Goal: Information Seeking & Learning: Learn about a topic

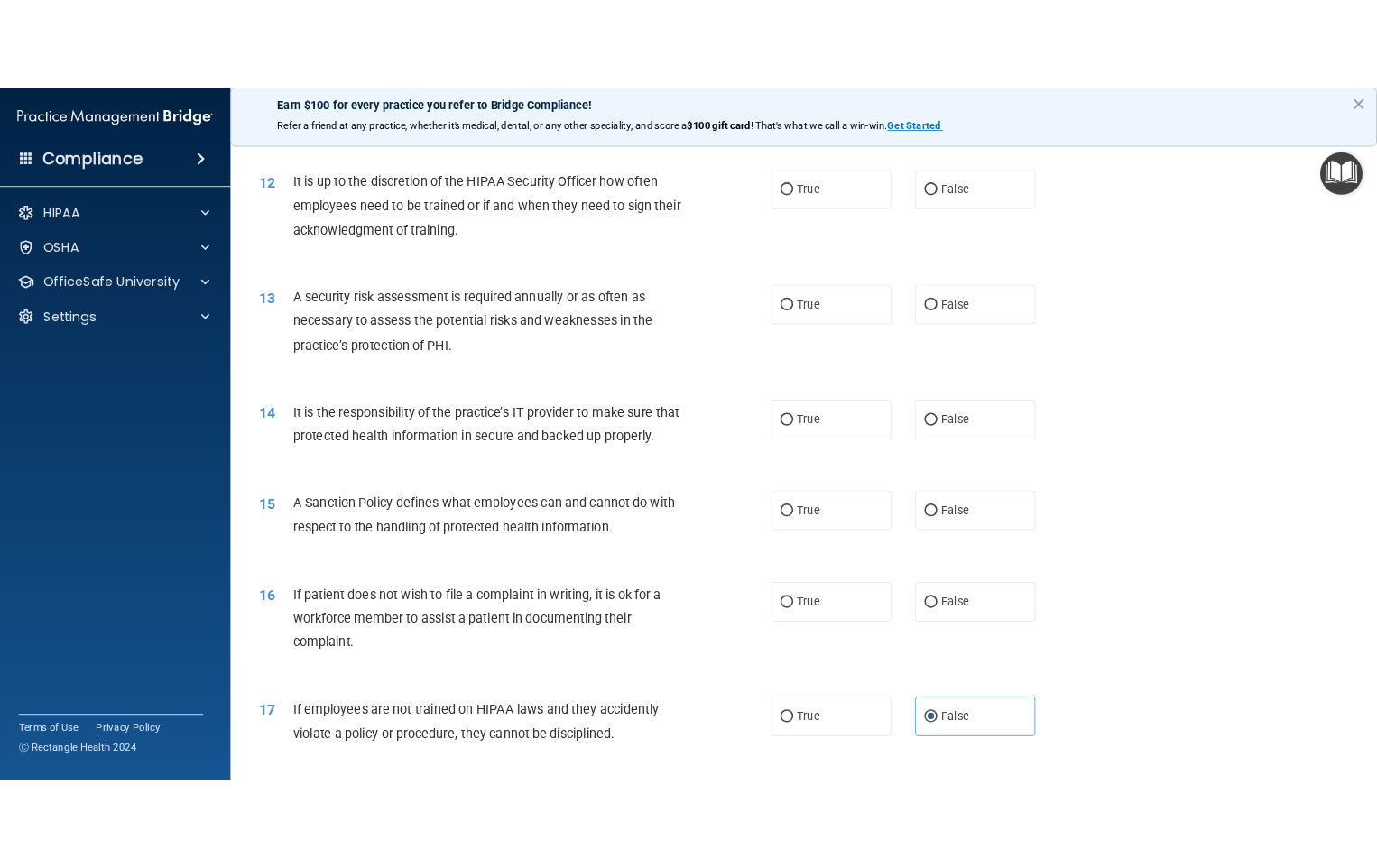
scroll to position [1736, 0]
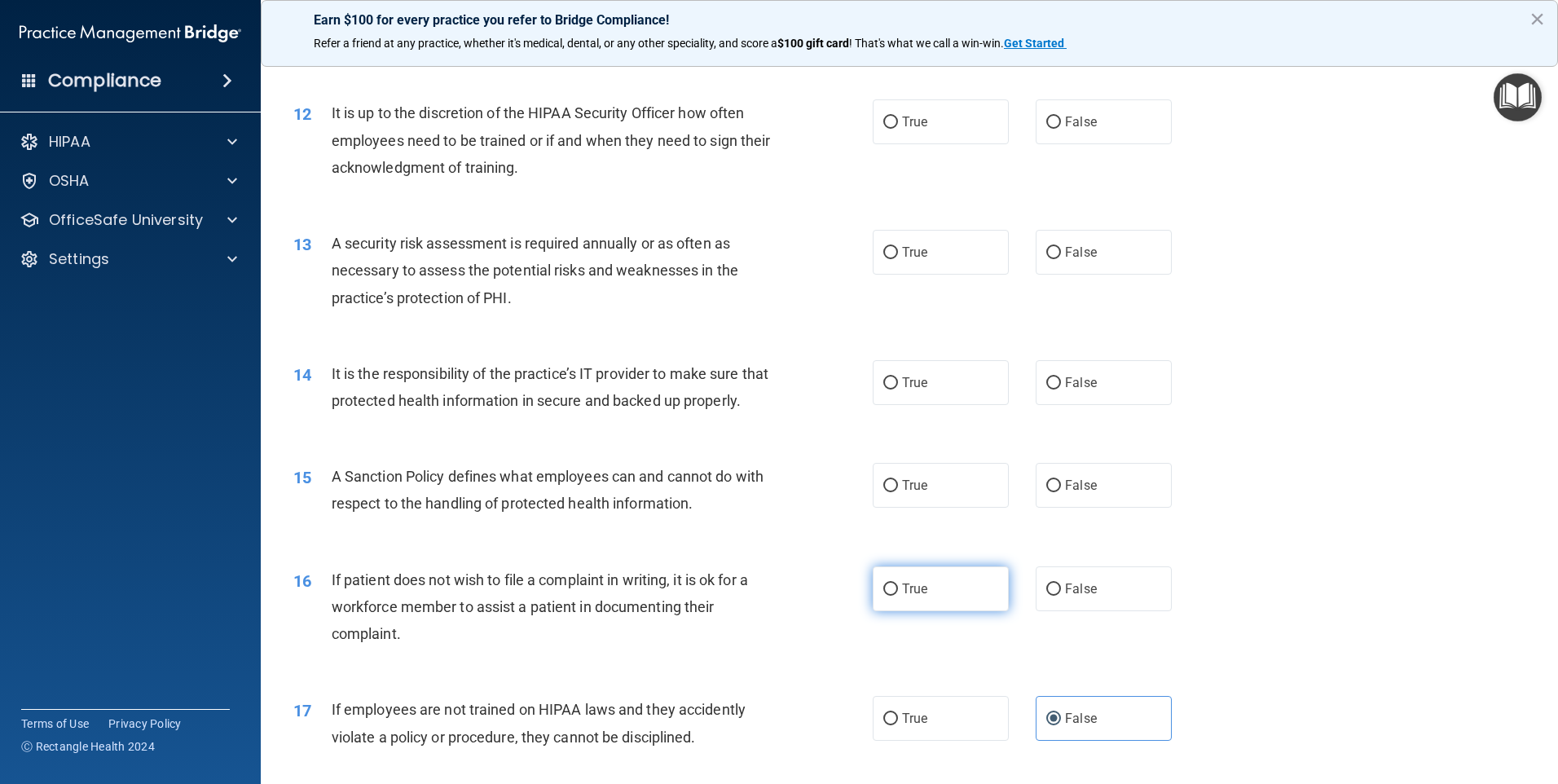
click at [933, 611] on label "True" at bounding box center [941, 588] width 136 height 45
click at [898, 595] on input "True" at bounding box center [890, 589] width 15 height 12
radio input "true"
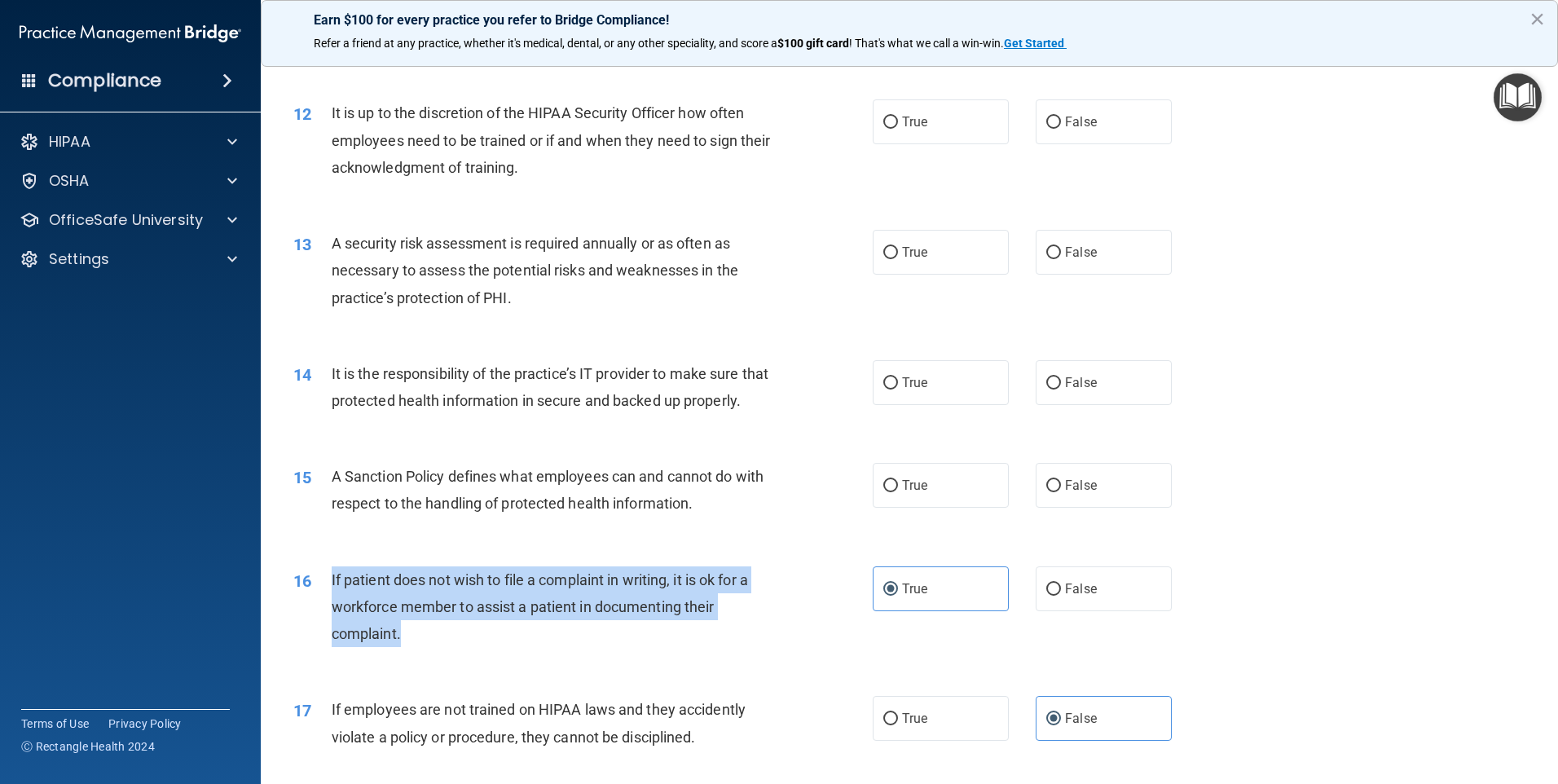
drag, startPoint x: 425, startPoint y: 667, endPoint x: 331, endPoint y: 606, distance: 112.1
click at [332, 606] on div "If patient does not wish to file a complaint in writing, it is ok for a workfor…" at bounding box center [558, 607] width 453 height 82
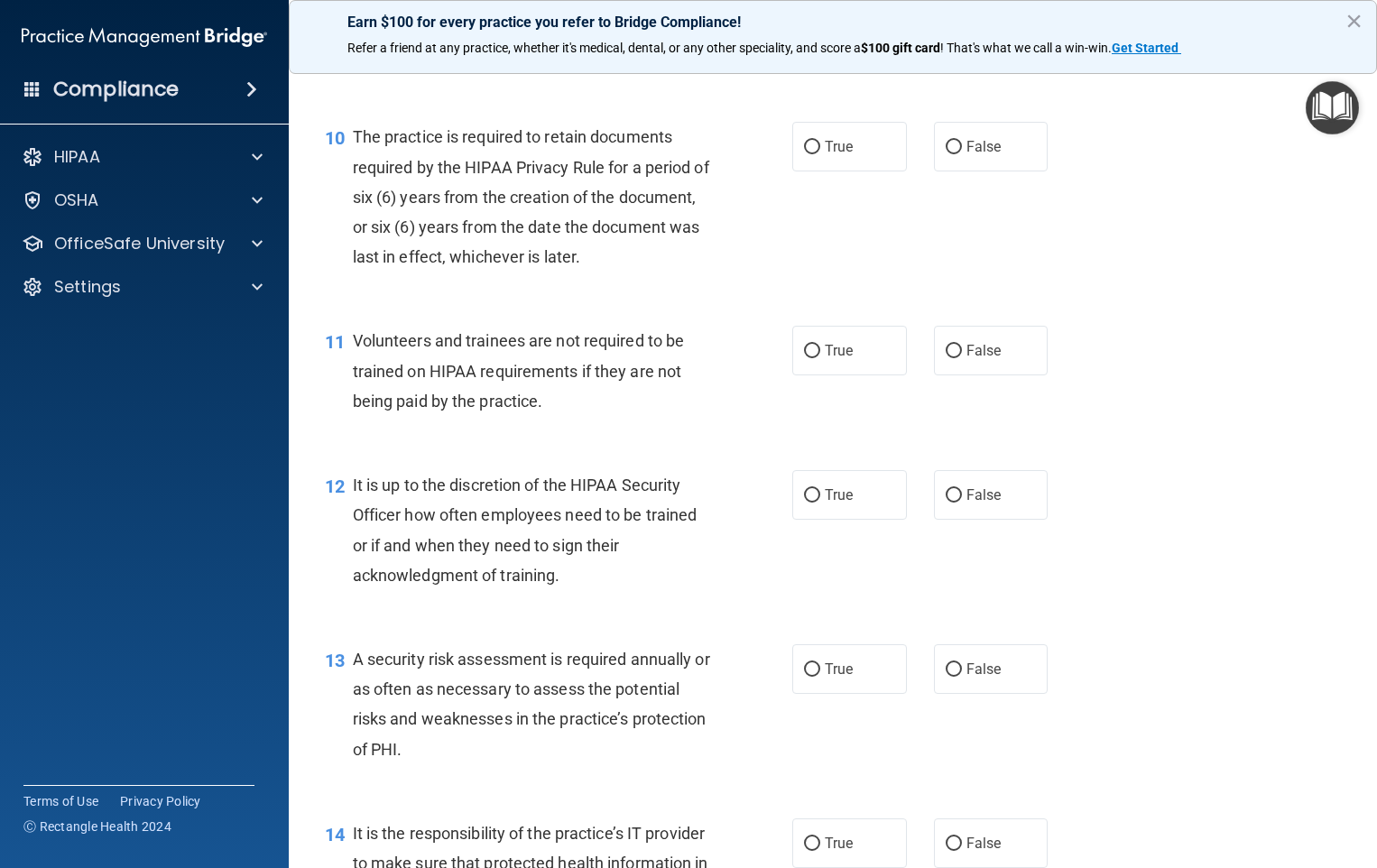
scroll to position [2096, 0]
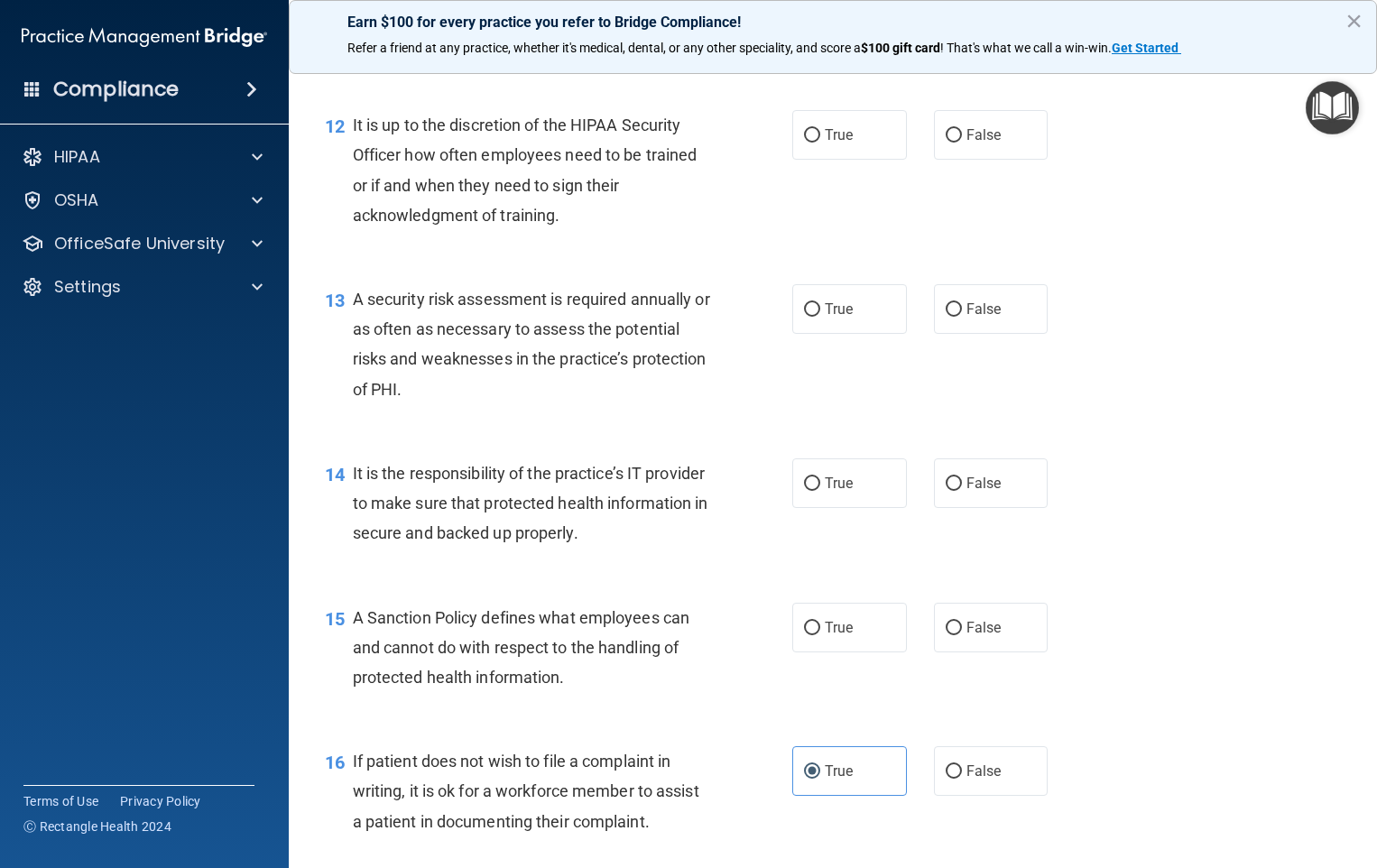
click at [573, 682] on span "A Sanction Policy defines what employees can and cannot do with respect to the …" at bounding box center [521, 647] width 337 height 78
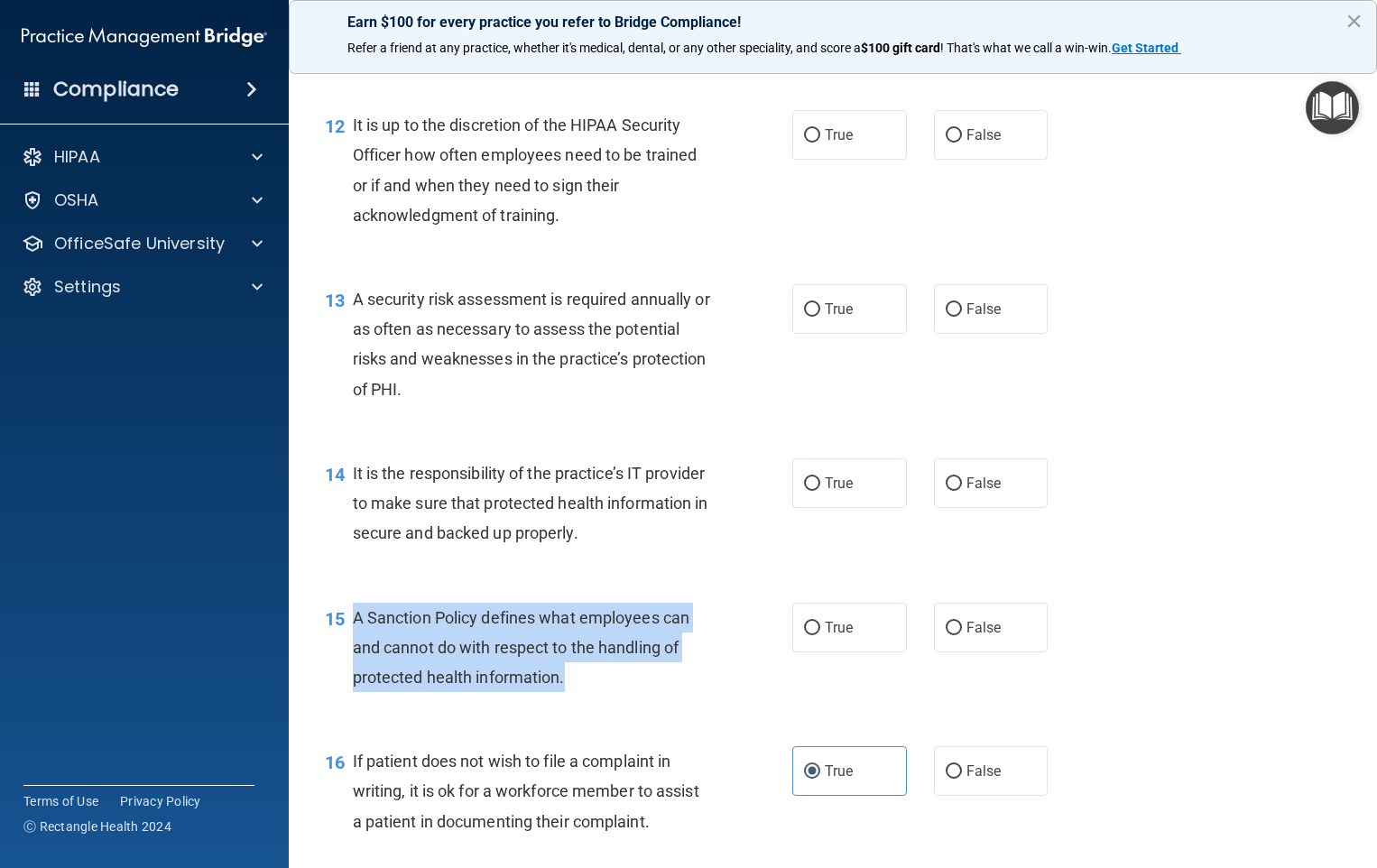
drag, startPoint x: 571, startPoint y: 714, endPoint x: 352, endPoint y: 648, distance: 228.7
click at [353, 648] on div "A Sanction Policy defines what employees can and cannot do with respect to the …" at bounding box center [538, 648] width 371 height 91
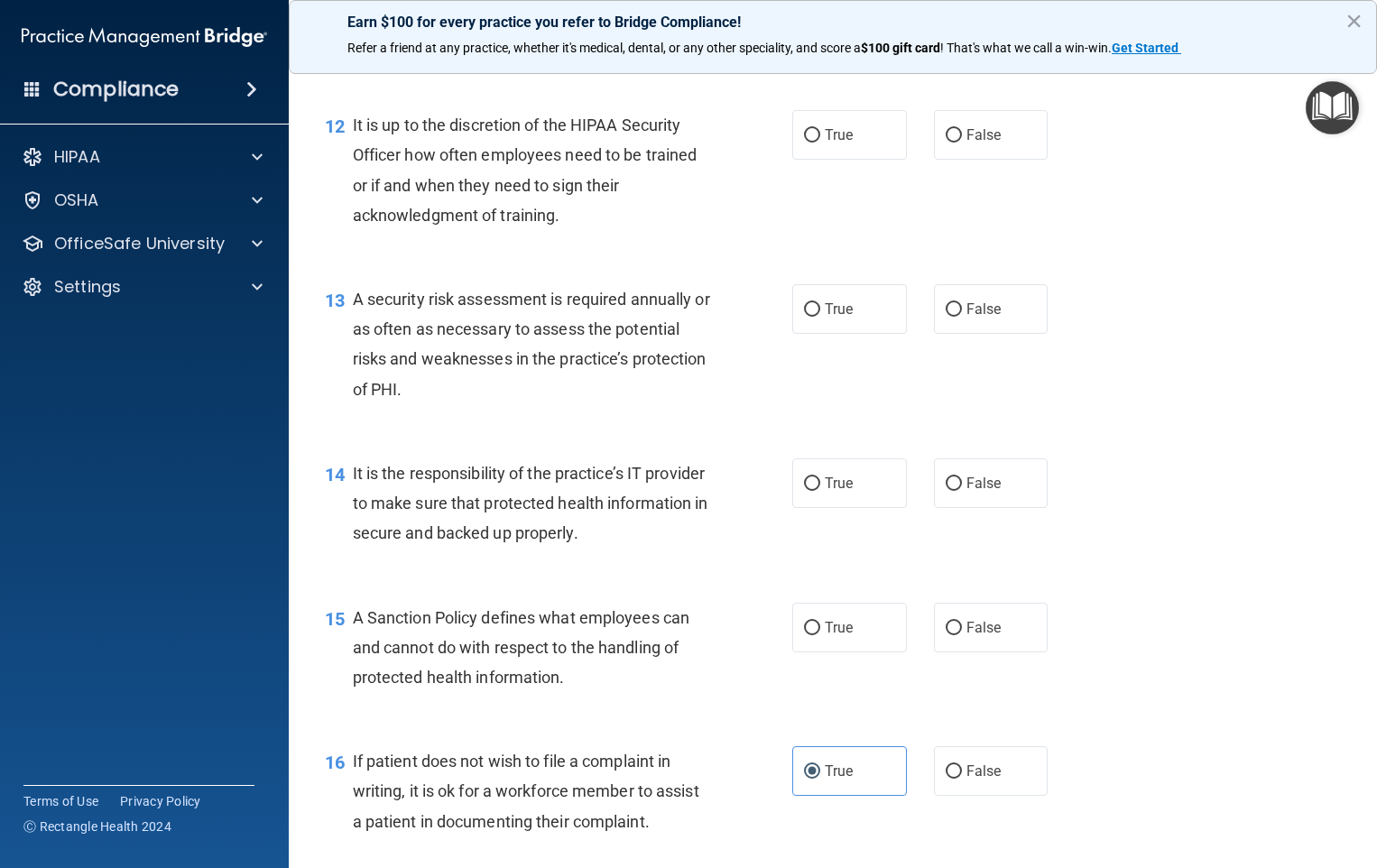
click at [767, 724] on div "15 A Sanction Policy defines what employees can and cannot do with respect to t…" at bounding box center [832, 651] width 1043 height 144
click at [856, 651] on label "True" at bounding box center [849, 628] width 115 height 50
click at [820, 635] on input "True" at bounding box center [811, 628] width 16 height 13
radio input "true"
click at [863, 507] on label "True" at bounding box center [849, 483] width 115 height 50
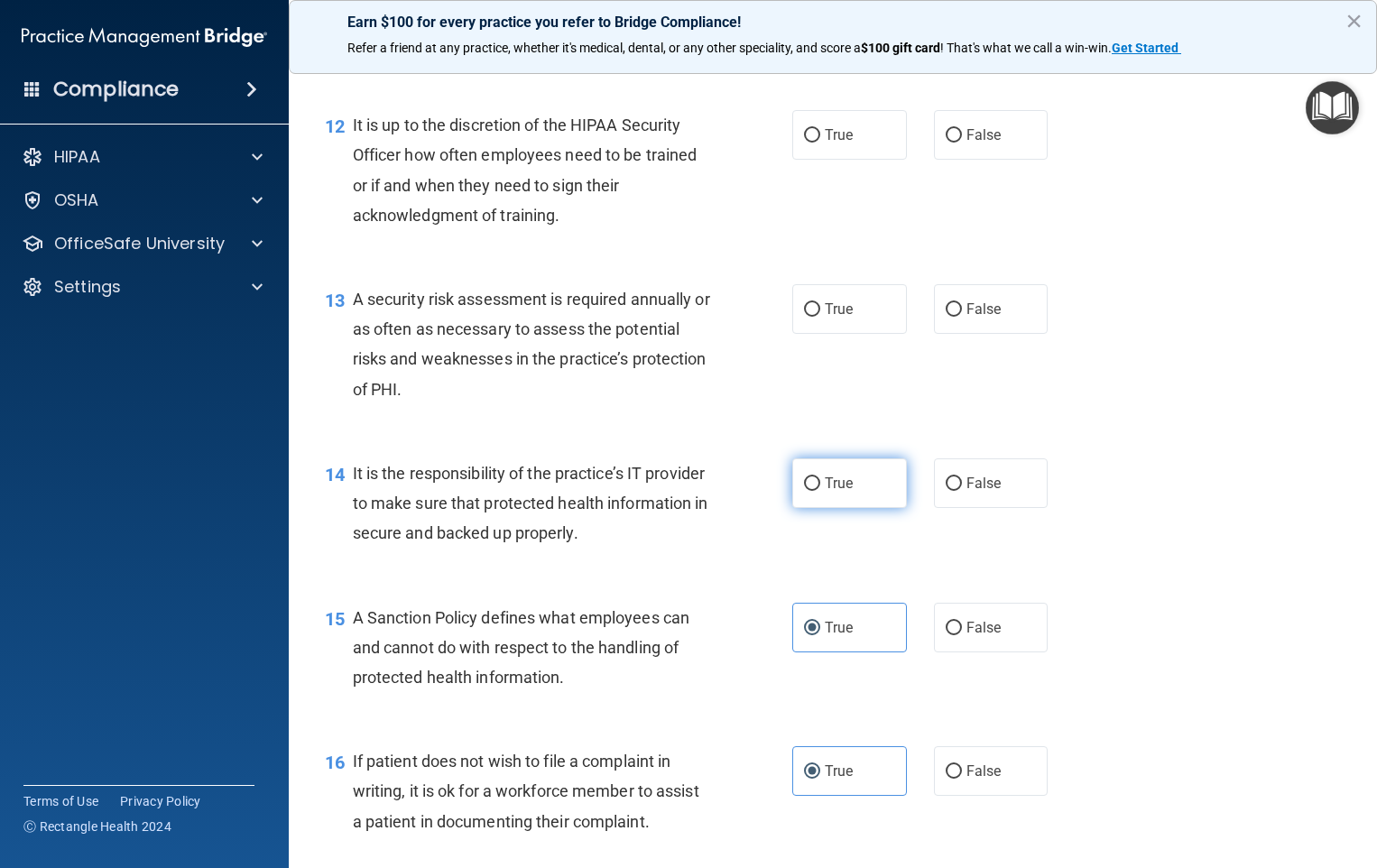
click at [820, 490] on input "True" at bounding box center [811, 484] width 16 height 13
radio input "true"
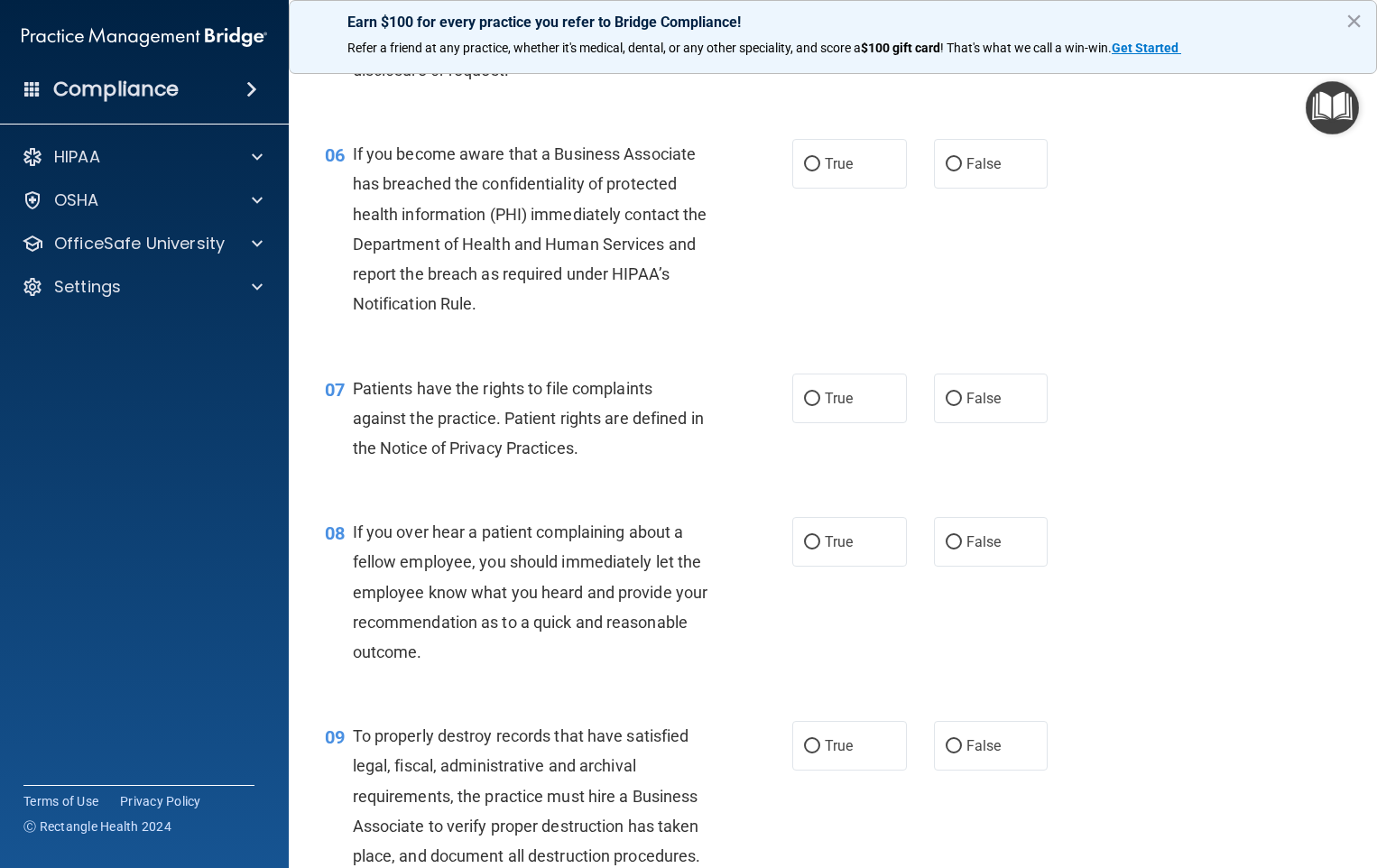
scroll to position [653, 0]
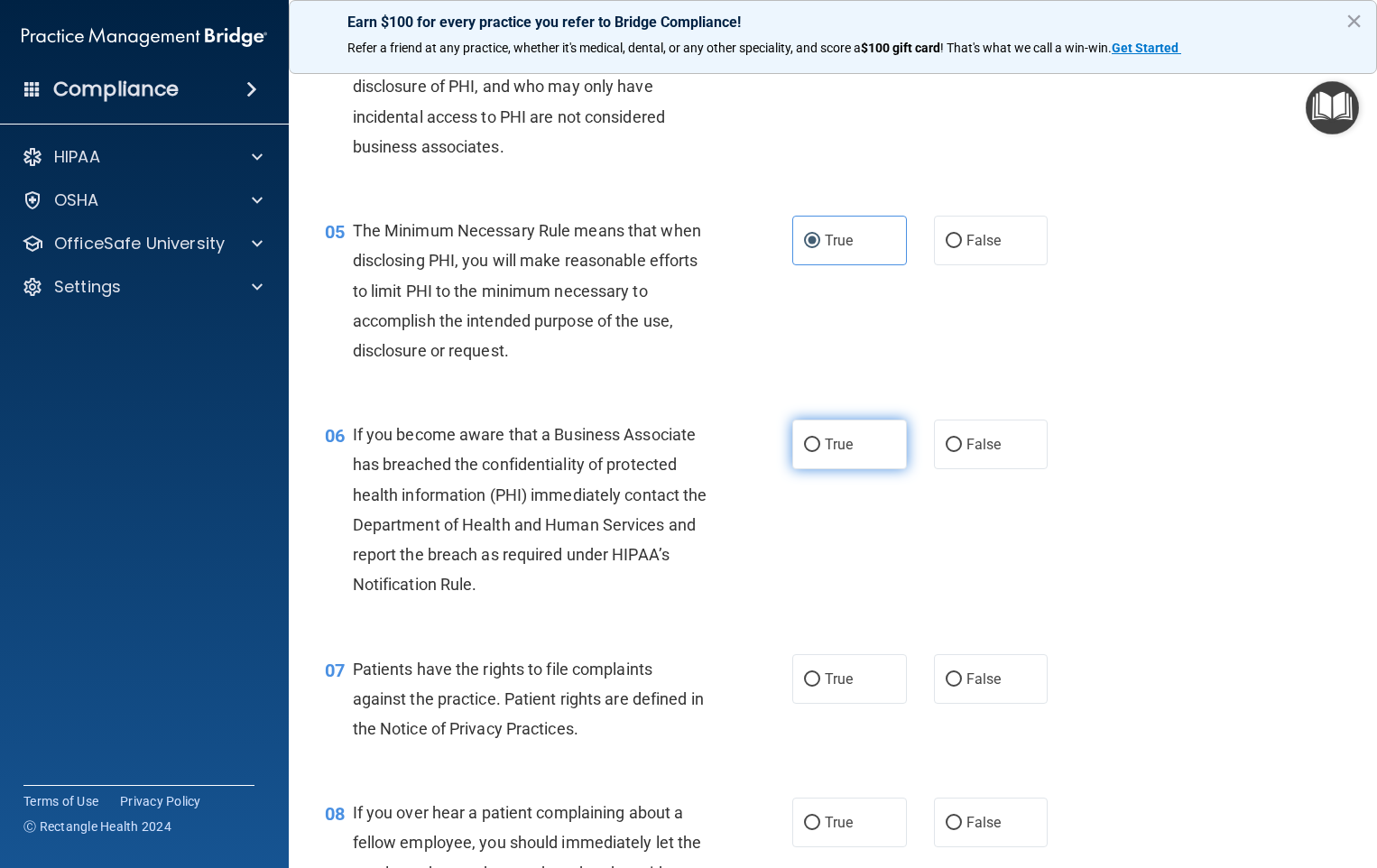
click at [792, 454] on label "True" at bounding box center [849, 444] width 115 height 50
click at [803, 452] on input "True" at bounding box center [811, 445] width 16 height 13
radio input "true"
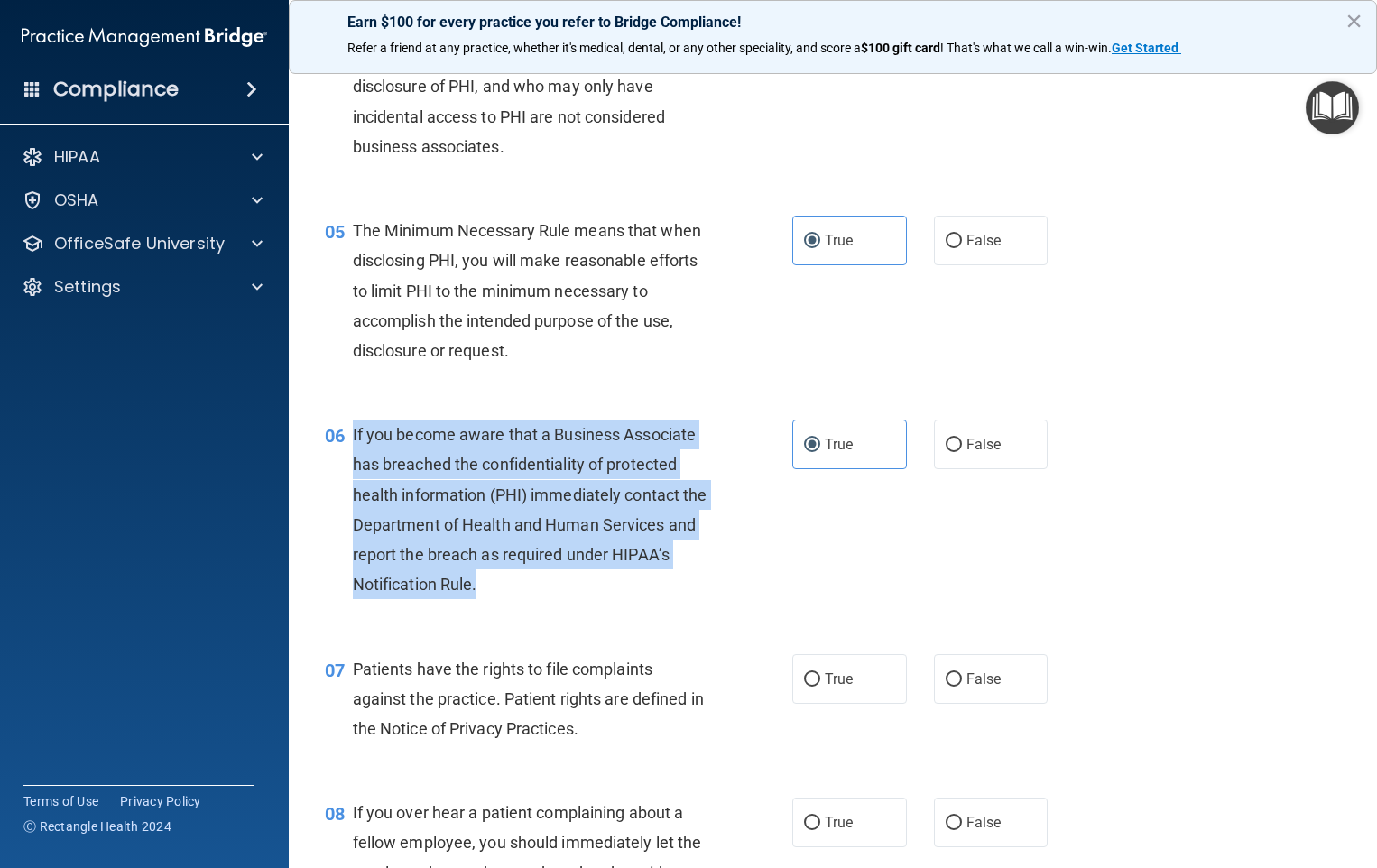
drag, startPoint x: 543, startPoint y: 614, endPoint x: 349, endPoint y: 466, distance: 244.0
click at [349, 466] on div "06 If you become aware that a Business Associate has breached the confidentiali…" at bounding box center [558, 514] width 522 height 189
click at [438, 506] on div "If you become aware that a Business Associate has breached the confidentiality …" at bounding box center [538, 509] width 371 height 179
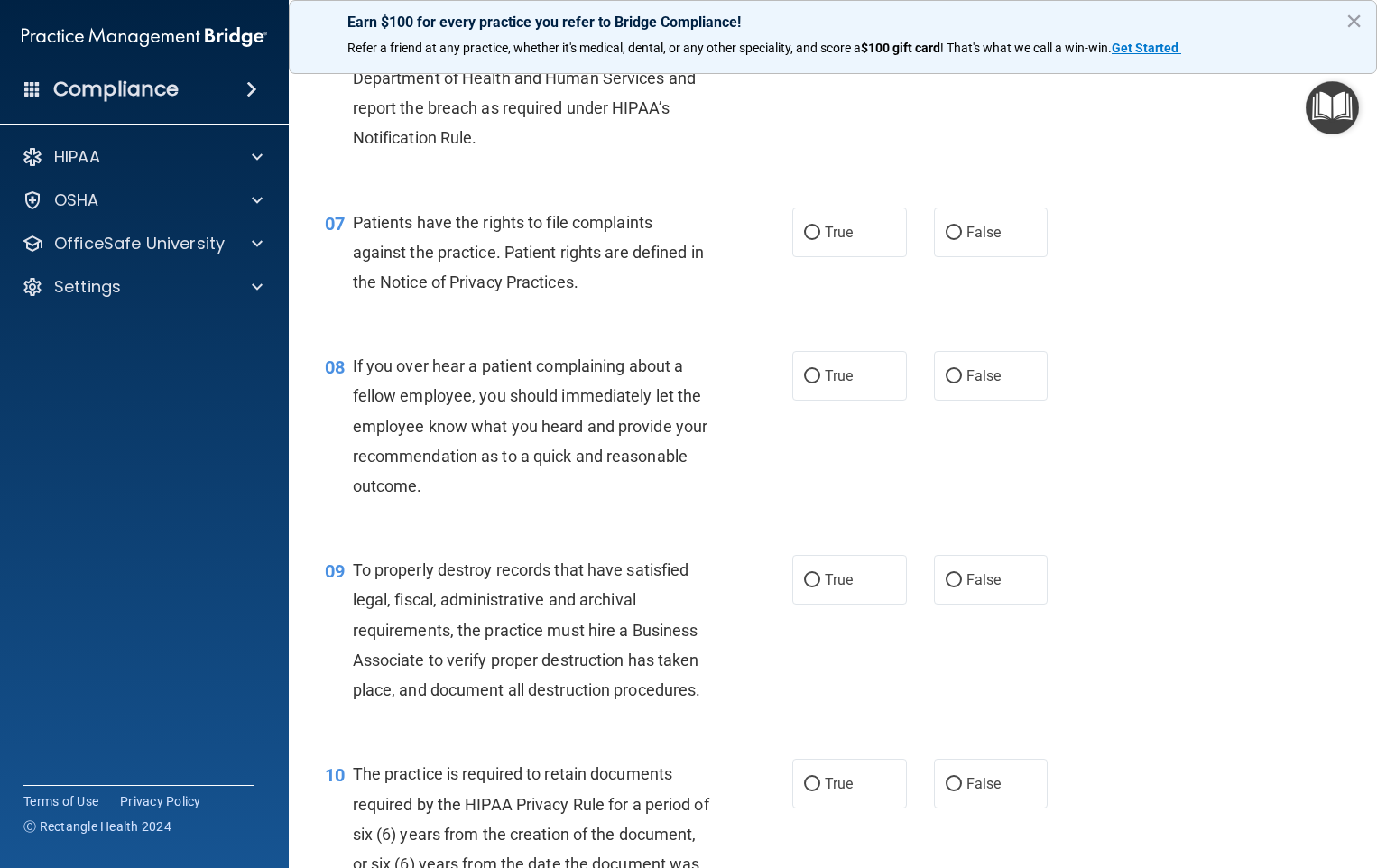
scroll to position [1194, 0]
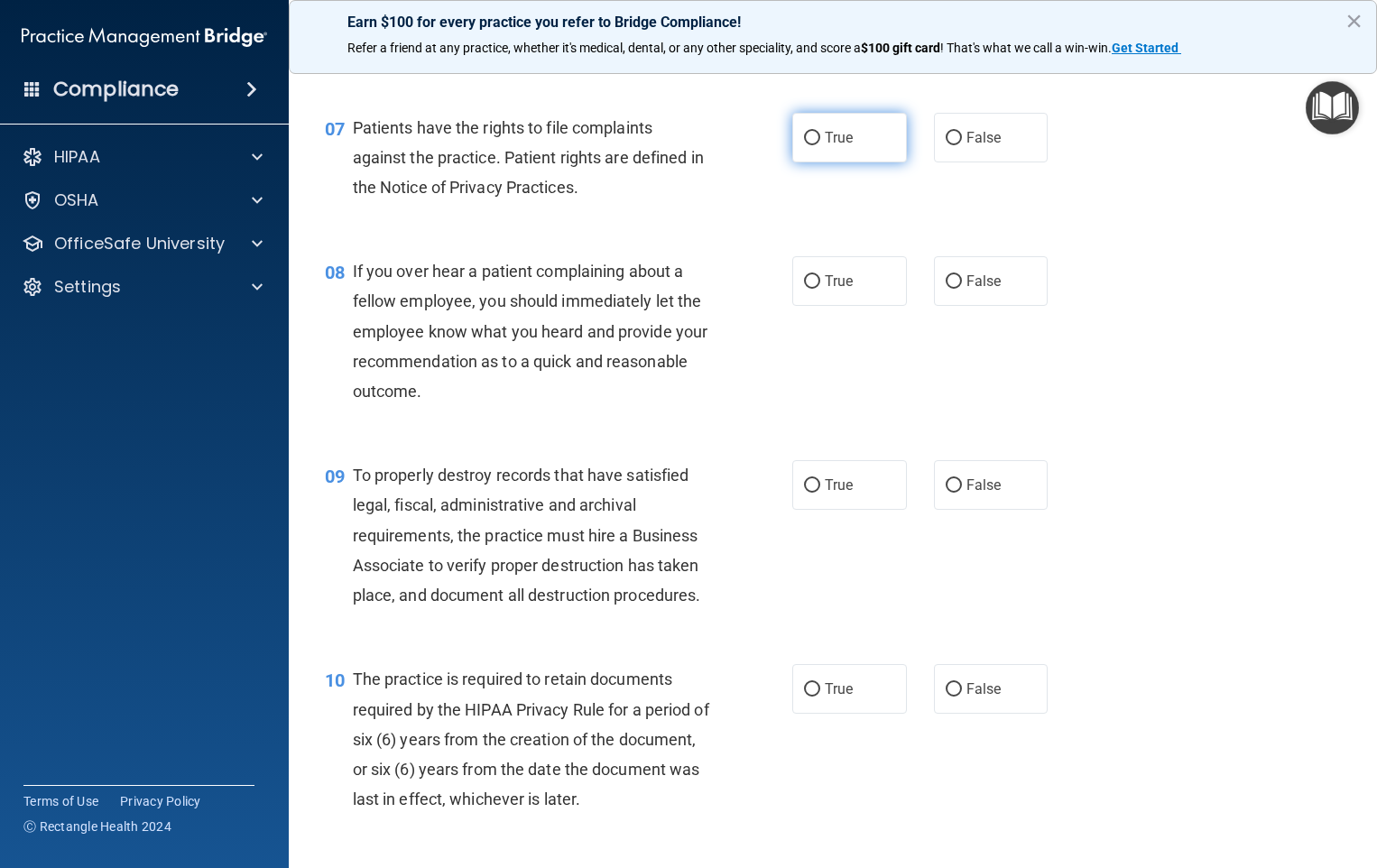
click at [838, 146] on span "True" at bounding box center [838, 137] width 28 height 17
click at [820, 145] on input "True" at bounding box center [811, 138] width 16 height 13
radio input "true"
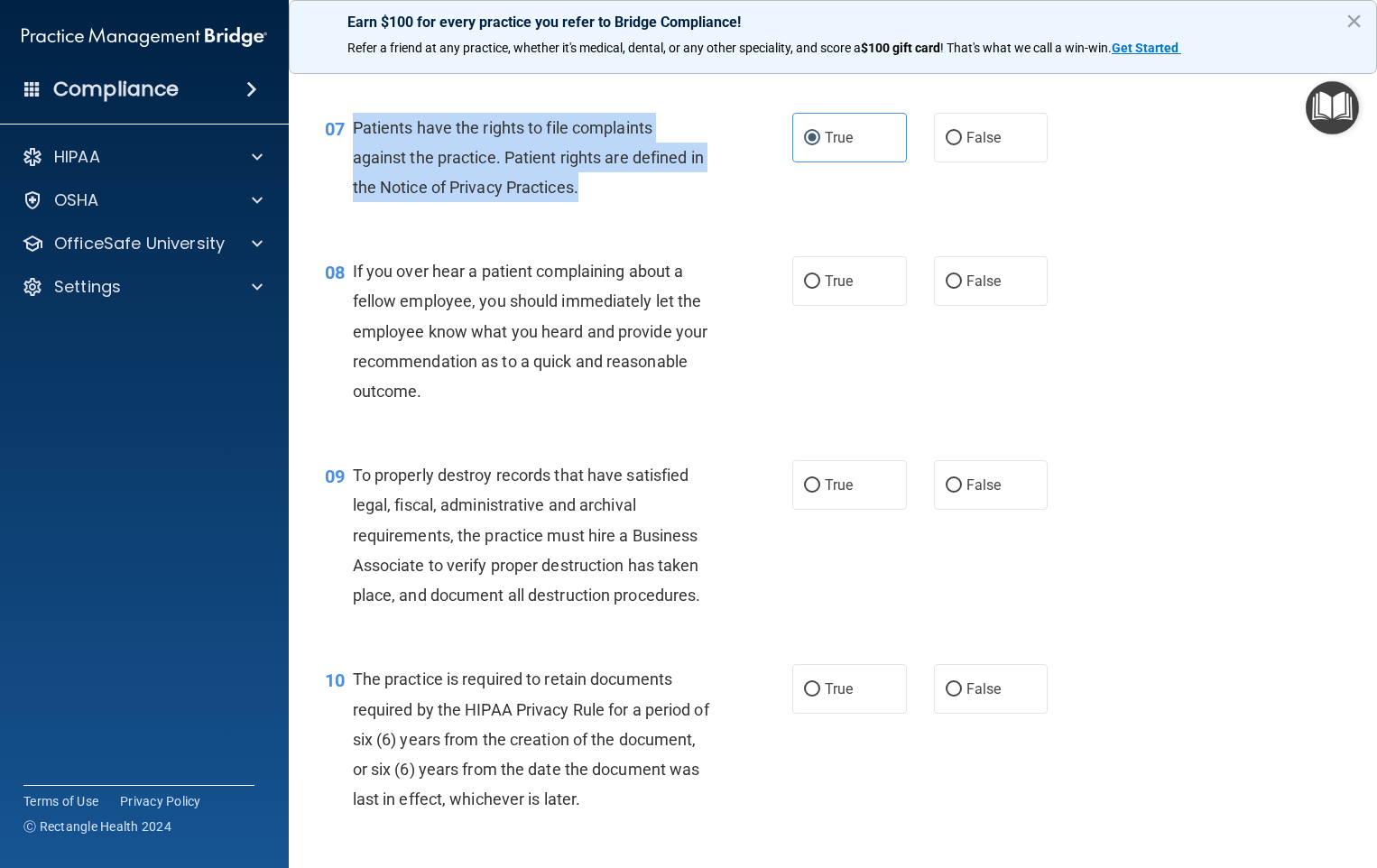
drag, startPoint x: 346, startPoint y: 157, endPoint x: 628, endPoint y: 218, distance: 288.5
click at [628, 212] on div "07 Patients have the rights to file complaints against the practice. Patient ri…" at bounding box center [558, 162] width 522 height 99
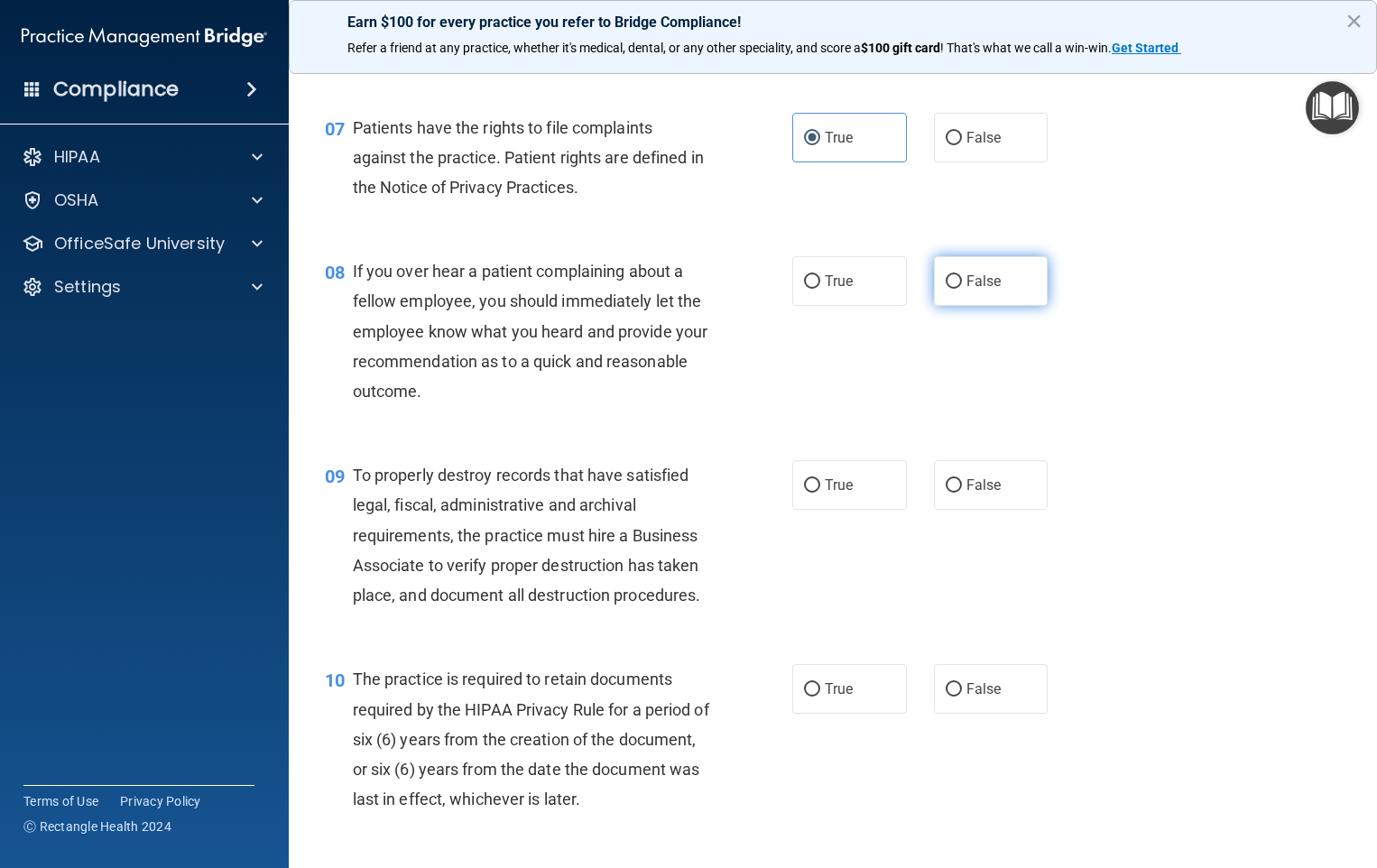
click at [972, 290] on span "False" at bounding box center [984, 281] width 35 height 17
click at [962, 289] on input "False" at bounding box center [953, 281] width 16 height 13
radio input "true"
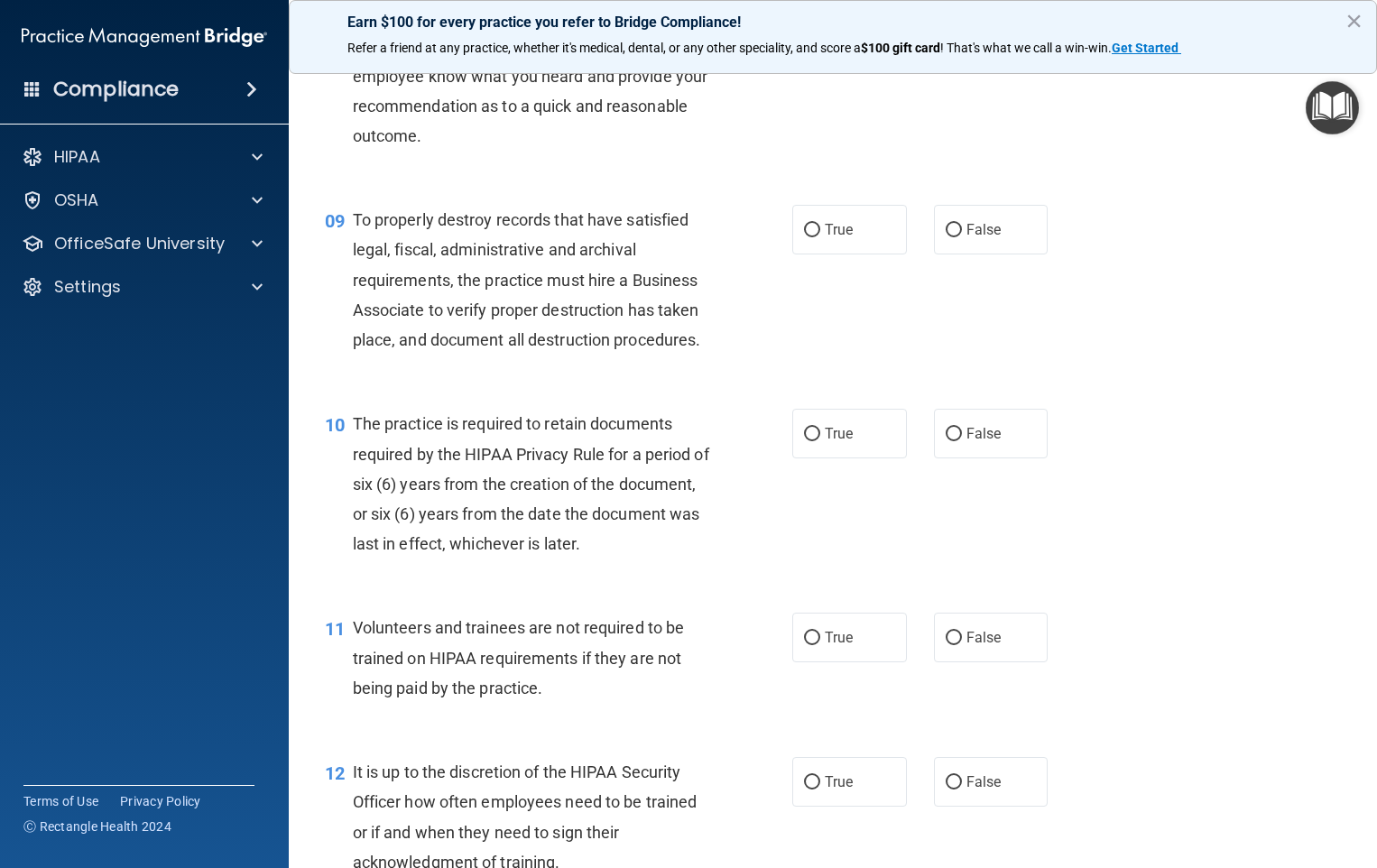
scroll to position [1465, 0]
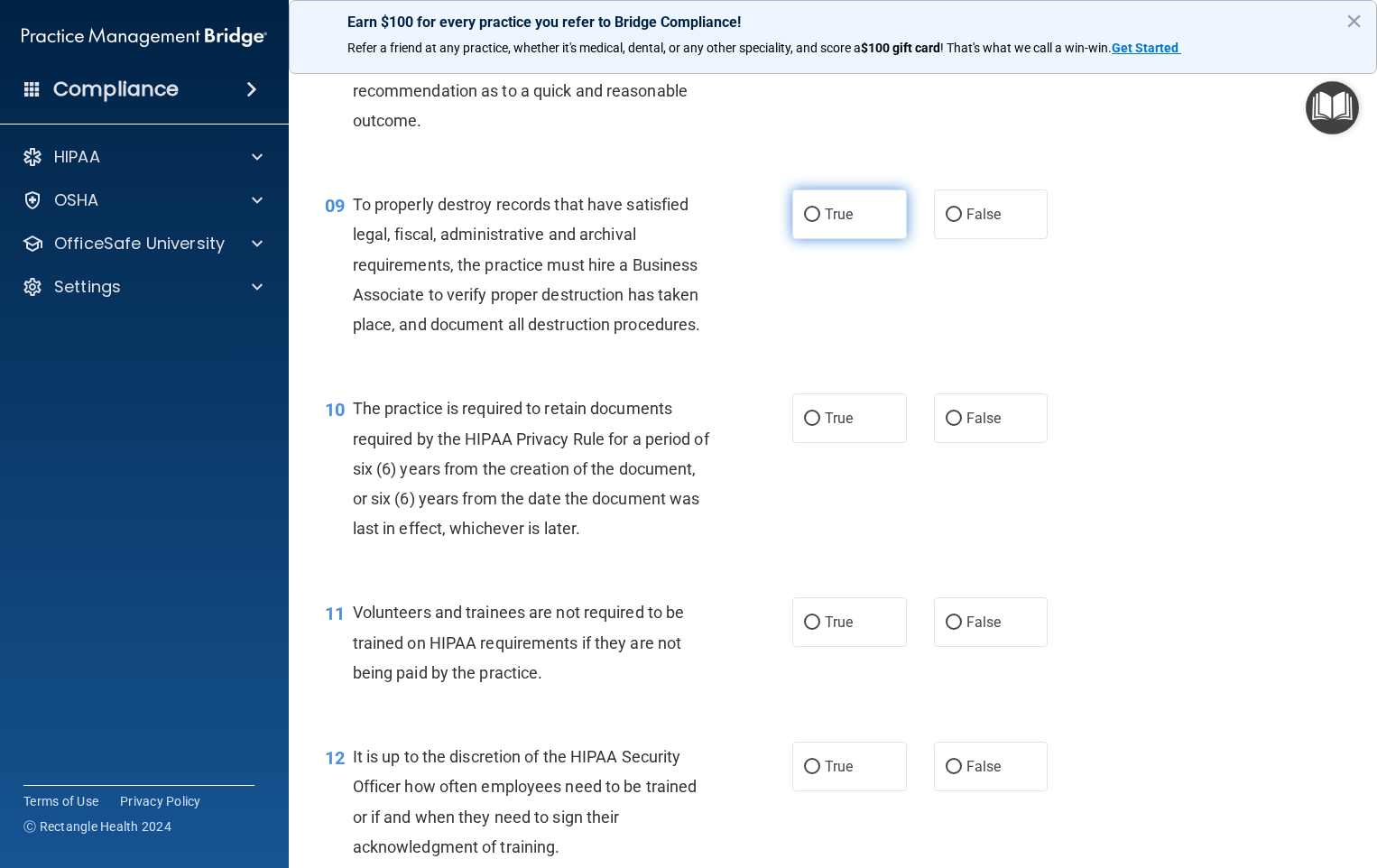
click at [882, 239] on label "True" at bounding box center [849, 215] width 115 height 50
click at [820, 222] on input "True" at bounding box center [811, 215] width 16 height 13
radio input "true"
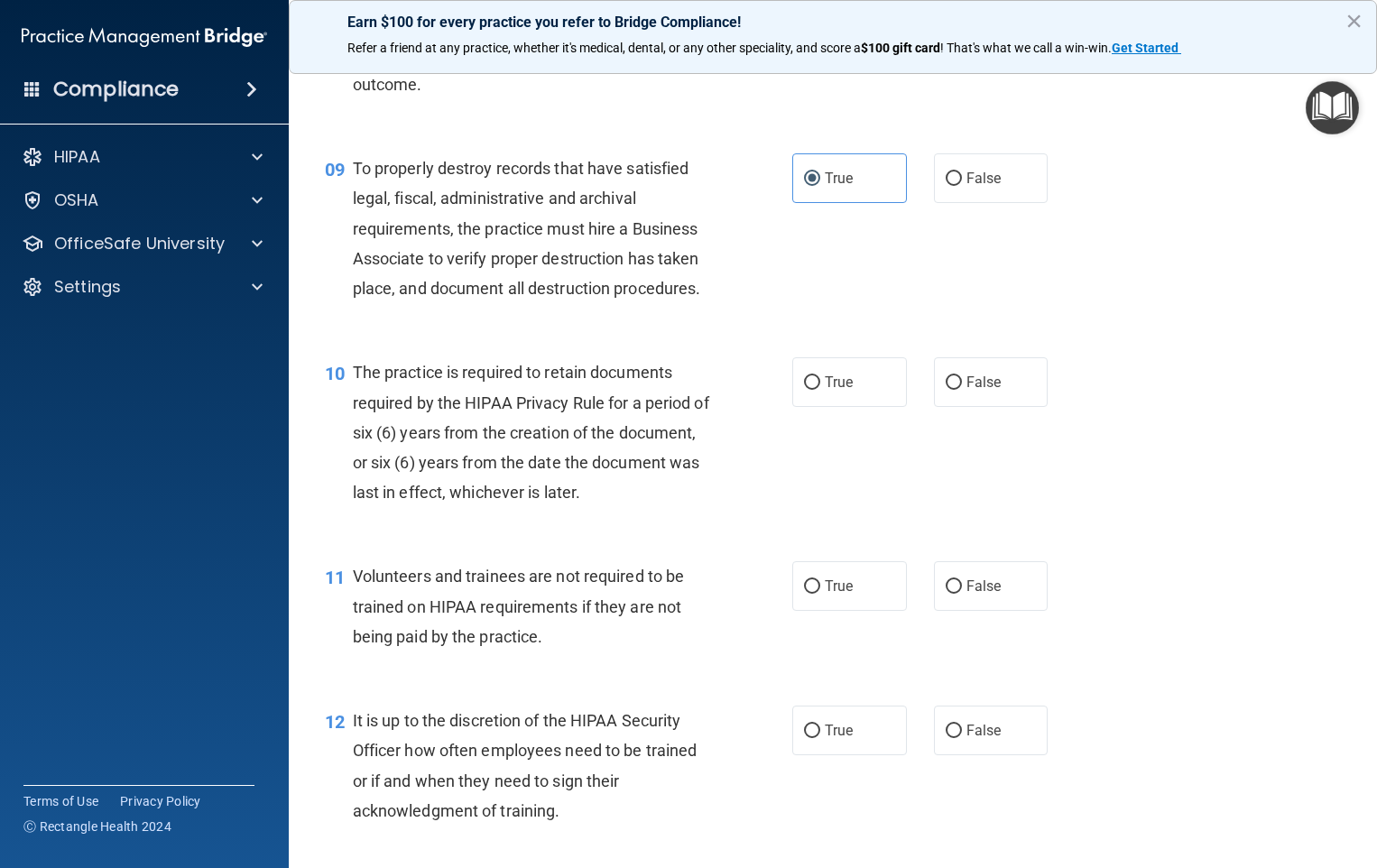
scroll to position [1555, 0]
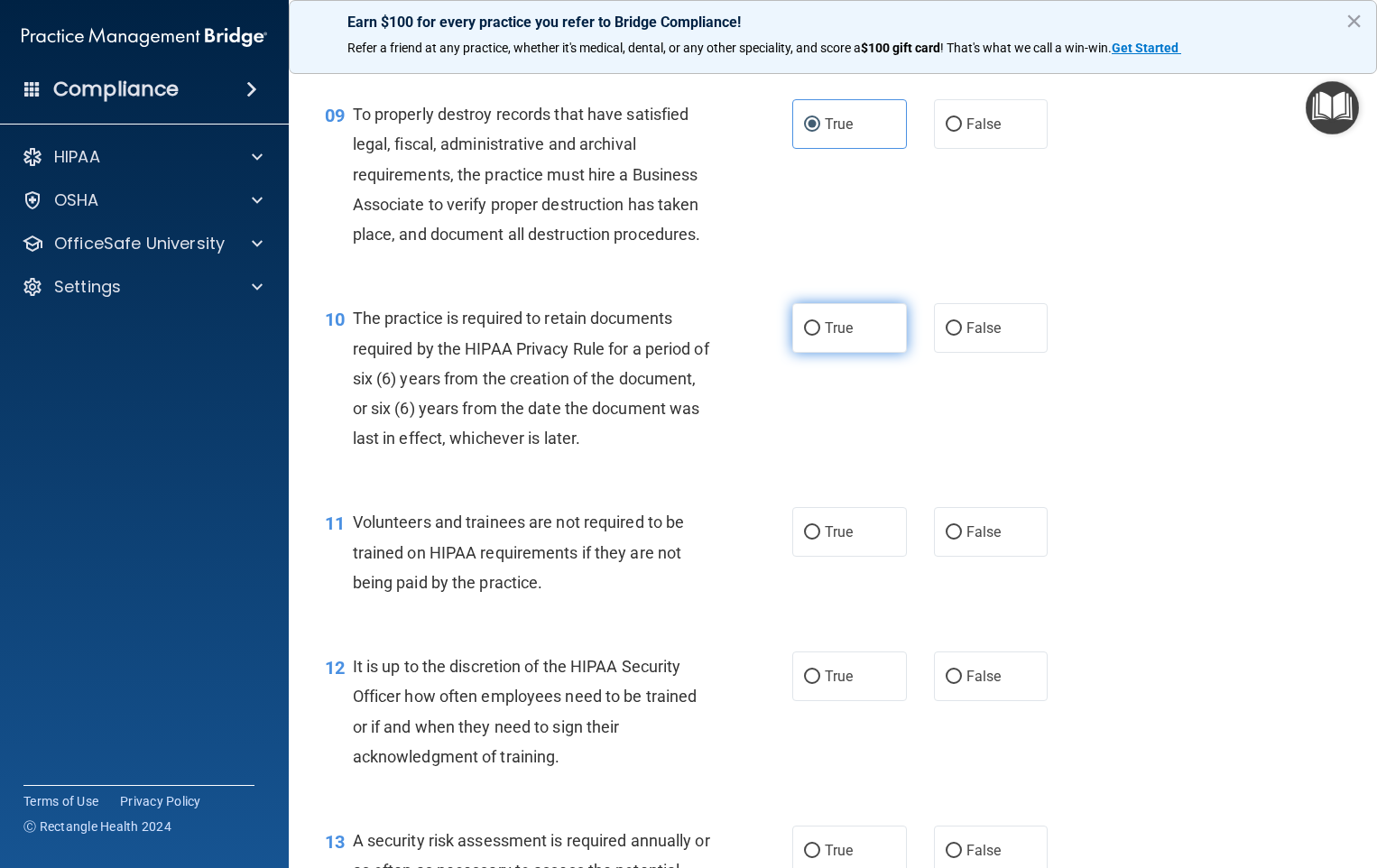
click at [869, 353] on label "True" at bounding box center [849, 328] width 115 height 50
click at [820, 336] on input "True" at bounding box center [811, 329] width 16 height 13
radio input "true"
click at [833, 546] on label "True" at bounding box center [849, 531] width 115 height 50
click at [820, 539] on input "True" at bounding box center [811, 532] width 16 height 13
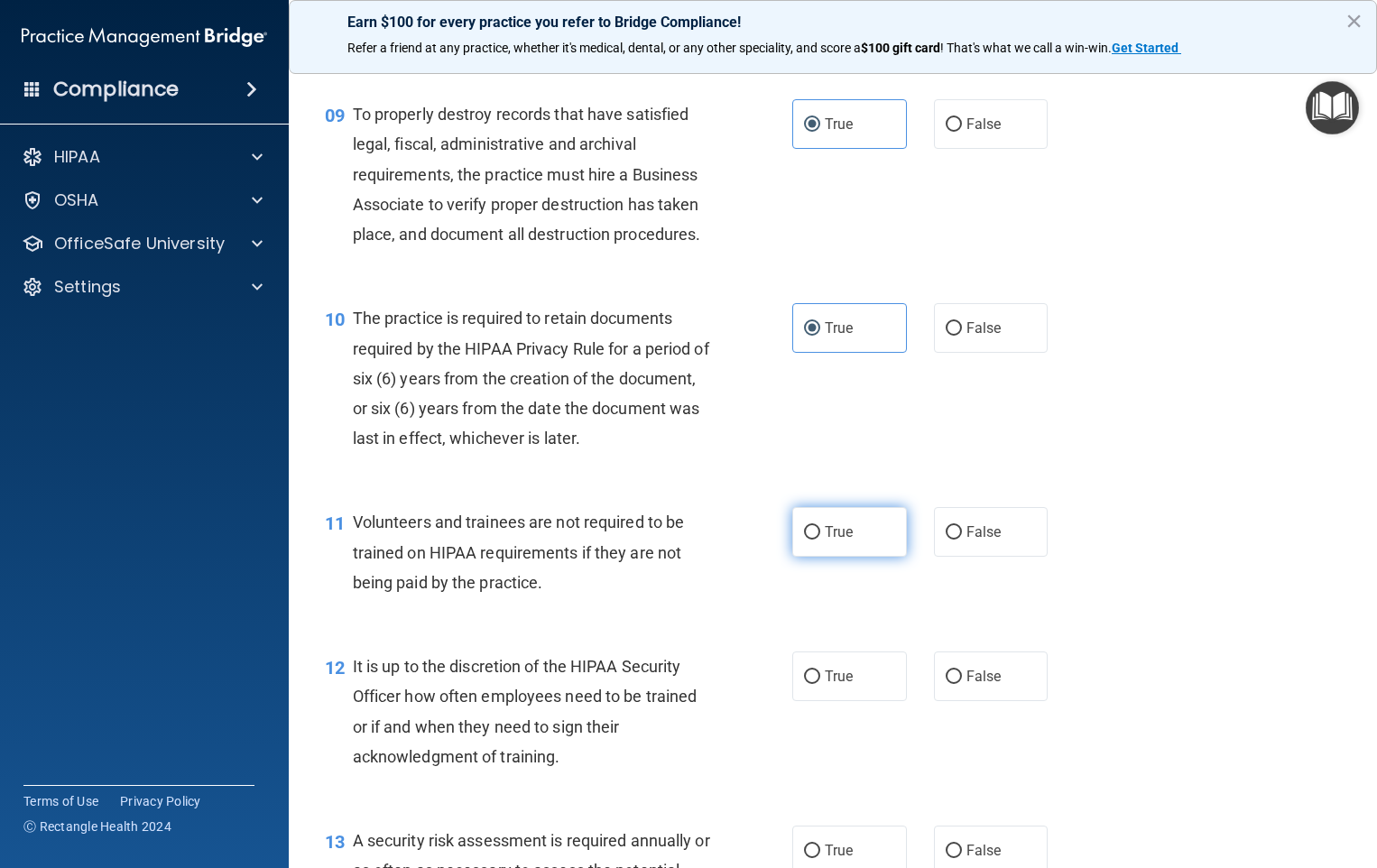
radio input "true"
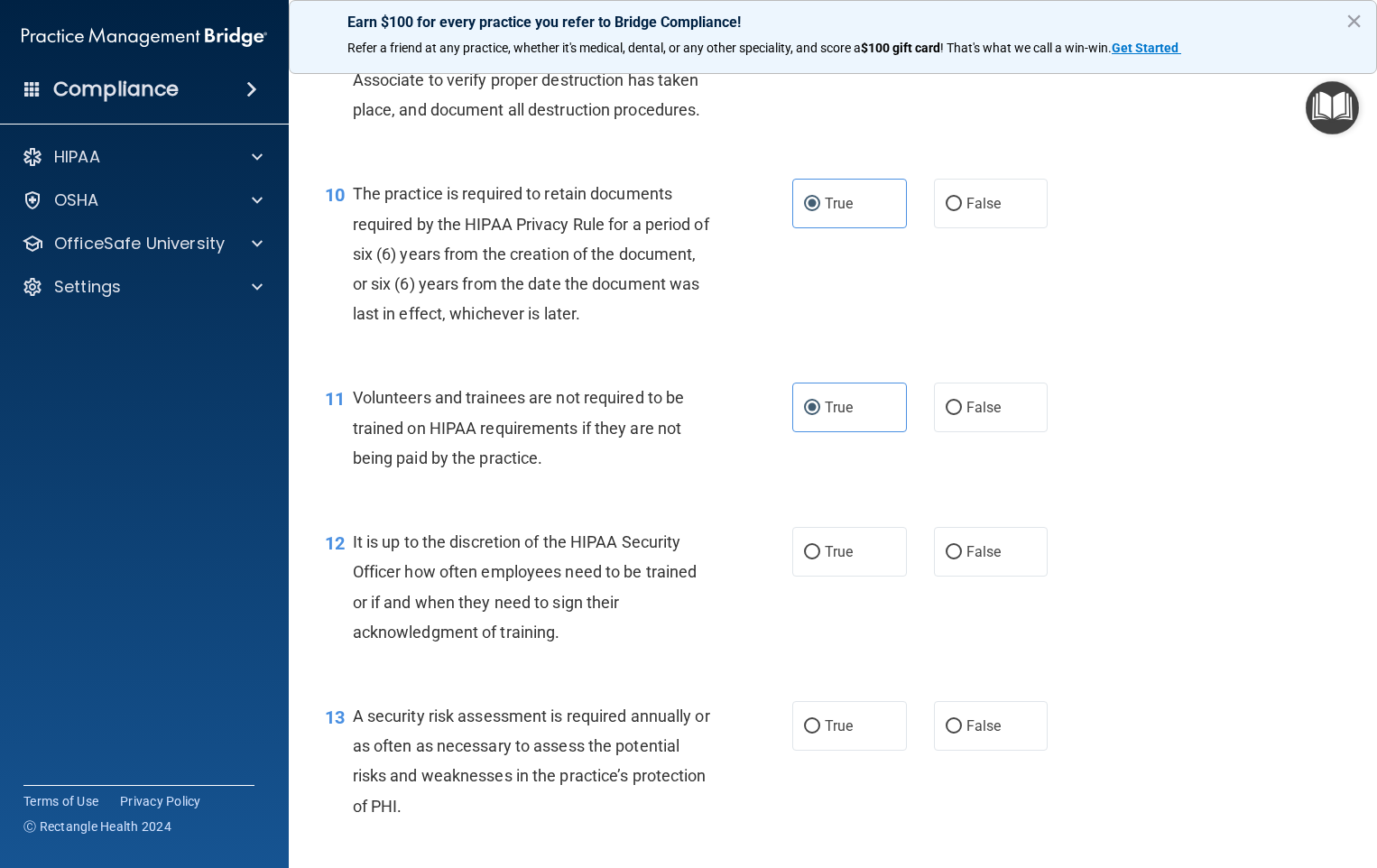
scroll to position [1735, 0]
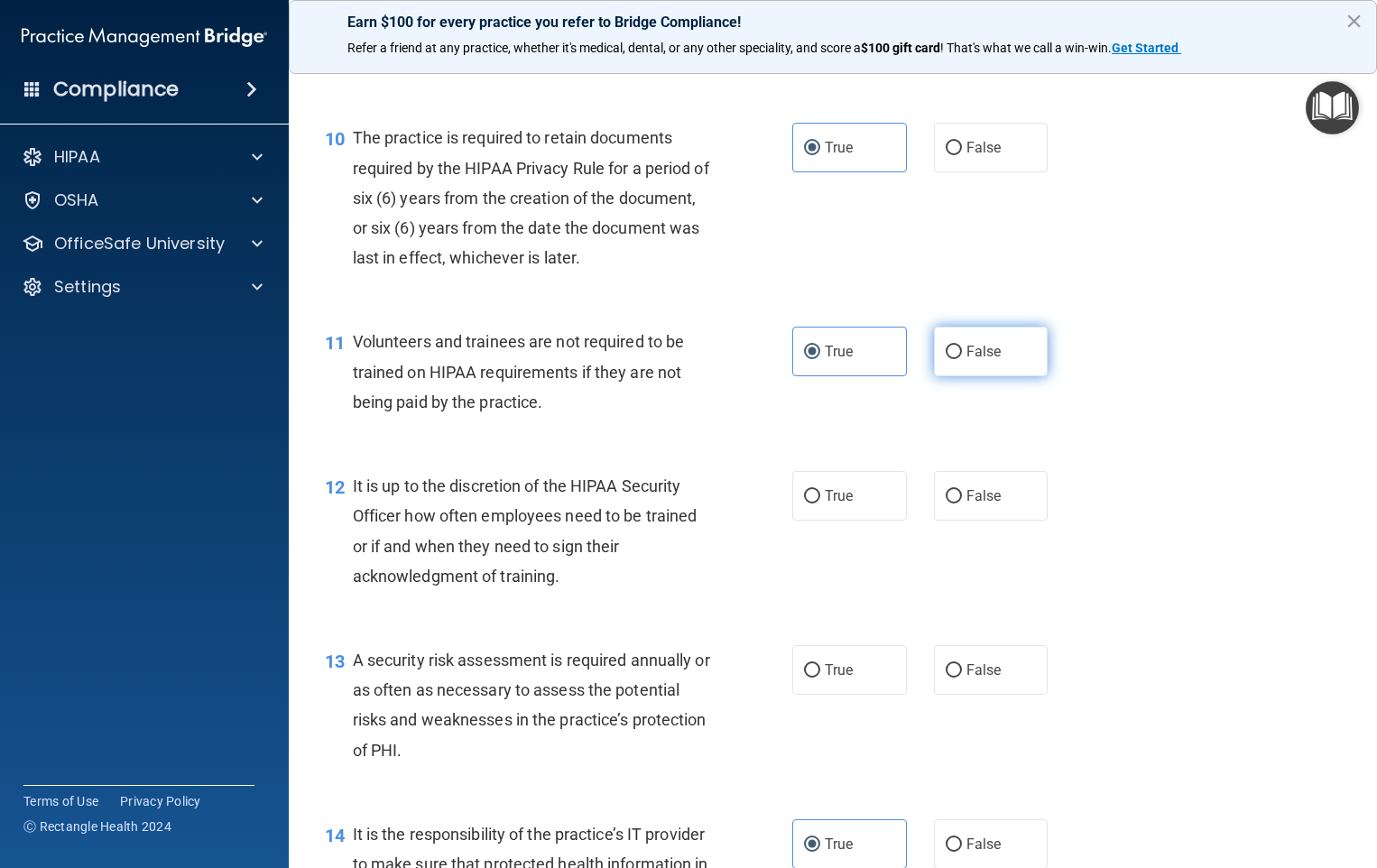
click at [955, 374] on label "False" at bounding box center [991, 351] width 115 height 50
click at [955, 359] on input "False" at bounding box center [953, 352] width 16 height 13
radio input "true"
click at [844, 376] on label "True" at bounding box center [849, 351] width 115 height 50
click at [820, 359] on input "True" at bounding box center [811, 352] width 16 height 13
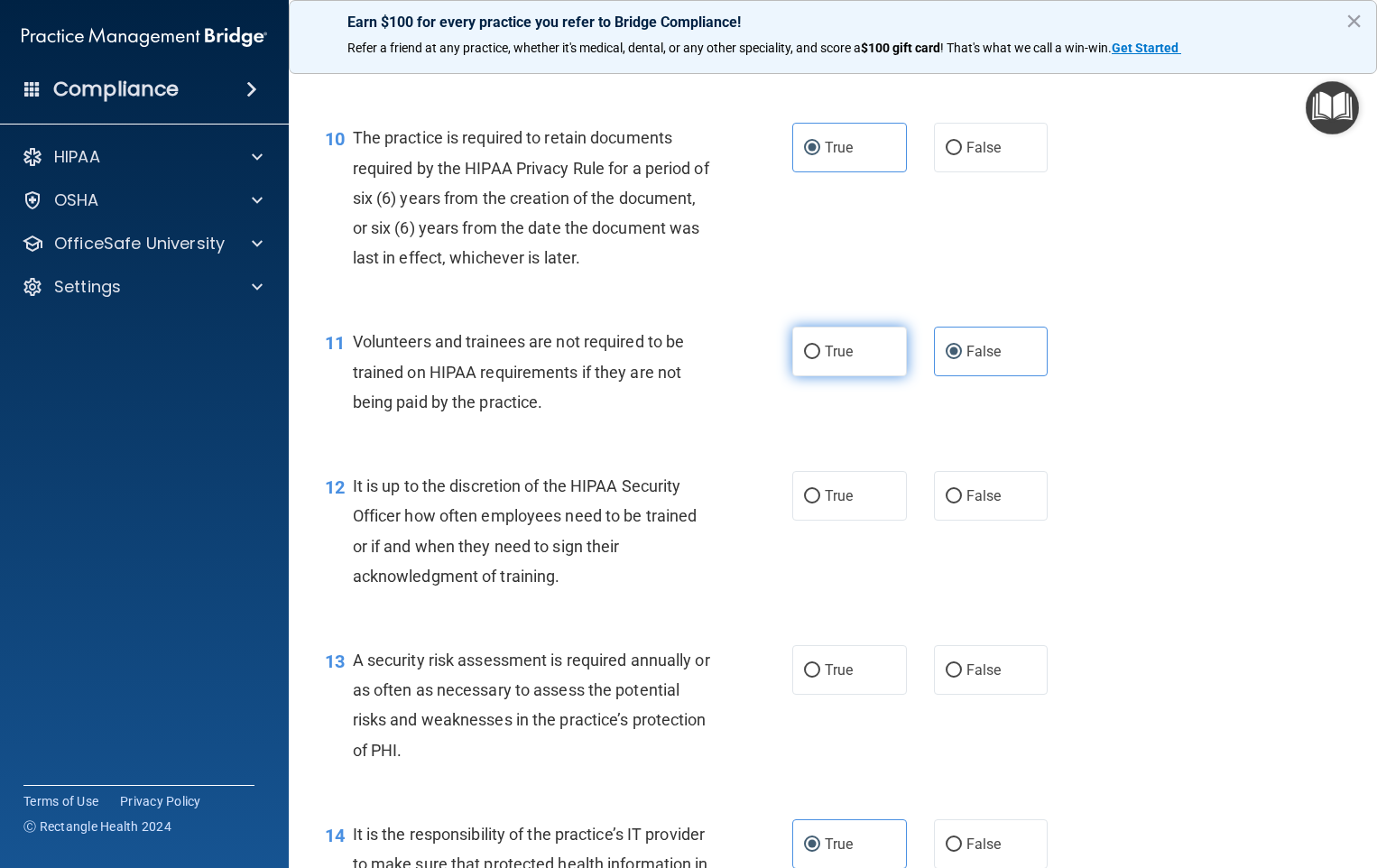
radio input "true"
radio input "false"
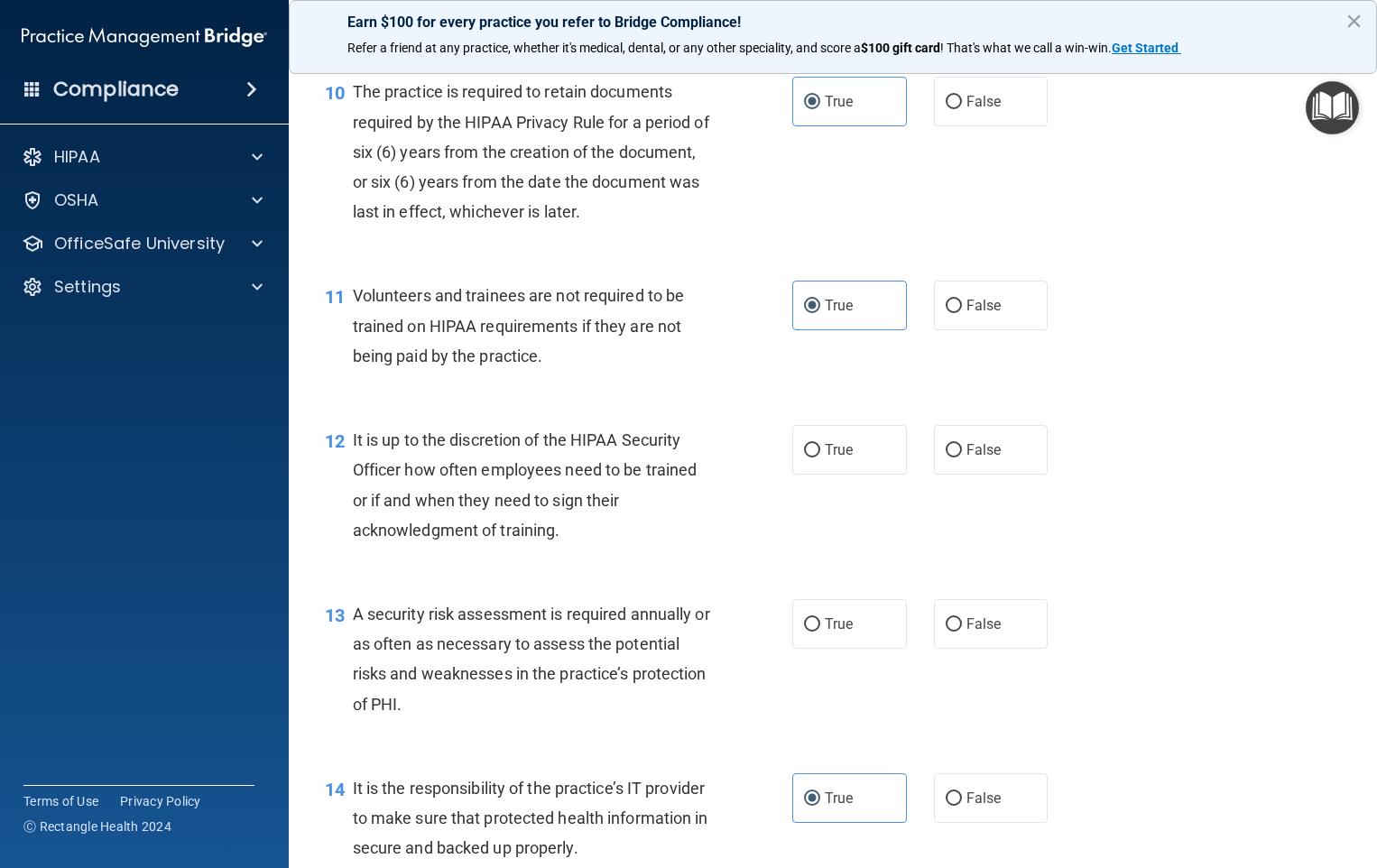
scroll to position [1826, 0]
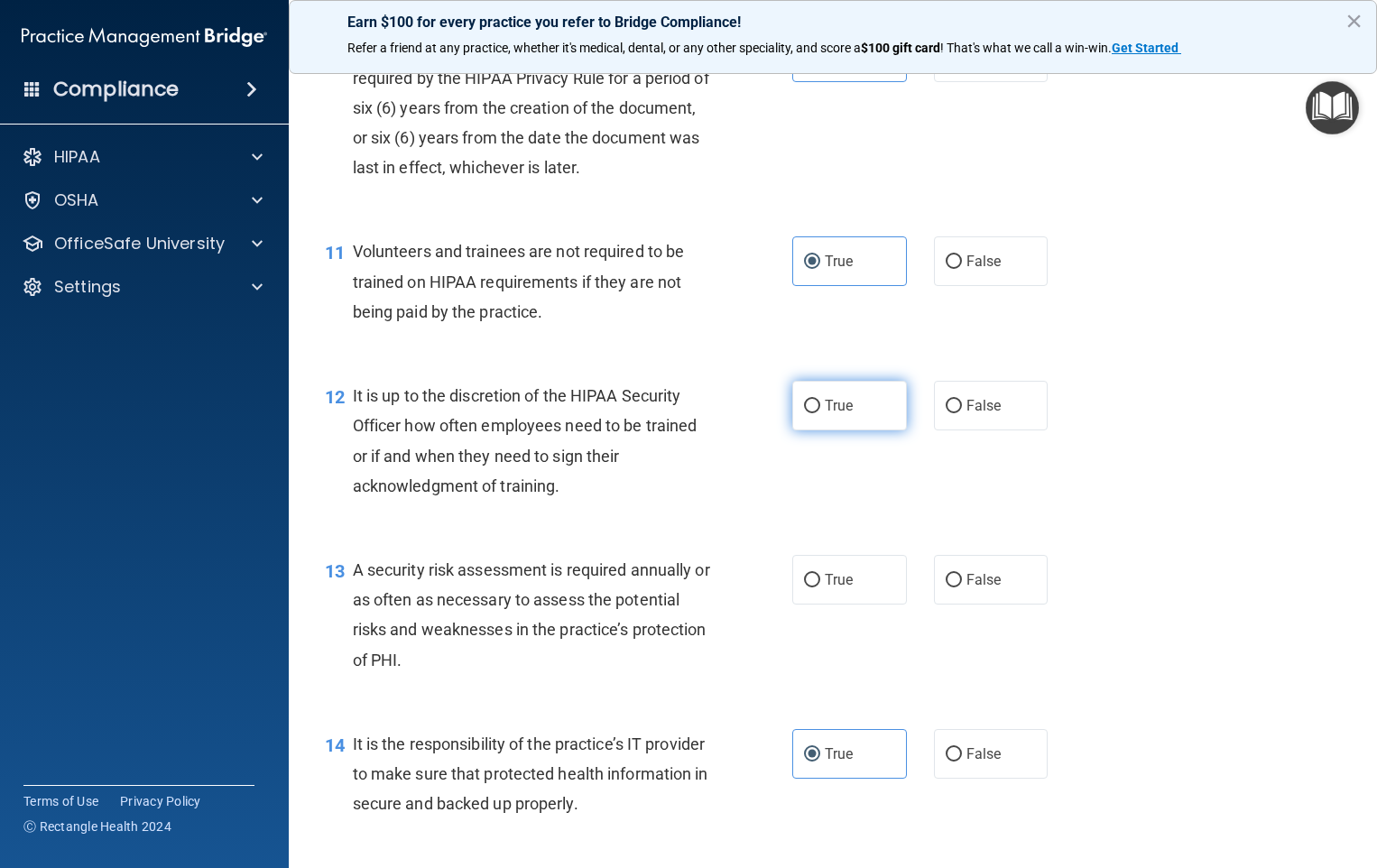
click at [796, 430] on label "True" at bounding box center [849, 405] width 115 height 50
click at [803, 413] on input "True" at bounding box center [811, 406] width 16 height 13
radio input "true"
click at [820, 571] on div "13 A security risk assessment is required annually or as often as necessary to …" at bounding box center [832, 619] width 1043 height 174
click at [821, 587] on label "True" at bounding box center [849, 579] width 115 height 50
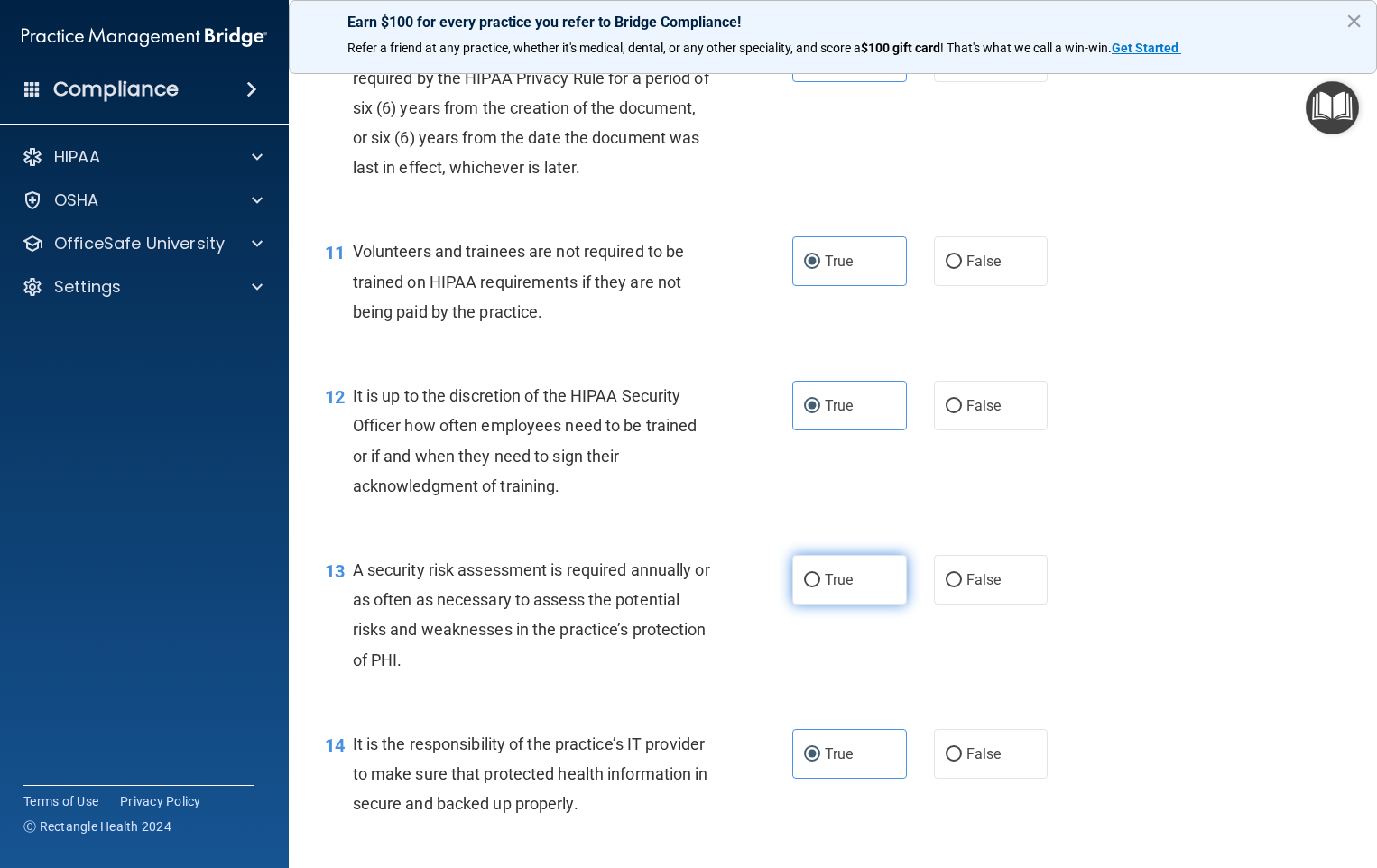
click at [820, 587] on input "True" at bounding box center [811, 580] width 16 height 13
radio input "true"
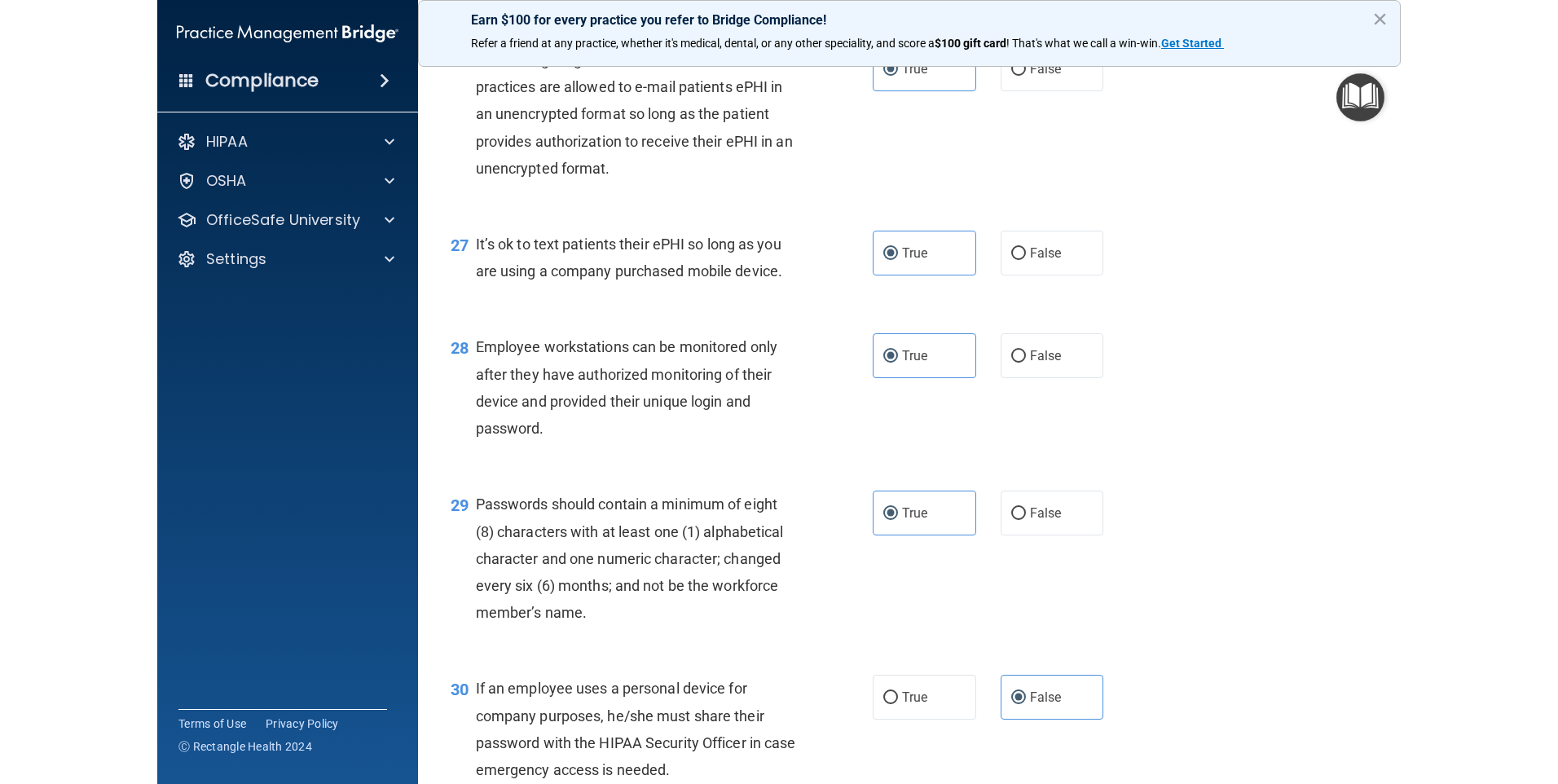
scroll to position [4064, 0]
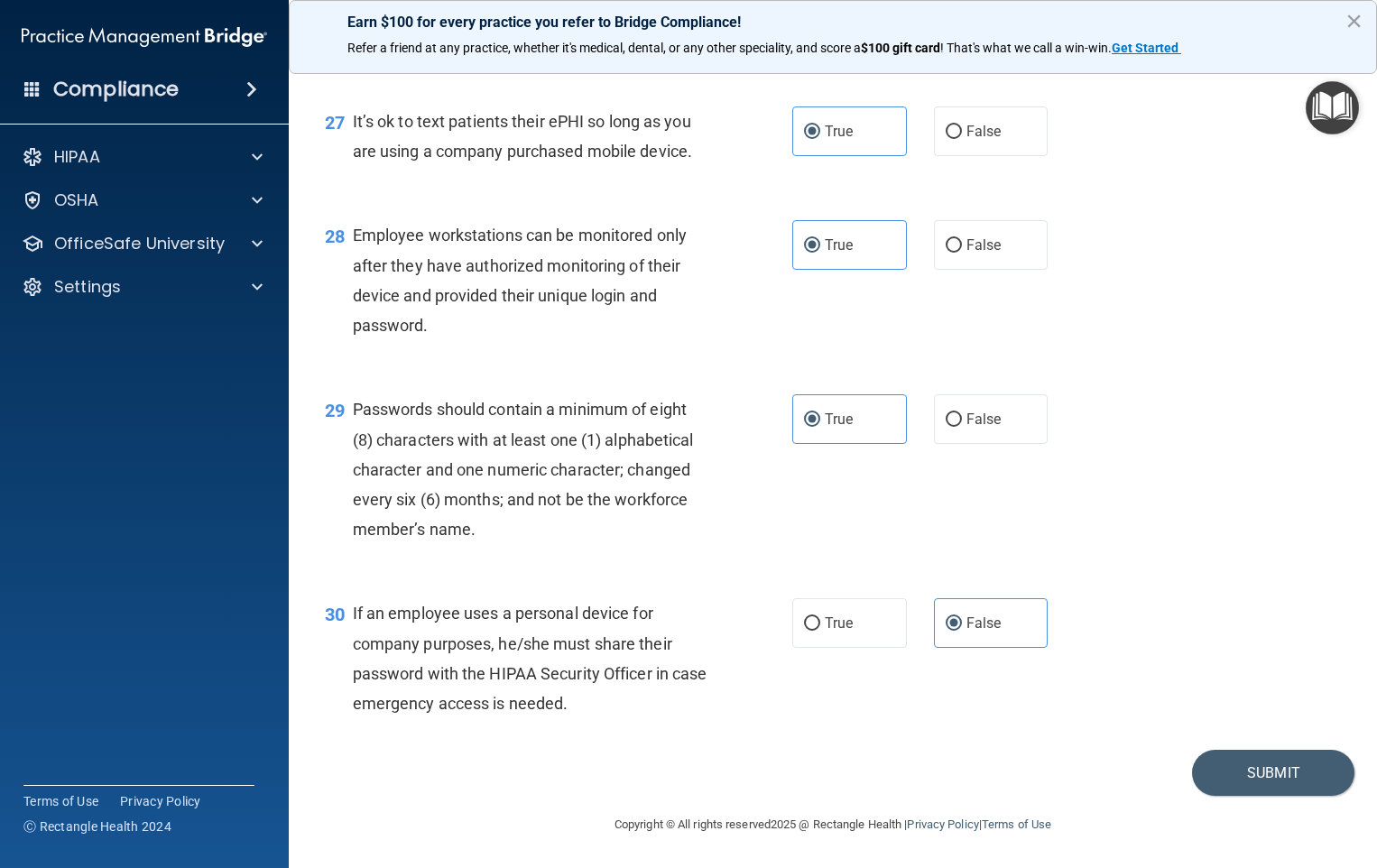
click at [1296, 749] on div "30 If an employee uses a personal device for company purposes, he/she must shar…" at bounding box center [832, 662] width 1043 height 174
click at [1297, 765] on button "Submit" at bounding box center [1273, 773] width 162 height 46
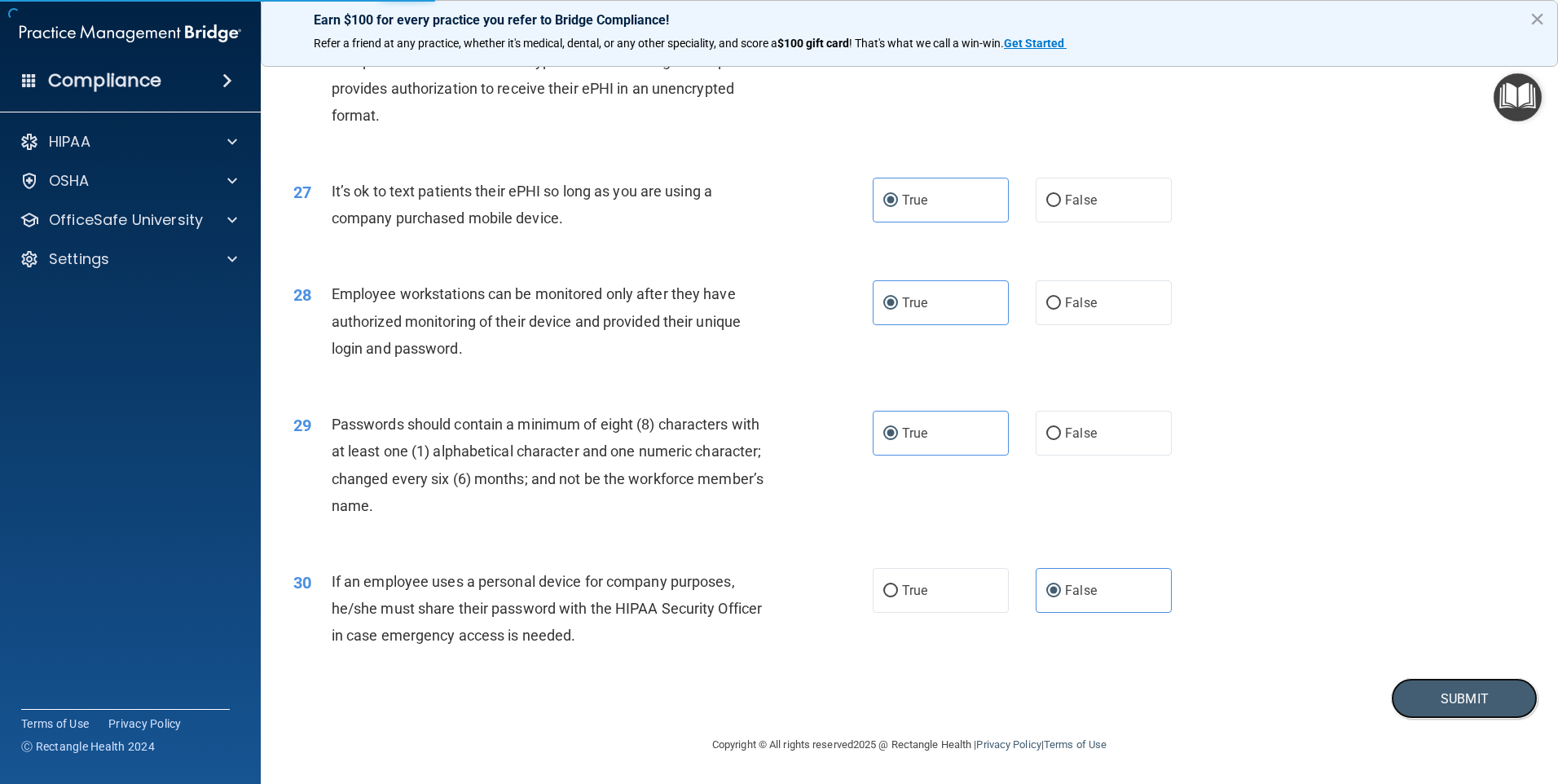
scroll to position [3306, 0]
click at [1504, 695] on button "Submit" at bounding box center [1464, 699] width 146 height 41
click at [1538, 19] on button "×" at bounding box center [1537, 19] width 16 height 26
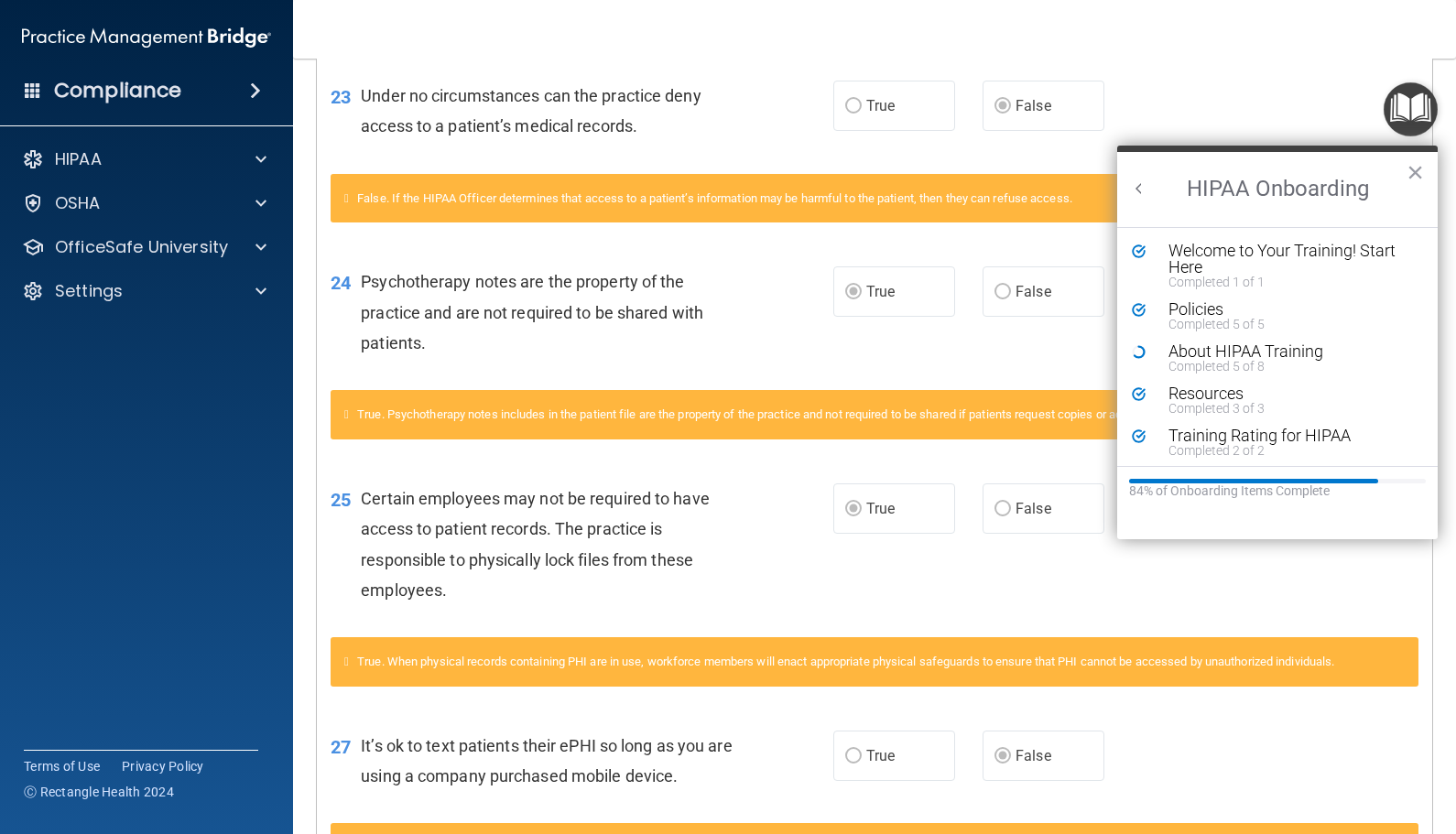
scroll to position [2650, 0]
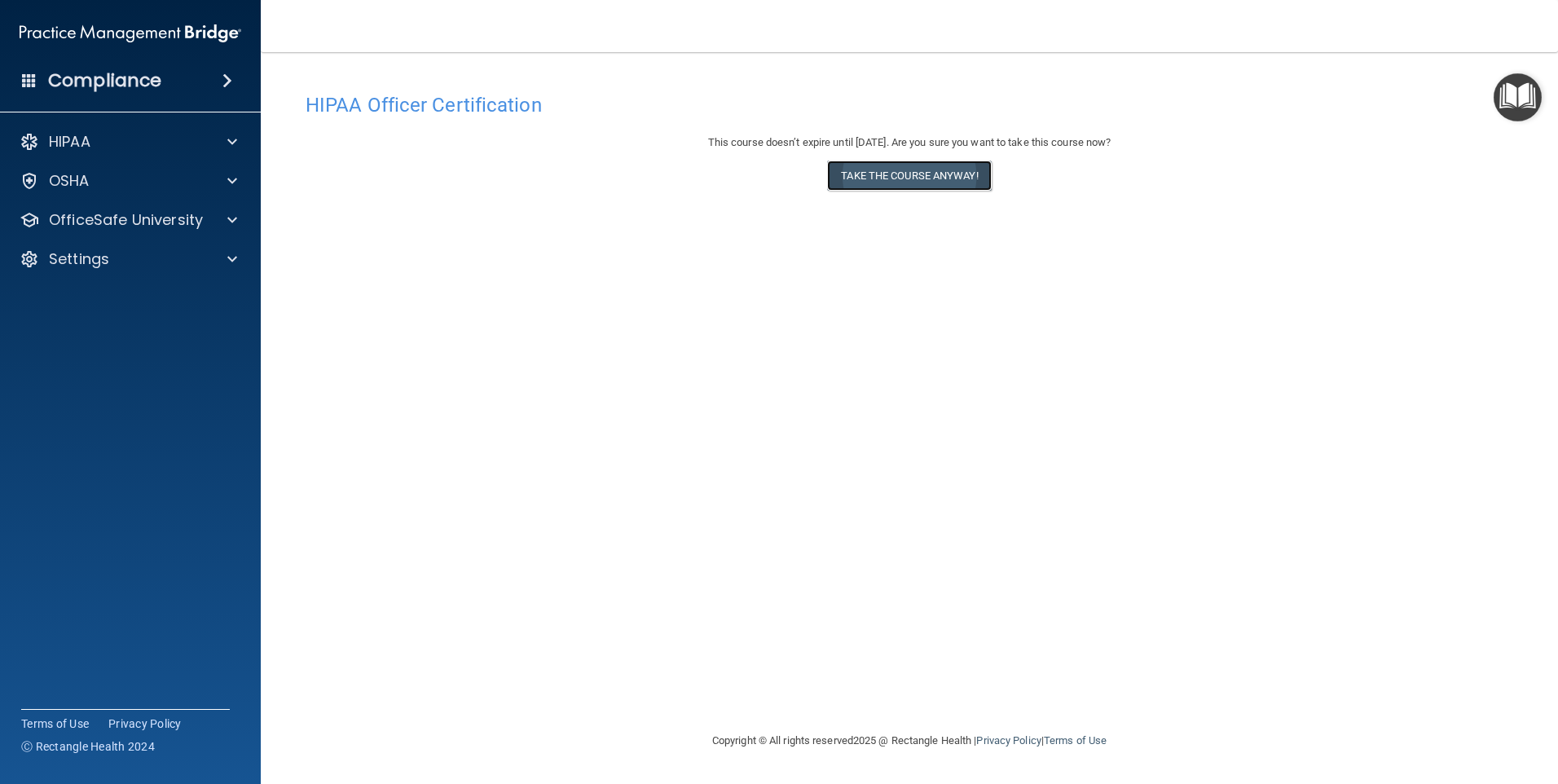
click at [938, 181] on button "Take the course anyway!" at bounding box center [909, 175] width 164 height 30
click at [1532, 128] on main "HIPAA Officer Certification This course doesn’t expire until [DATE]. Are you su…" at bounding box center [909, 418] width 1297 height 731
click at [1516, 108] on img "Open Resource Center" at bounding box center [1517, 97] width 48 height 48
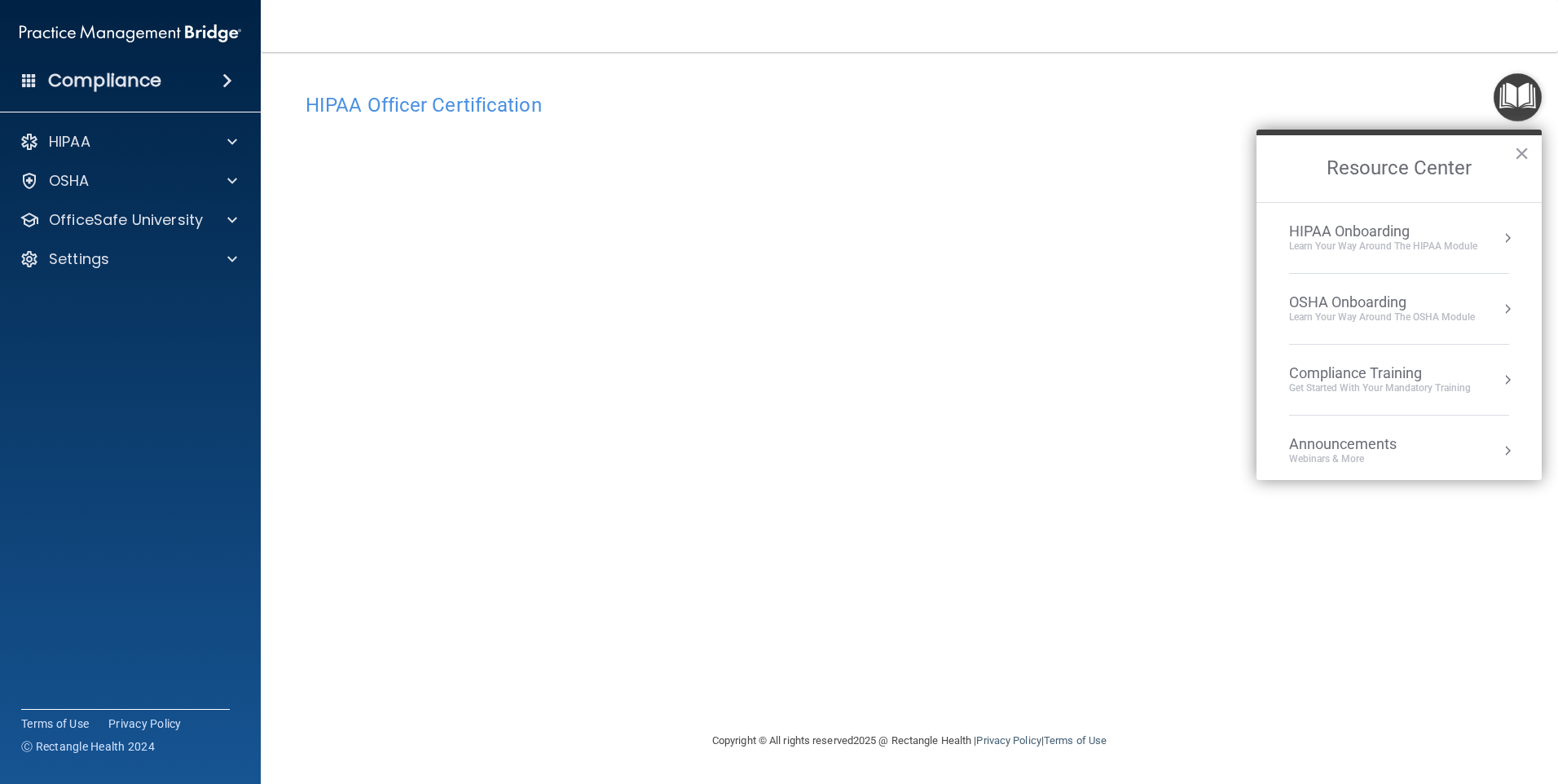
click at [1389, 257] on li "HIPAA Onboarding Learn Your Way around the HIPAA module" at bounding box center [1399, 238] width 220 height 71
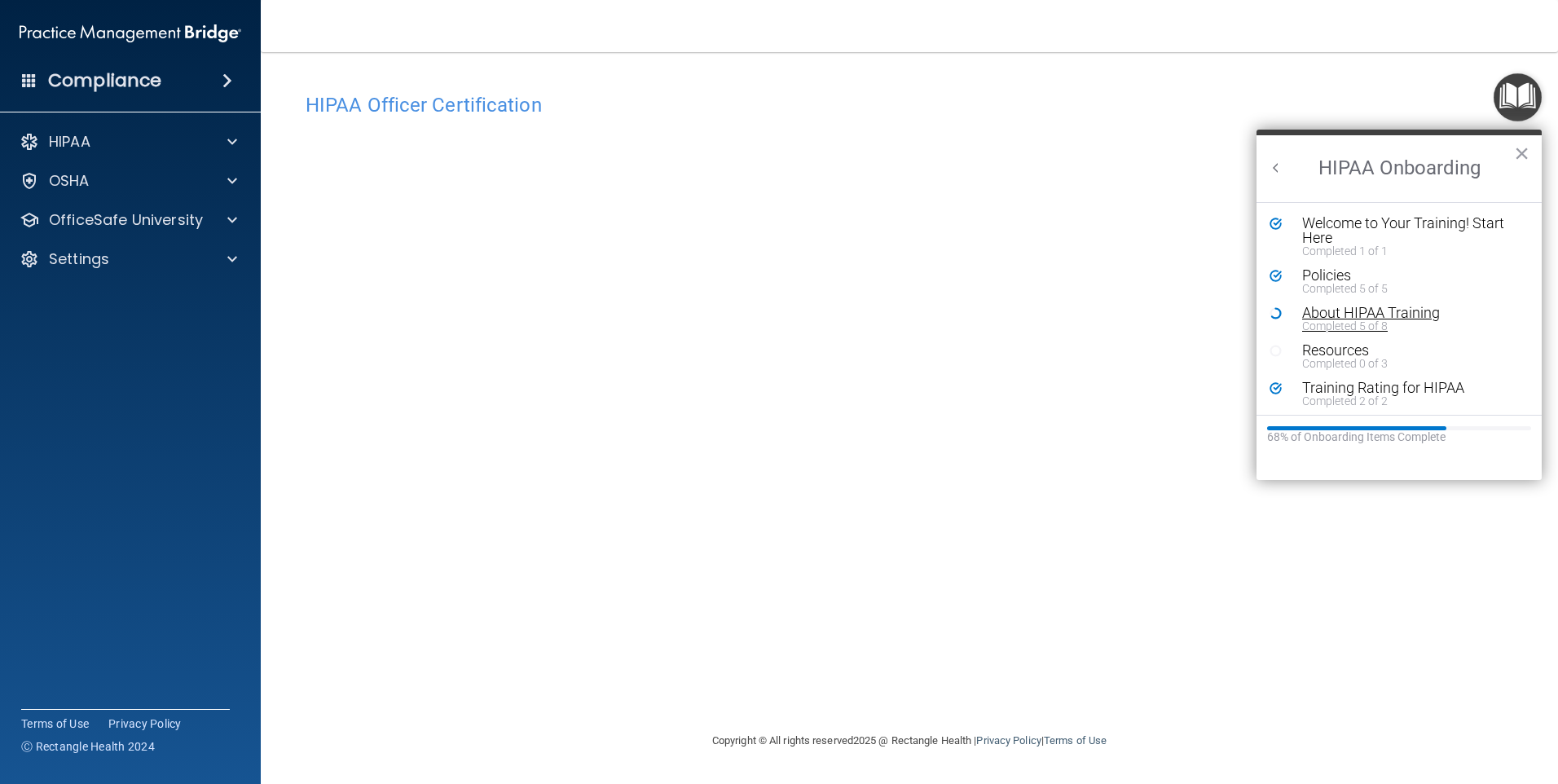
click at [1340, 315] on div "About HIPAA Training" at bounding box center [1405, 313] width 206 height 15
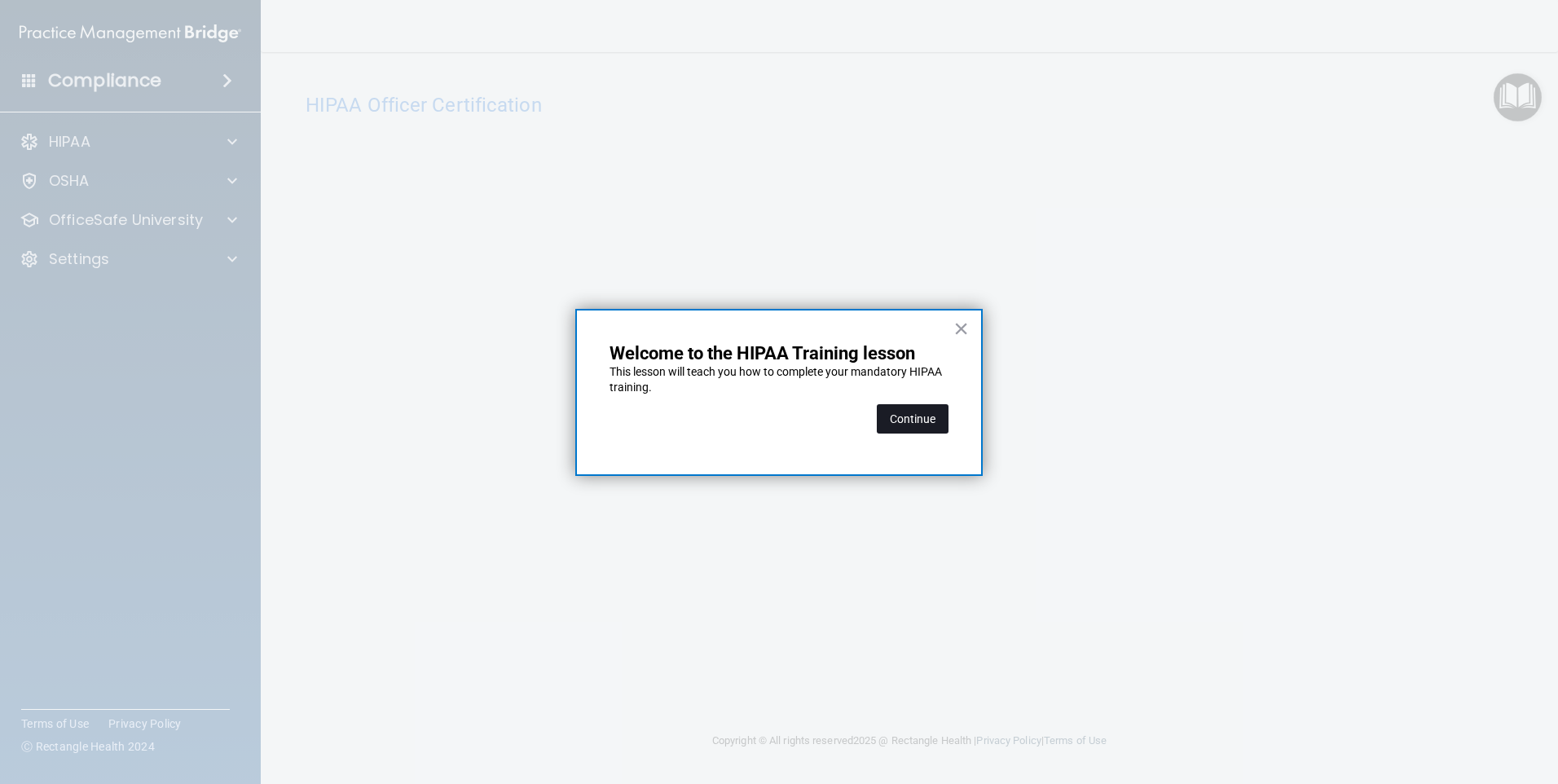
click at [891, 415] on button "Continue" at bounding box center [912, 419] width 72 height 29
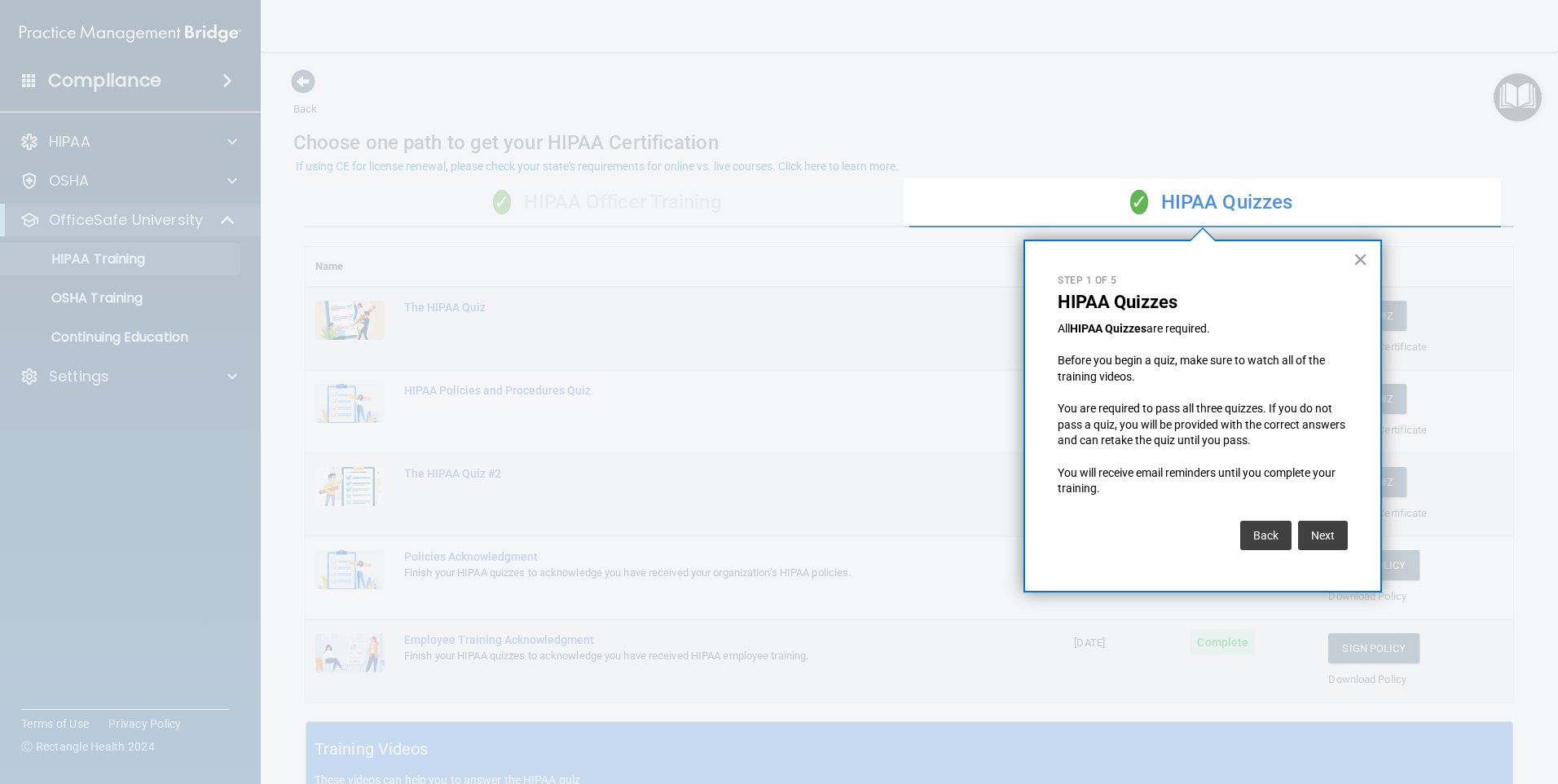
click at [1351, 262] on div "× Step 1 of 5 HIPAA Quizzes All HIPAA Quizzes are required. Before you begin a …" at bounding box center [1203, 415] width 358 height 352
click at [1362, 260] on button "×" at bounding box center [1361, 259] width 16 height 26
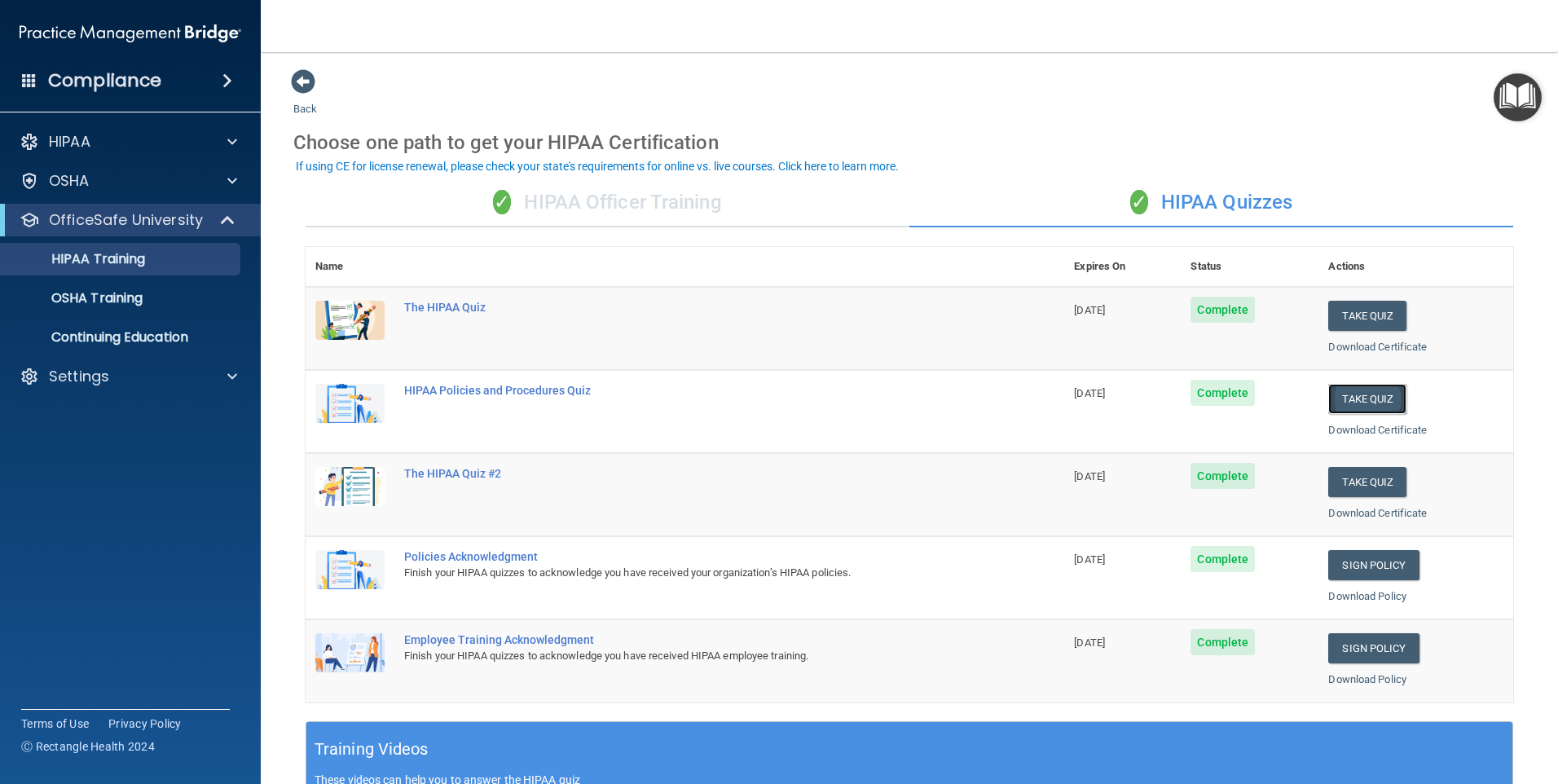
click at [1334, 411] on button "Take Quiz" at bounding box center [1367, 398] width 78 height 30
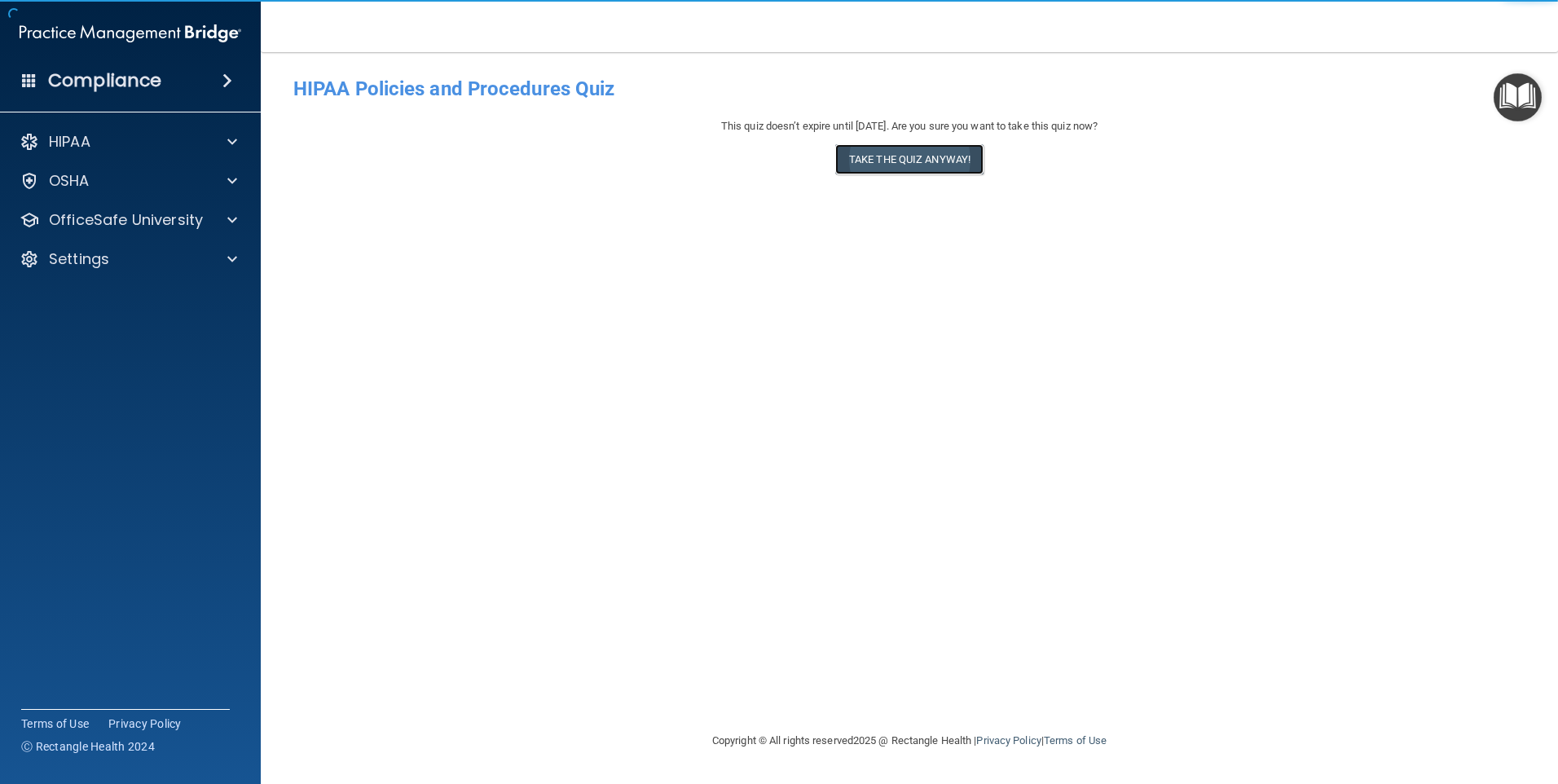
click at [896, 149] on button "Take the quiz anyway!" at bounding box center [909, 159] width 148 height 30
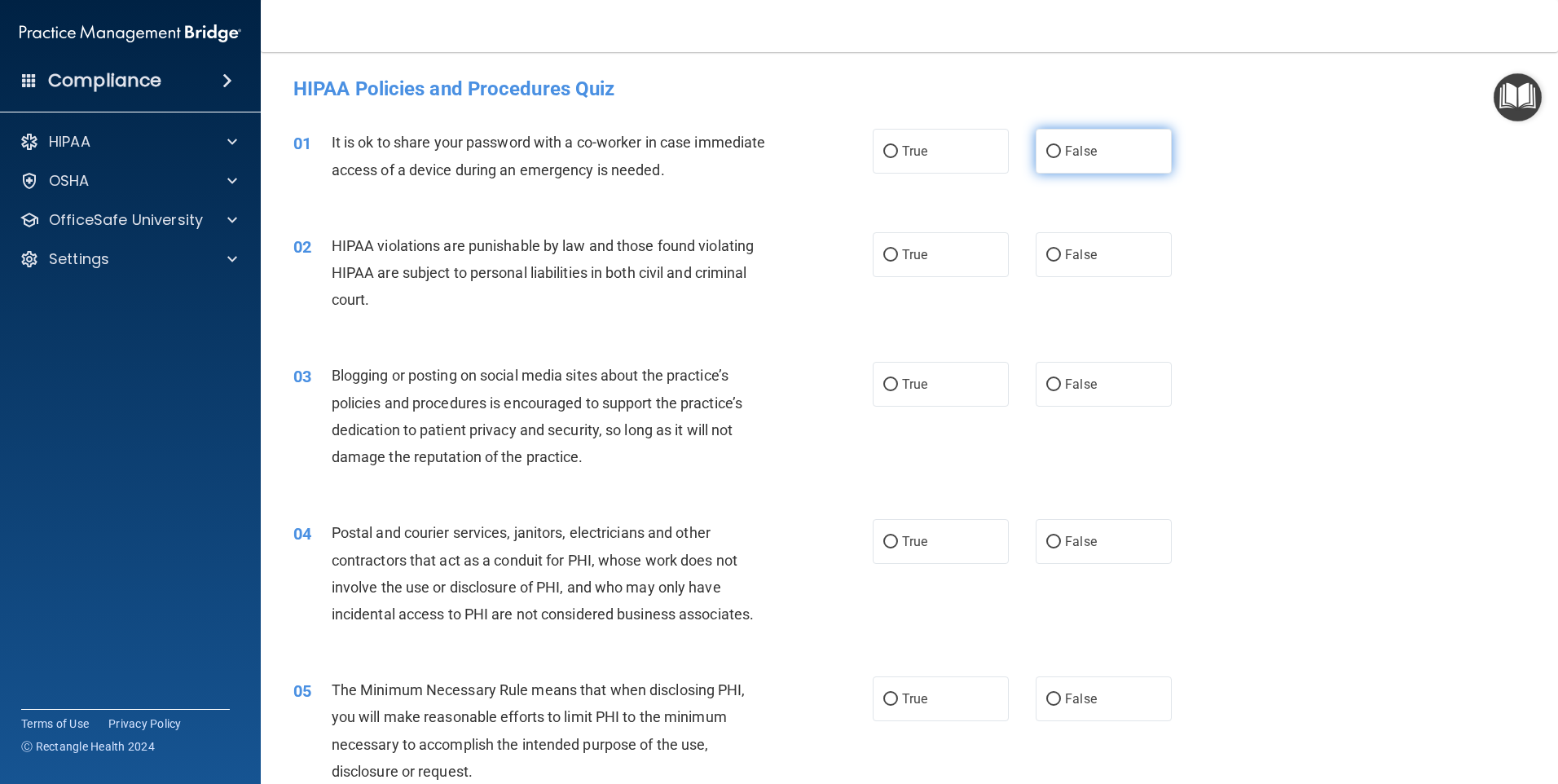
click at [1107, 158] on label "False" at bounding box center [1104, 151] width 136 height 45
click at [1061, 158] on input "False" at bounding box center [1053, 152] width 15 height 12
radio input "true"
click at [925, 264] on label "True" at bounding box center [941, 254] width 136 height 45
click at [898, 262] on input "True" at bounding box center [890, 255] width 15 height 12
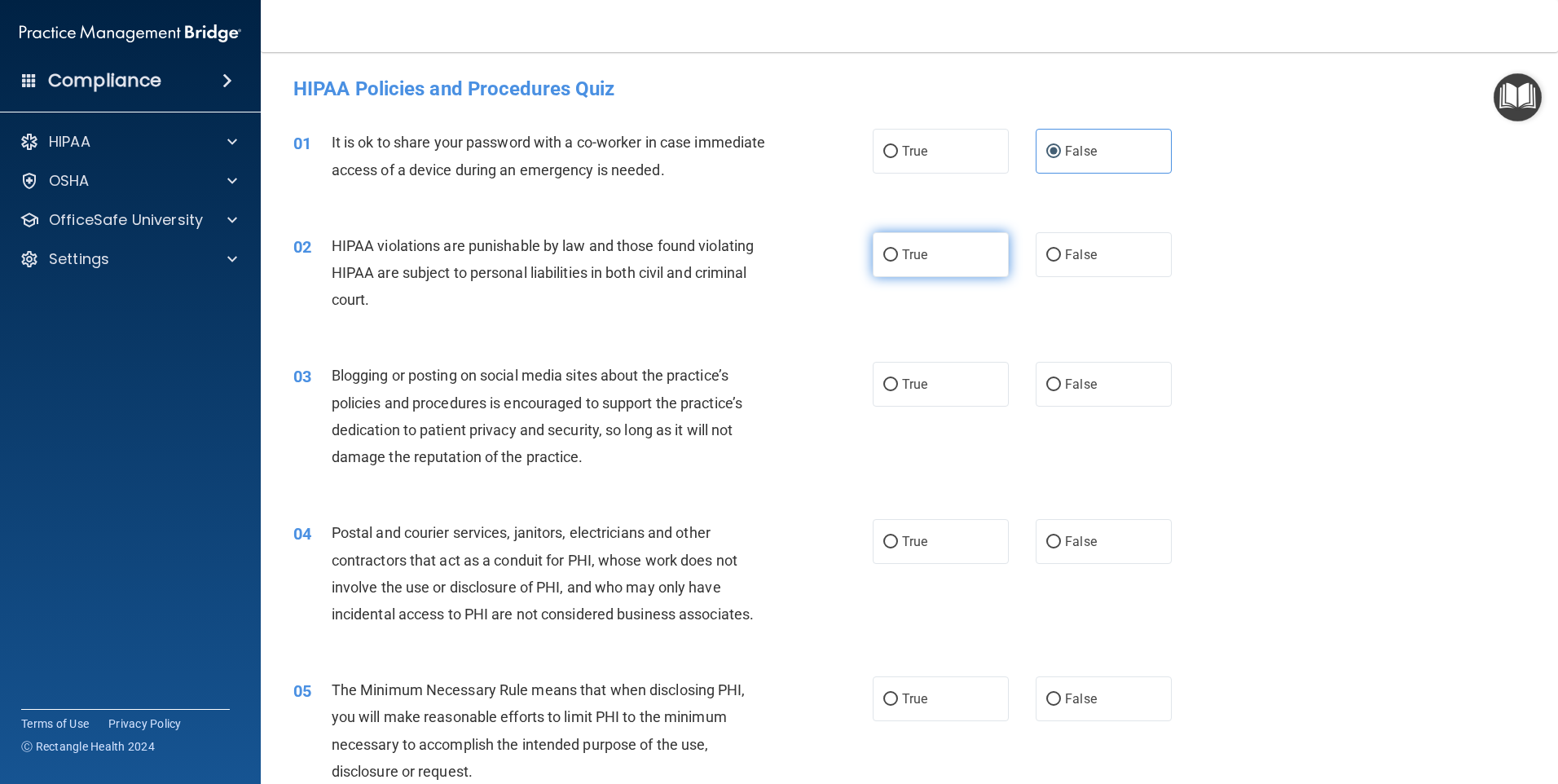
radio input "true"
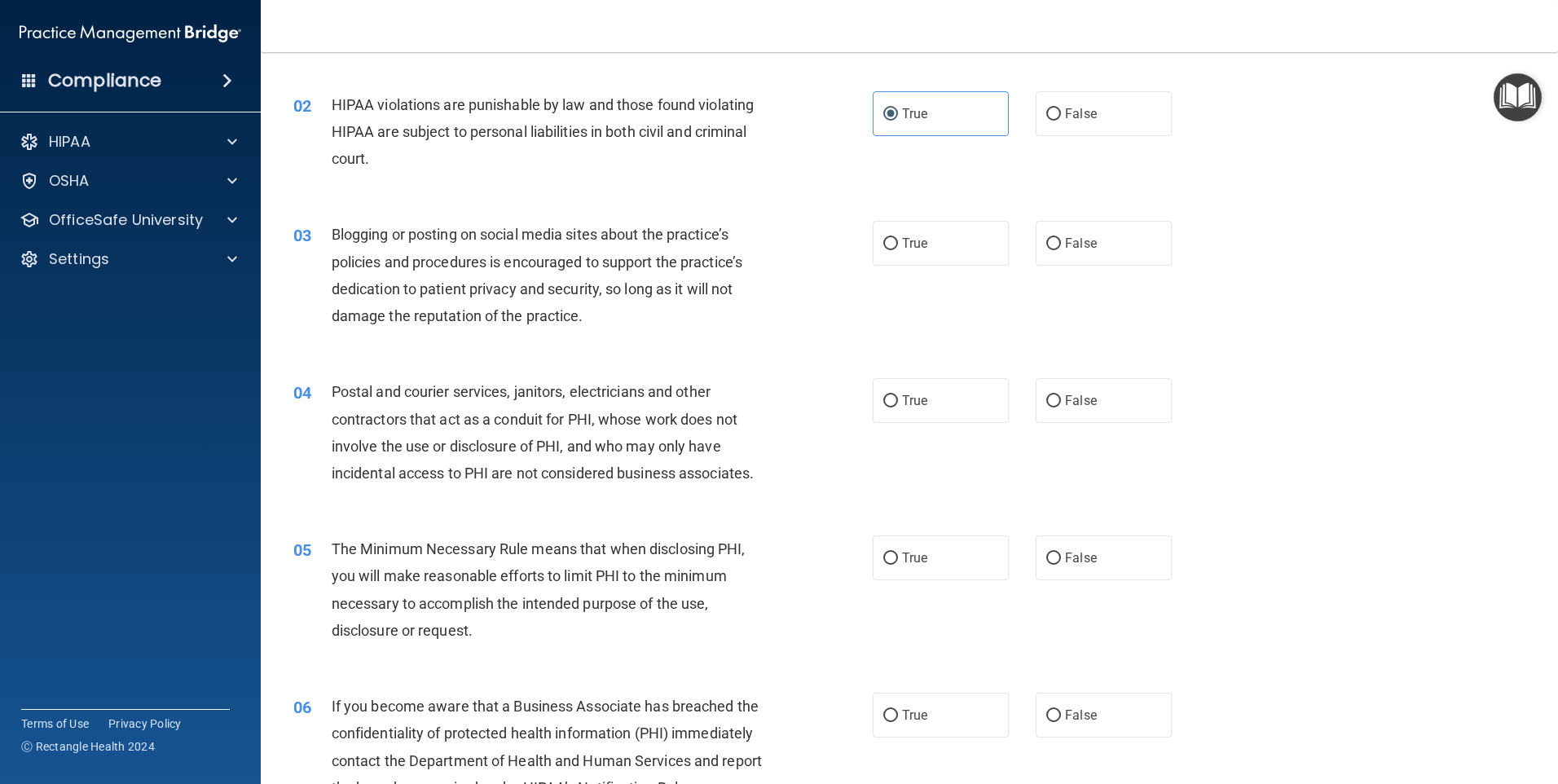
scroll to position [163, 0]
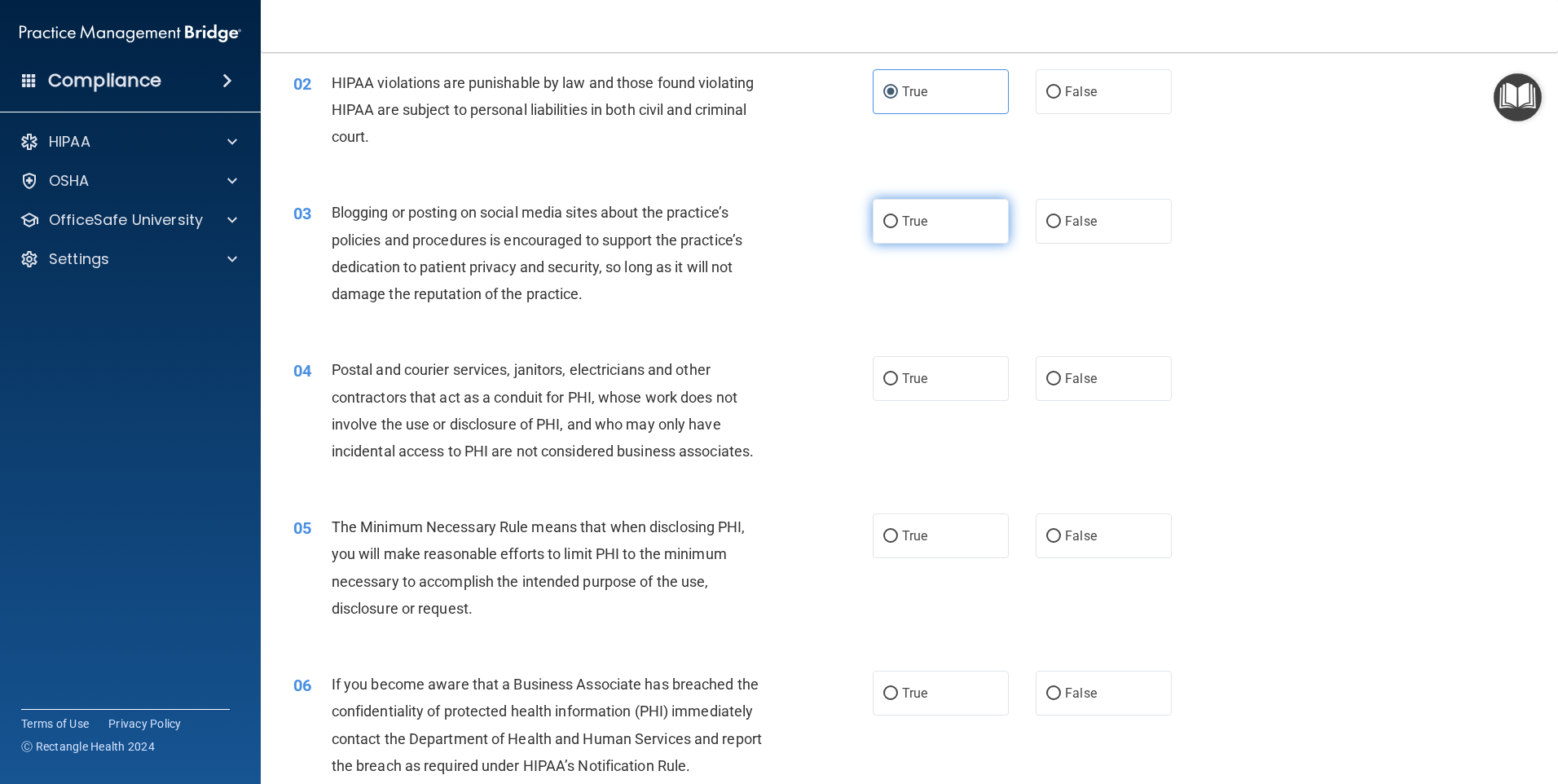
click at [923, 240] on label "True" at bounding box center [941, 221] width 136 height 45
click at [898, 228] on input "True" at bounding box center [890, 222] width 15 height 12
radio input "true"
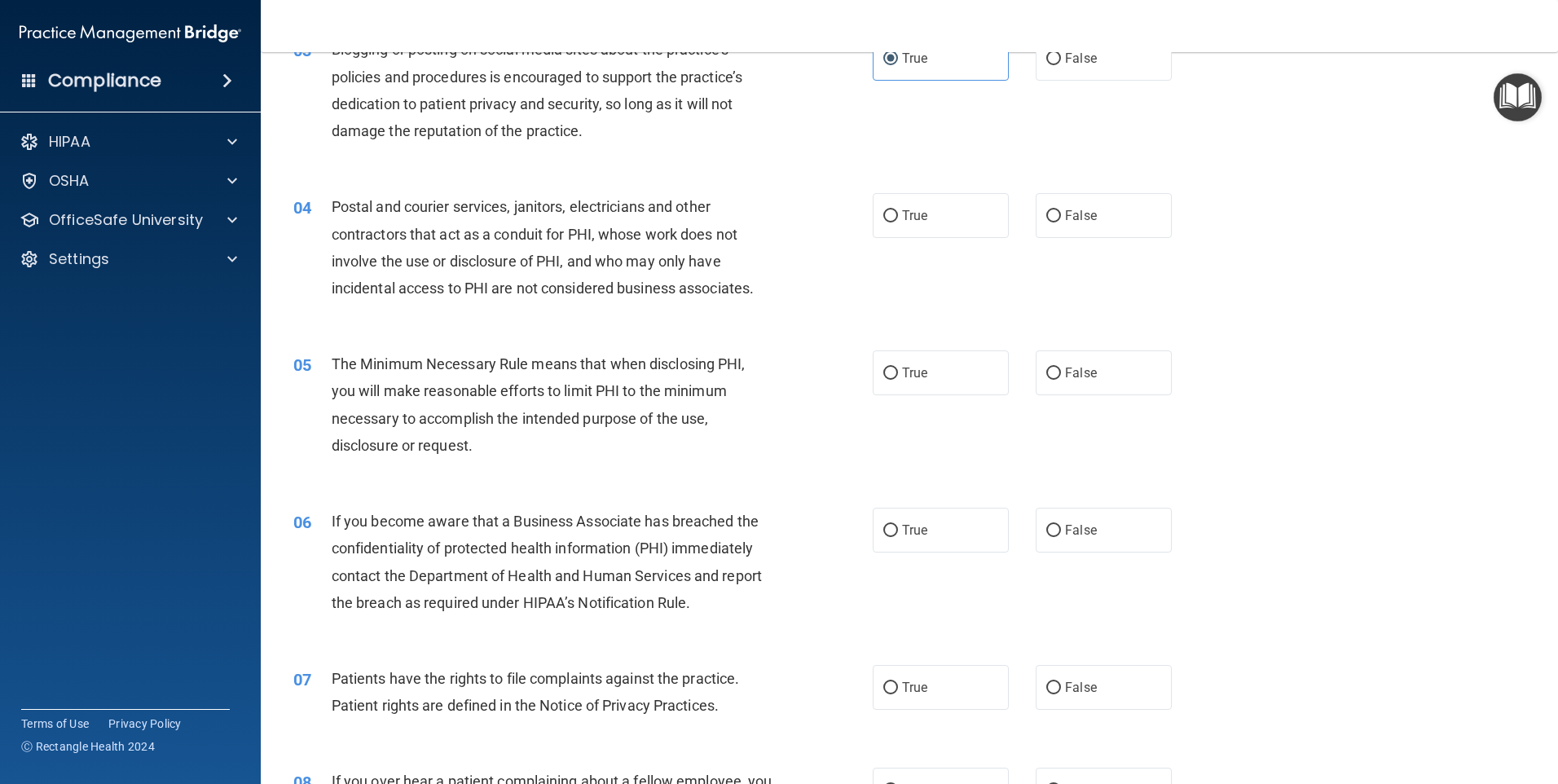
scroll to position [408, 0]
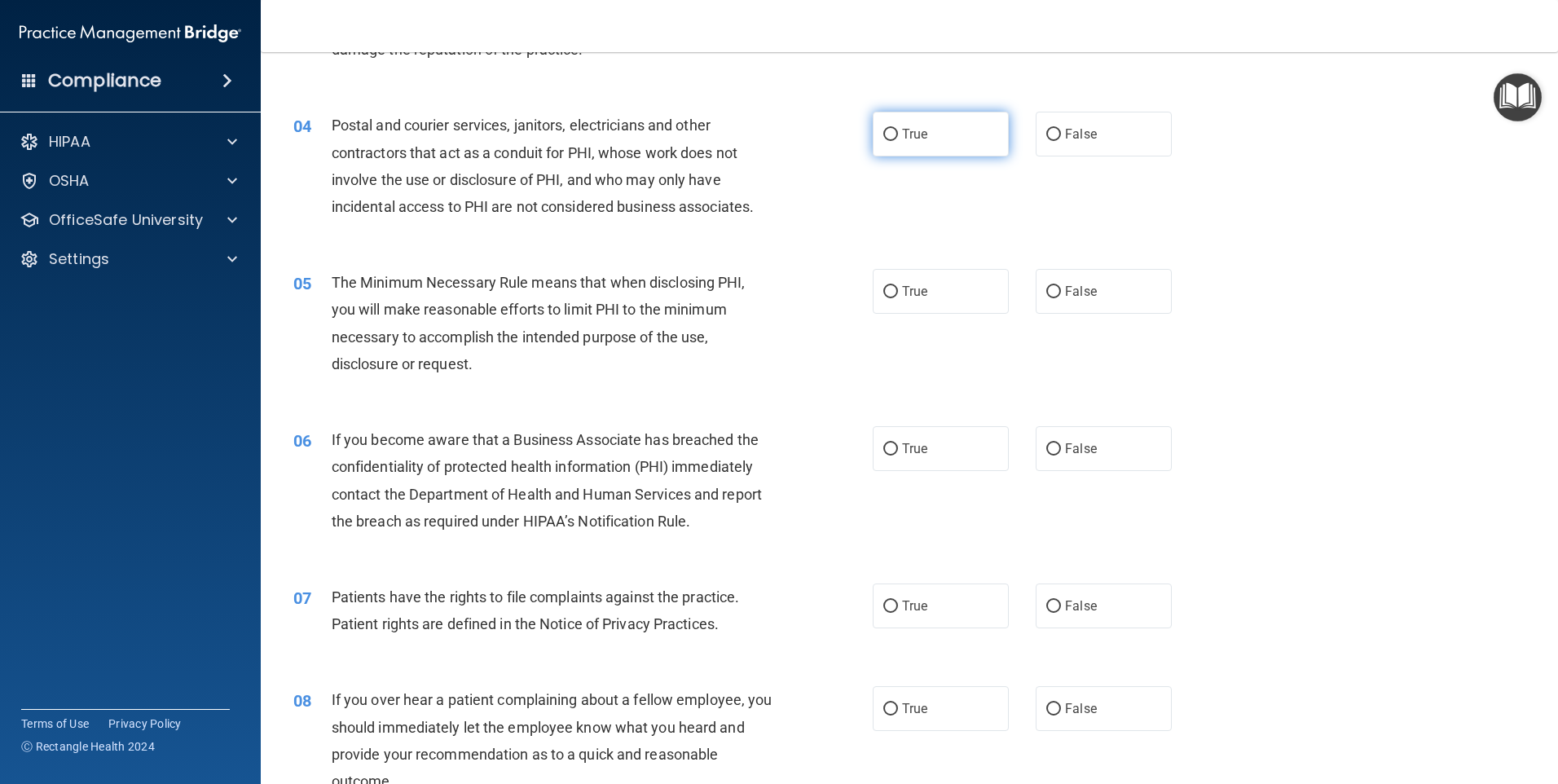
click at [913, 134] on span "True" at bounding box center [914, 134] width 25 height 16
click at [898, 134] on input "True" at bounding box center [890, 134] width 15 height 12
radio input "true"
click at [903, 289] on span "True" at bounding box center [914, 291] width 25 height 16
click at [898, 289] on input "True" at bounding box center [890, 292] width 15 height 12
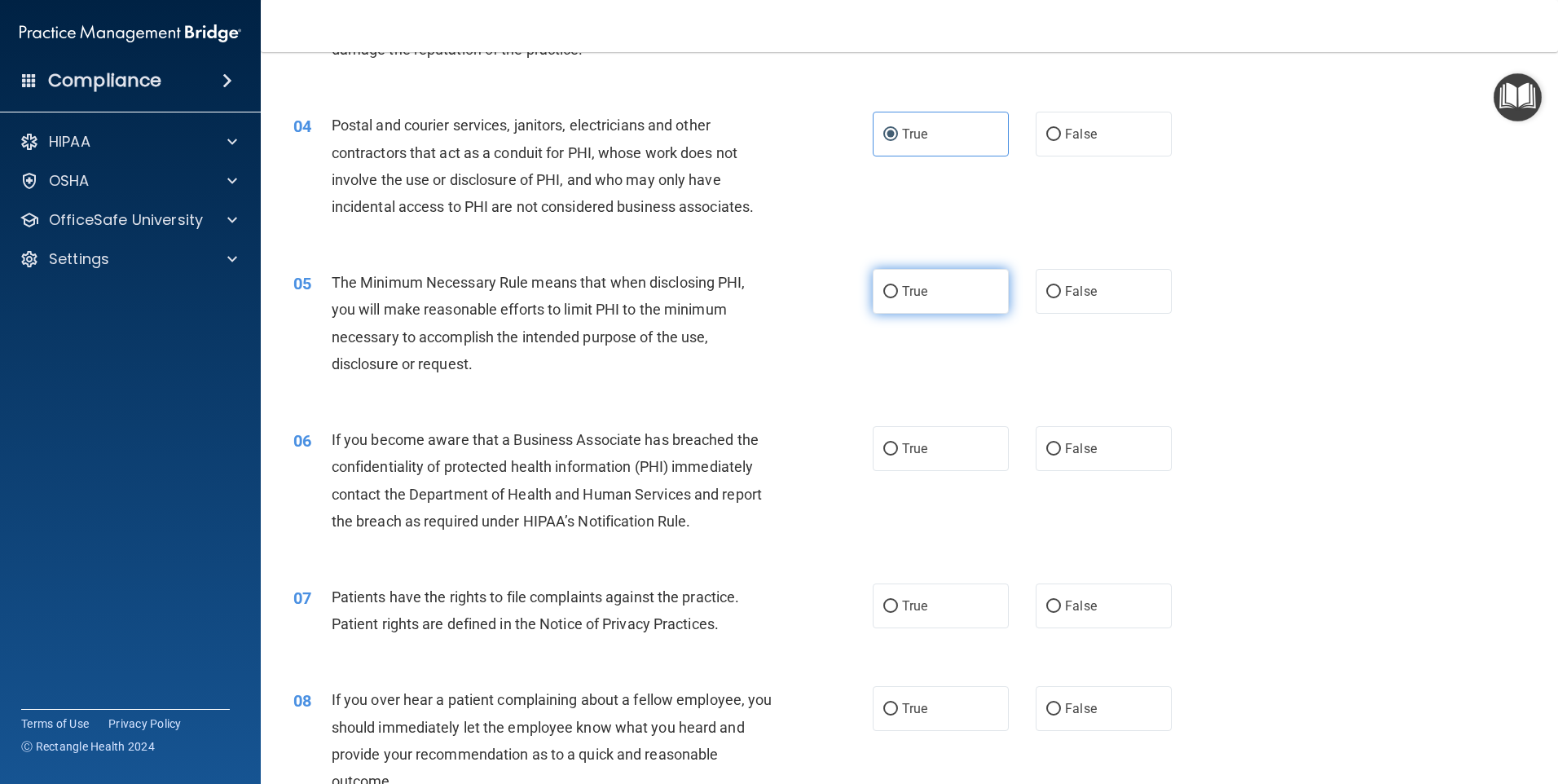
radio input "true"
click at [1046, 450] on input "False" at bounding box center [1053, 449] width 15 height 12
radio input "true"
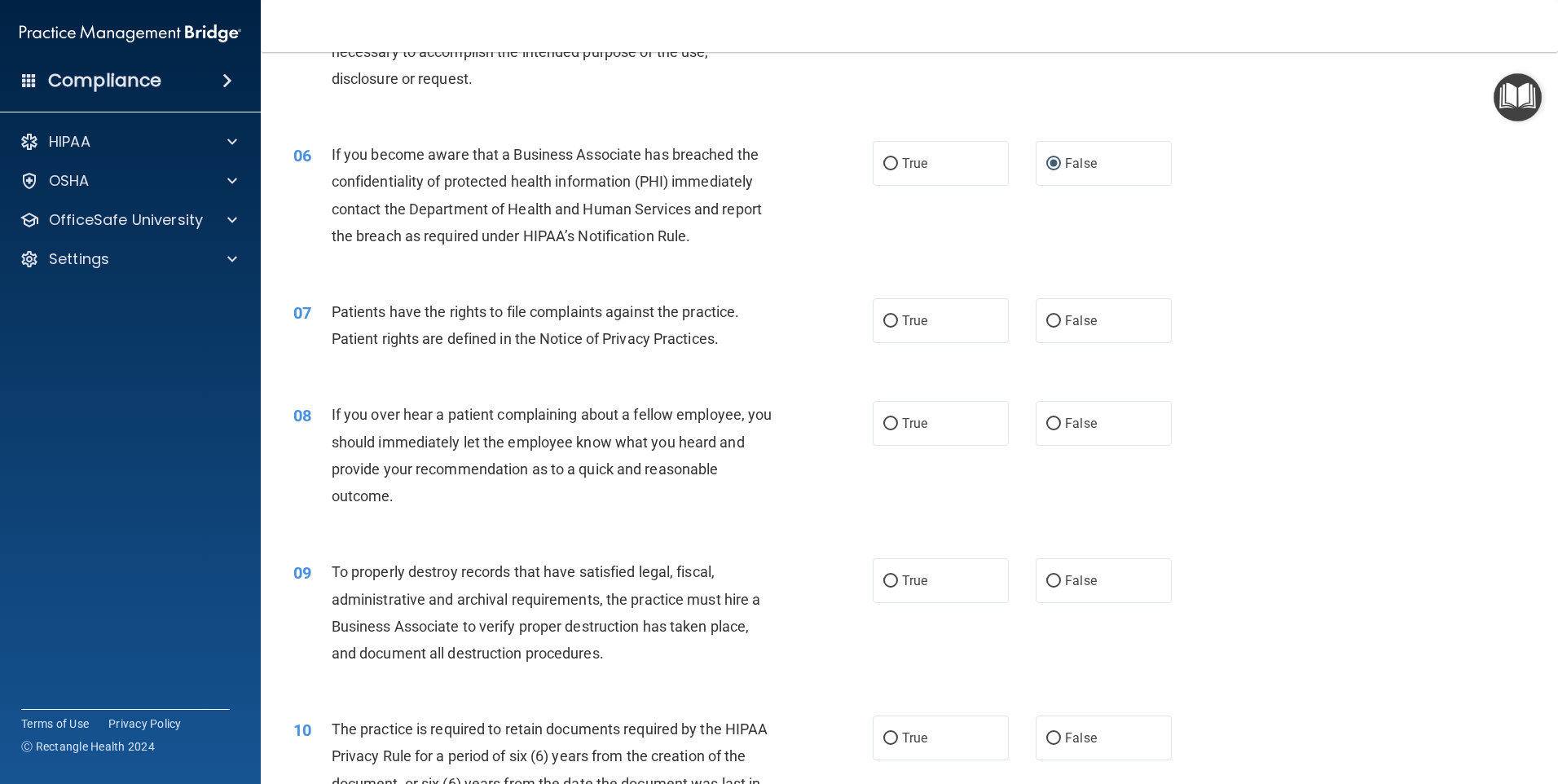
scroll to position [733, 0]
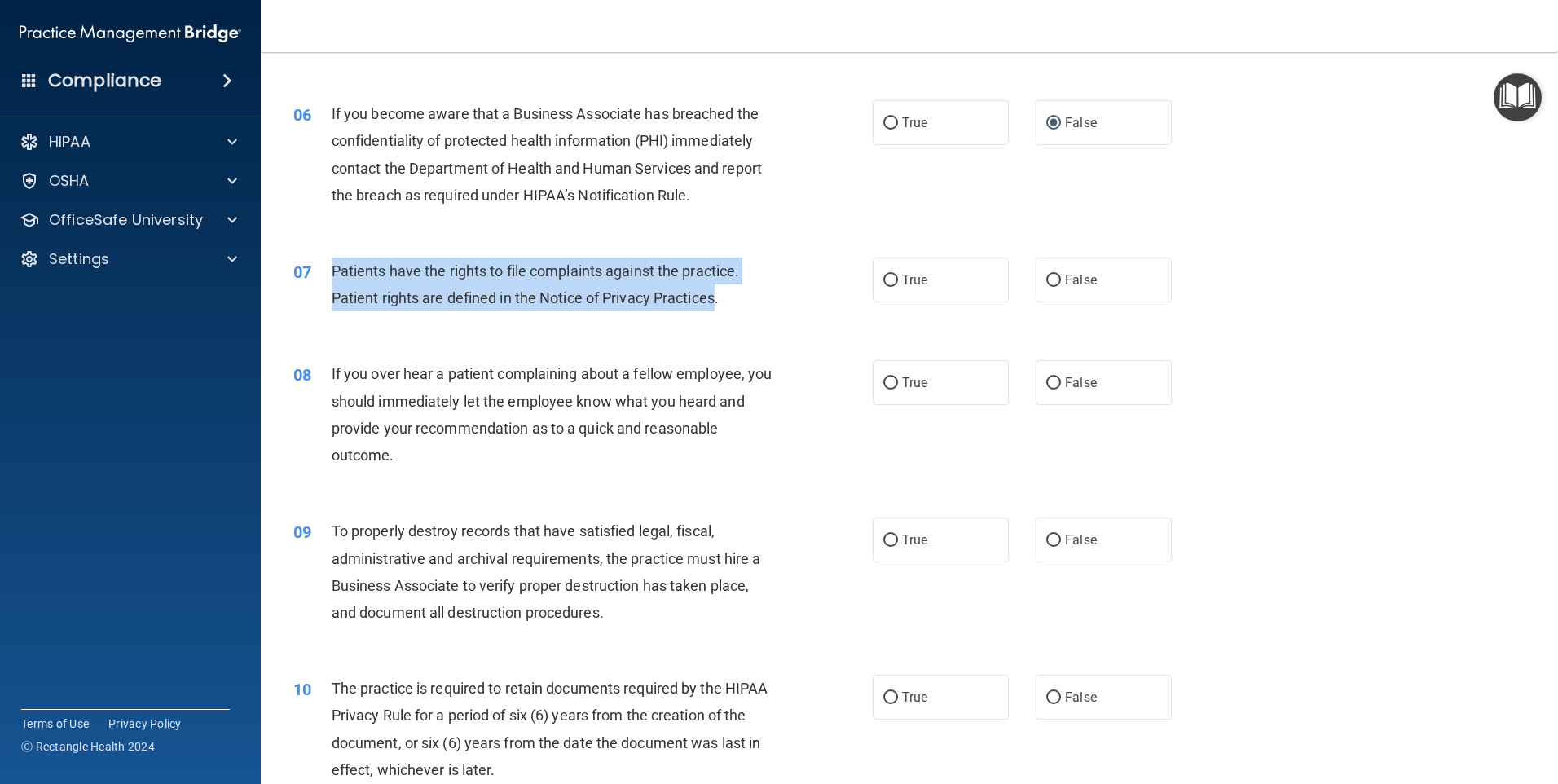
drag, startPoint x: 720, startPoint y: 307, endPoint x: 328, endPoint y: 267, distance: 394.0
click at [328, 267] on div "07 Patients have the rights to file complaints against the practice. Patient ri…" at bounding box center [583, 289] width 628 height 62
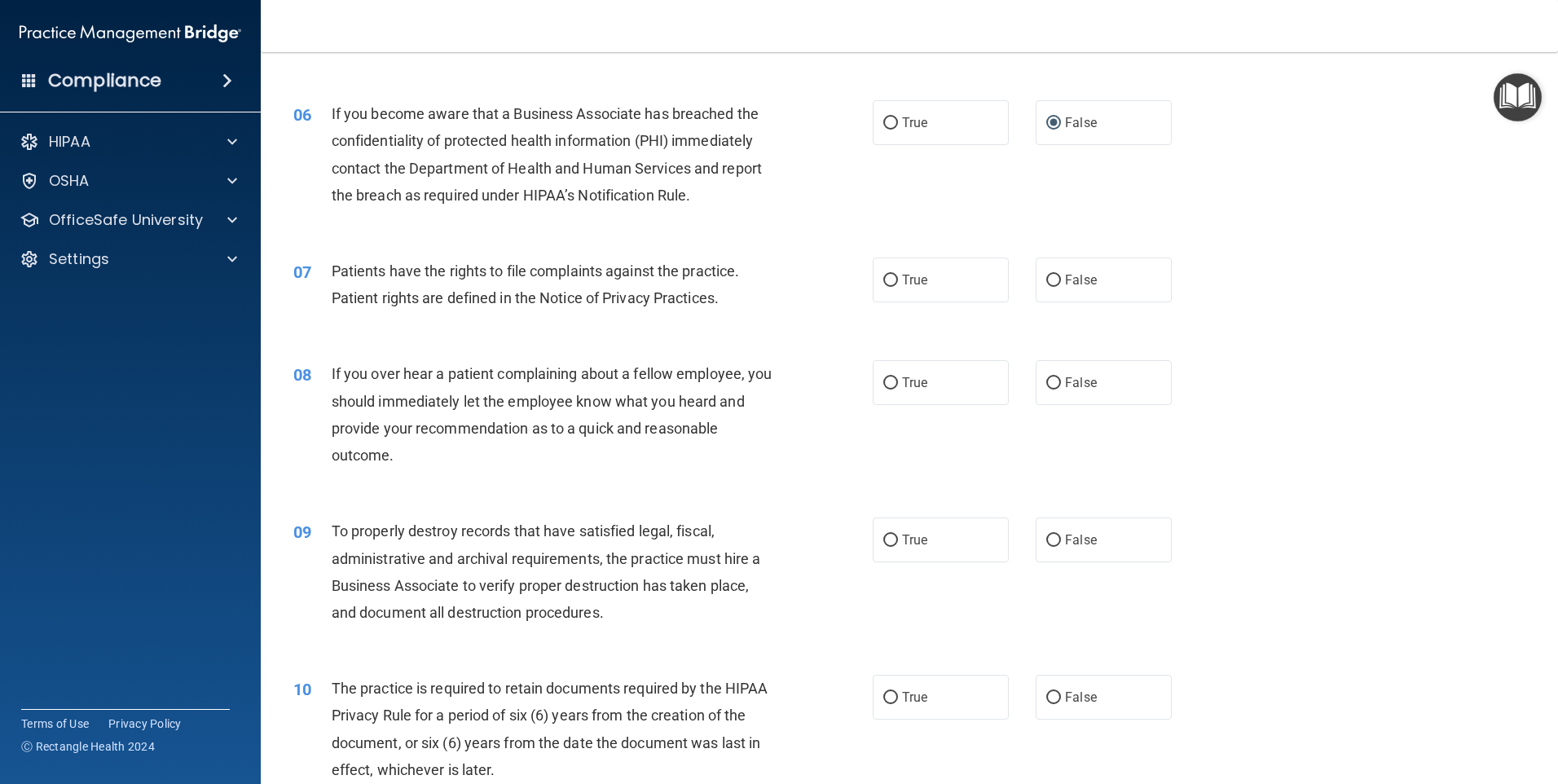
click at [654, 228] on div "06 If you become aware that a Business Associate has breached the confidentiali…" at bounding box center [909, 159] width 1256 height 157
click at [935, 266] on label "True" at bounding box center [941, 280] width 136 height 45
click at [898, 275] on input "True" at bounding box center [890, 281] width 15 height 12
radio input "true"
click at [1050, 382] on input "False" at bounding box center [1053, 383] width 15 height 12
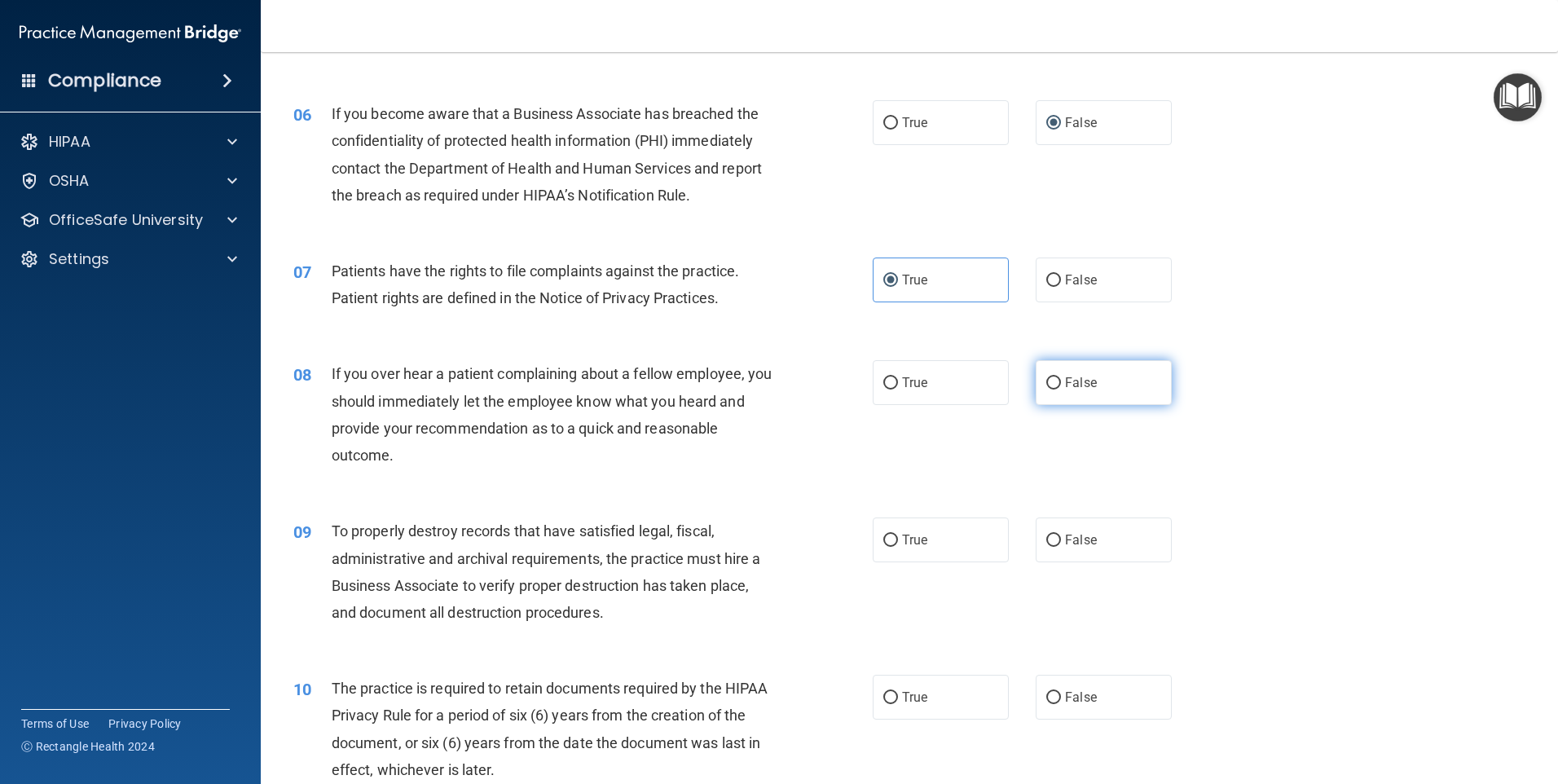
radio input "true"
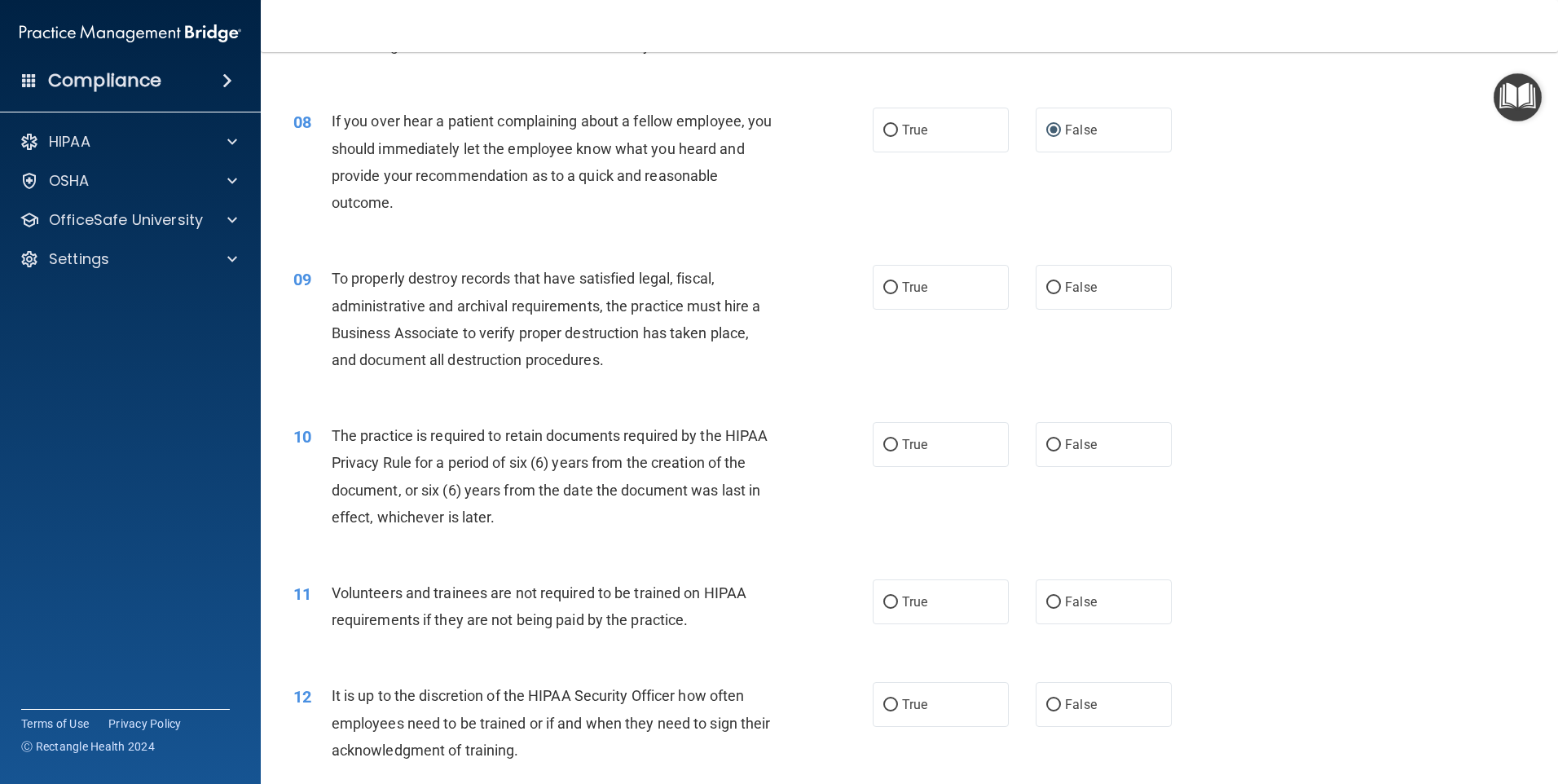
scroll to position [1059, 0]
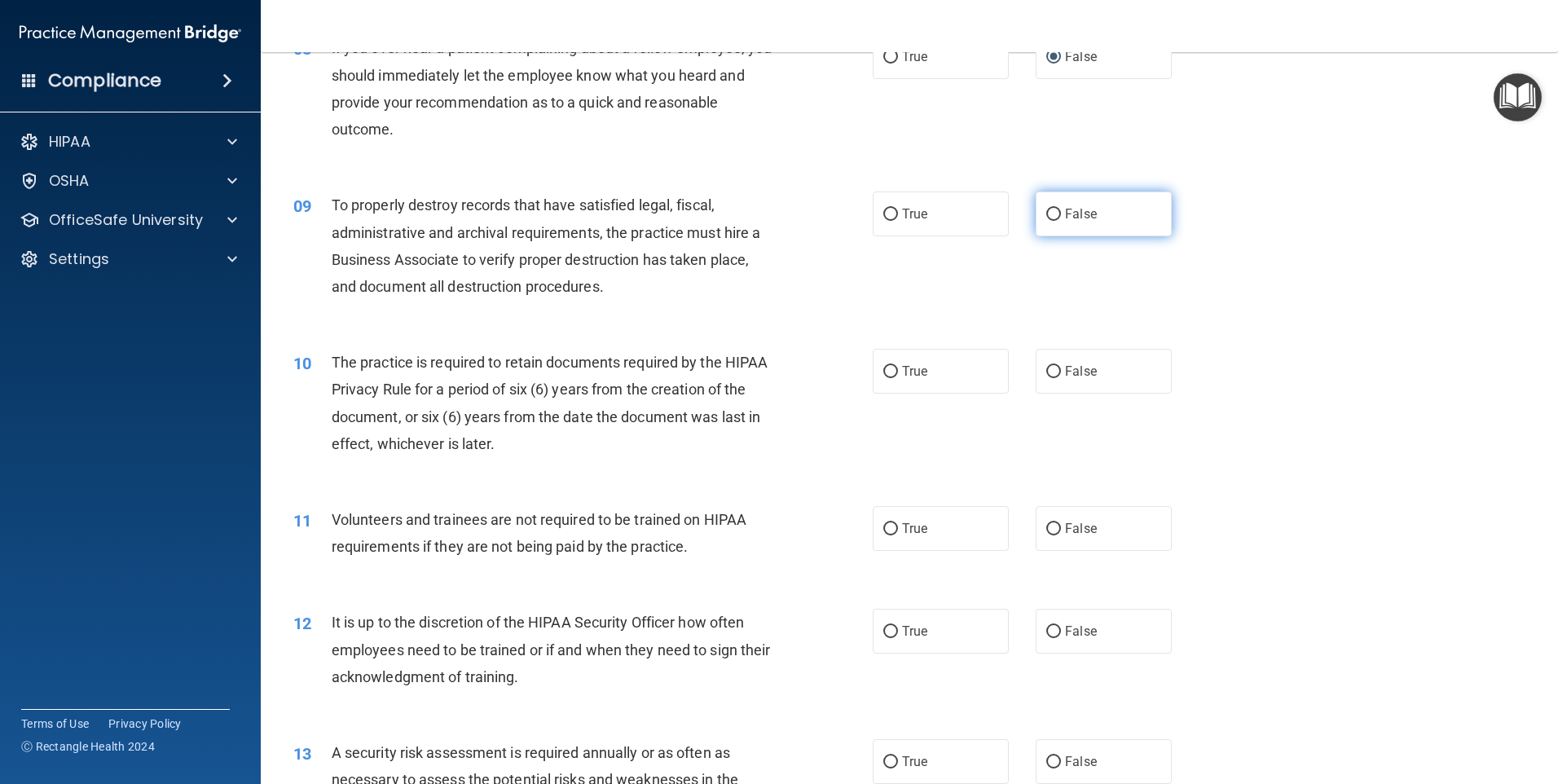
click at [1036, 221] on label "False" at bounding box center [1104, 214] width 136 height 45
click at [1046, 221] on input "False" at bounding box center [1053, 215] width 15 height 12
radio input "true"
click at [985, 364] on label "True" at bounding box center [941, 371] width 136 height 45
click at [898, 366] on input "True" at bounding box center [890, 372] width 15 height 12
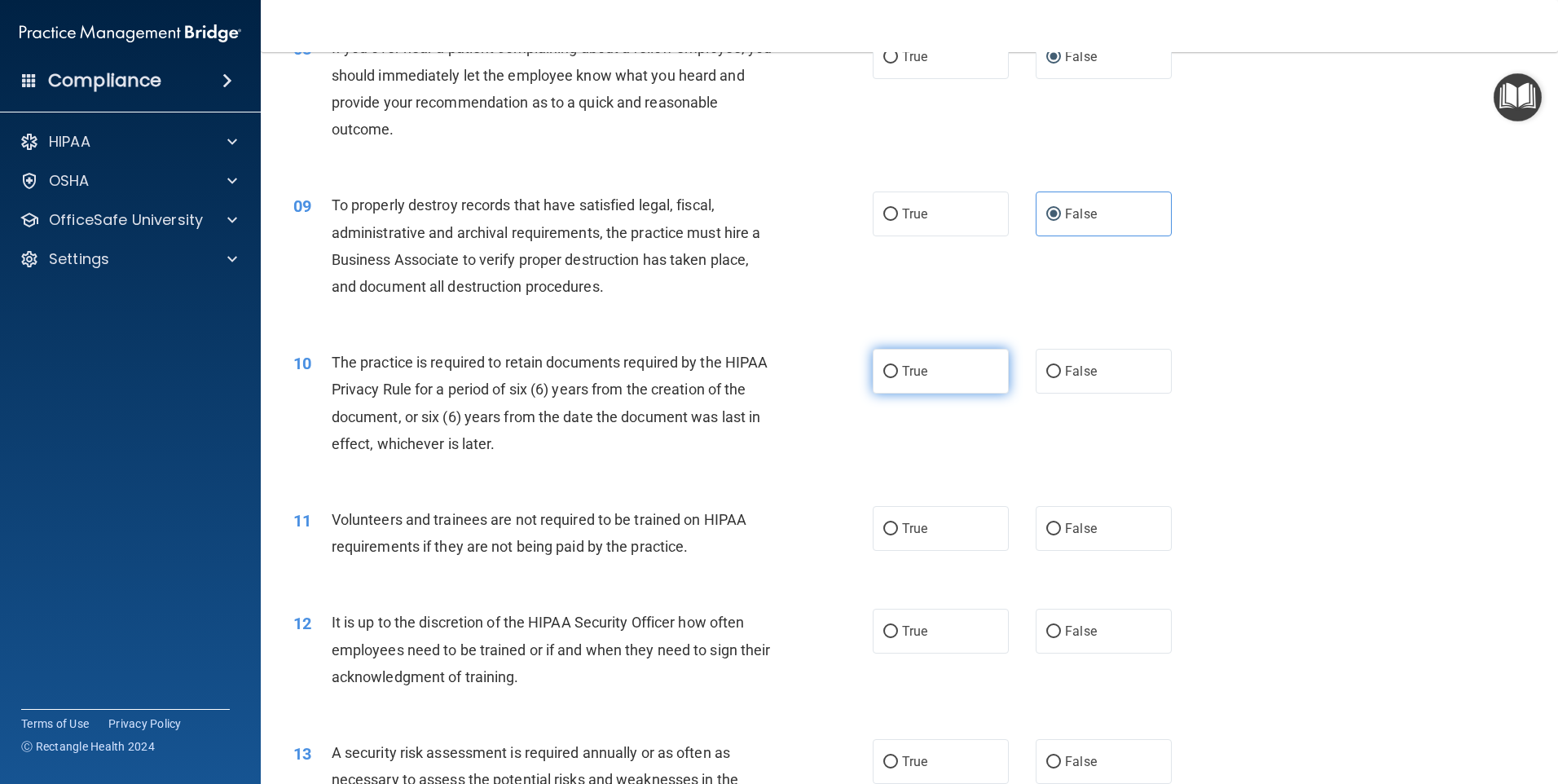
radio input "true"
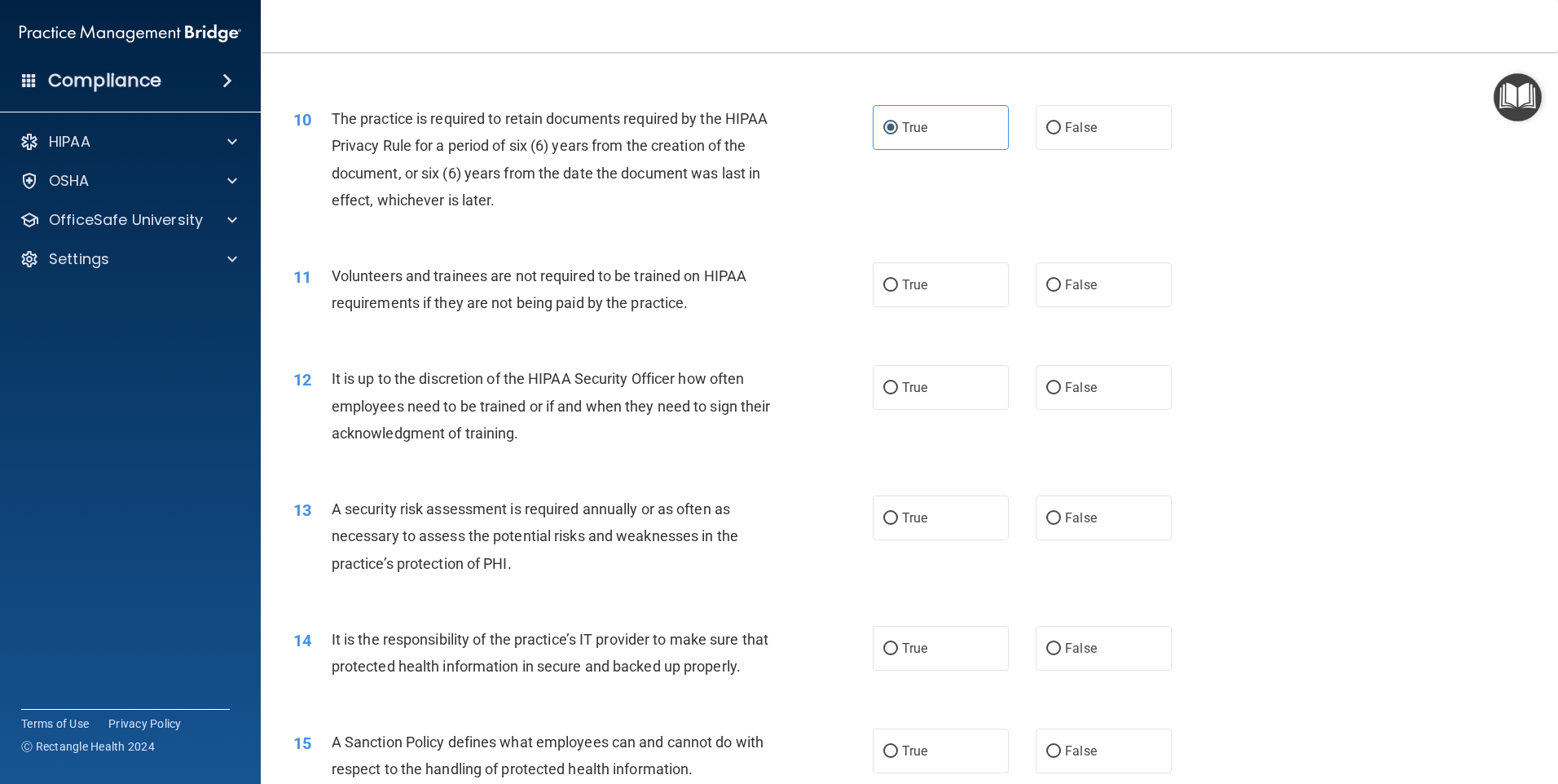
scroll to position [1304, 0]
click at [1072, 274] on label "False" at bounding box center [1104, 284] width 136 height 45
click at [1061, 278] on input "False" at bounding box center [1053, 284] width 15 height 12
radio input "true"
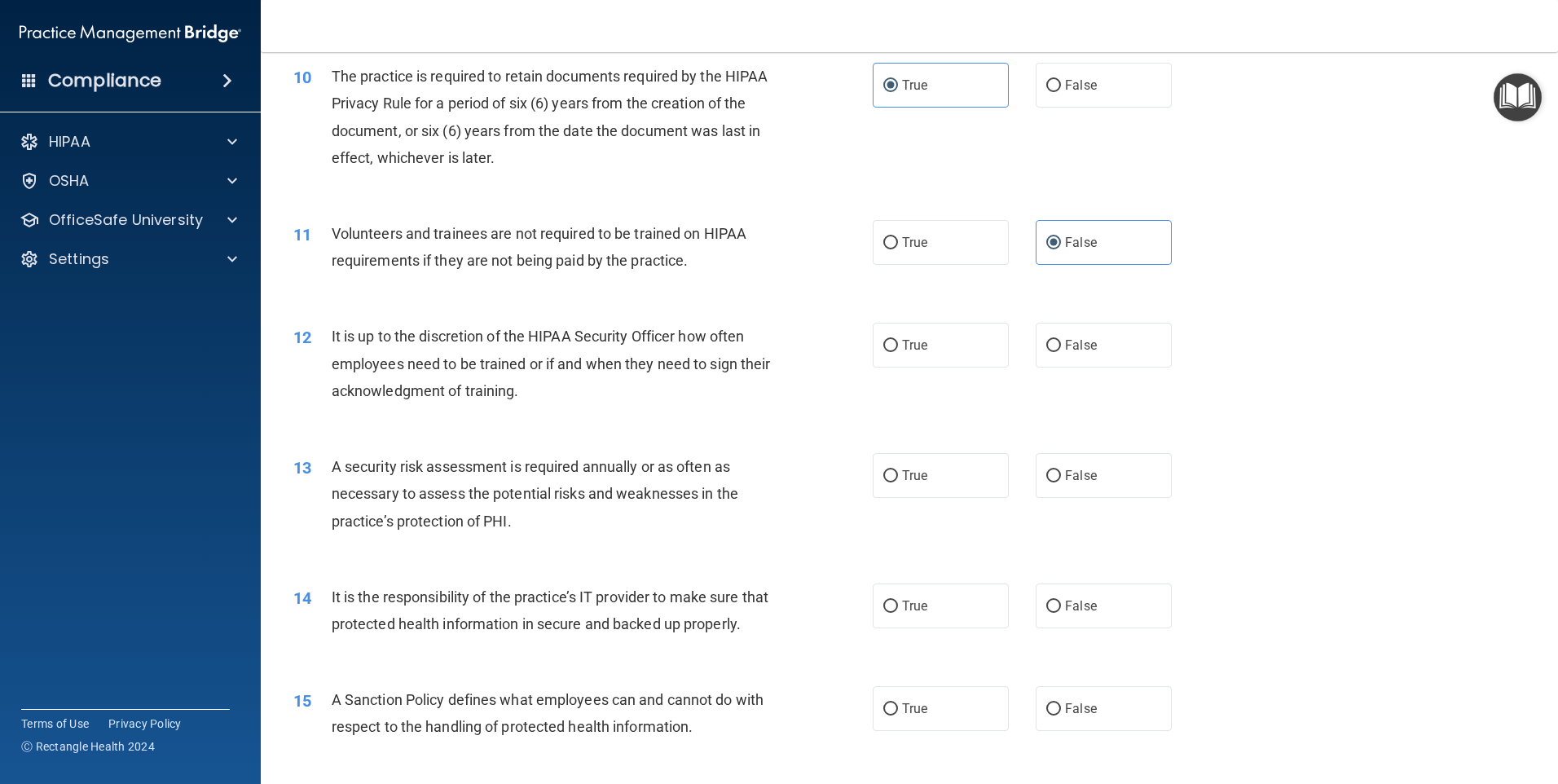
scroll to position [1384, 0]
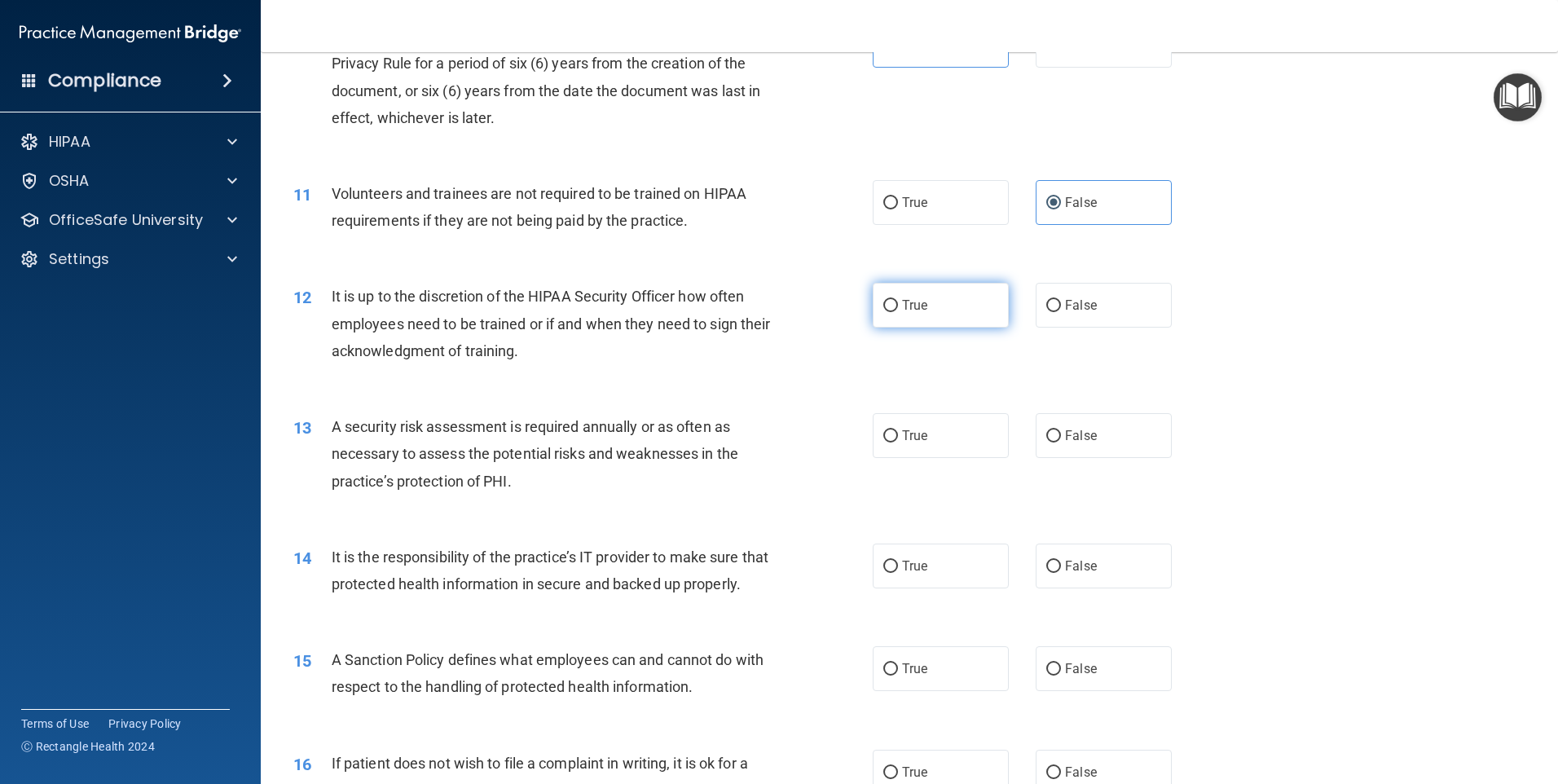
click at [894, 313] on label "True" at bounding box center [941, 305] width 136 height 45
click at [894, 312] on input "True" at bounding box center [890, 306] width 15 height 12
radio input "true"
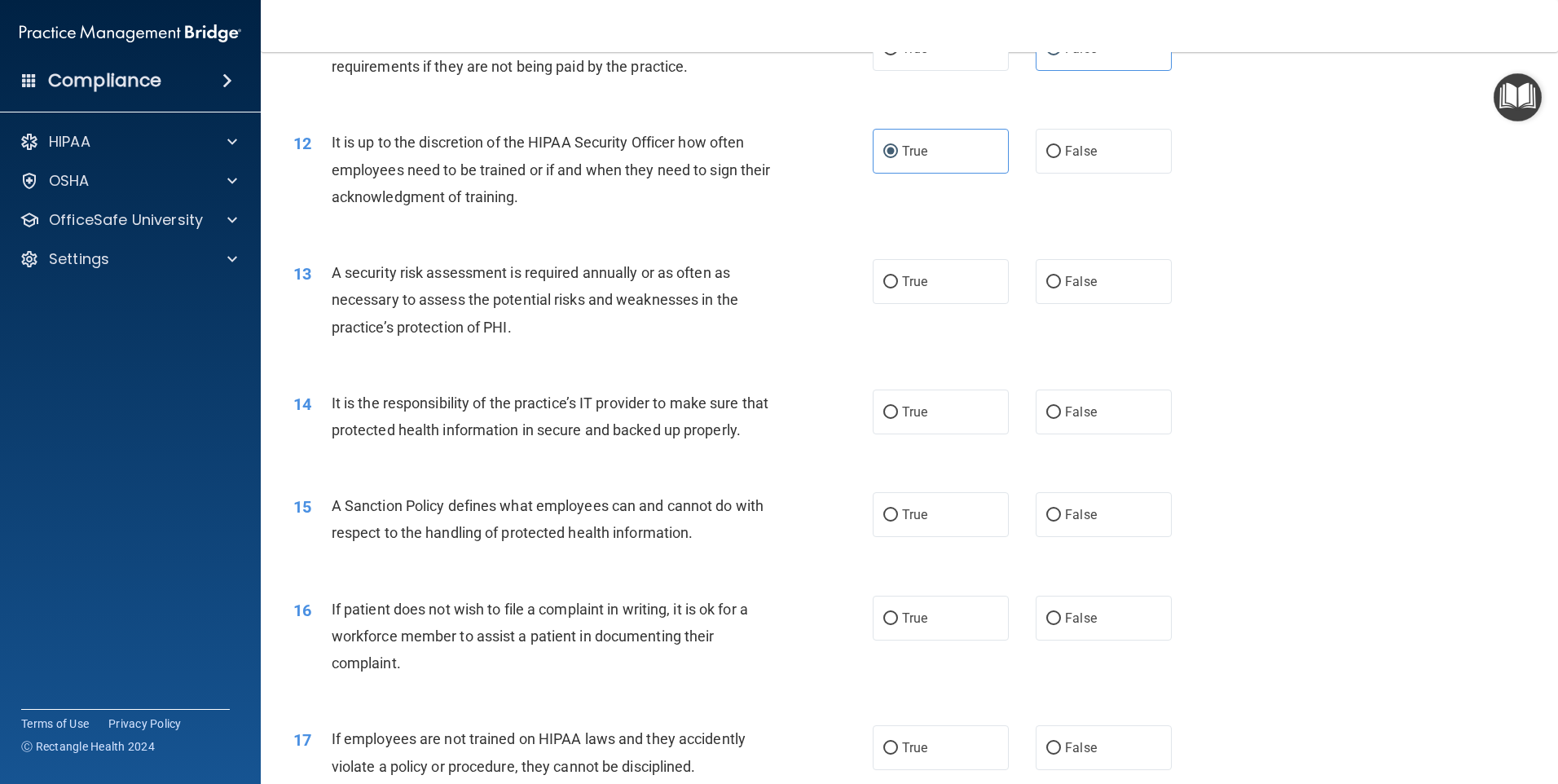
scroll to position [1547, 0]
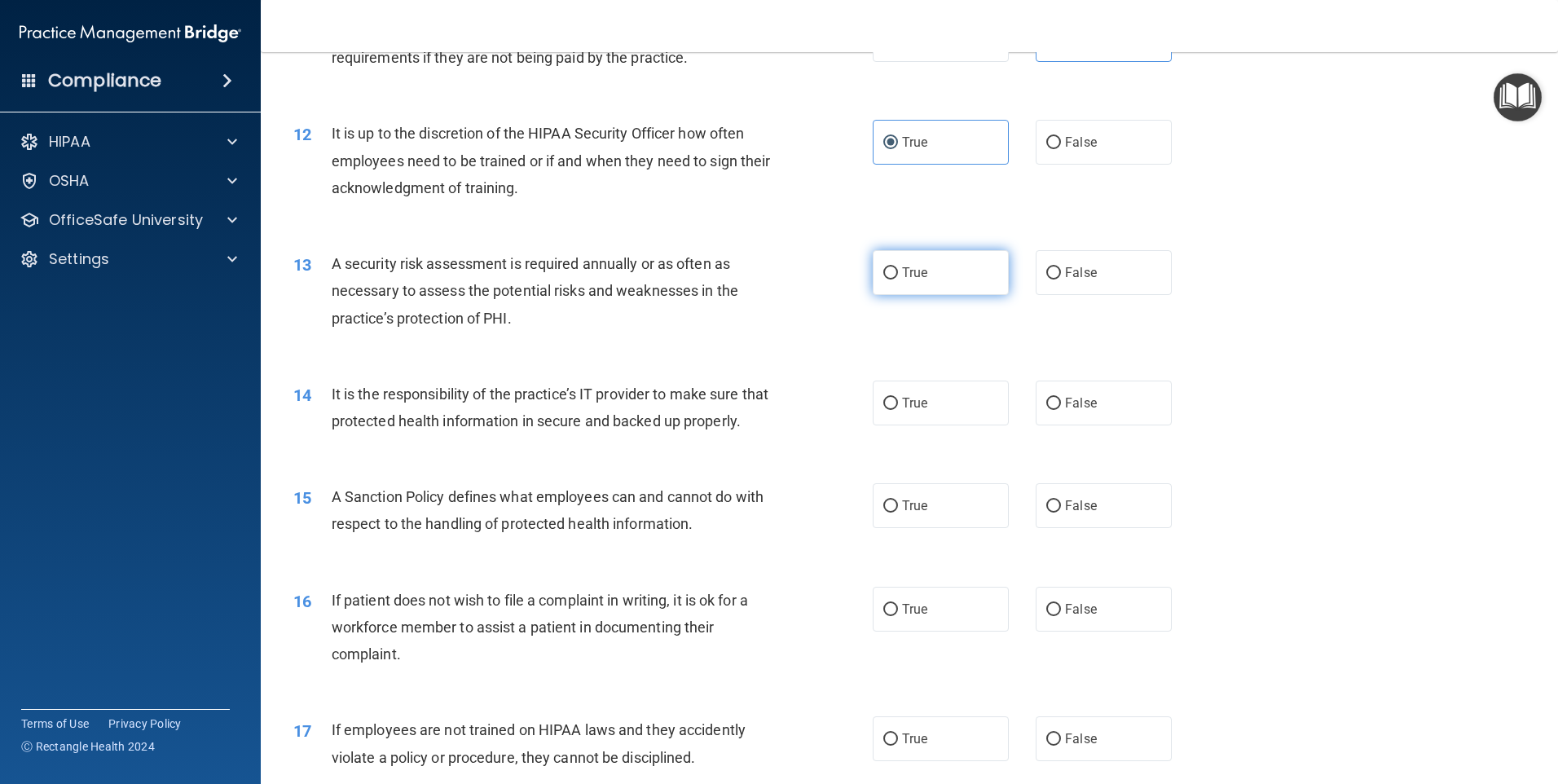
click at [932, 290] on label "True" at bounding box center [941, 272] width 136 height 45
click at [898, 279] on input "True" at bounding box center [890, 273] width 15 height 12
radio input "true"
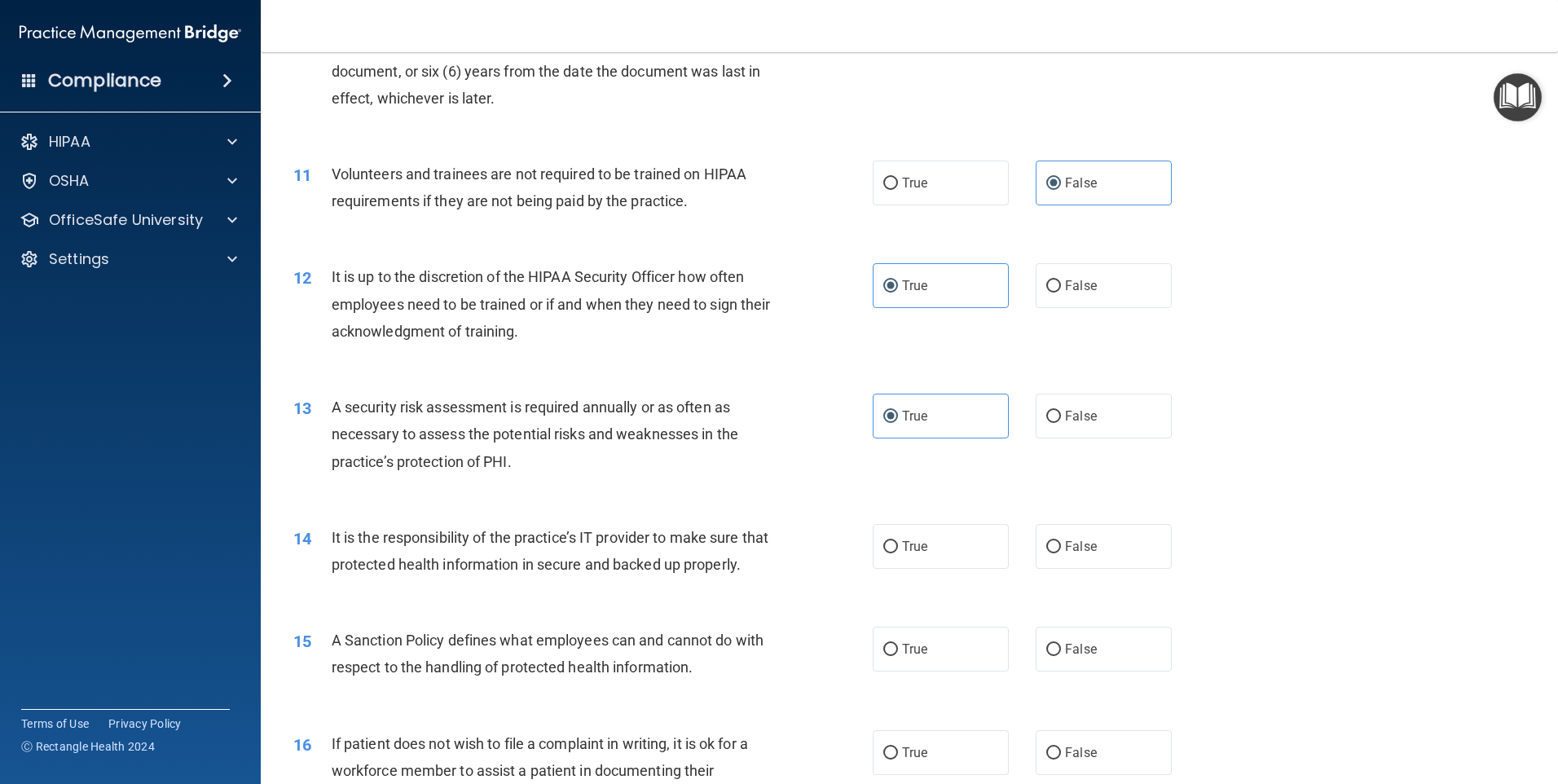
scroll to position [1384, 0]
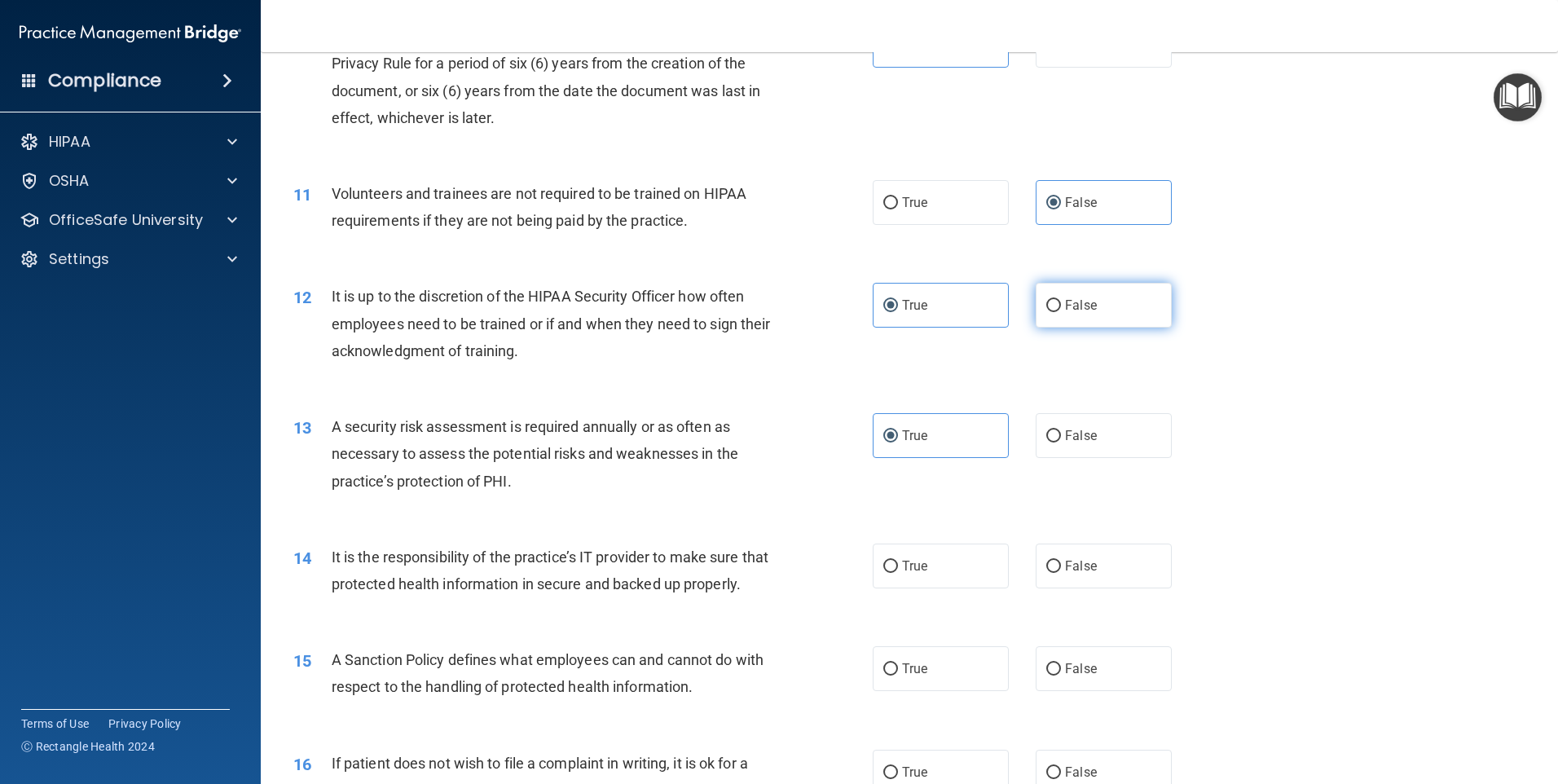
click at [1036, 305] on label "False" at bounding box center [1104, 305] width 136 height 45
click at [1046, 305] on input "False" at bounding box center [1053, 306] width 15 height 12
radio input "true"
radio input "false"
drag, startPoint x: 1085, startPoint y: 598, endPoint x: 1078, endPoint y: 580, distance: 19.3
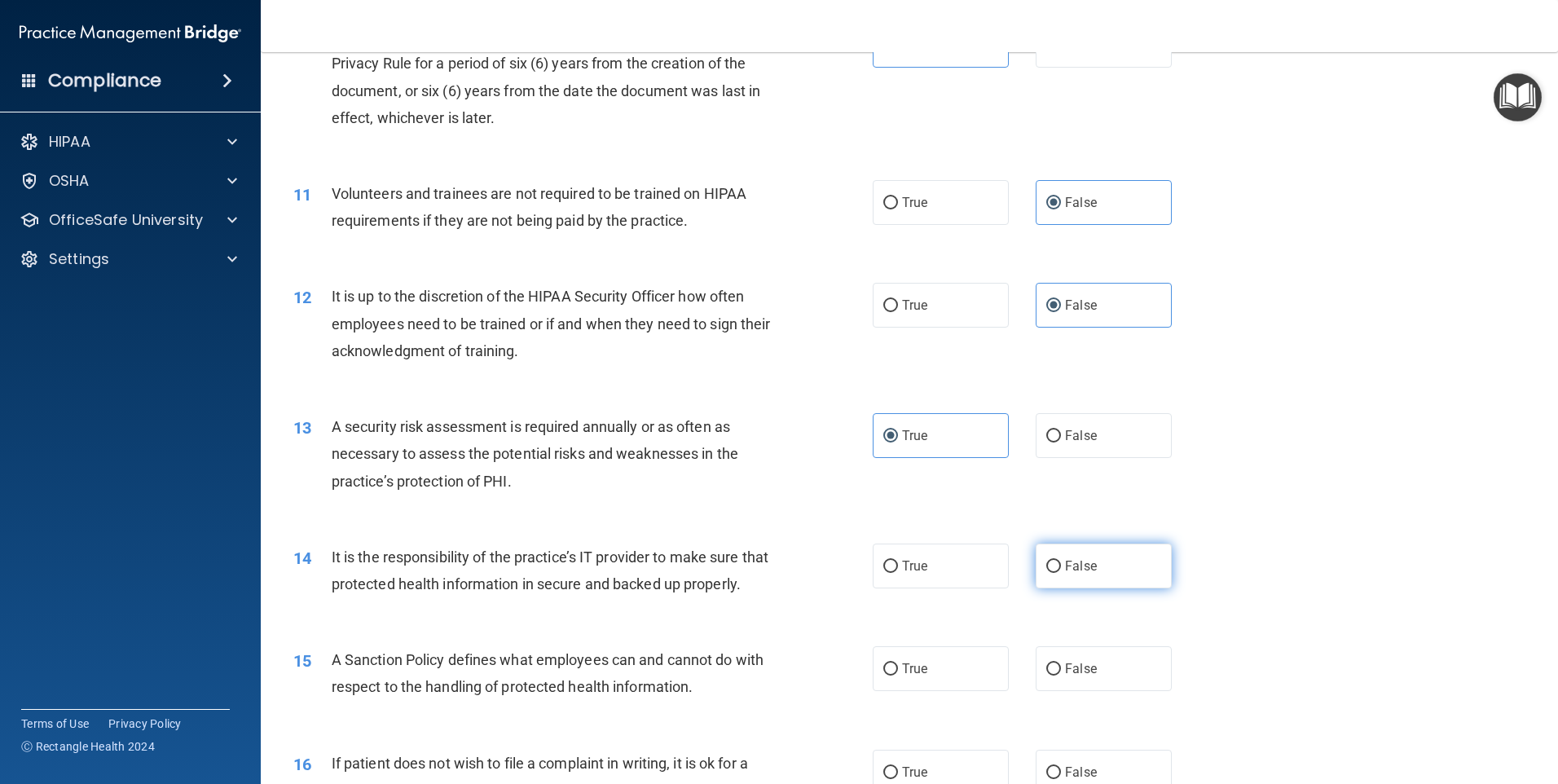
click at [1079, 581] on div "14 It is the responsibility of the practice’s IT provider to make sure that pro…" at bounding box center [909, 574] width 1256 height 103
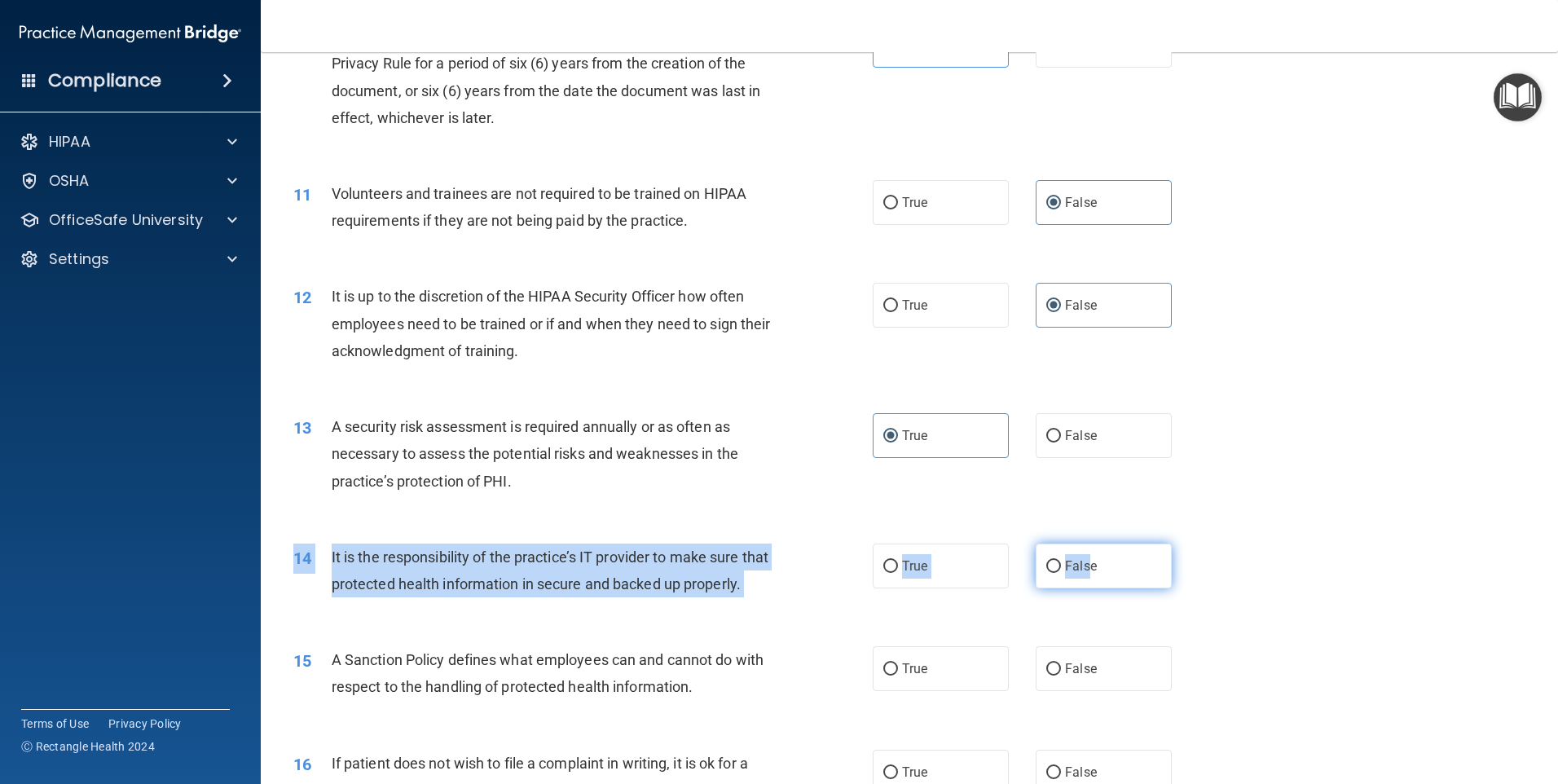
click at [1076, 577] on label "False" at bounding box center [1104, 566] width 136 height 45
click at [1061, 573] on input "False" at bounding box center [1053, 567] width 15 height 12
radio input "true"
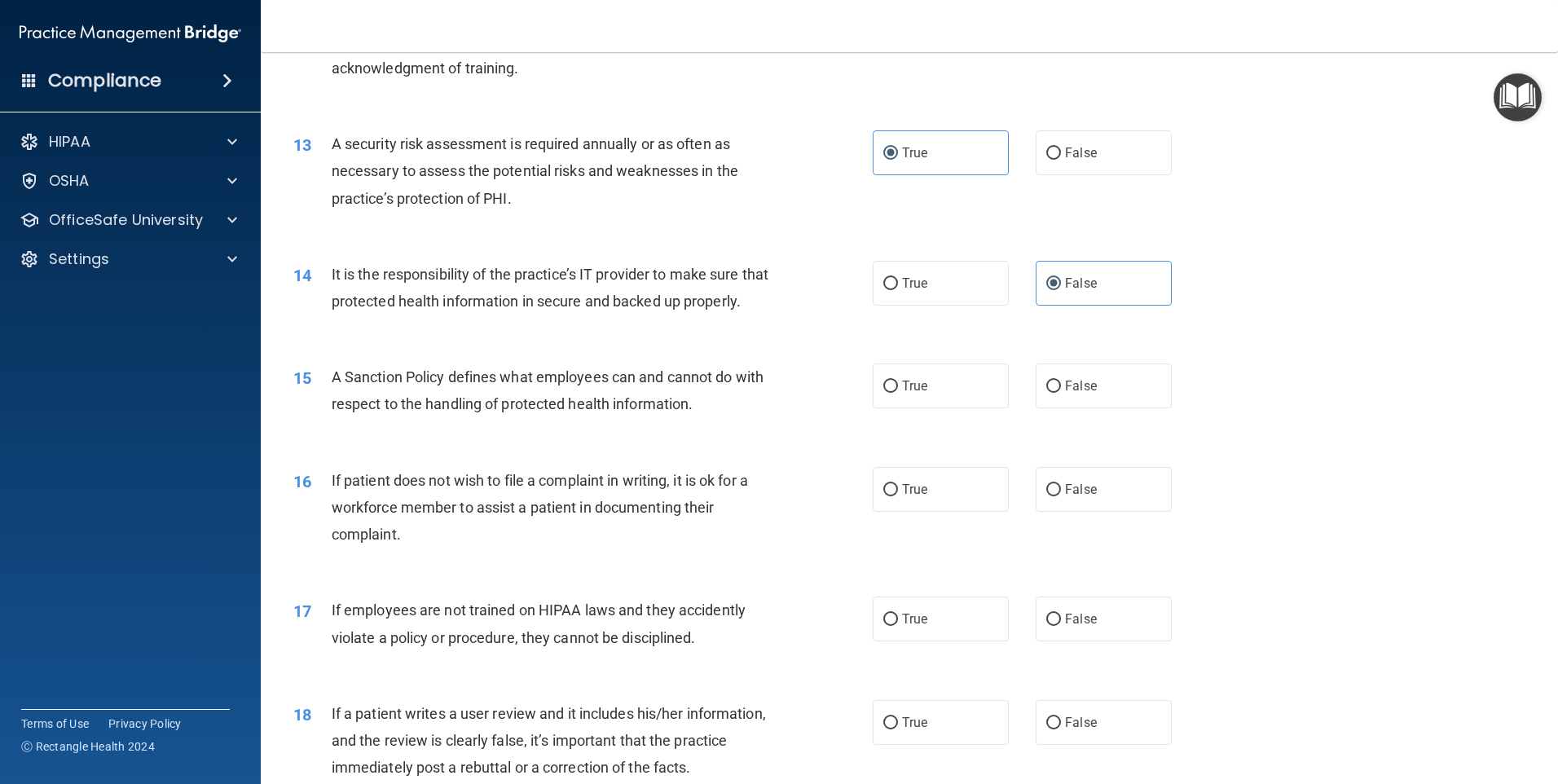
scroll to position [1792, 0]
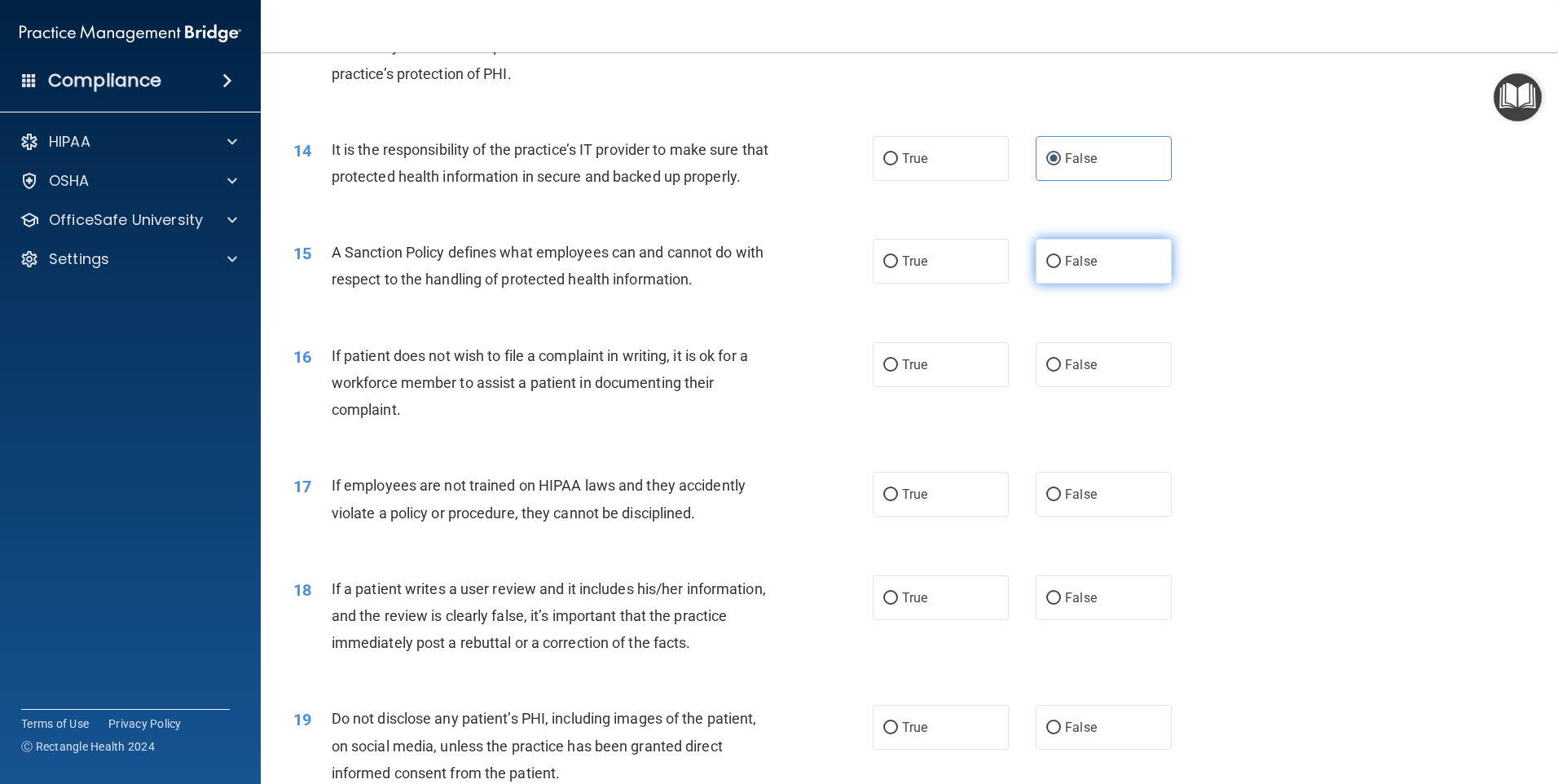
drag, startPoint x: 1094, startPoint y: 294, endPoint x: 1092, endPoint y: 286, distance: 8.2
click at [1094, 283] on label "False" at bounding box center [1104, 261] width 136 height 45
click at [1061, 268] on input "False" at bounding box center [1053, 262] width 15 height 12
radio input "true"
click at [902, 372] on span "True" at bounding box center [914, 364] width 25 height 16
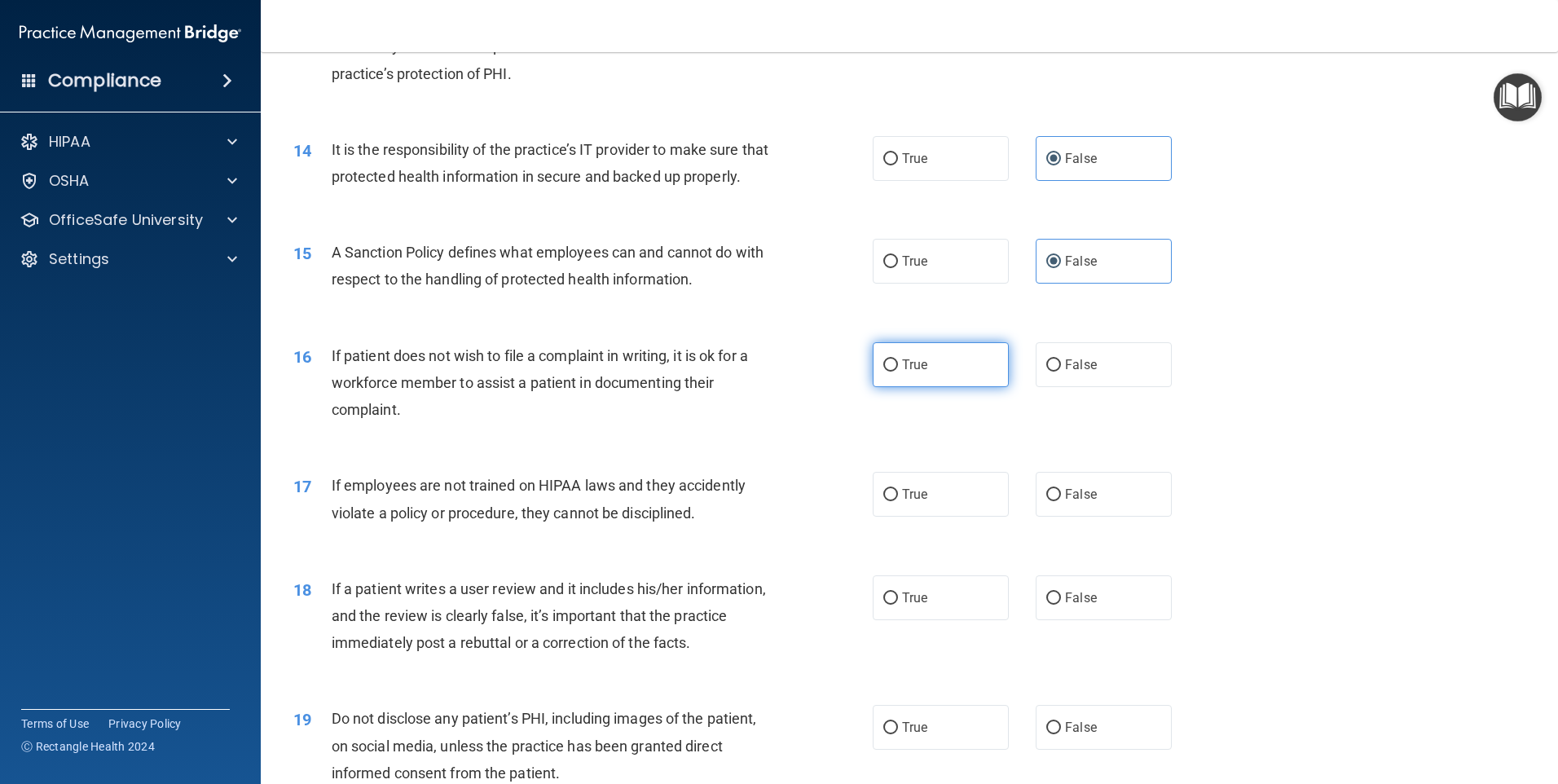
click at [949, 387] on label "True" at bounding box center [941, 364] width 136 height 45
click at [898, 371] on input "True" at bounding box center [890, 365] width 15 height 12
radio input "true"
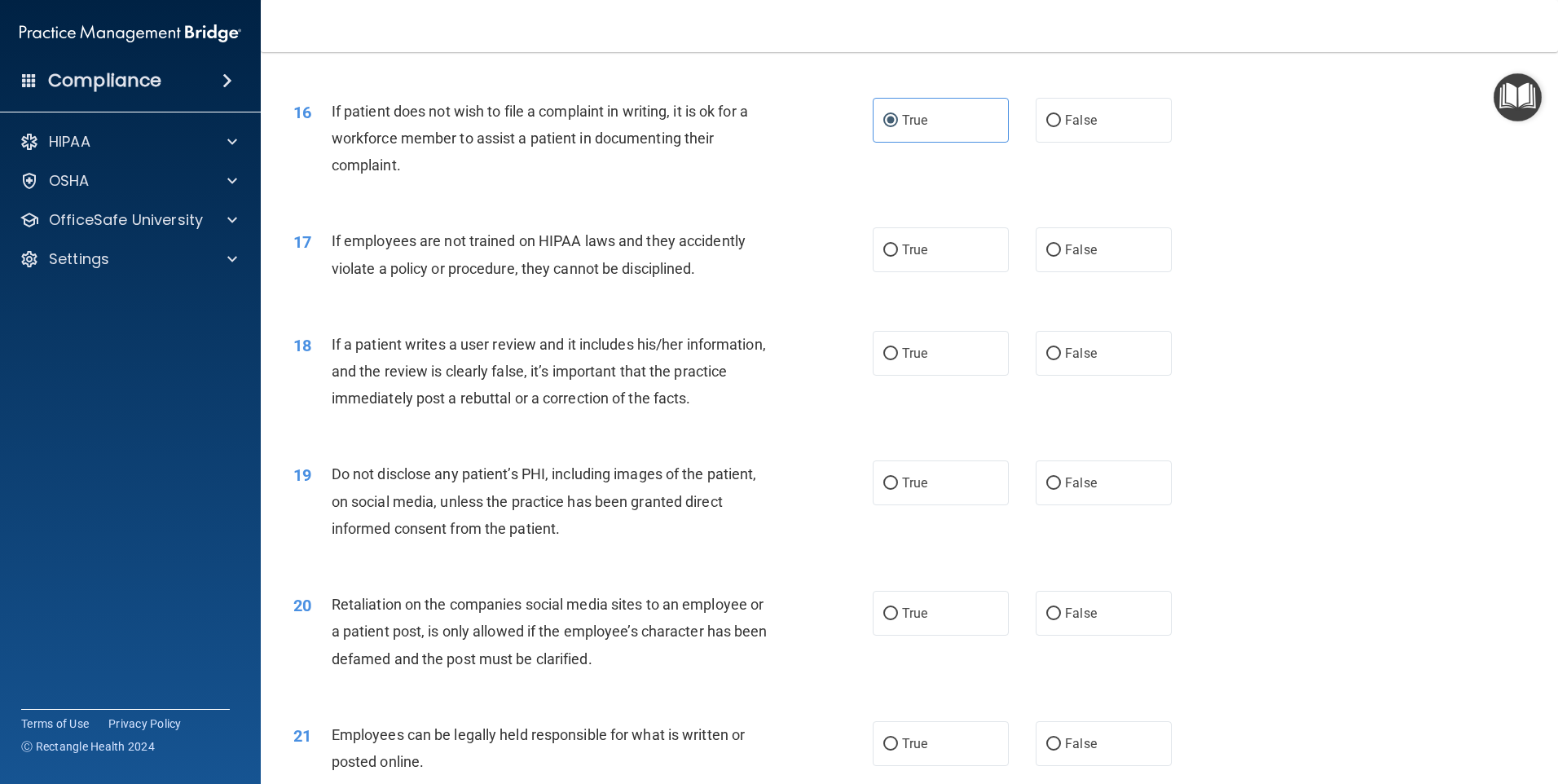
scroll to position [2118, 0]
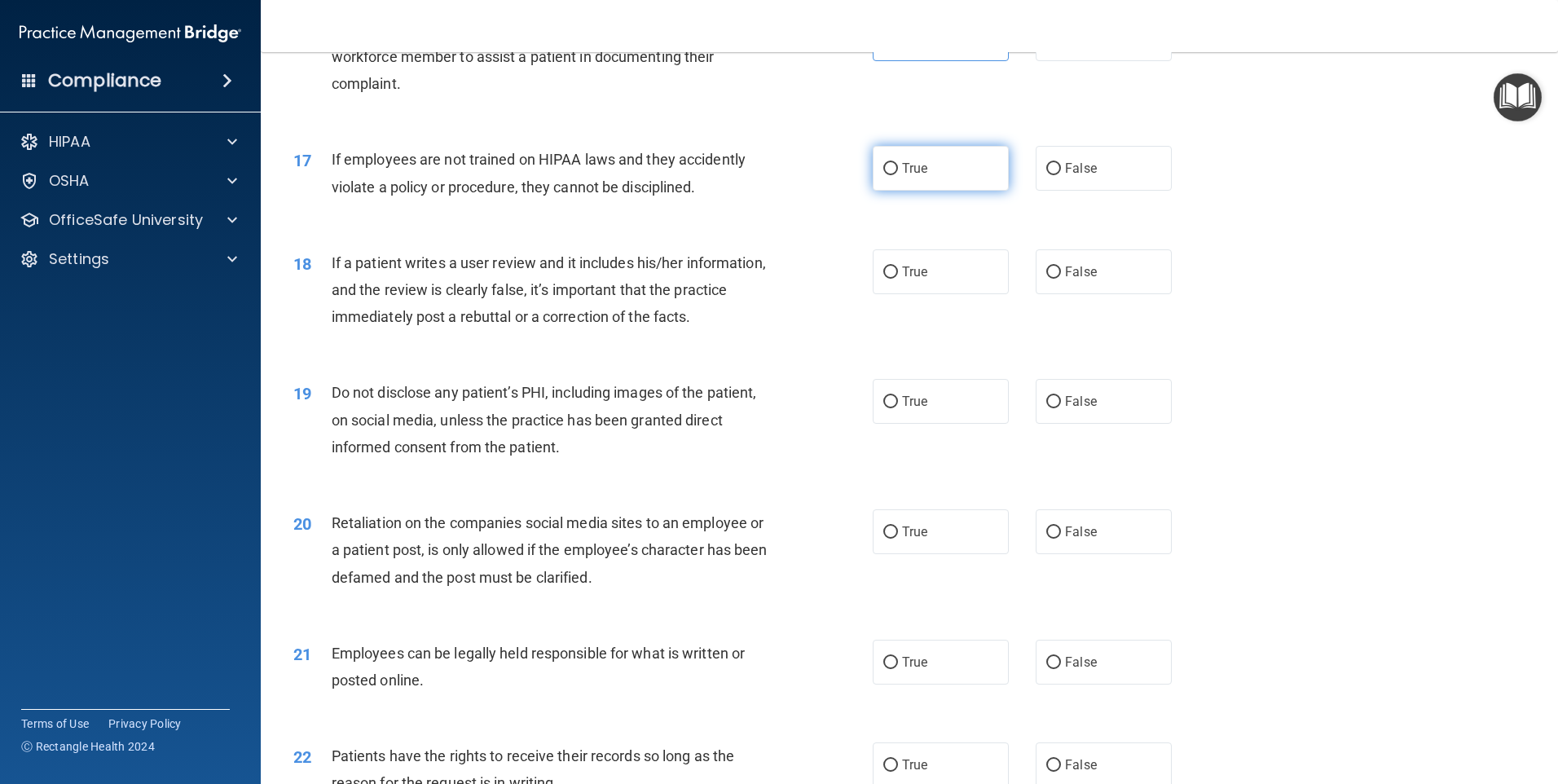
click at [906, 190] on label "True" at bounding box center [941, 168] width 136 height 45
click at [898, 175] on input "True" at bounding box center [890, 169] width 15 height 12
radio input "true"
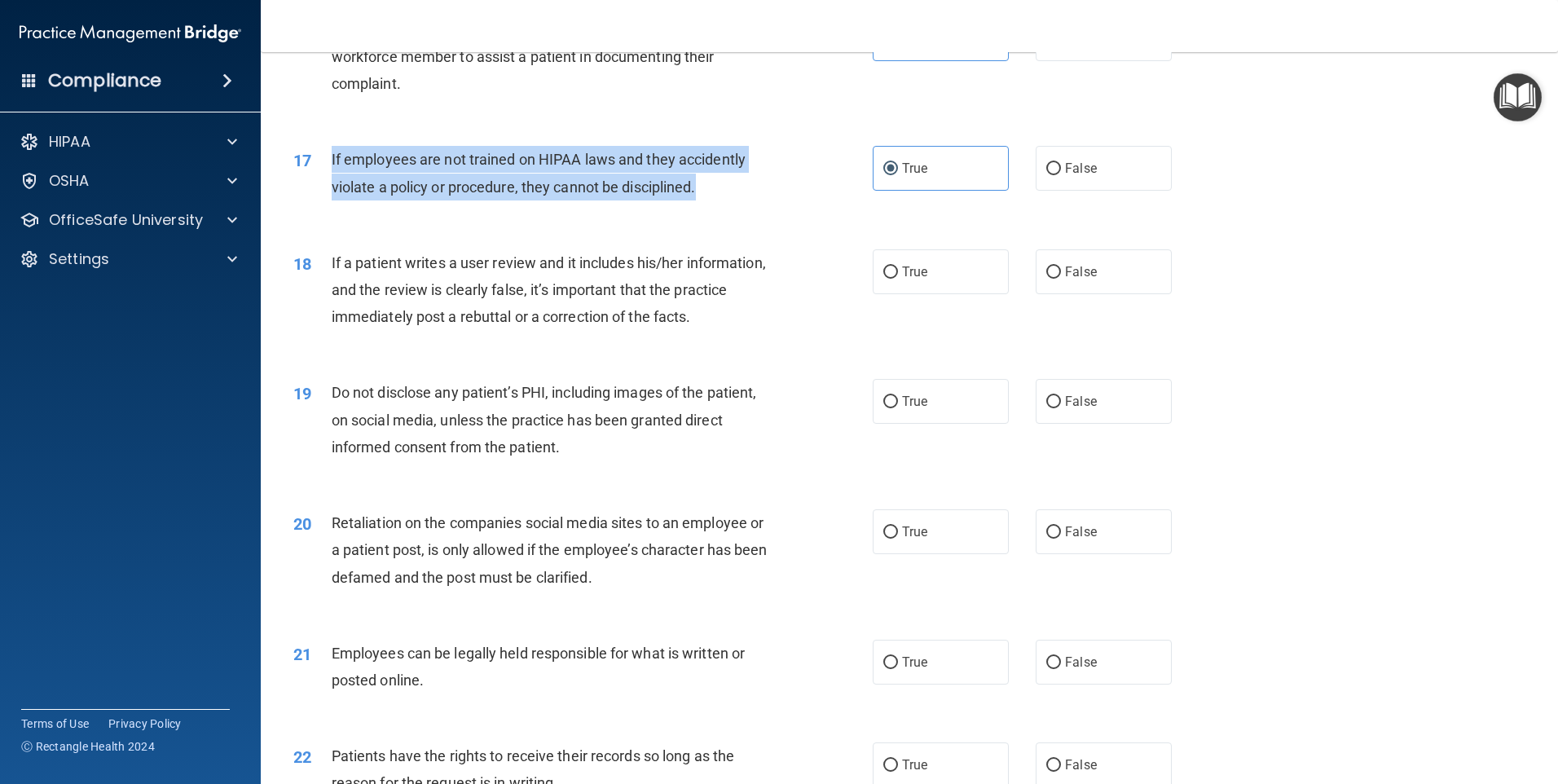
drag, startPoint x: 706, startPoint y: 209, endPoint x: 331, endPoint y: 177, distance: 376.4
click at [332, 177] on div "If employees are not trained on HIPAA laws and they accidently violate a policy…" at bounding box center [558, 172] width 453 height 53
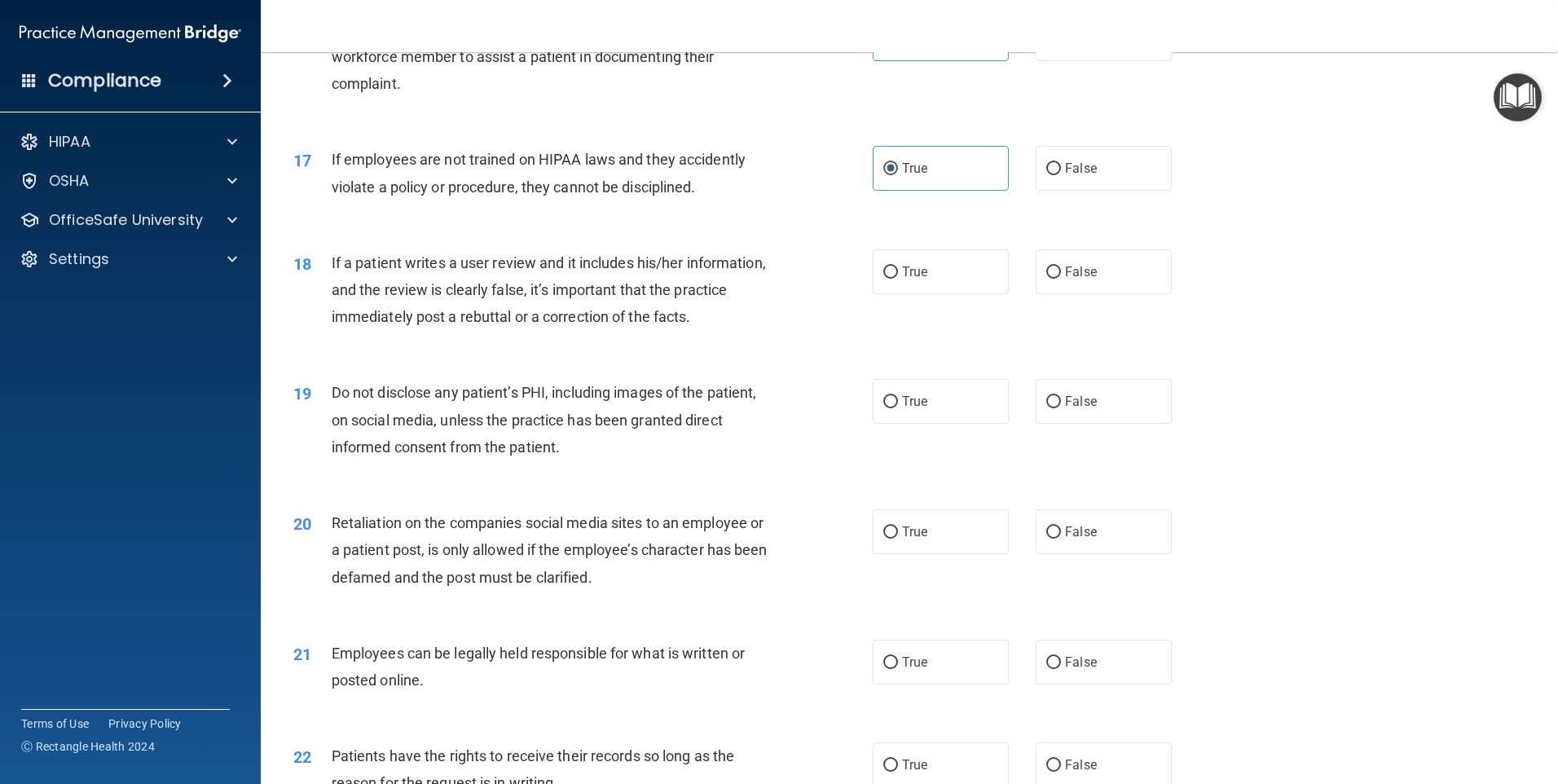
click at [1176, 190] on div "True False" at bounding box center [1036, 168] width 327 height 45
click at [1140, 190] on label "False" at bounding box center [1104, 168] width 136 height 45
click at [1061, 175] on input "False" at bounding box center [1053, 169] width 15 height 12
radio input "true"
radio input "false"
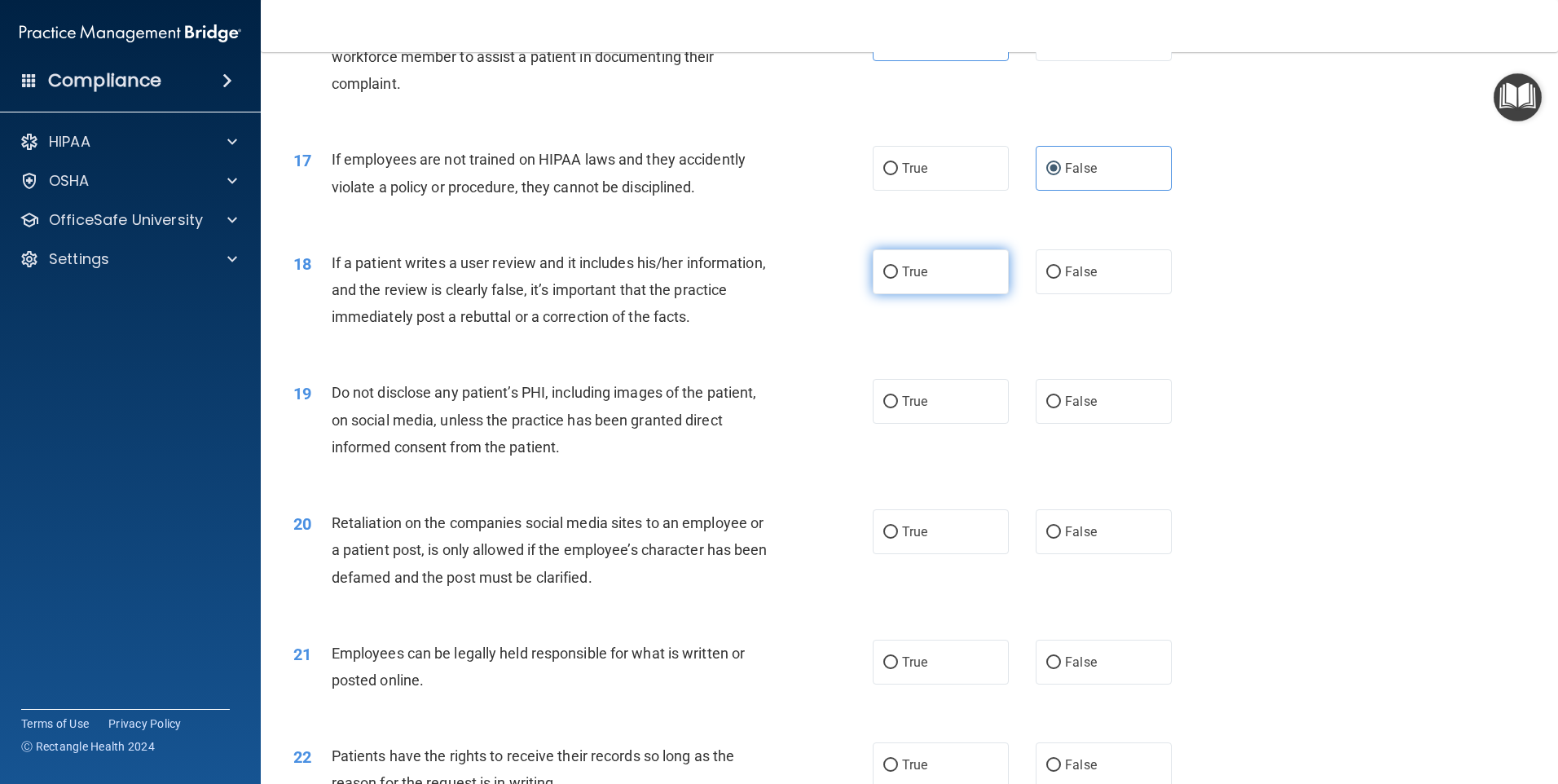
click at [937, 294] on label "True" at bounding box center [941, 271] width 136 height 45
click at [898, 278] on input "True" at bounding box center [890, 272] width 15 height 12
radio input "true"
click at [919, 424] on label "True" at bounding box center [941, 401] width 136 height 45
click at [898, 408] on input "True" at bounding box center [890, 402] width 15 height 12
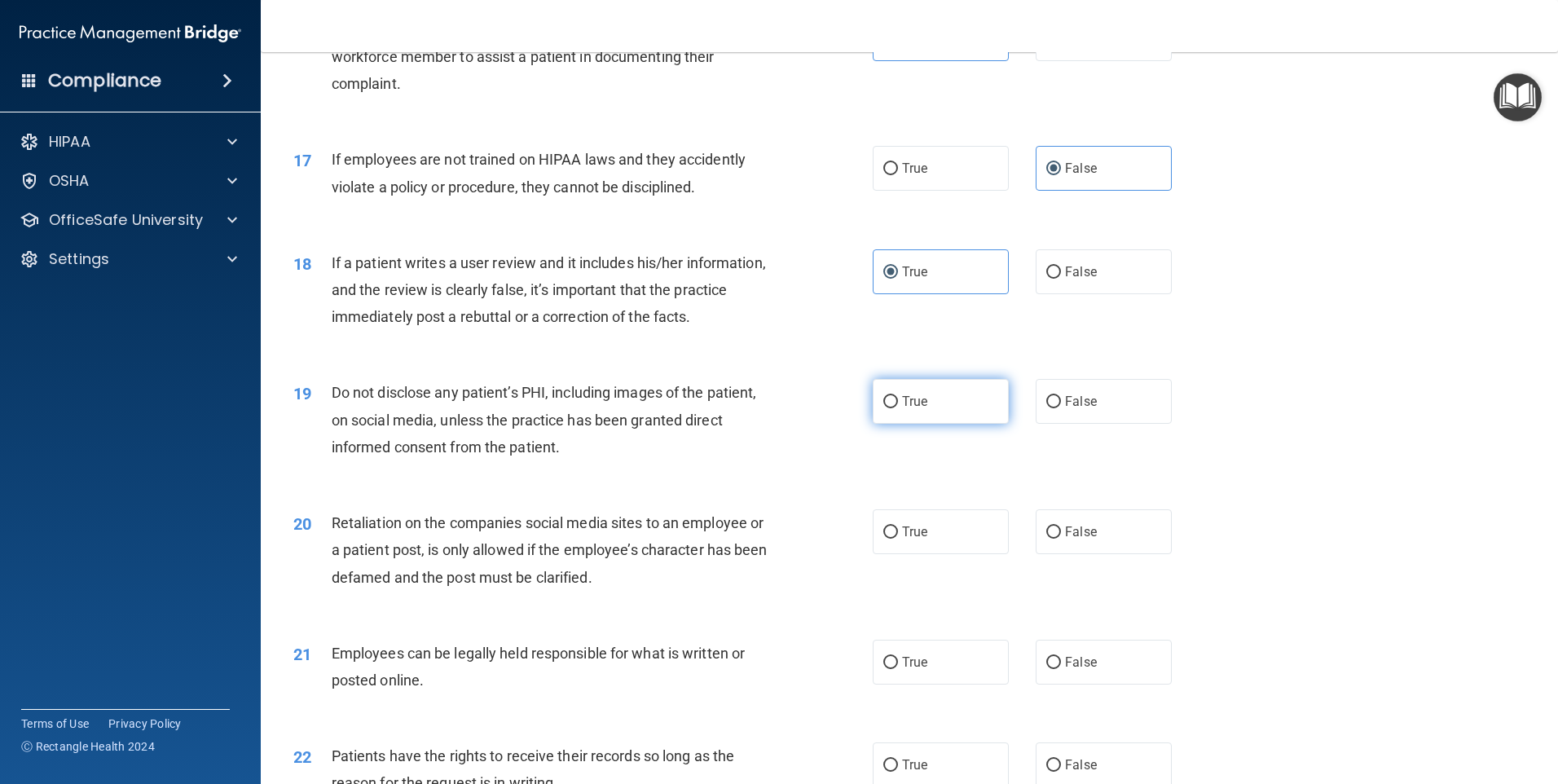
radio input "true"
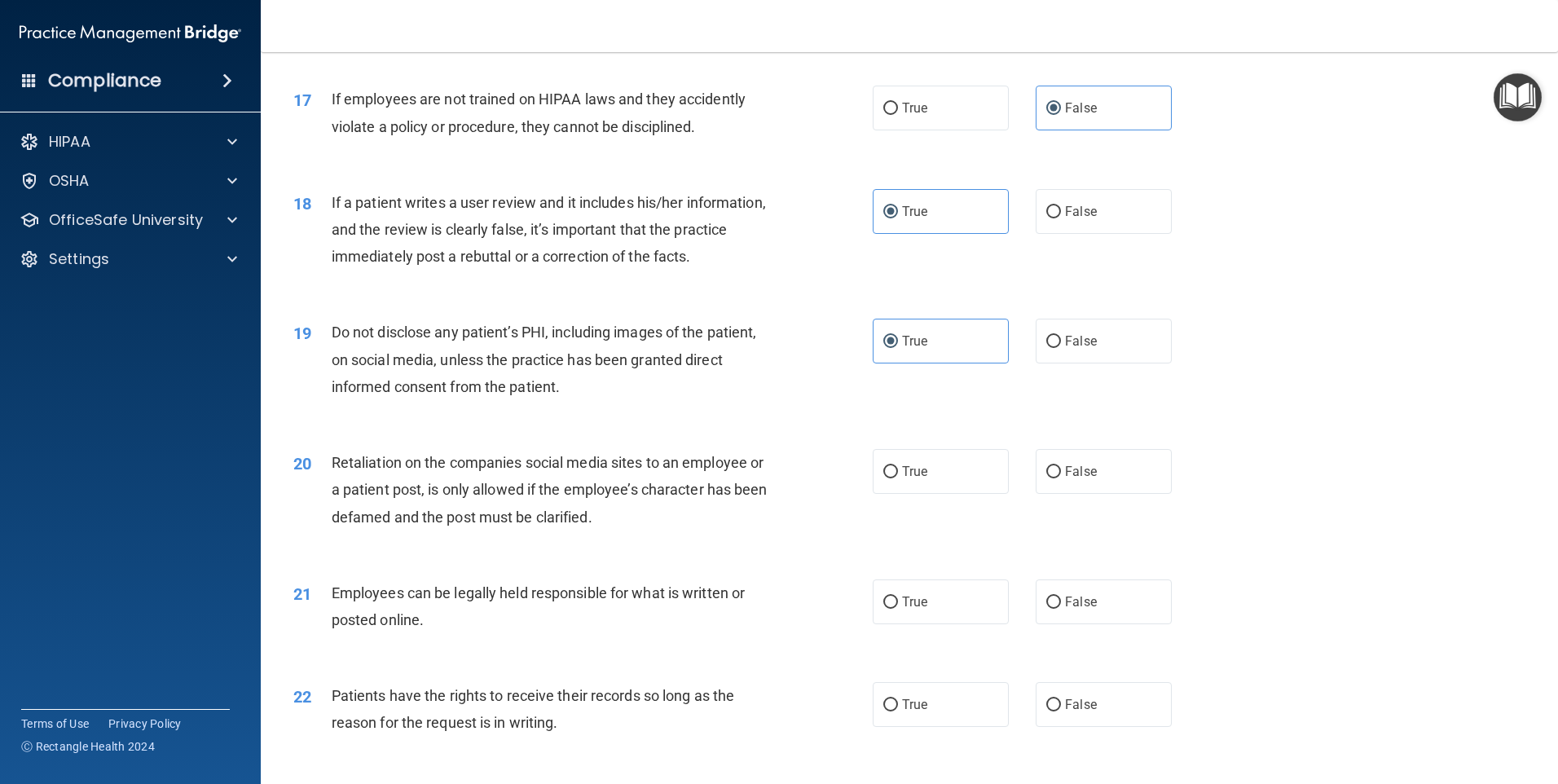
scroll to position [2280, 0]
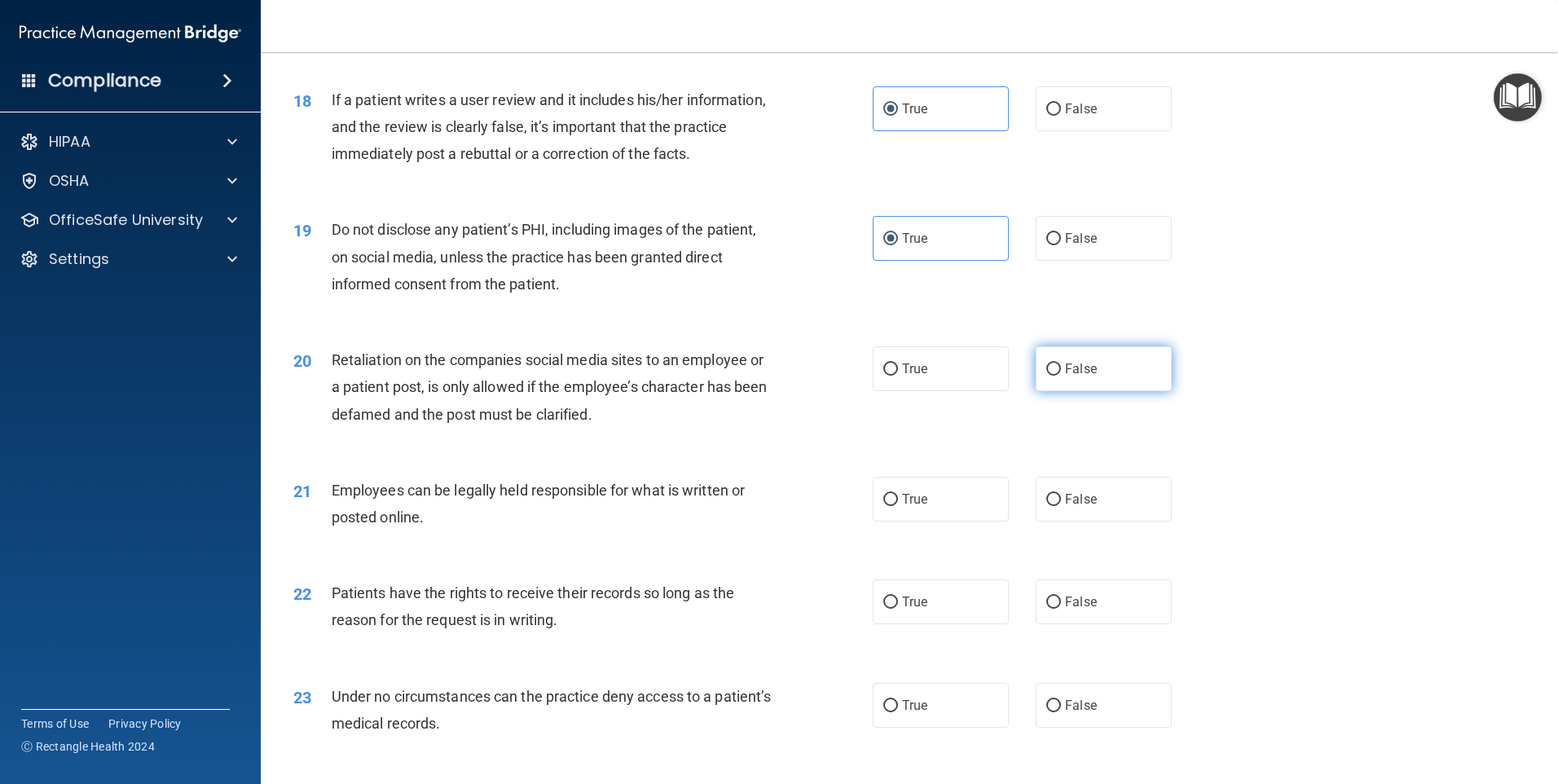
click at [1038, 390] on label "False" at bounding box center [1104, 369] width 136 height 45
click at [1046, 376] on input "False" at bounding box center [1053, 370] width 15 height 12
radio input "true"
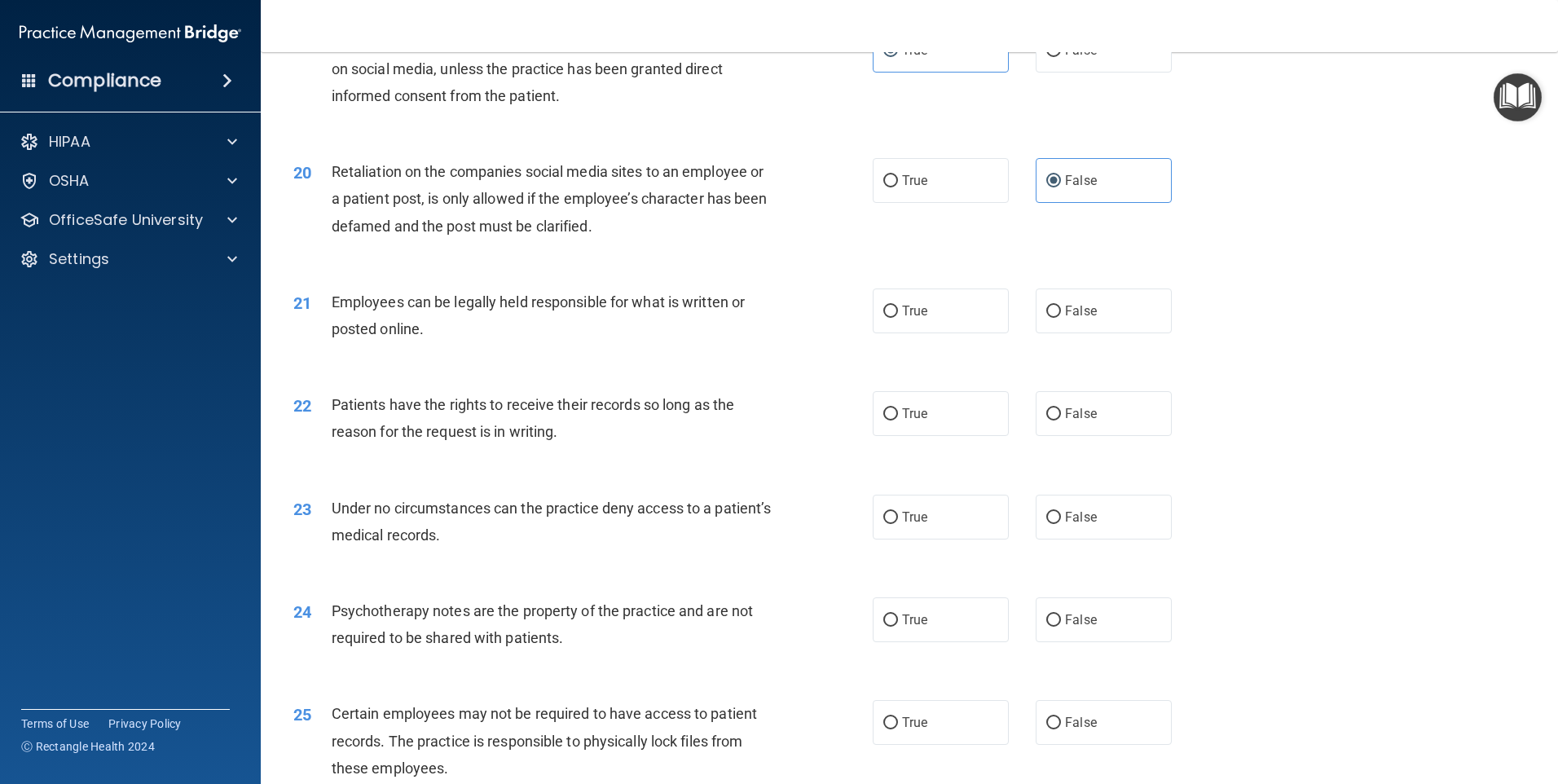
scroll to position [2525, 0]
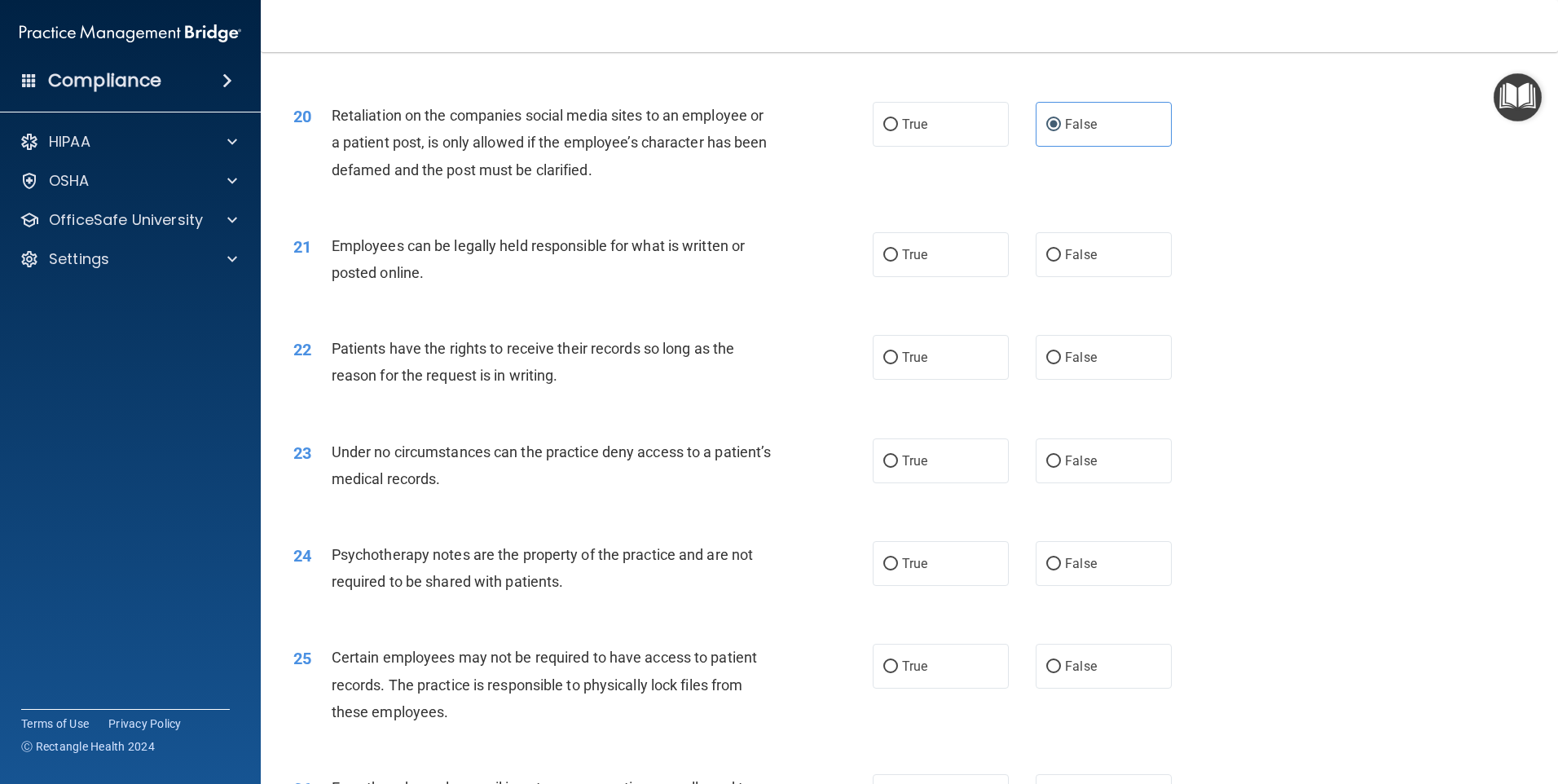
click at [862, 294] on div "21 Employees can be legally held responsible for what is written or posted onli…" at bounding box center [583, 263] width 628 height 62
click at [894, 277] on label "True" at bounding box center [941, 254] width 136 height 45
click at [894, 262] on input "True" at bounding box center [890, 255] width 15 height 12
radio input "true"
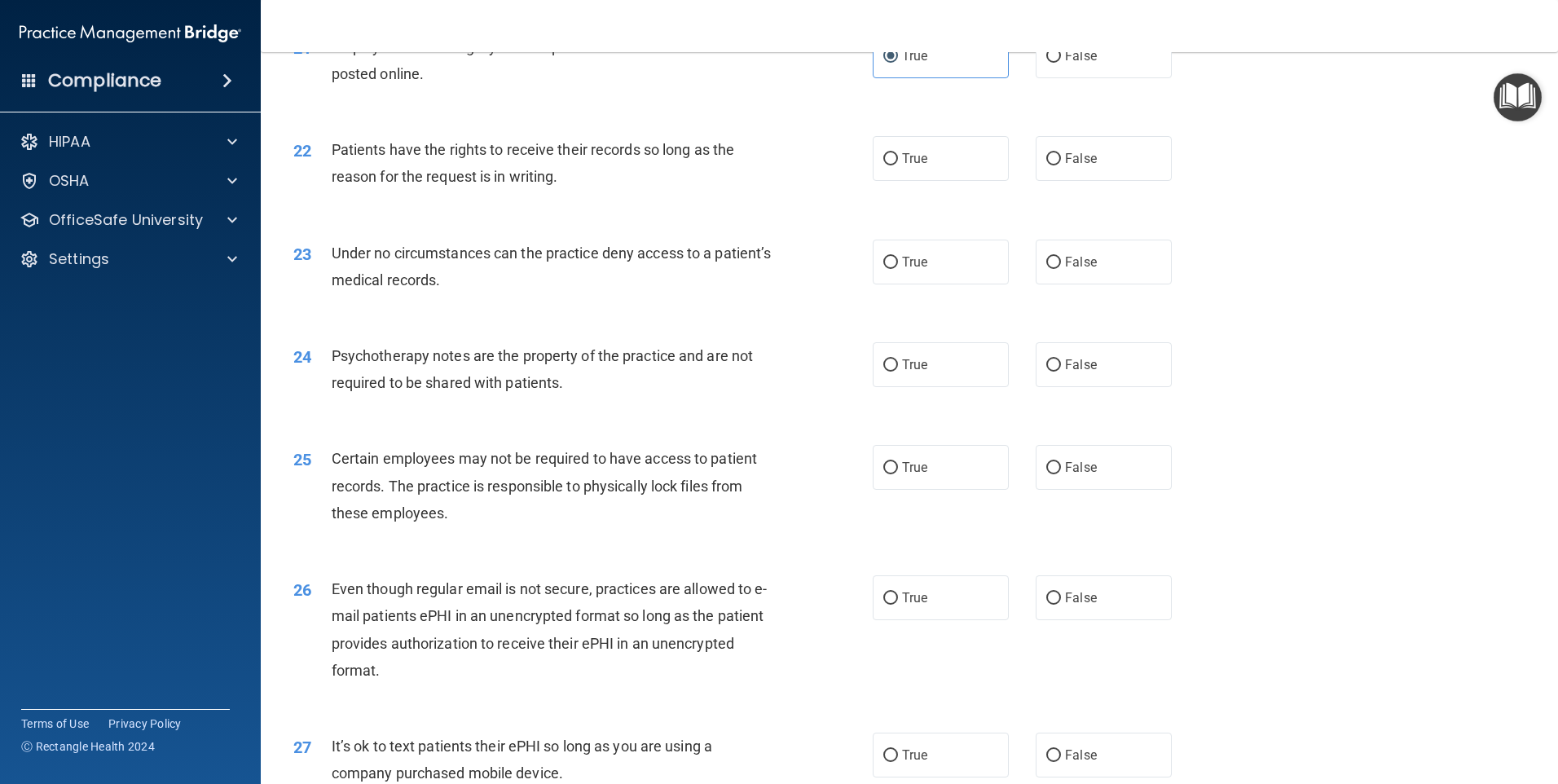
scroll to position [2770, 0]
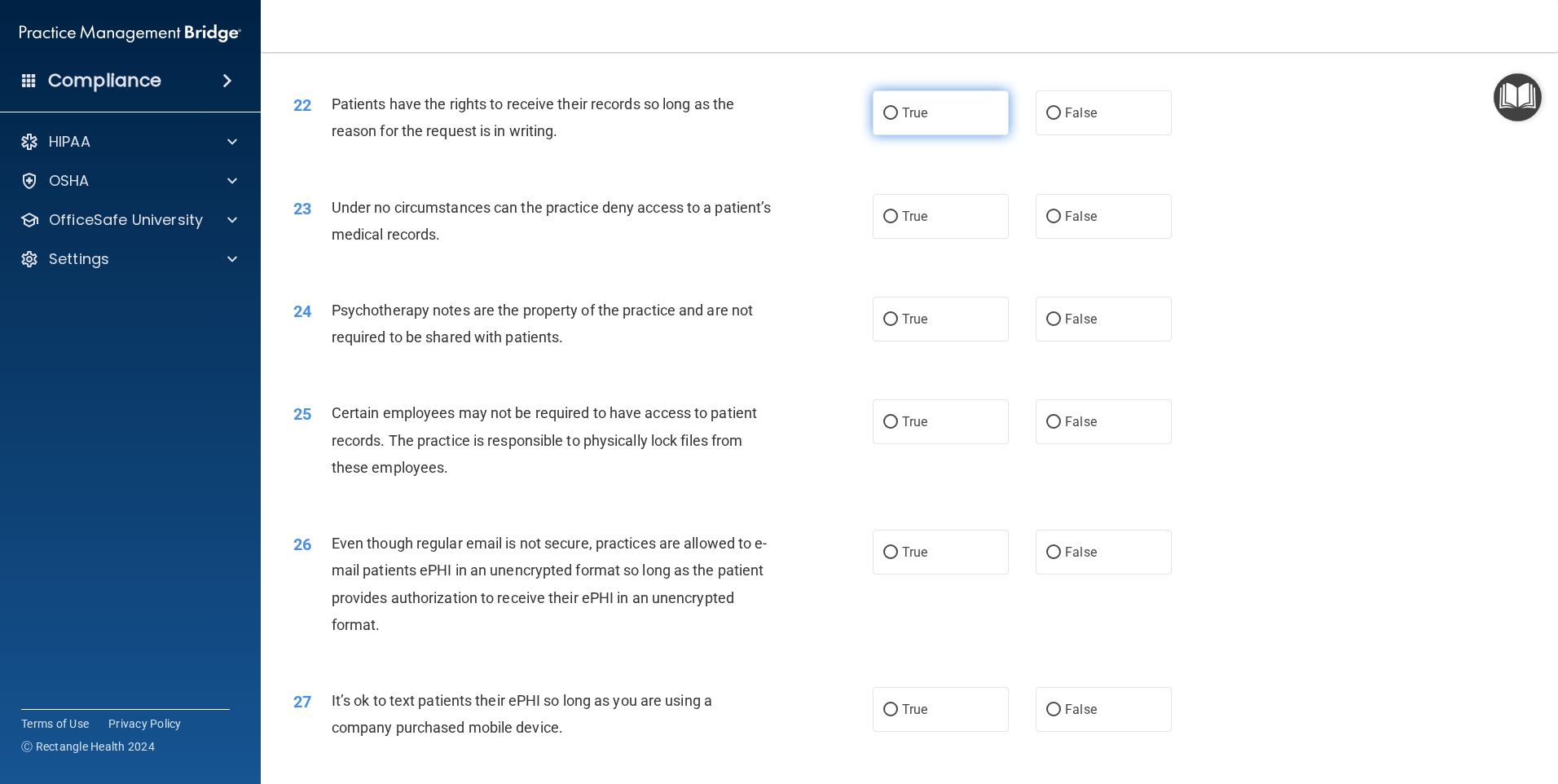
click at [890, 120] on input "True" at bounding box center [890, 114] width 15 height 12
radio input "true"
click at [1106, 135] on label "False" at bounding box center [1104, 113] width 136 height 45
click at [1061, 120] on input "False" at bounding box center [1053, 114] width 15 height 12
radio input "true"
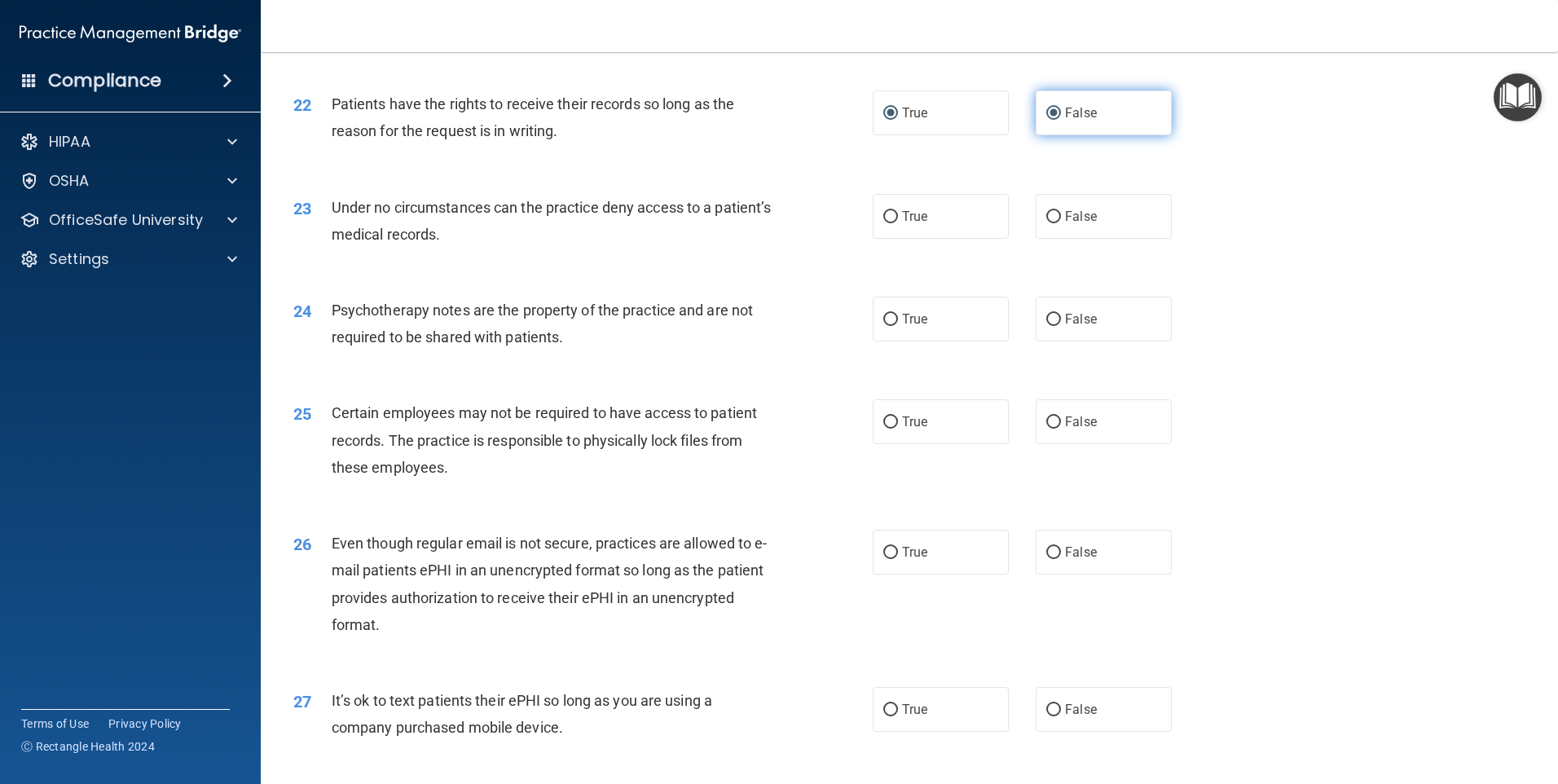
radio input "false"
click at [1104, 239] on label "False" at bounding box center [1104, 216] width 136 height 45
click at [1061, 223] on input "False" at bounding box center [1053, 217] width 15 height 12
radio input "true"
click at [957, 333] on label "True" at bounding box center [941, 319] width 136 height 45
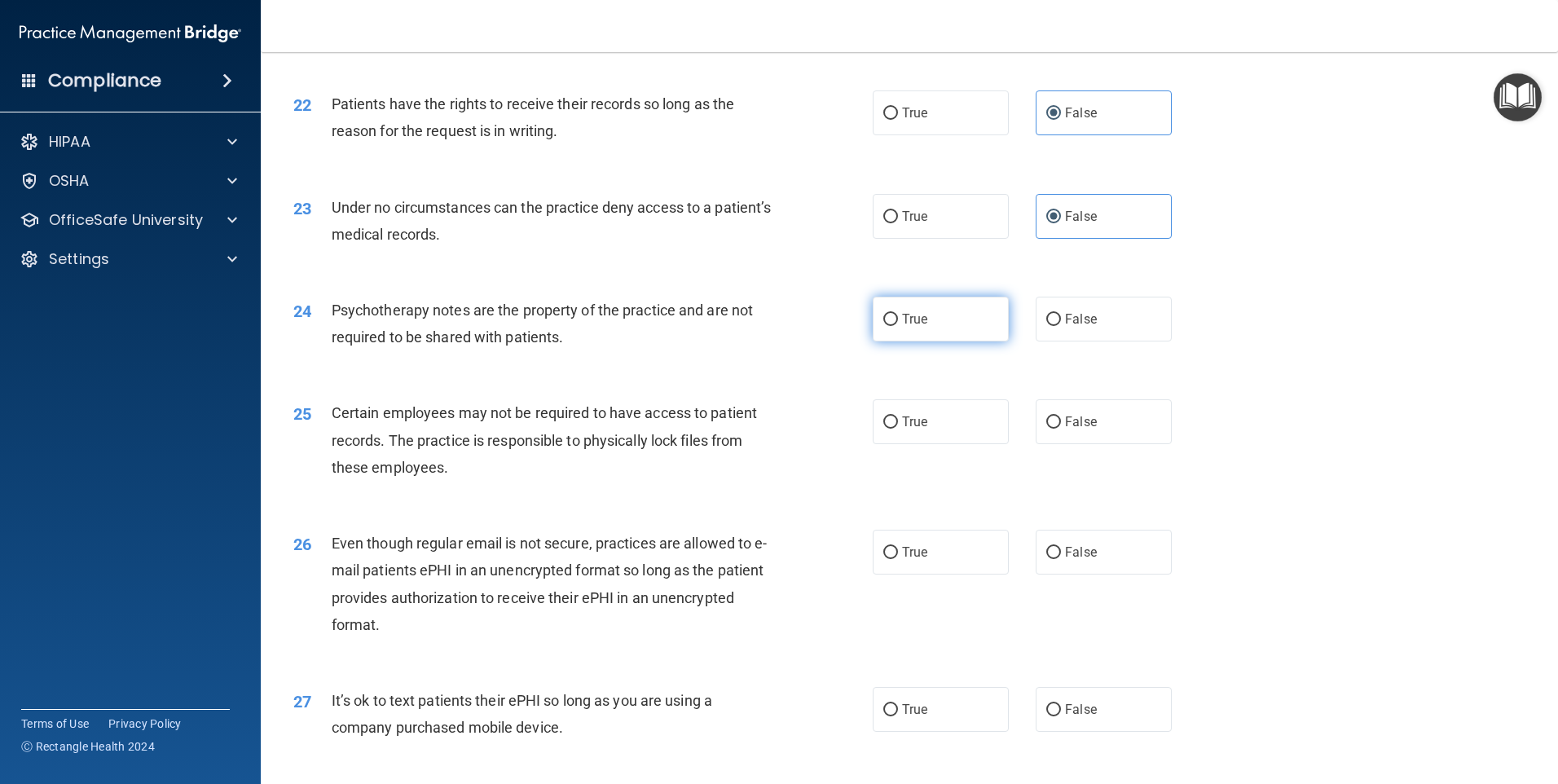
click at [898, 326] on input "True" at bounding box center [890, 320] width 15 height 12
radio input "true"
click at [902, 429] on span "True" at bounding box center [914, 421] width 25 height 16
click at [898, 428] on input "True" at bounding box center [890, 422] width 15 height 12
radio input "true"
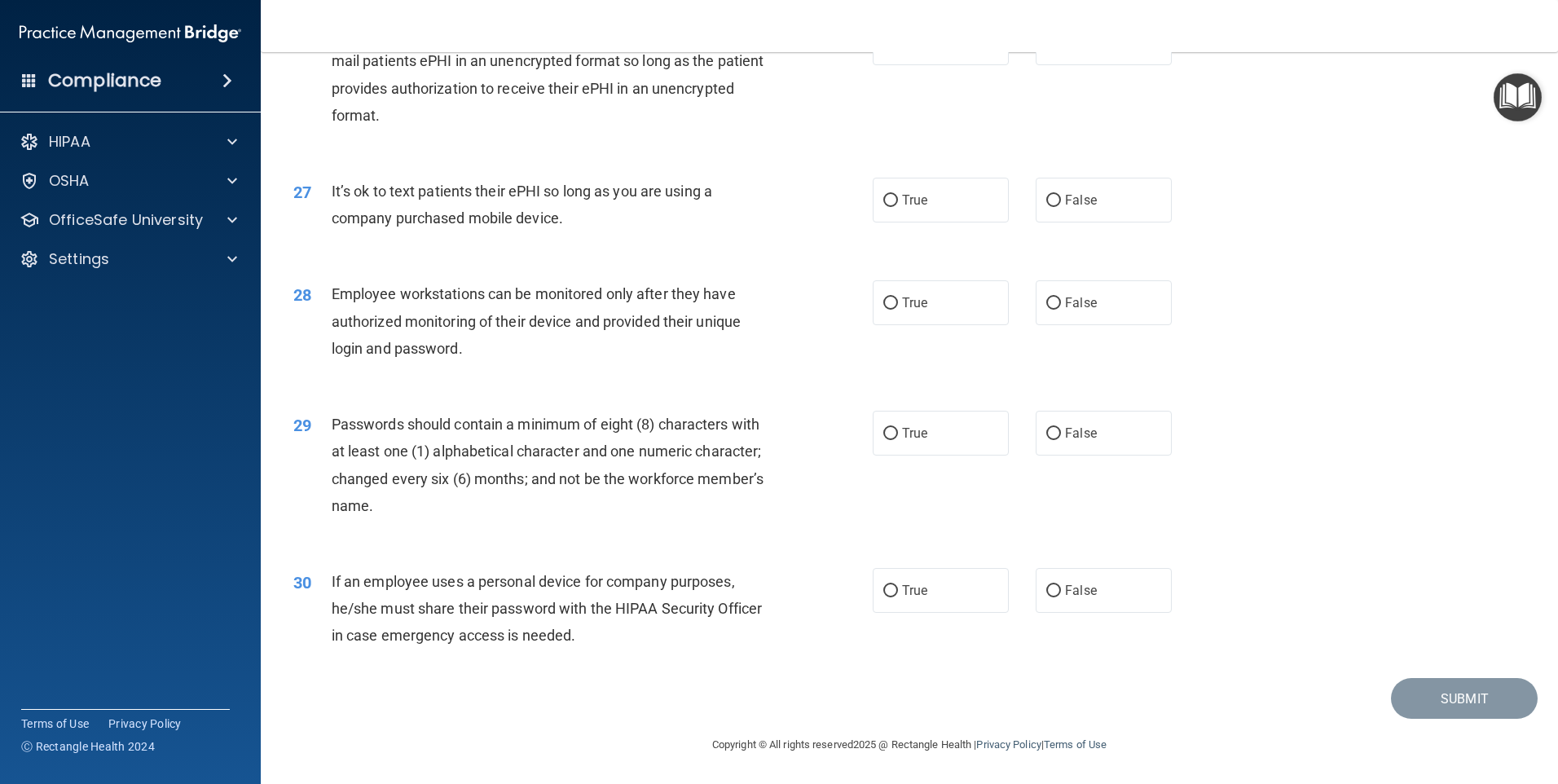
scroll to position [3224, 0]
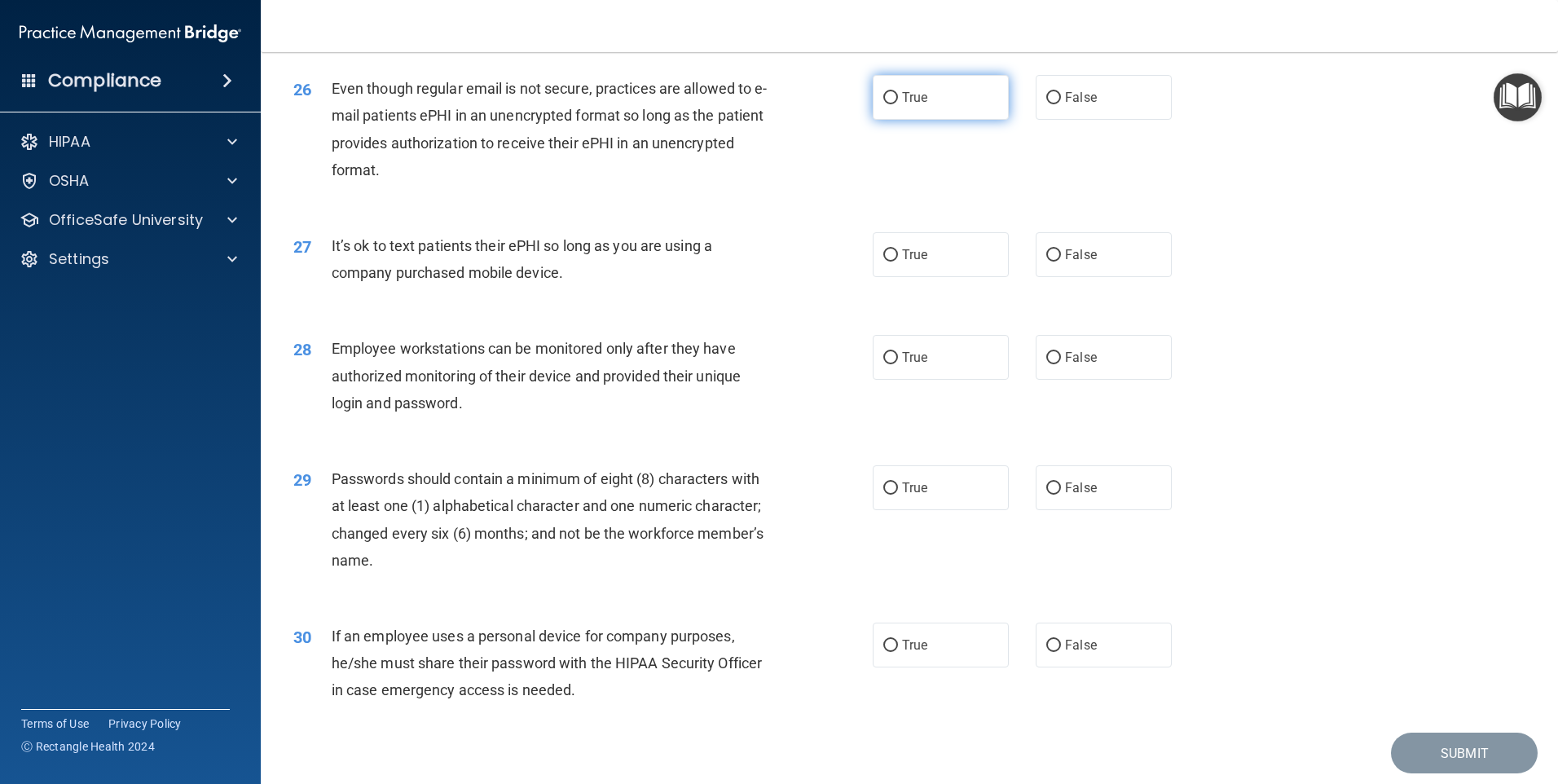
click at [908, 120] on label "True" at bounding box center [941, 97] width 136 height 45
click at [898, 104] on input "True" at bounding box center [890, 98] width 15 height 12
radio input "true"
click at [908, 262] on span "True" at bounding box center [914, 254] width 25 height 16
click at [898, 262] on input "True" at bounding box center [890, 255] width 15 height 12
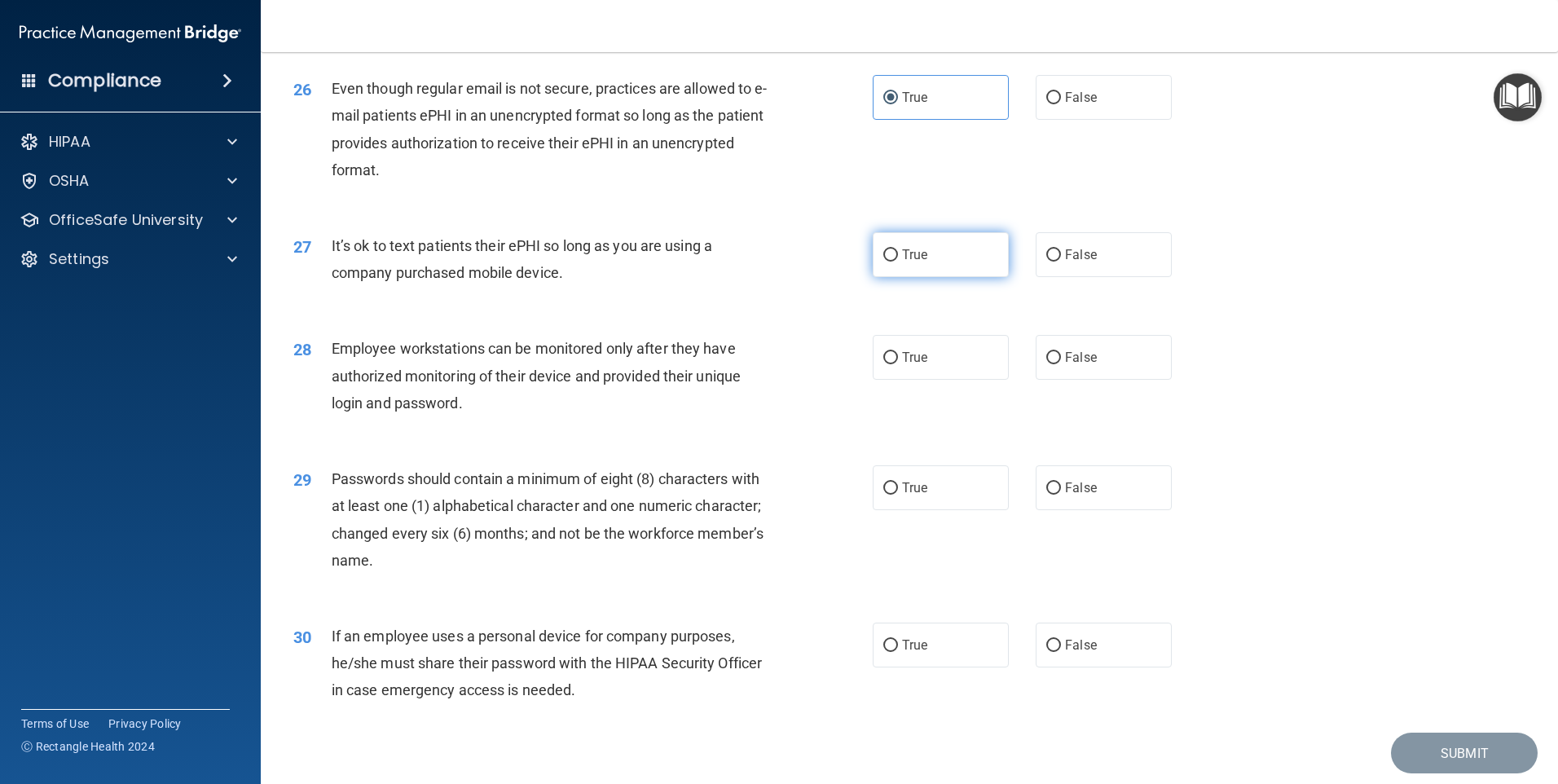
radio input "true"
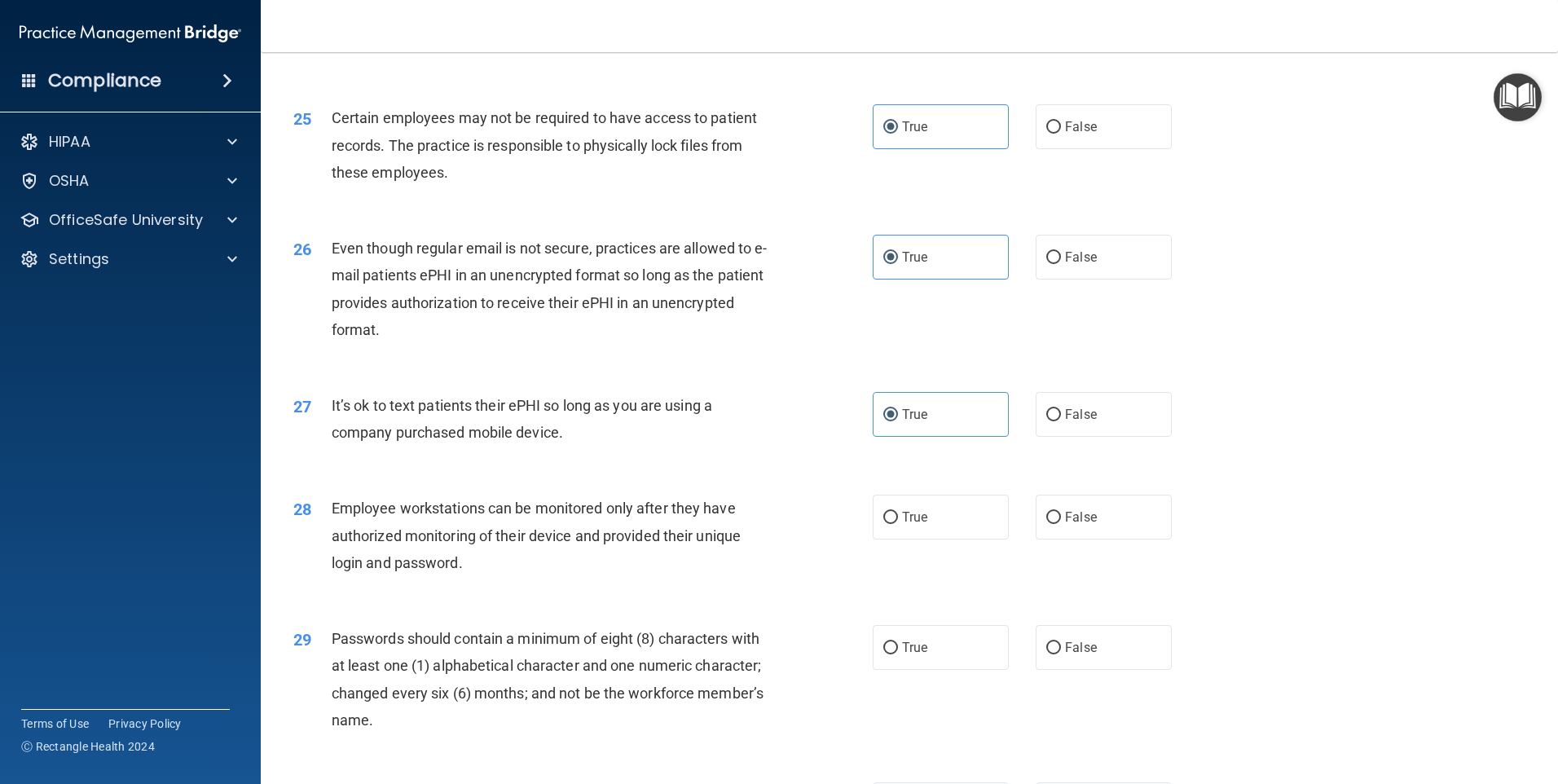
scroll to position [3061, 0]
click at [1082, 426] on span "False" at bounding box center [1081, 418] width 32 height 16
click at [1061, 425] on input "False" at bounding box center [1053, 418] width 15 height 12
radio input "true"
radio input "false"
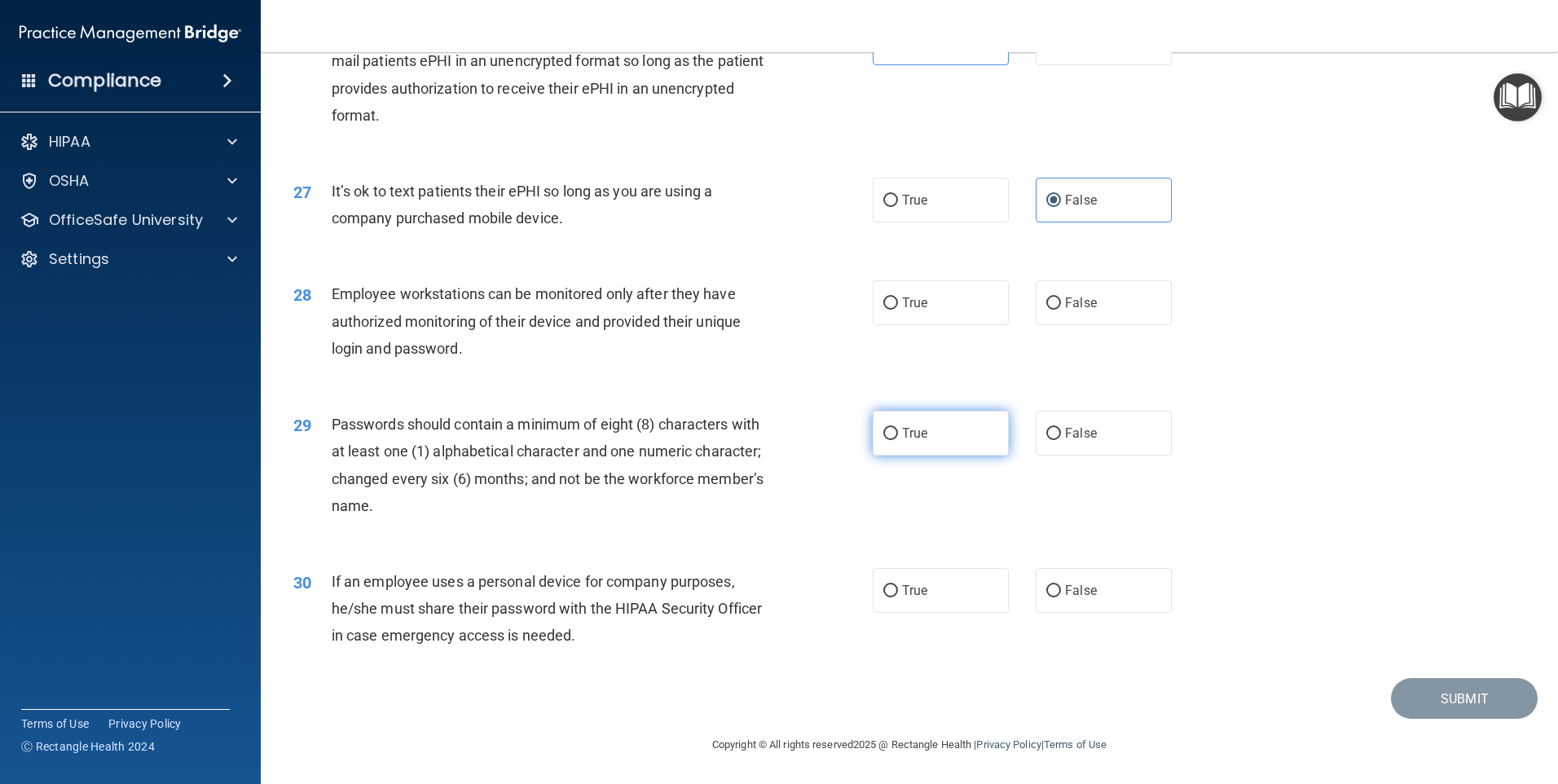
scroll to position [3306, 0]
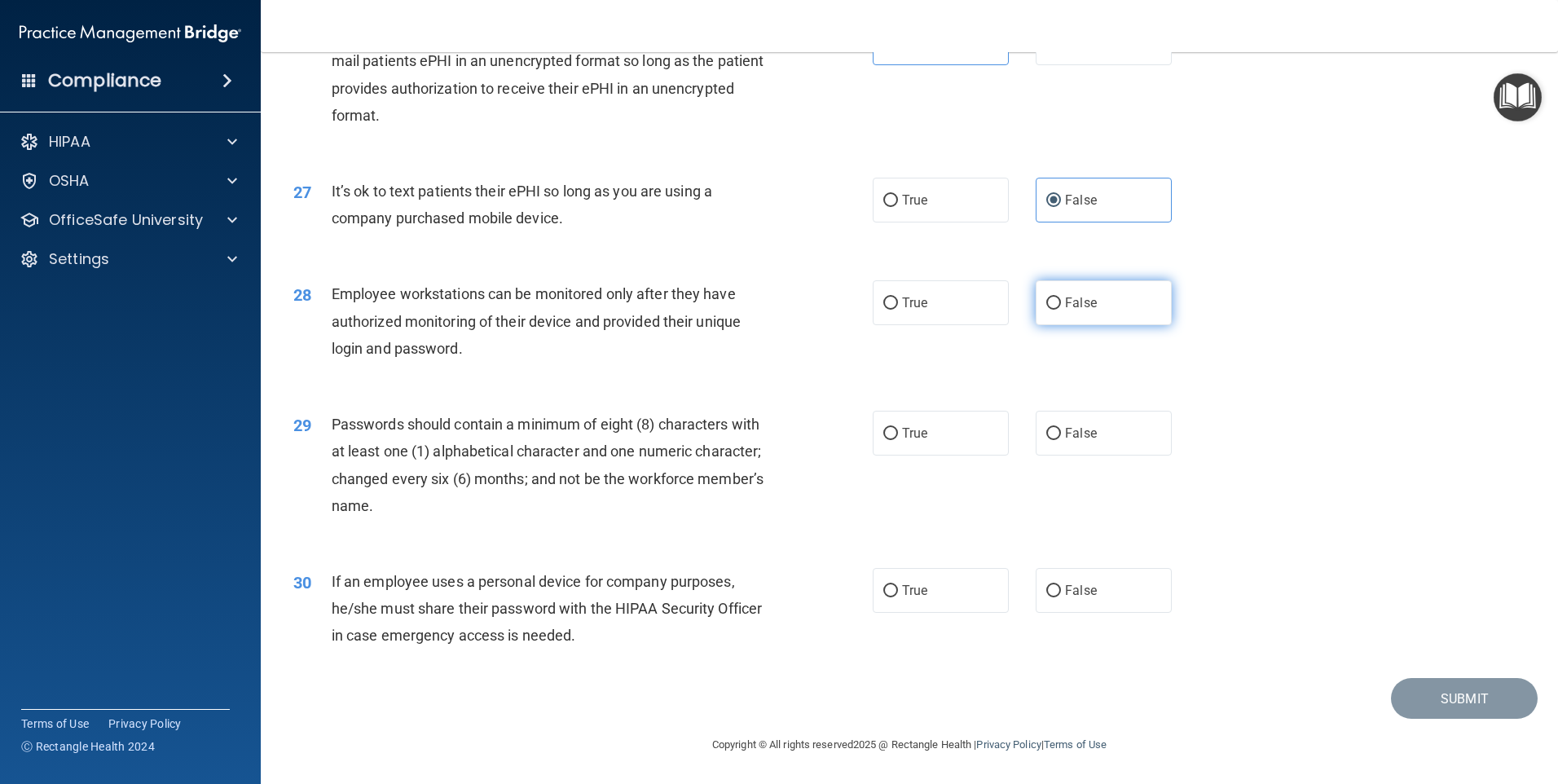
click at [1047, 313] on label "False" at bounding box center [1104, 302] width 136 height 45
click at [1047, 309] on input "False" at bounding box center [1053, 303] width 15 height 12
radio input "true"
click at [923, 432] on label "True" at bounding box center [941, 433] width 136 height 45
click at [898, 432] on input "True" at bounding box center [890, 433] width 15 height 12
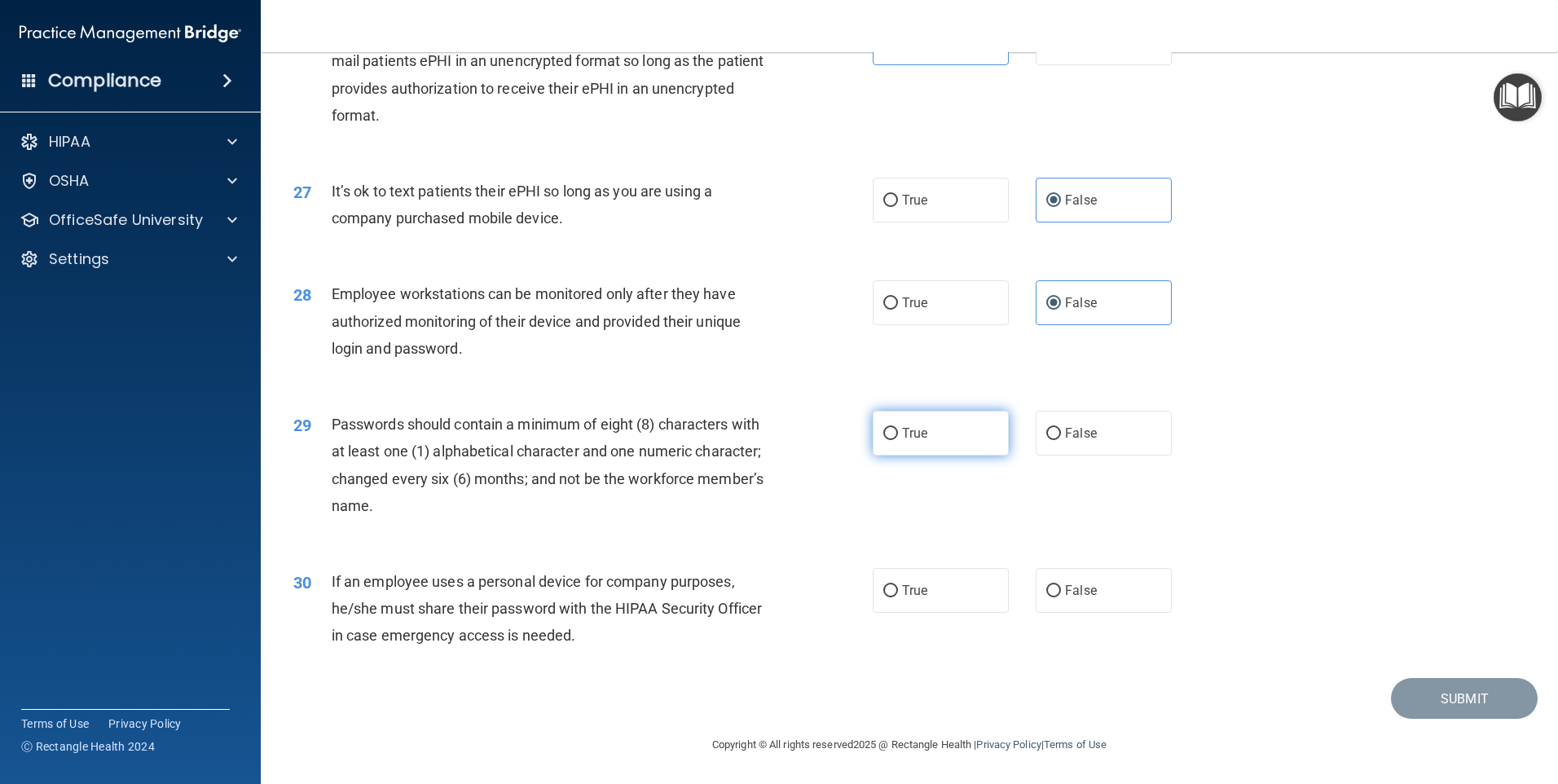
radio input "true"
click at [1106, 600] on label "False" at bounding box center [1104, 590] width 136 height 45
click at [1061, 597] on input "False" at bounding box center [1053, 591] width 15 height 12
radio input "true"
click at [1419, 696] on button "Submit" at bounding box center [1464, 699] width 146 height 41
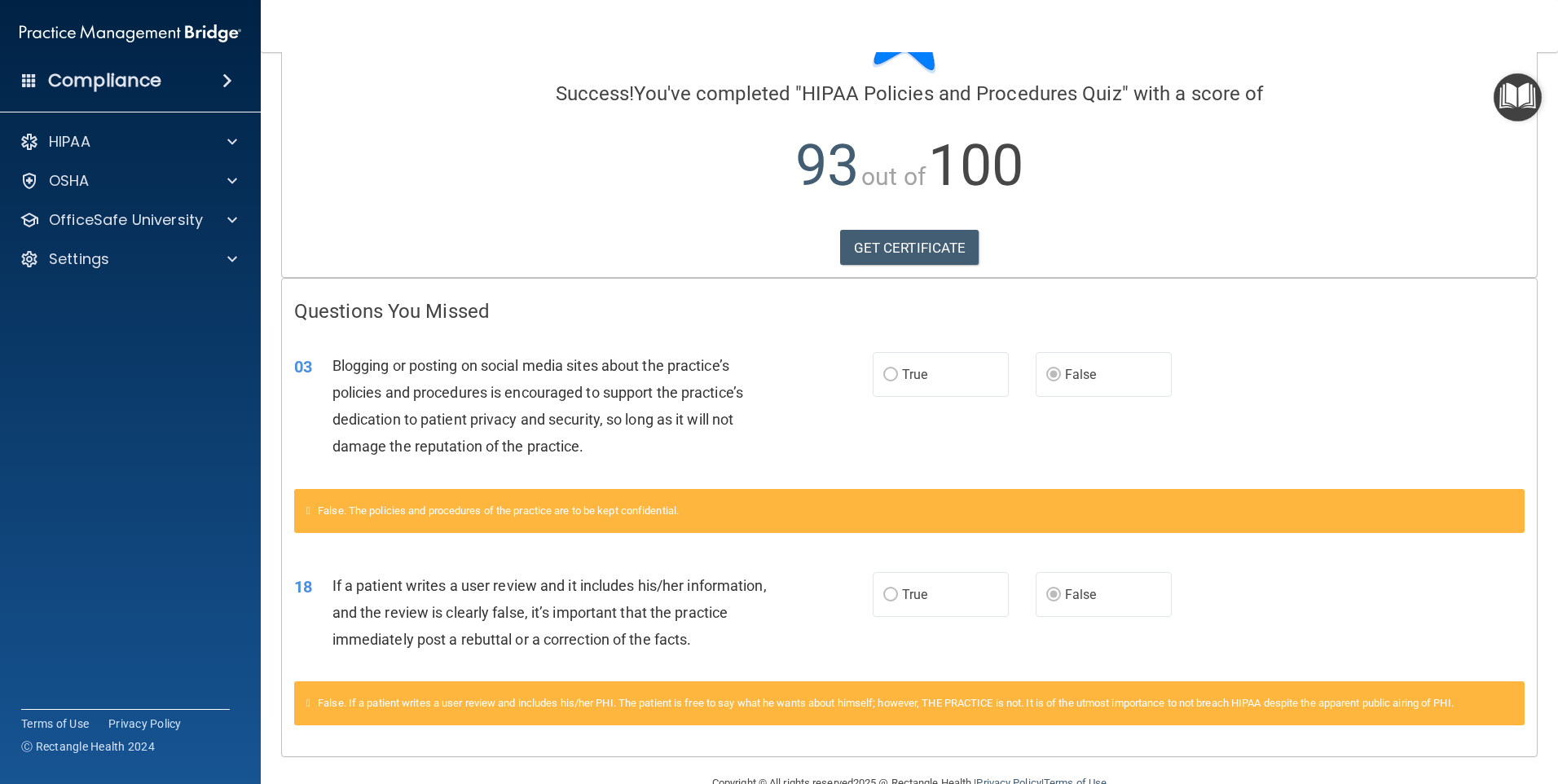
scroll to position [144, 0]
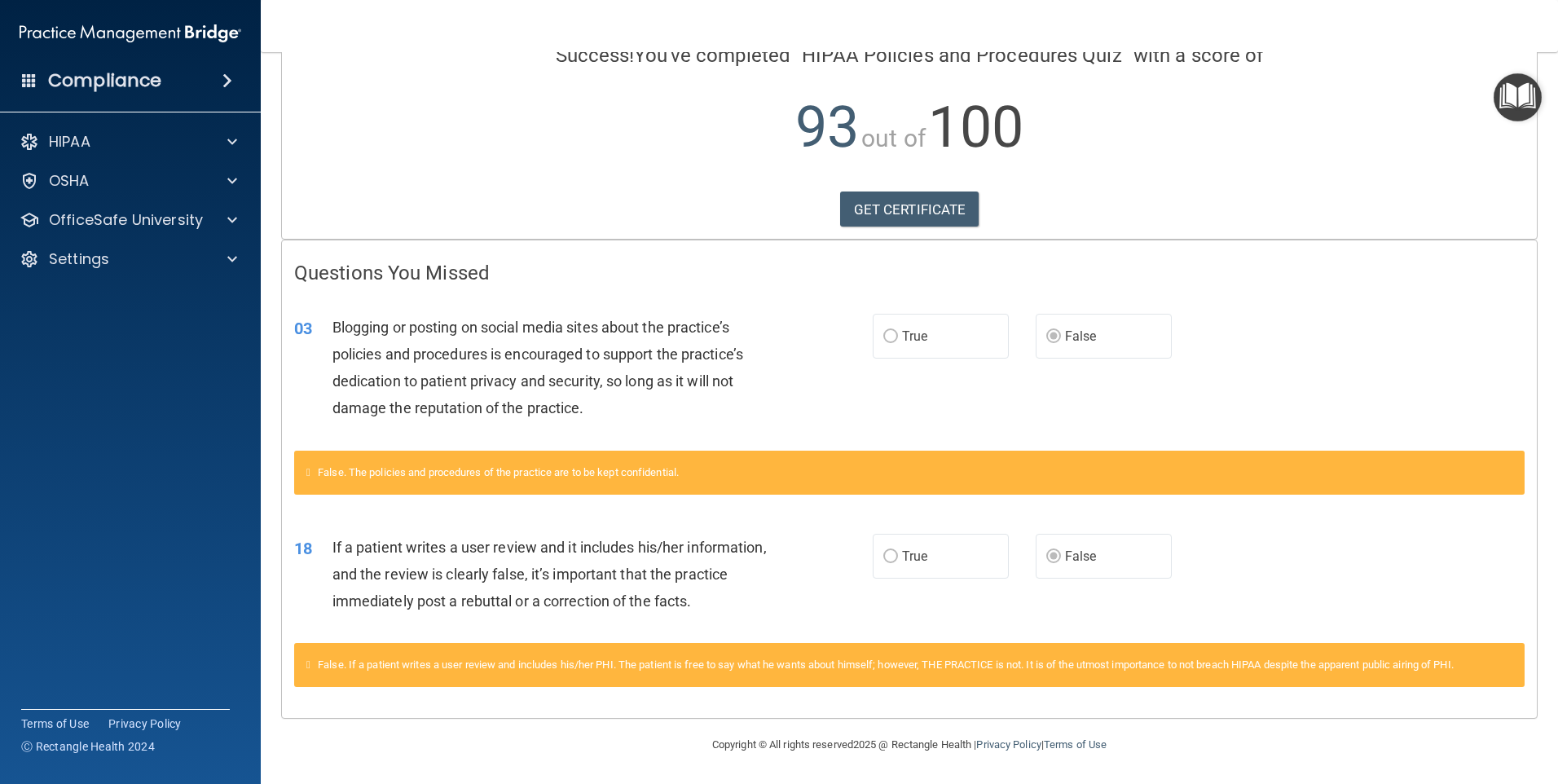
click at [1534, 98] on img "Open Resource Center" at bounding box center [1517, 97] width 48 height 48
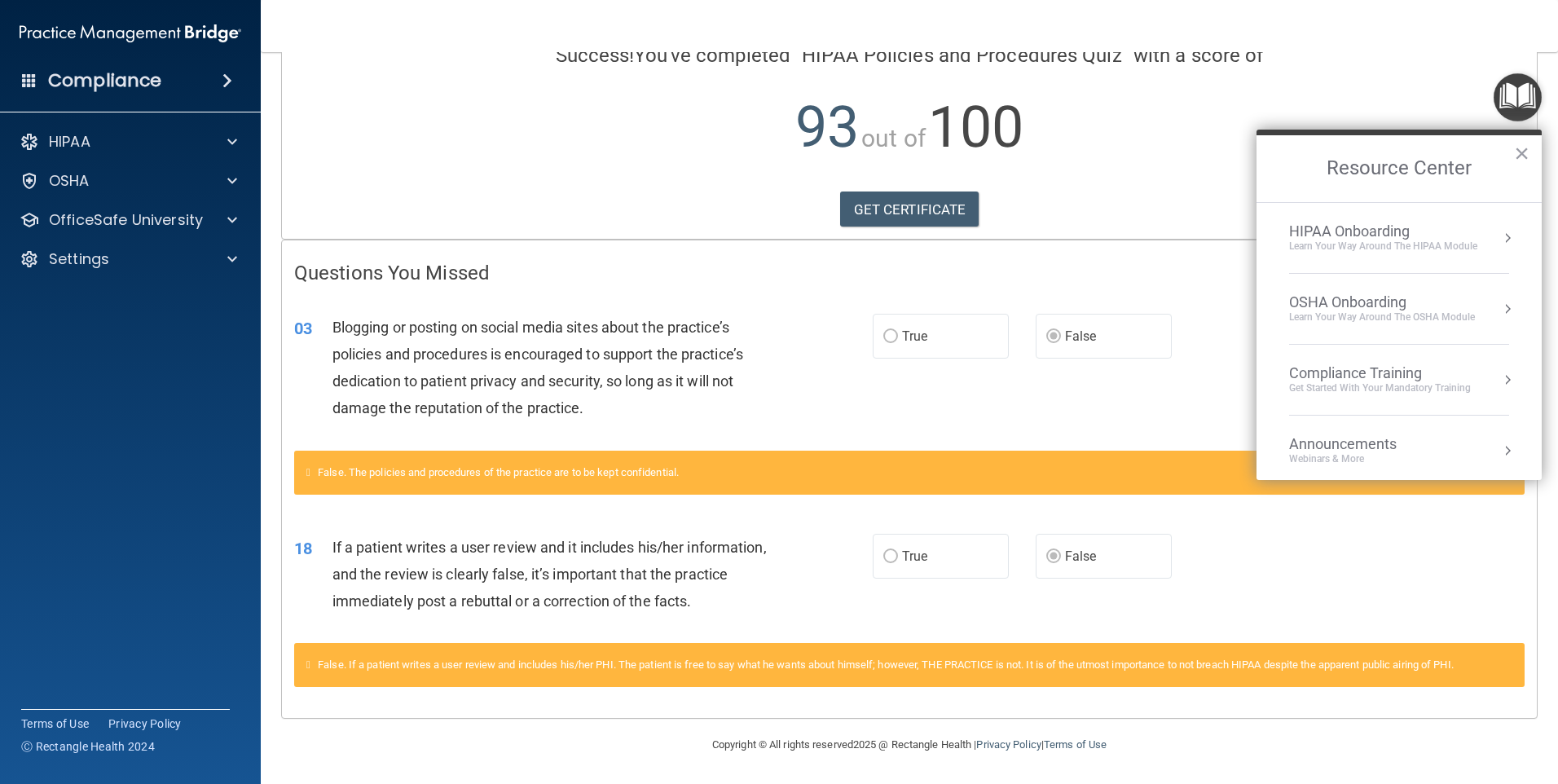
click at [1396, 246] on div "Learn Your Way around the HIPAA module" at bounding box center [1383, 246] width 188 height 14
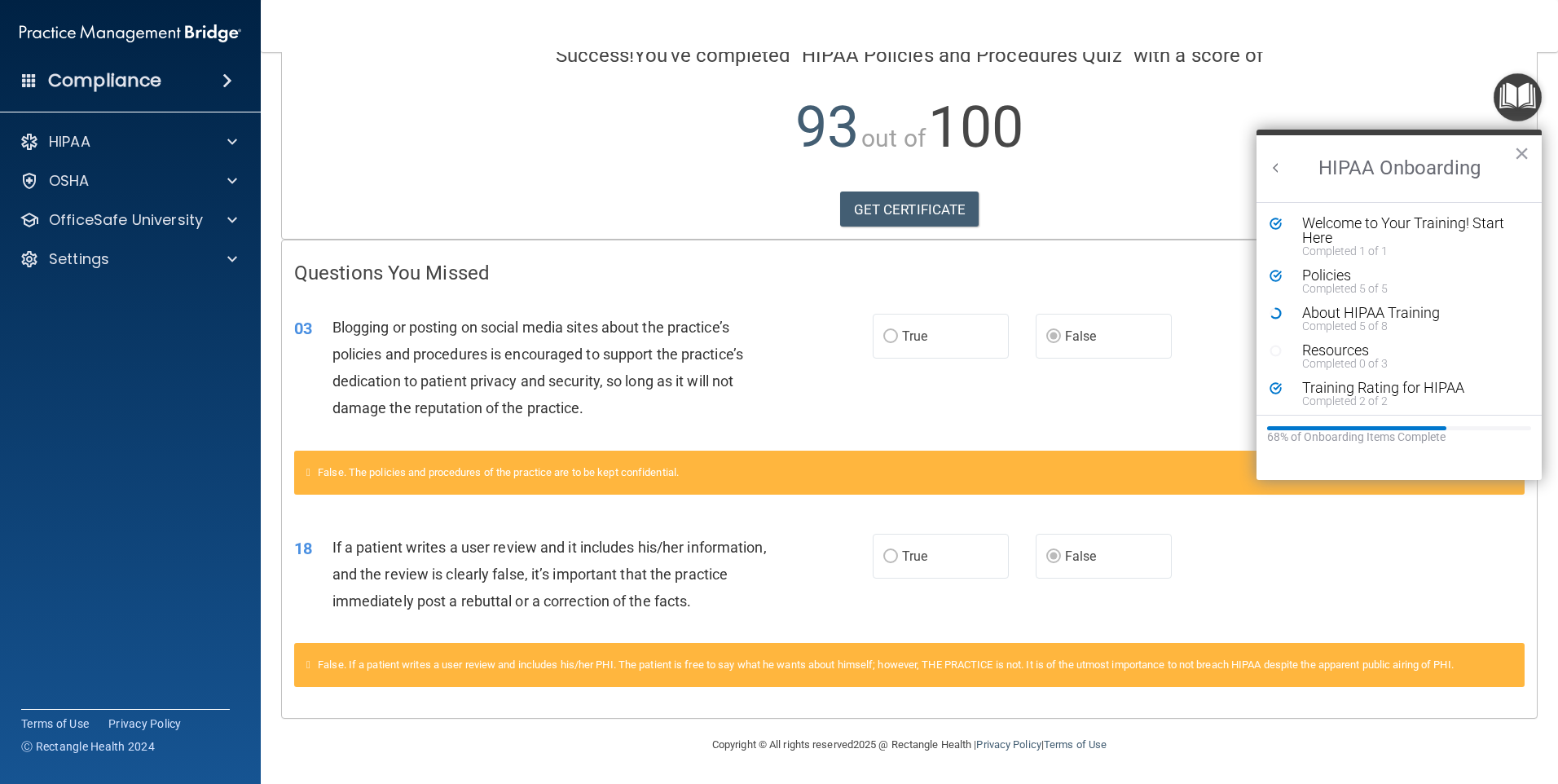
scroll to position [0, 0]
click at [828, 224] on div "GET CERTIFICATE" at bounding box center [909, 209] width 1231 height 36
click at [907, 203] on link "GET CERTIFICATE" at bounding box center [910, 209] width 140 height 36
click at [1019, 277] on h4 "Questions You Missed" at bounding box center [909, 272] width 1231 height 22
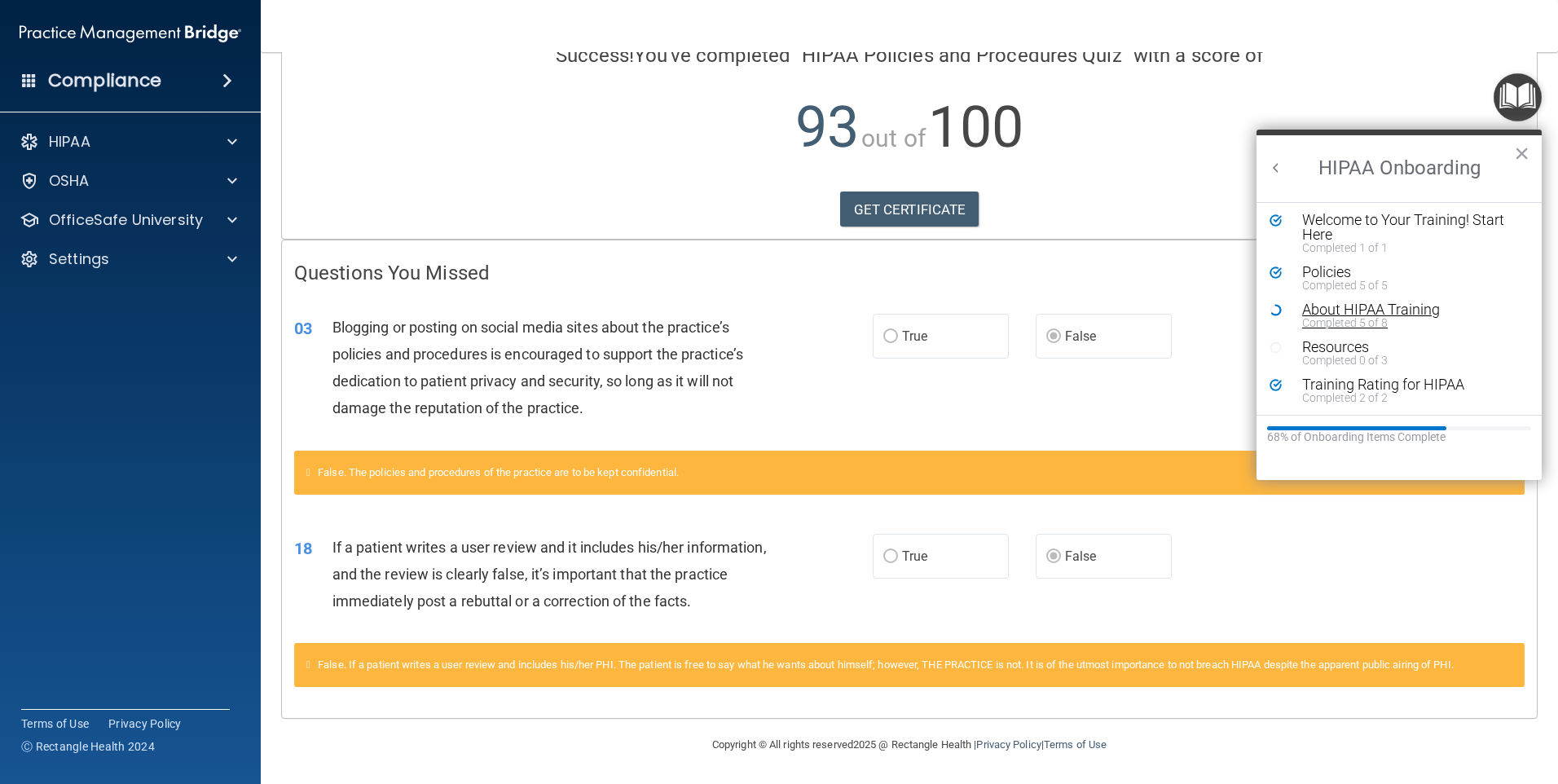
click at [1342, 323] on div "Completed 5 of 8" at bounding box center [1405, 322] width 206 height 11
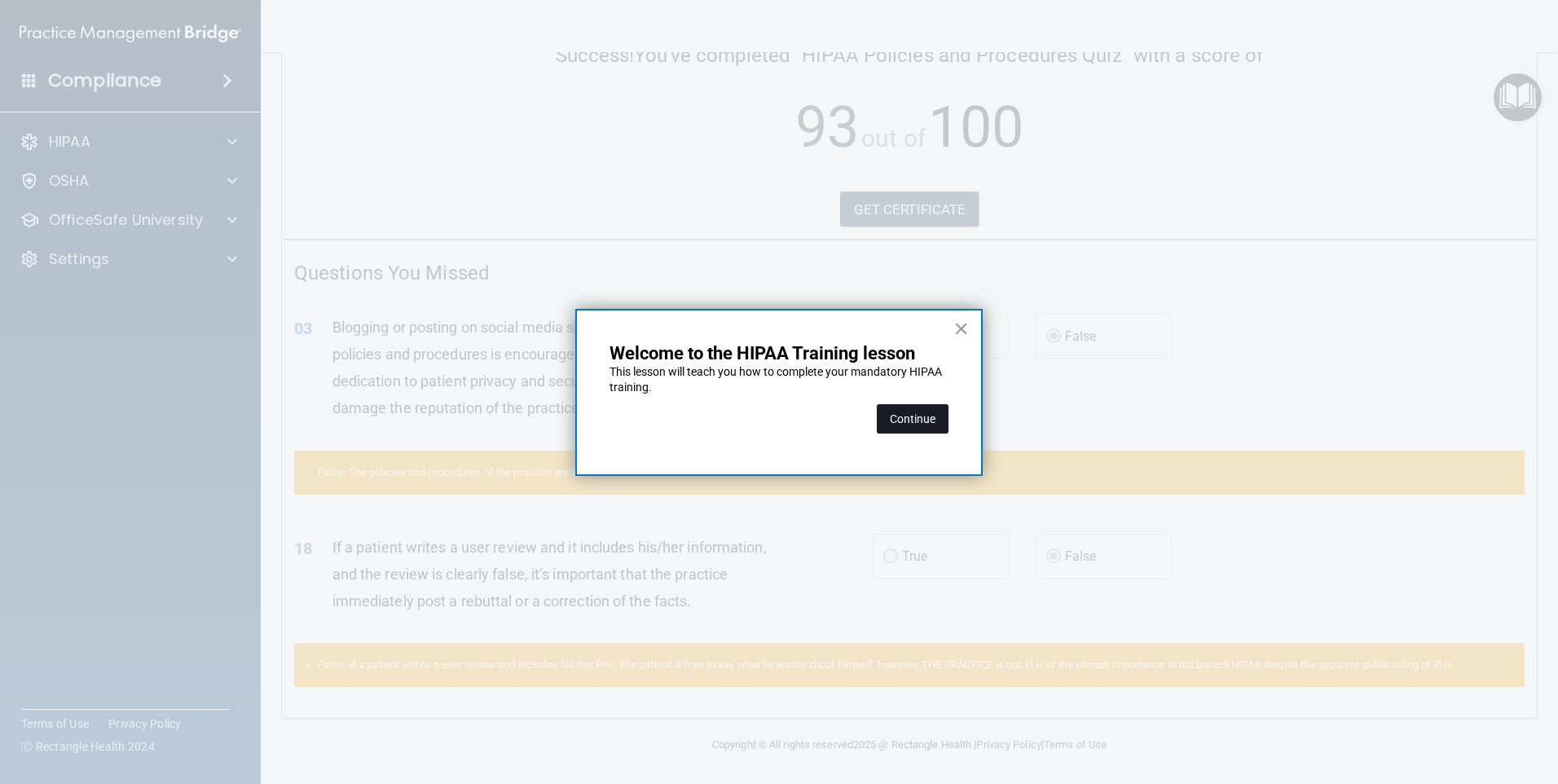
click at [913, 419] on button "Continue" at bounding box center [912, 419] width 72 height 29
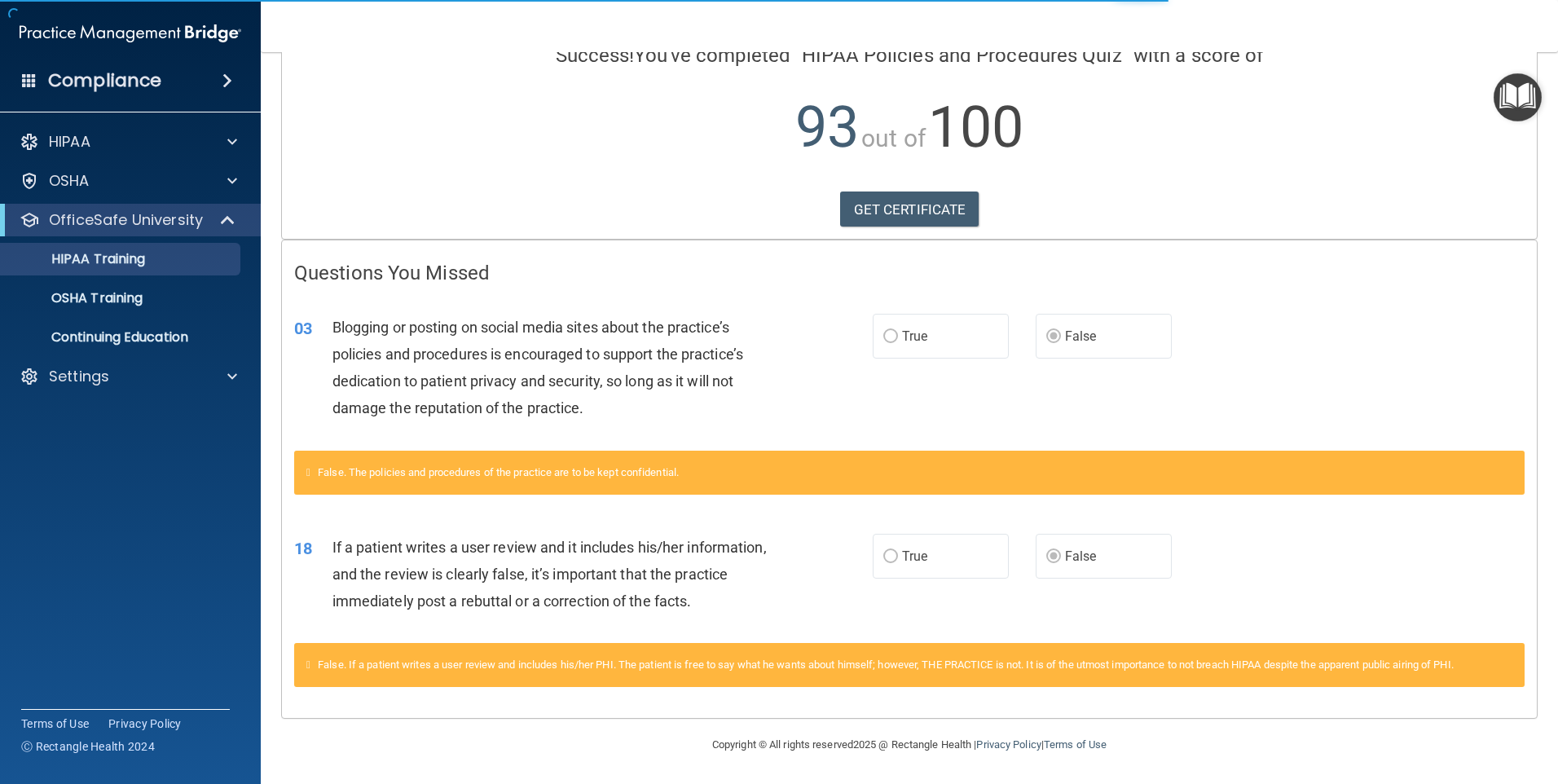
scroll to position [127, 0]
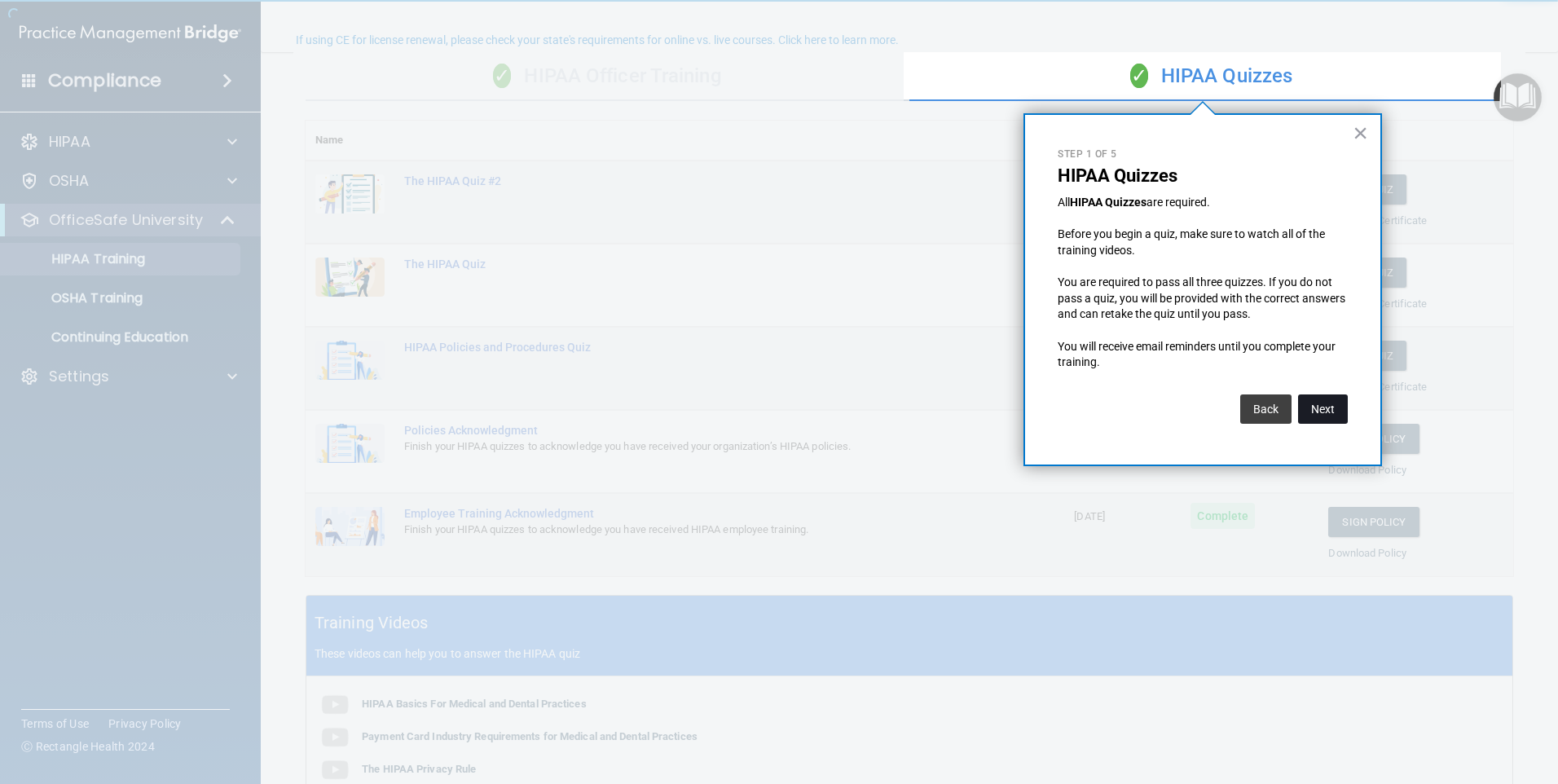
click at [1316, 416] on button "Next" at bounding box center [1323, 409] width 50 height 29
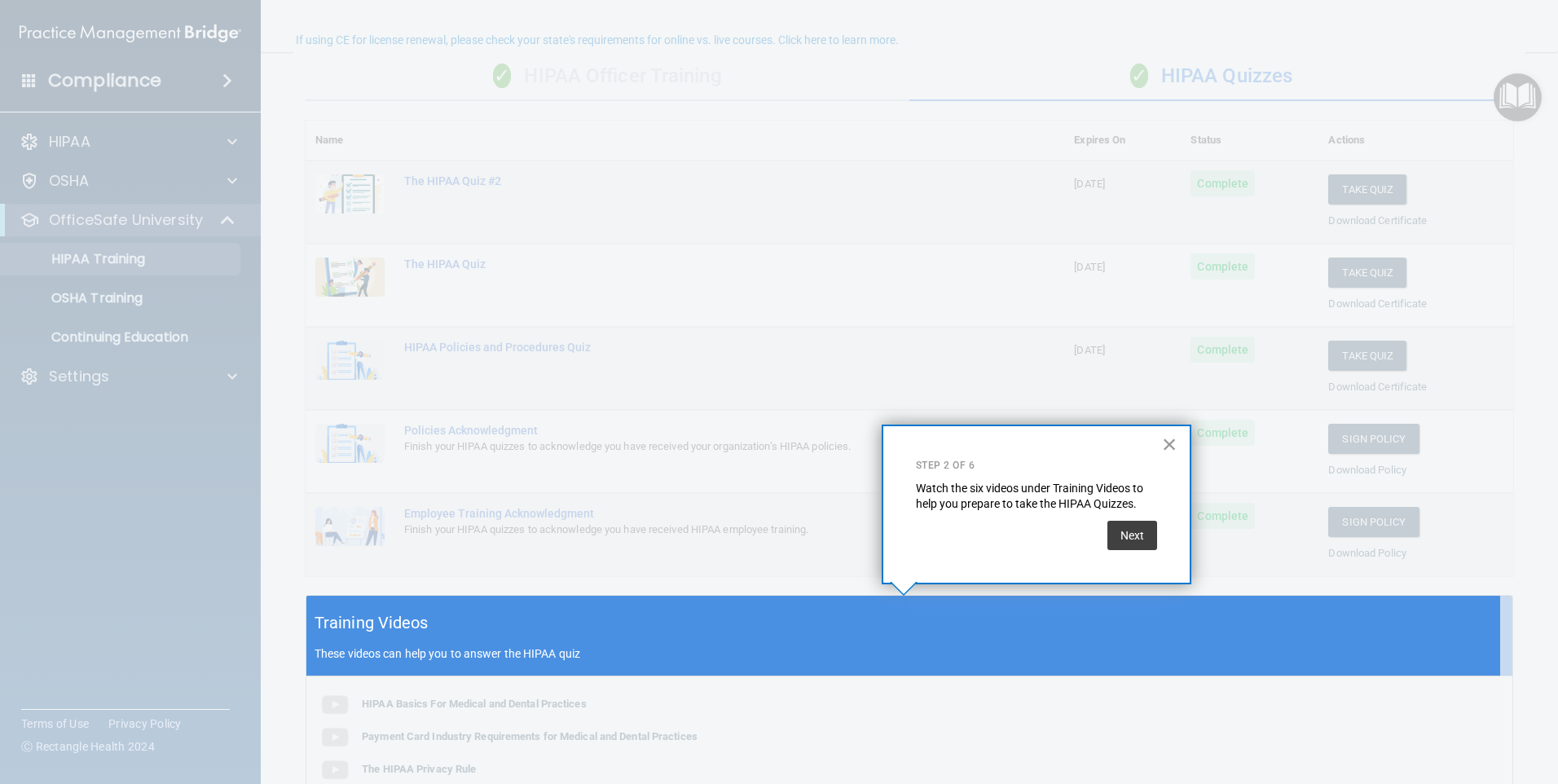
click at [1172, 449] on button "×" at bounding box center [1169, 444] width 16 height 26
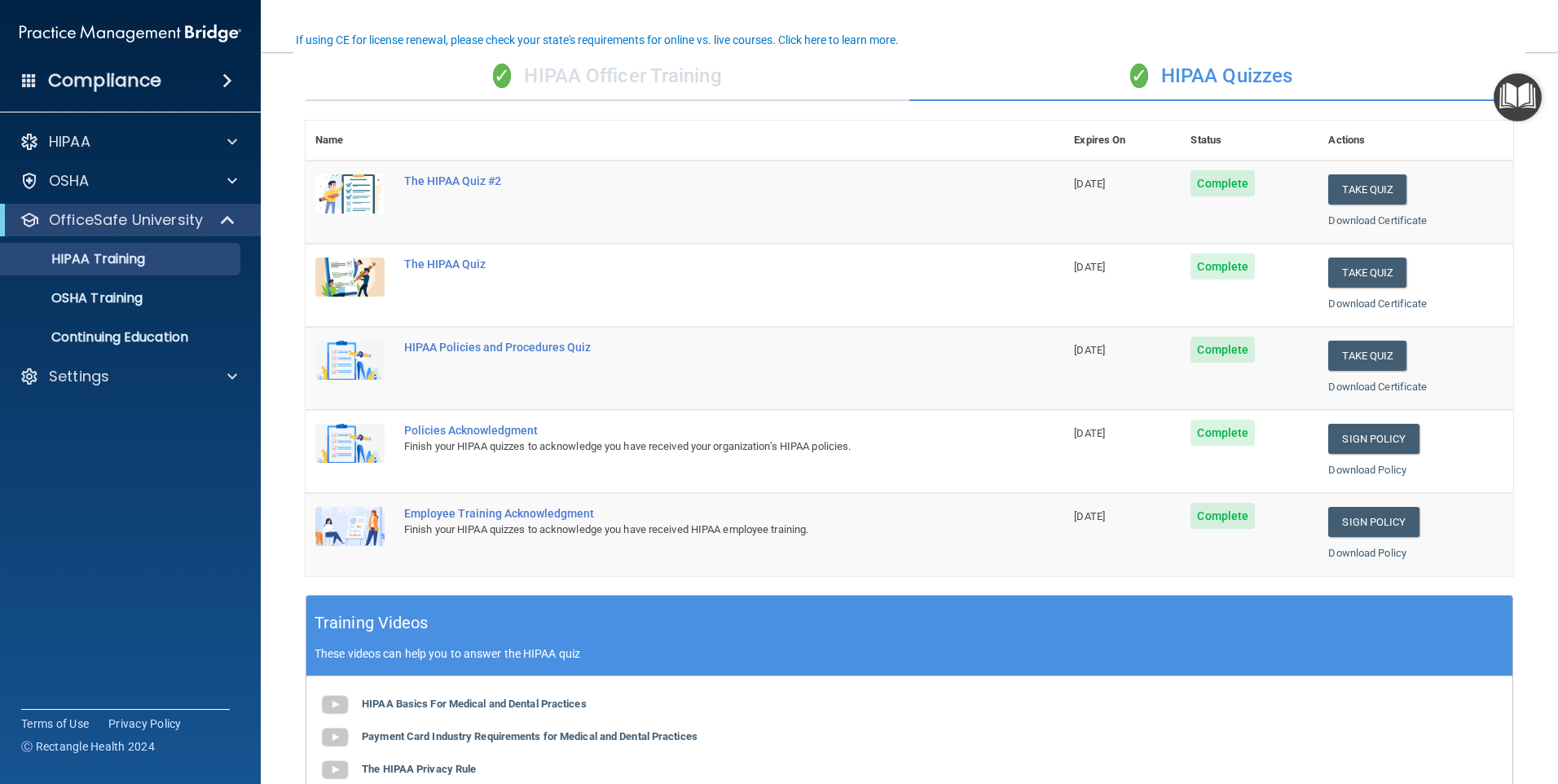
click at [1380, 395] on div "Download Certificate" at bounding box center [1415, 387] width 175 height 20
click at [1380, 386] on link "Download Certificate" at bounding box center [1377, 387] width 98 height 12
click at [1383, 473] on link "Download Policy" at bounding box center [1367, 470] width 78 height 12
click at [1339, 432] on link "Sign Policy" at bounding box center [1373, 439] width 90 height 30
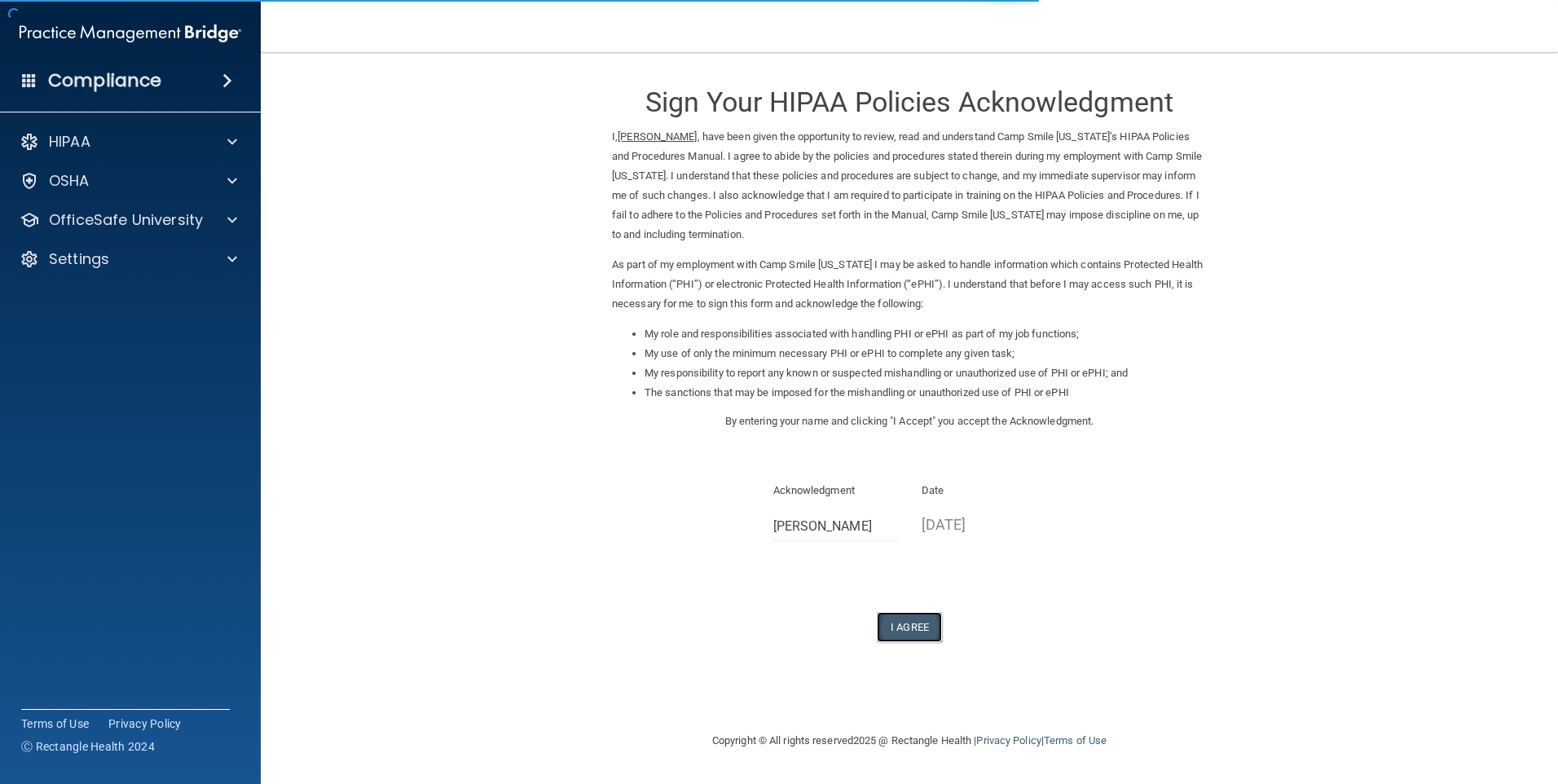
click at [901, 627] on button "I Agree" at bounding box center [909, 626] width 65 height 30
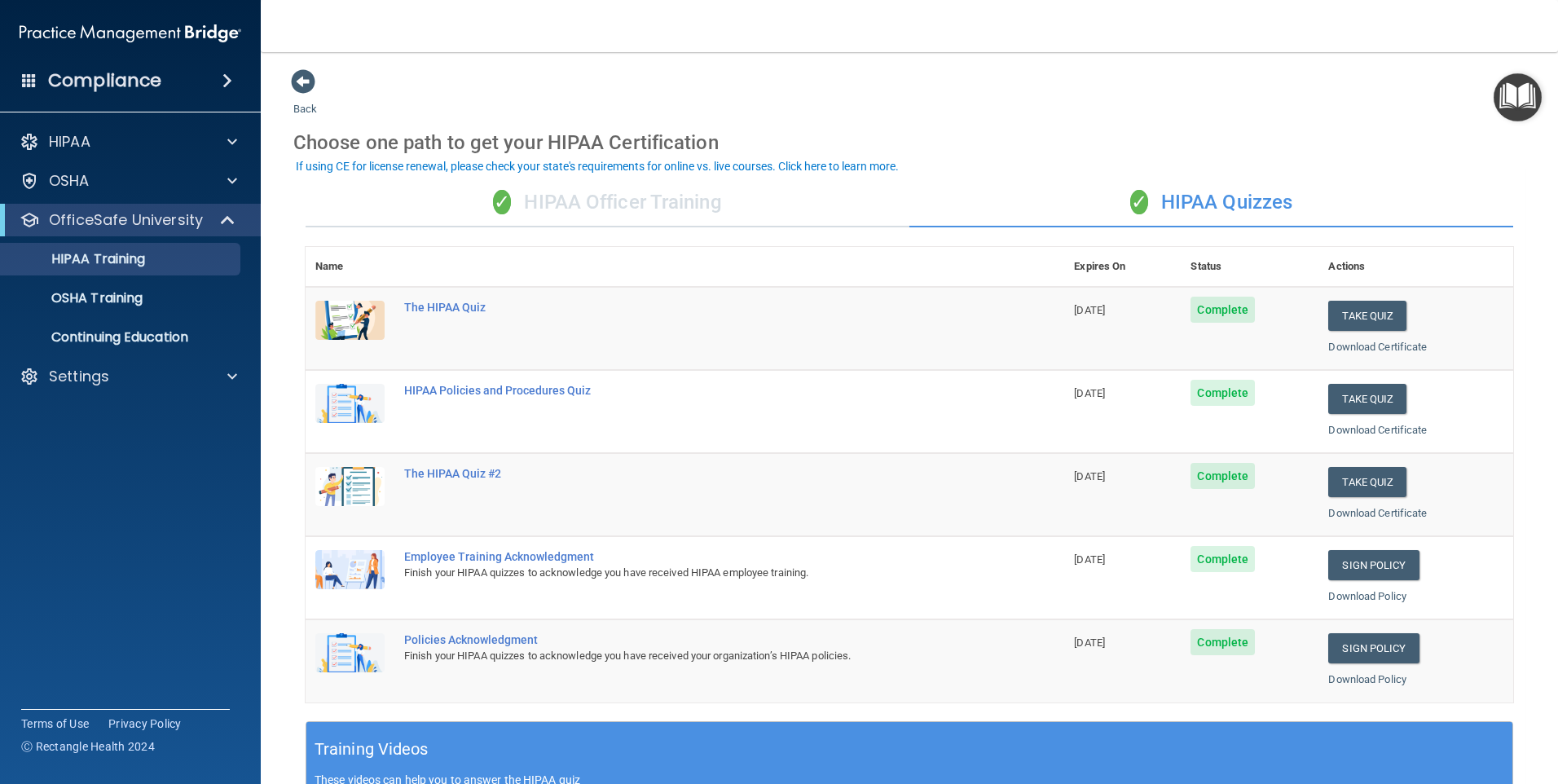
click at [1050, 574] on td "Employee Training Acknowledgment Finish your HIPAA quizzes to acknowledge you h…" at bounding box center [729, 577] width 670 height 83
click at [1337, 568] on link "Sign Policy" at bounding box center [1373, 564] width 90 height 30
click at [1231, 563] on span "Complete" at bounding box center [1222, 558] width 65 height 26
click at [1349, 598] on link "Download Policy" at bounding box center [1367, 596] width 78 height 12
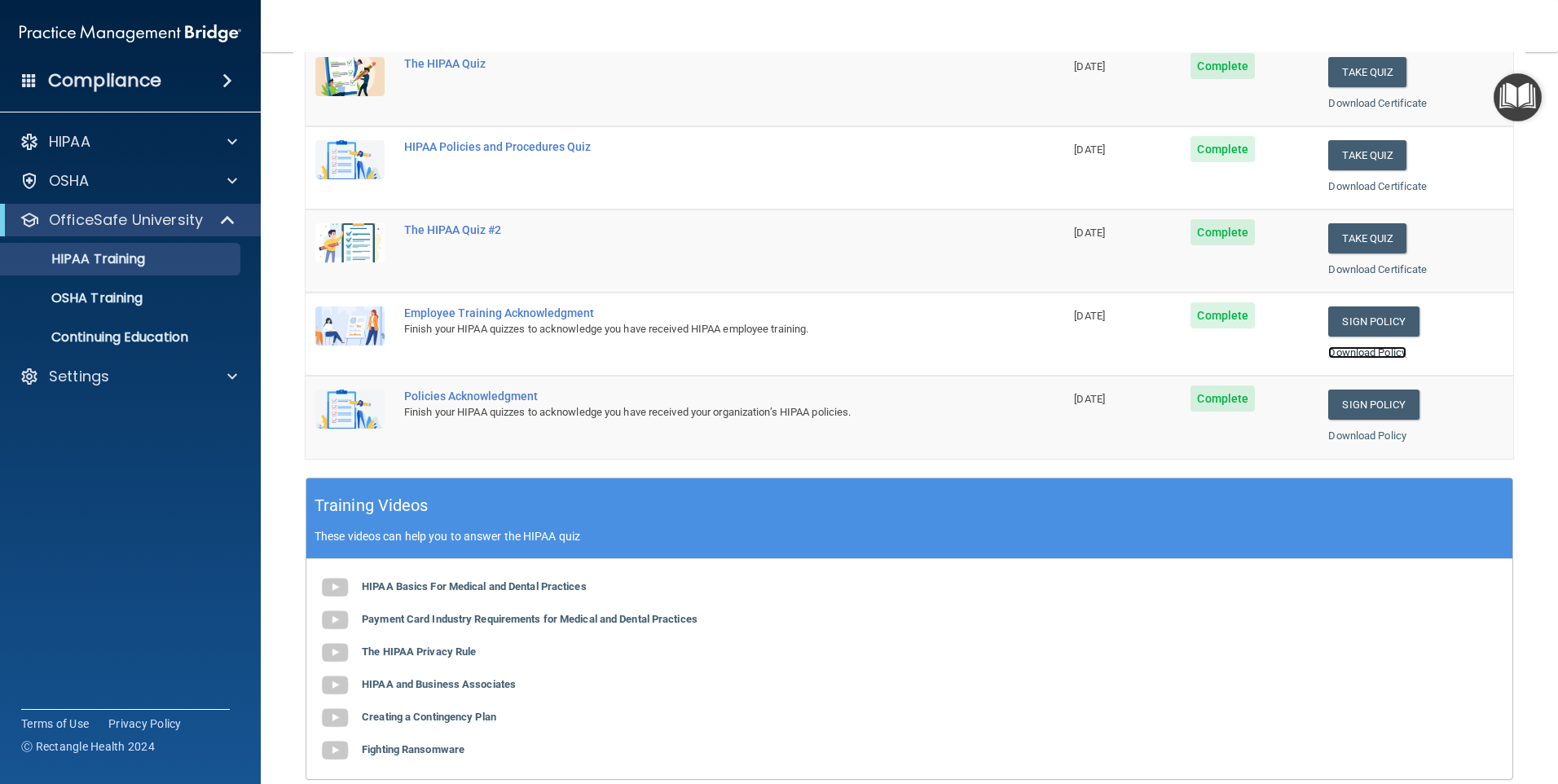
scroll to position [245, 0]
click at [1362, 439] on link "Download Policy" at bounding box center [1367, 434] width 78 height 12
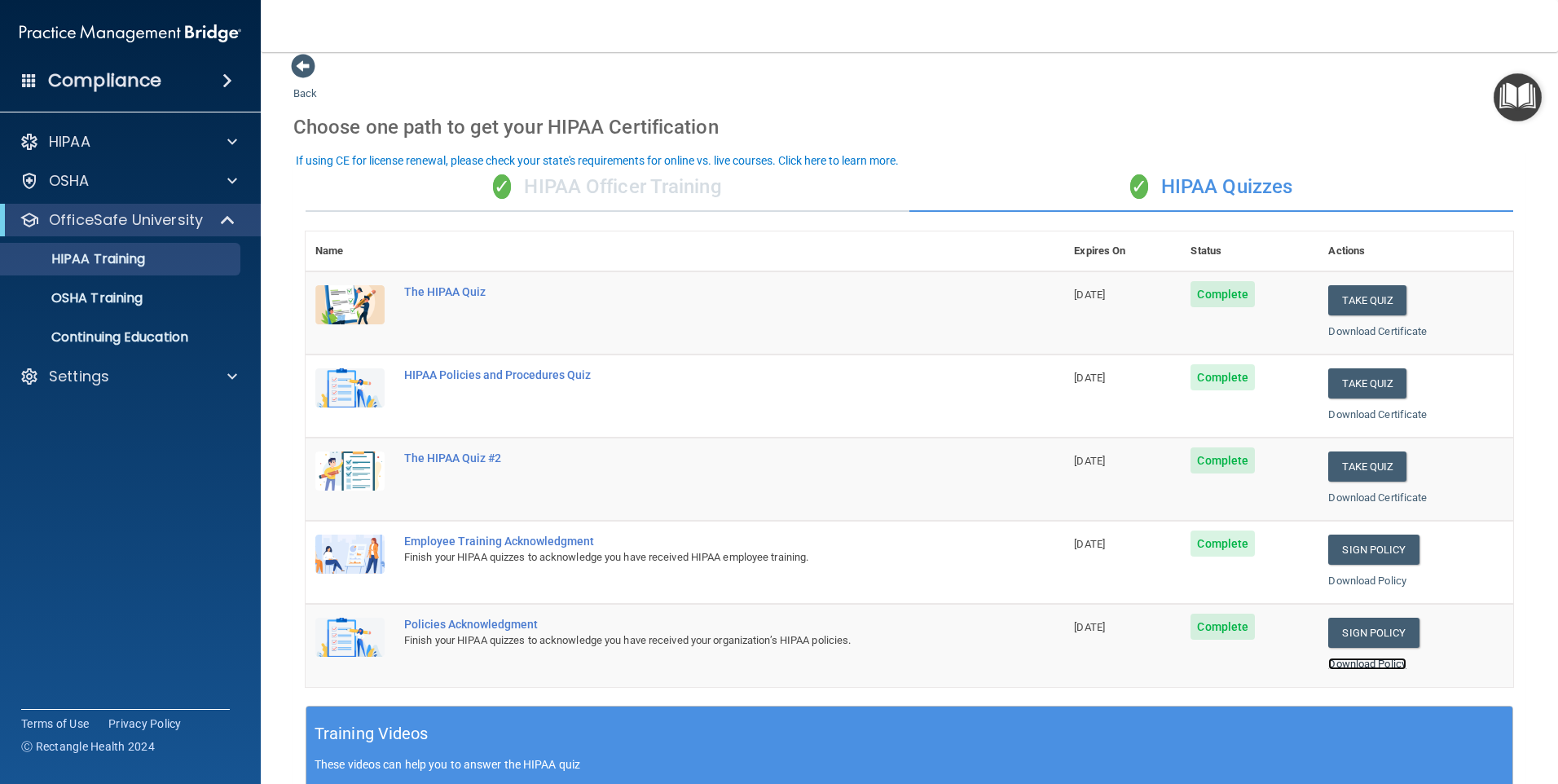
scroll to position [0, 0]
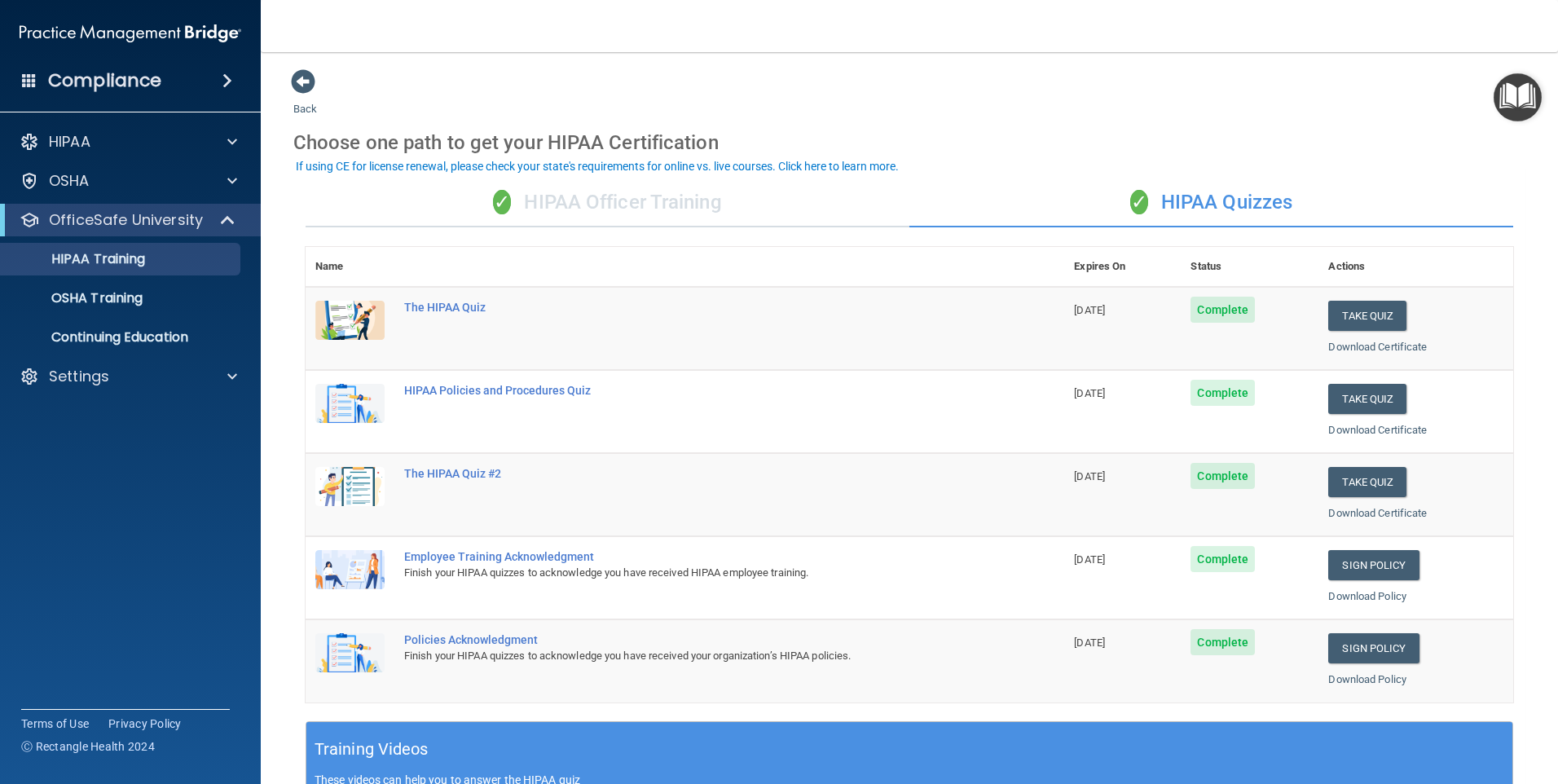
click at [1517, 118] on img "Open Resource Center" at bounding box center [1517, 97] width 48 height 48
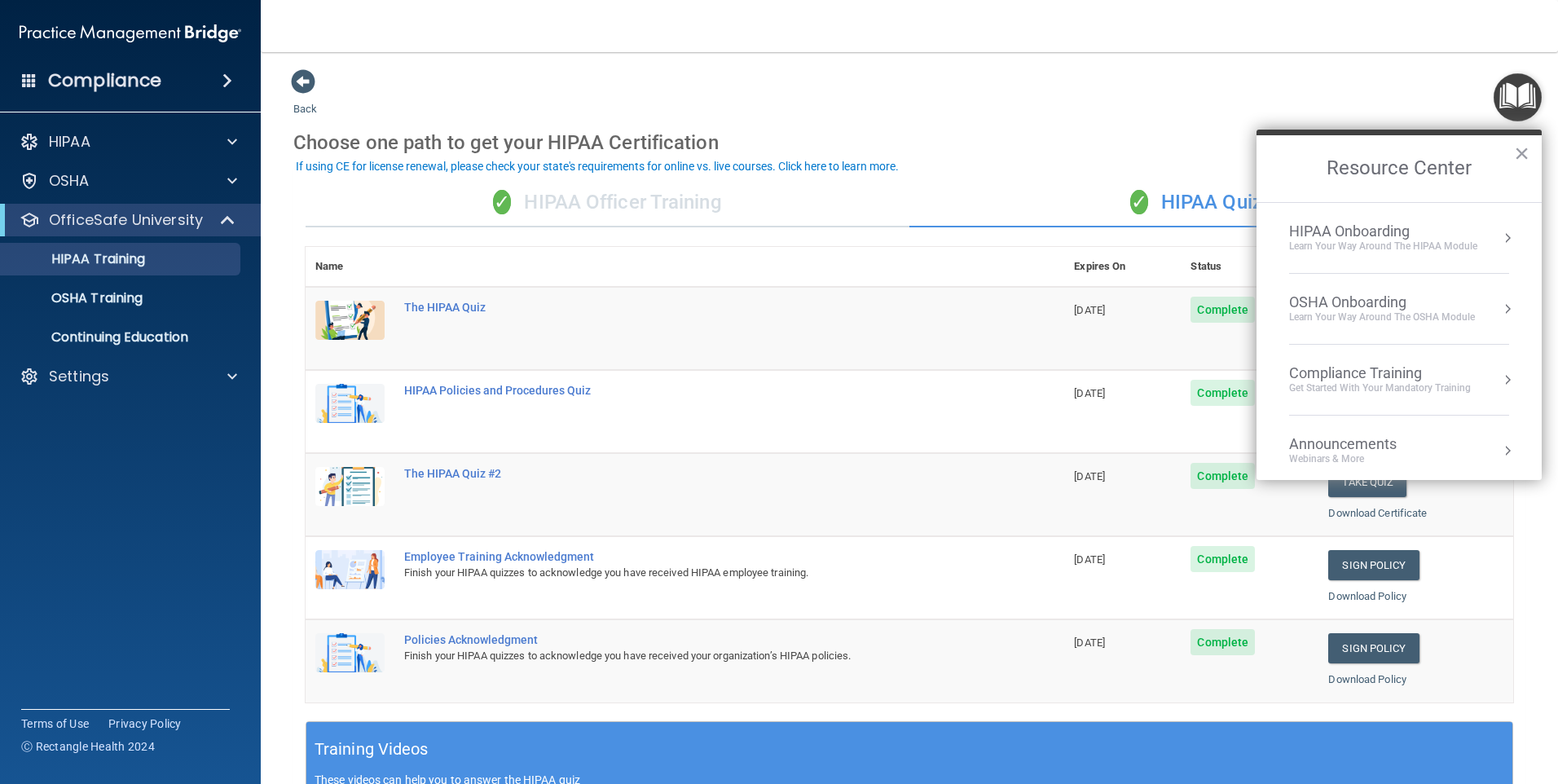
click at [1412, 217] on li "HIPAA Onboarding Learn Your Way around the HIPAA module" at bounding box center [1399, 238] width 220 height 71
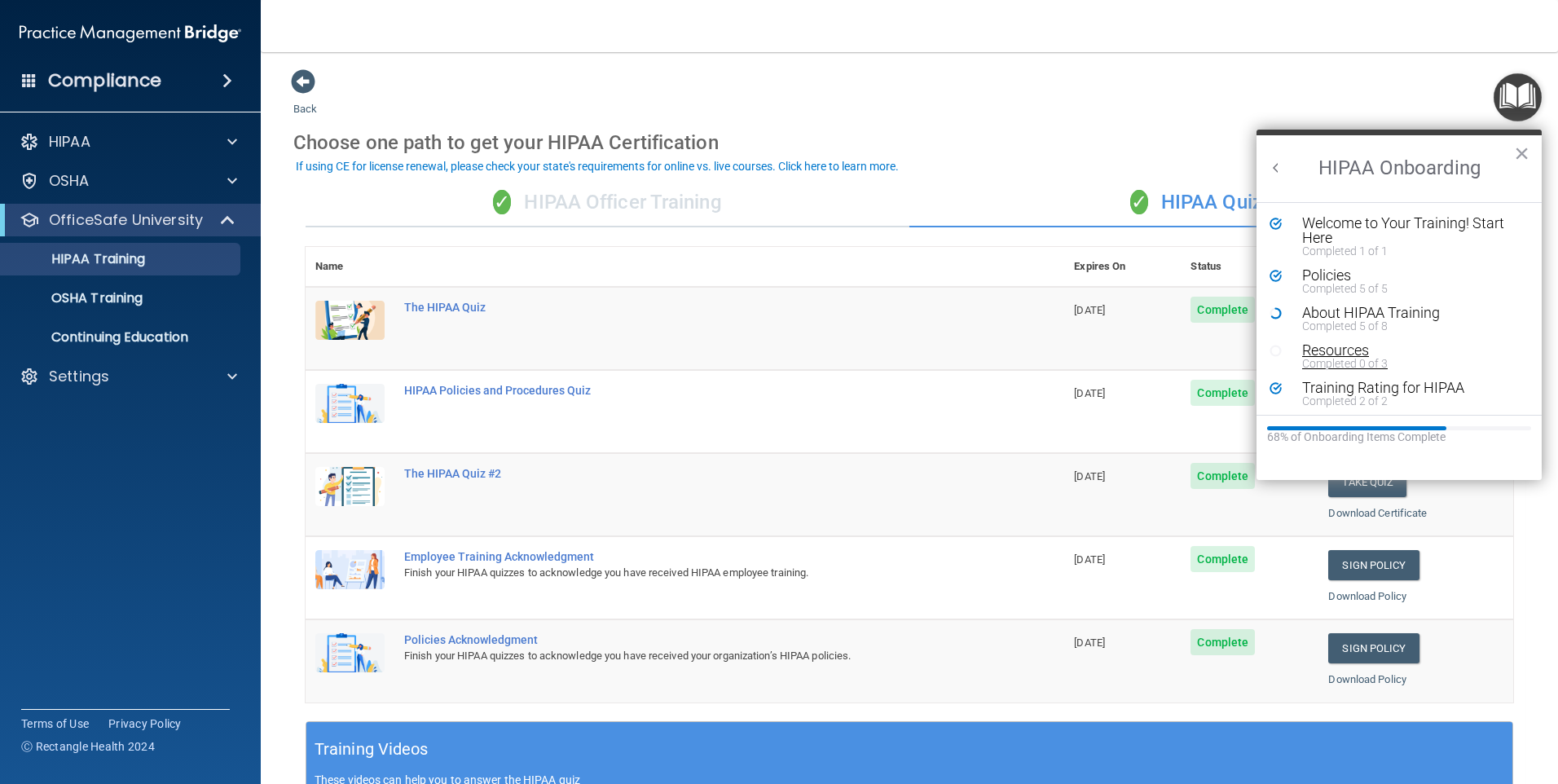
click at [1356, 364] on div "Completed 0 of 3" at bounding box center [1405, 363] width 206 height 11
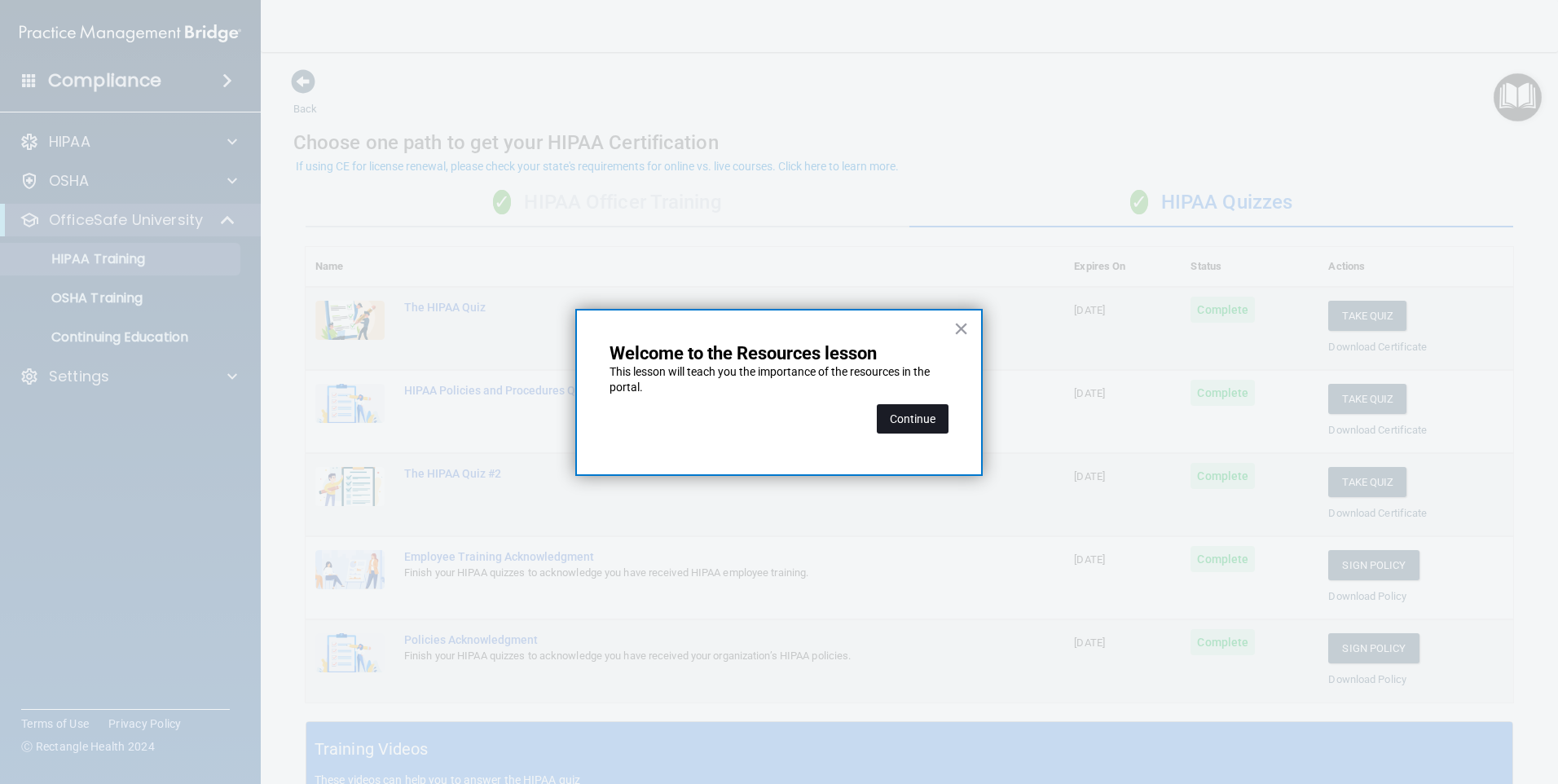
click at [913, 419] on button "Continue" at bounding box center [912, 419] width 72 height 29
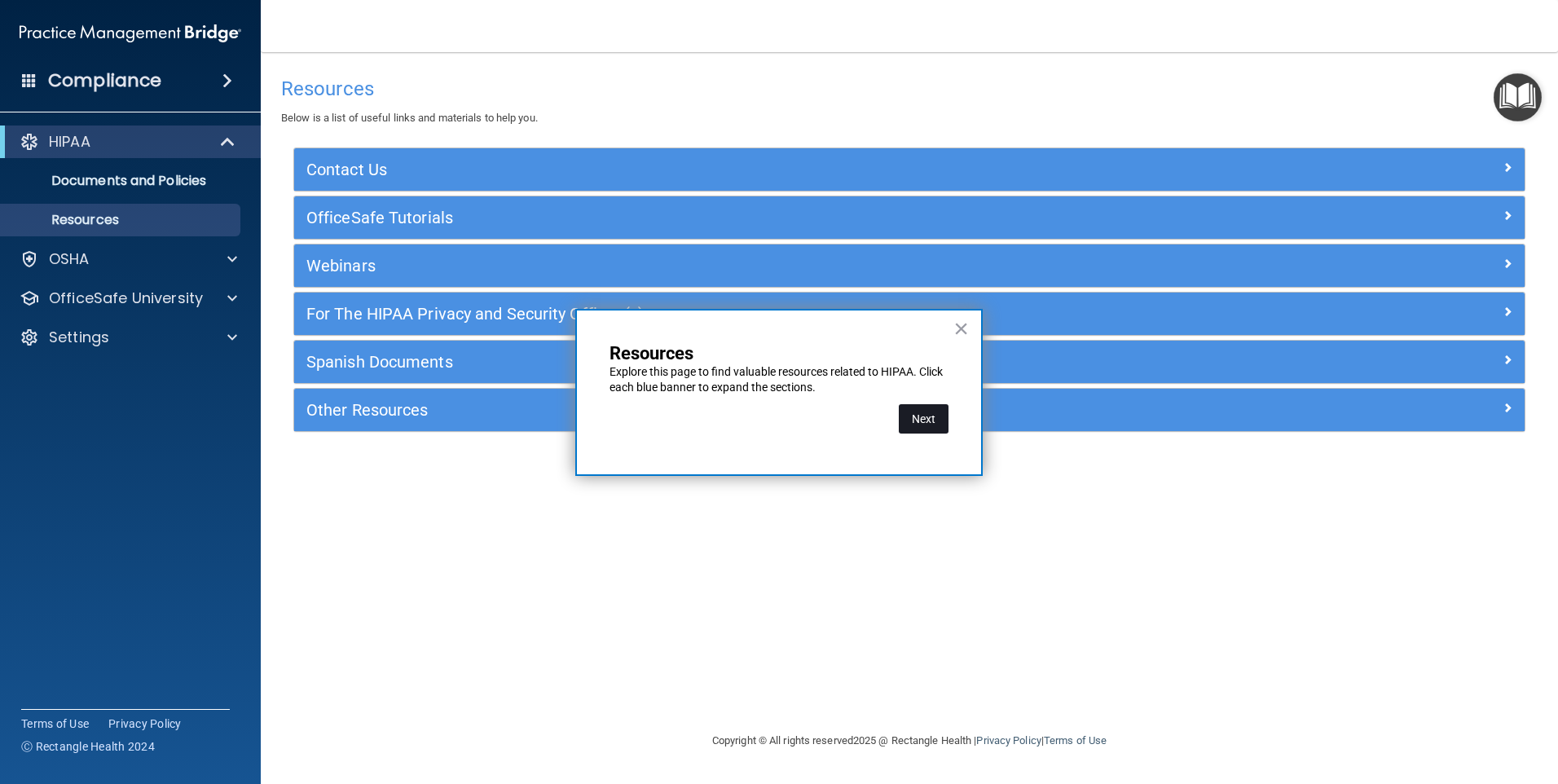
click at [931, 421] on button "Next" at bounding box center [924, 419] width 50 height 29
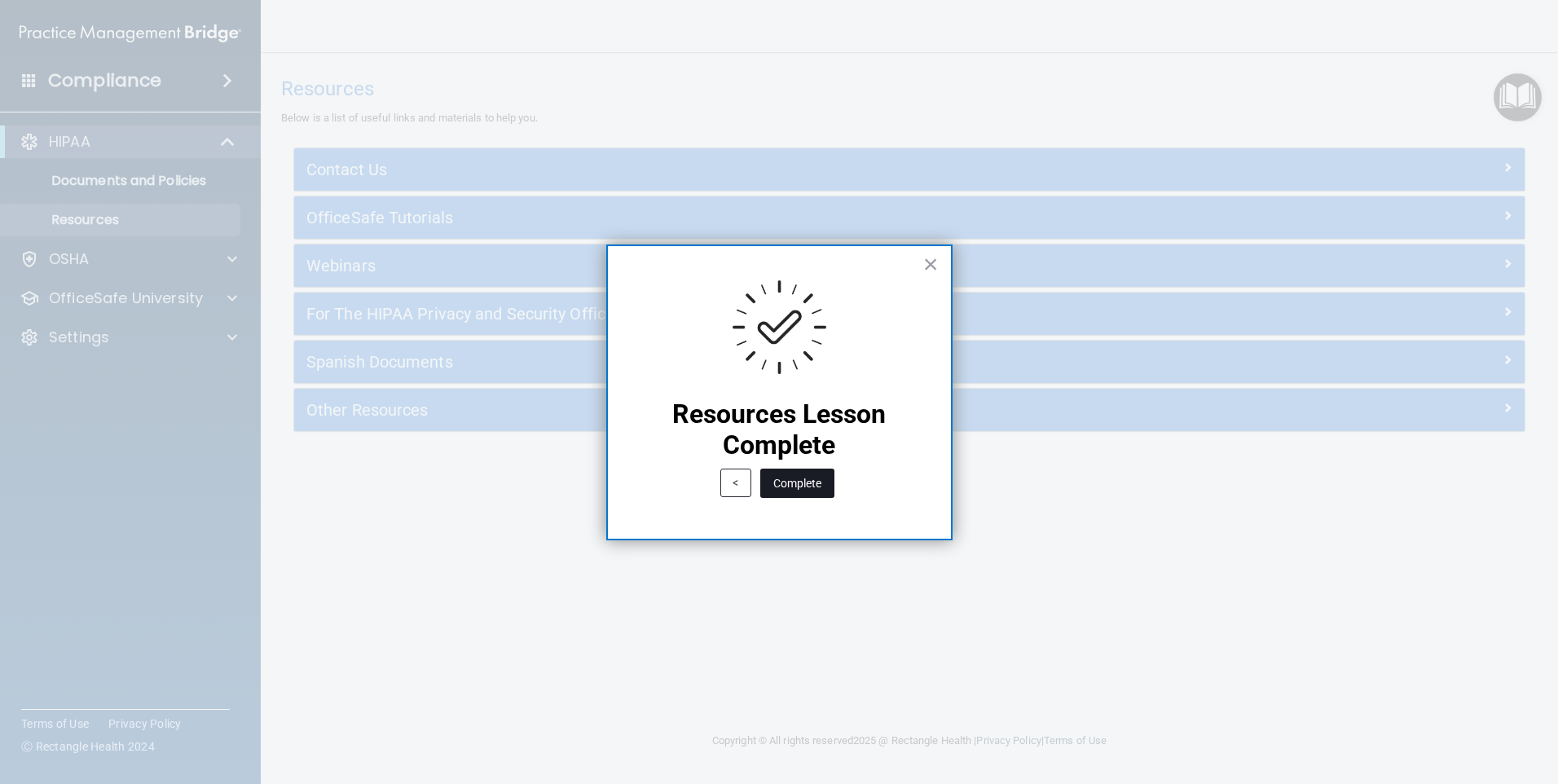
click at [816, 486] on button "Complete" at bounding box center [797, 483] width 74 height 29
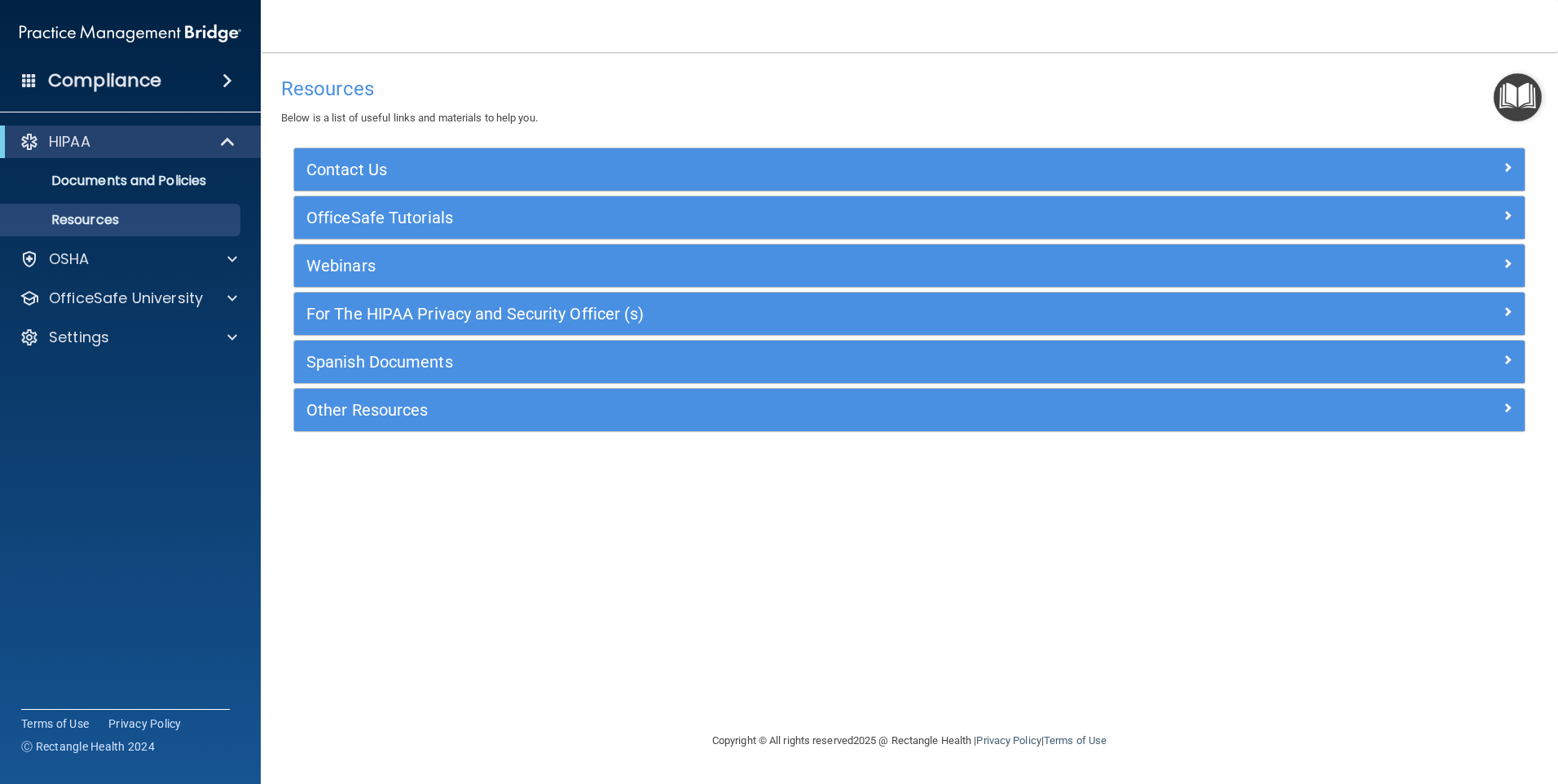
click at [1518, 113] on img "Open Resource Center" at bounding box center [1517, 97] width 48 height 48
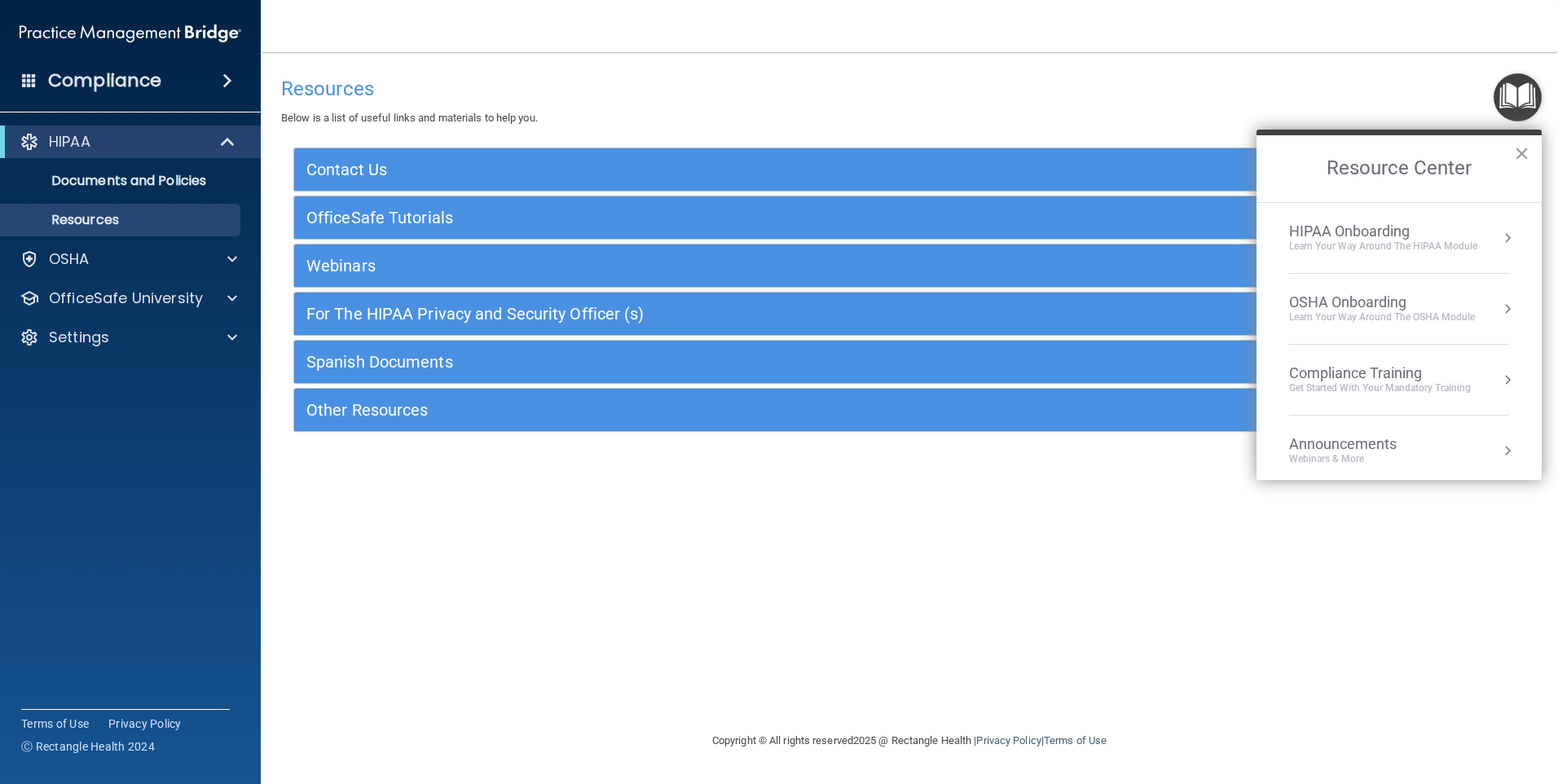
click at [1349, 242] on div "Learn Your Way around the HIPAA module" at bounding box center [1383, 246] width 188 height 14
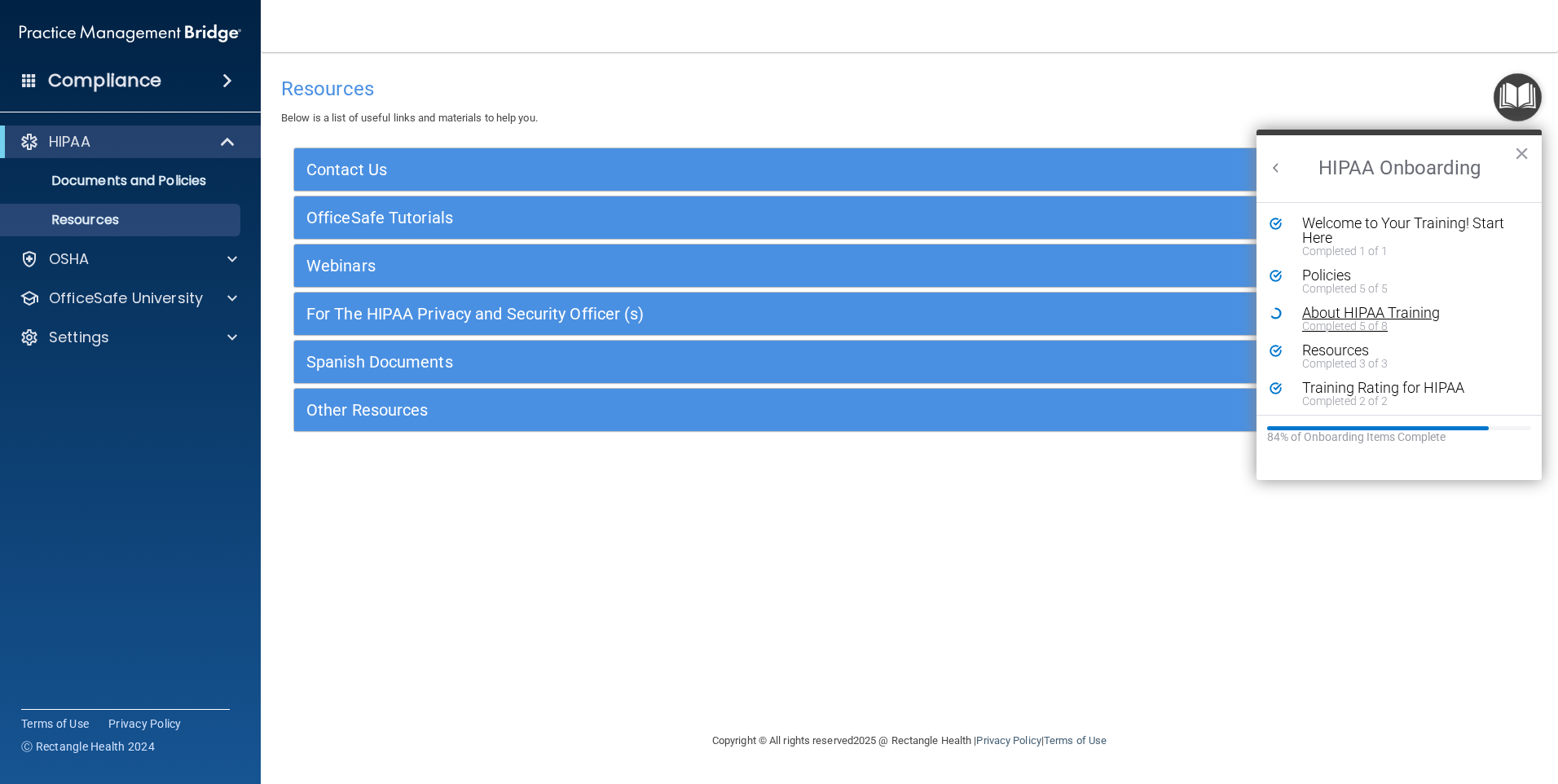
click at [1329, 324] on div "Completed 5 of 8" at bounding box center [1405, 326] width 206 height 11
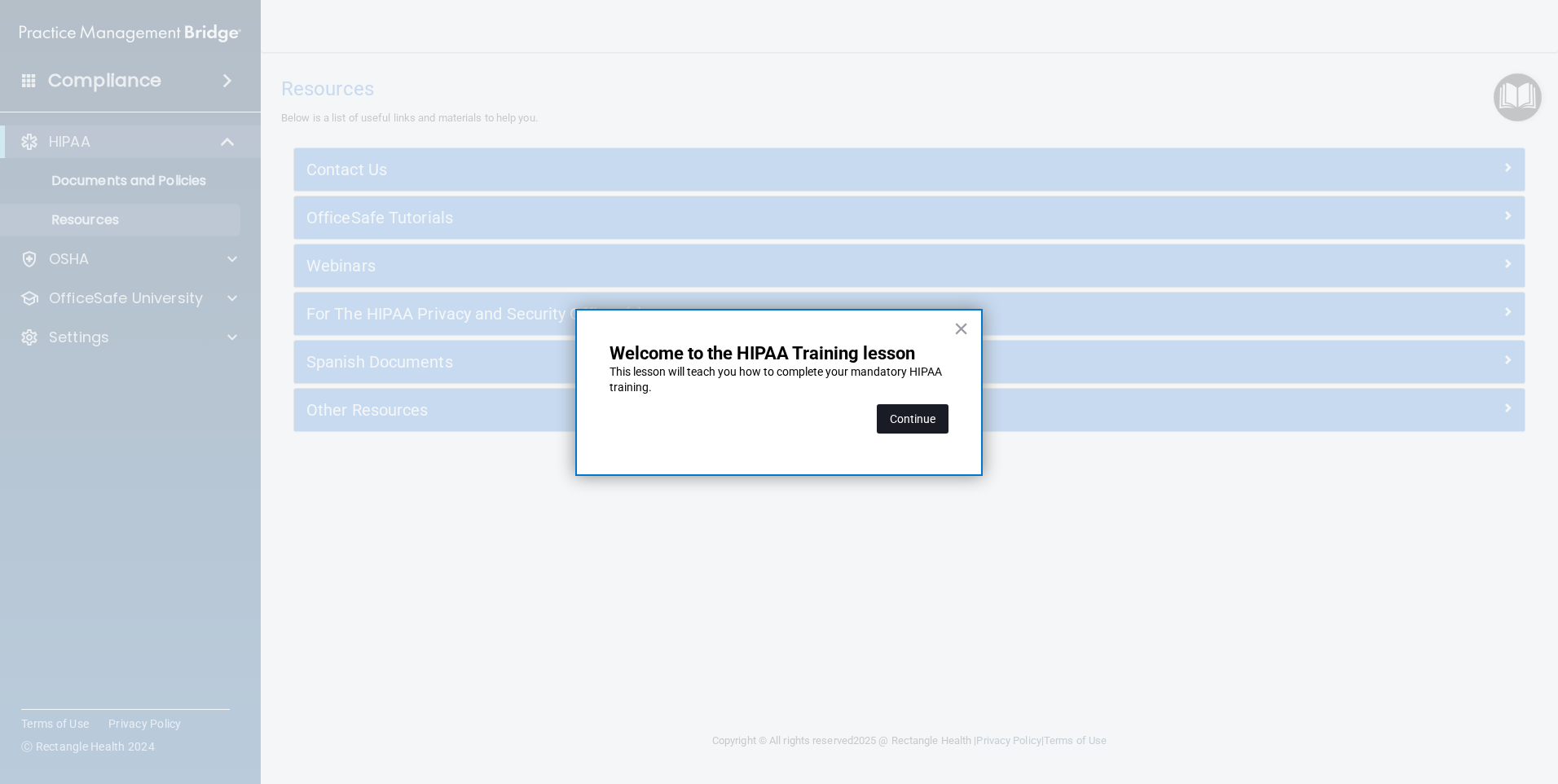
click at [914, 404] on button "Continue" at bounding box center [912, 419] width 72 height 29
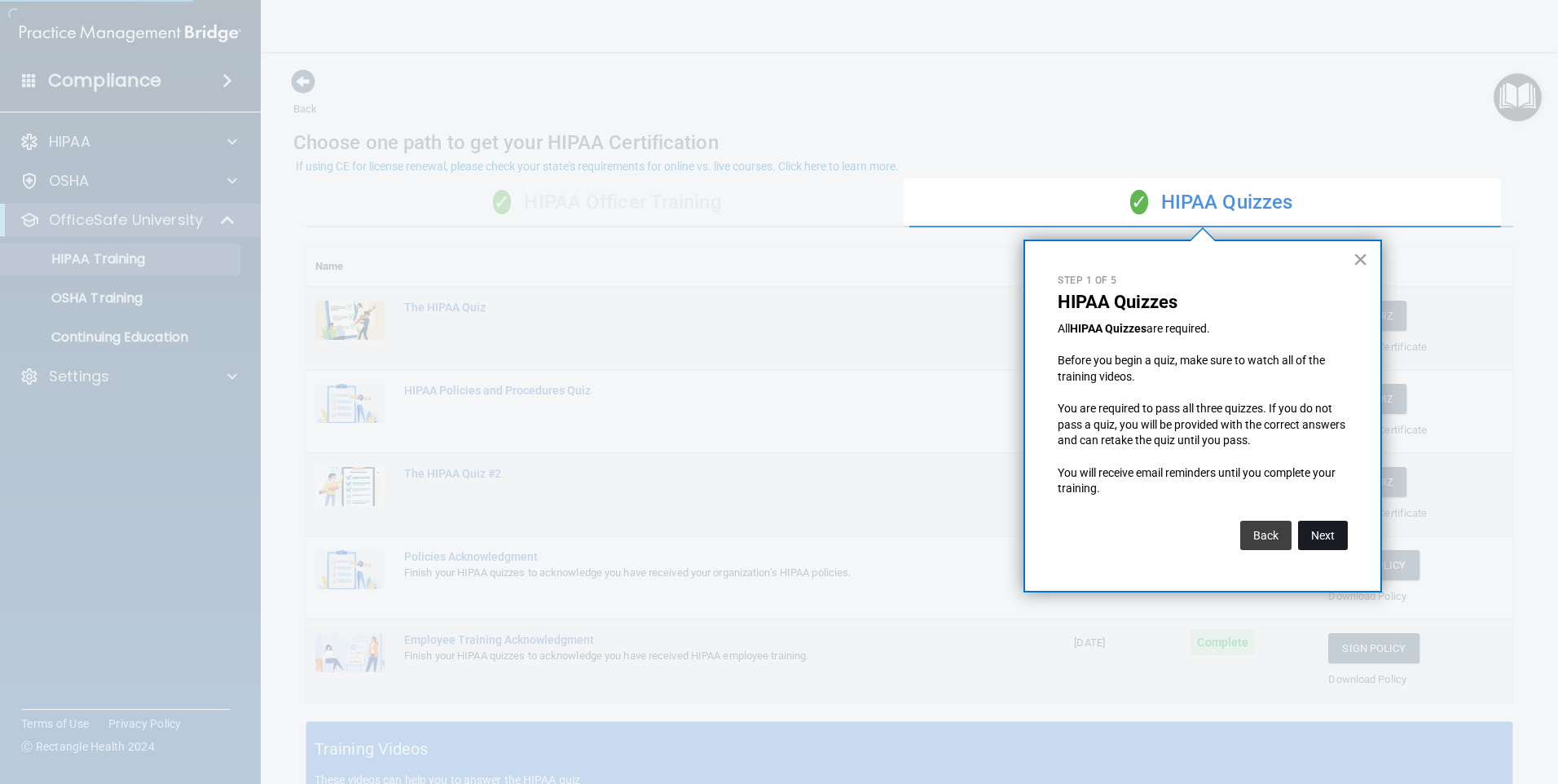
click at [1315, 528] on button "Next" at bounding box center [1323, 535] width 50 height 29
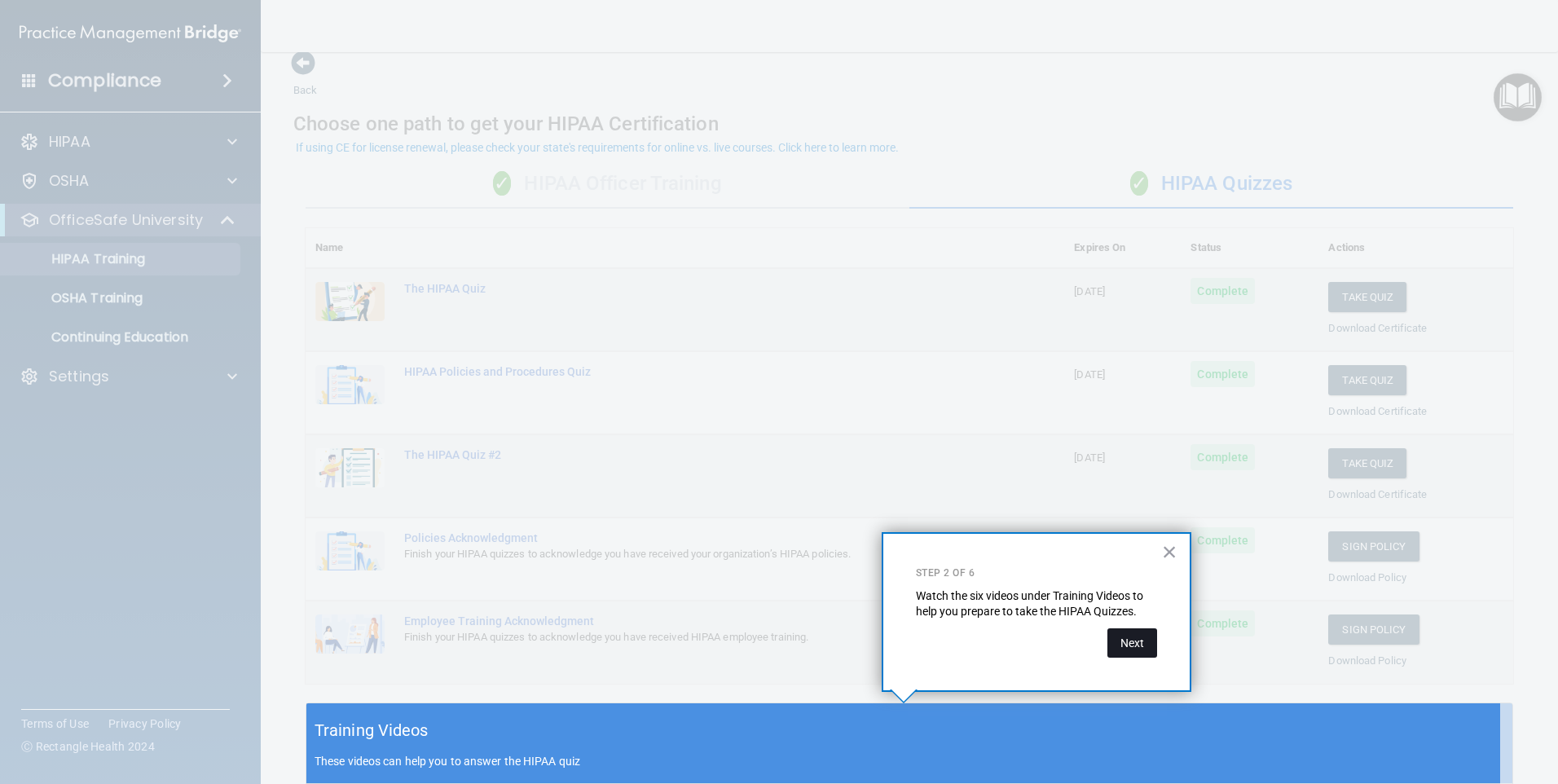
click at [1131, 658] on div "× Step 2 of 6 Watch the six videos under Training Videos to help you prepare to…" at bounding box center [1036, 611] width 309 height 159
click at [1138, 644] on button "Next" at bounding box center [1132, 643] width 50 height 29
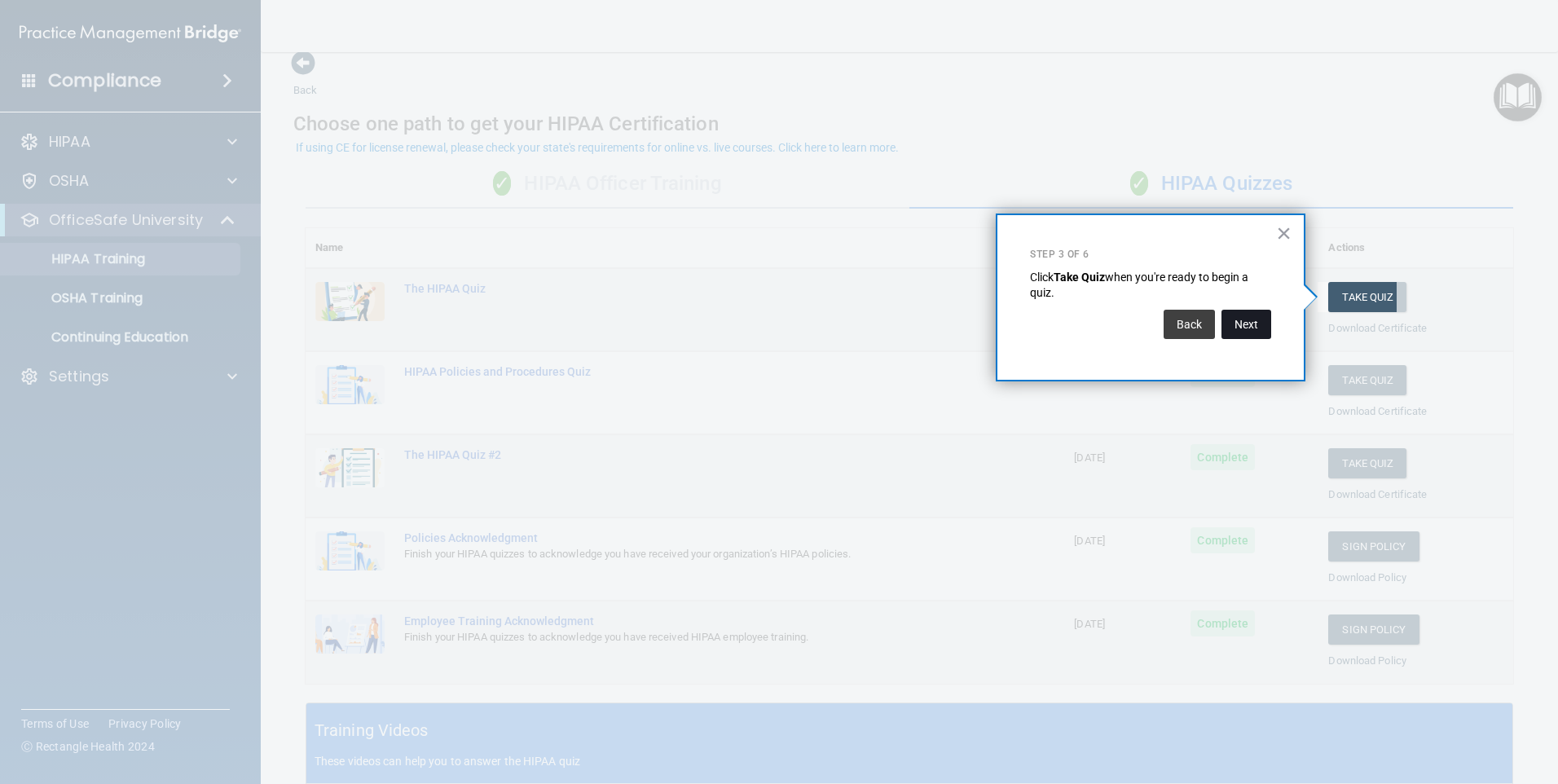
click at [1253, 330] on button "Next" at bounding box center [1246, 324] width 50 height 29
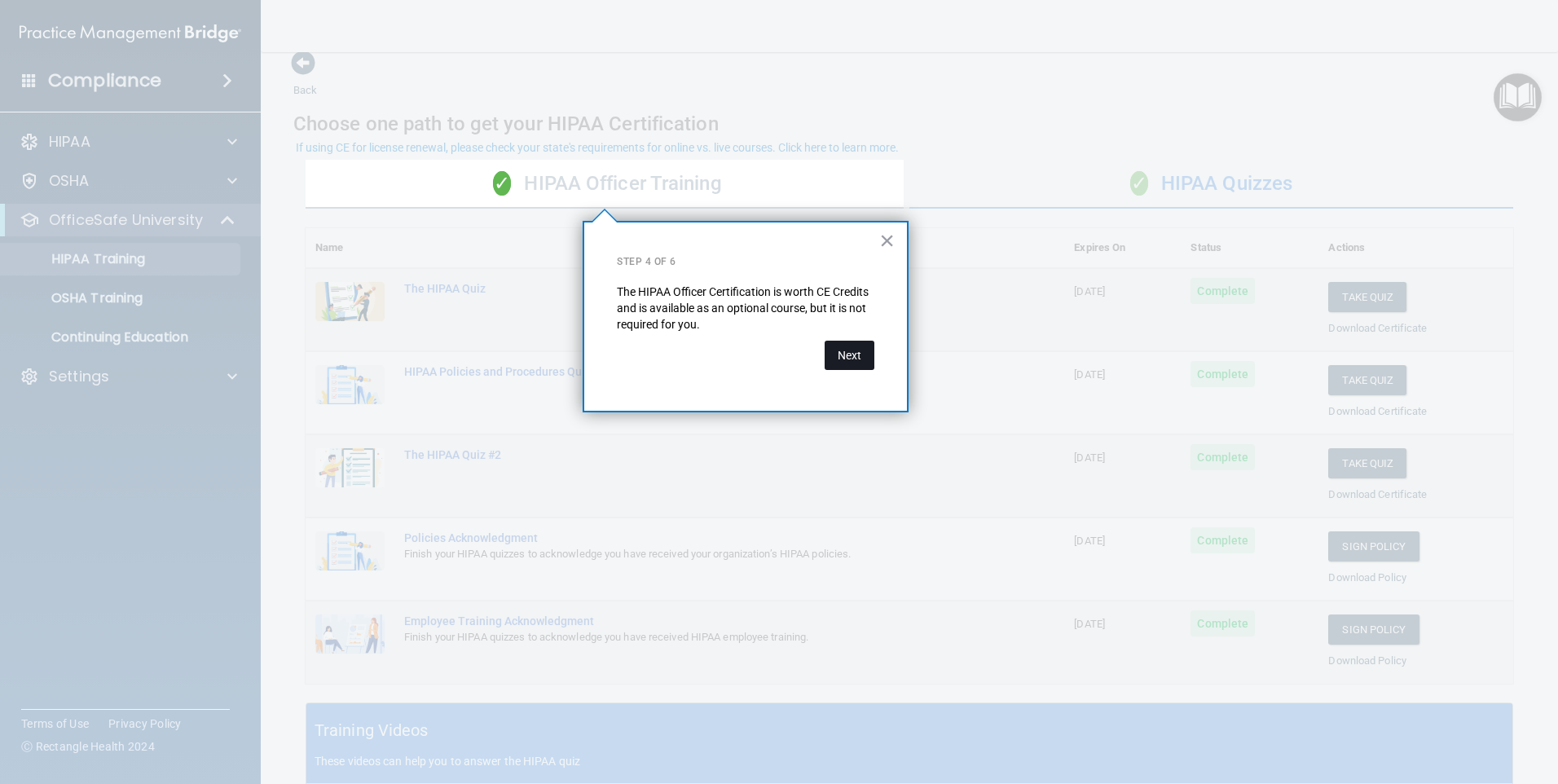
click at [860, 370] on button "Next" at bounding box center [850, 355] width 50 height 29
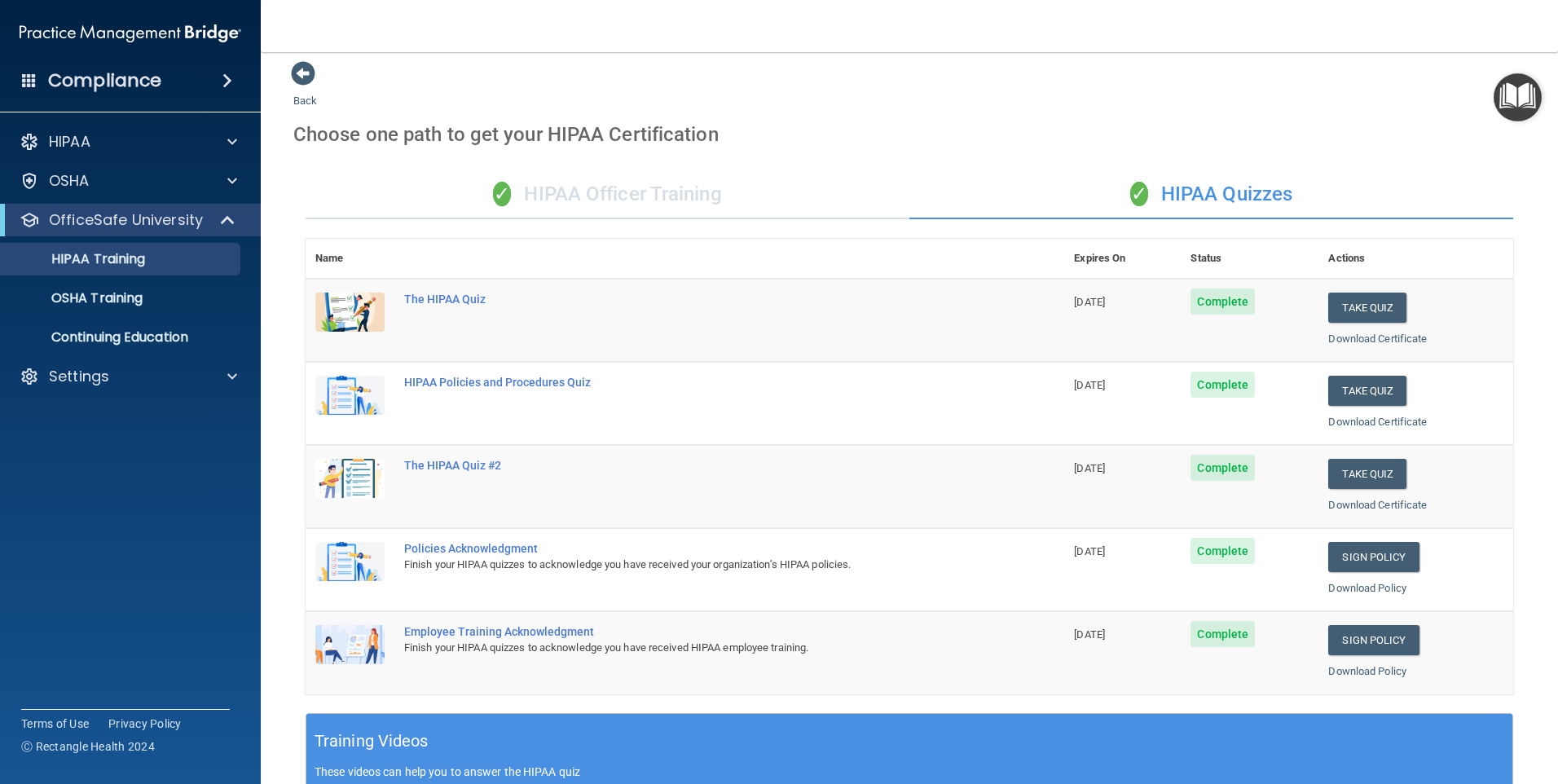
scroll to position [0, 0]
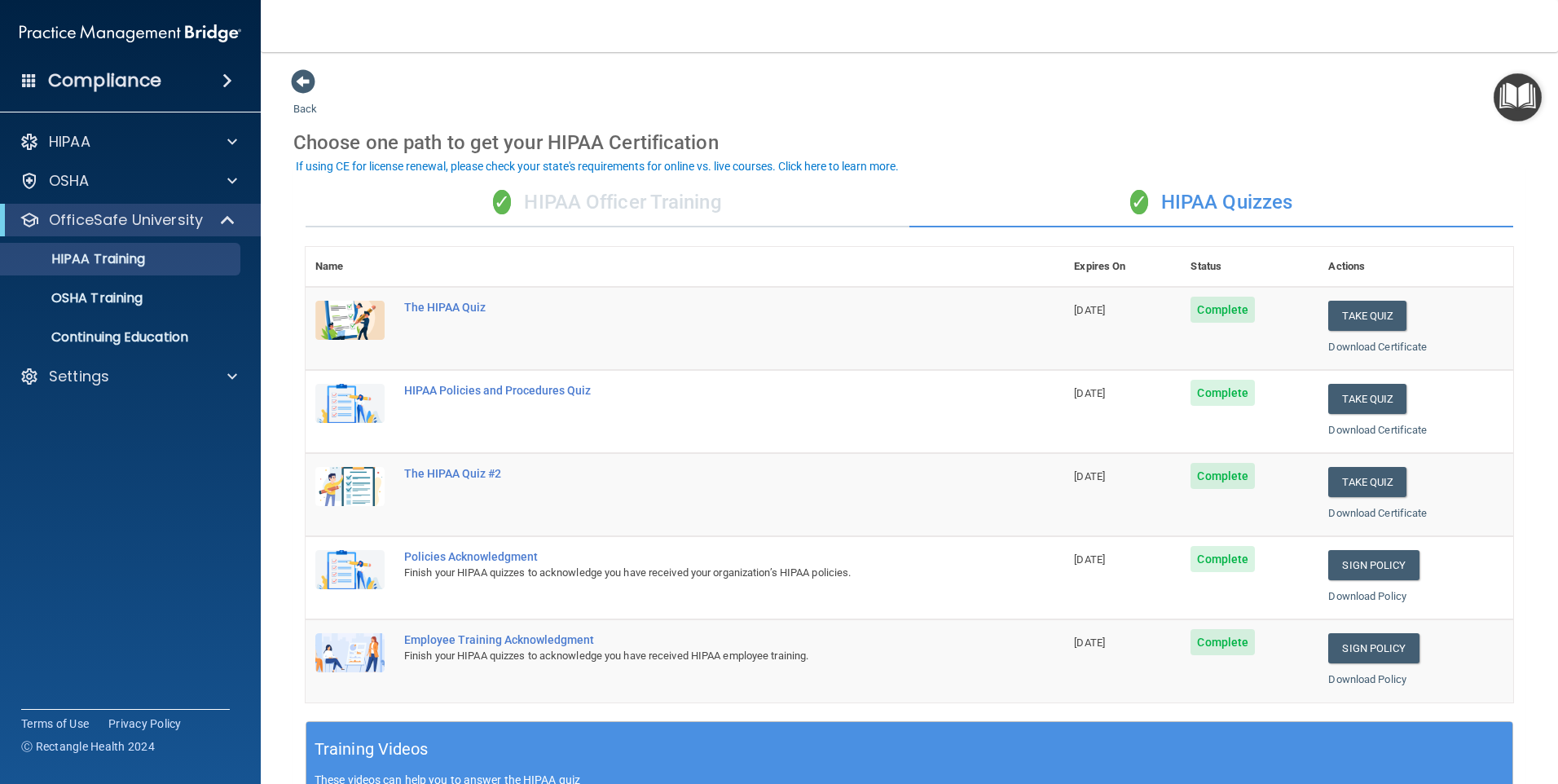
click at [1497, 107] on img "Open Resource Center" at bounding box center [1517, 97] width 48 height 48
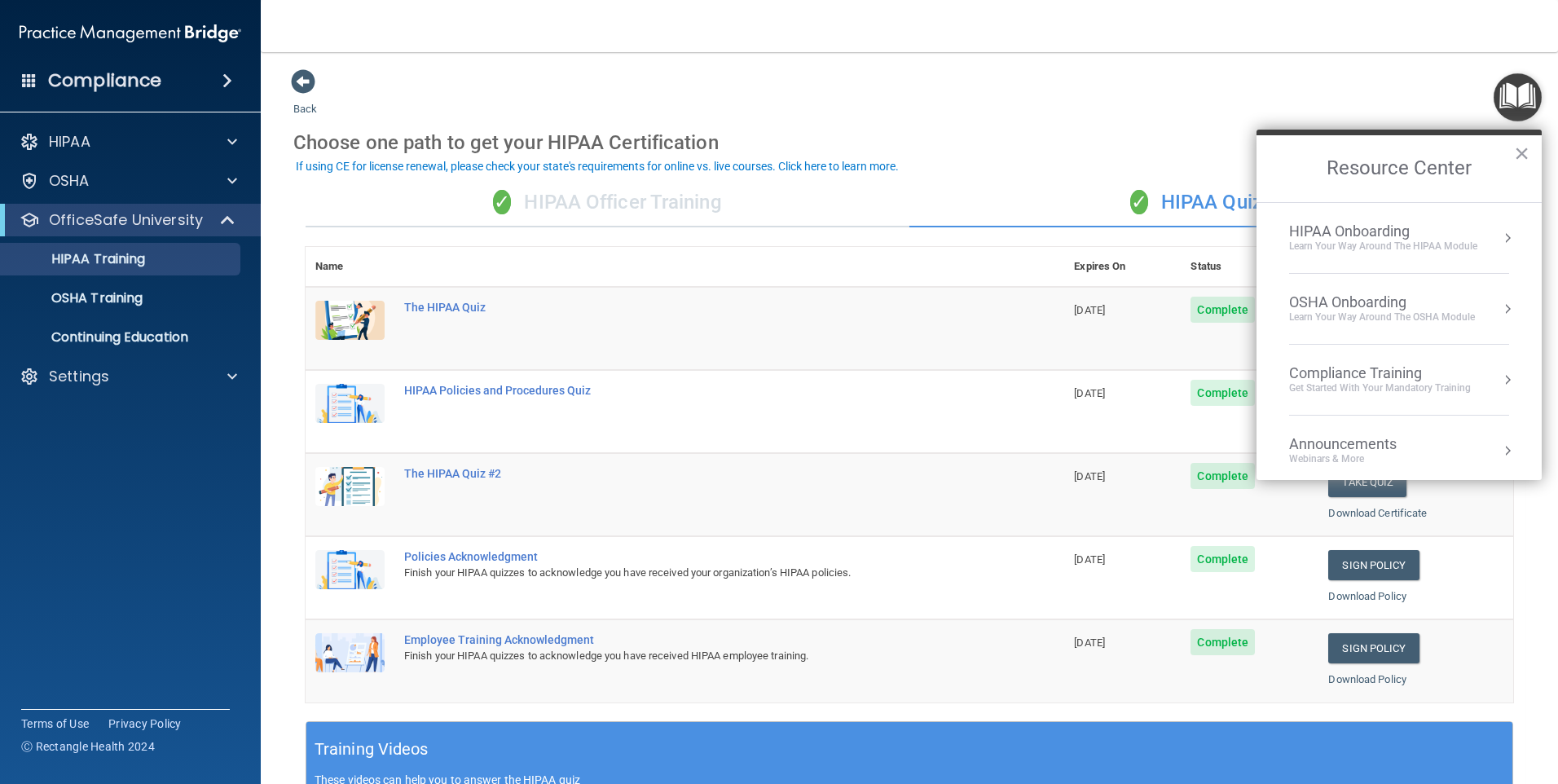
click at [1424, 245] on div "Learn Your Way around the HIPAA module" at bounding box center [1383, 246] width 188 height 14
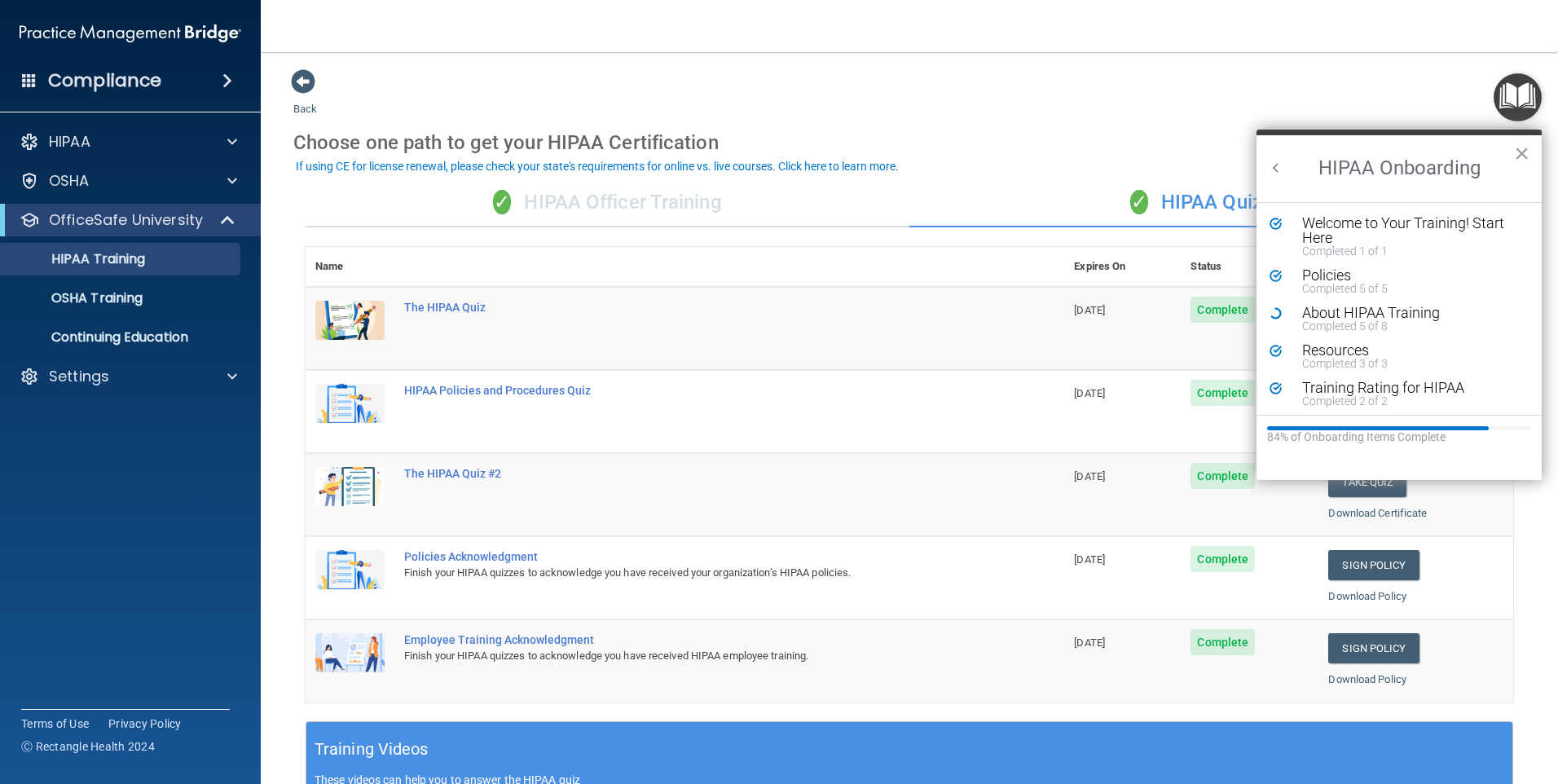
click at [772, 195] on div "✓ HIPAA Officer Training" at bounding box center [608, 202] width 604 height 49
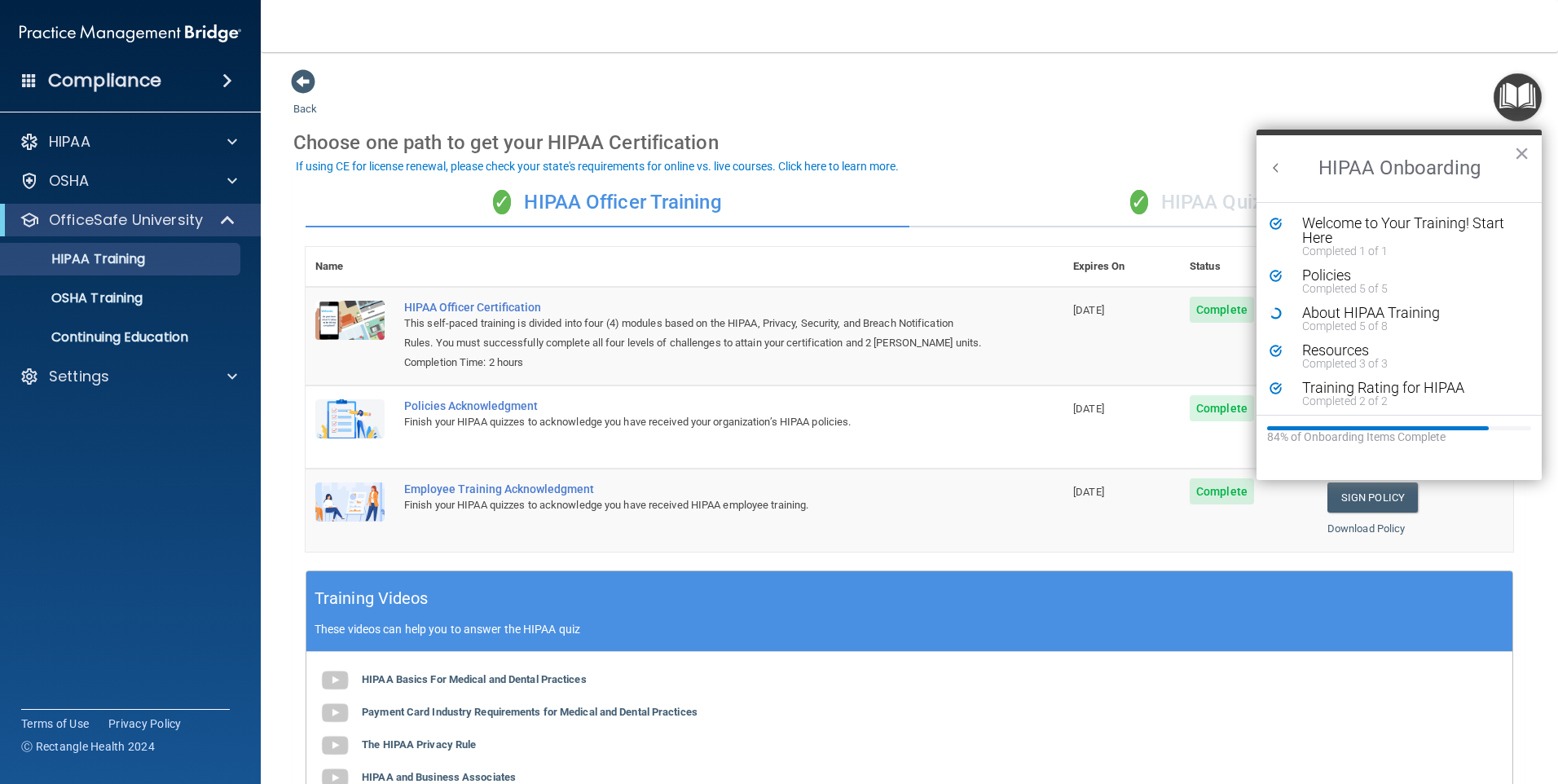
click at [508, 594] on div "Training Videos These videos can help you to answer the HIPAA quiz" at bounding box center [909, 612] width 1206 height 81
click at [1532, 153] on h2 "HIPAA Onboarding" at bounding box center [1399, 169] width 285 height 67
click at [1526, 155] on button "×" at bounding box center [1522, 153] width 16 height 26
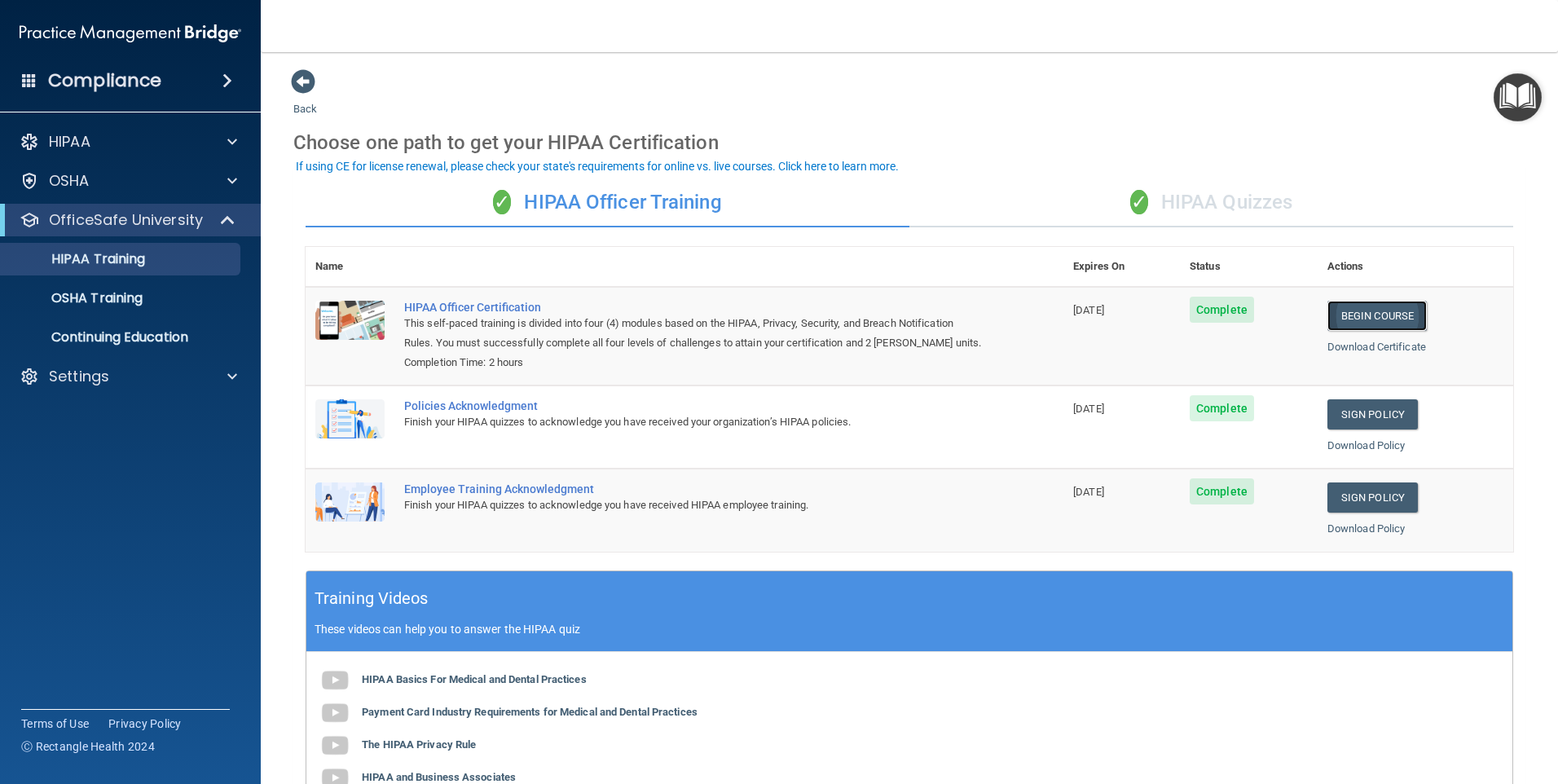
click at [1338, 301] on link "Begin Course" at bounding box center [1376, 315] width 99 height 30
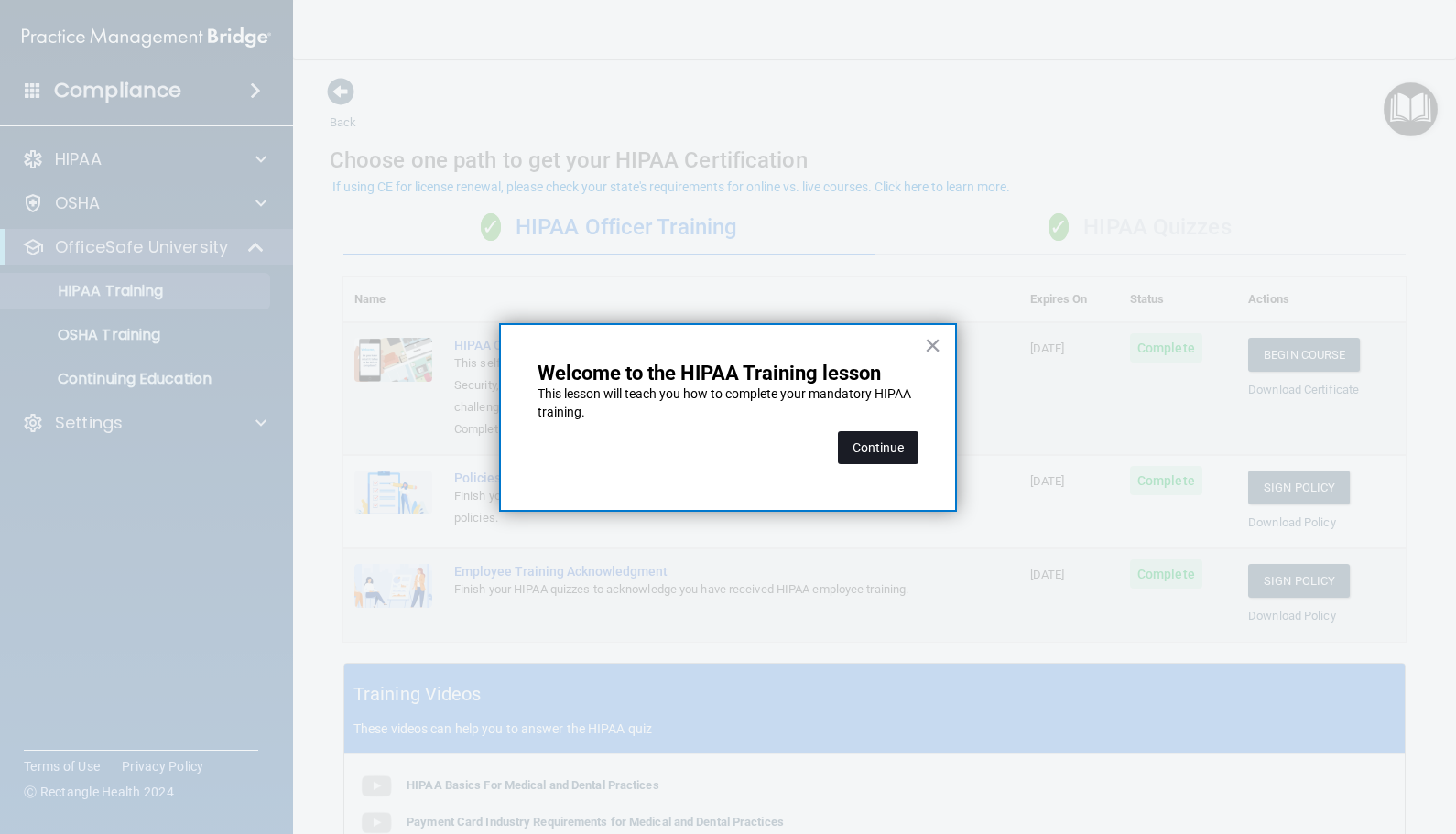
click at [852, 450] on button "Continue" at bounding box center [878, 448] width 80 height 33
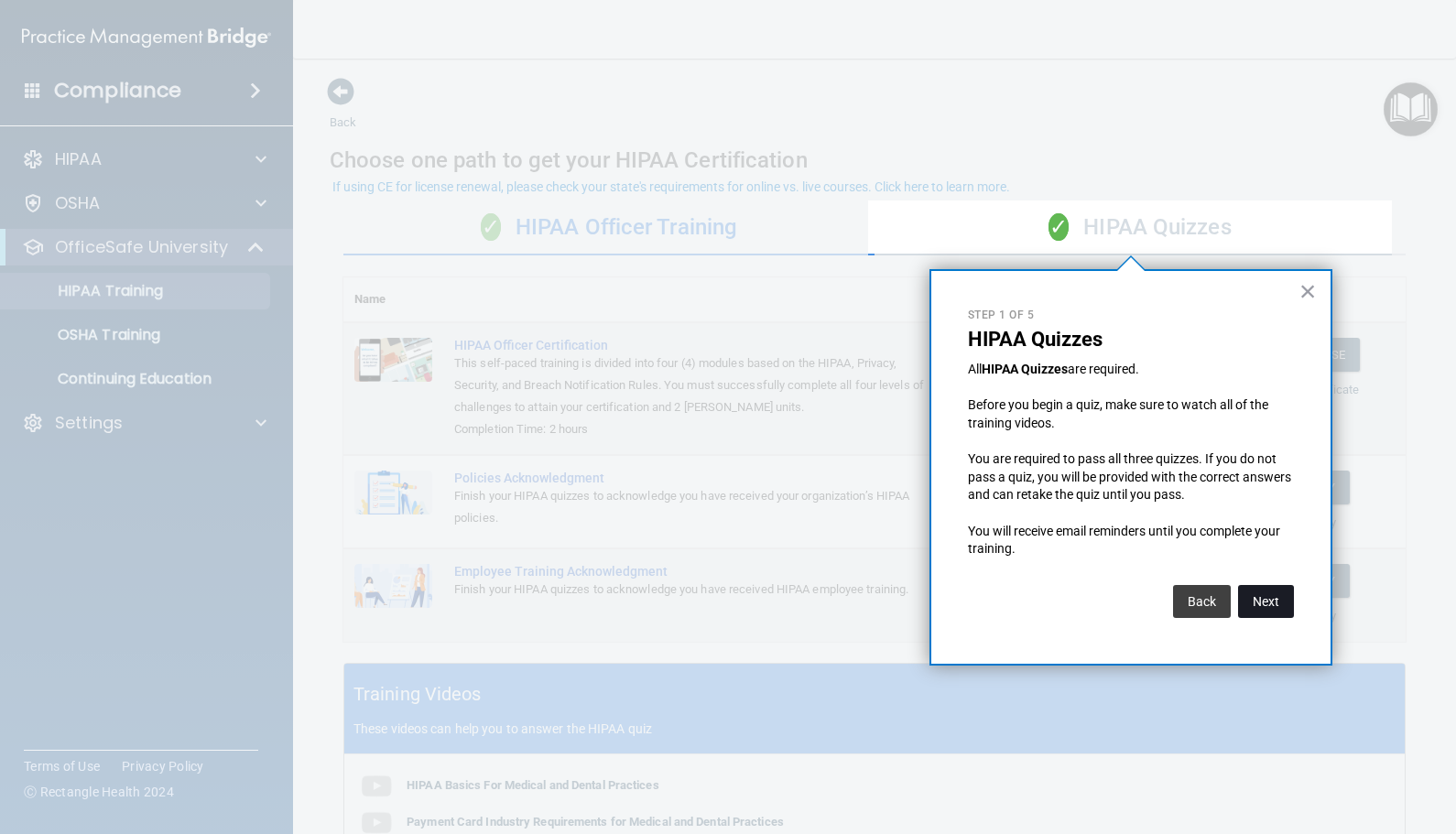
drag, startPoint x: 1247, startPoint y: 600, endPoint x: 1237, endPoint y: 597, distance: 10.4
click at [1238, 597] on button "Next" at bounding box center [1266, 602] width 56 height 33
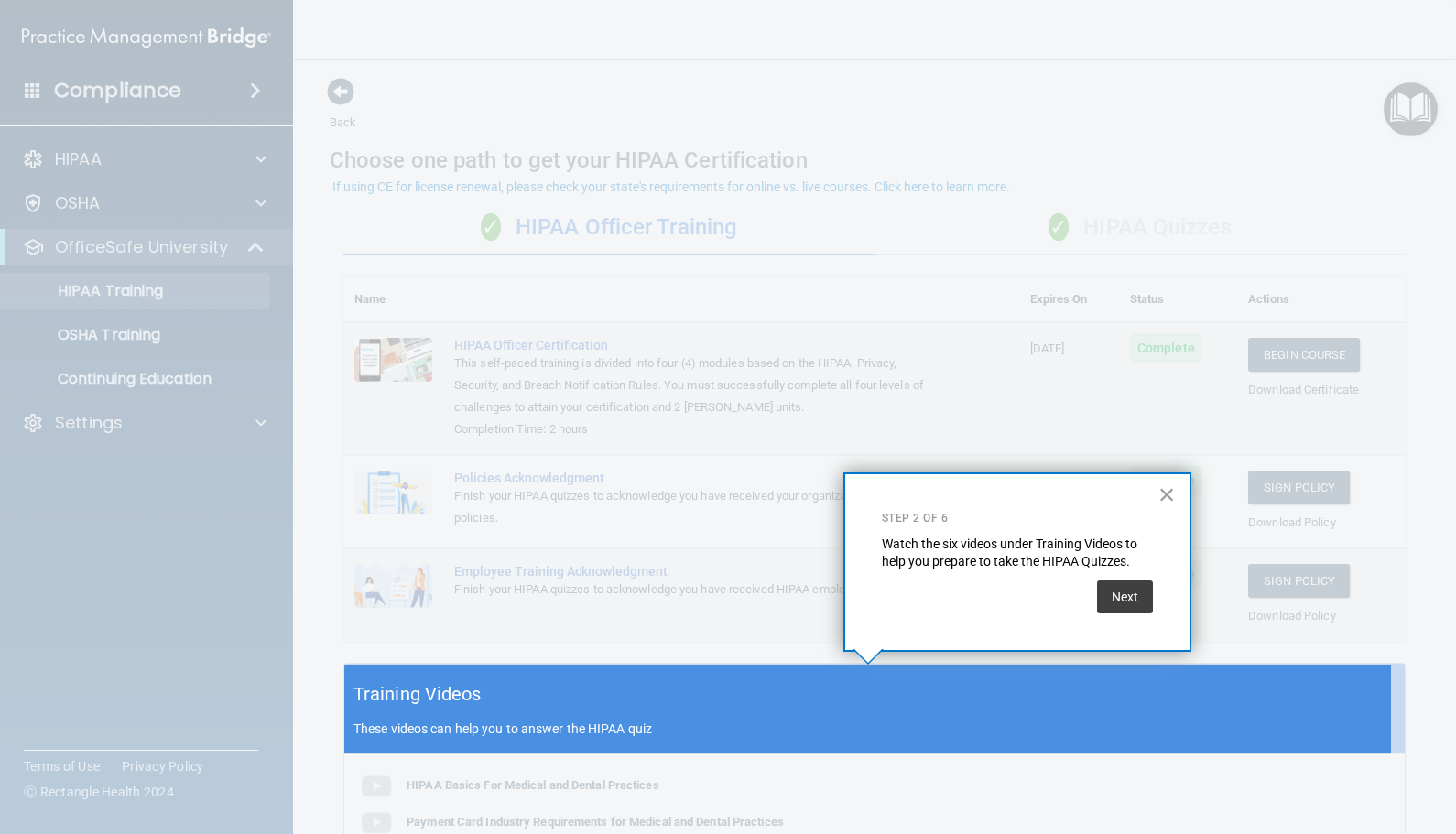
click at [1156, 587] on div "× Step 2 of 6 Watch the six videos under Training Videos to help you prepare to…" at bounding box center [1017, 562] width 348 height 179
click at [1123, 599] on button "Next" at bounding box center [1126, 597] width 56 height 33
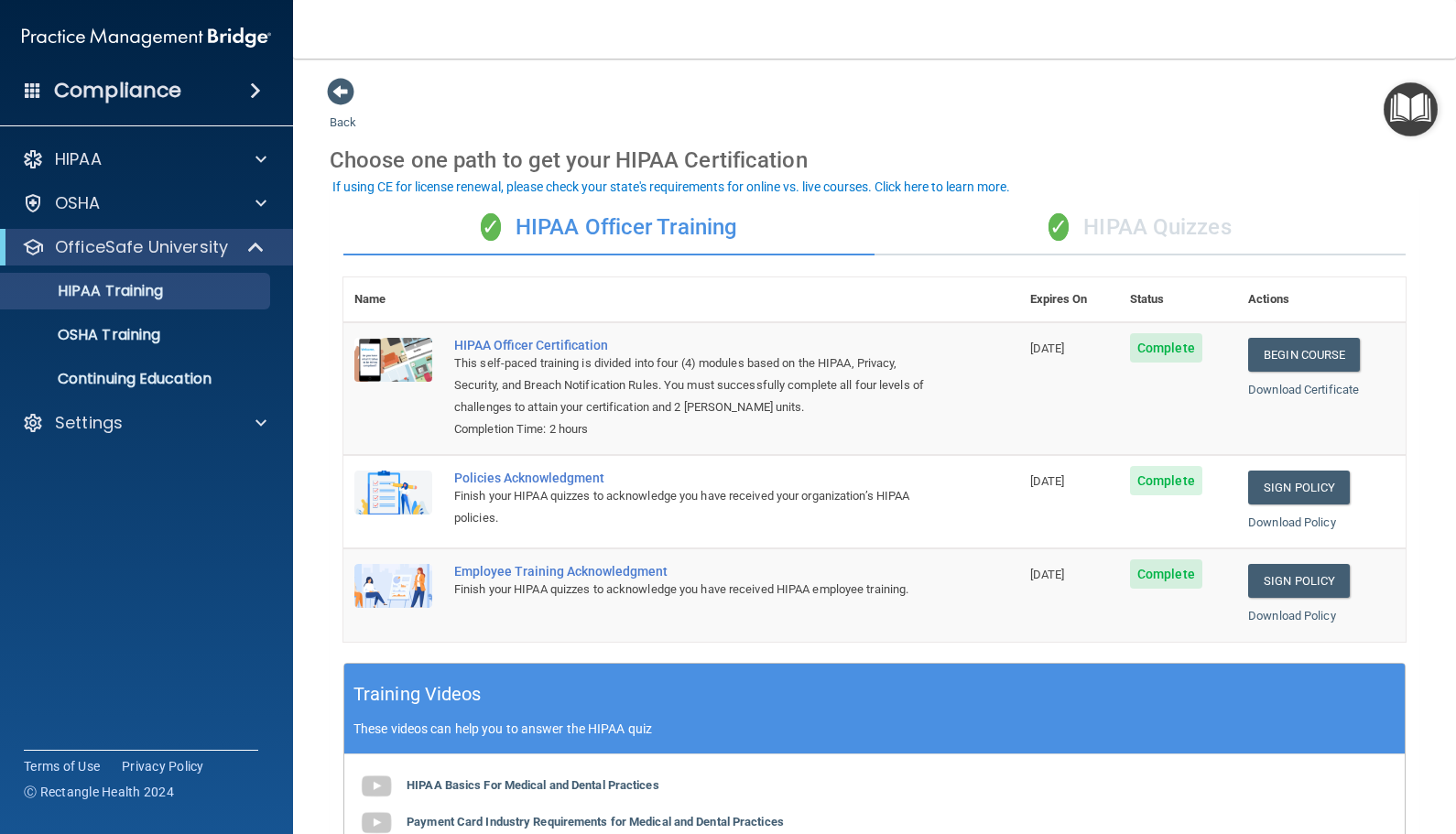
click at [1101, 240] on div "✓ HIPAA Quizzes" at bounding box center [1140, 228] width 531 height 55
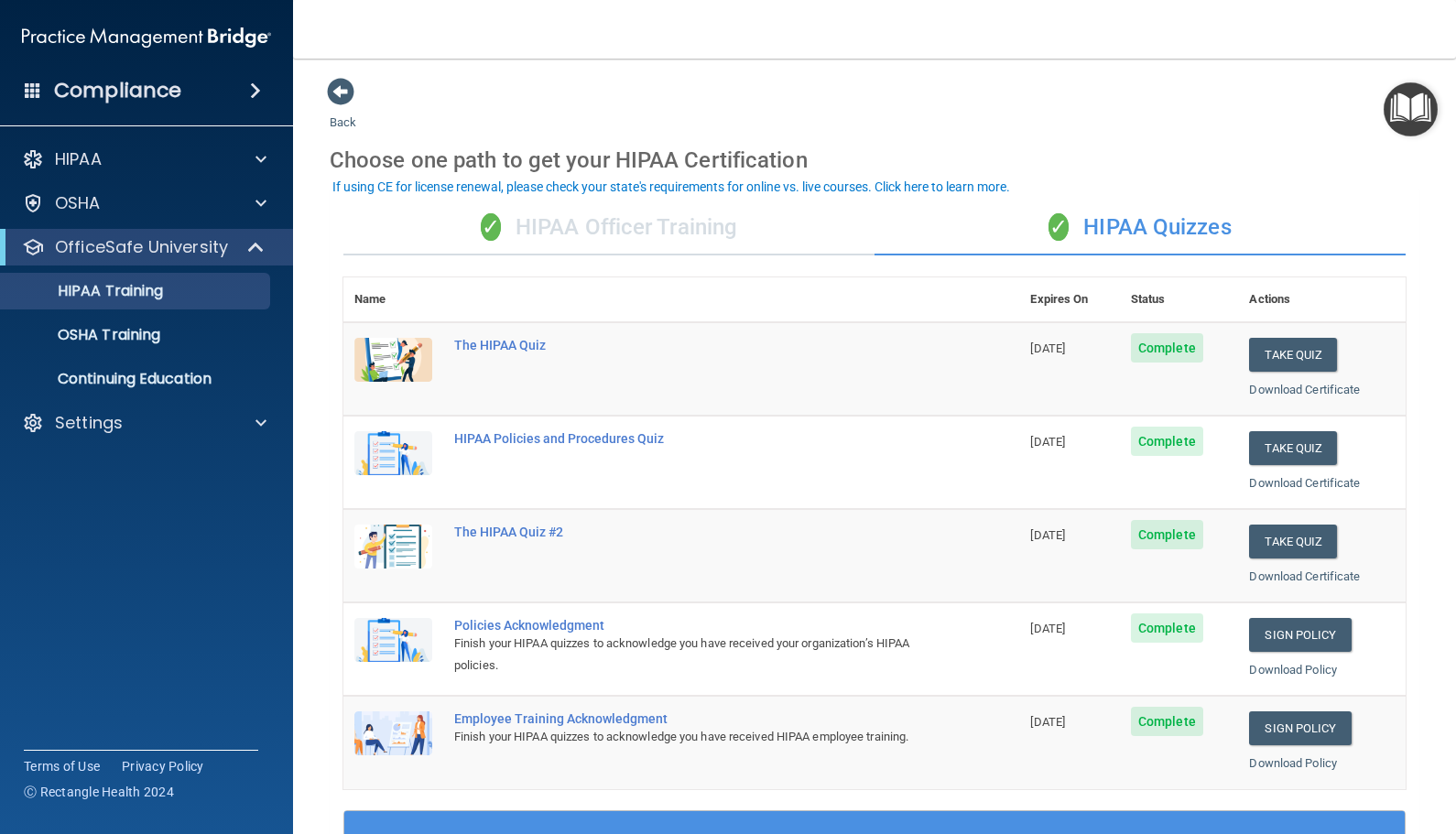
click at [659, 222] on div "✓ HIPAA Officer Training" at bounding box center [609, 228] width 531 height 55
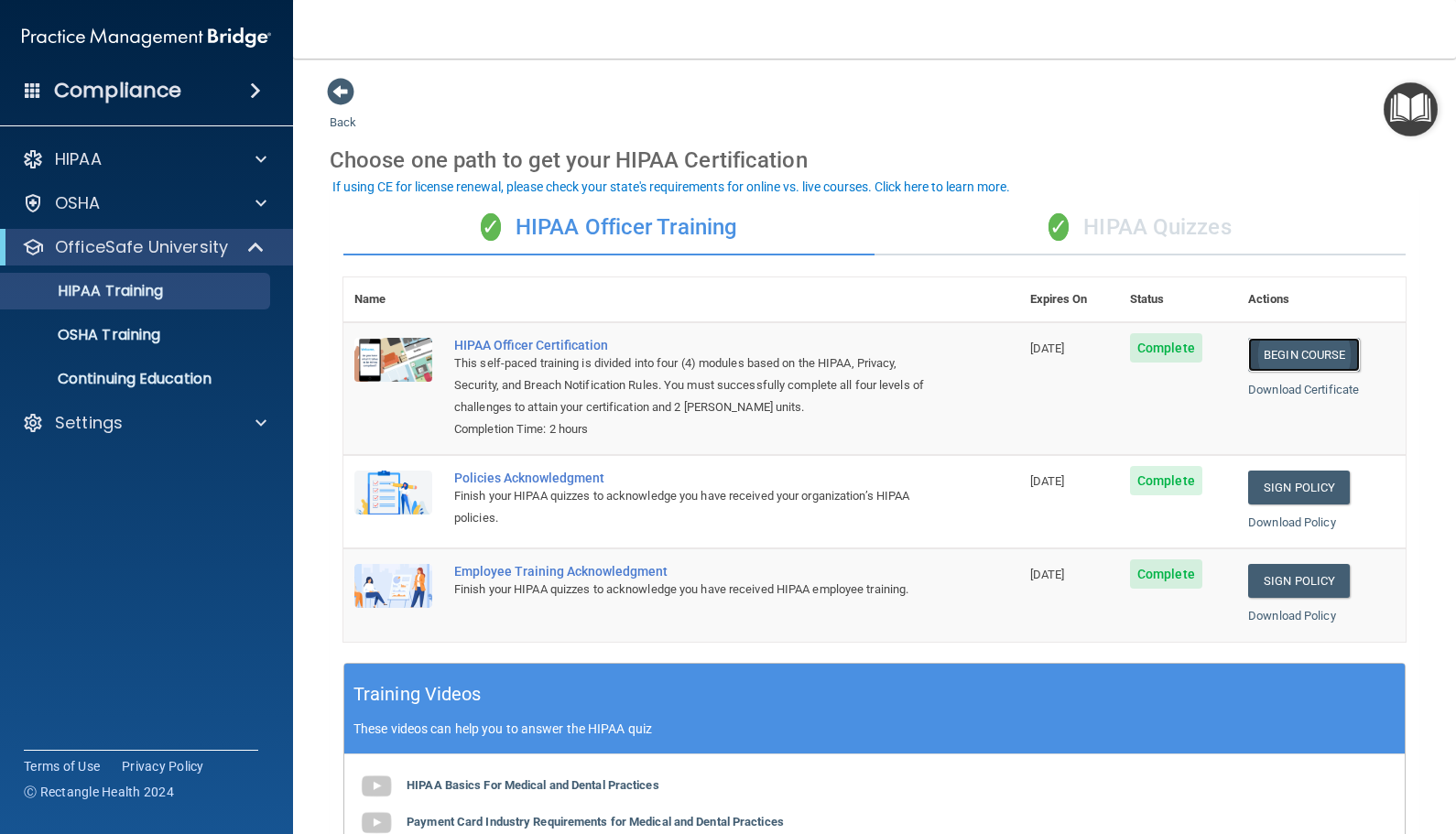
click at [1253, 352] on link "Begin Course" at bounding box center [1304, 355] width 111 height 34
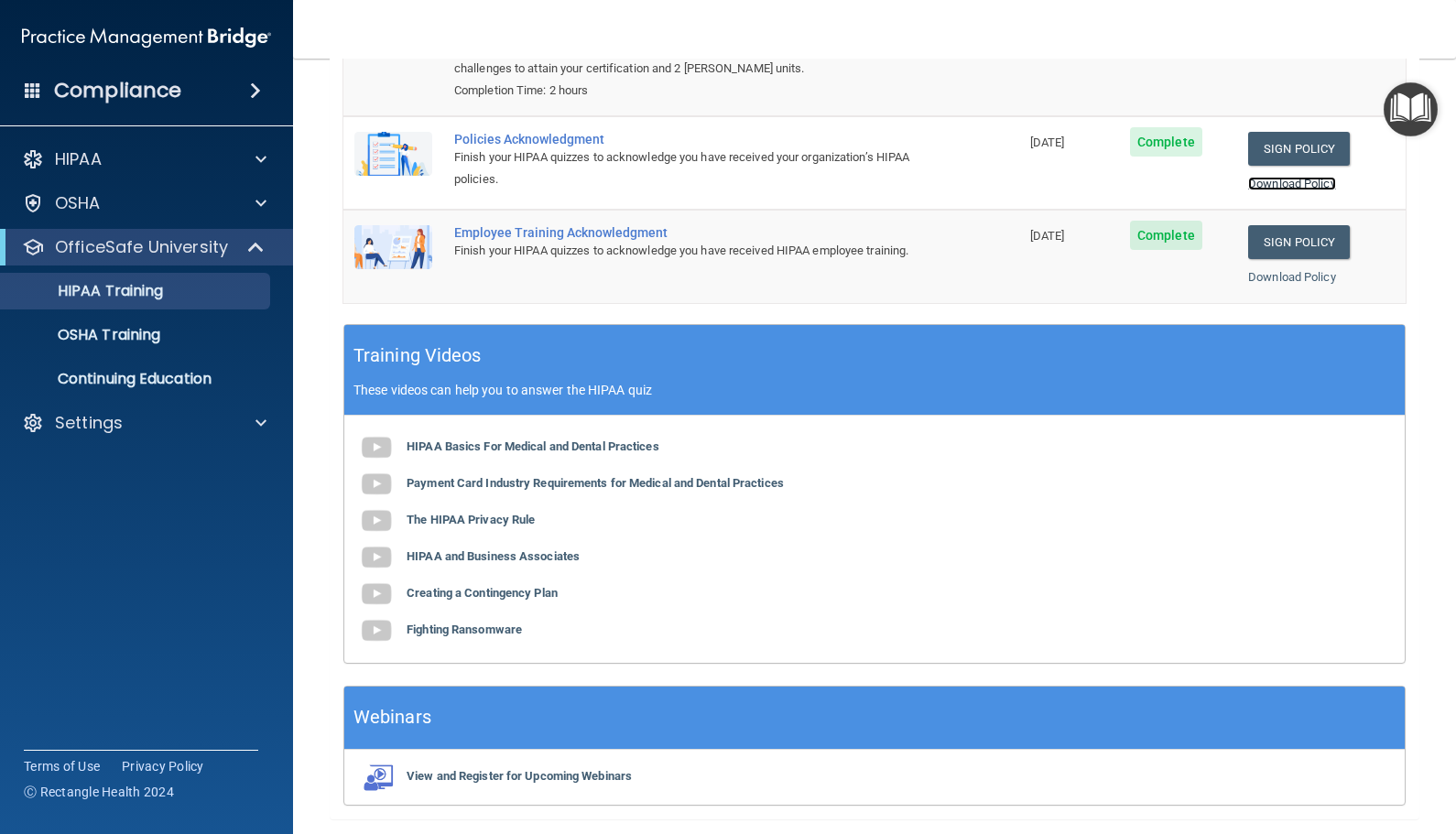
scroll to position [366, 0]
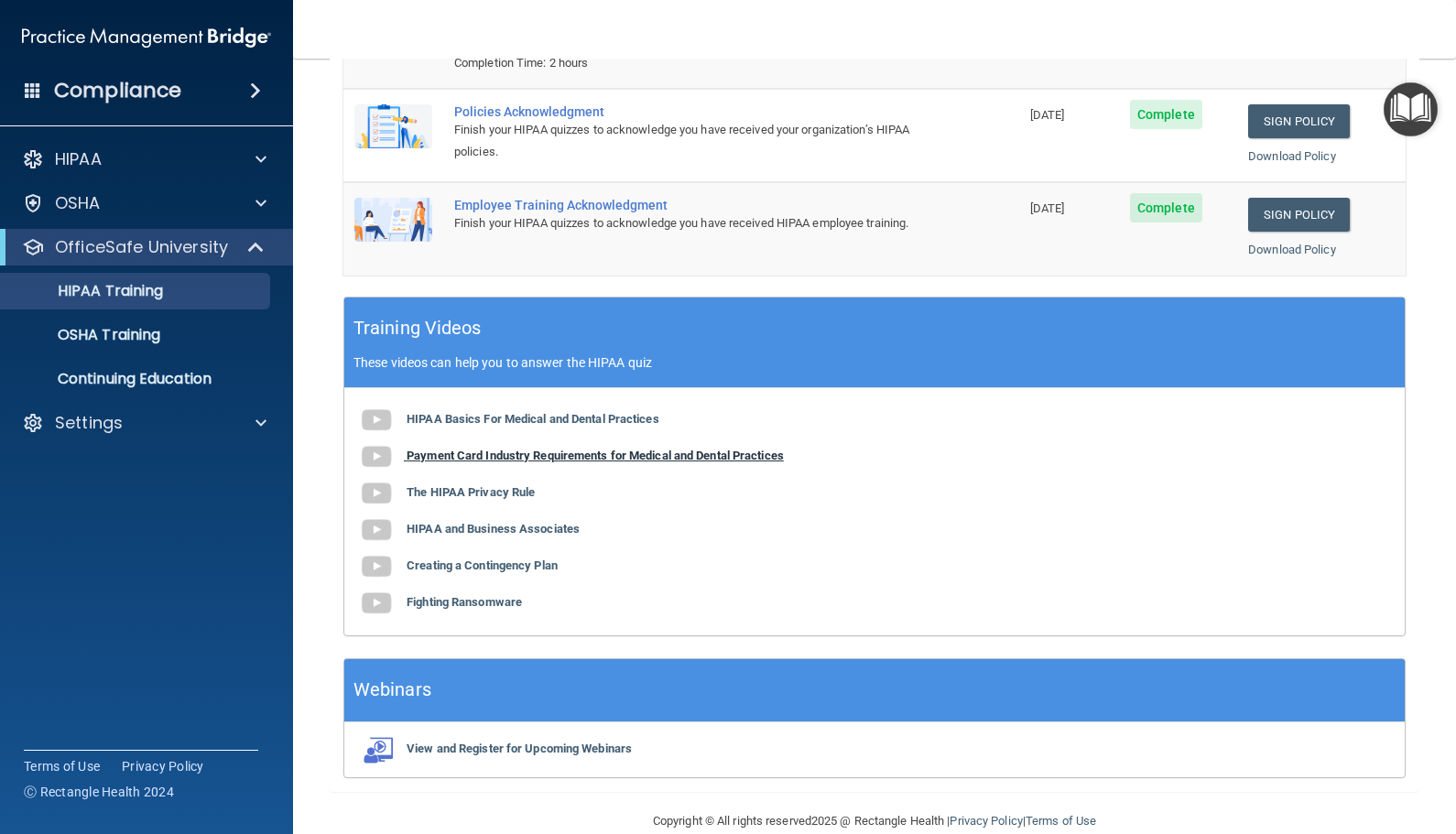
click at [507, 461] on b "Payment Card Industry Requirements for Medical and Dental Practices" at bounding box center [596, 455] width 378 height 14
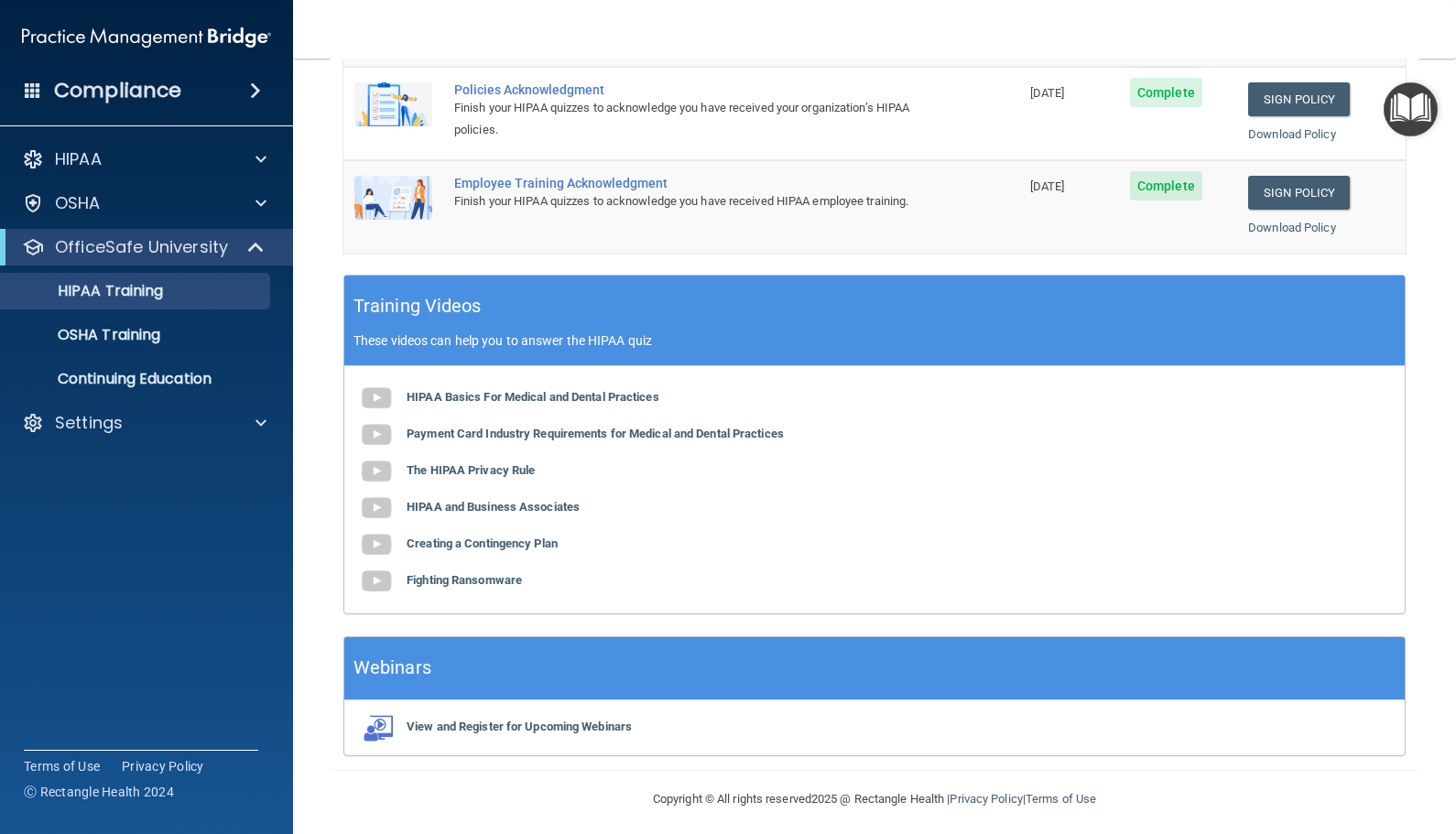
scroll to position [398, 0]
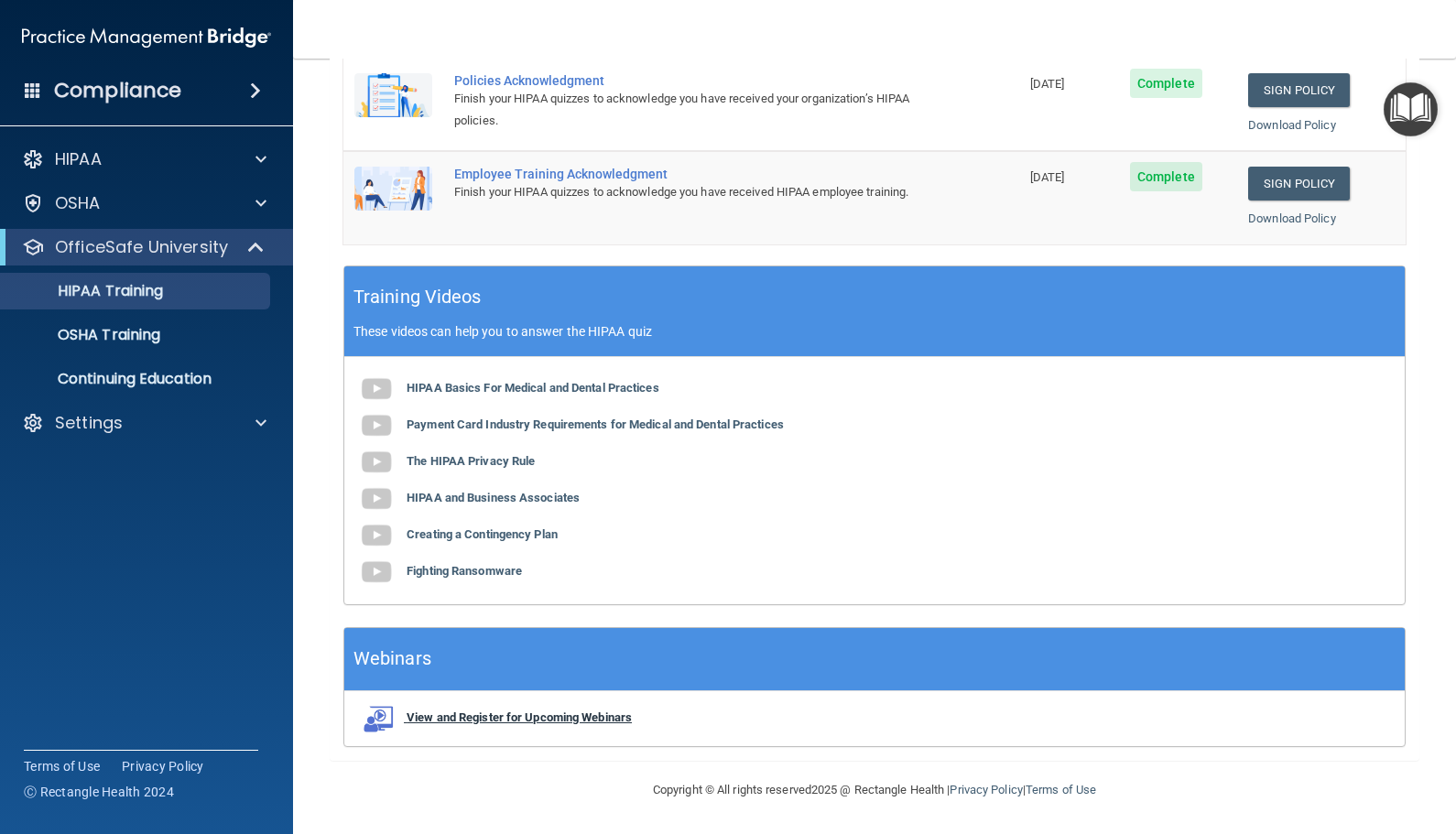
click at [580, 718] on b "View and Register for Upcoming Webinars" at bounding box center [519, 718] width 226 height 14
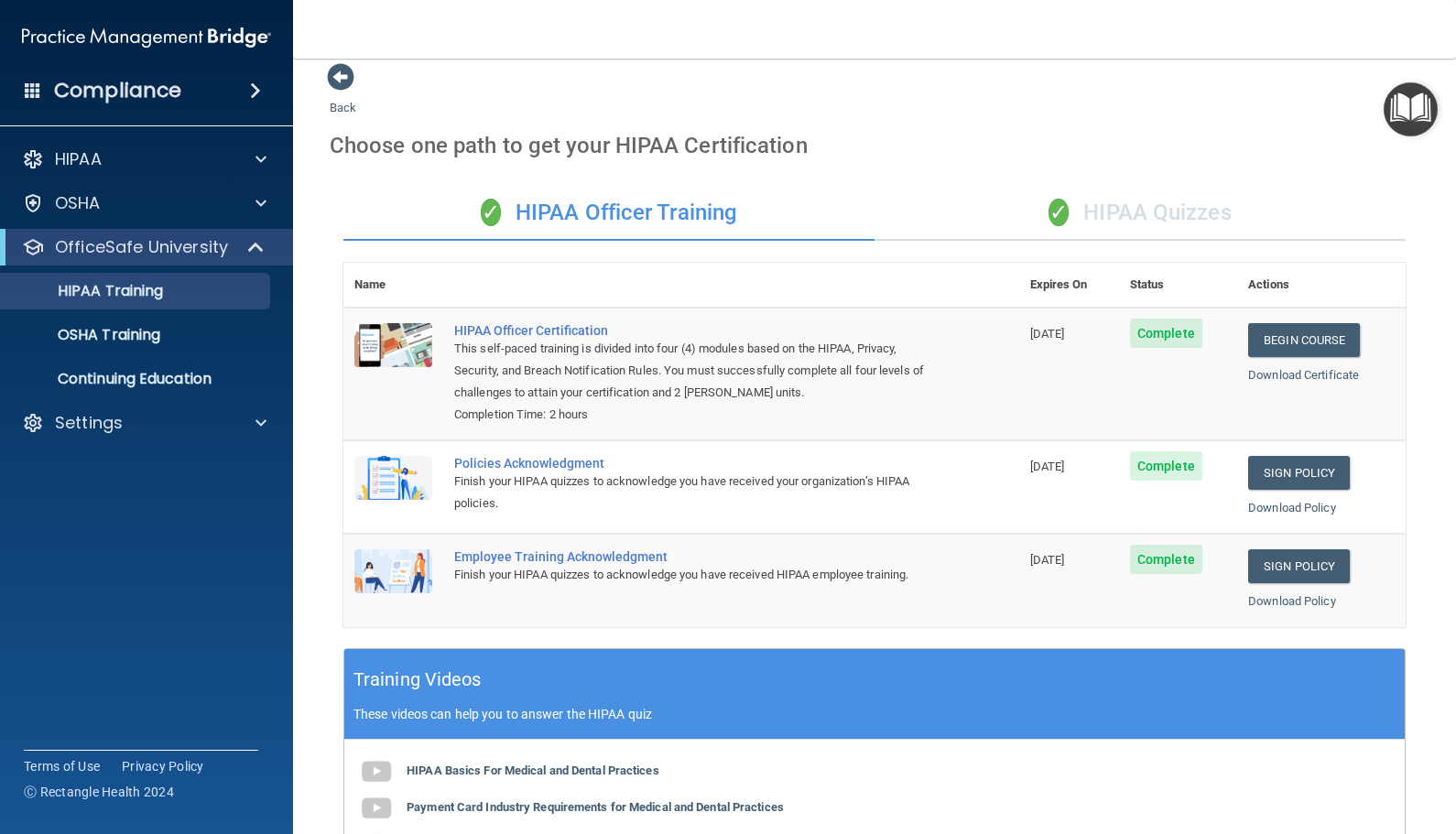
scroll to position [0, 0]
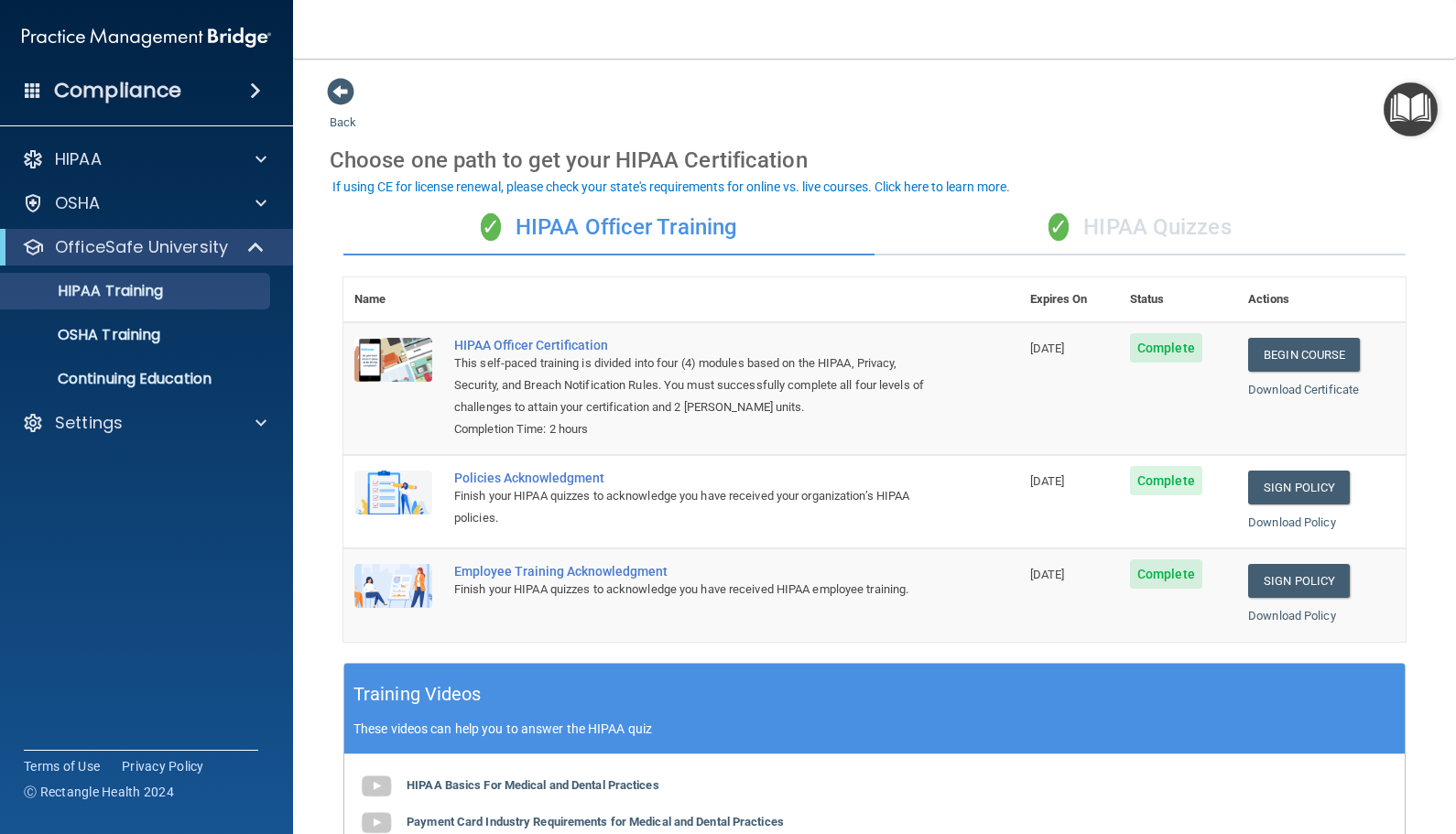
click at [1166, 216] on div "✓ HIPAA Quizzes" at bounding box center [1140, 228] width 531 height 55
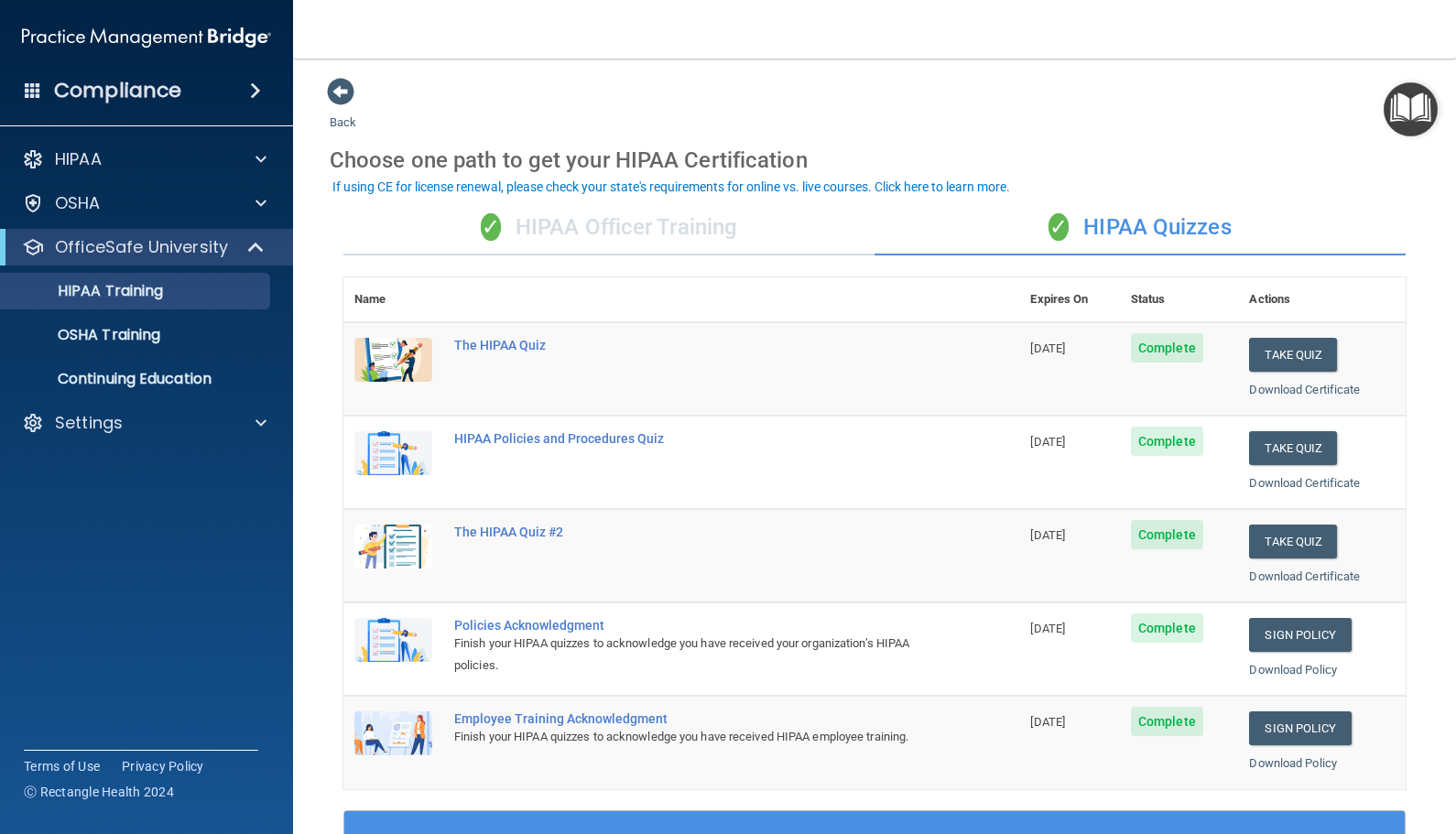
click at [1410, 89] on img "Open Resource Center" at bounding box center [1411, 109] width 54 height 54
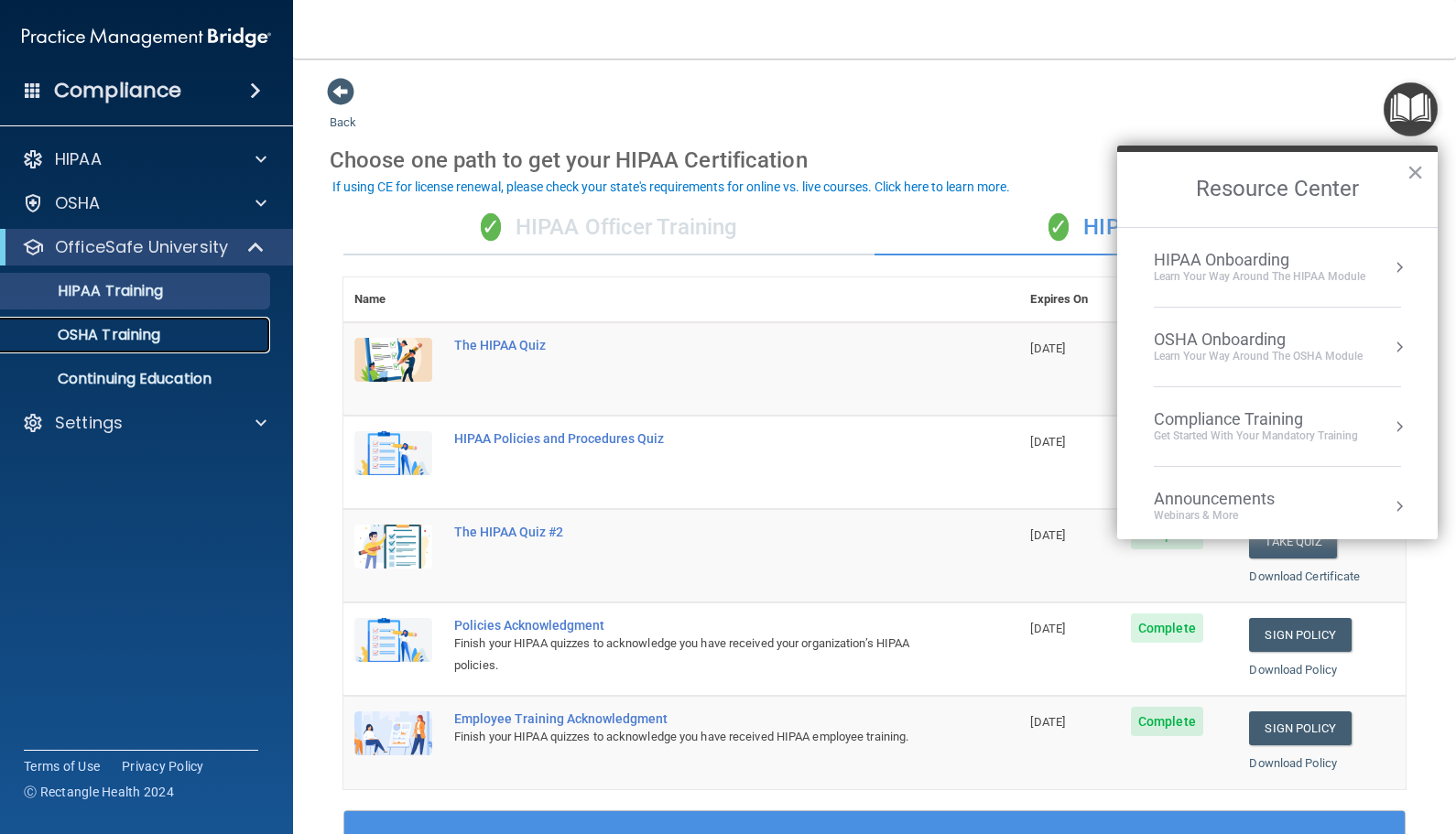
click at [82, 343] on p "OSHA Training" at bounding box center [85, 335] width 148 height 18
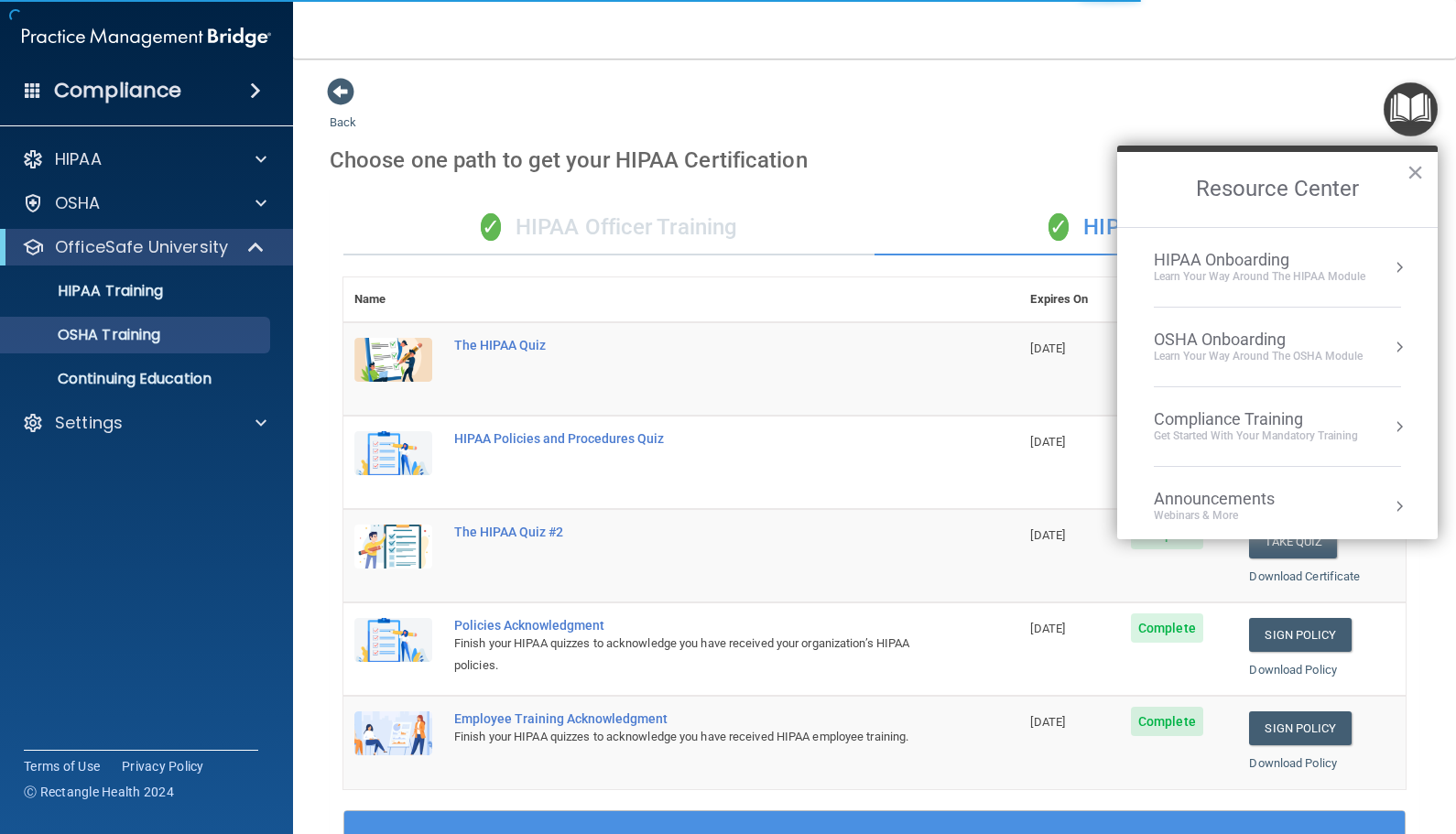
click at [1281, 333] on div "OSHA Onboarding" at bounding box center [1258, 339] width 209 height 20
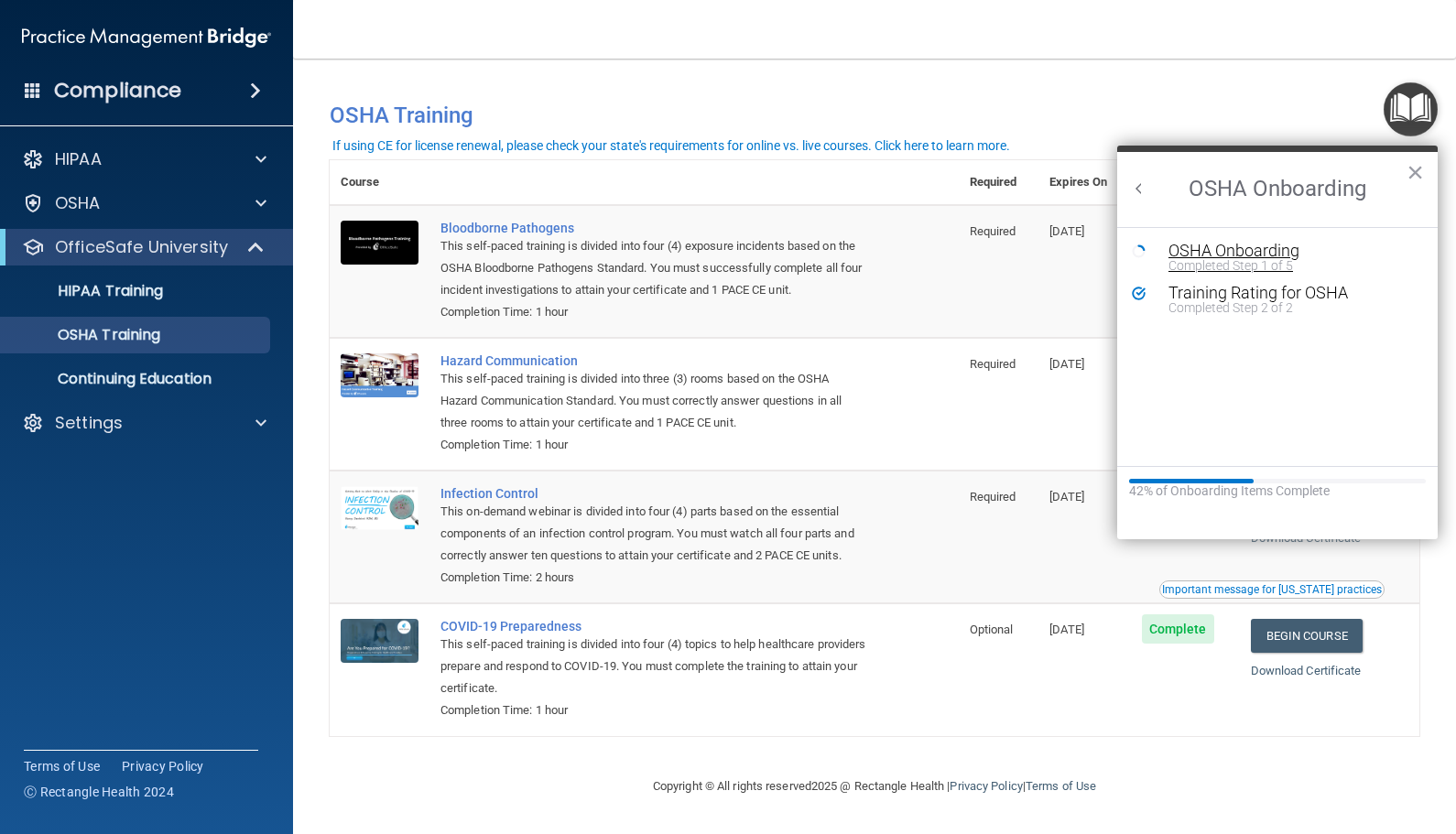
click at [1224, 263] on div "Completed Step 1 of 5" at bounding box center [1290, 265] width 245 height 13
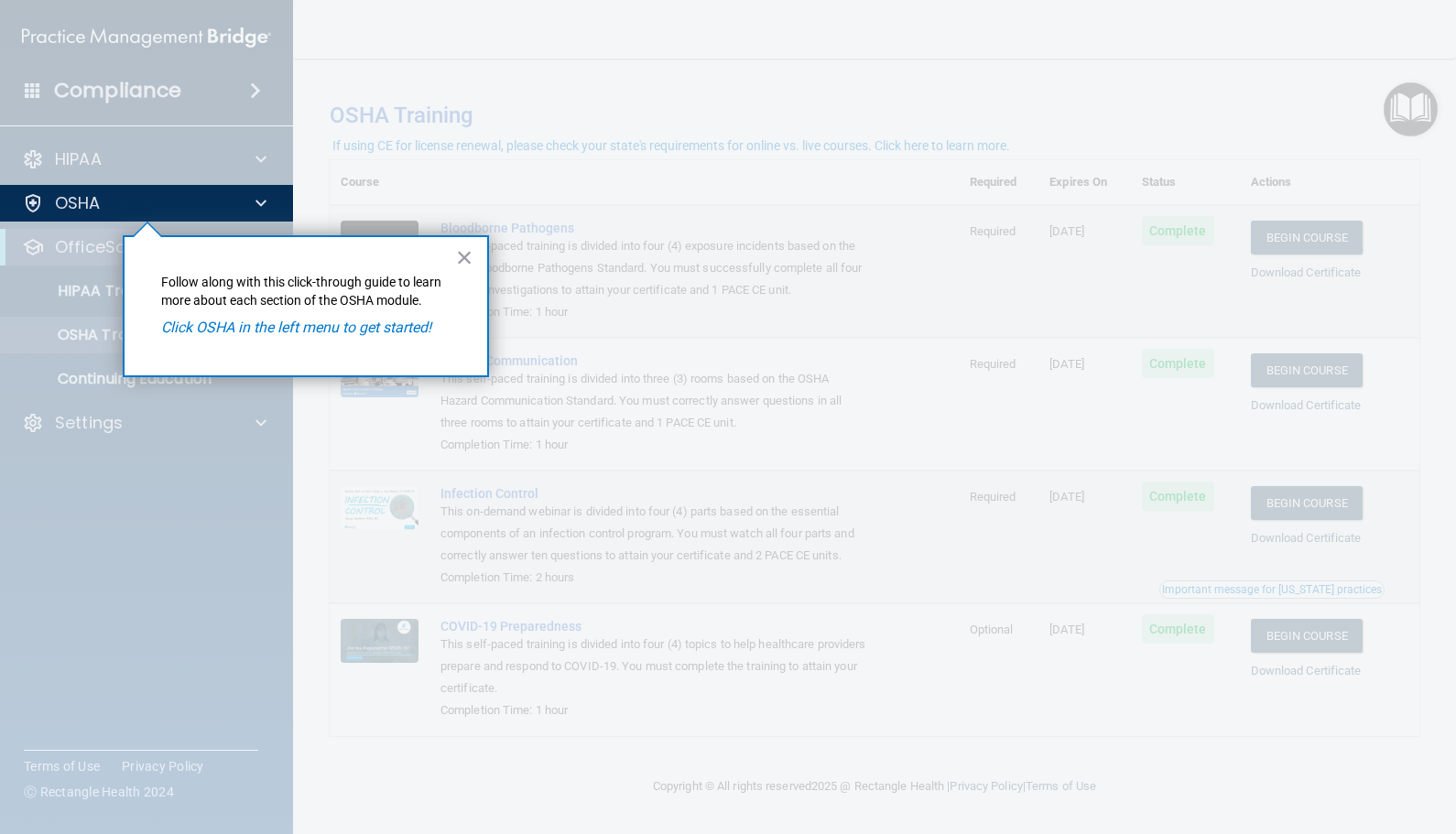
click at [437, 323] on p "Click OSHA in the left menu to get started!" at bounding box center [305, 327] width 290 height 20
click at [379, 331] on em "Click OSHA in the left menu to get started!" at bounding box center [295, 327] width 270 height 17
click at [472, 263] on button "×" at bounding box center [465, 258] width 17 height 29
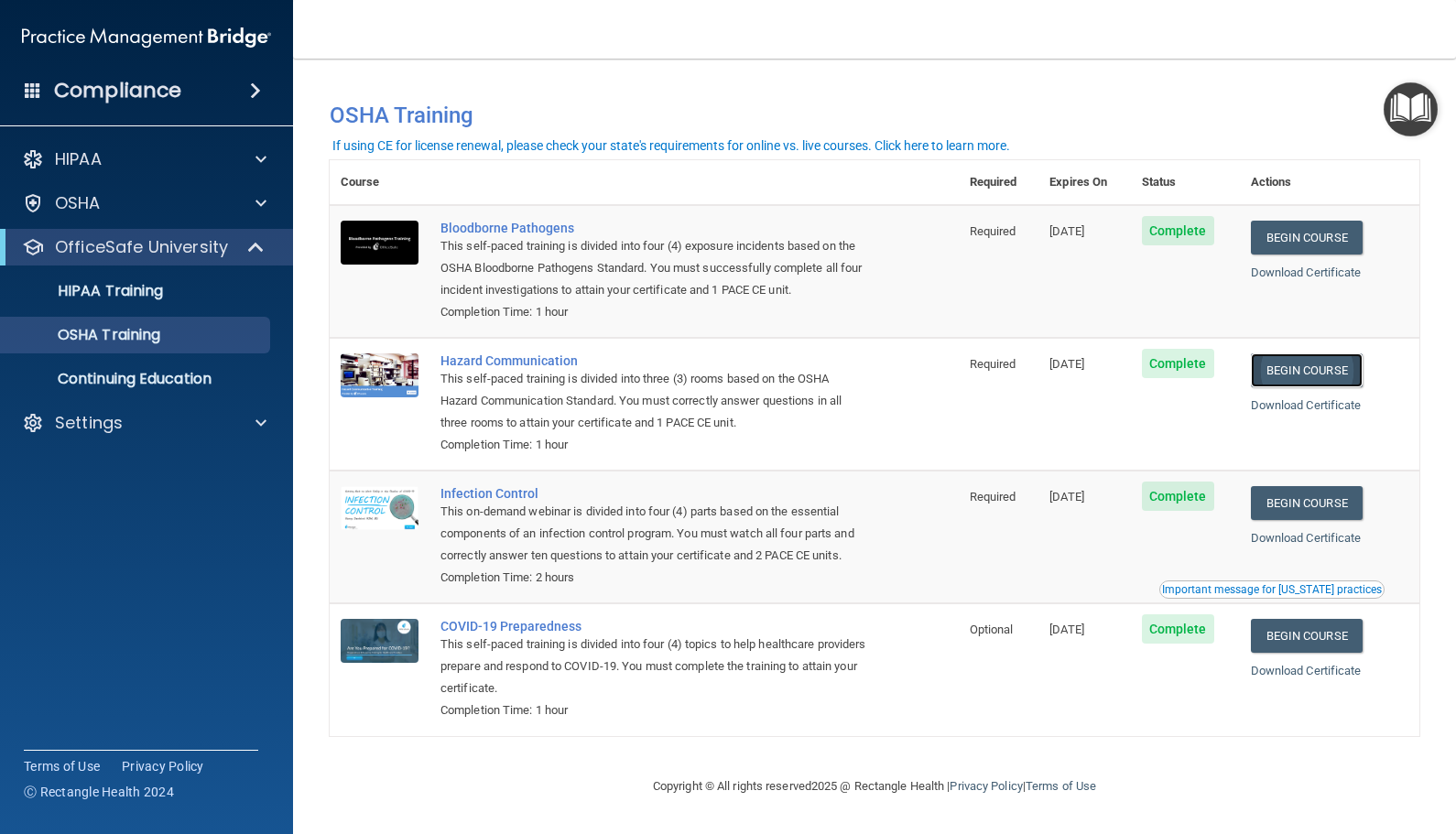
click at [1348, 369] on link "Begin Course" at bounding box center [1307, 370] width 111 height 34
click at [1303, 507] on link "Begin Course" at bounding box center [1307, 503] width 111 height 34
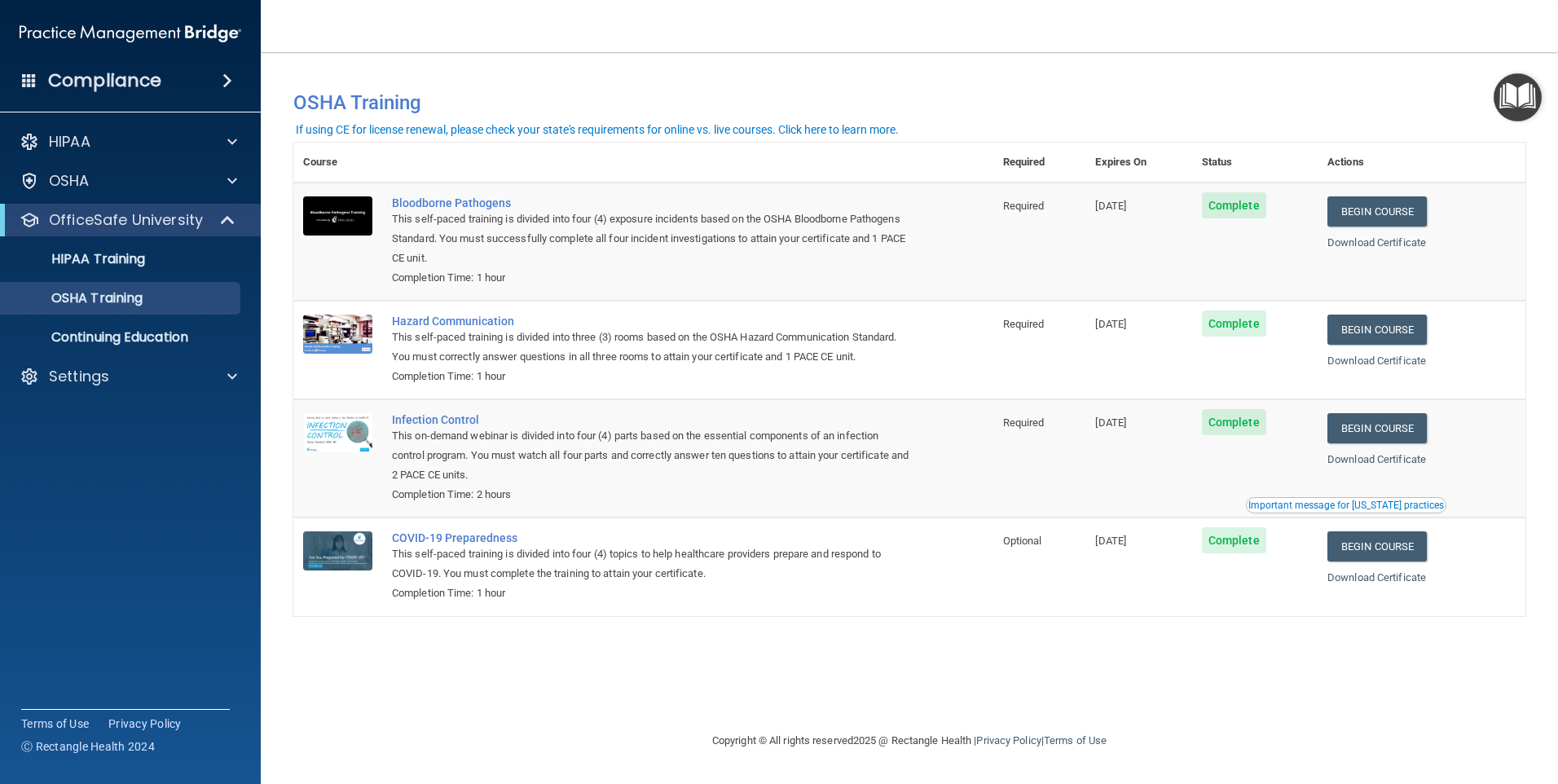
click at [1490, 118] on div "You have a course that has expired or is incomplete. Please complete the course…" at bounding box center [909, 103] width 1256 height 41
click at [1520, 112] on img "Open Resource Center" at bounding box center [1517, 97] width 48 height 48
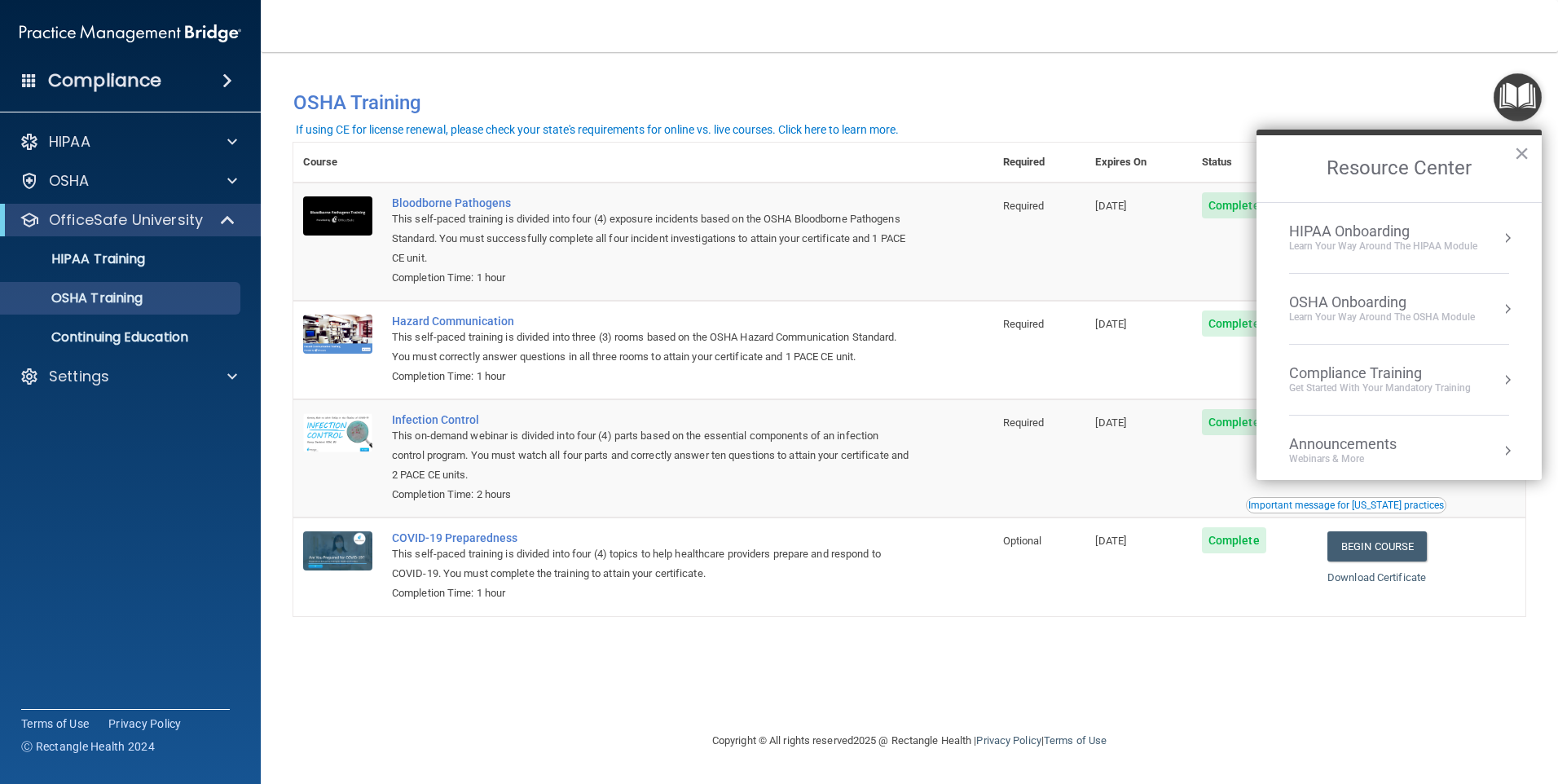
click at [1432, 293] on div "OSHA Onboarding" at bounding box center [1382, 302] width 186 height 18
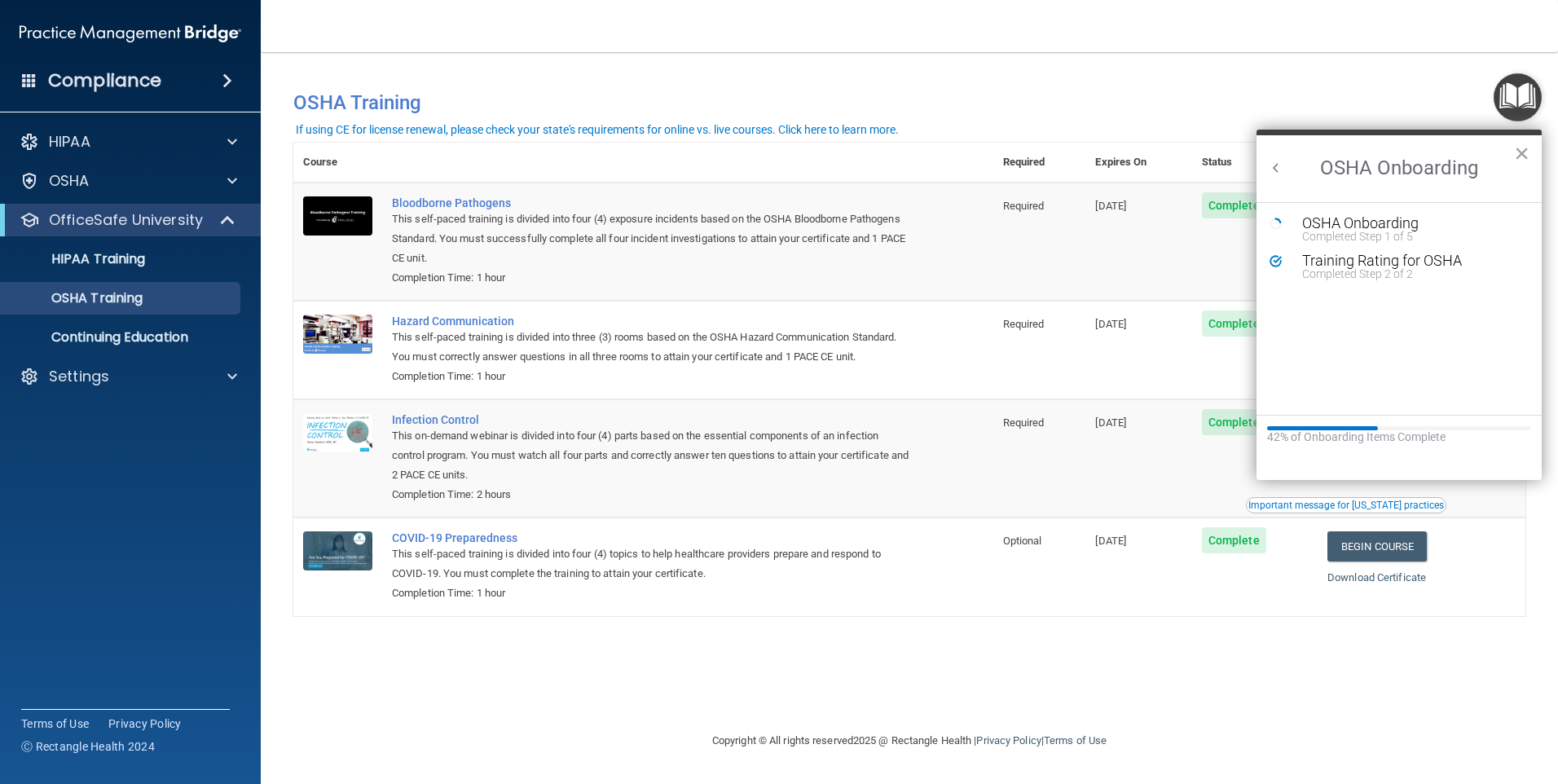
click at [1281, 165] on button "Back to Resource Center Home" at bounding box center [1275, 167] width 16 height 16
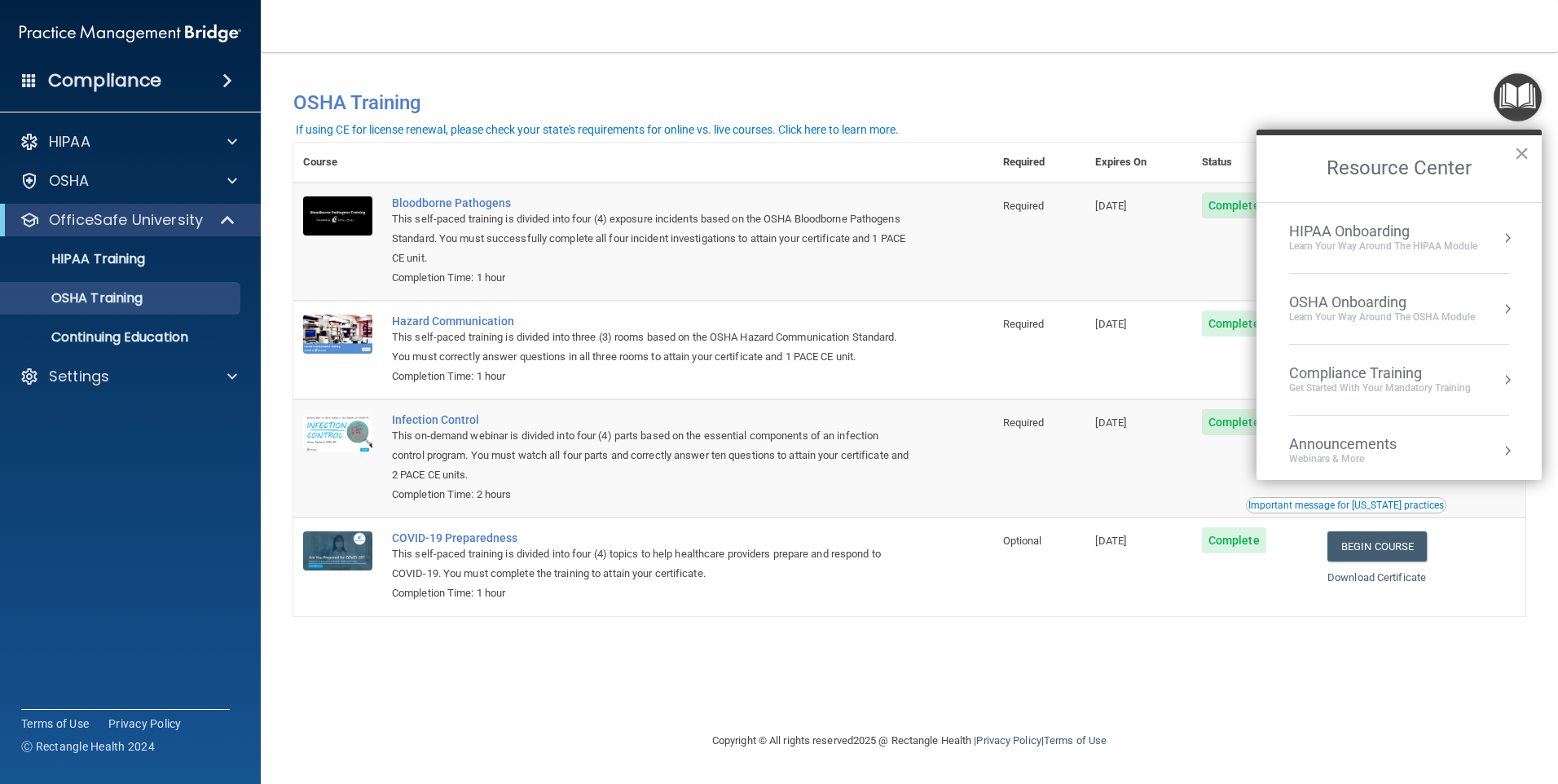
click at [1356, 370] on div "Compliance Training" at bounding box center [1380, 373] width 182 height 18
click at [1268, 146] on h2 "Compliance Training" at bounding box center [1399, 169] width 285 height 67
click at [1268, 171] on button "Back to Resource Center Home" at bounding box center [1275, 167] width 16 height 16
click at [1325, 312] on div "Learn your way around the OSHA module" at bounding box center [1382, 317] width 186 height 14
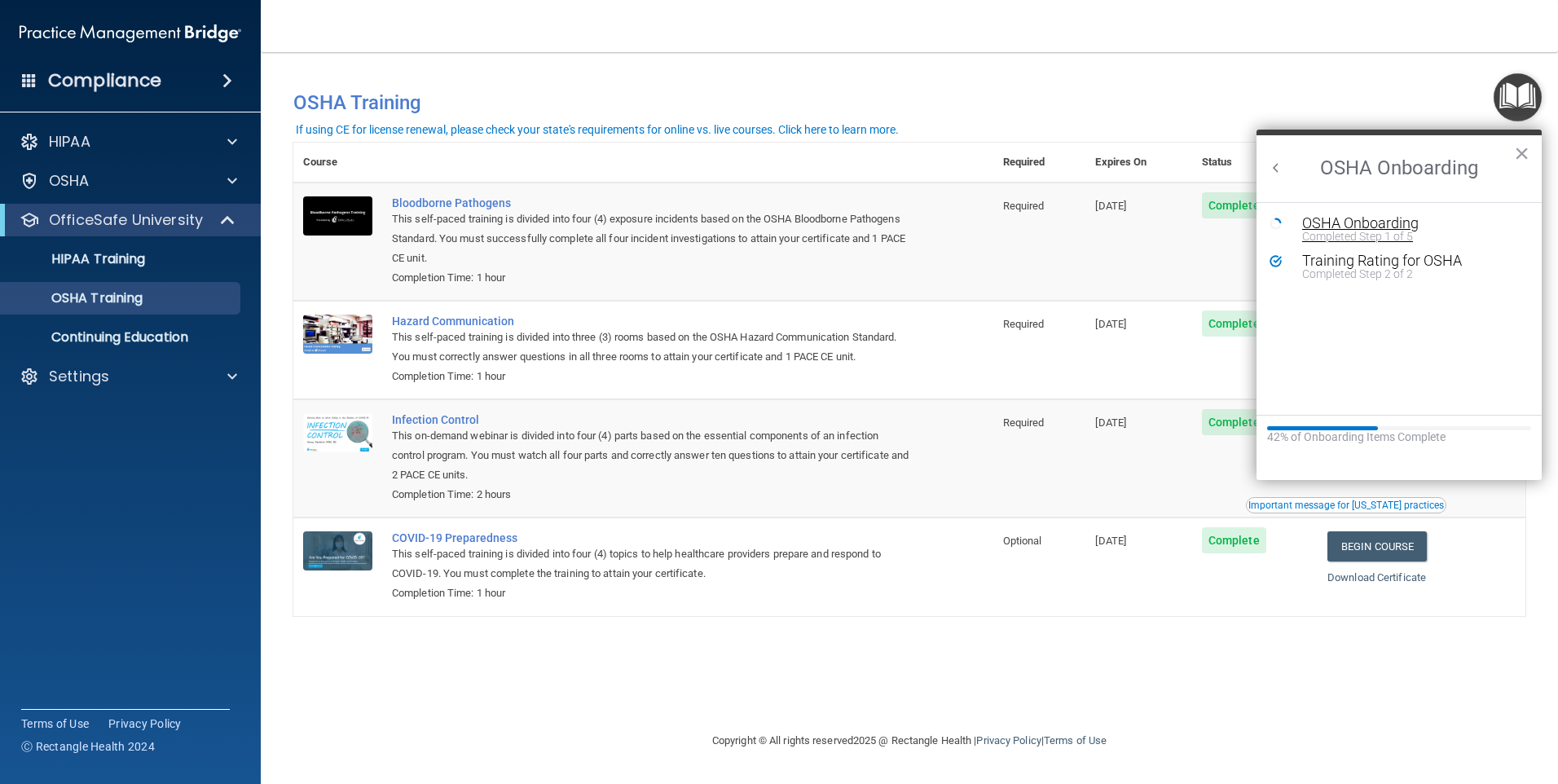
click at [1337, 236] on div "Completed Step 1 of 5" at bounding box center [1411, 236] width 218 height 11
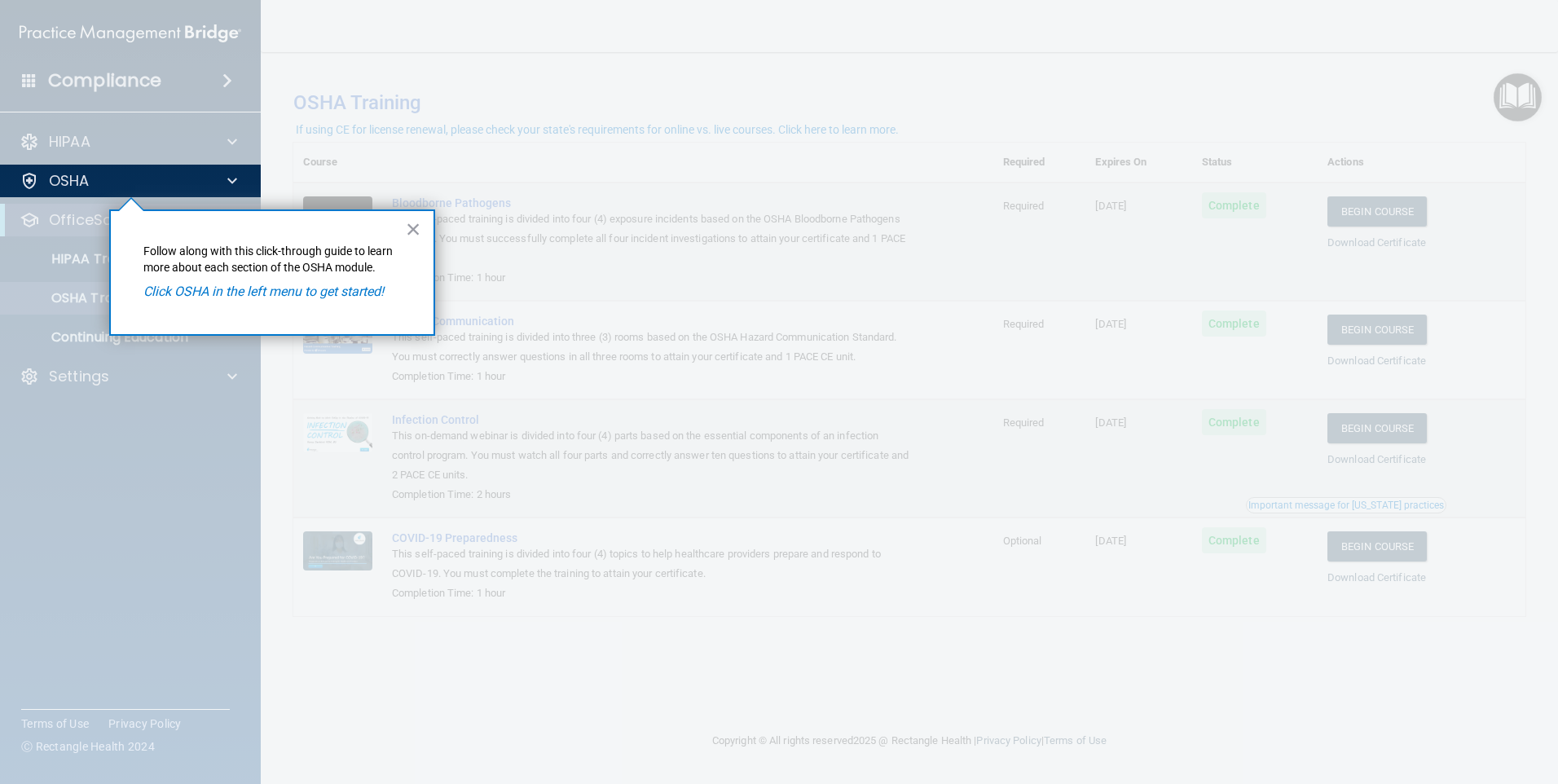
click at [216, 297] on em "Click OSHA in the left menu to get started!" at bounding box center [263, 291] width 240 height 16
click at [409, 225] on button "×" at bounding box center [414, 229] width 16 height 26
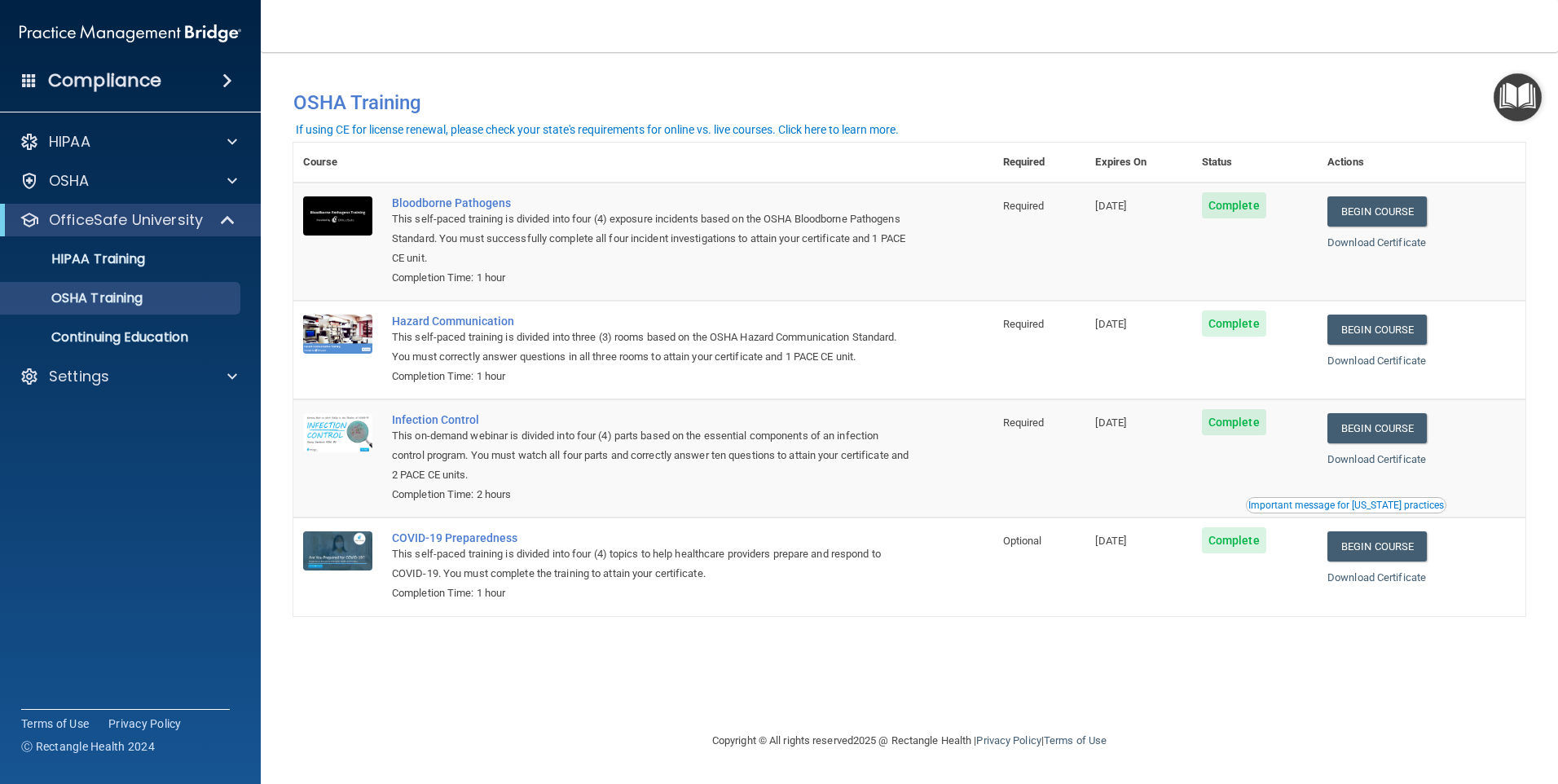
click at [750, 350] on div "This self-paced training is divided into three (3) rooms based on the OSHA Haza…" at bounding box center [651, 346] width 520 height 39
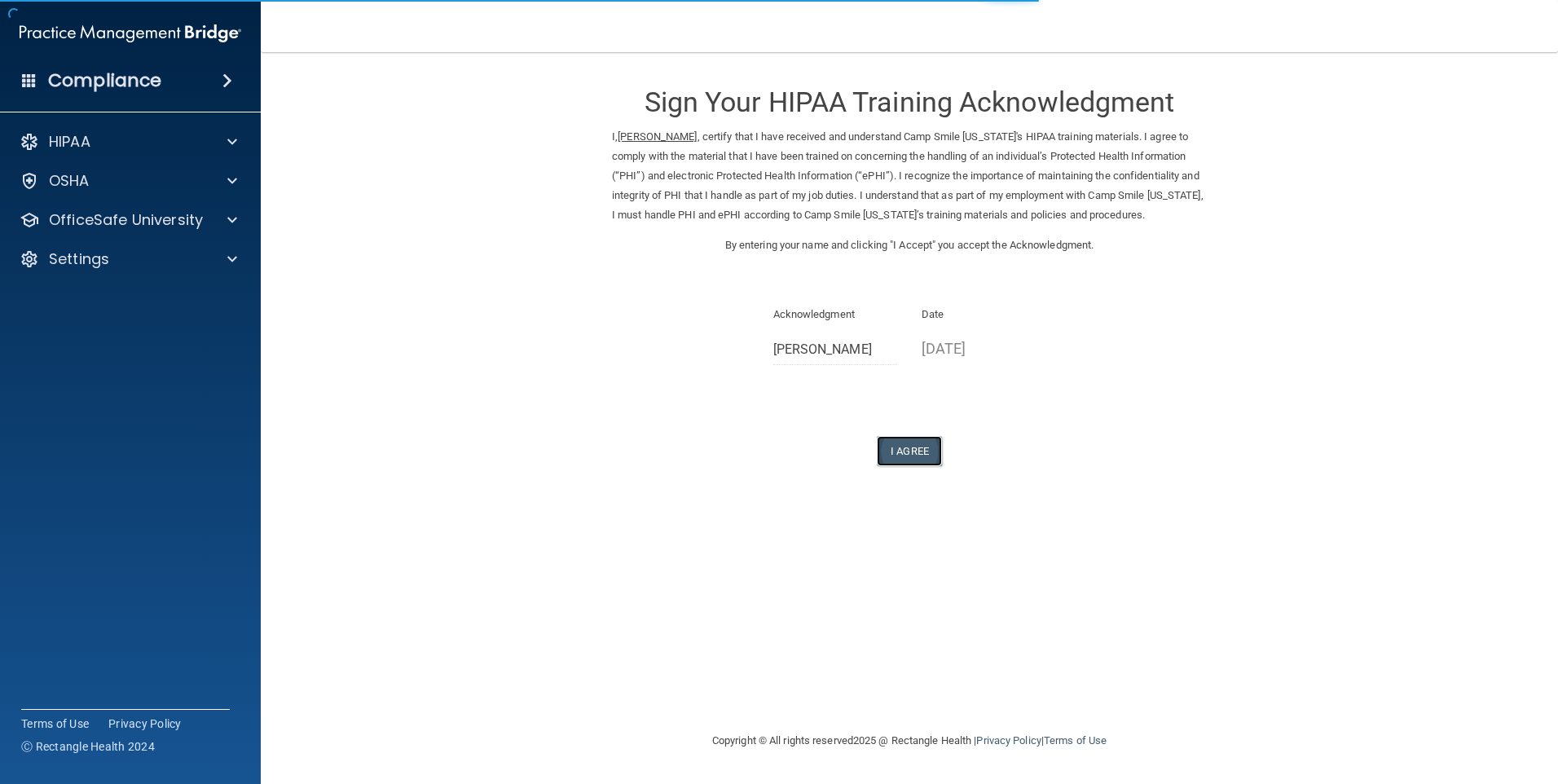
click at [921, 456] on button "I Agree" at bounding box center [909, 451] width 65 height 30
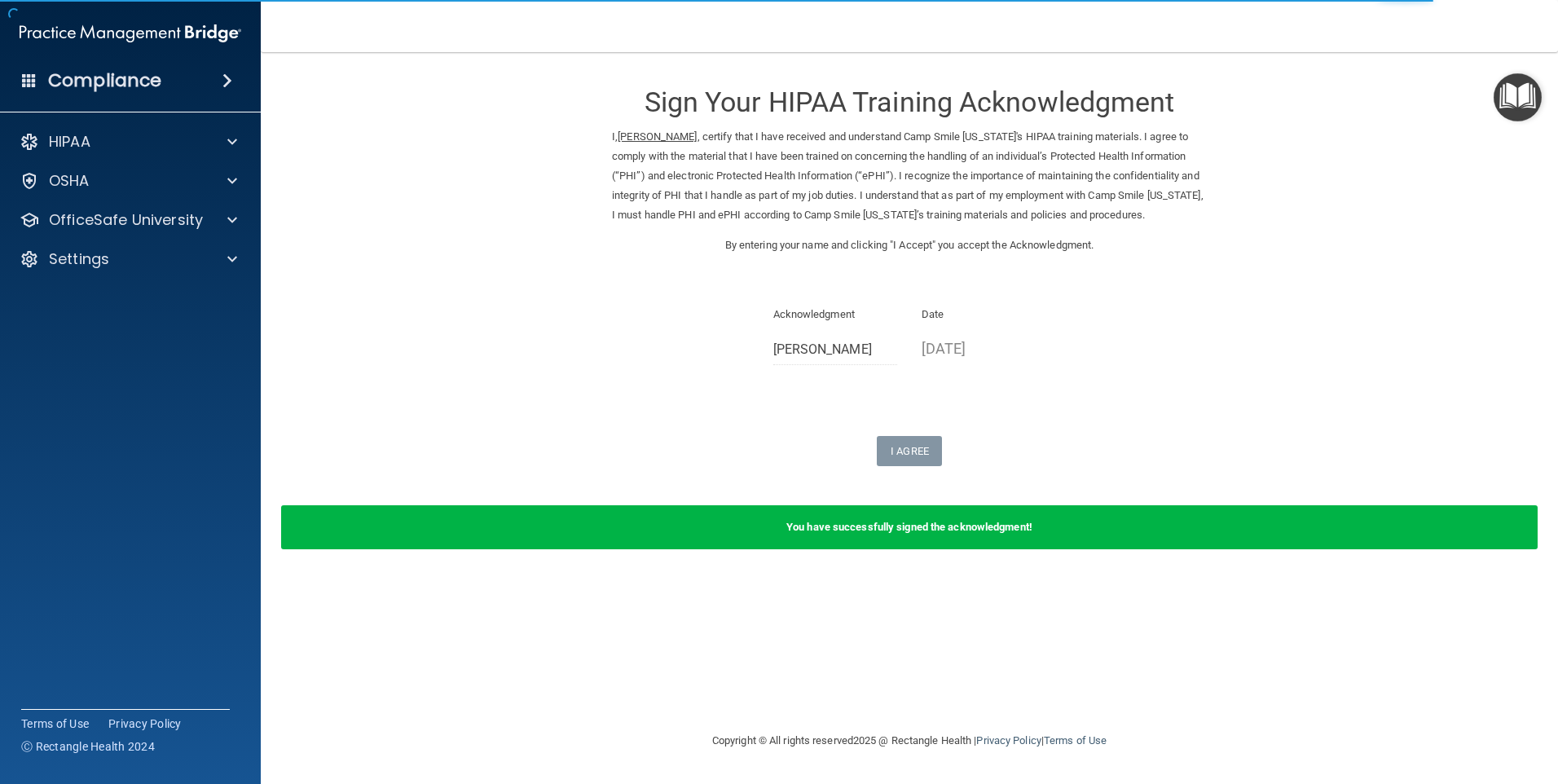
click at [903, 538] on div "You have successfully signed the acknowledgment!" at bounding box center [909, 526] width 1256 height 44
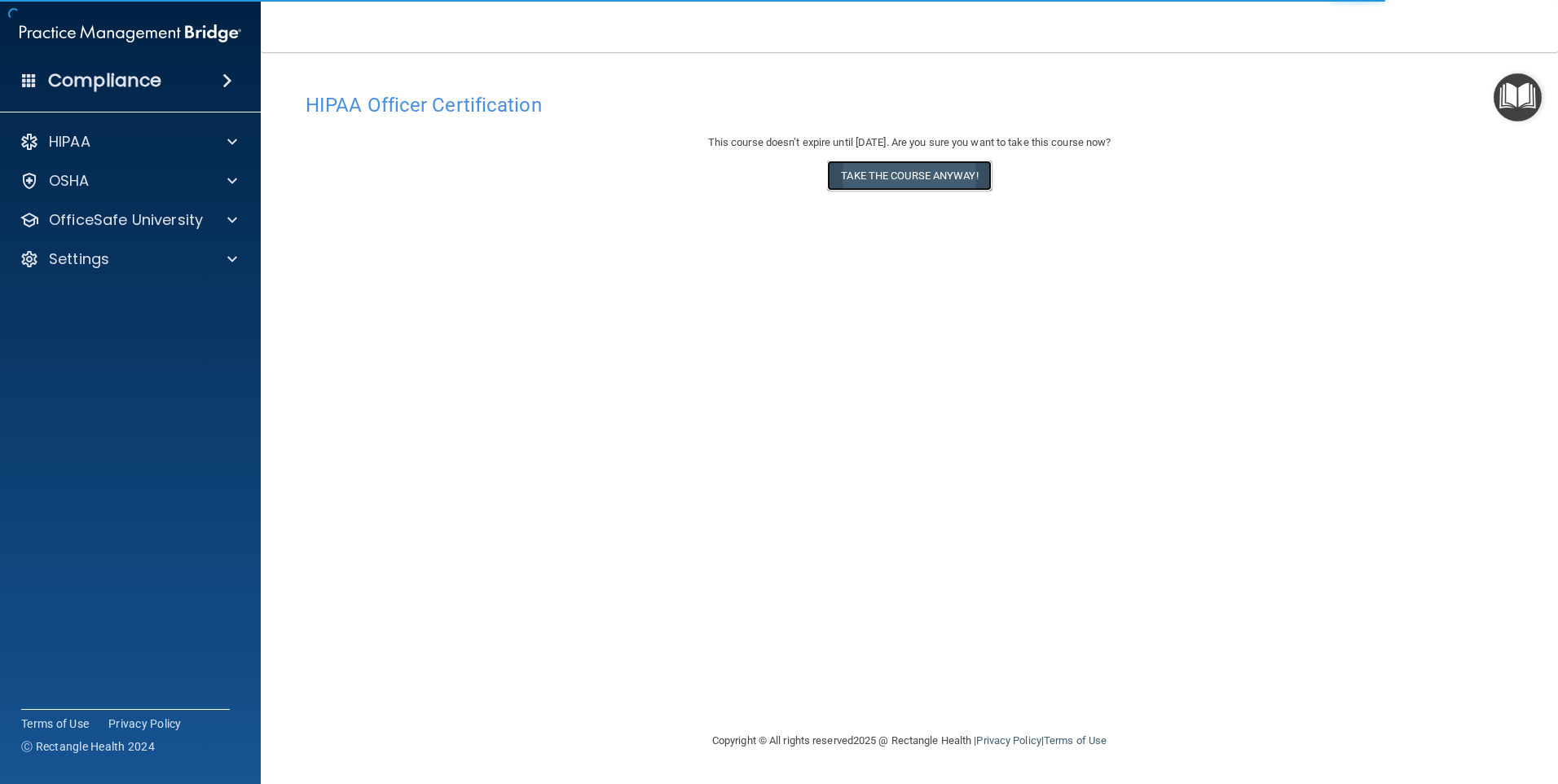
click at [854, 187] on button "Take the course anyway!" at bounding box center [909, 175] width 164 height 30
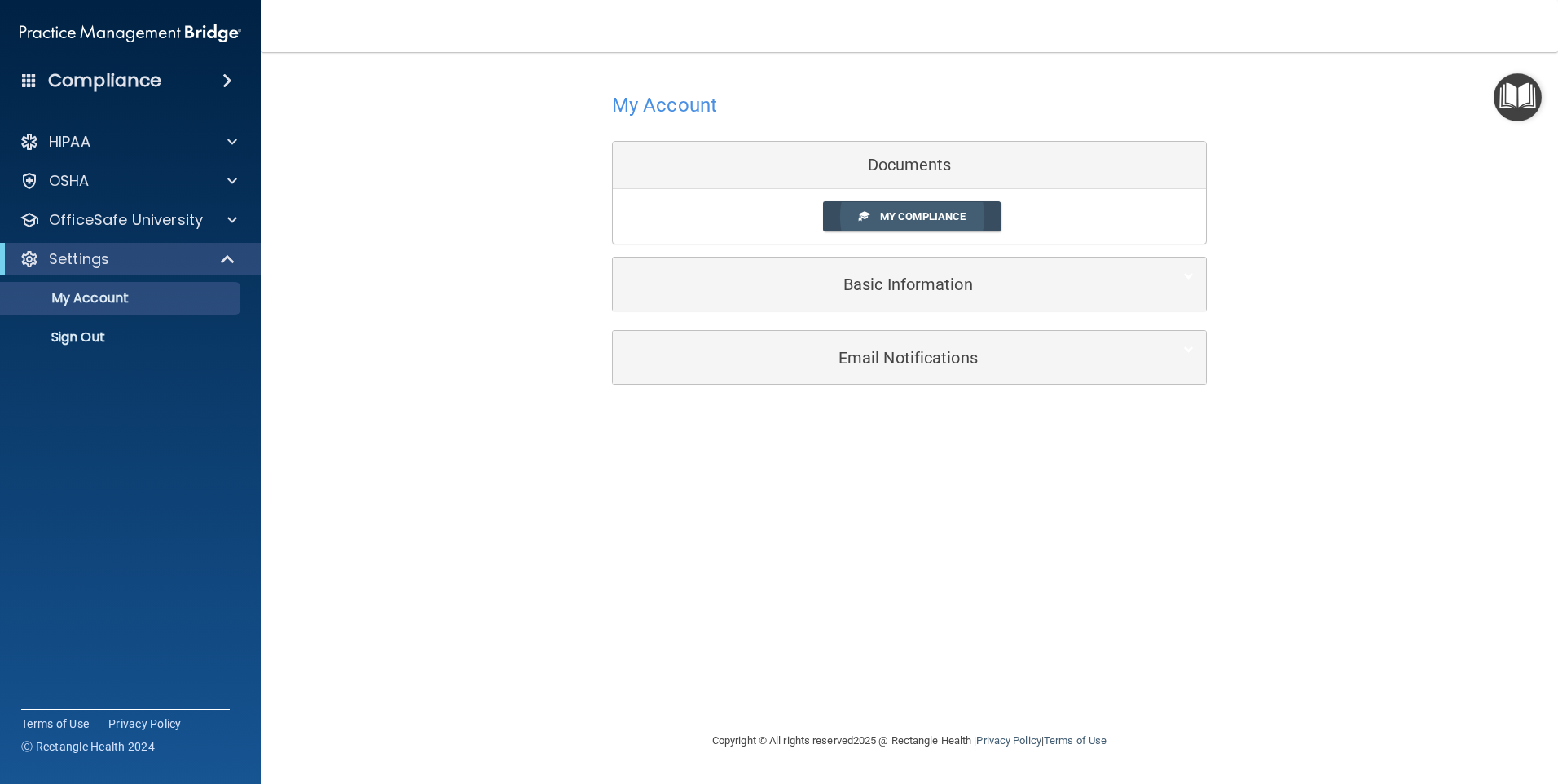
click at [883, 226] on link "My Compliance" at bounding box center [912, 216] width 178 height 30
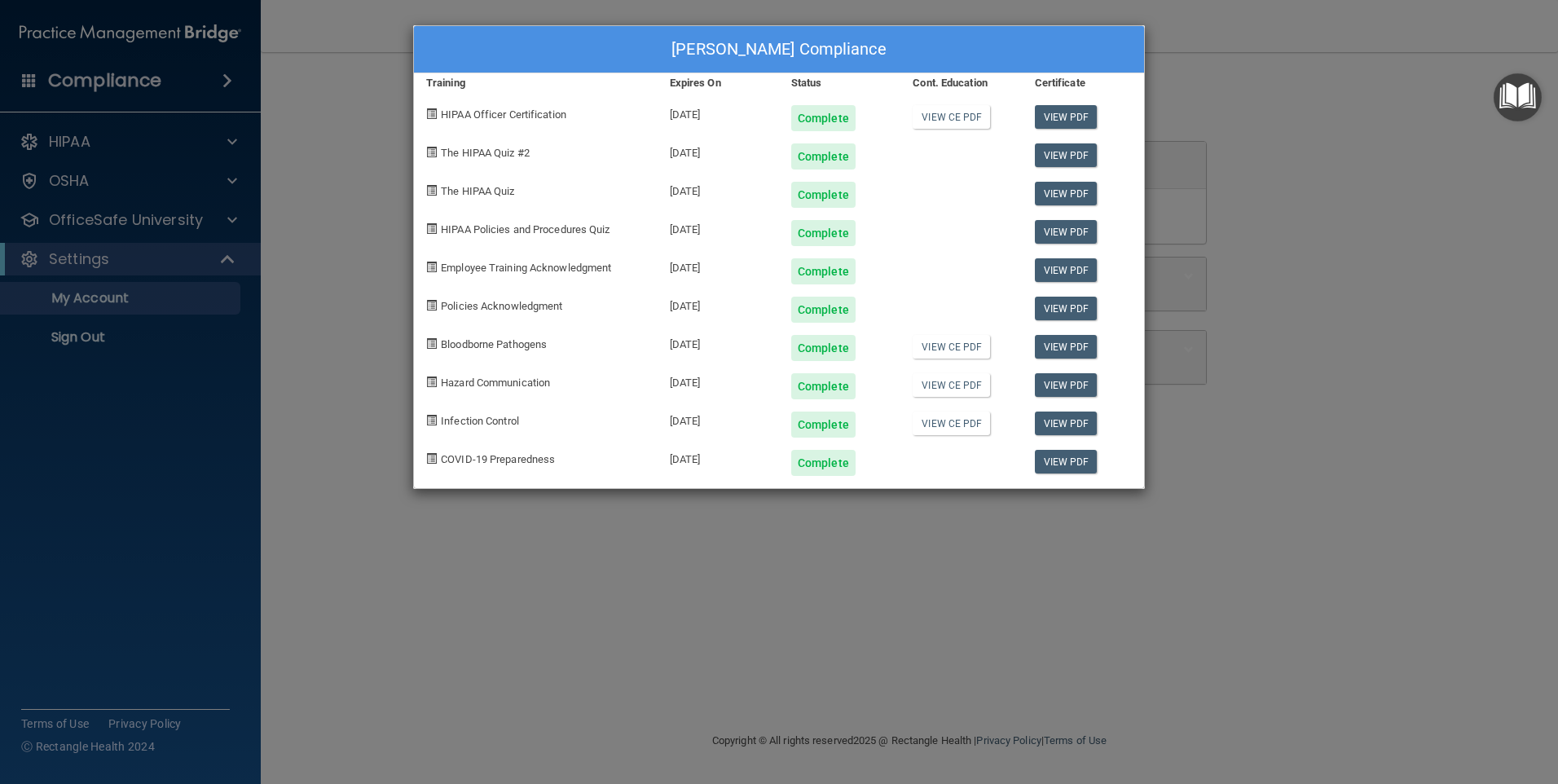
click at [1162, 122] on div "[PERSON_NAME] Compliance Training Expires On Status Cont. Education Certificate…" at bounding box center [779, 392] width 1558 height 784
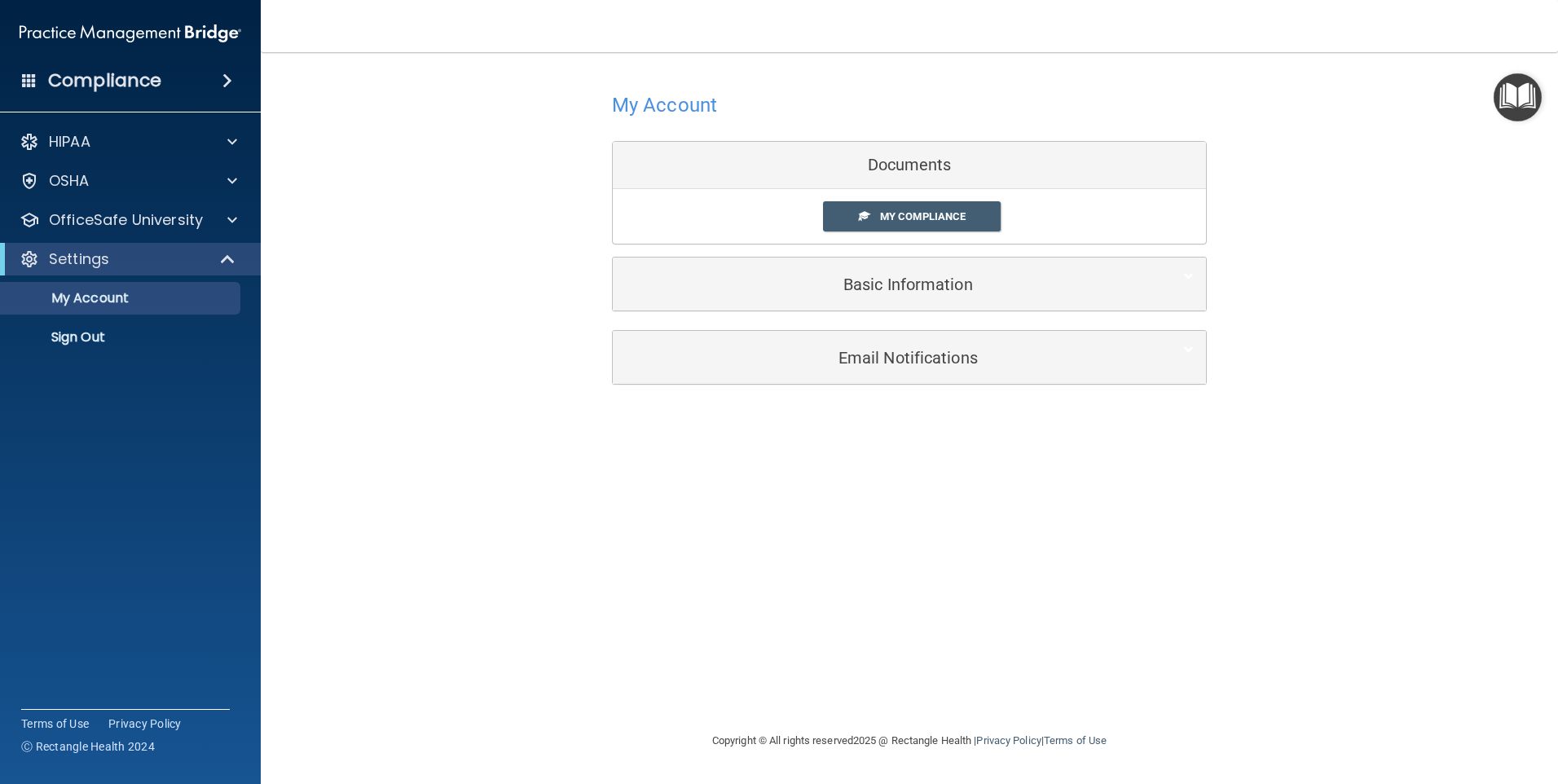
click at [1511, 112] on img "Open Resource Center" at bounding box center [1517, 97] width 48 height 48
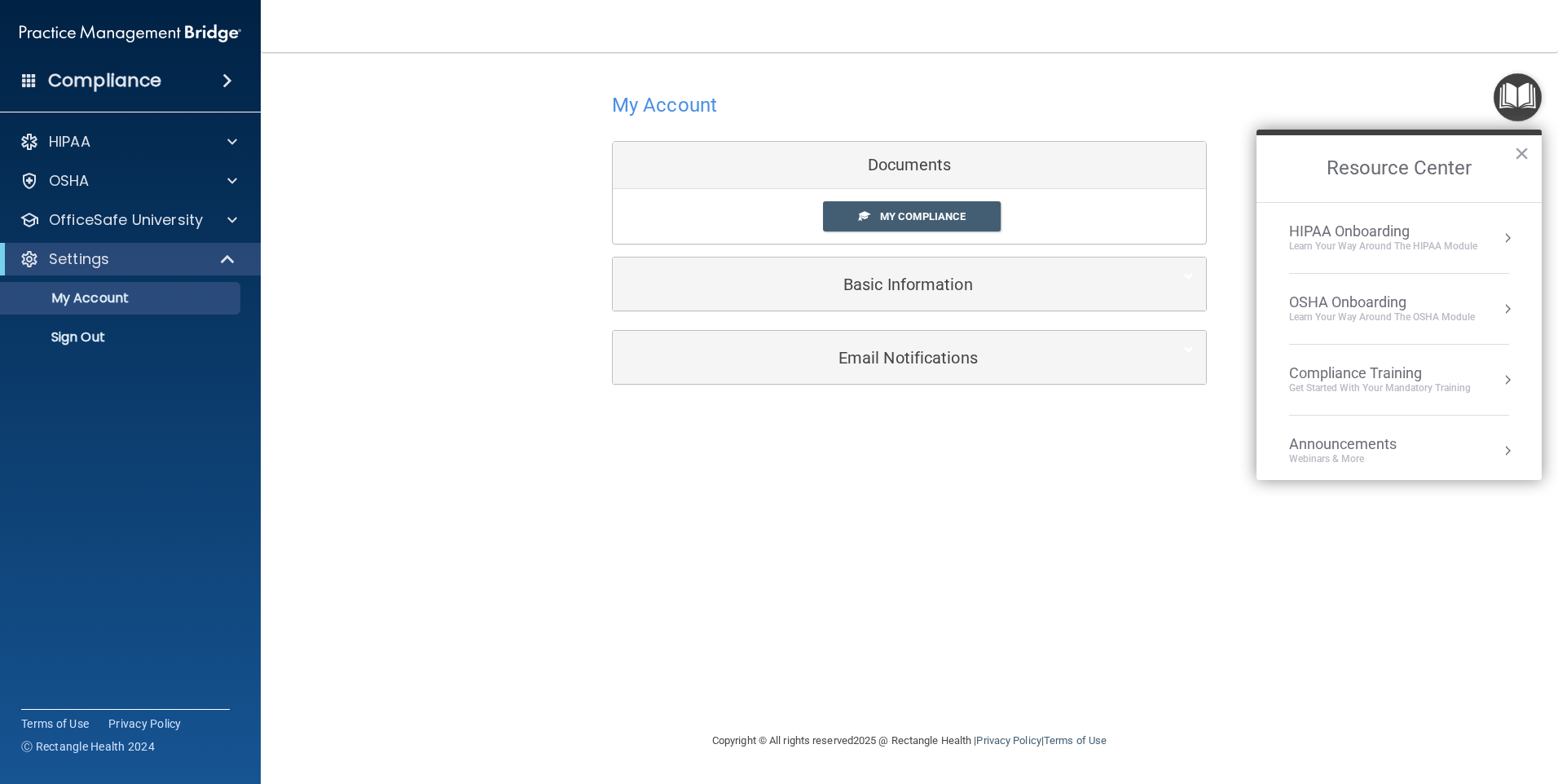
click at [1336, 257] on li "HIPAA Onboarding Learn Your Way around the HIPAA module" at bounding box center [1399, 238] width 220 height 71
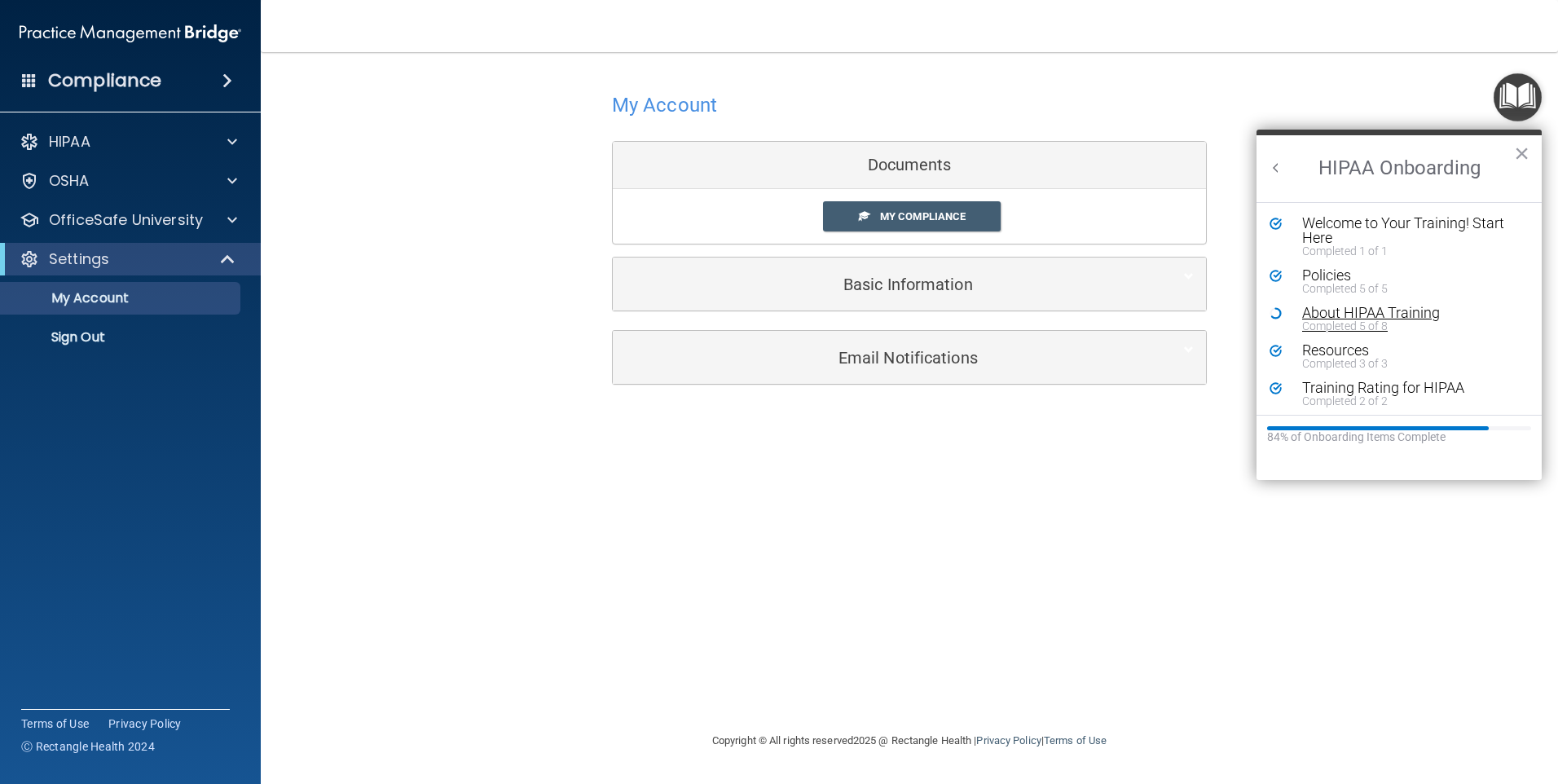
click at [1327, 318] on div "About HIPAA Training" at bounding box center [1405, 313] width 206 height 15
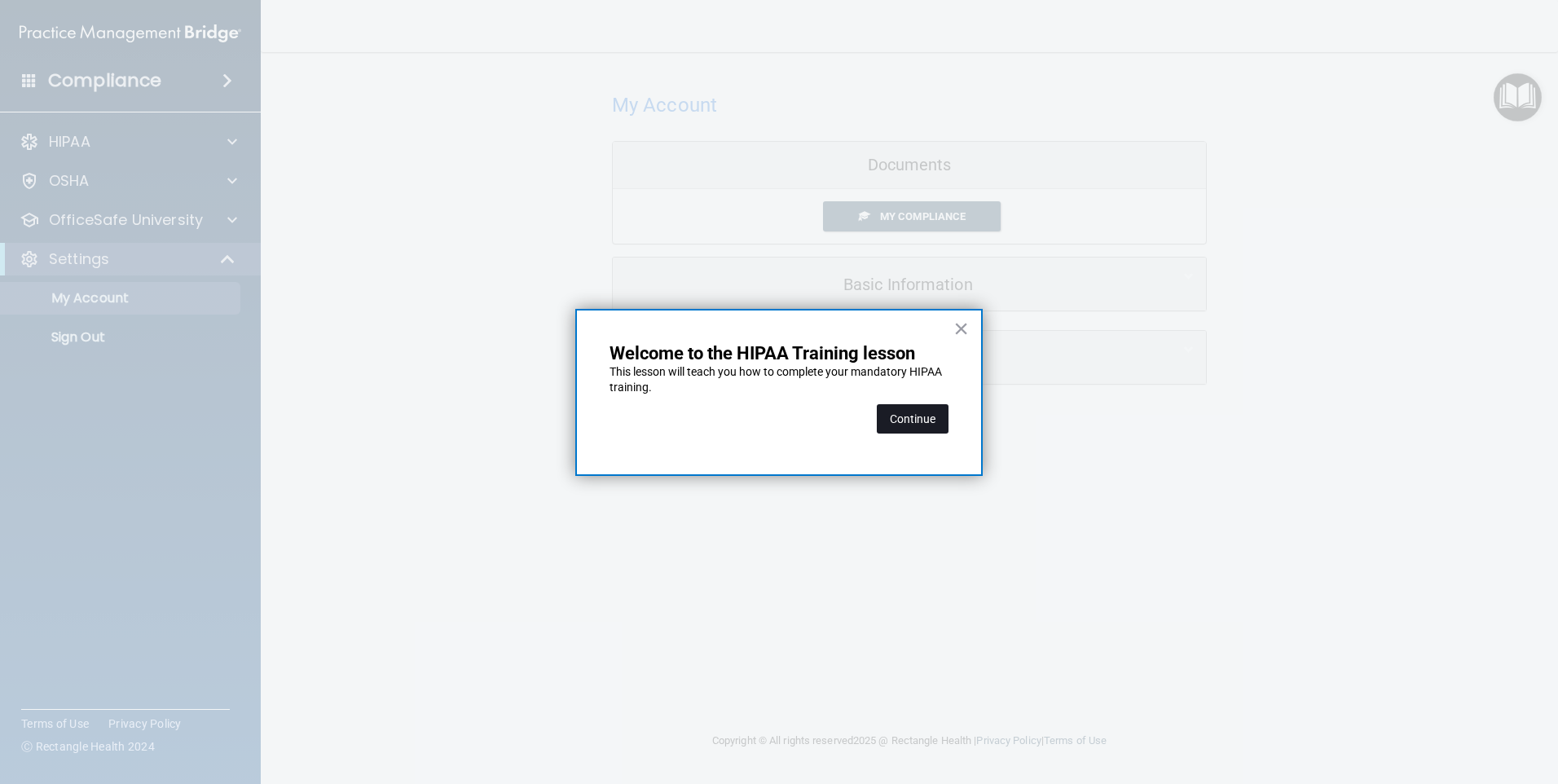
click at [876, 420] on button "Continue" at bounding box center [912, 419] width 72 height 29
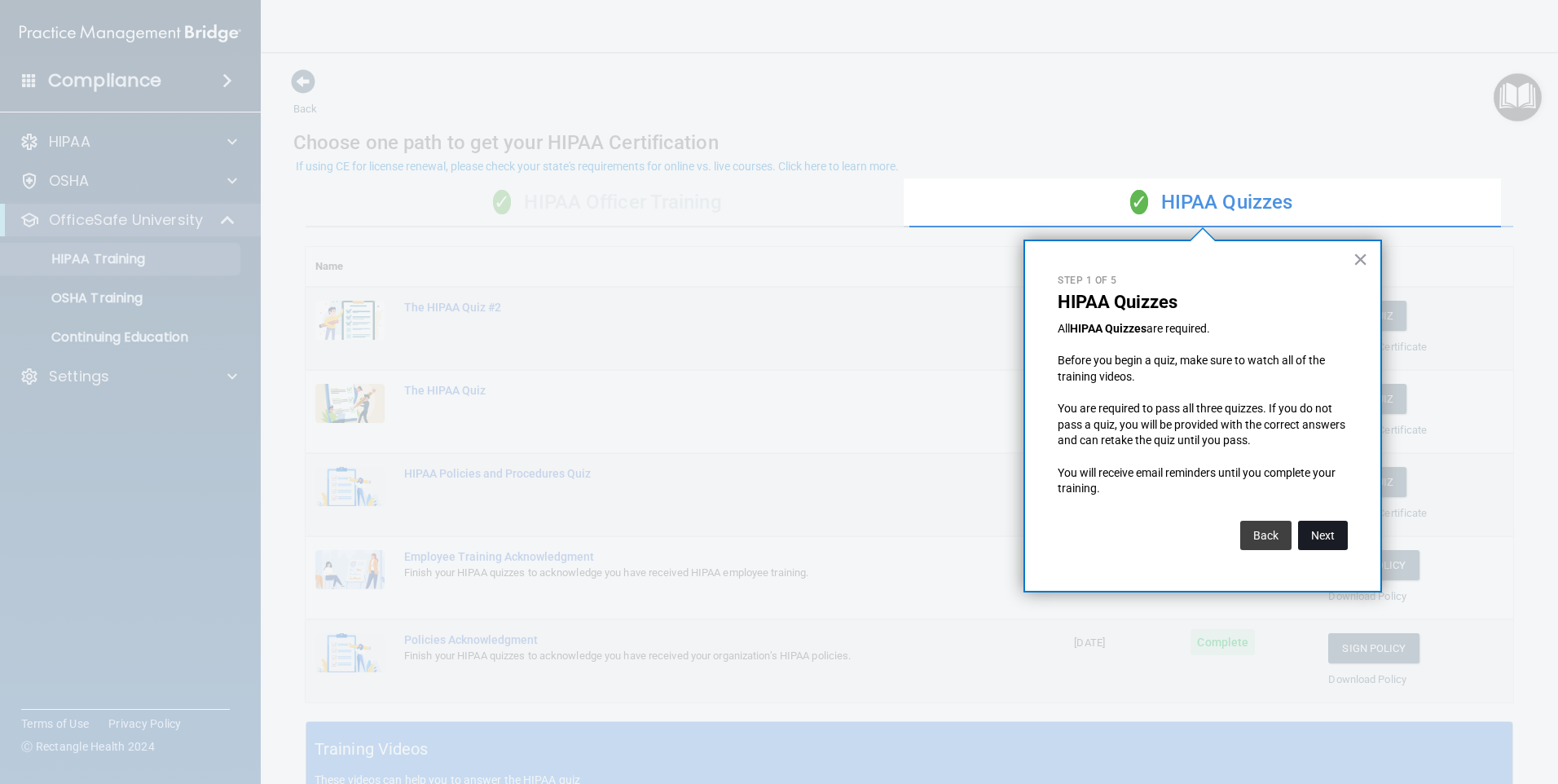
click at [1335, 528] on button "Next" at bounding box center [1323, 535] width 50 height 29
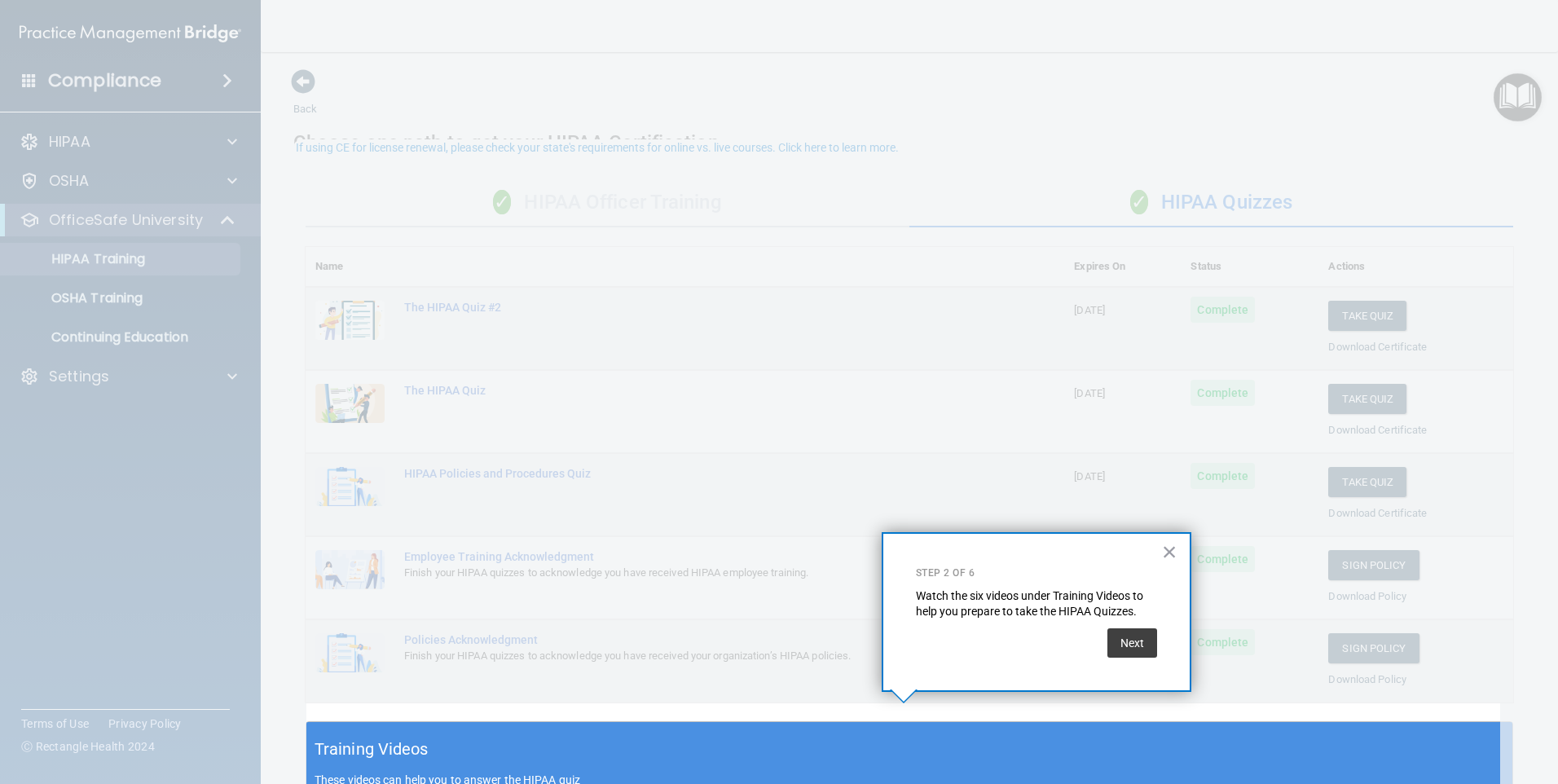
scroll to position [19, 0]
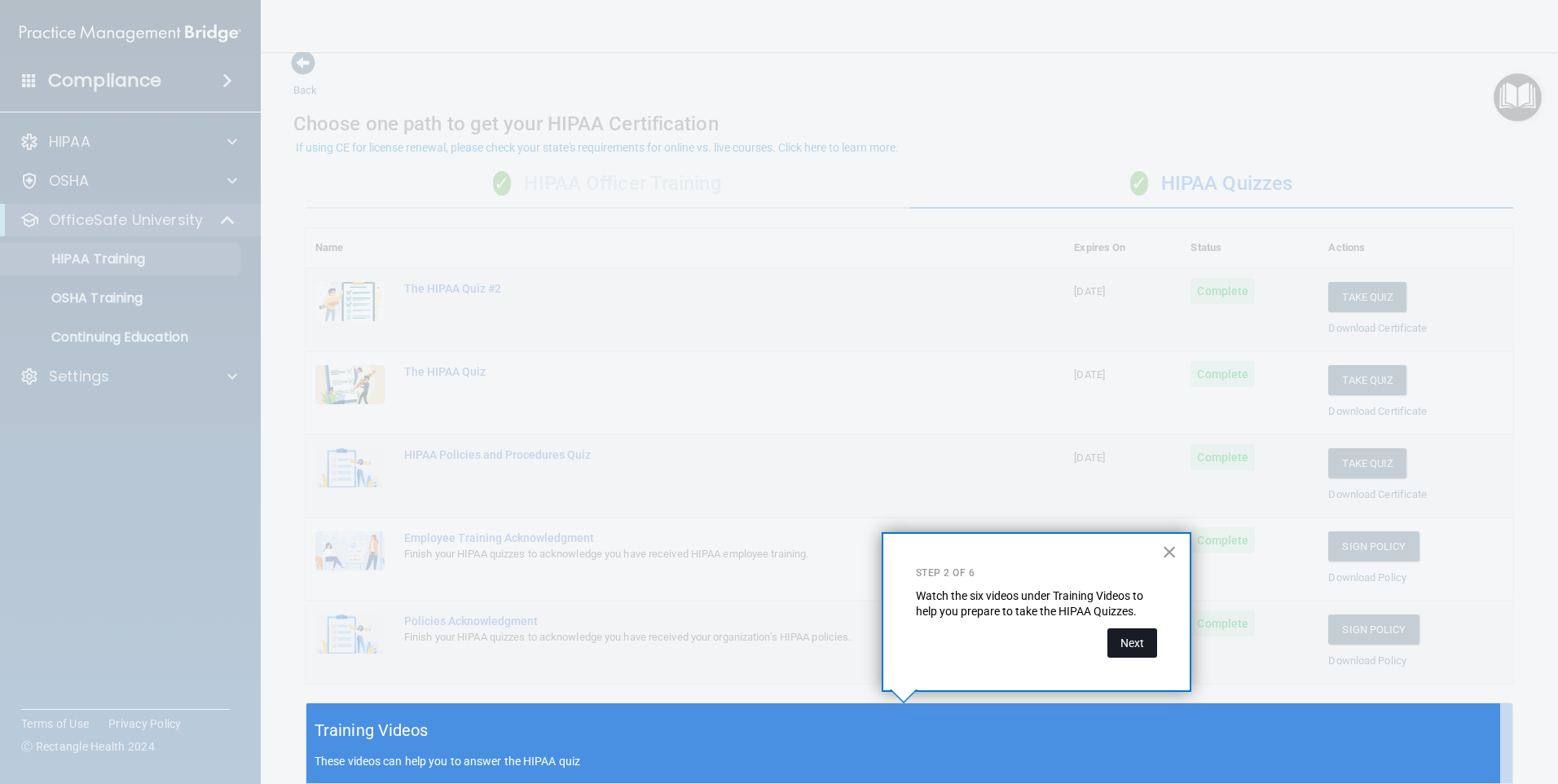
click at [1140, 644] on button "Next" at bounding box center [1132, 643] width 50 height 29
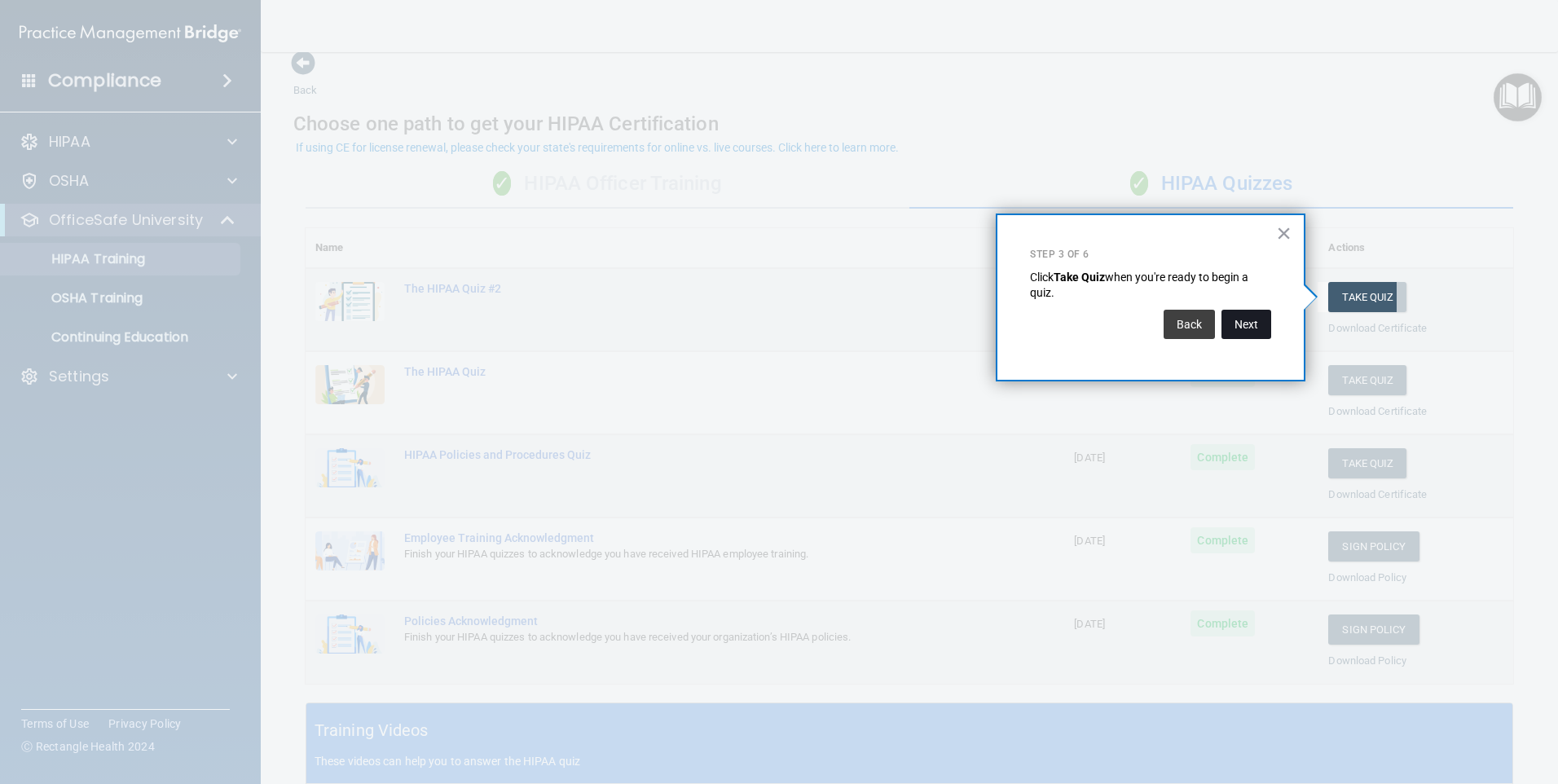
click at [1260, 335] on button "Next" at bounding box center [1246, 324] width 50 height 29
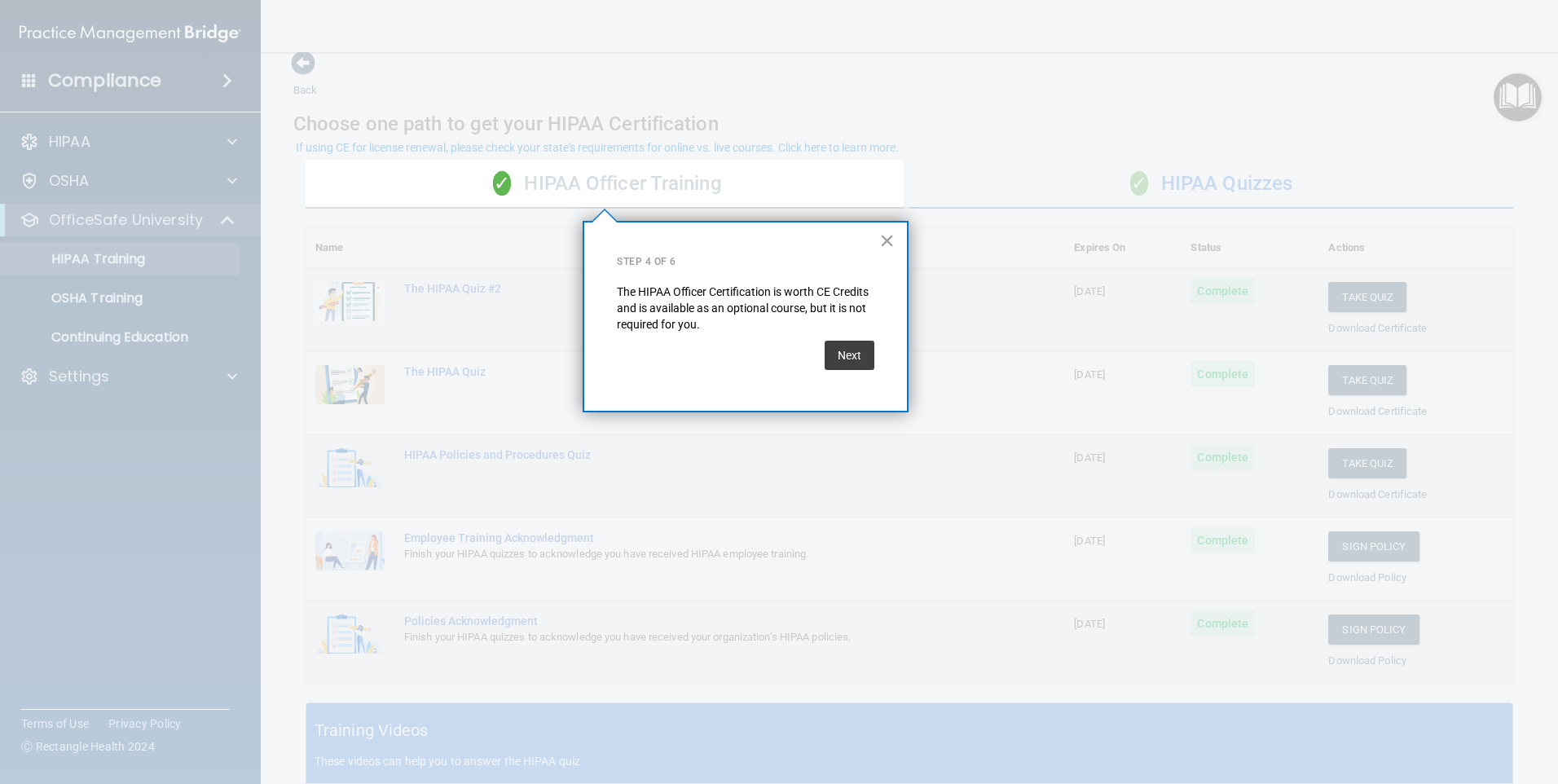
click at [887, 364] on div "× Step 4 of 6 The HIPAA Officer Certification is worth CE Credits and is availa…" at bounding box center [745, 316] width 326 height 191
click at [845, 355] on button "Next" at bounding box center [850, 355] width 50 height 29
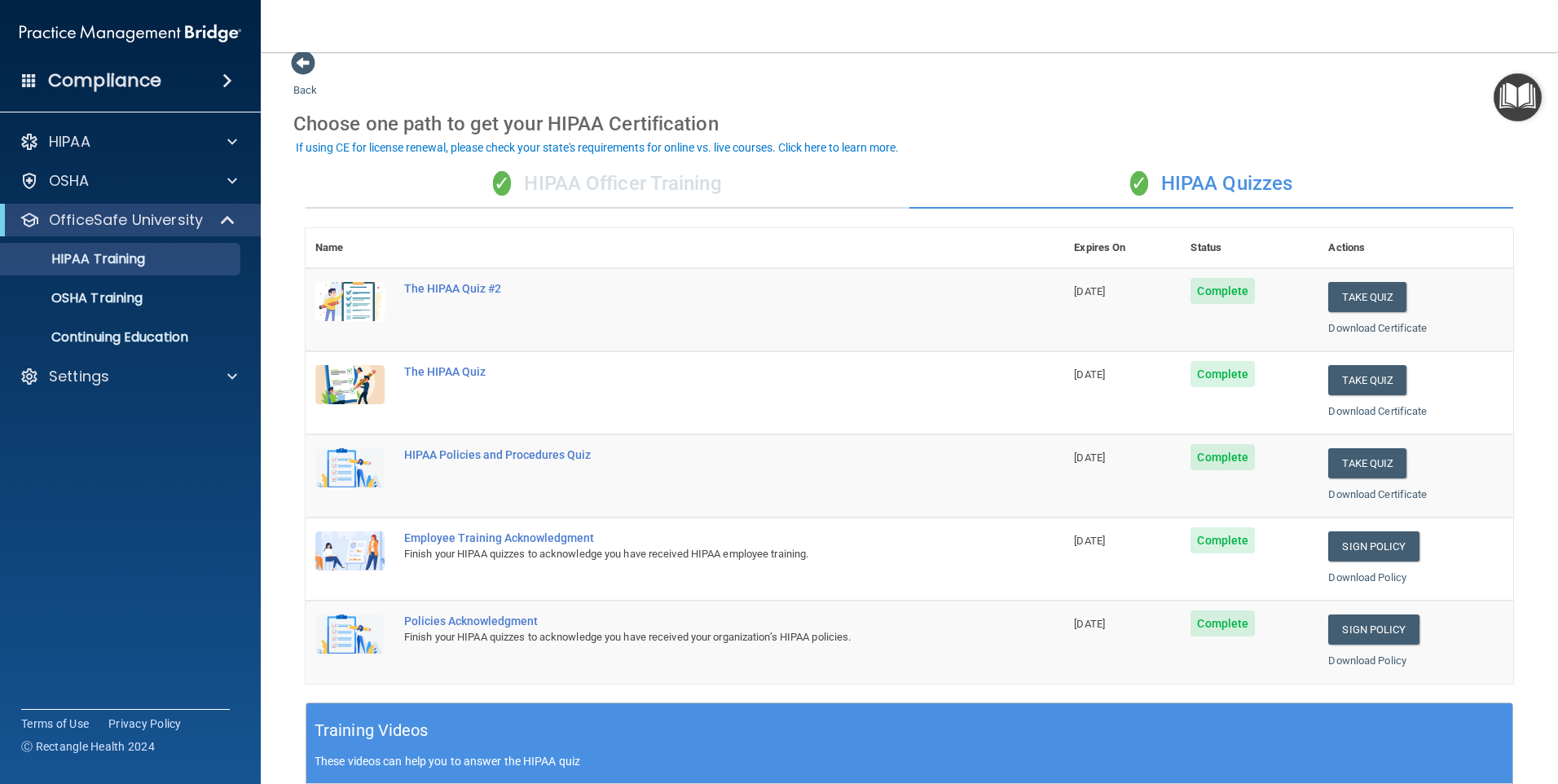
click at [650, 167] on div "✓ HIPAA Officer Training" at bounding box center [608, 184] width 604 height 49
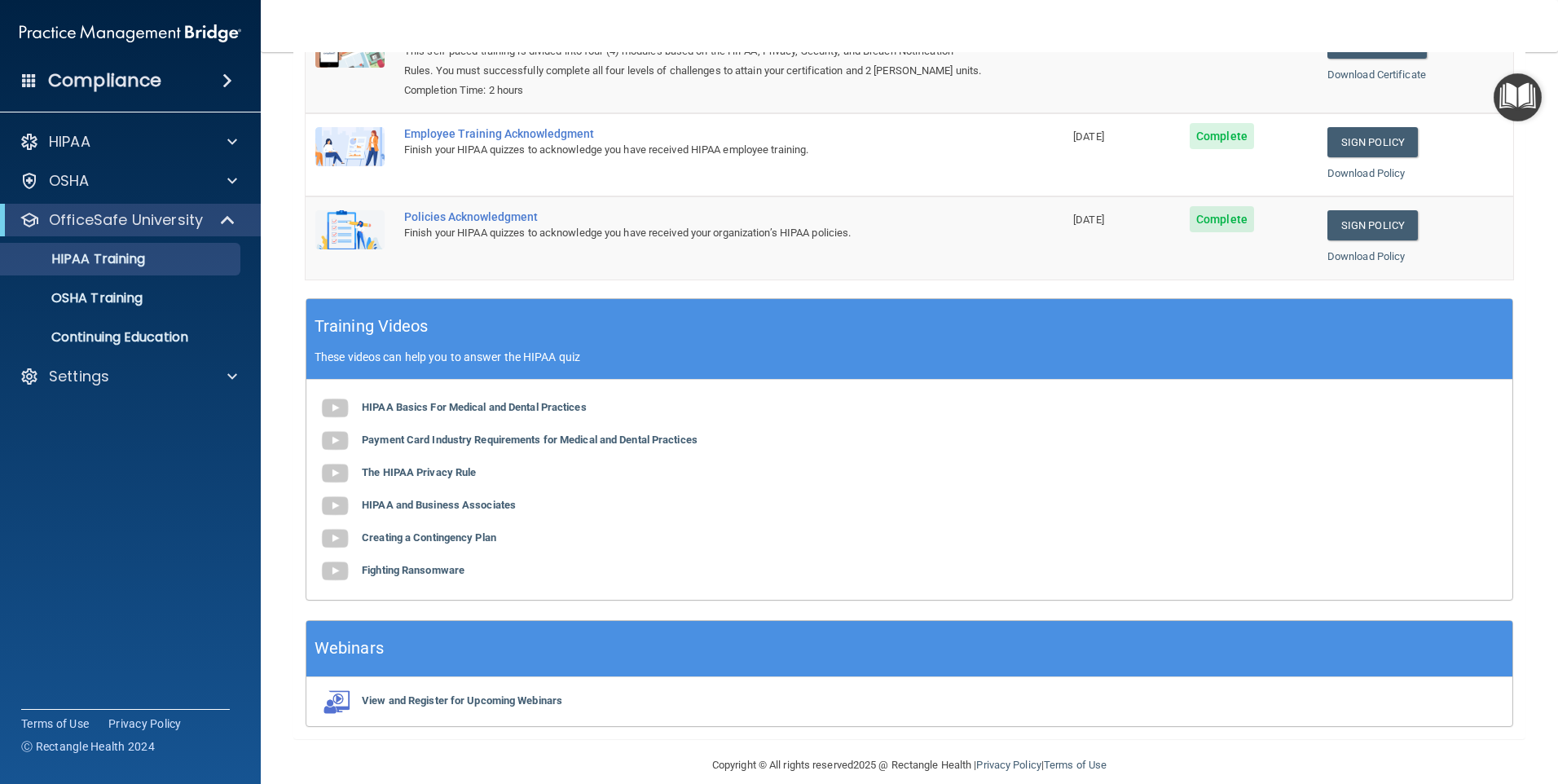
scroll to position [293, 0]
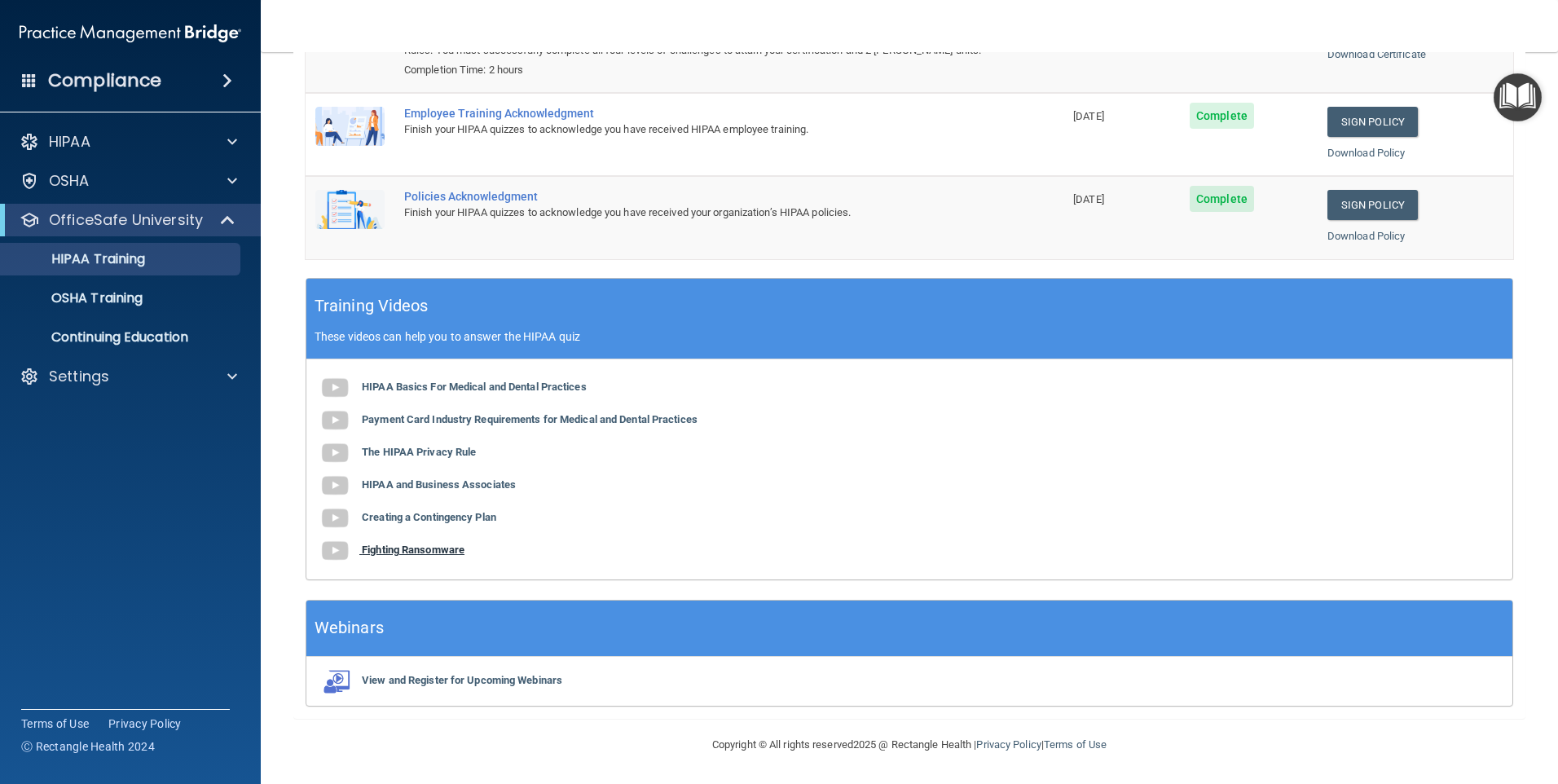
click at [423, 548] on b "Fighting Ransomware" at bounding box center [413, 550] width 103 height 12
click at [445, 681] on b "View and Register for Upcoming Webinars" at bounding box center [462, 680] width 201 height 12
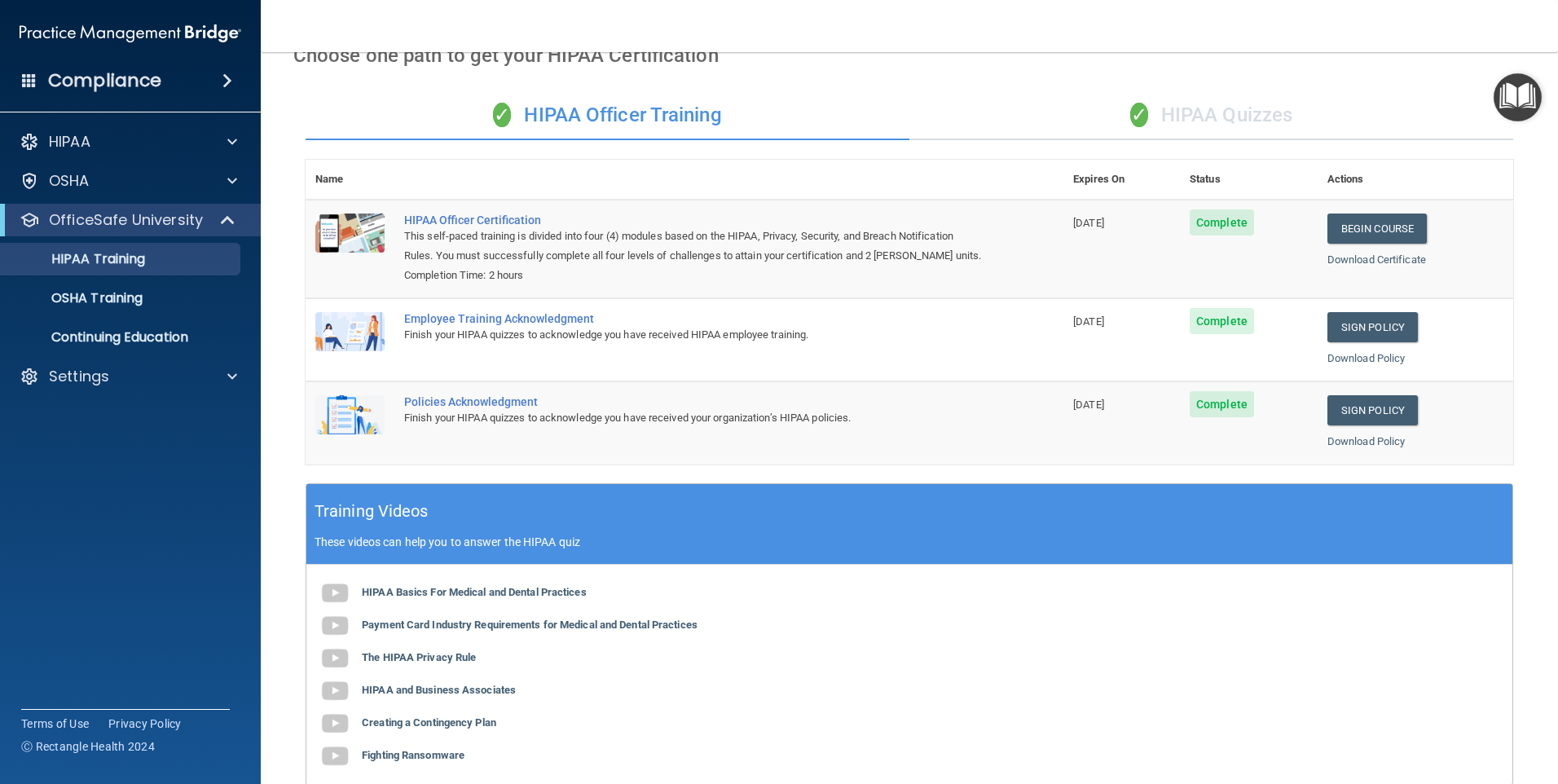
scroll to position [0, 0]
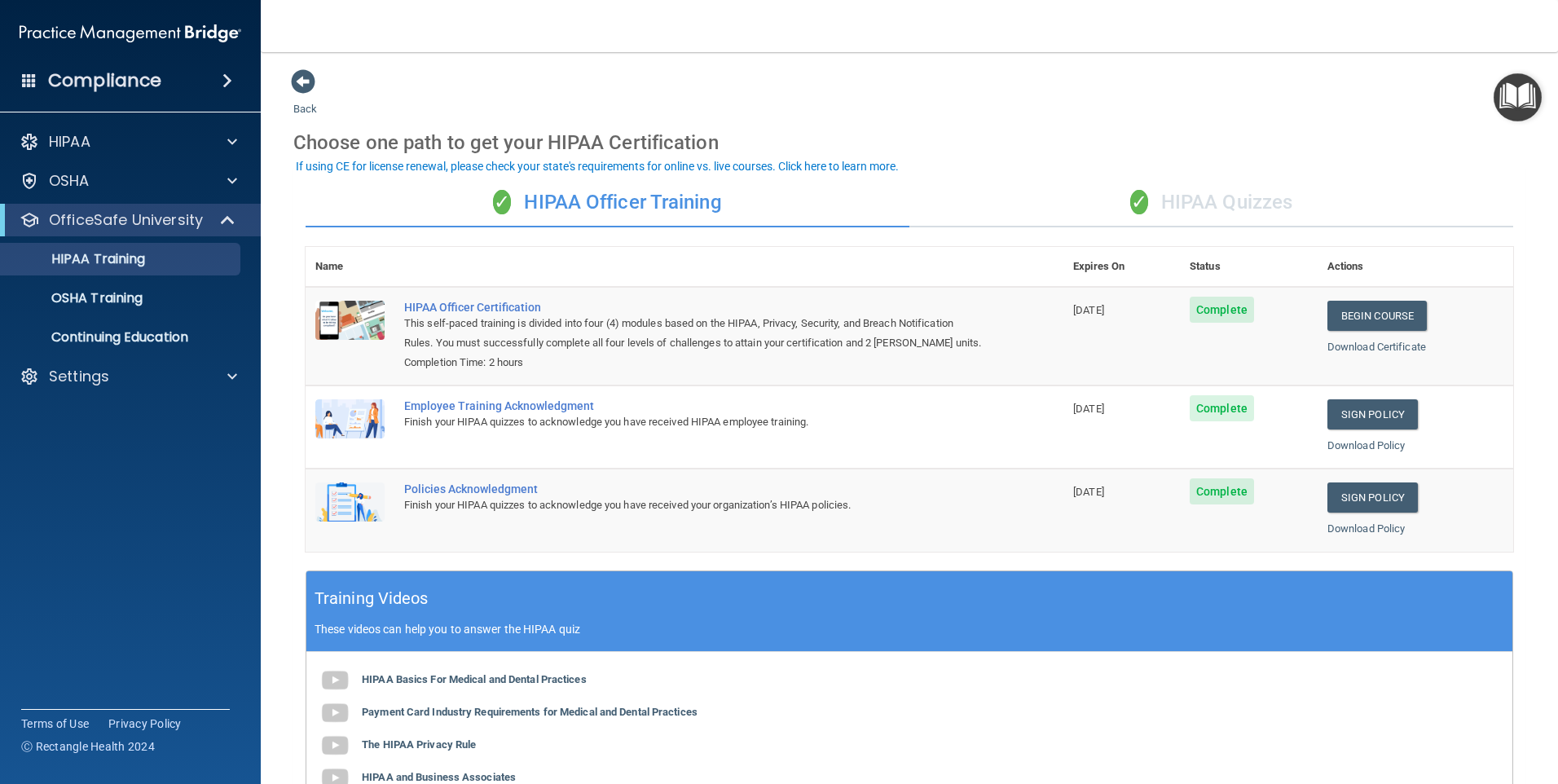
click at [1513, 102] on img "Open Resource Center" at bounding box center [1517, 97] width 48 height 48
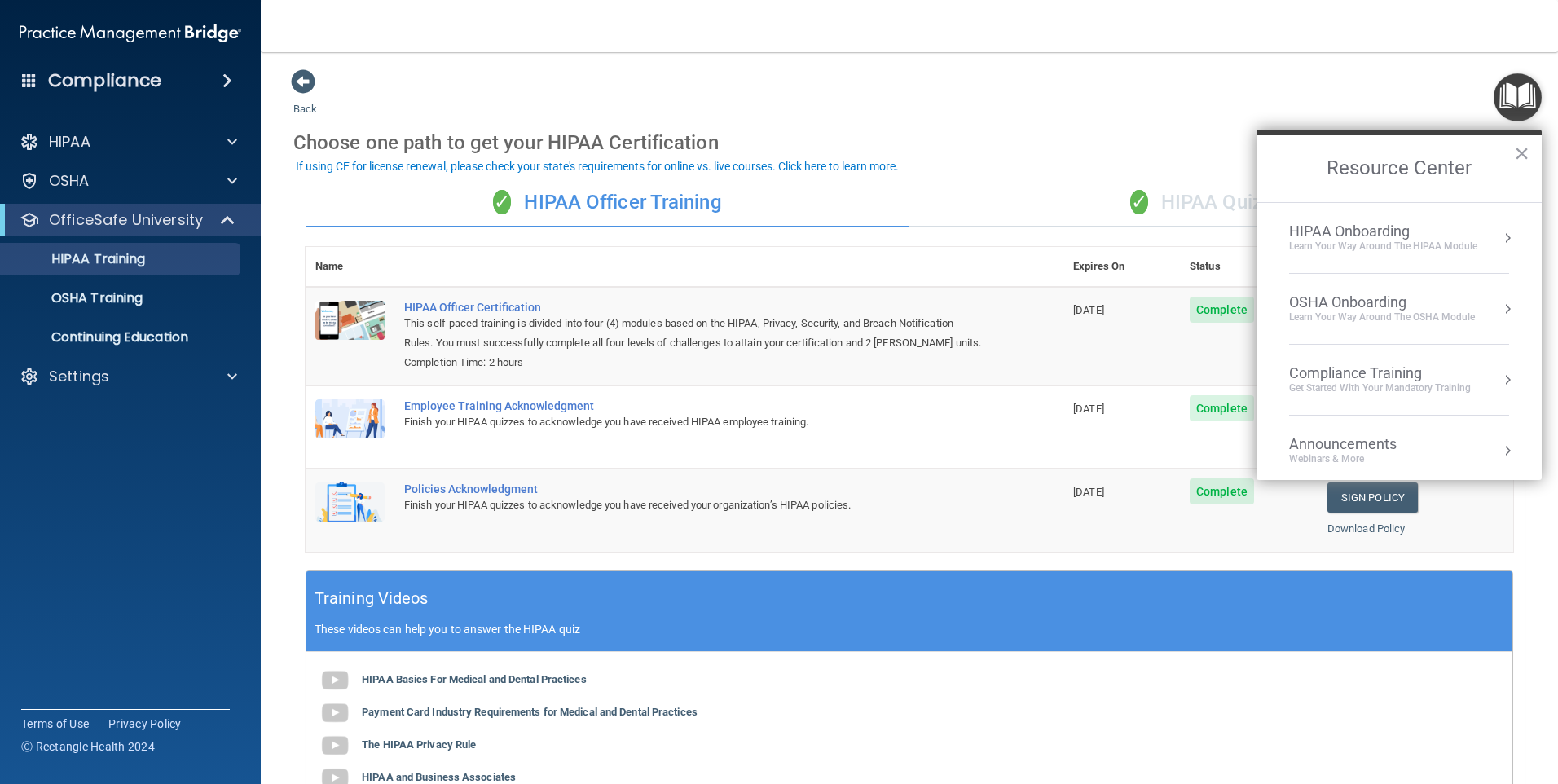
click at [1429, 251] on div "Learn Your Way around the HIPAA module" at bounding box center [1383, 246] width 188 height 14
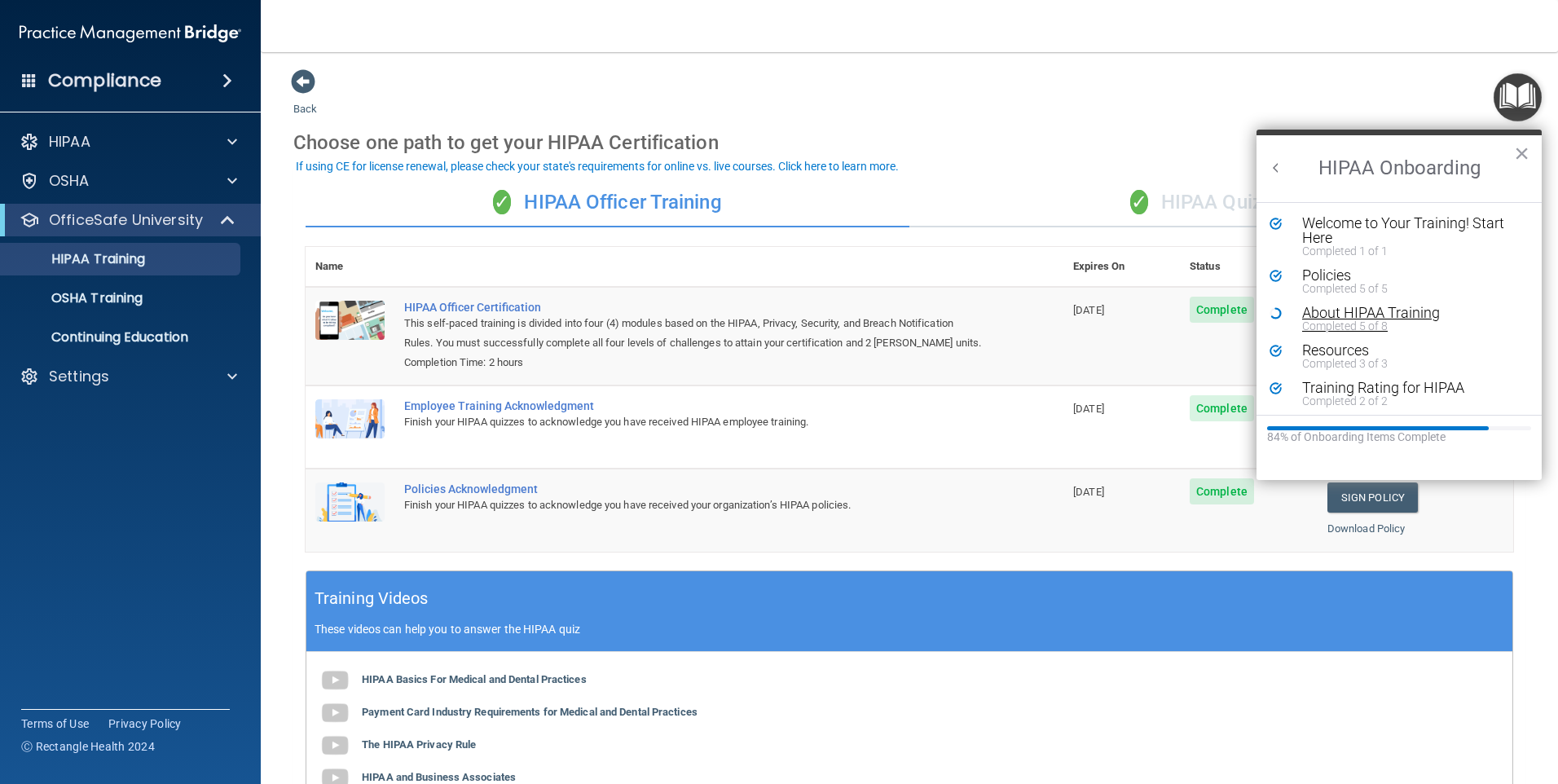
scroll to position [3, 0]
click at [966, 175] on div "✓ HIPAA Officer Training ✓ HIPAA Quizzes Name Expires On Status Actions HIPAA O…" at bounding box center [909, 588] width 1232 height 845
click at [1532, 156] on h2 "HIPAA Onboarding" at bounding box center [1399, 169] width 285 height 67
click at [1511, 153] on h2 "HIPAA Onboarding" at bounding box center [1399, 169] width 285 height 67
click at [1523, 152] on button "×" at bounding box center [1522, 153] width 16 height 26
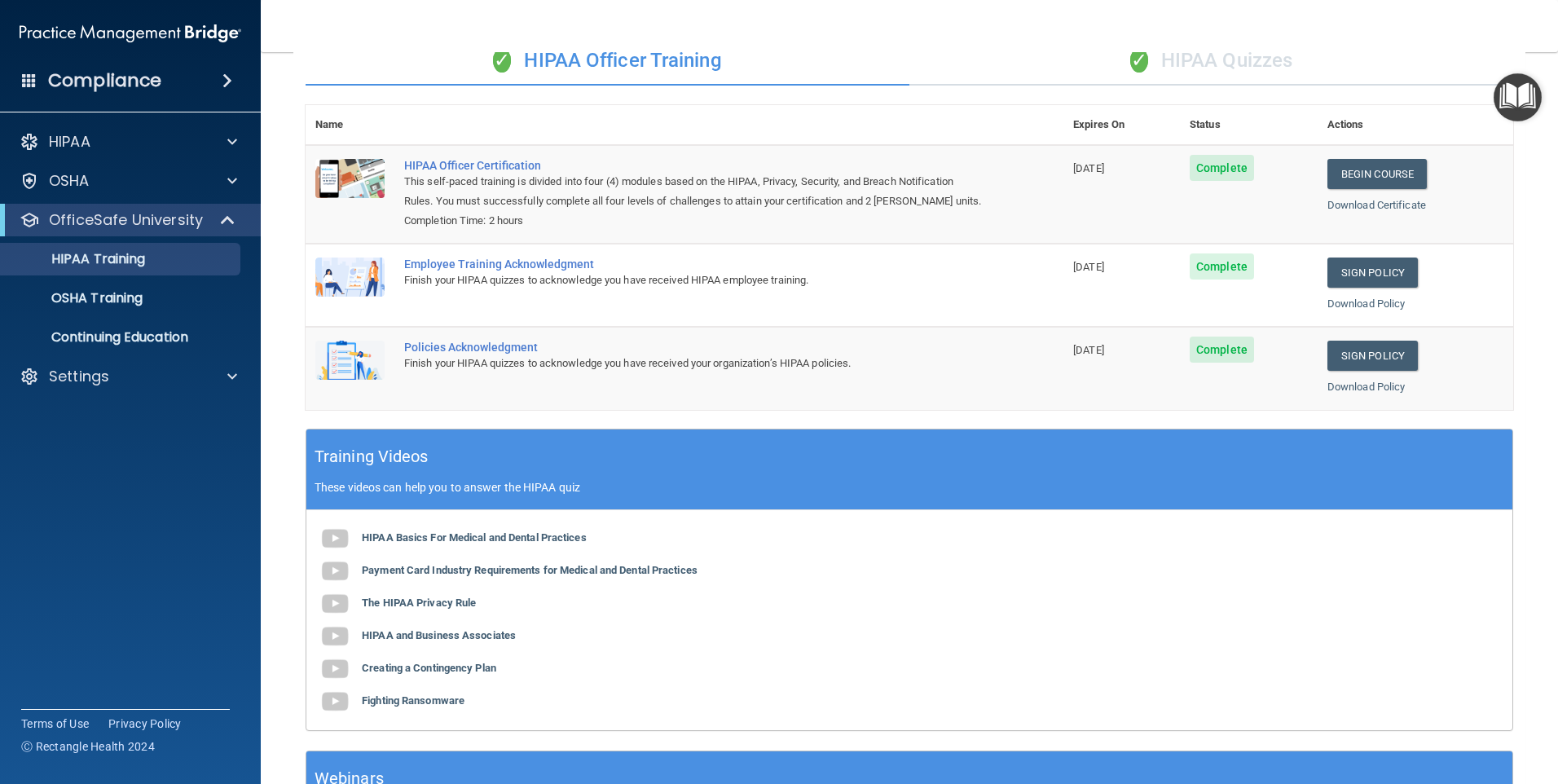
scroll to position [0, 0]
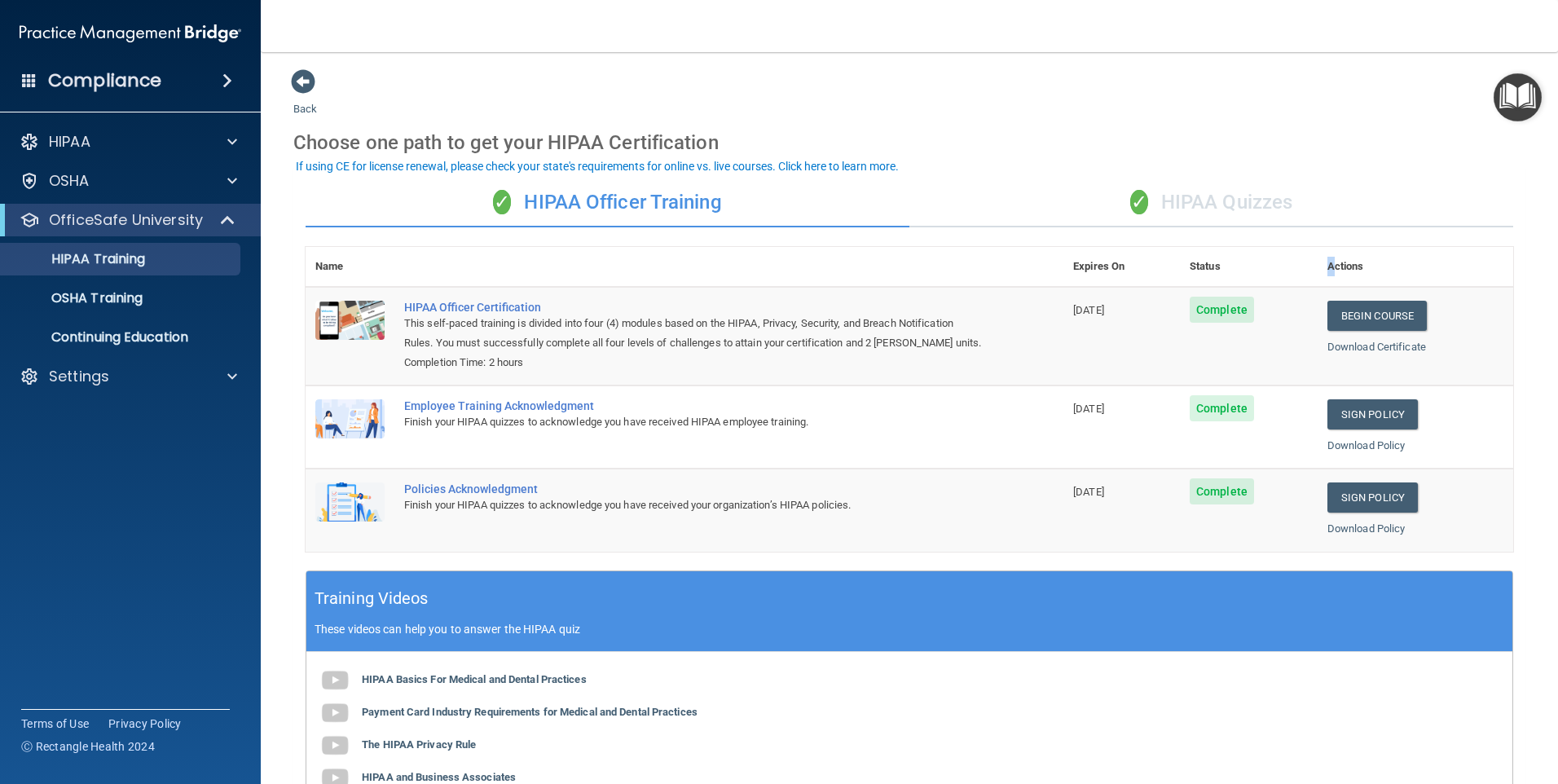
click at [1321, 254] on th "Actions" at bounding box center [1415, 266] width 196 height 40
drag, startPoint x: 1321, startPoint y: 254, endPoint x: 1324, endPoint y: 269, distance: 15.3
click at [1324, 269] on th "Actions" at bounding box center [1415, 266] width 196 height 40
click at [1190, 264] on th "Status" at bounding box center [1249, 266] width 138 height 40
click at [1081, 266] on th "Expires On" at bounding box center [1121, 266] width 116 height 40
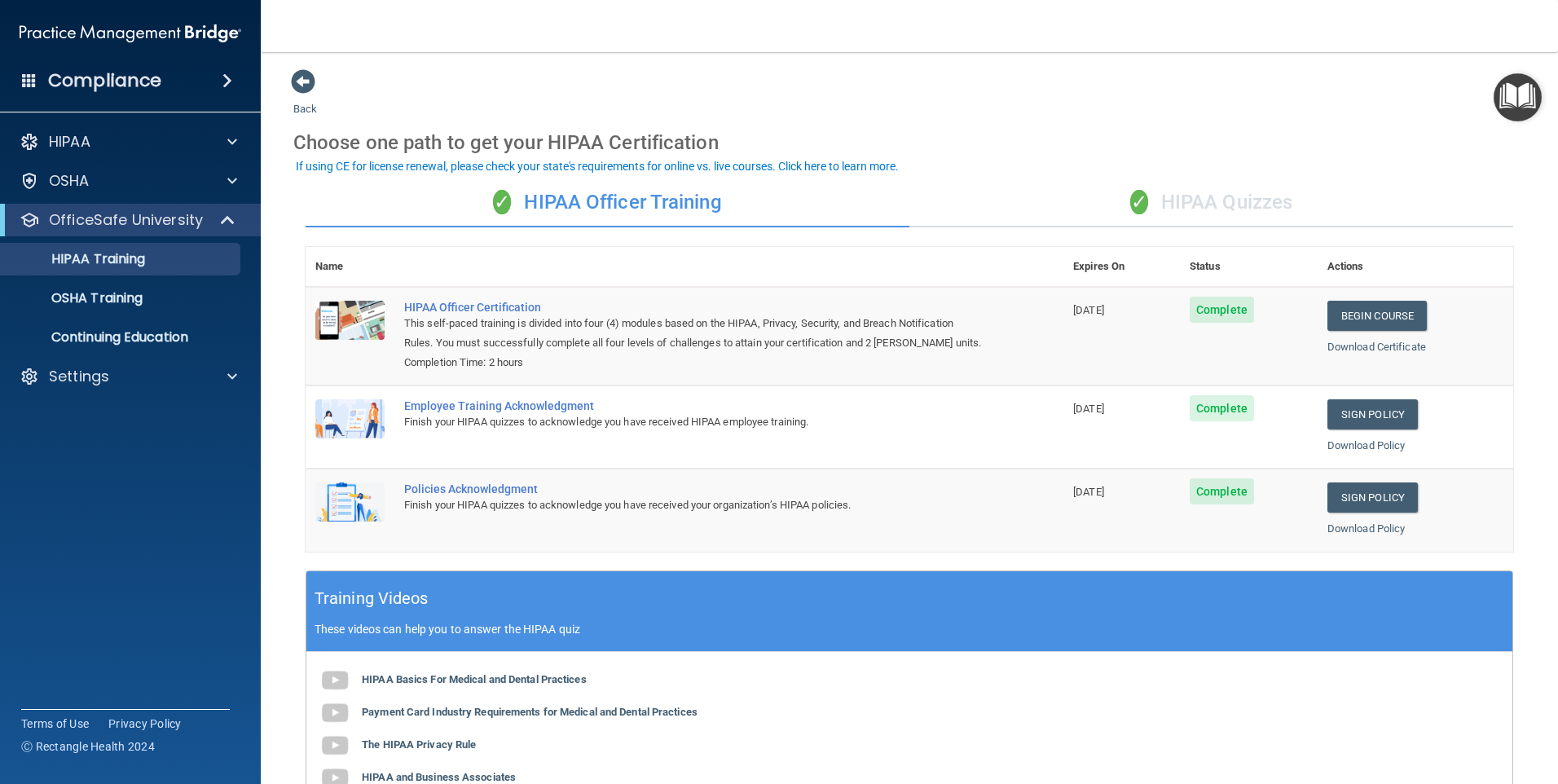
click at [620, 202] on div "✓ HIPAA Officer Training" at bounding box center [608, 202] width 604 height 49
click at [1231, 195] on div "✓ HIPAA Quizzes" at bounding box center [1211, 202] width 604 height 49
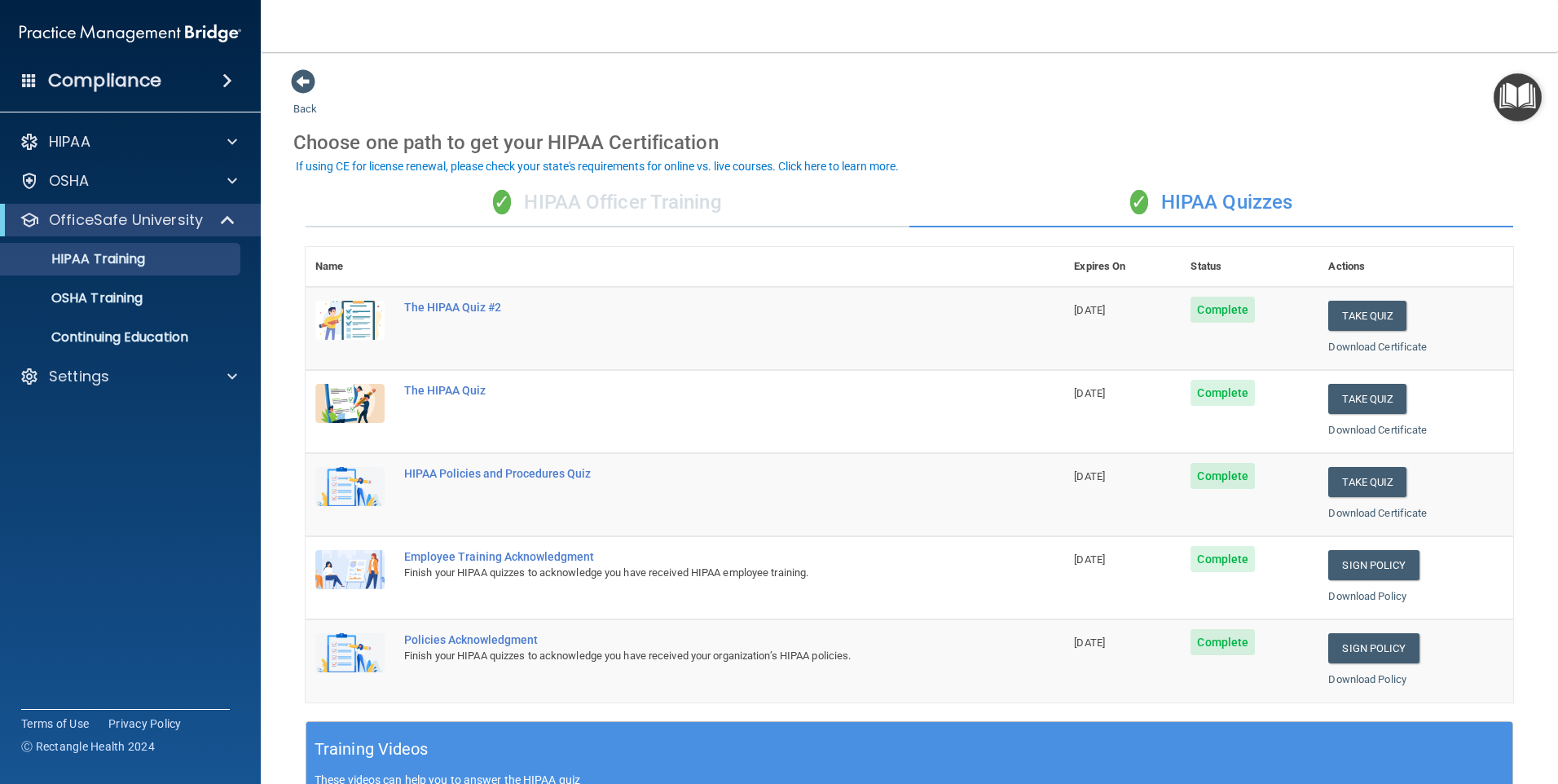
click at [1494, 105] on img "Open Resource Center" at bounding box center [1517, 97] width 48 height 48
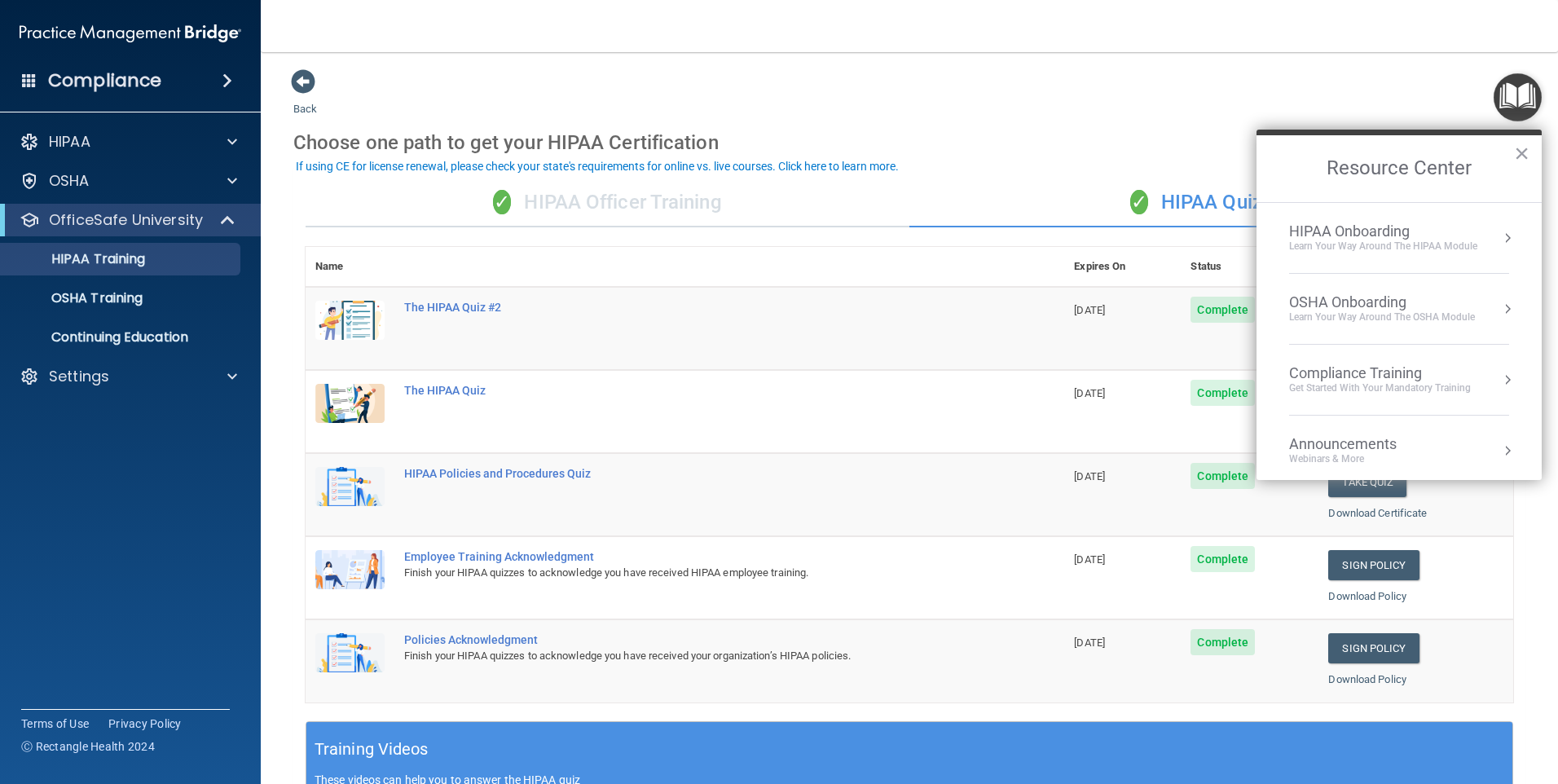
click at [1362, 242] on div "Learn Your Way around the HIPAA module" at bounding box center [1383, 246] width 188 height 14
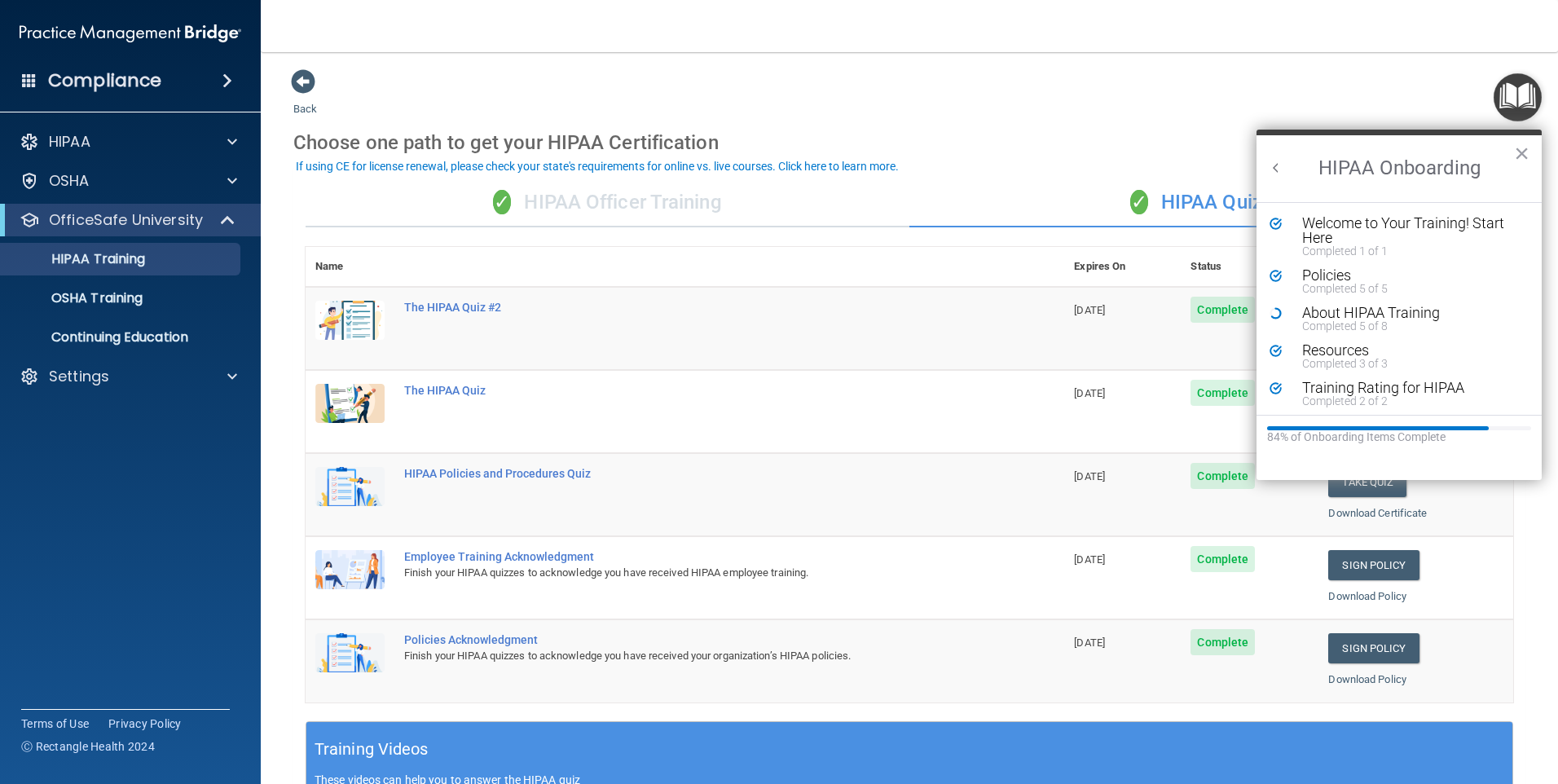
drag, startPoint x: 276, startPoint y: 36, endPoint x: 295, endPoint y: 39, distance: 19.2
click at [295, 39] on nav "Toggle navigation [PERSON_NAME] [PERSON_NAME][EMAIL_ADDRESS][DOMAIN_NAME] Manag…" at bounding box center [909, 26] width 1297 height 53
drag, startPoint x: 308, startPoint y: 46, endPoint x: 499, endPoint y: 211, distance: 252.4
click at [499, 211] on div "Toggle navigation [PERSON_NAME] [PERSON_NAME][EMAIL_ADDRESS][DOMAIN_NAME] Manag…" at bounding box center [909, 392] width 1297 height 784
drag, startPoint x: 499, startPoint y: 211, endPoint x: 383, endPoint y: 187, distance: 118.5
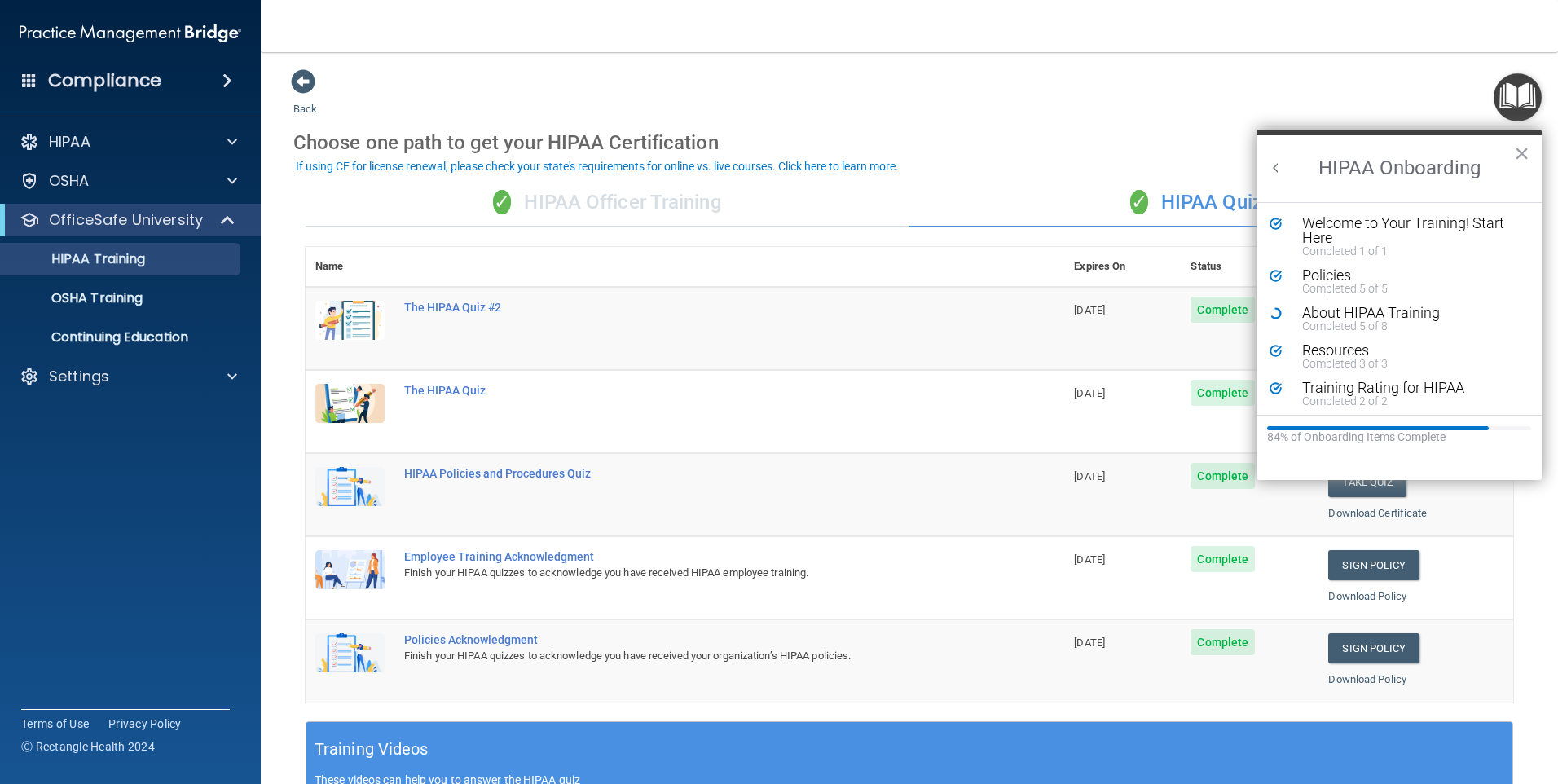
click at [383, 187] on div "✓ HIPAA Officer Training" at bounding box center [608, 202] width 604 height 49
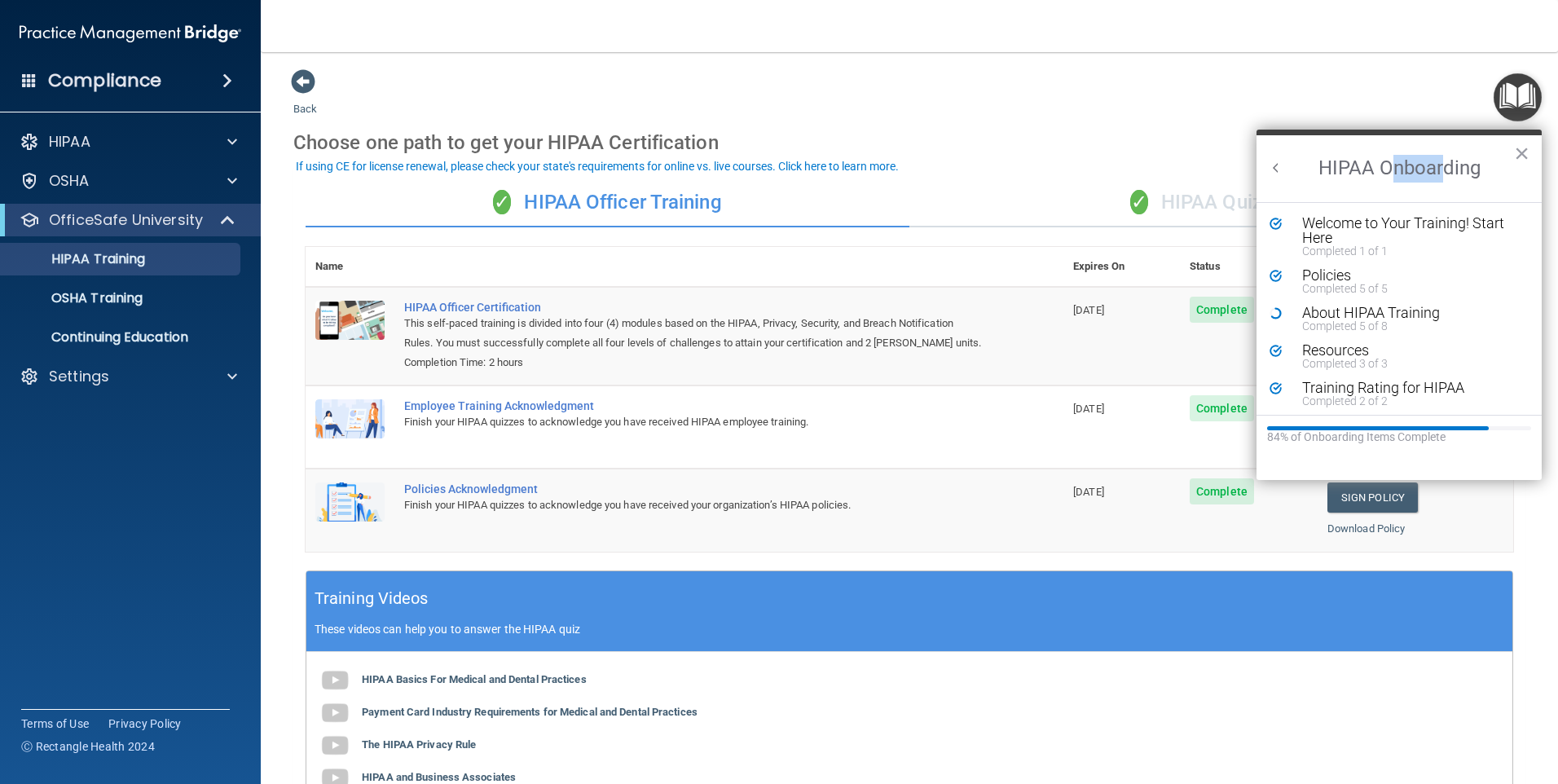
drag, startPoint x: 1443, startPoint y: 156, endPoint x: 1394, endPoint y: 192, distance: 60.8
click at [1394, 192] on h2 "HIPAA Onboarding" at bounding box center [1399, 169] width 285 height 67
drag, startPoint x: 1394, startPoint y: 192, endPoint x: 1328, endPoint y: 179, distance: 67.3
click at [1328, 179] on h2 "HIPAA Onboarding" at bounding box center [1399, 169] width 285 height 67
drag, startPoint x: 1328, startPoint y: 179, endPoint x: 1331, endPoint y: 128, distance: 51.1
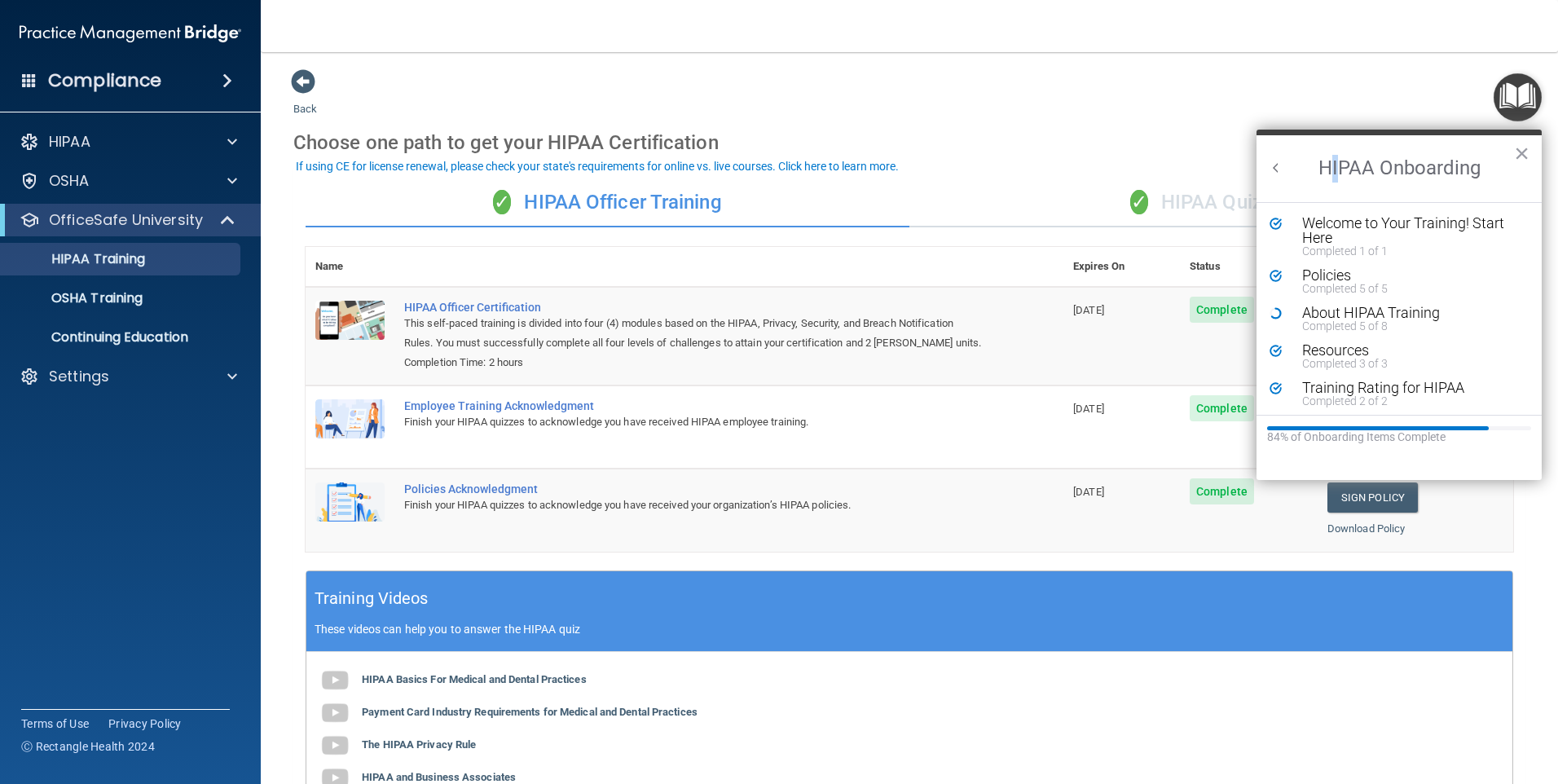
click at [1331, 128] on body "Compliance HIPAA Documents and Policies Report an Incident Business Associates …" at bounding box center [779, 392] width 1558 height 784
drag, startPoint x: 1331, startPoint y: 128, endPoint x: 1287, endPoint y: 142, distance: 46.2
click at [1287, 142] on h2 "HIPAA Onboarding" at bounding box center [1399, 169] width 285 height 67
drag, startPoint x: 1273, startPoint y: 149, endPoint x: 1164, endPoint y: 128, distance: 111.0
click at [1164, 128] on body "Compliance HIPAA Documents and Policies Report an Incident Business Associates …" at bounding box center [779, 392] width 1558 height 784
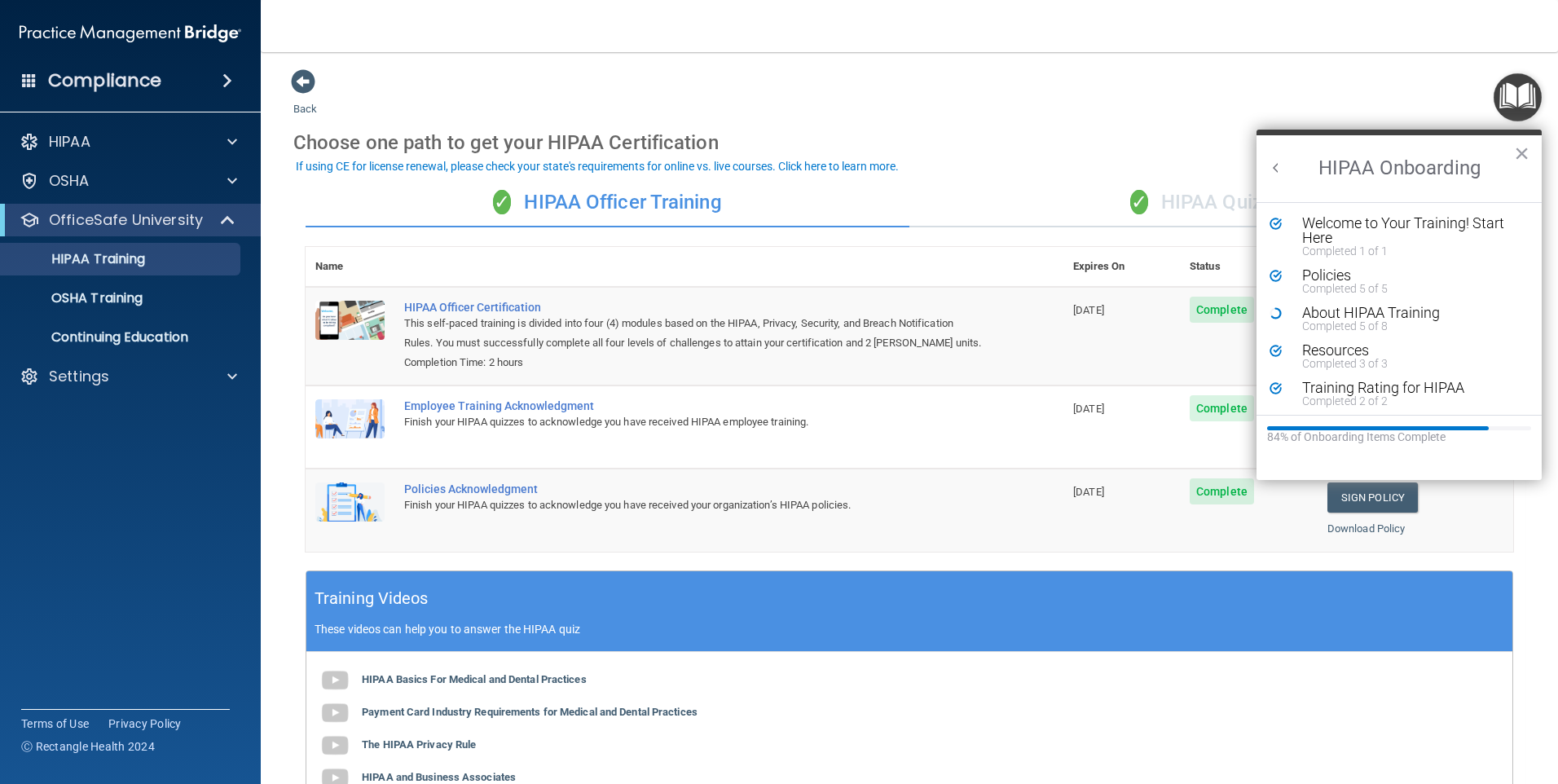
drag, startPoint x: 1164, startPoint y: 128, endPoint x: 1034, endPoint y: 132, distance: 130.1
click at [1029, 133] on div "Choose one path to get your HIPAA Certification" at bounding box center [909, 142] width 1232 height 47
click at [961, 343] on div "This self-paced training is divided into four (4) modules based on the HIPAA, P…" at bounding box center [693, 333] width 577 height 39
click at [104, 507] on accordion "HIPAA Documents and Policies Report an Incident Business Associates Emergency P…" at bounding box center [131, 345] width 262 height 454
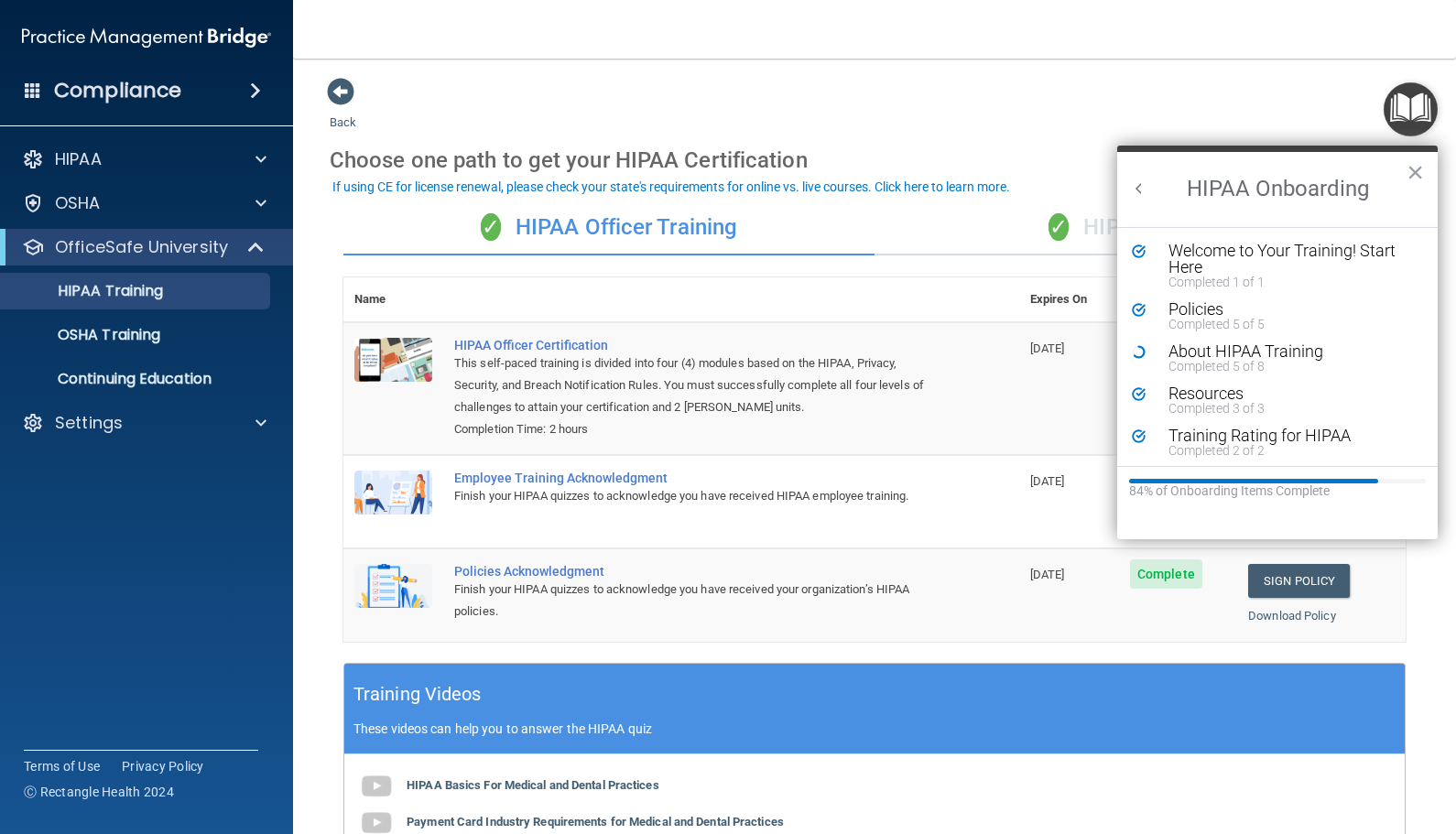
click at [1269, 647] on div "Name Expires On Status Actions HIPAA Officer Certification This self-paced trai…" at bounding box center [875, 470] width 1063 height 386
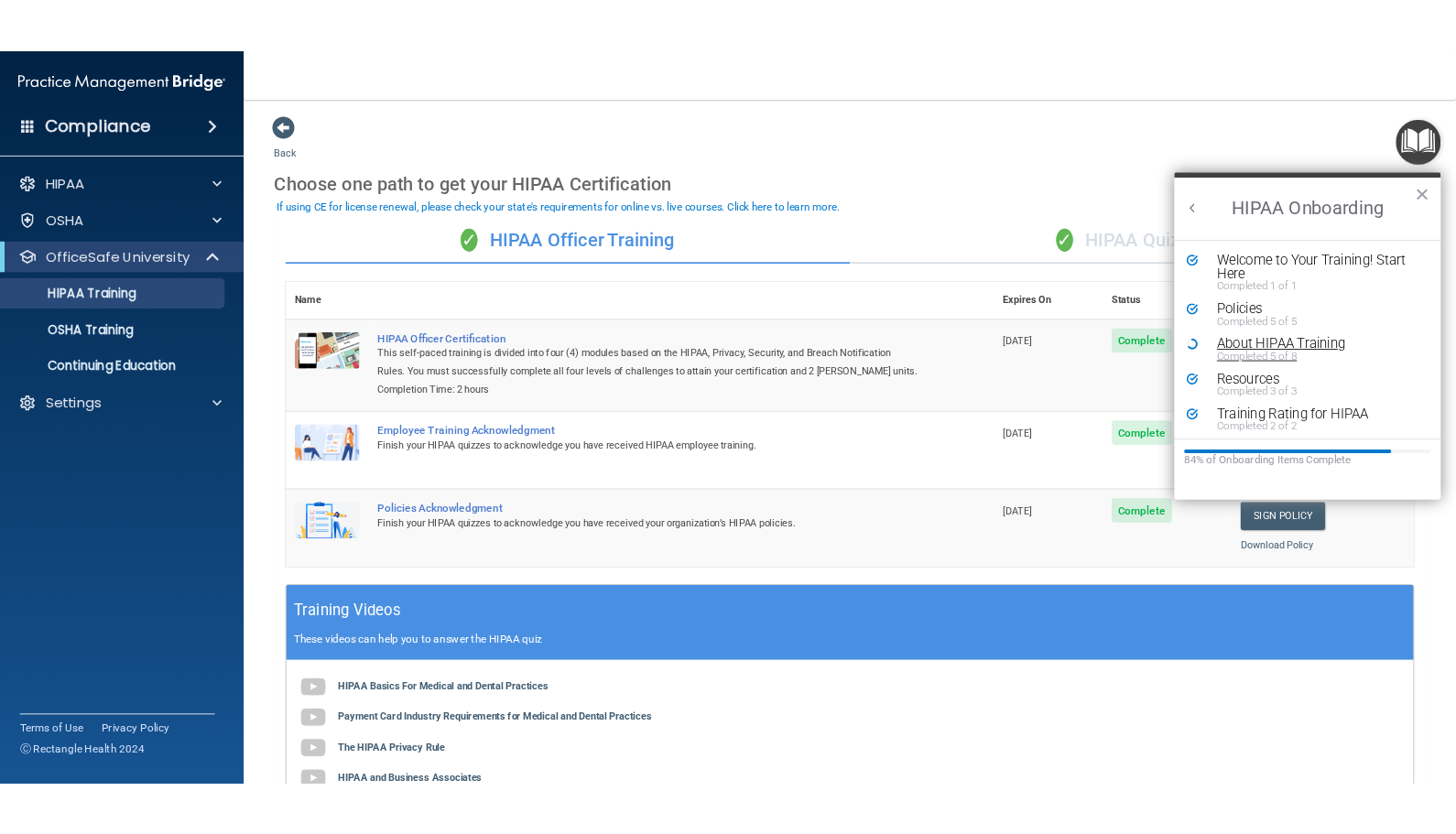
scroll to position [4, 0]
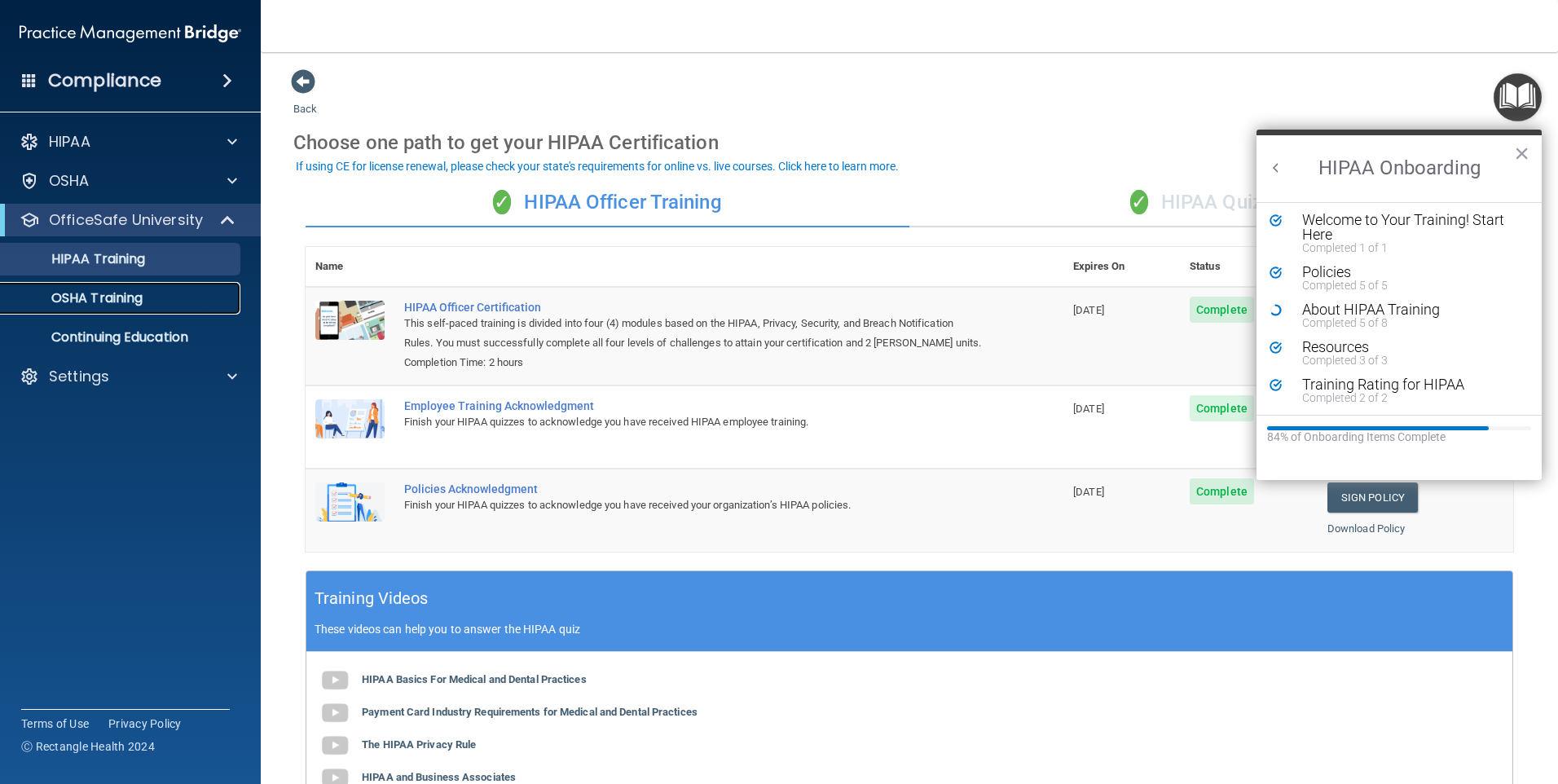
click at [115, 309] on link "OSHA Training" at bounding box center [112, 298] width 257 height 33
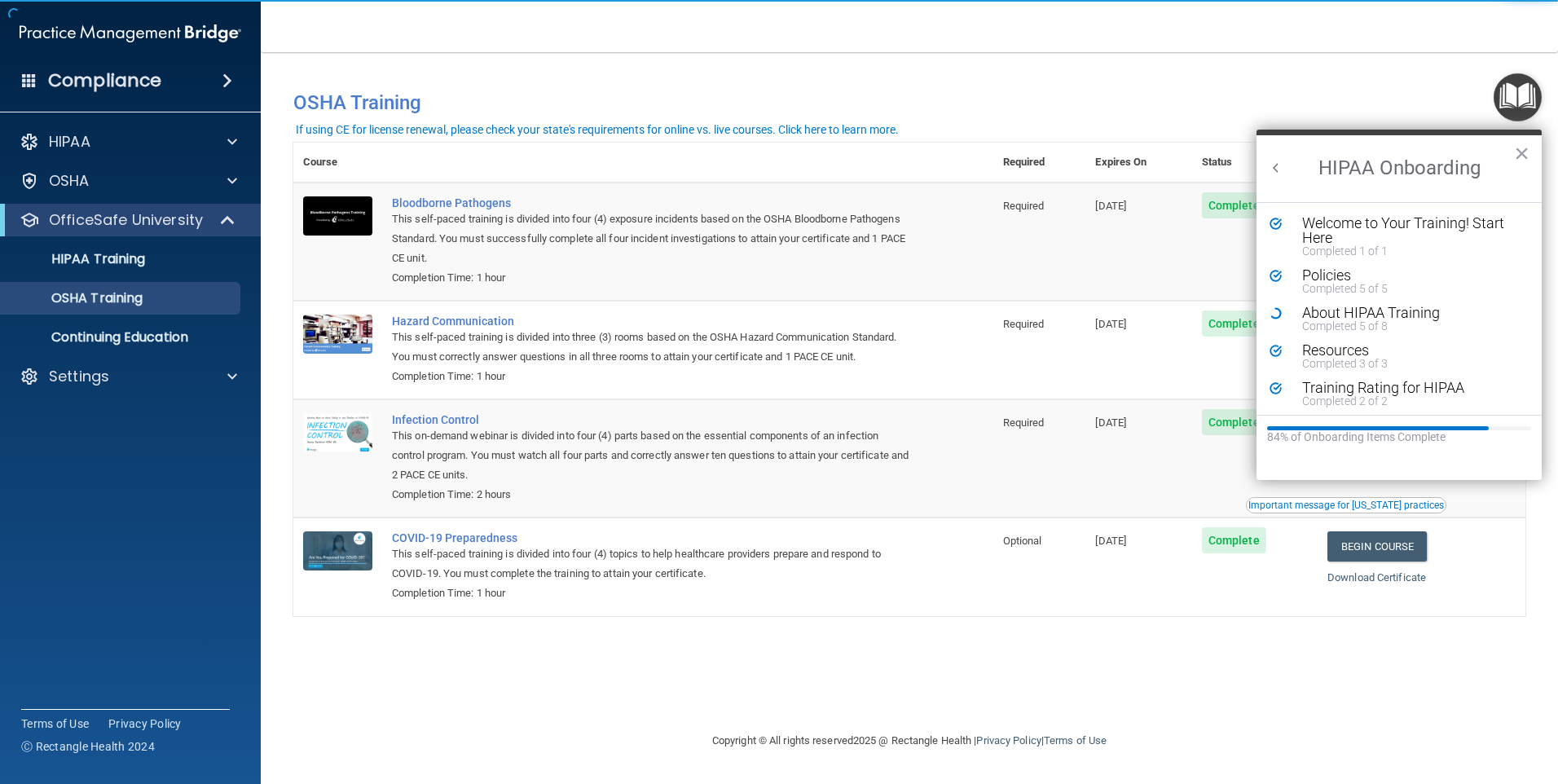
click at [1531, 157] on h2 "HIPAA Onboarding" at bounding box center [1399, 169] width 285 height 67
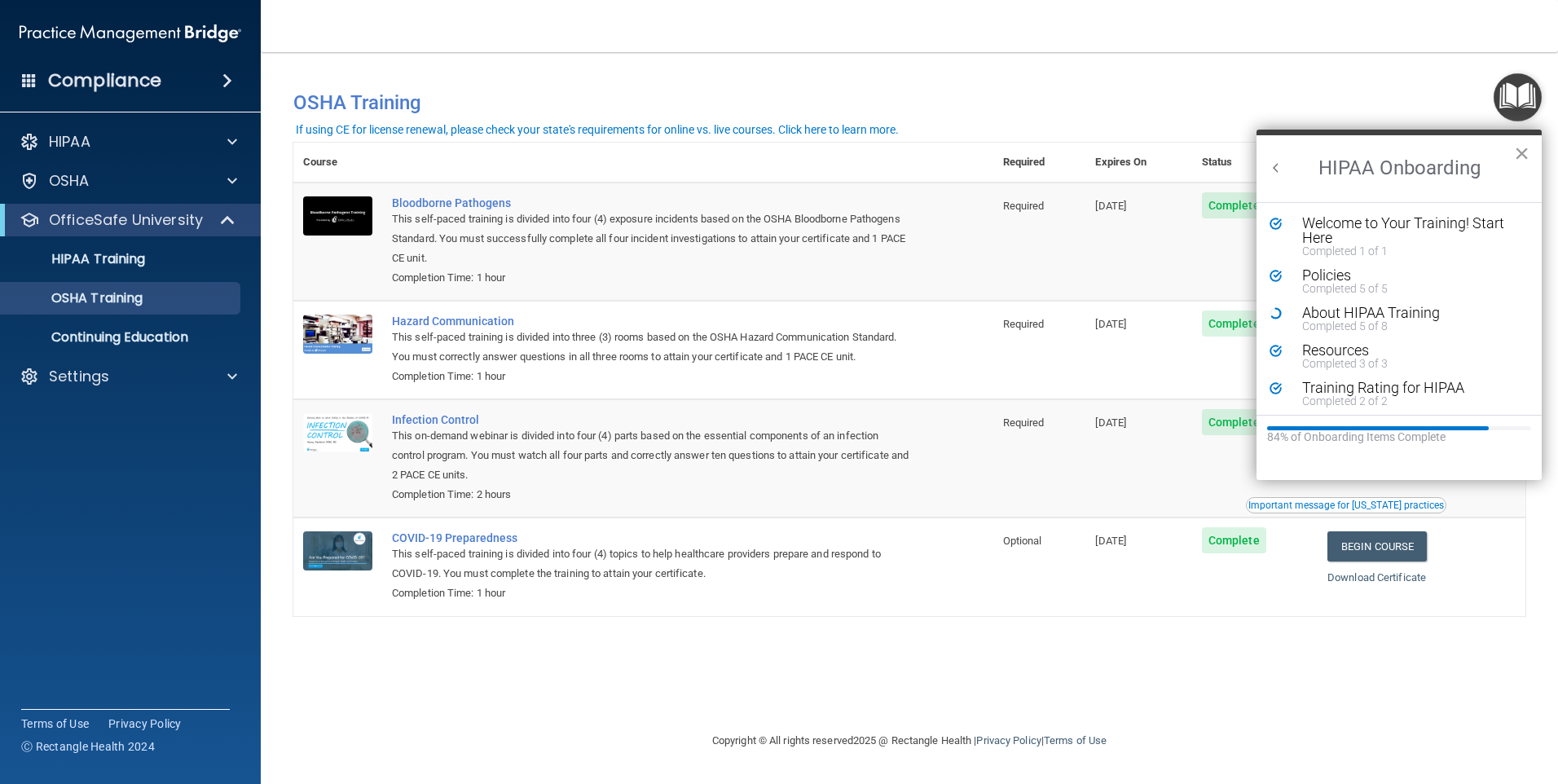
click at [1526, 155] on button "×" at bounding box center [1522, 153] width 16 height 26
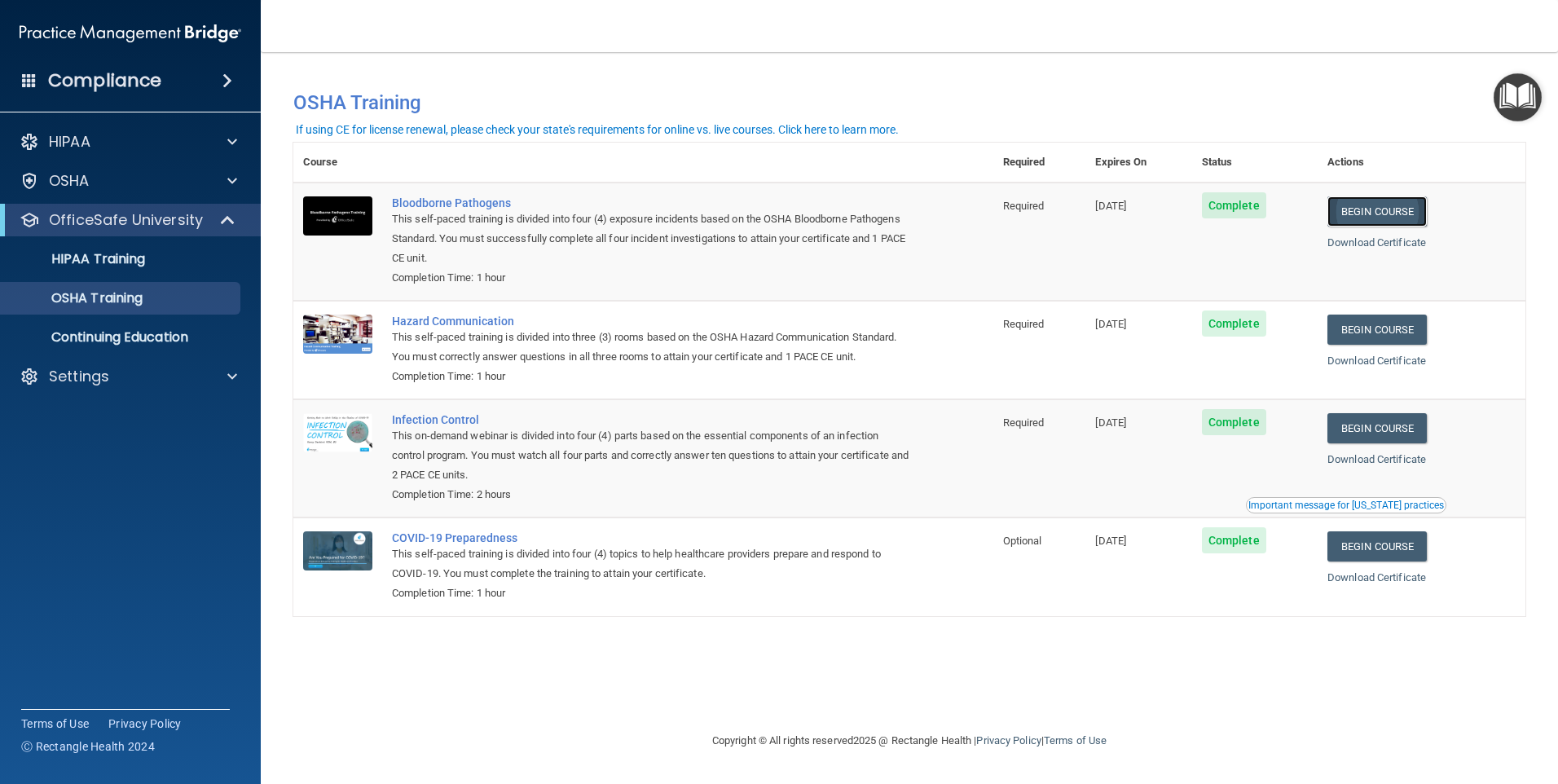
click at [1400, 205] on link "Begin Course" at bounding box center [1376, 211] width 99 height 30
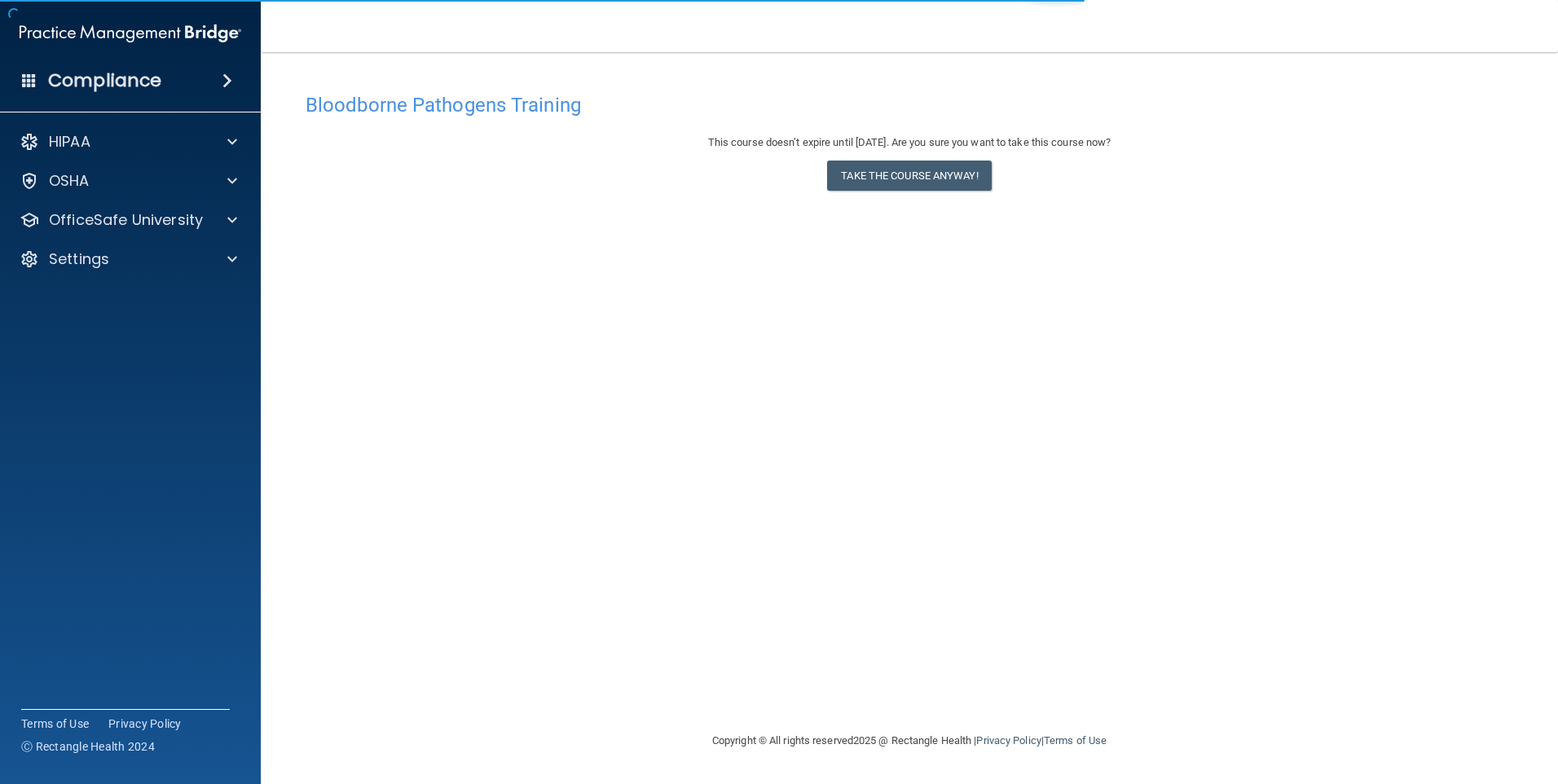
click at [869, 195] on div "This course doesn’t expire until [DATE]. Are you sure you want to take this cou…" at bounding box center [909, 165] width 1207 height 66
click at [878, 187] on button "Take the course anyway!" at bounding box center [909, 175] width 164 height 30
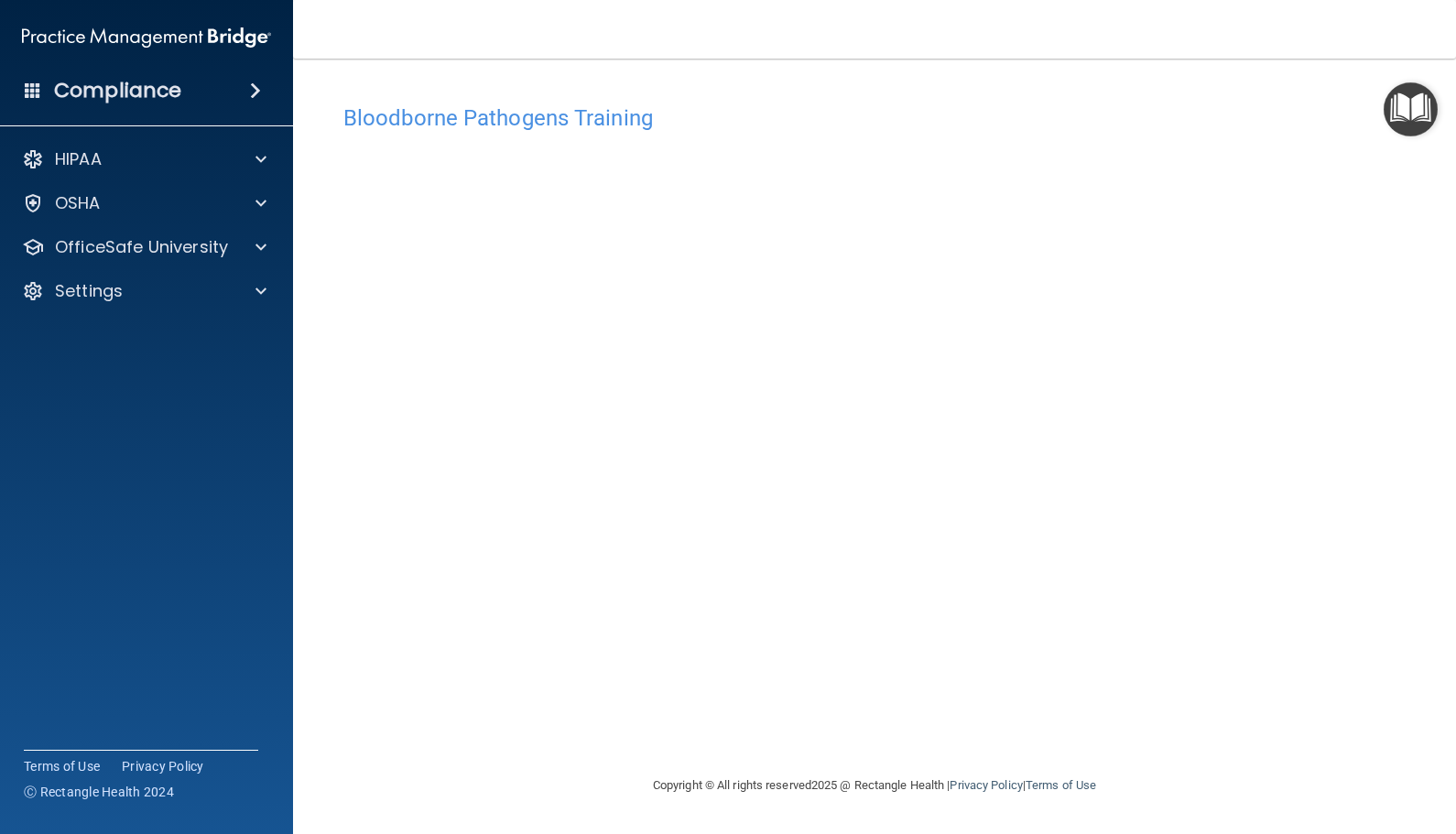
click at [492, 741] on div "Bloodborne Pathogens Training This course doesn’t expire until [DATE]. Are you …" at bounding box center [874, 435] width 1090 height 680
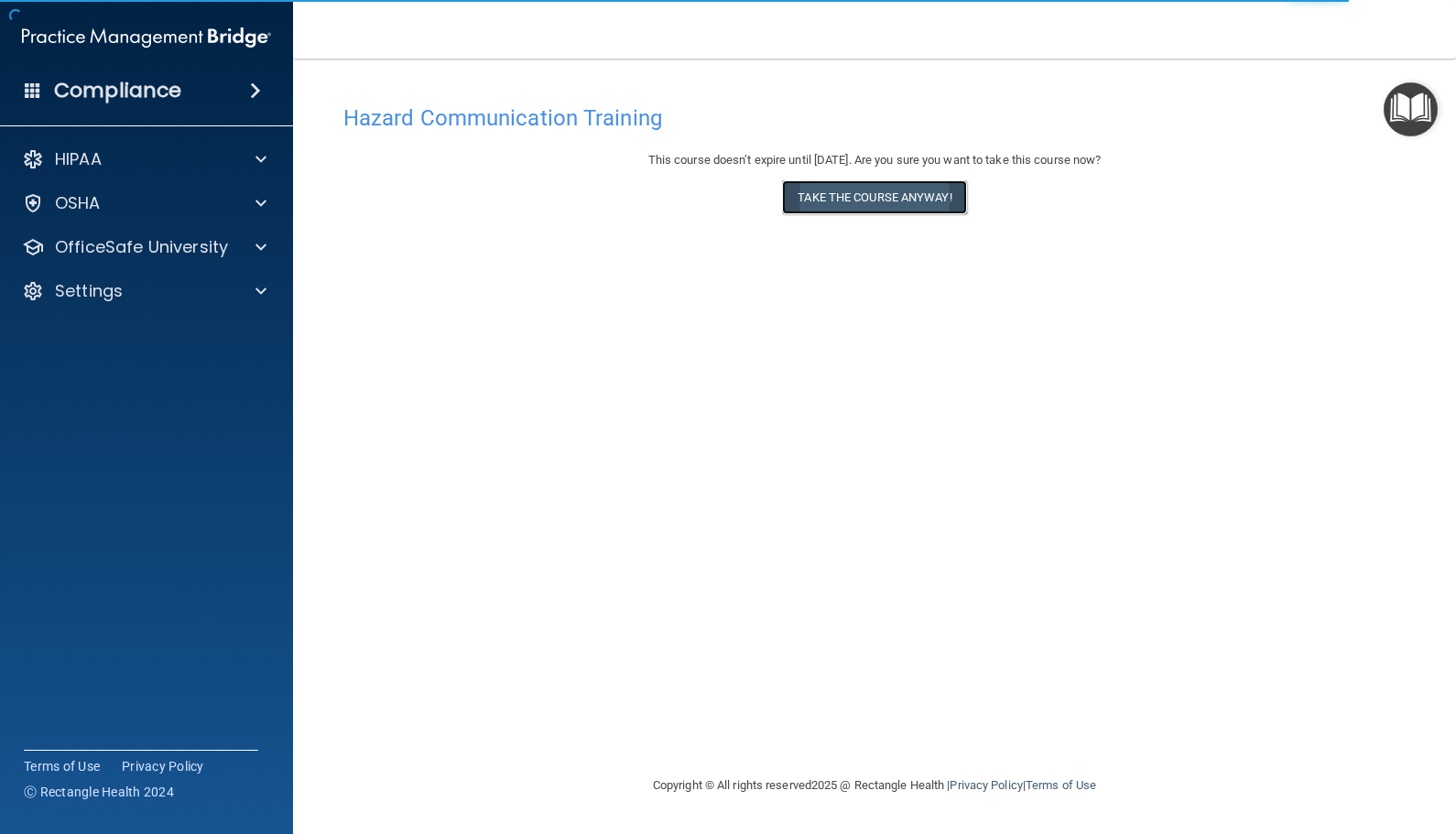
click at [885, 204] on button "Take the course anyway!" at bounding box center [874, 197] width 184 height 34
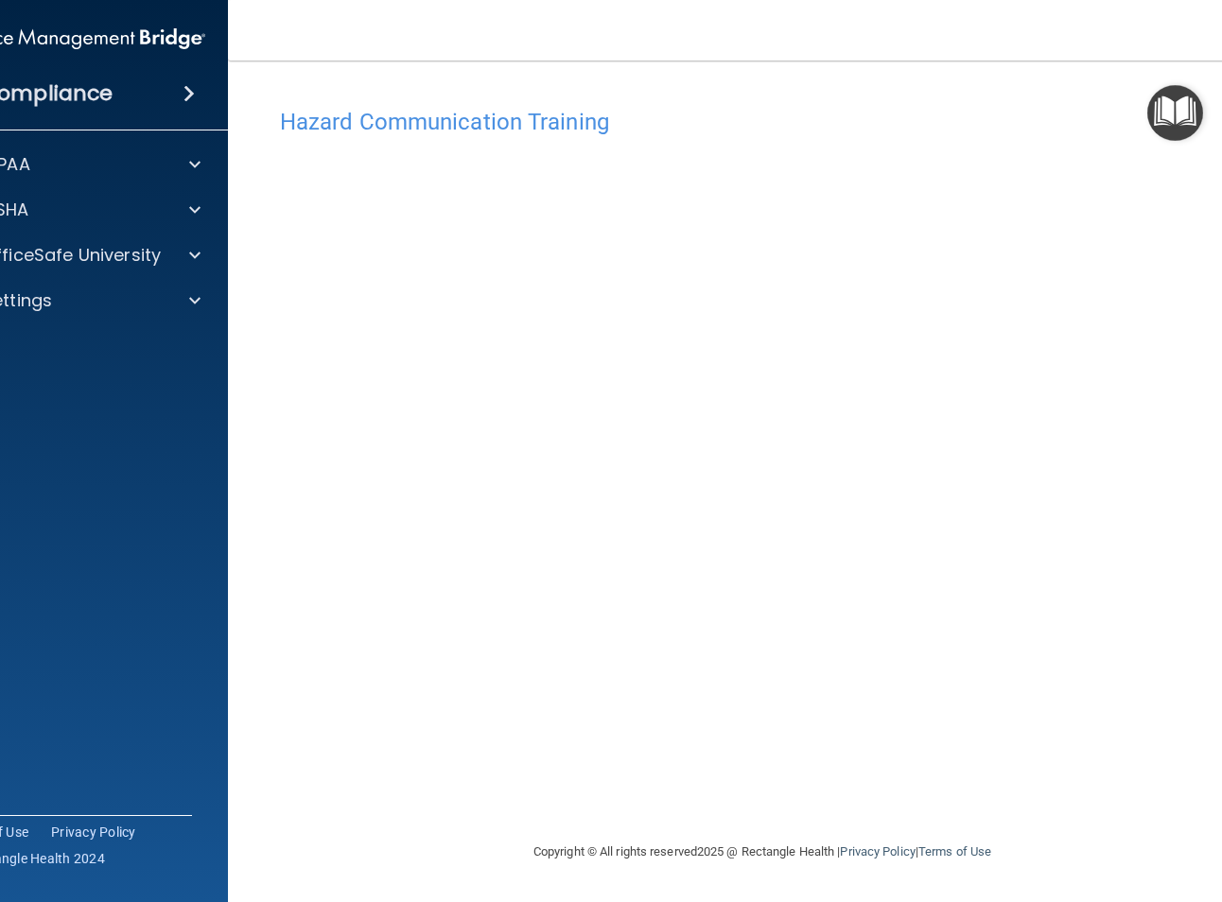
click at [1024, 811] on div "Hazard Communication Training This course doesn’t expire until [DATE]. Are you …" at bounding box center [762, 469] width 993 height 742
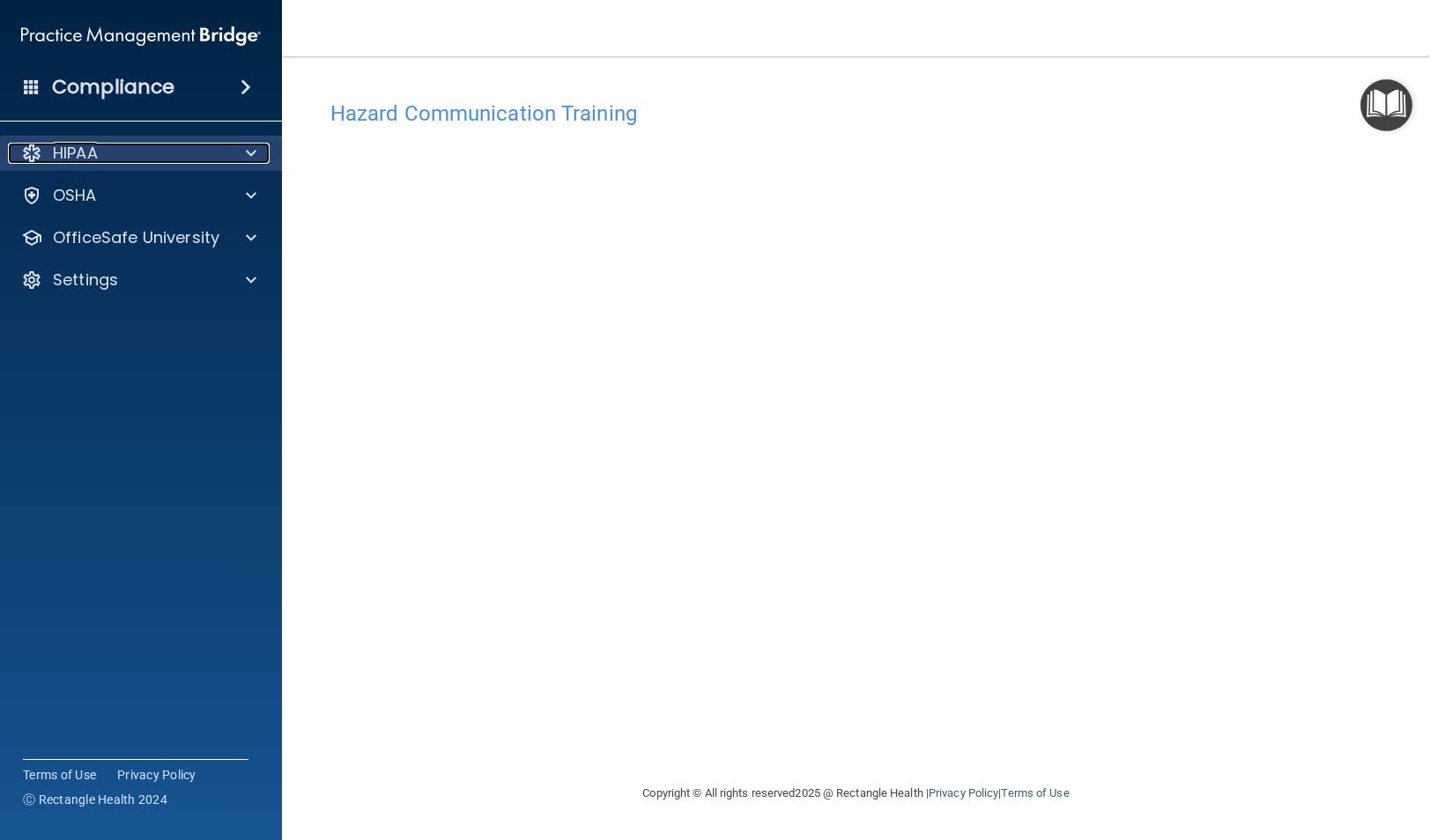
click at [102, 150] on div "HIPAA" at bounding box center [117, 153] width 218 height 21
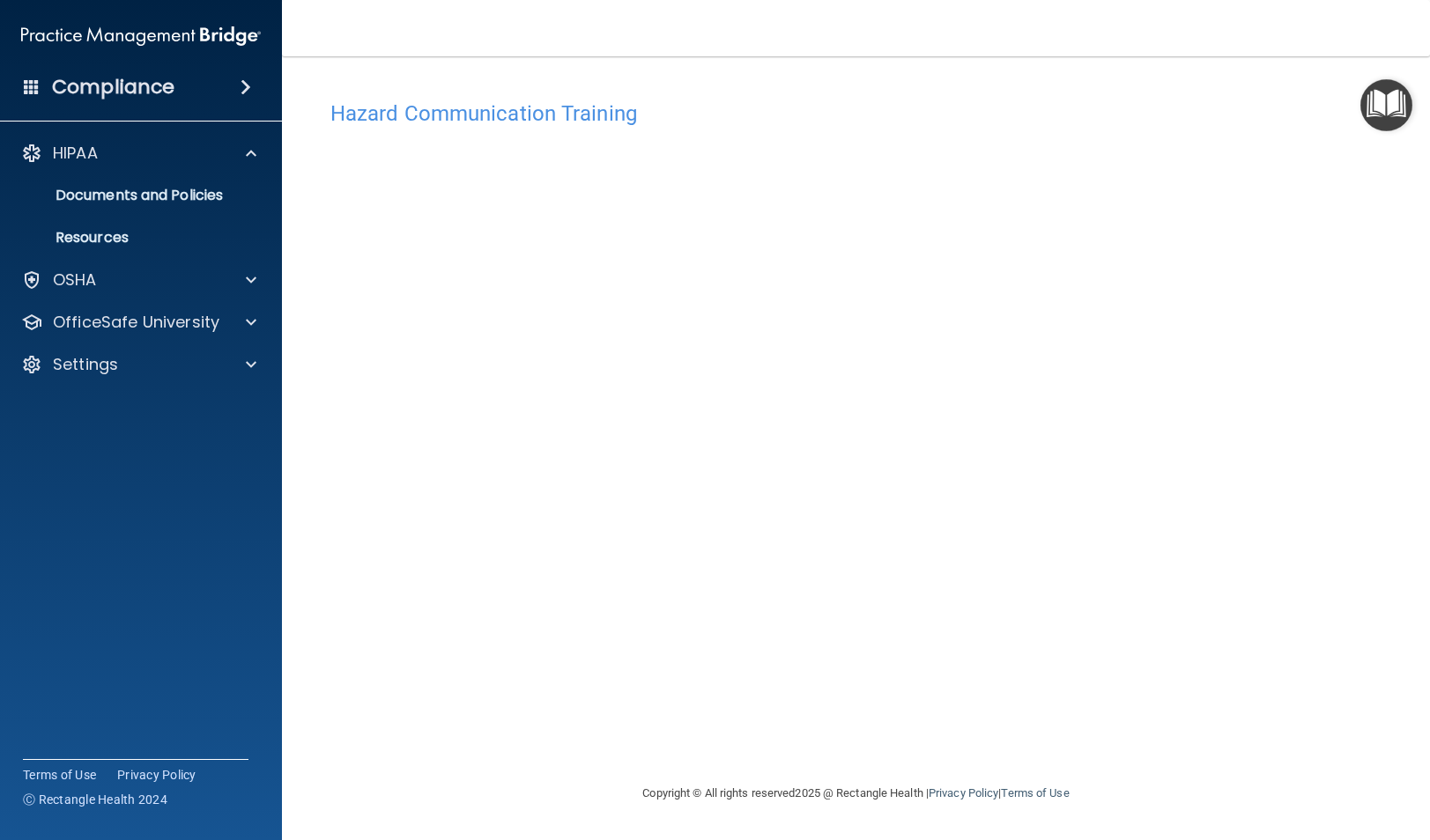
click at [333, 26] on nav "Toggle navigation Corianna Allen corianna.allen@campsmile.com Manage My Enterpr…" at bounding box center [856, 28] width 1148 height 57
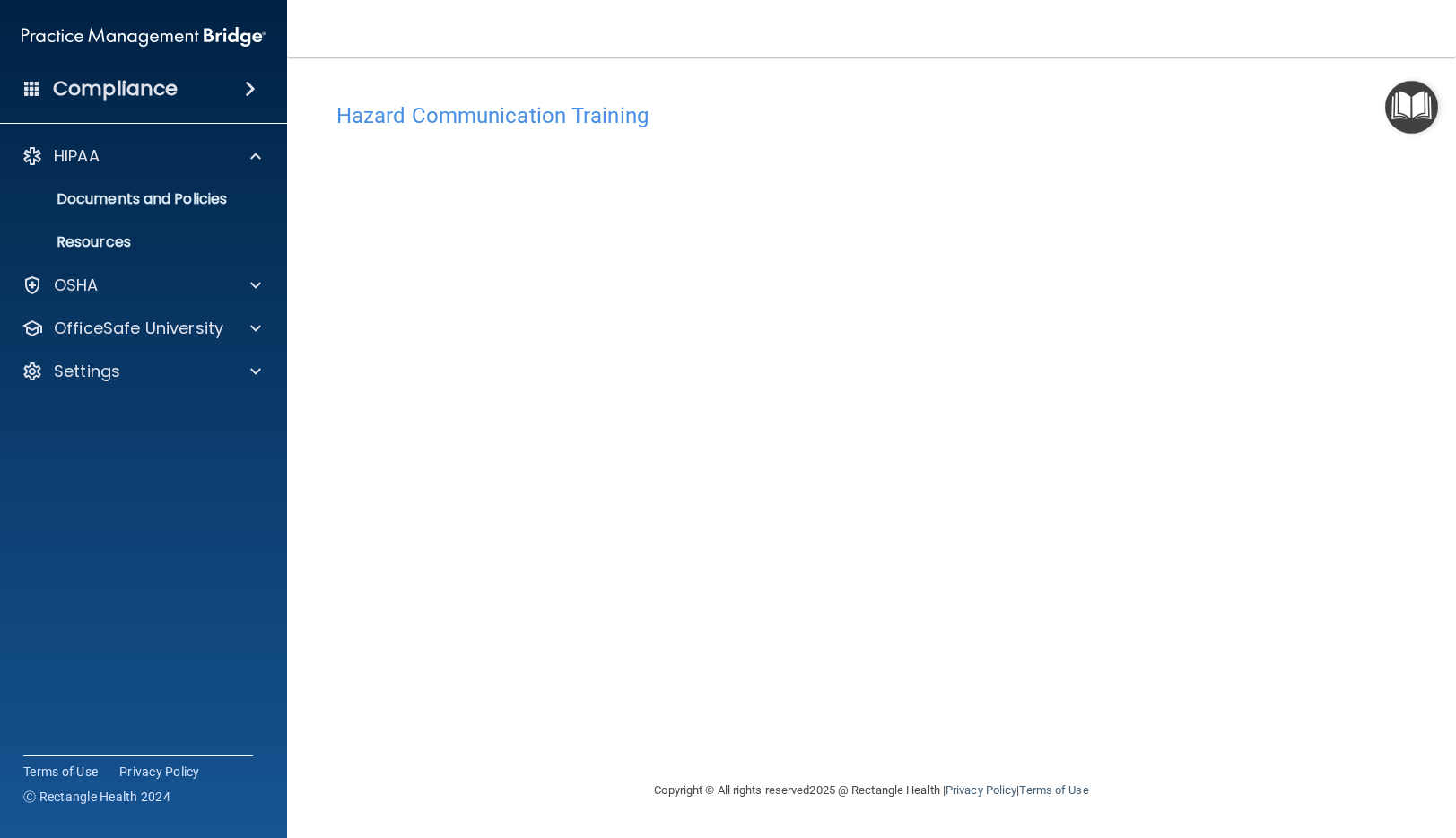
click at [1187, 105] on h4 "Hazard Communication Training" at bounding box center [872, 116] width 1070 height 24
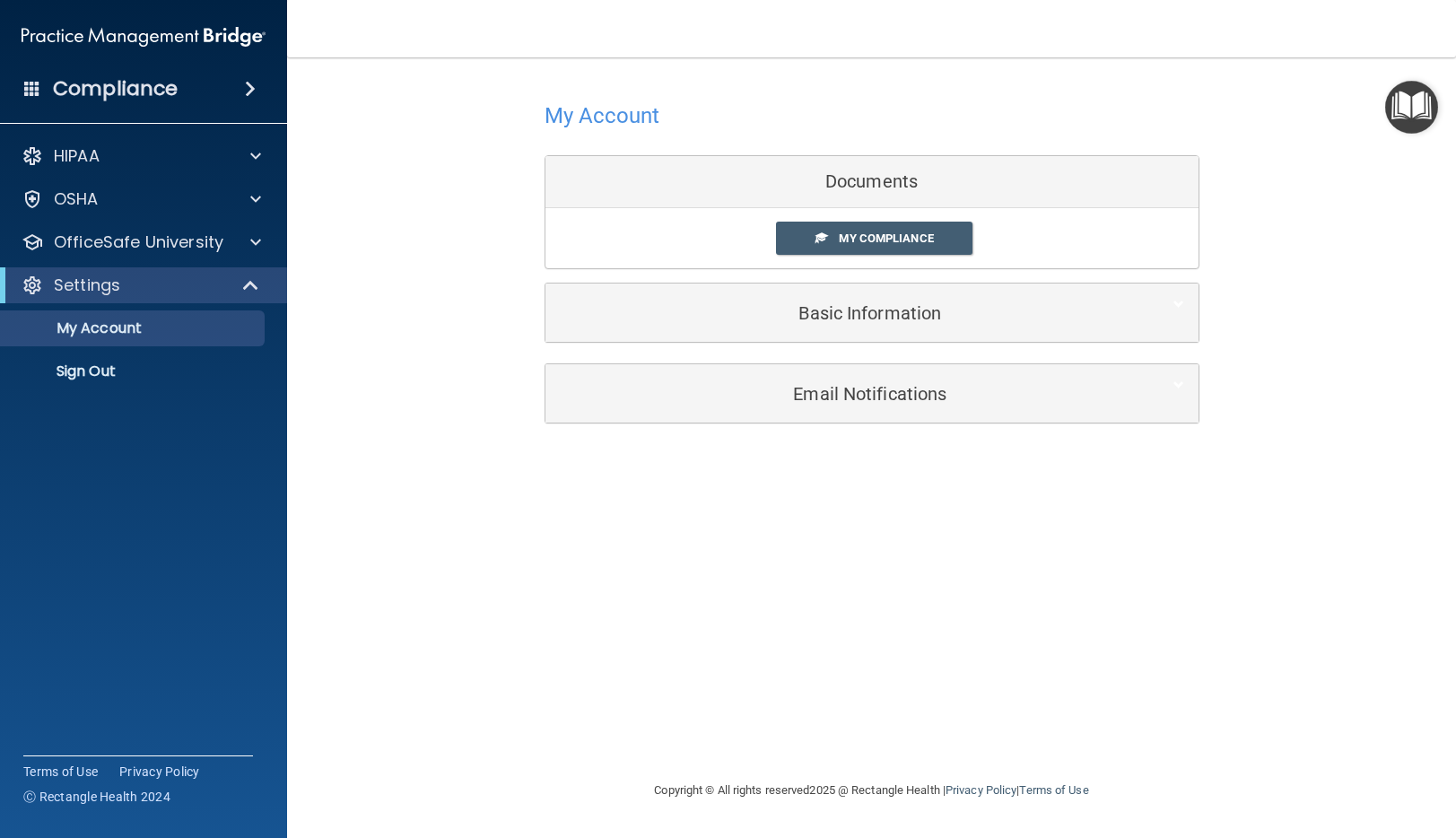
click at [1420, 115] on img "Open Resource Center" at bounding box center [1411, 107] width 53 height 53
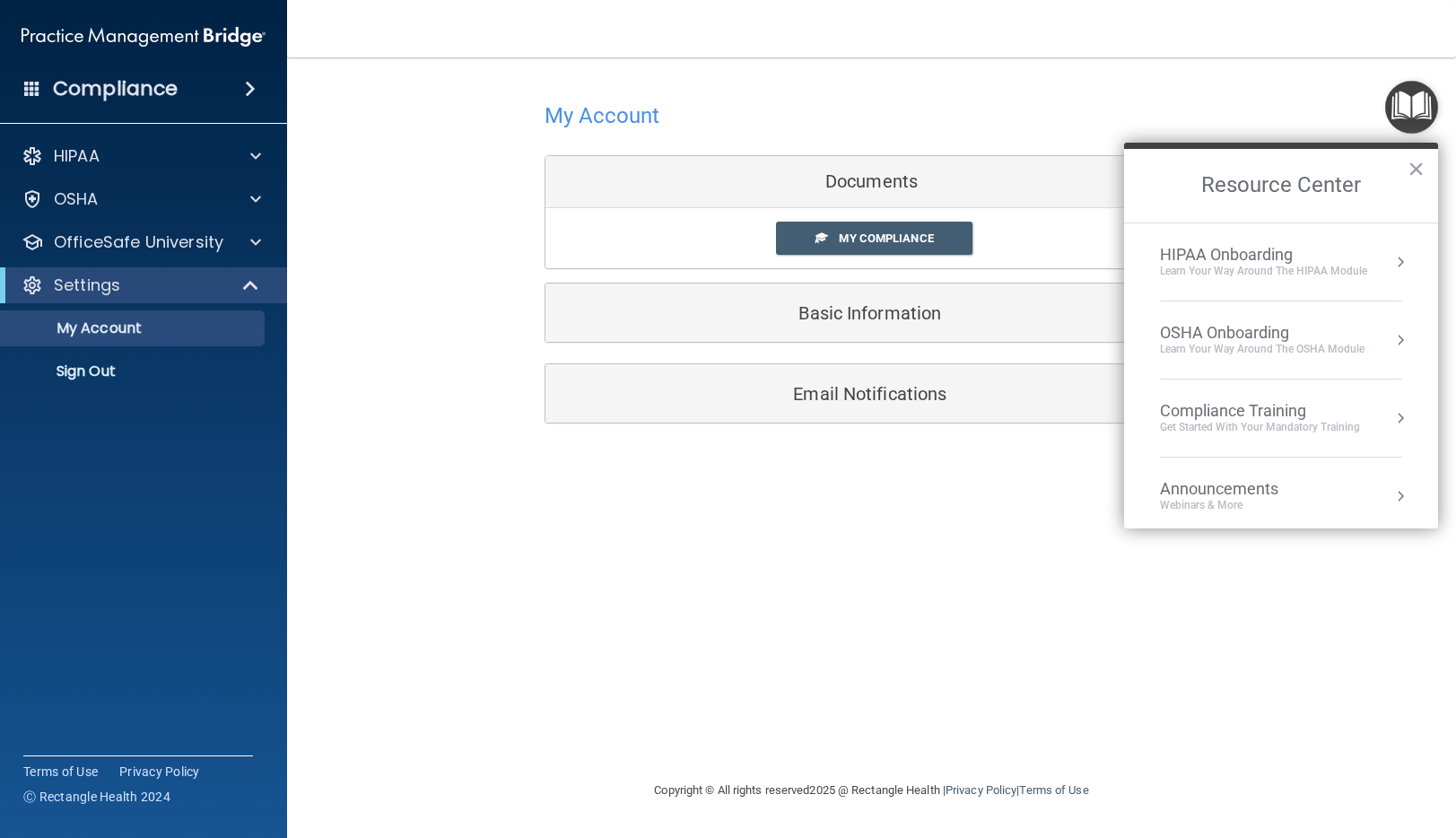
click at [1299, 327] on div "OSHA Onboarding" at bounding box center [1262, 332] width 205 height 20
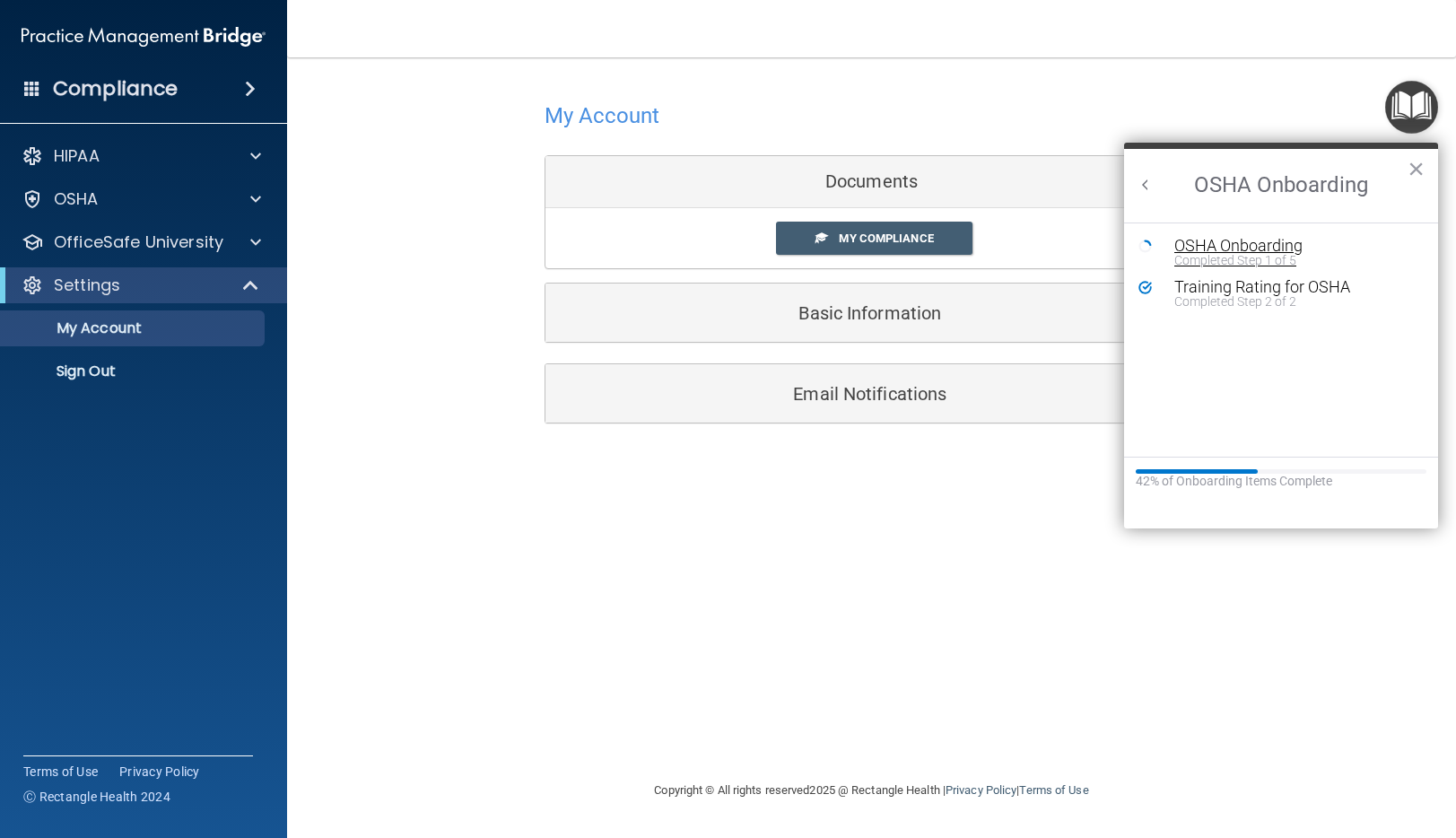
click at [1254, 261] on div "Completed Step 1 of 5" at bounding box center [1294, 260] width 240 height 12
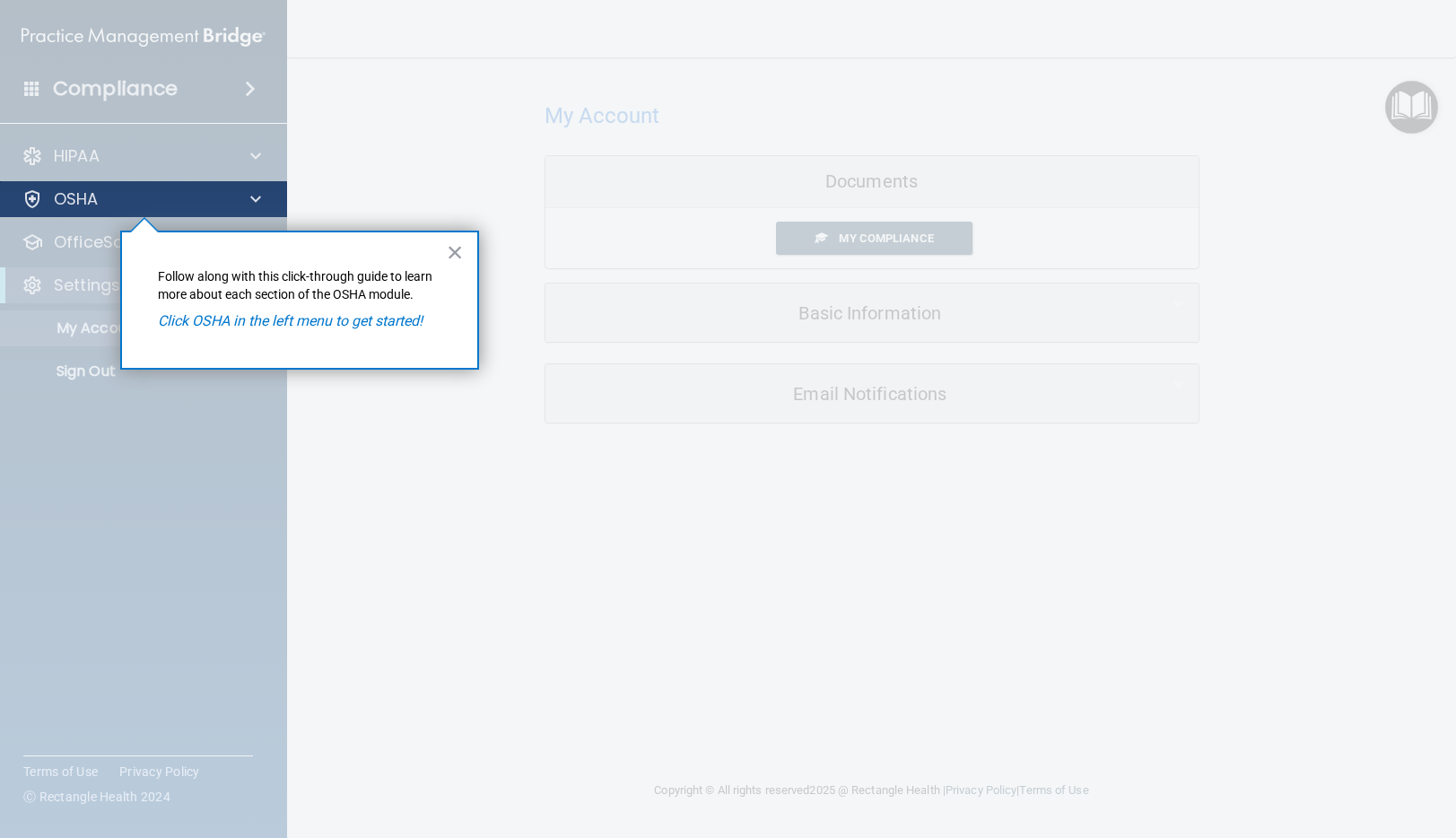
drag, startPoint x: 167, startPoint y: 215, endPoint x: 185, endPoint y: 213, distance: 18.1
click at [168, 214] on div "OSHA" at bounding box center [144, 199] width 288 height 36
click at [182, 193] on div "OSHA" at bounding box center [120, 199] width 222 height 22
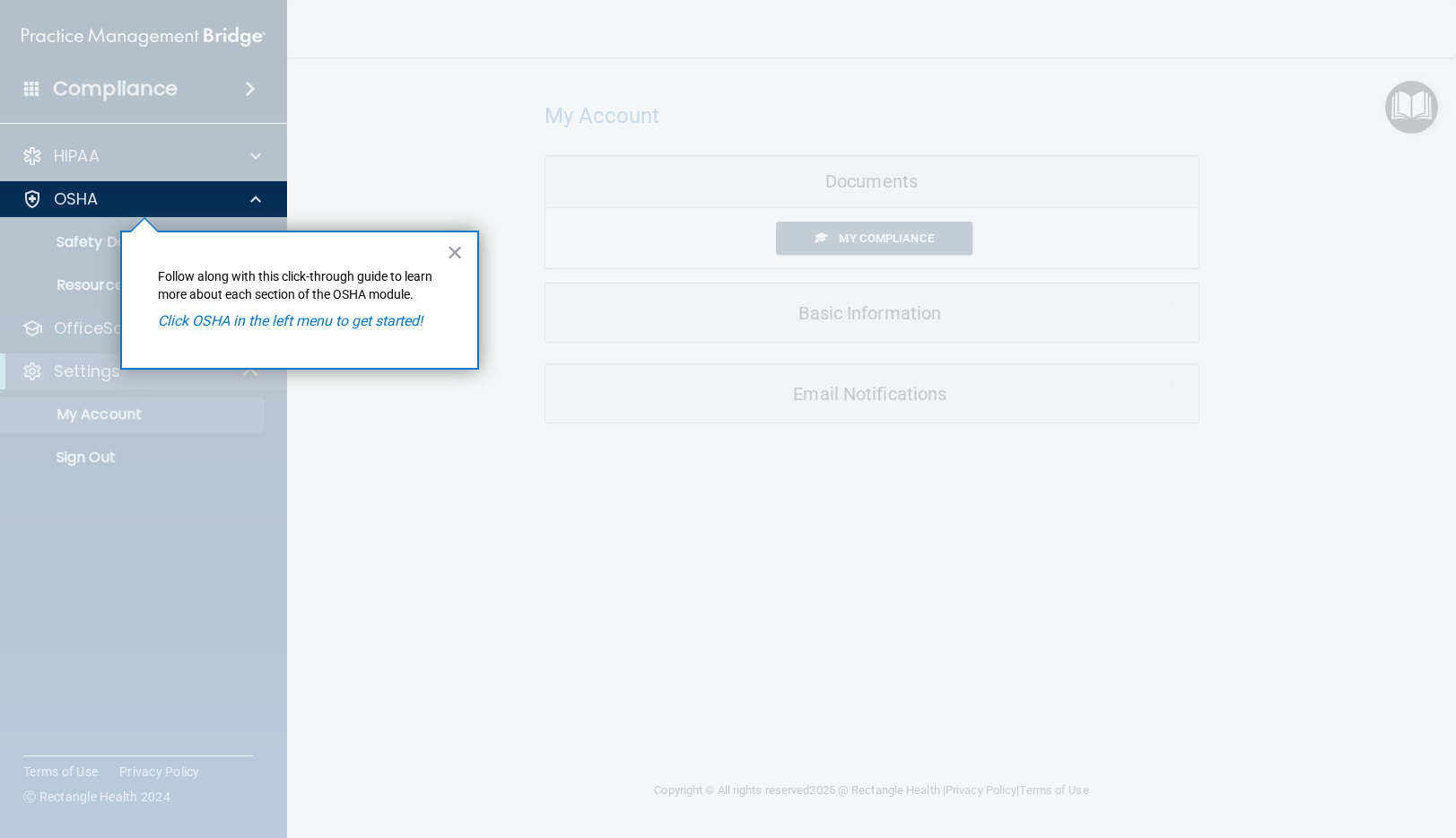
click at [172, 321] on em "Click OSHA in the left menu to get started!" at bounding box center [289, 321] width 265 height 17
click at [460, 255] on button "×" at bounding box center [455, 252] width 17 height 28
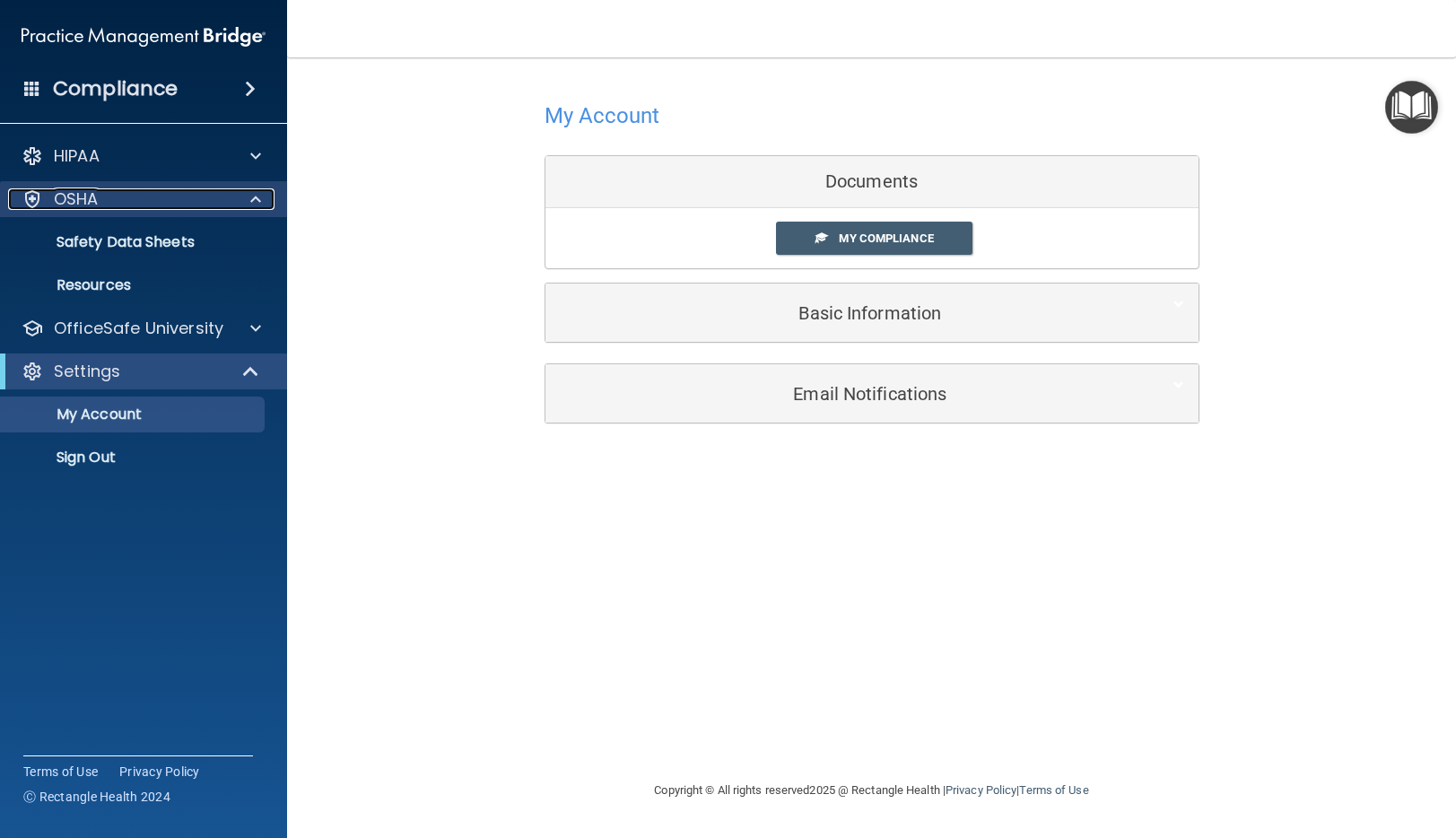
click at [205, 197] on div "OSHA" at bounding box center [120, 199] width 222 height 22
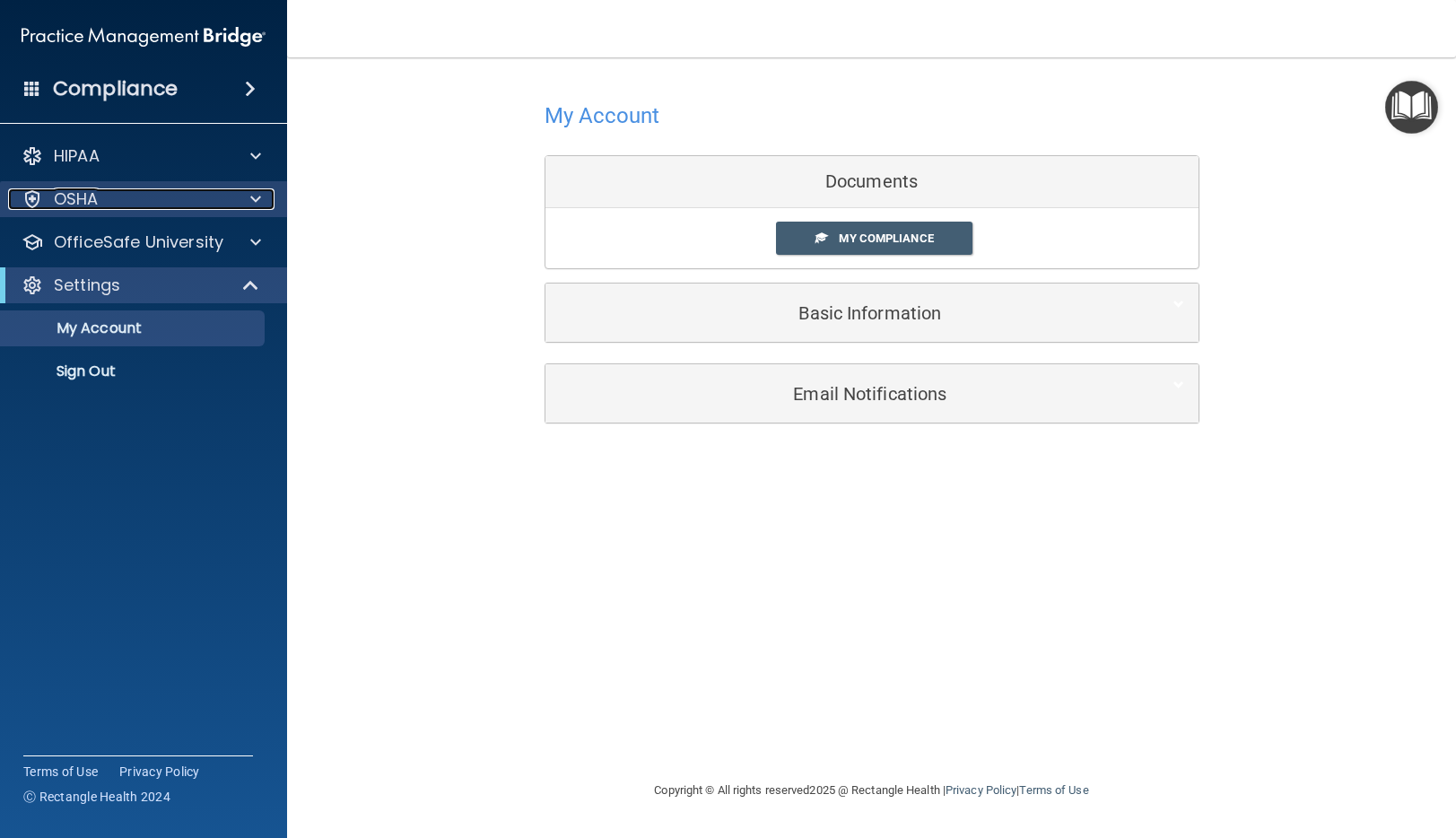
click at [205, 197] on div "OSHA" at bounding box center [120, 199] width 222 height 22
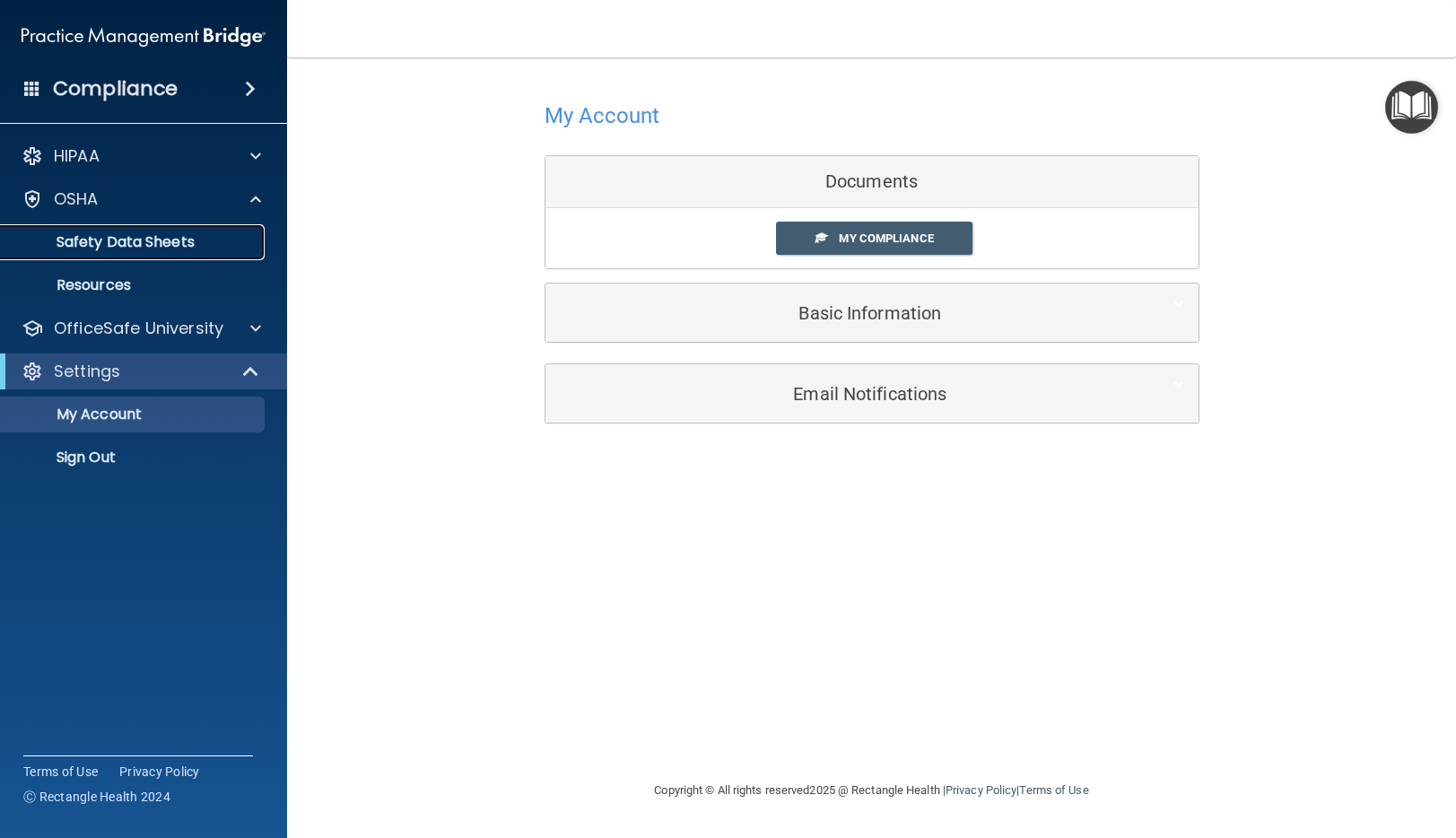
click at [147, 251] on link "Safety Data Sheets" at bounding box center [123, 242] width 283 height 36
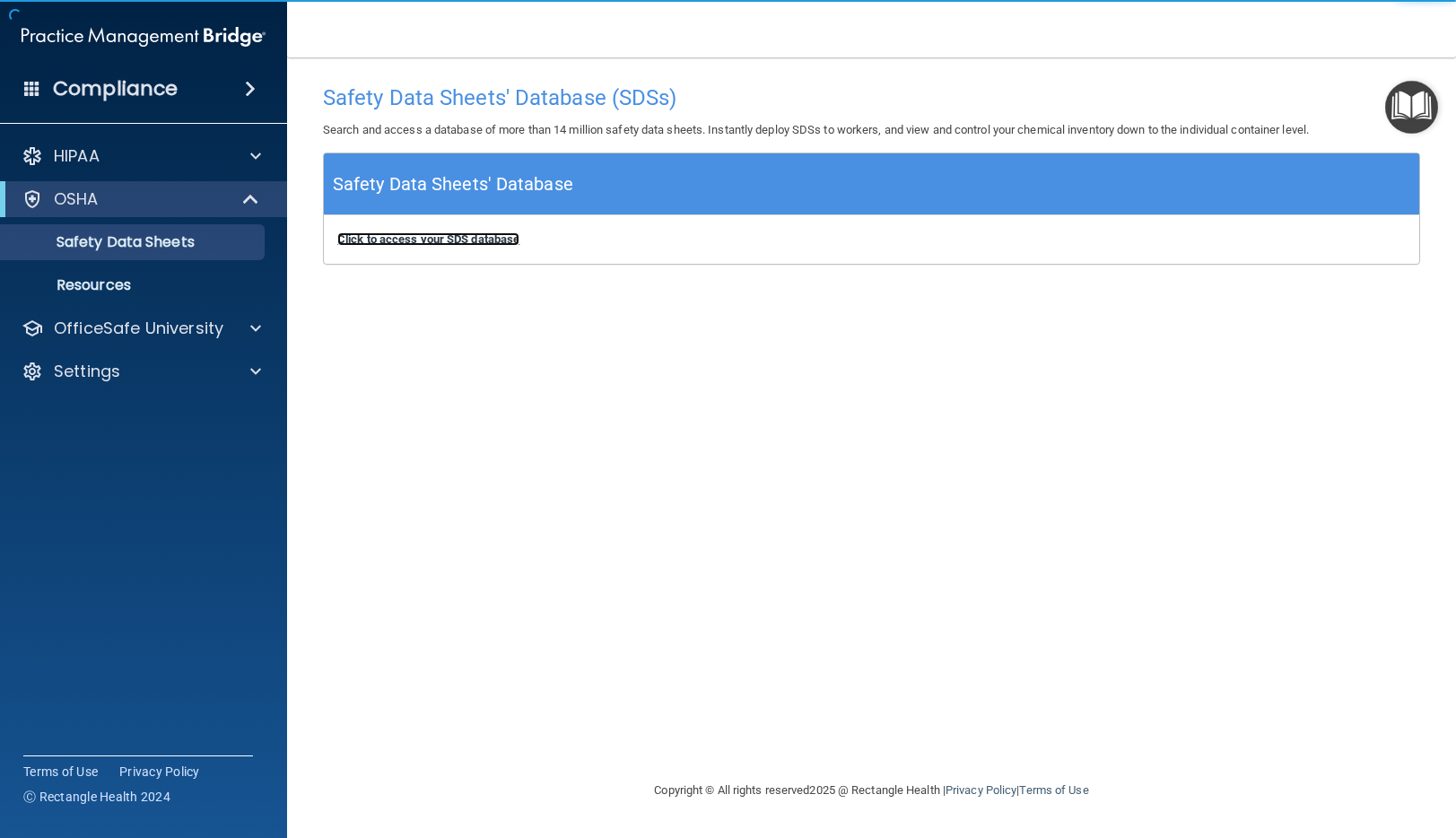
click at [502, 239] on b "Click to access your SDS database" at bounding box center [429, 239] width 182 height 13
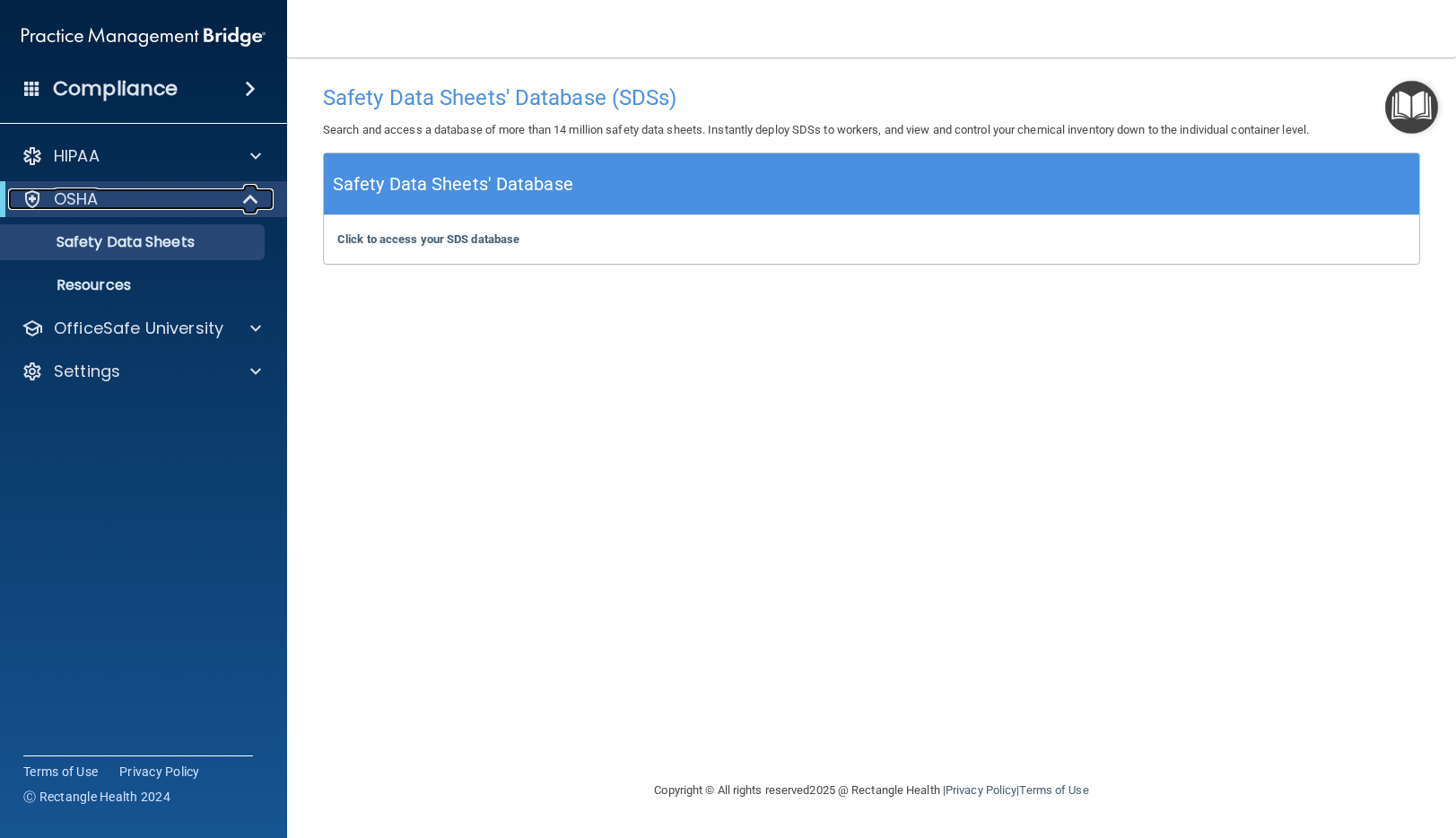
click at [160, 198] on div "OSHA" at bounding box center [120, 199] width 222 height 22
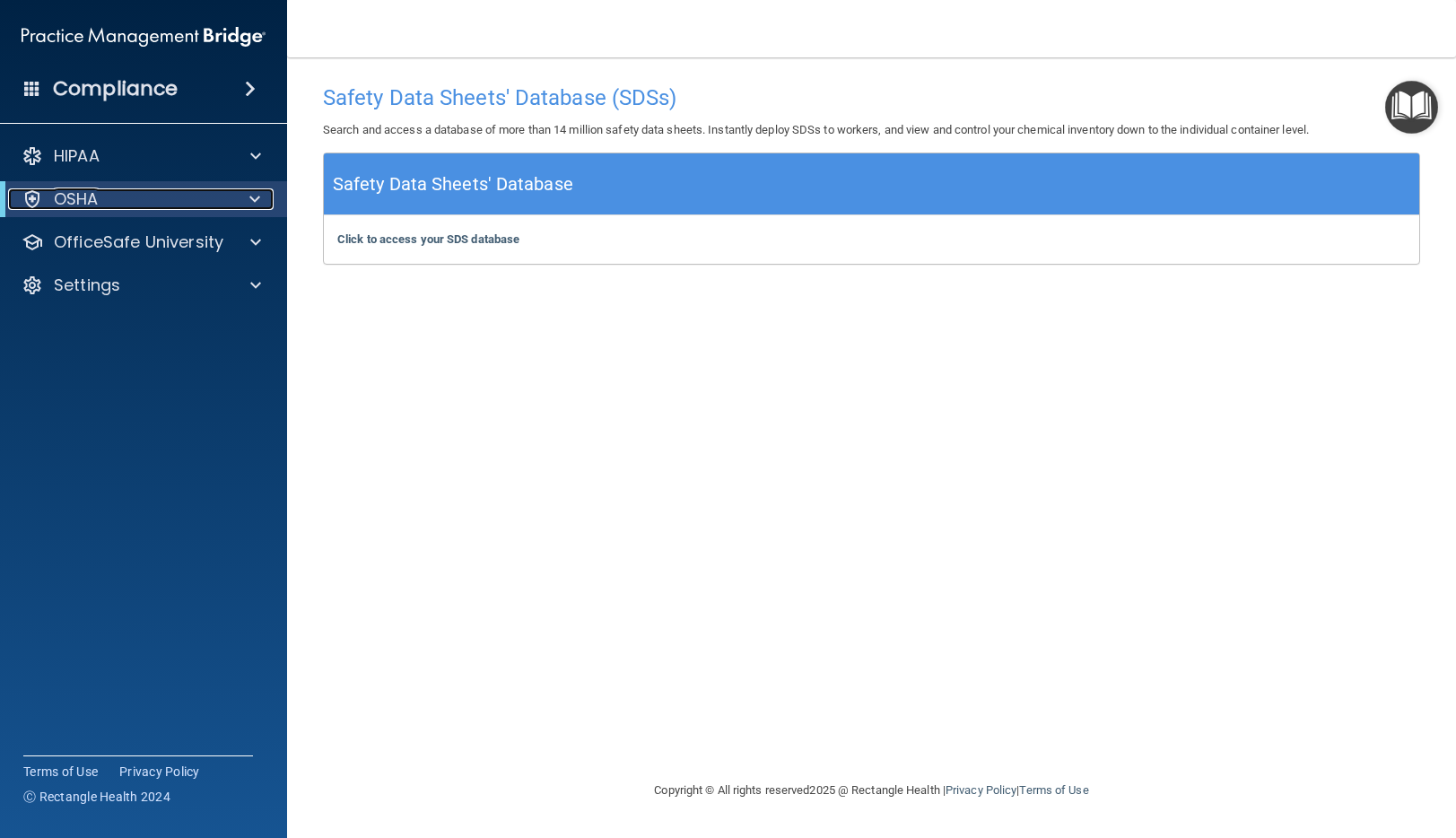
click at [159, 198] on div "OSHA" at bounding box center [120, 199] width 222 height 22
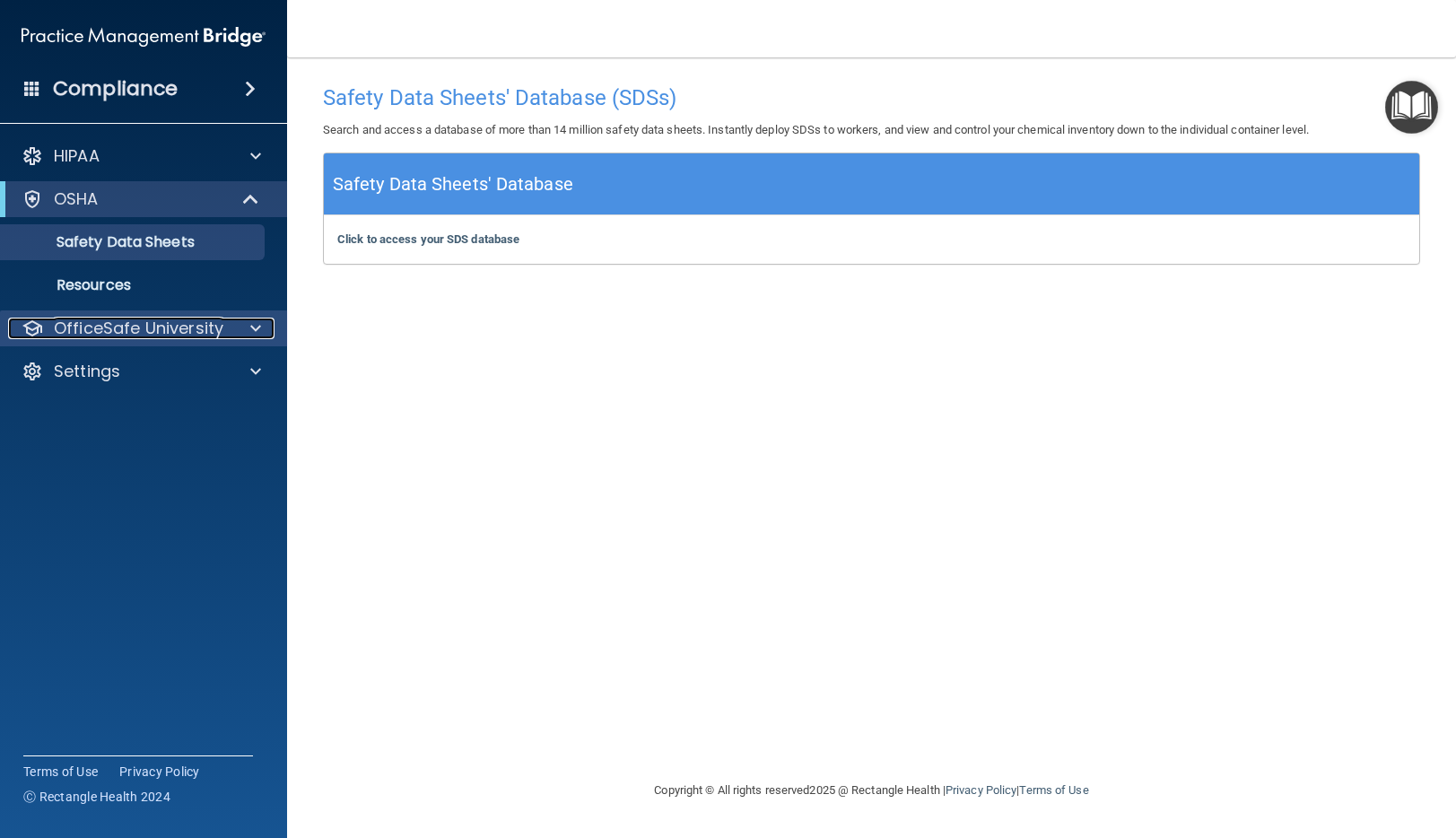
click at [116, 322] on p "OfficeSafe University" at bounding box center [138, 328] width 170 height 22
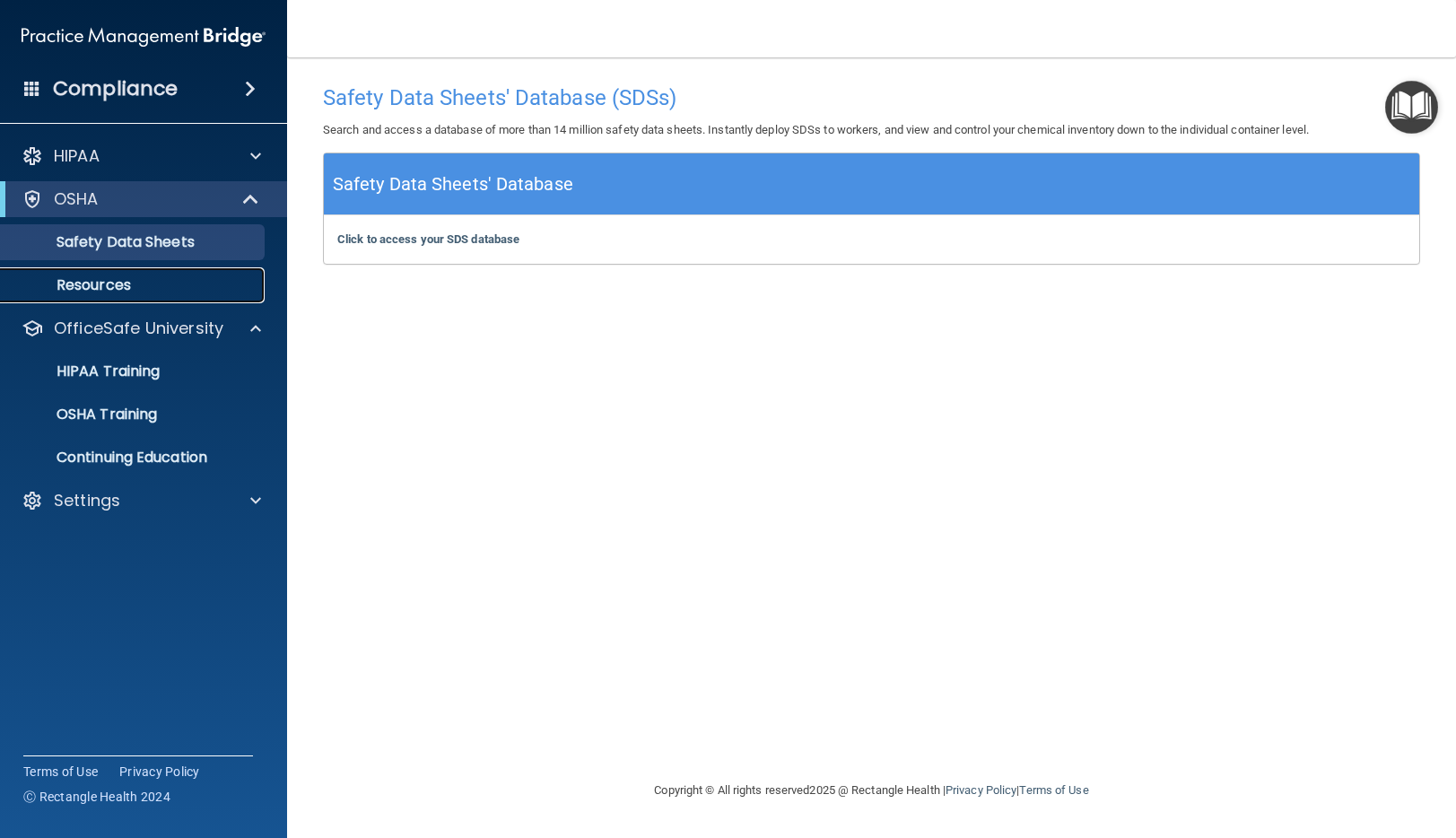
click at [118, 282] on p "Resources" at bounding box center [134, 285] width 245 height 18
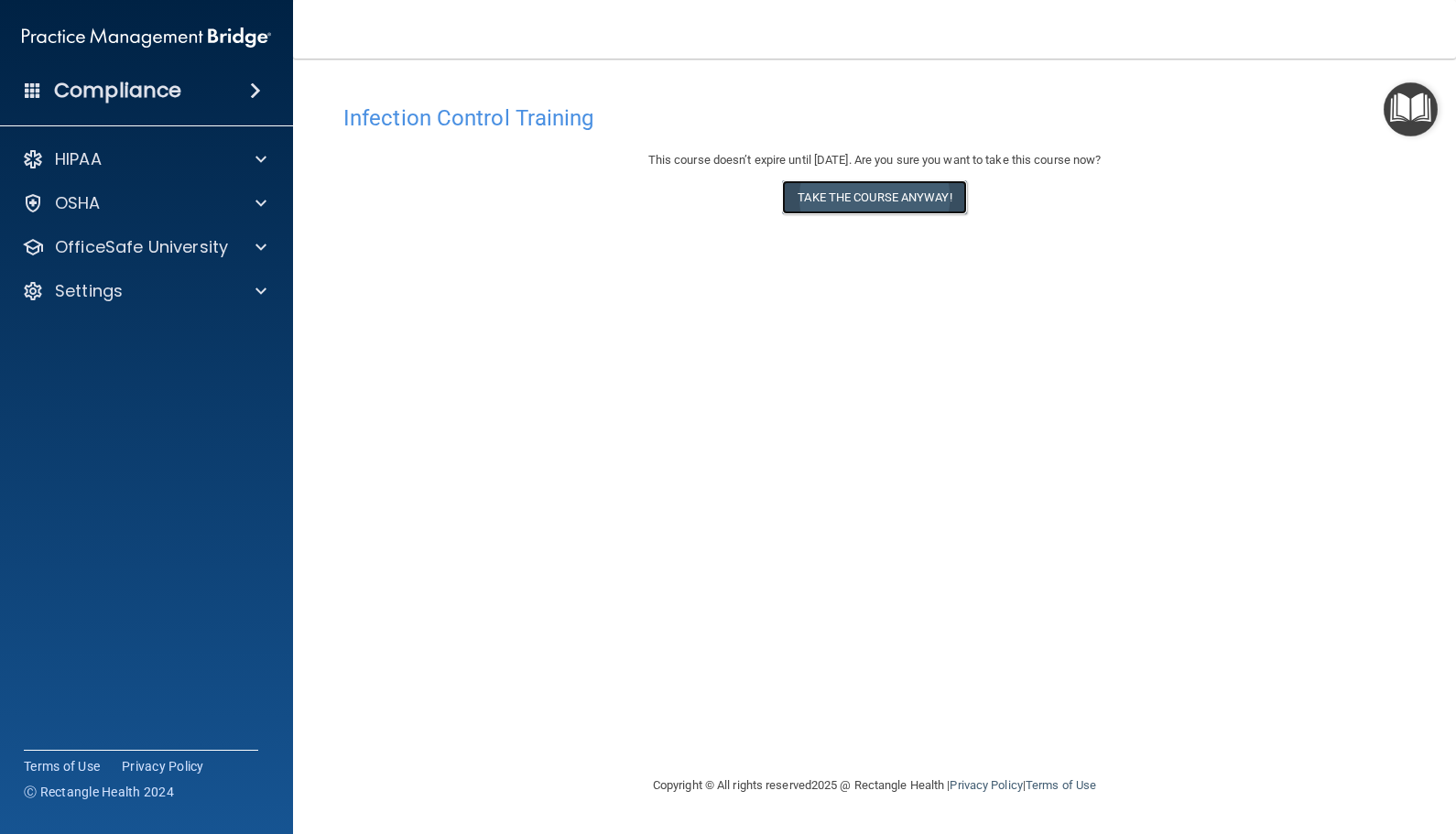
click at [861, 193] on button "Take the course anyway!" at bounding box center [874, 197] width 184 height 34
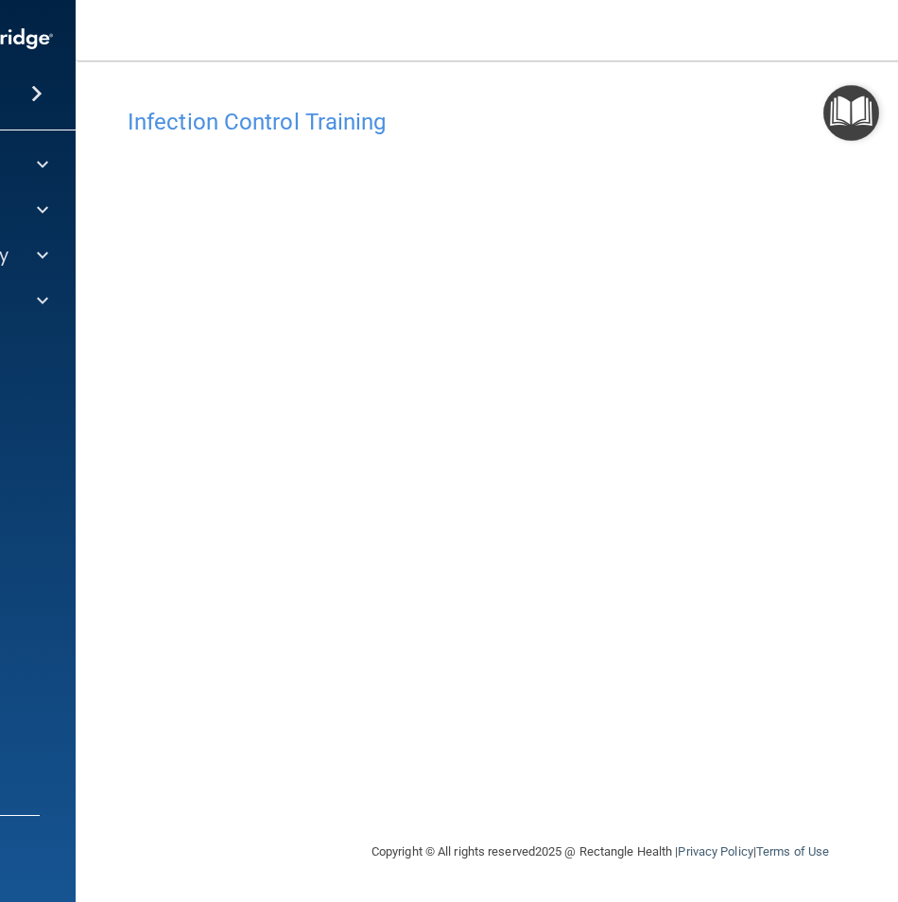
click at [234, 805] on div "Infection Control Training This course doesn’t expire until [DATE]. Are you sur…" at bounding box center [600, 469] width 974 height 742
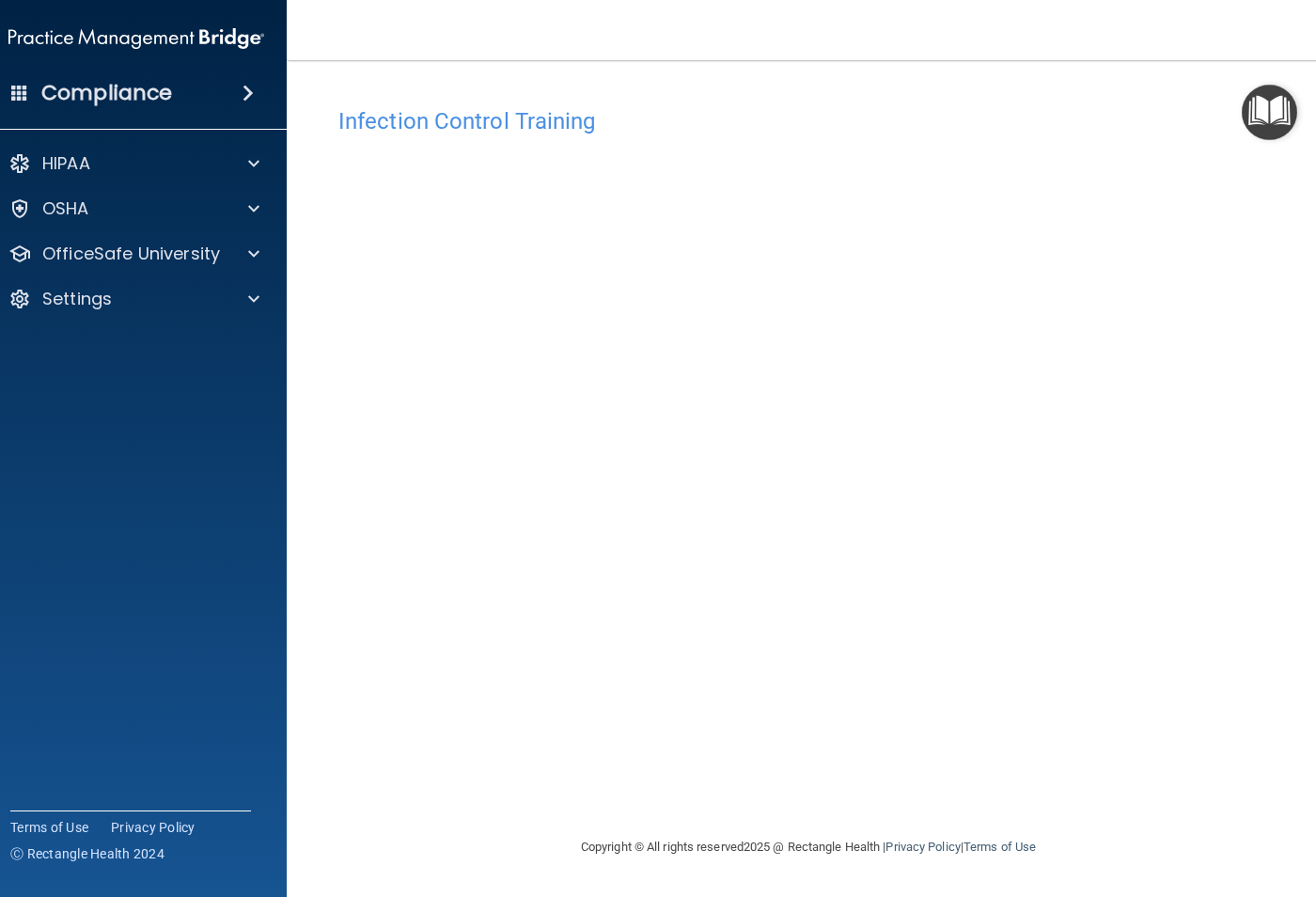
click at [171, 531] on accordion "HIPAA Documents and Policies Report an Incident Business Associates Emergency P…" at bounding box center [137, 395] width 302 height 516
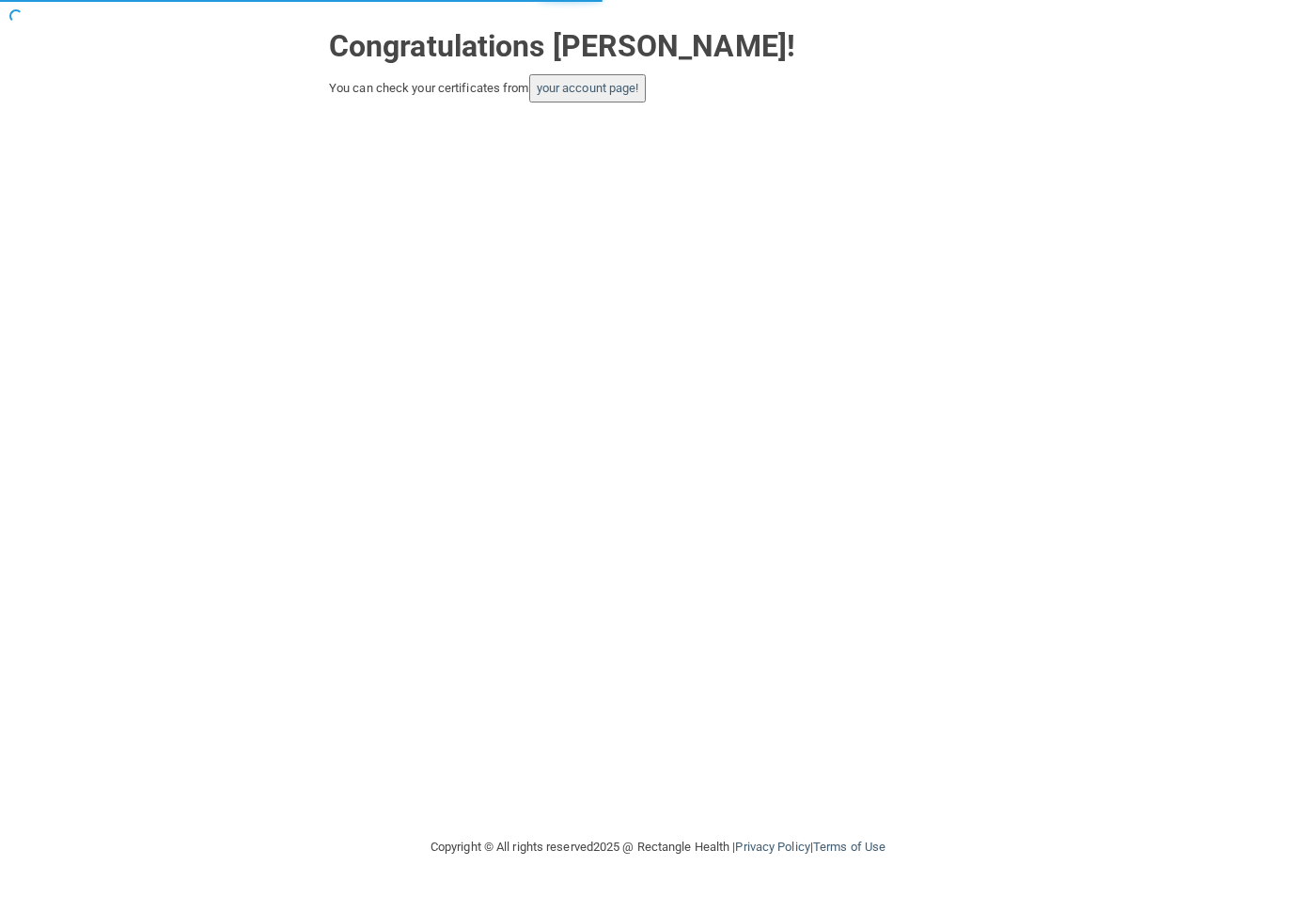
click at [616, 79] on button "your account page!" at bounding box center [587, 89] width 117 height 28
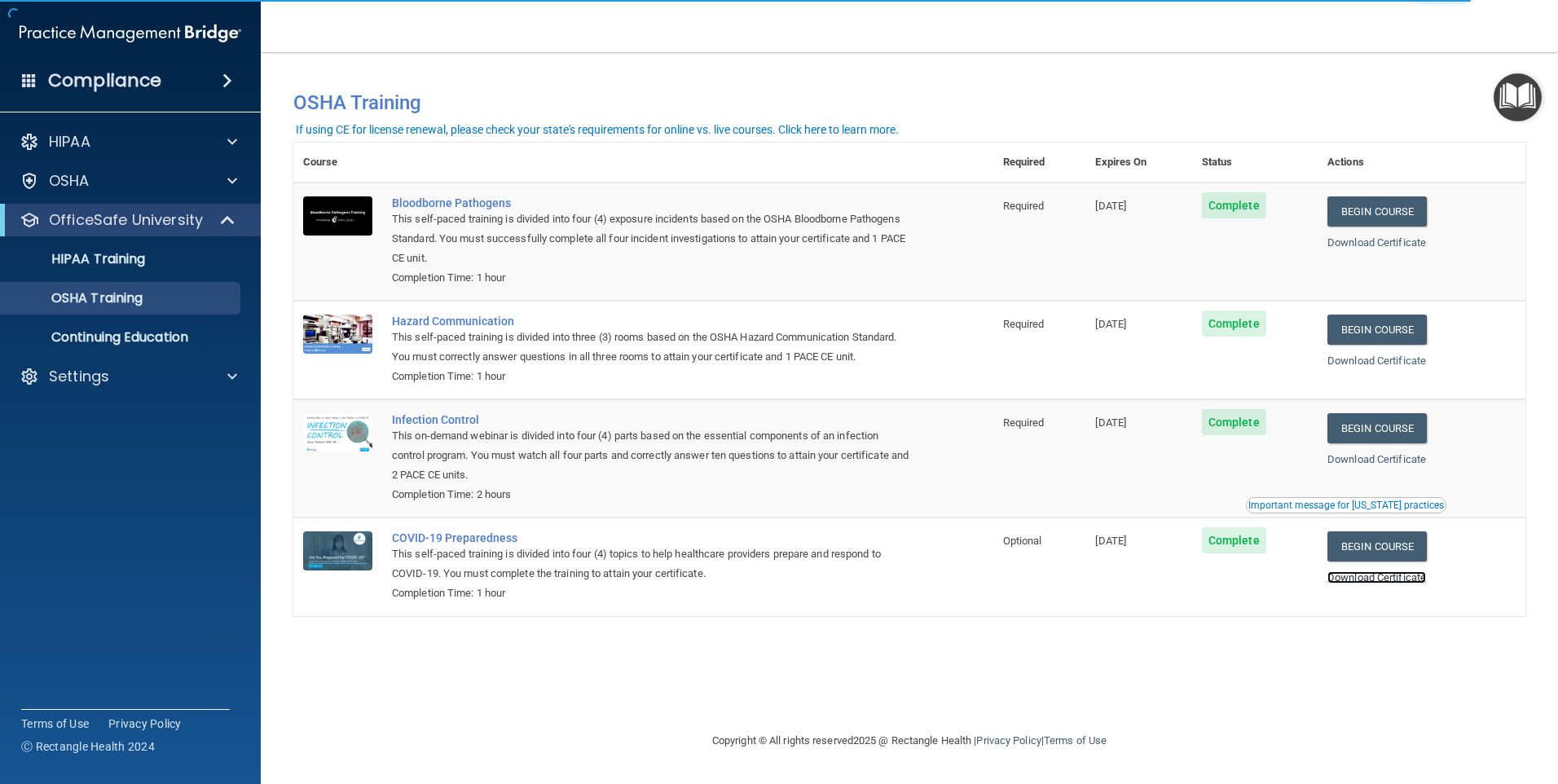
click at [1385, 580] on link "Download Certificate" at bounding box center [1376, 577] width 98 height 12
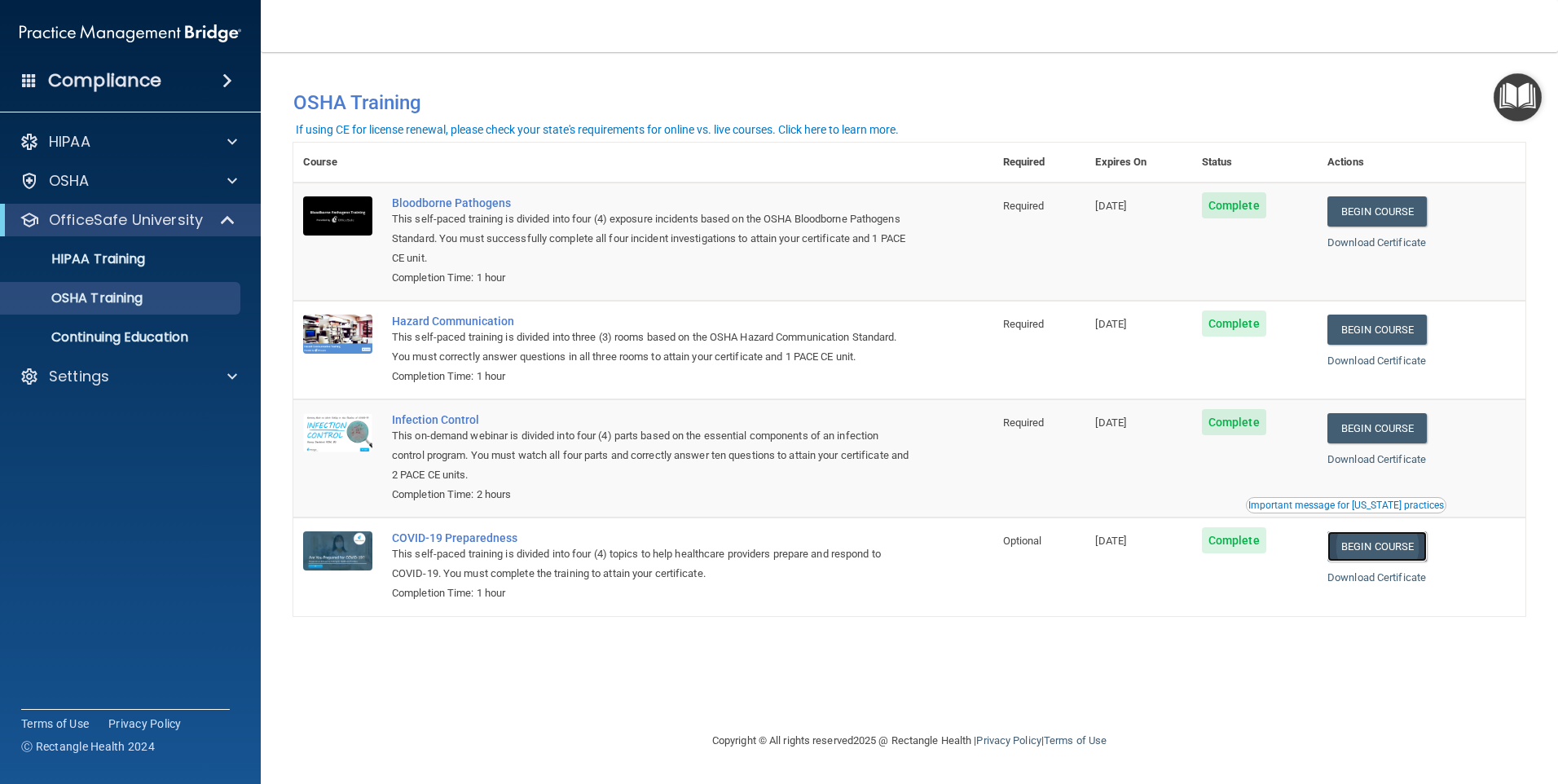
click at [1395, 554] on link "Begin Course" at bounding box center [1376, 545] width 99 height 30
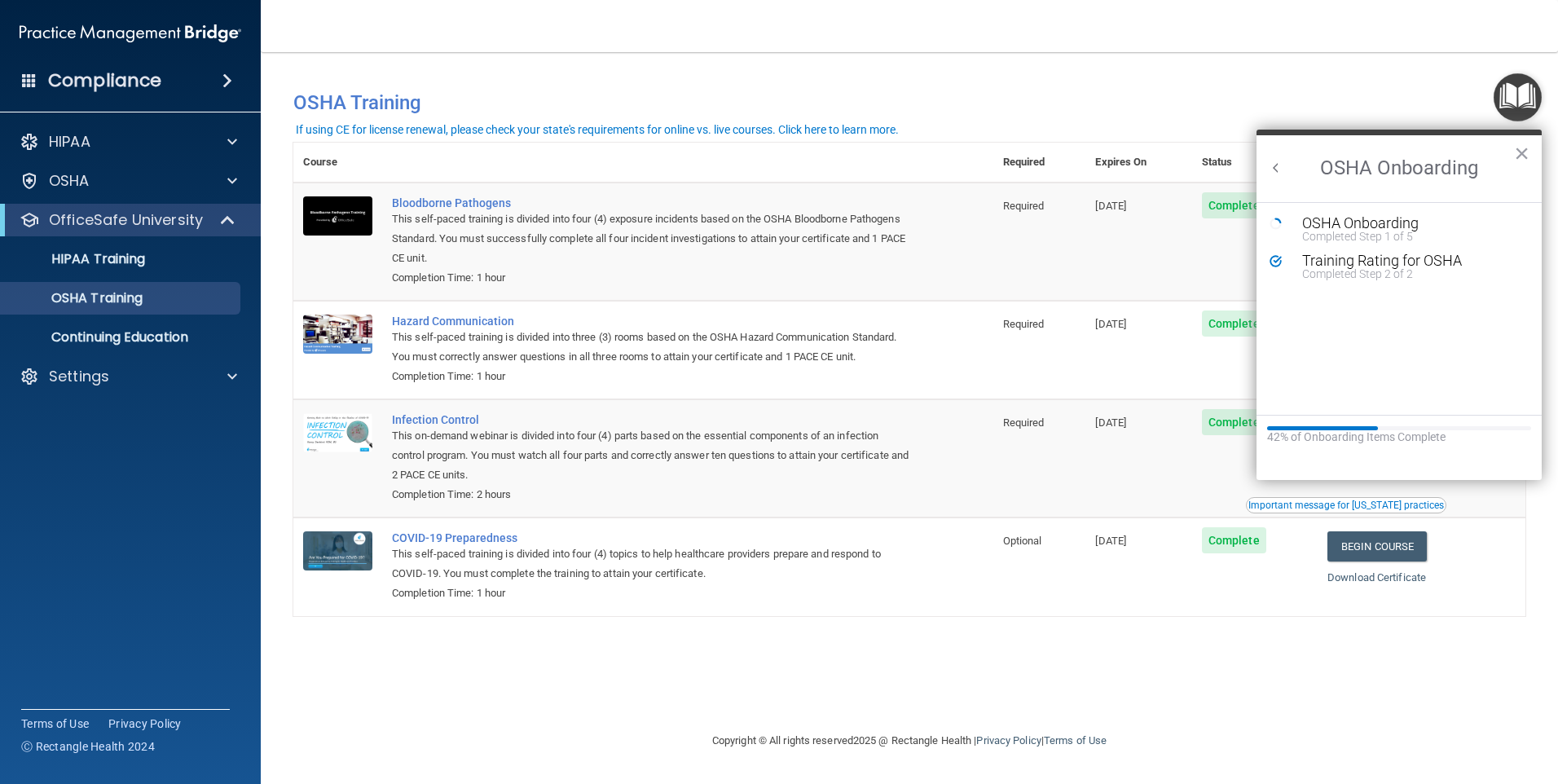
click at [1537, 153] on h2 "OSHA Onboarding" at bounding box center [1399, 169] width 285 height 67
click at [1527, 154] on button "×" at bounding box center [1522, 153] width 16 height 26
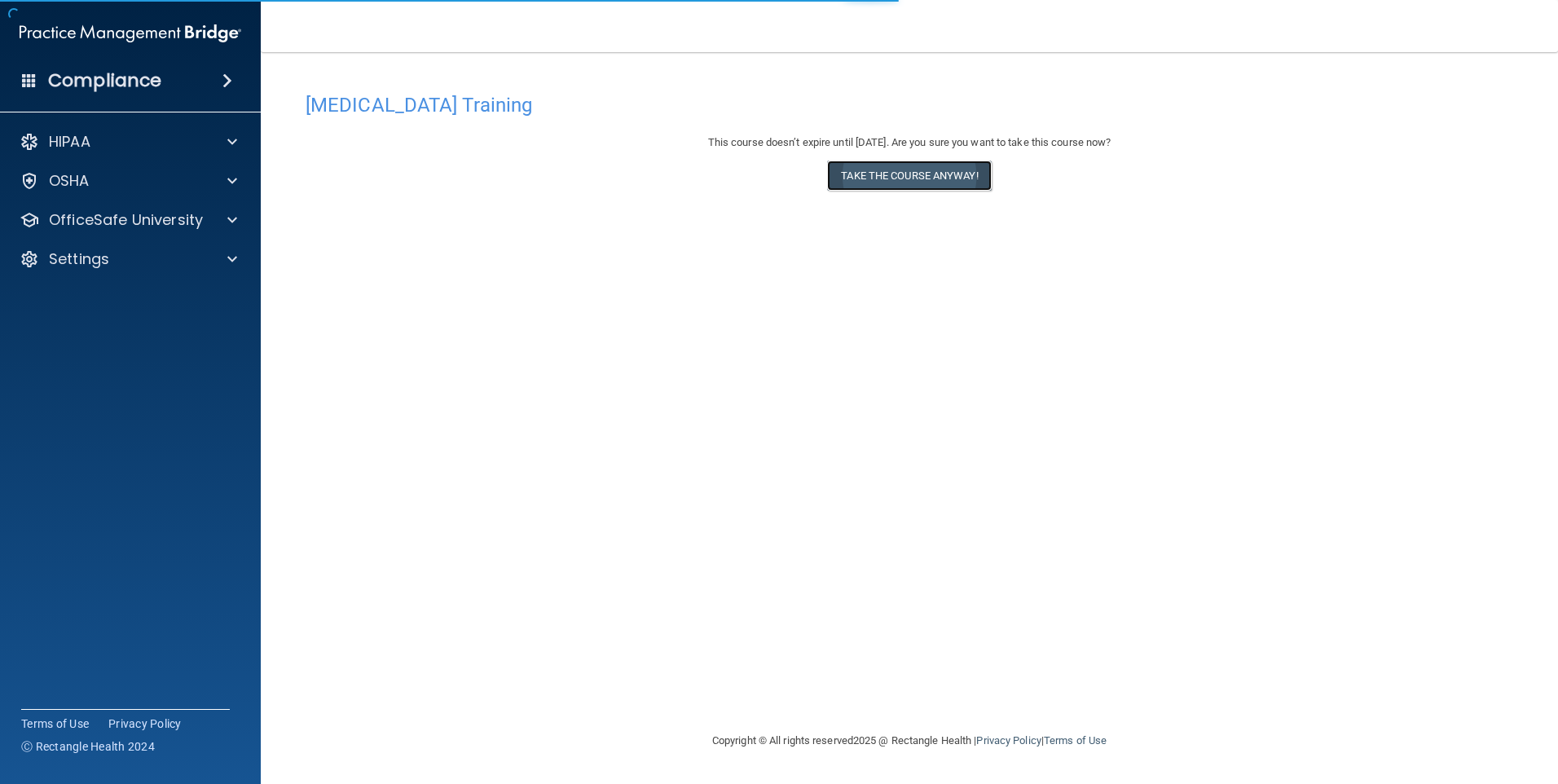
click at [891, 178] on button "Take the course anyway!" at bounding box center [909, 175] width 164 height 30
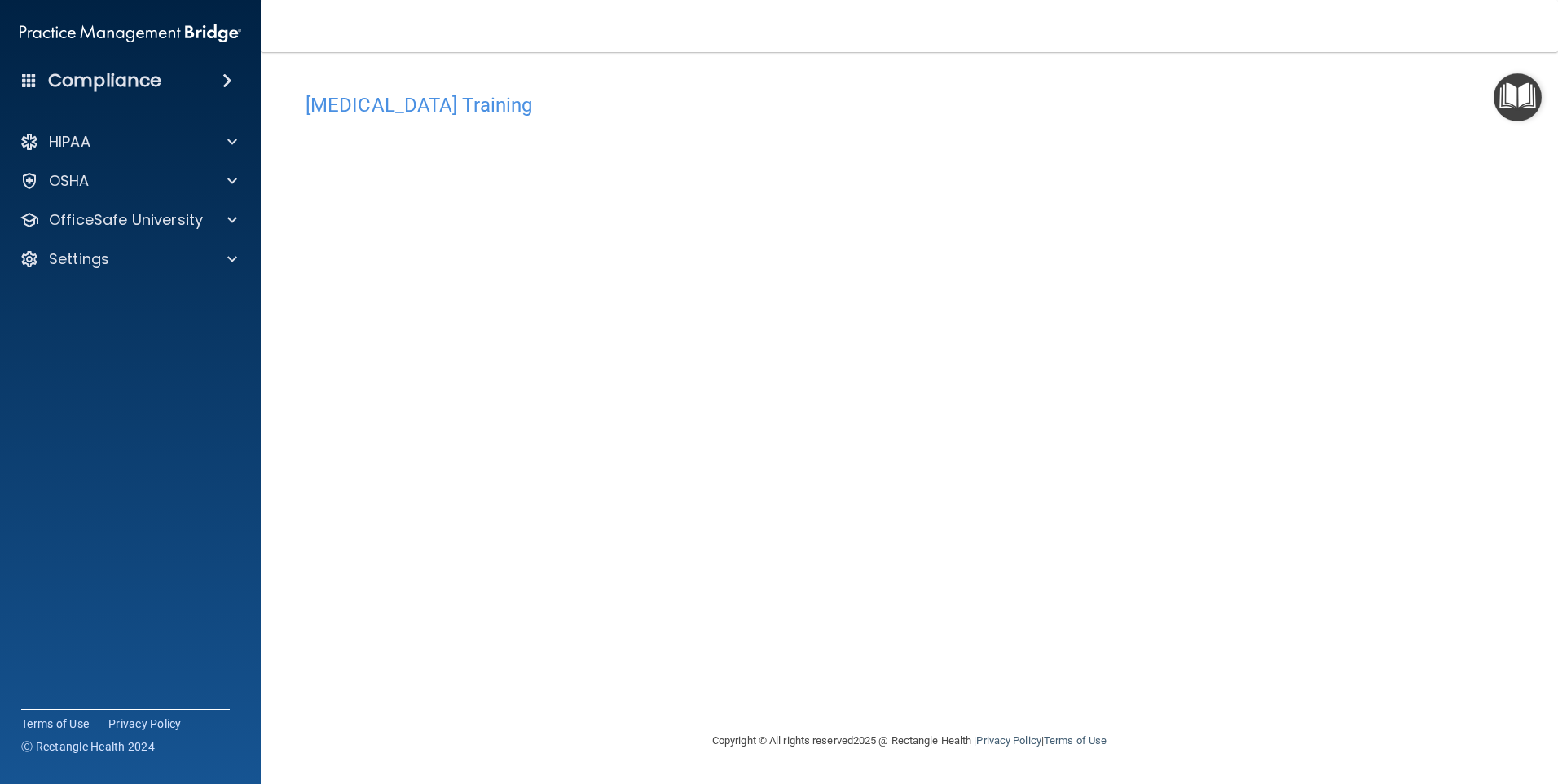
click at [1523, 99] on img "Open Resource Center" at bounding box center [1517, 97] width 48 height 48
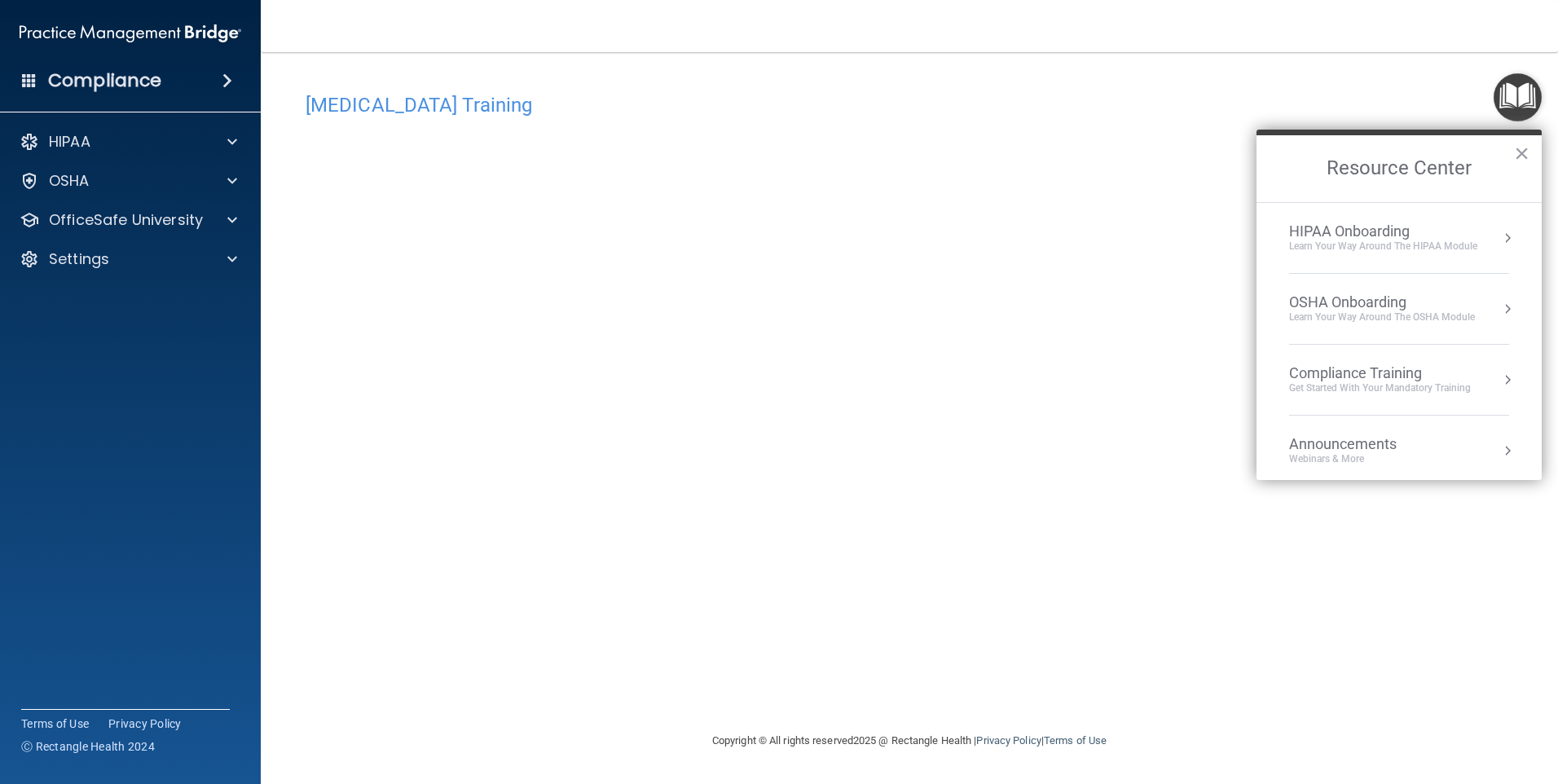
click at [1368, 319] on div "Learn your way around the OSHA module" at bounding box center [1382, 317] width 186 height 14
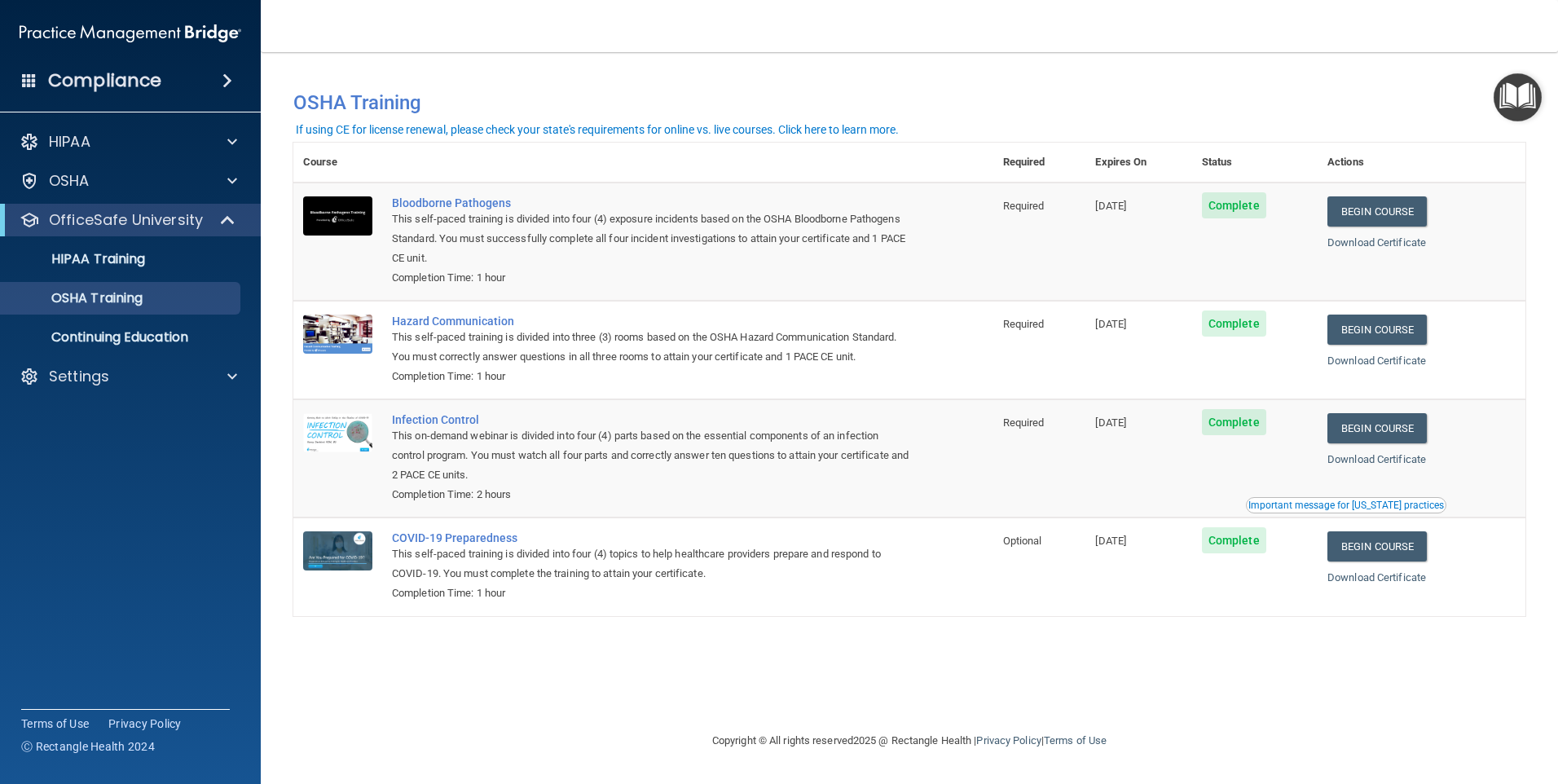
click at [1361, 501] on div "Important message for [US_STATE] practices" at bounding box center [1346, 505] width 196 height 9
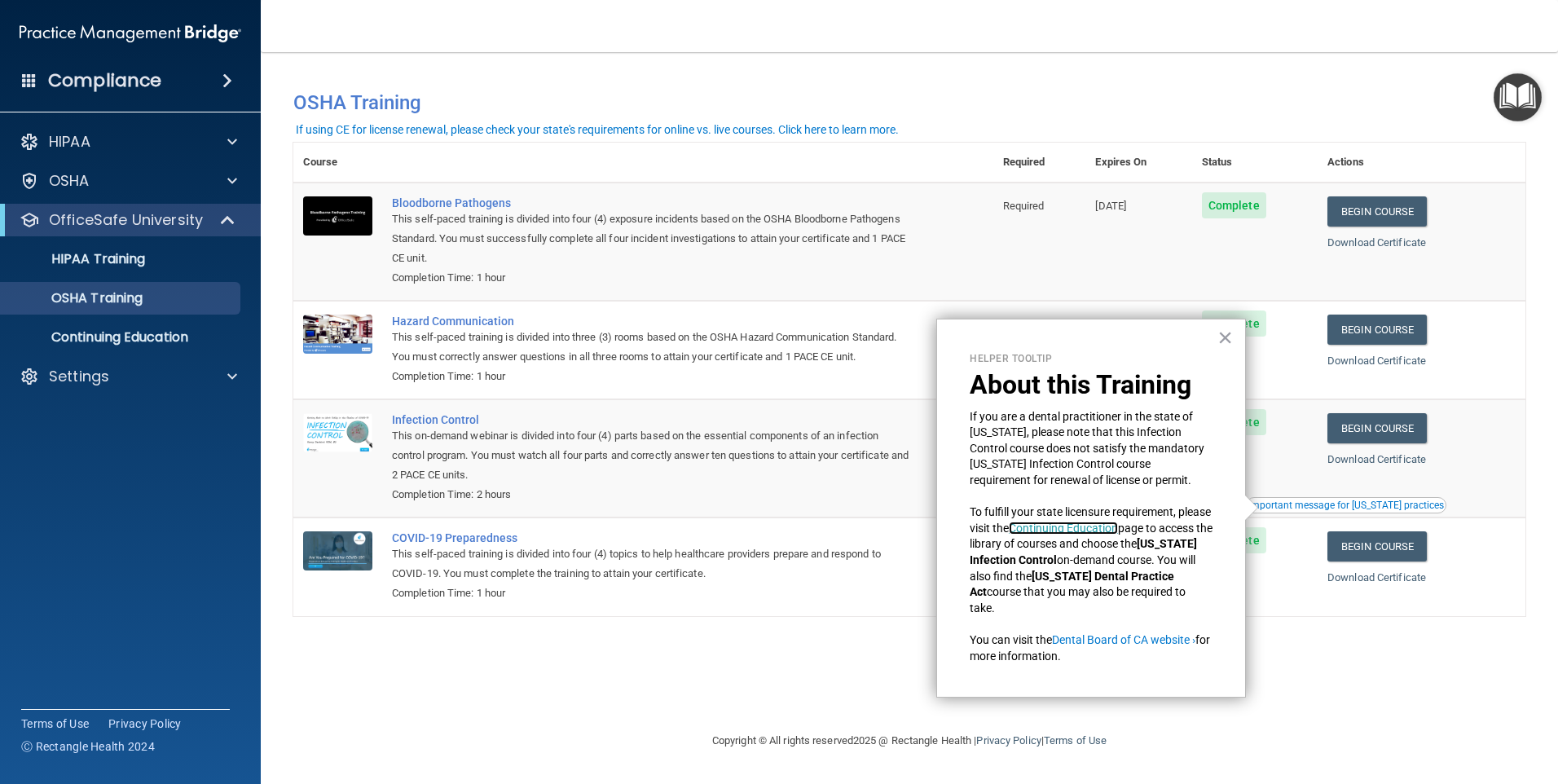
click at [1111, 527] on link "Continuing Education" at bounding box center [1063, 527] width 109 height 13
click at [174, 483] on accordion "HIPAA Documents and Policies Report an Incident Business Associates Emergency P…" at bounding box center [131, 345] width 262 height 454
click at [1226, 333] on button "×" at bounding box center [1225, 337] width 16 height 26
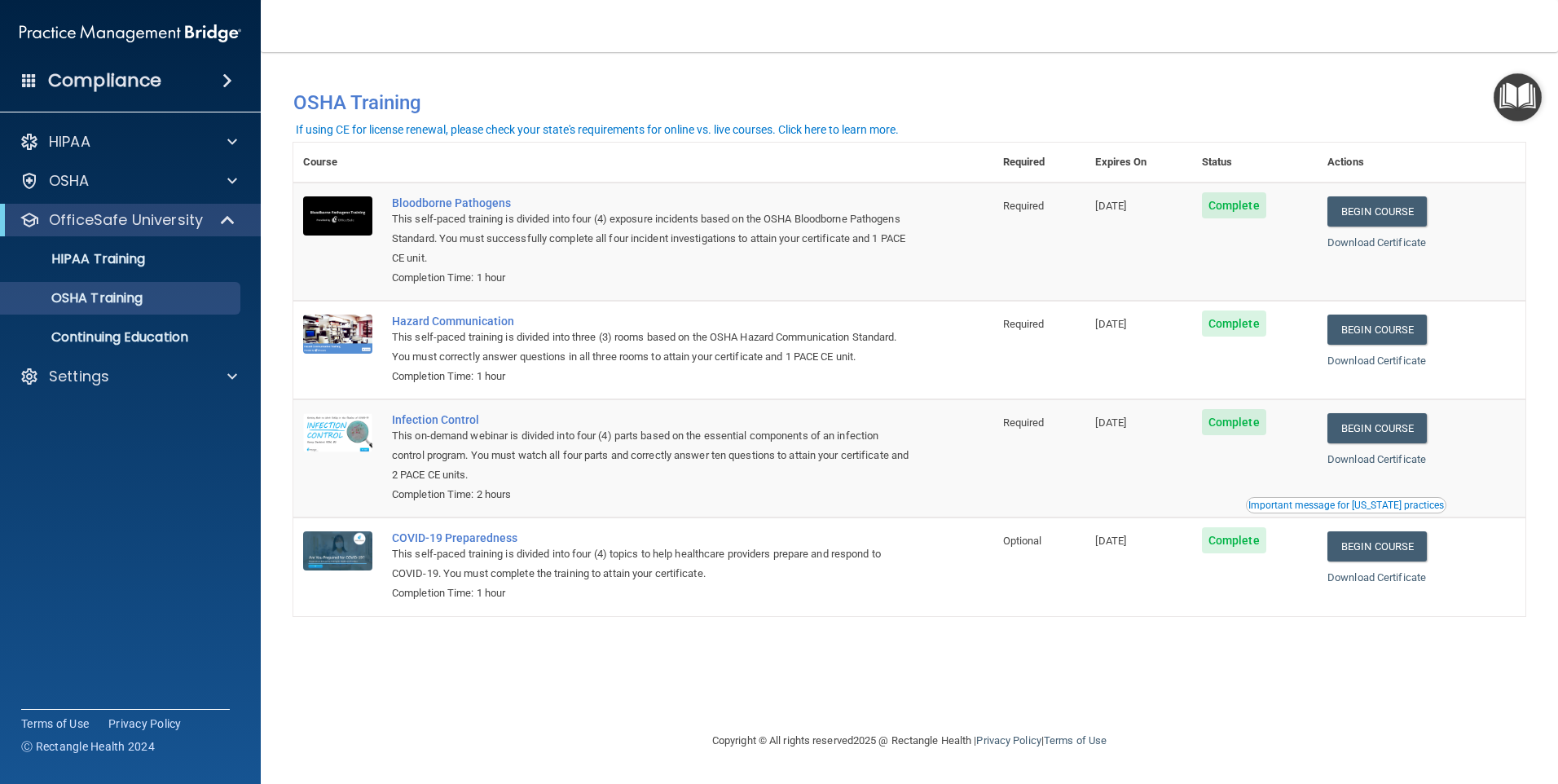
click at [1535, 83] on img "Open Resource Center" at bounding box center [1517, 97] width 48 height 48
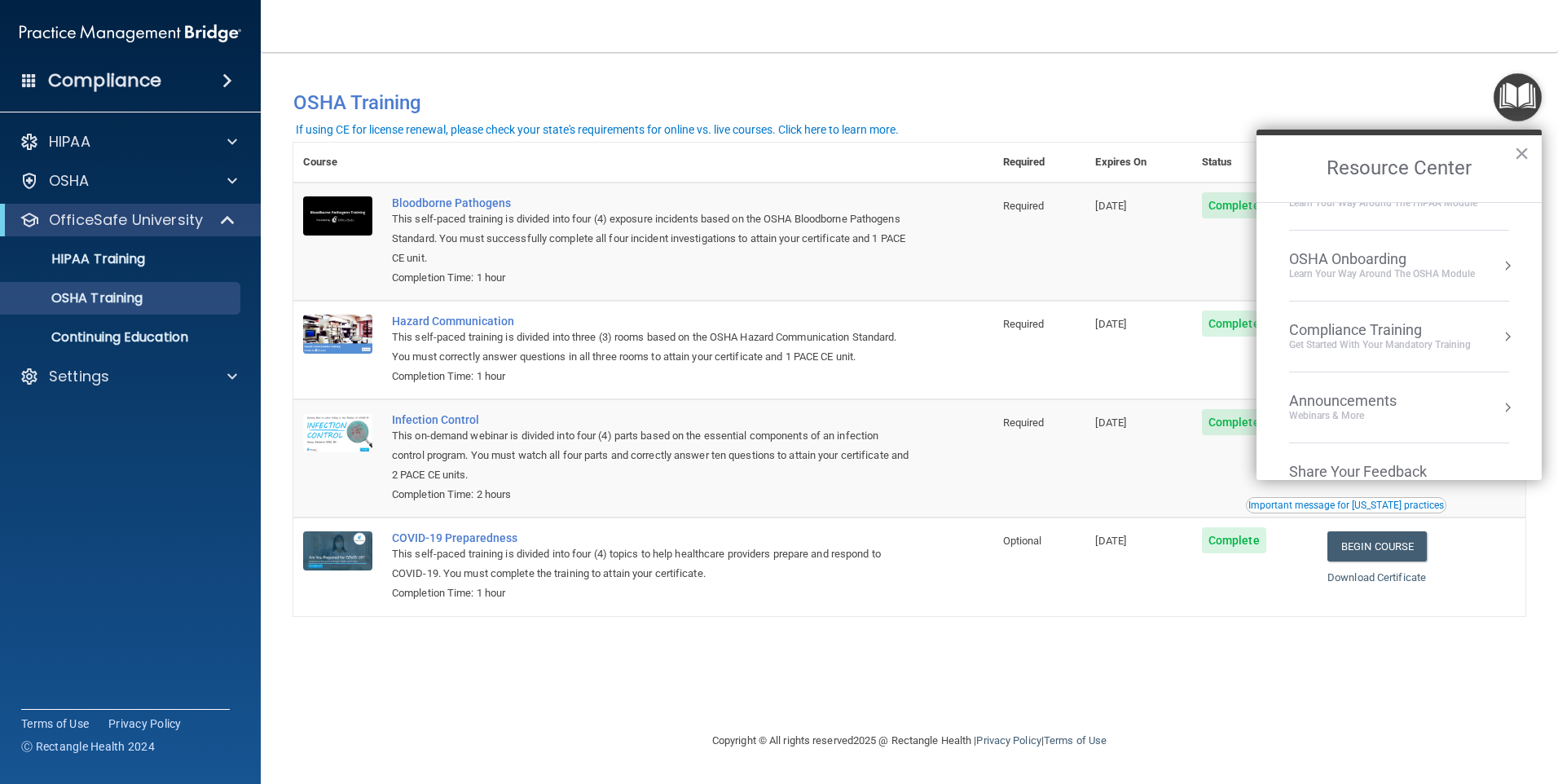
scroll to position [91, 0]
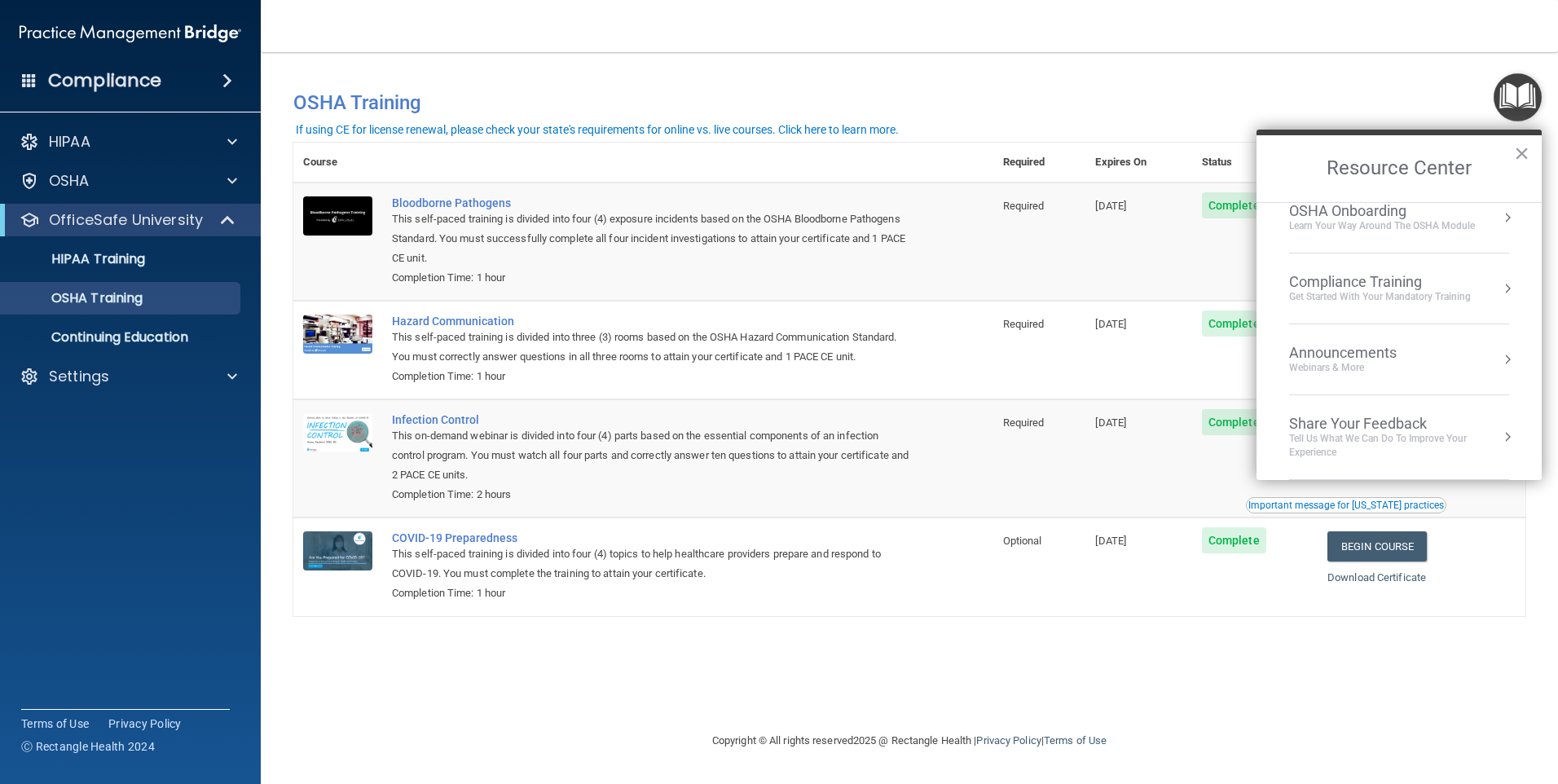
click at [1373, 291] on div "Get Started with your mandatory training" at bounding box center [1380, 297] width 182 height 14
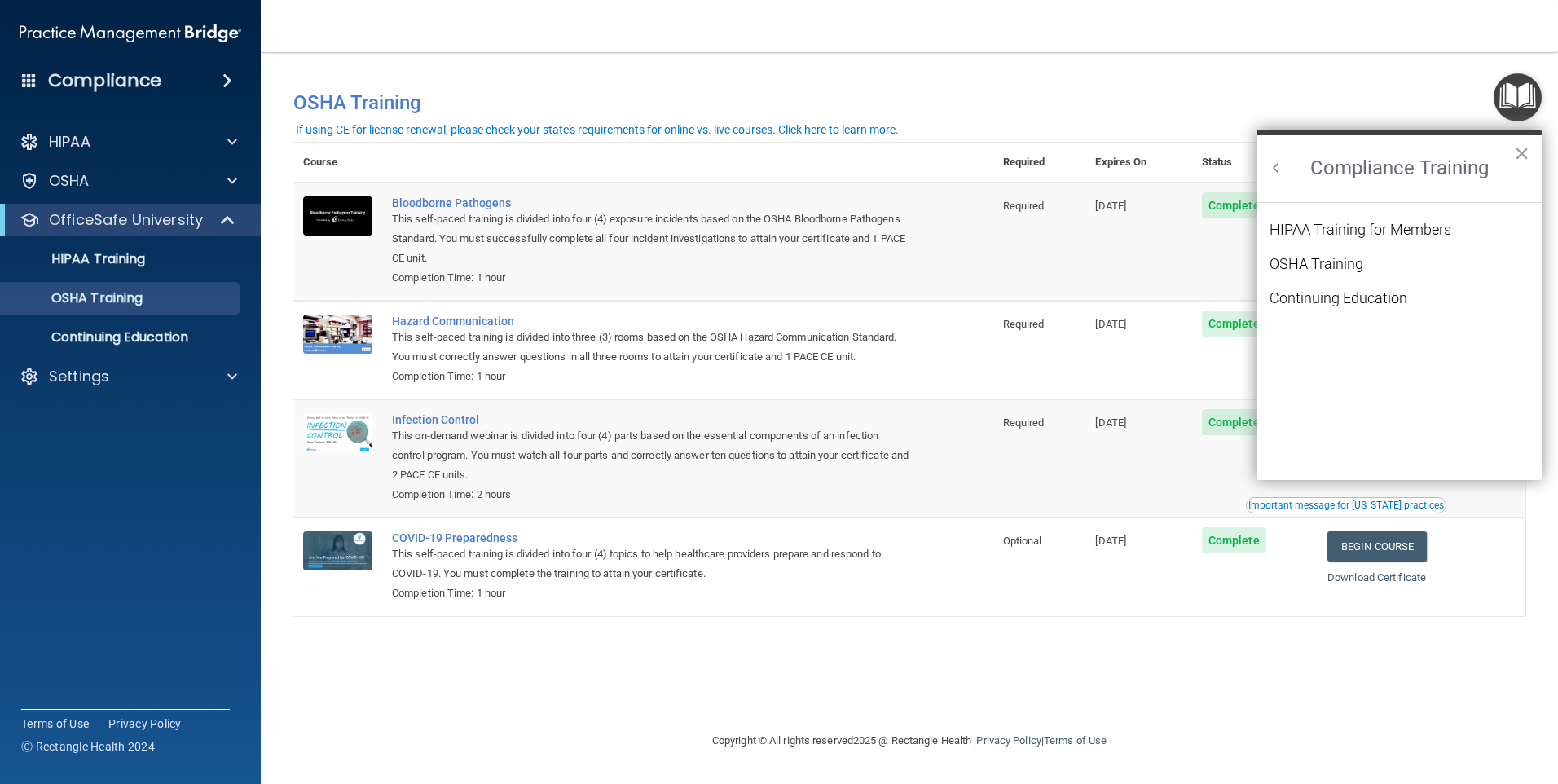
scroll to position [0, 0]
click at [1322, 229] on div "HIPAA Training for Members" at bounding box center [1360, 229] width 182 height 15
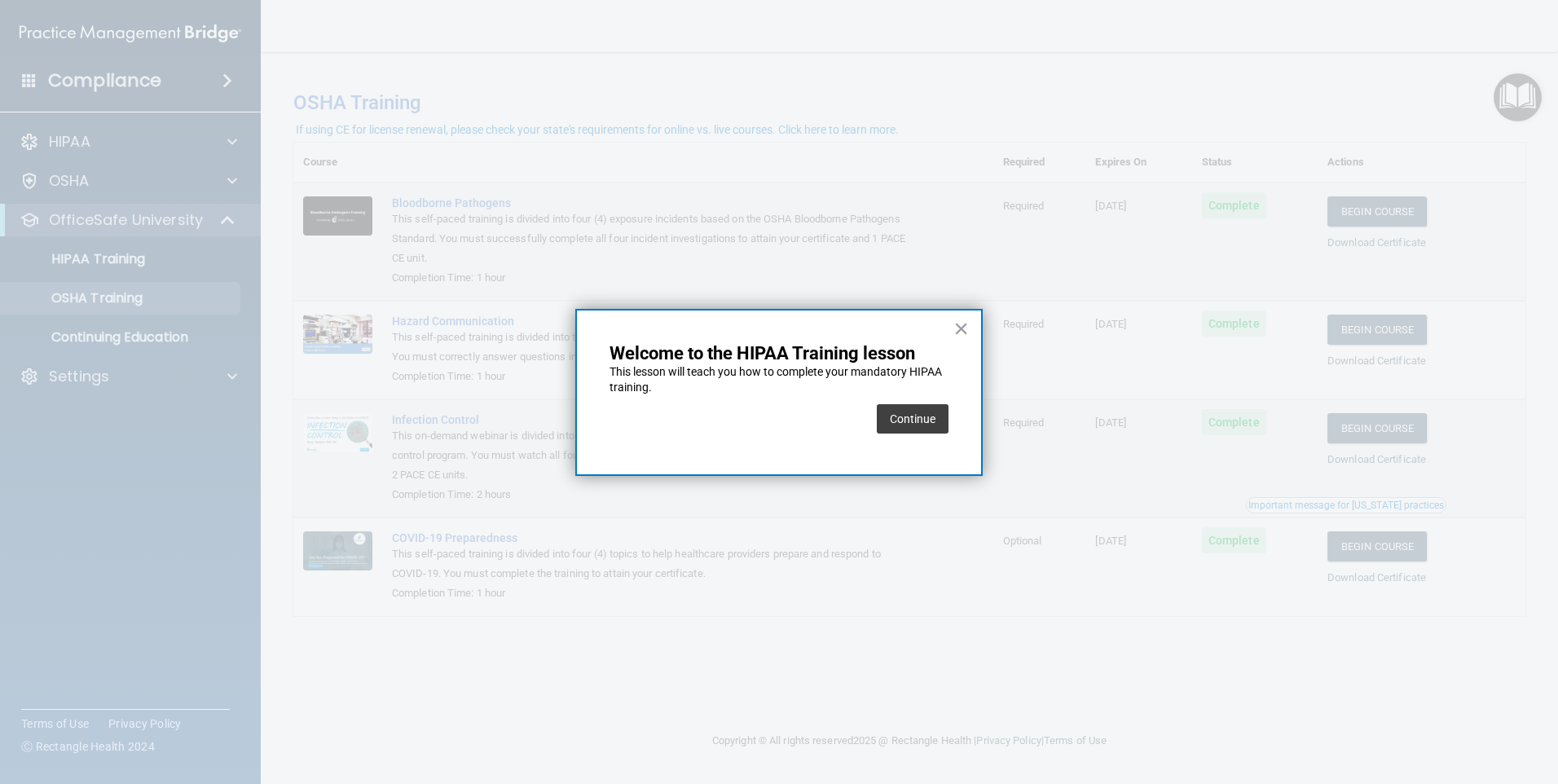
click at [918, 420] on button "Continue" at bounding box center [912, 419] width 72 height 29
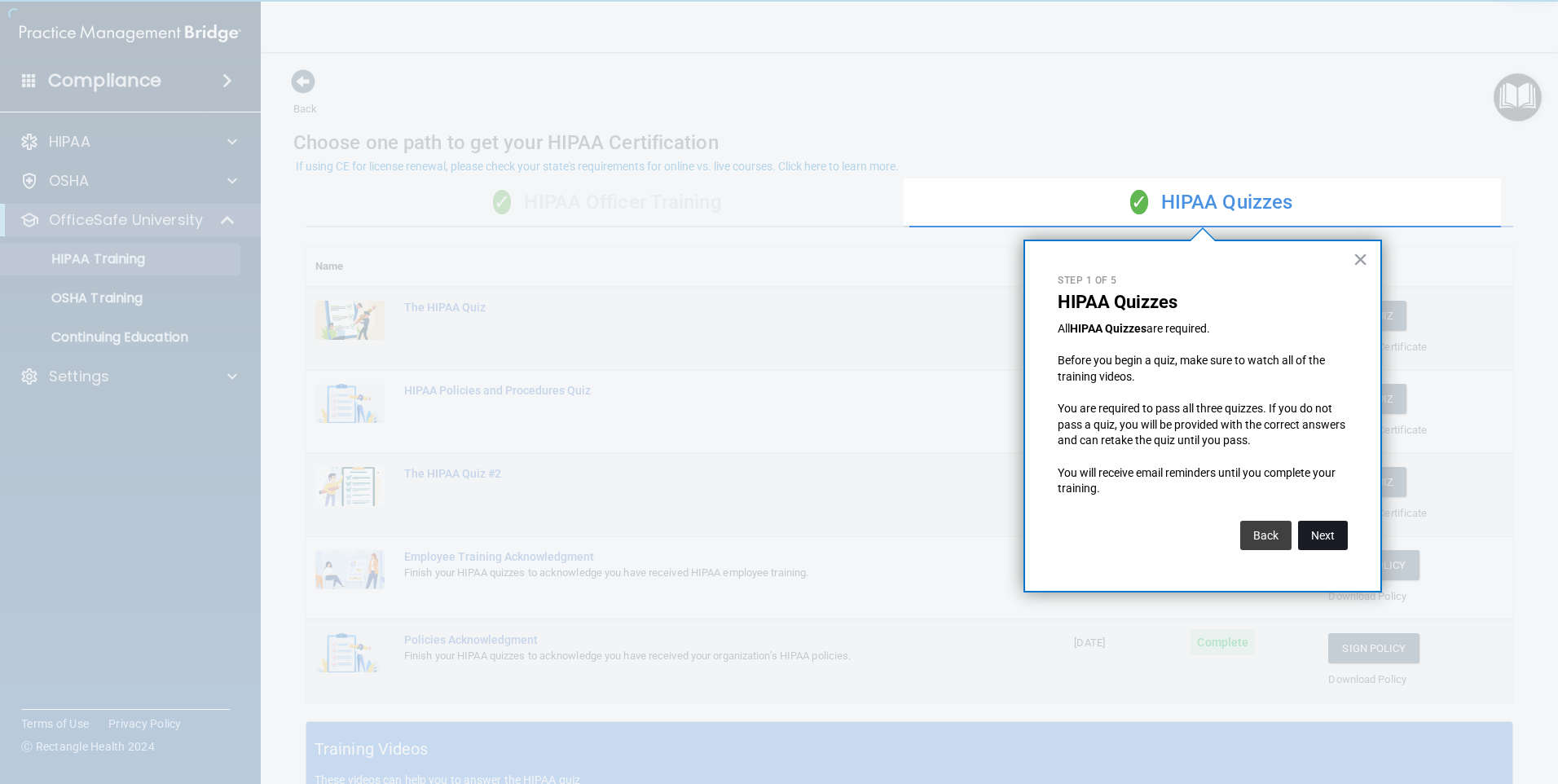
click at [1314, 548] on button "Next" at bounding box center [1323, 535] width 50 height 29
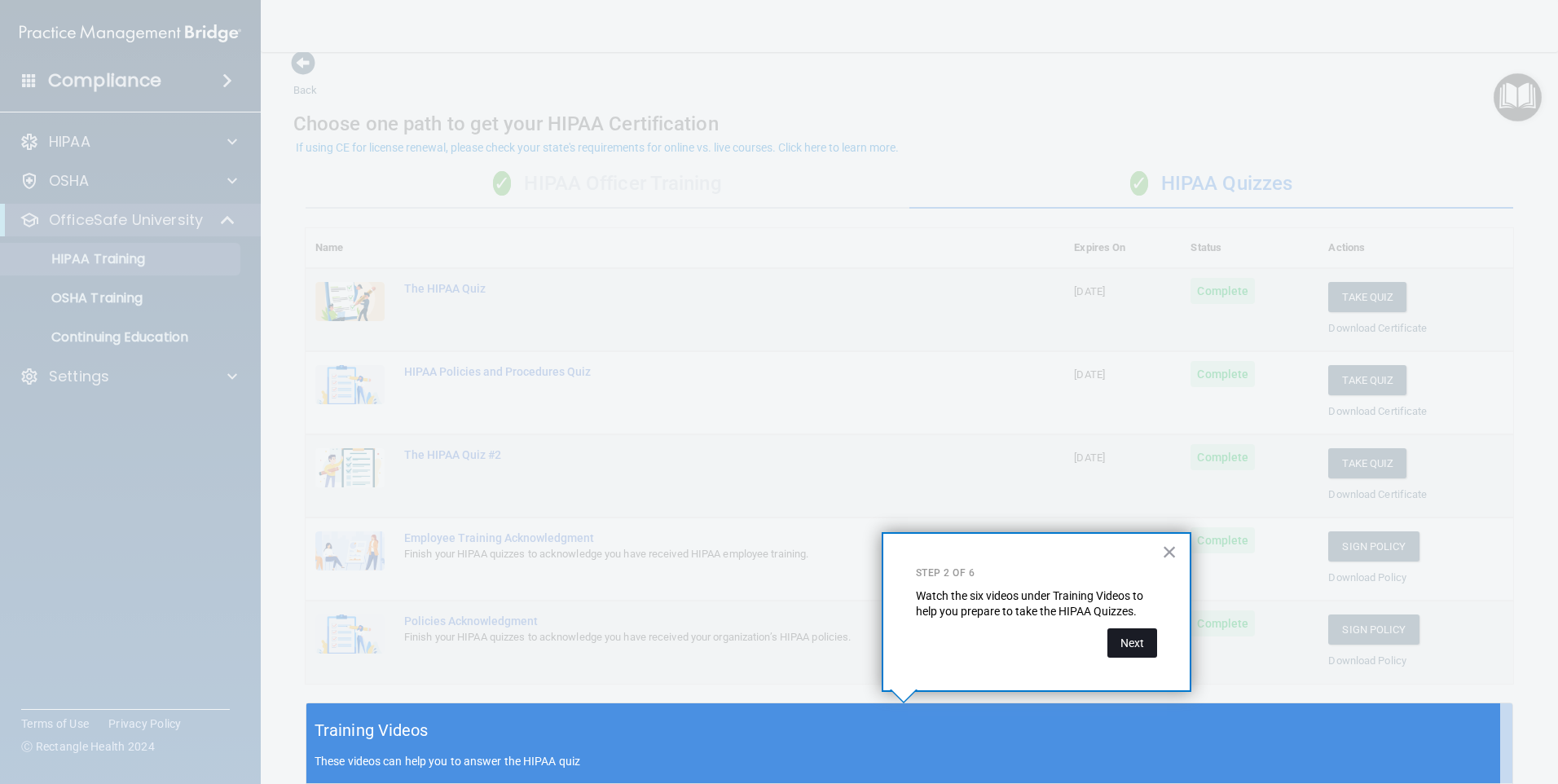
click at [1138, 638] on button "Next" at bounding box center [1132, 643] width 50 height 29
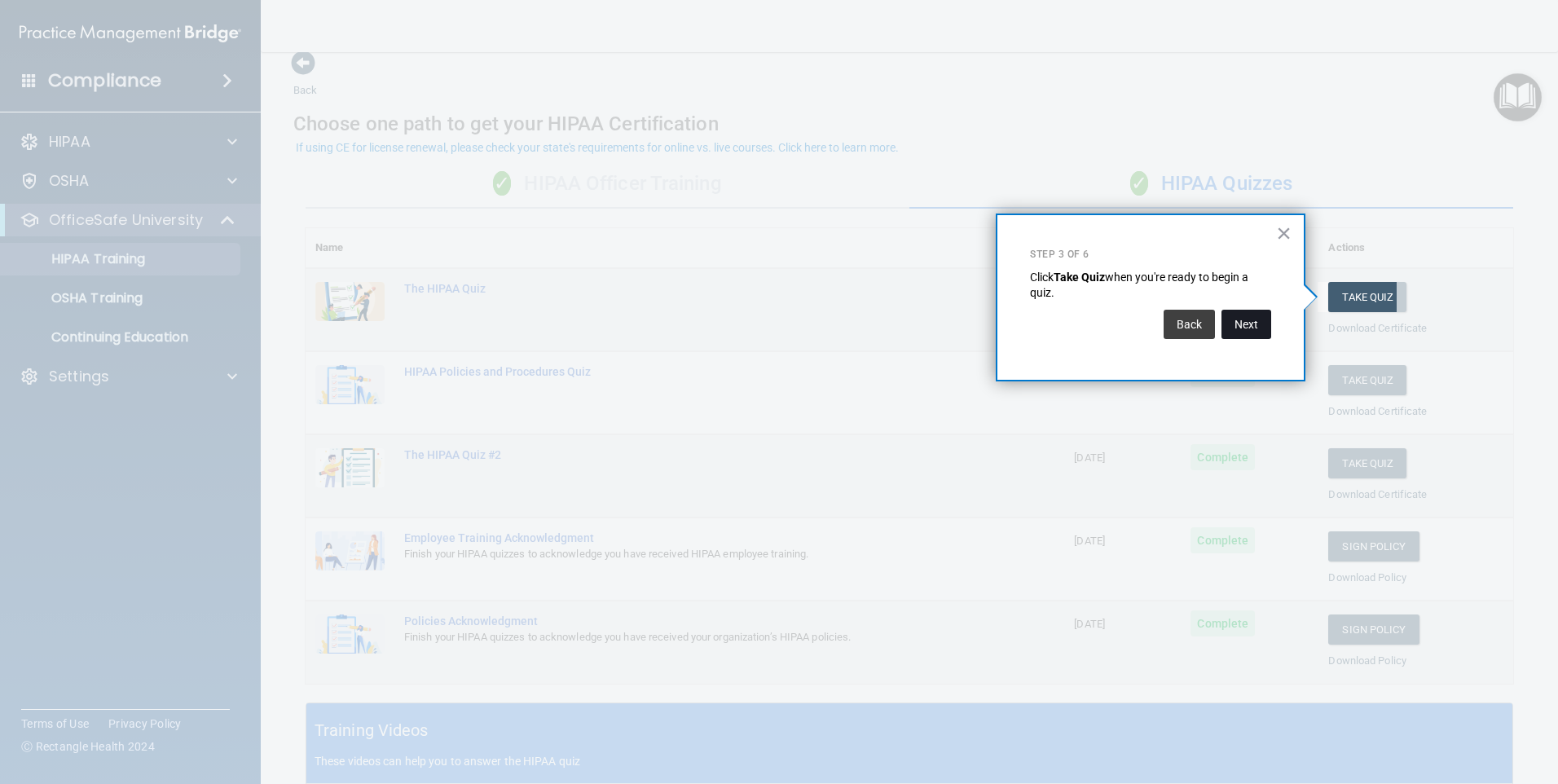
click at [1256, 327] on button "Next" at bounding box center [1246, 324] width 50 height 29
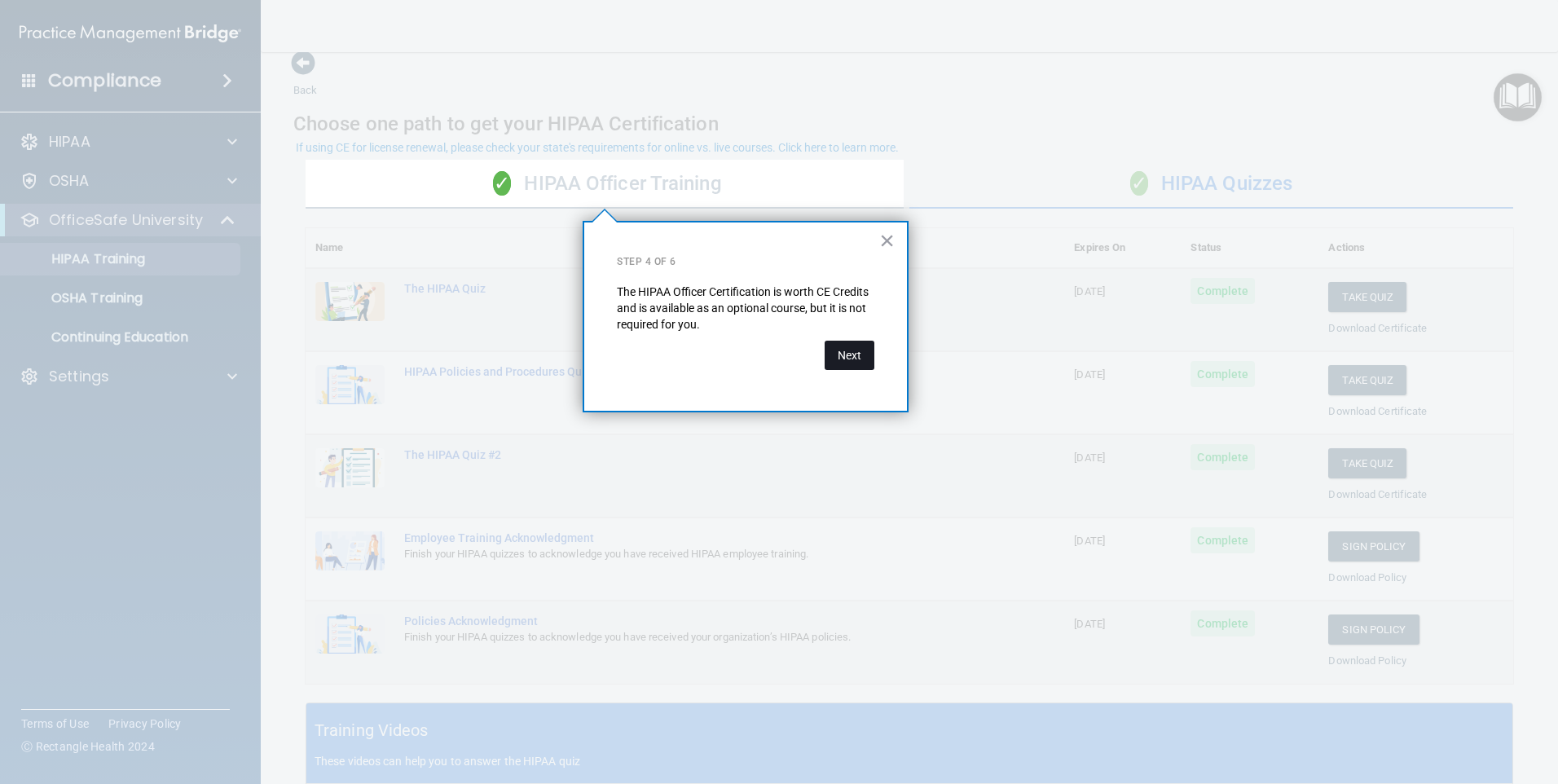
click at [869, 358] on button "Next" at bounding box center [850, 355] width 50 height 29
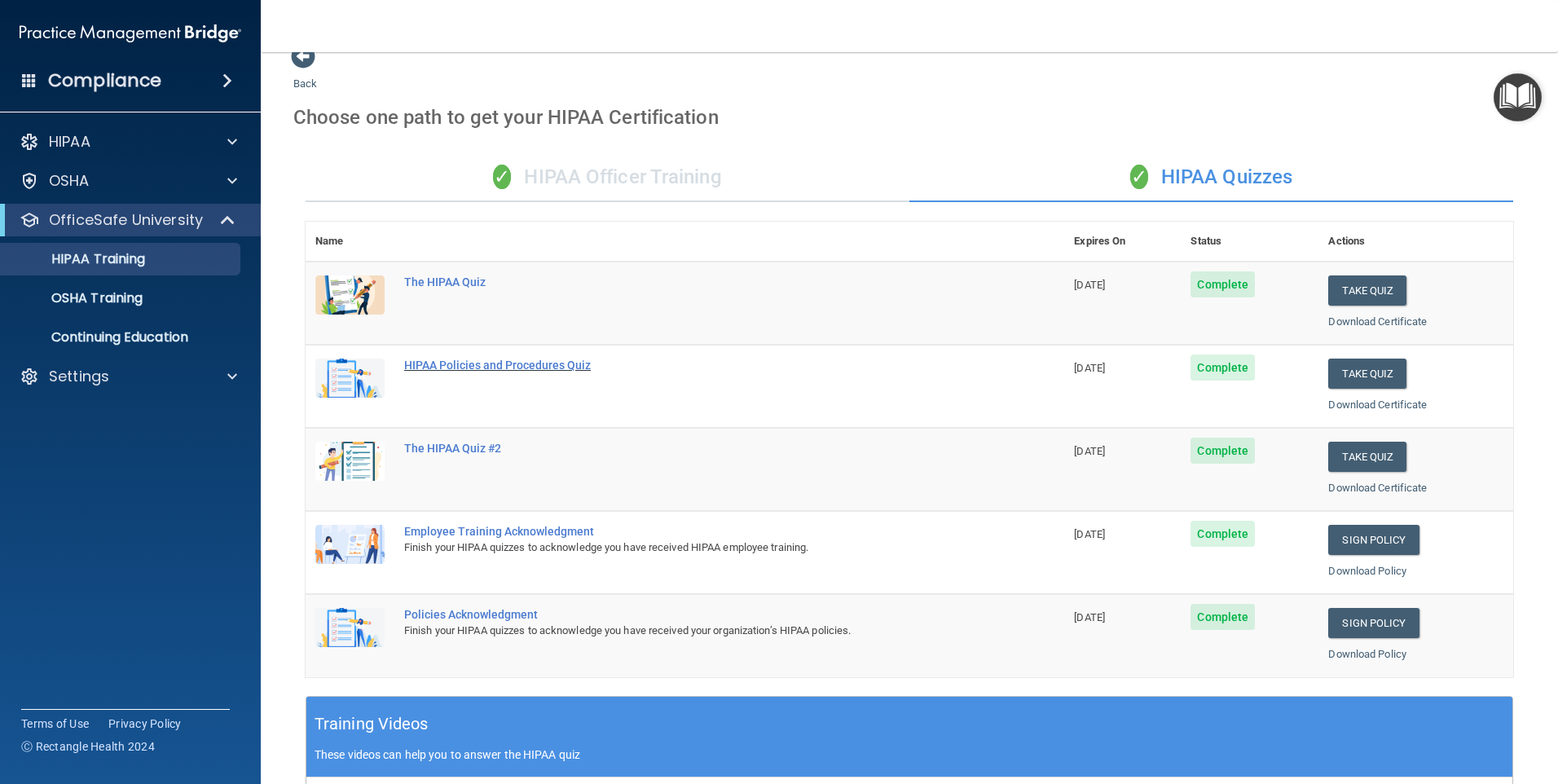
scroll to position [0, 0]
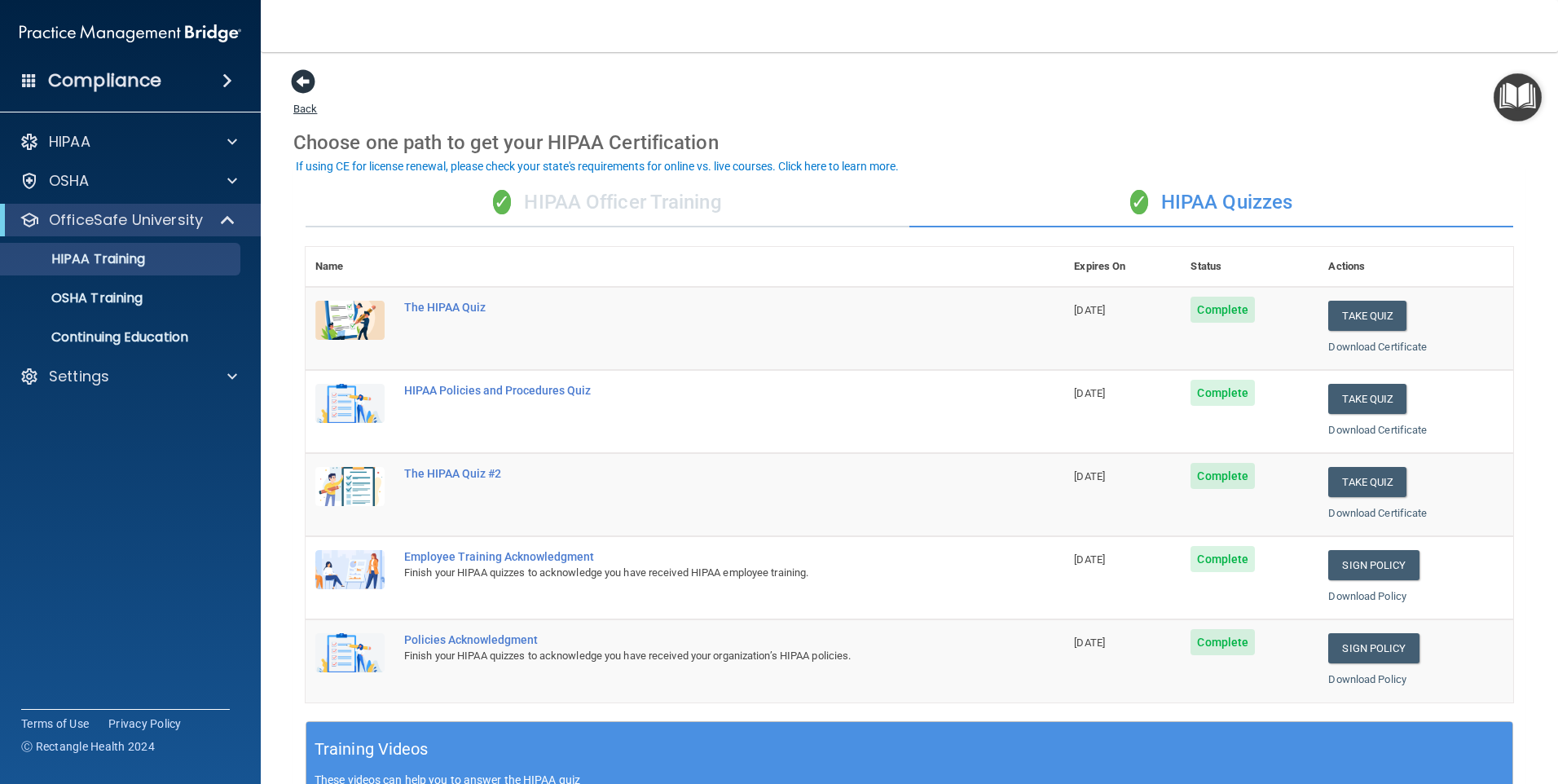
click at [312, 77] on span at bounding box center [303, 81] width 24 height 24
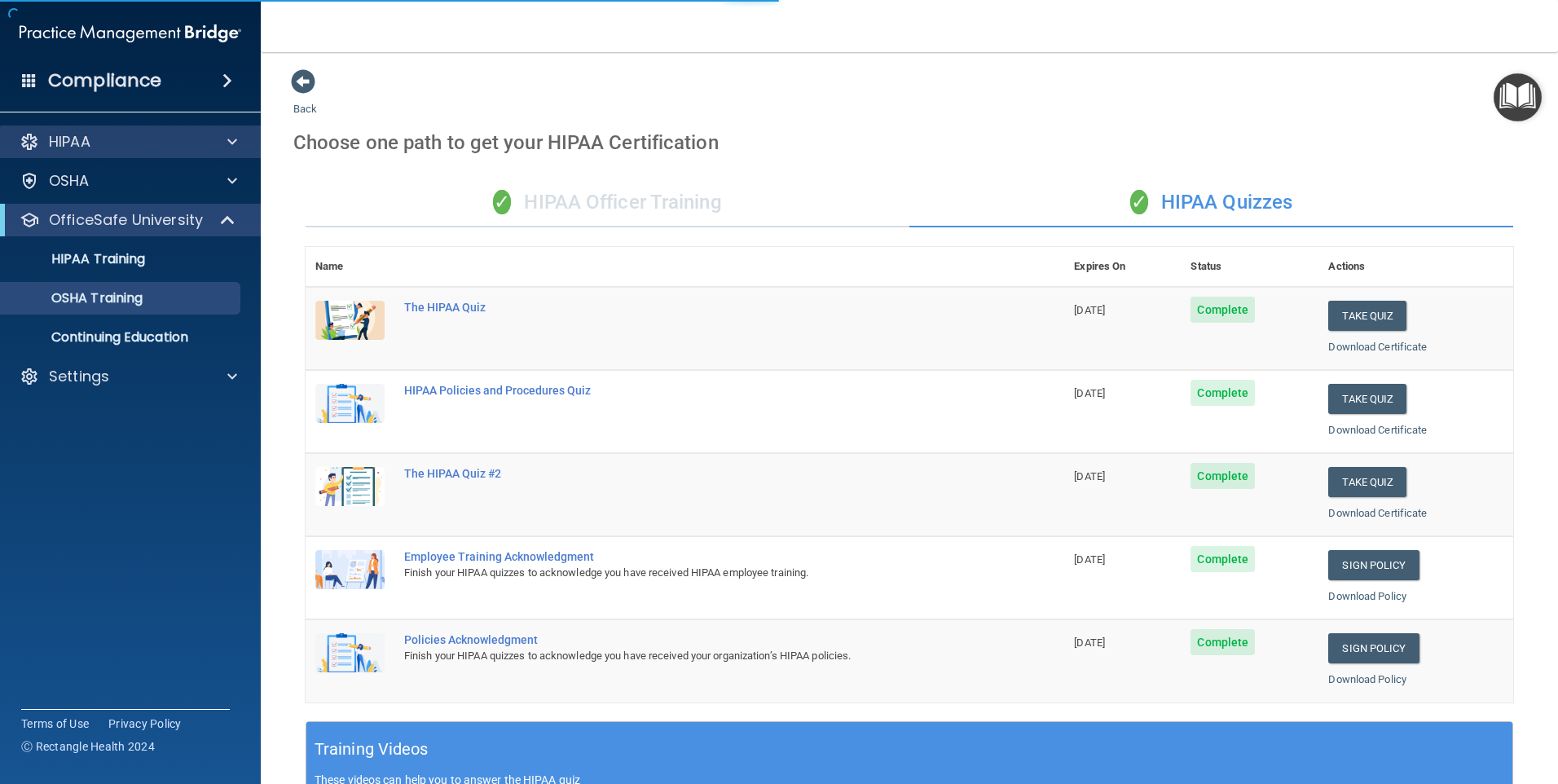
click at [45, 155] on div "HIPAA" at bounding box center [131, 142] width 262 height 33
click at [53, 145] on p "HIPAA" at bounding box center [70, 141] width 41 height 20
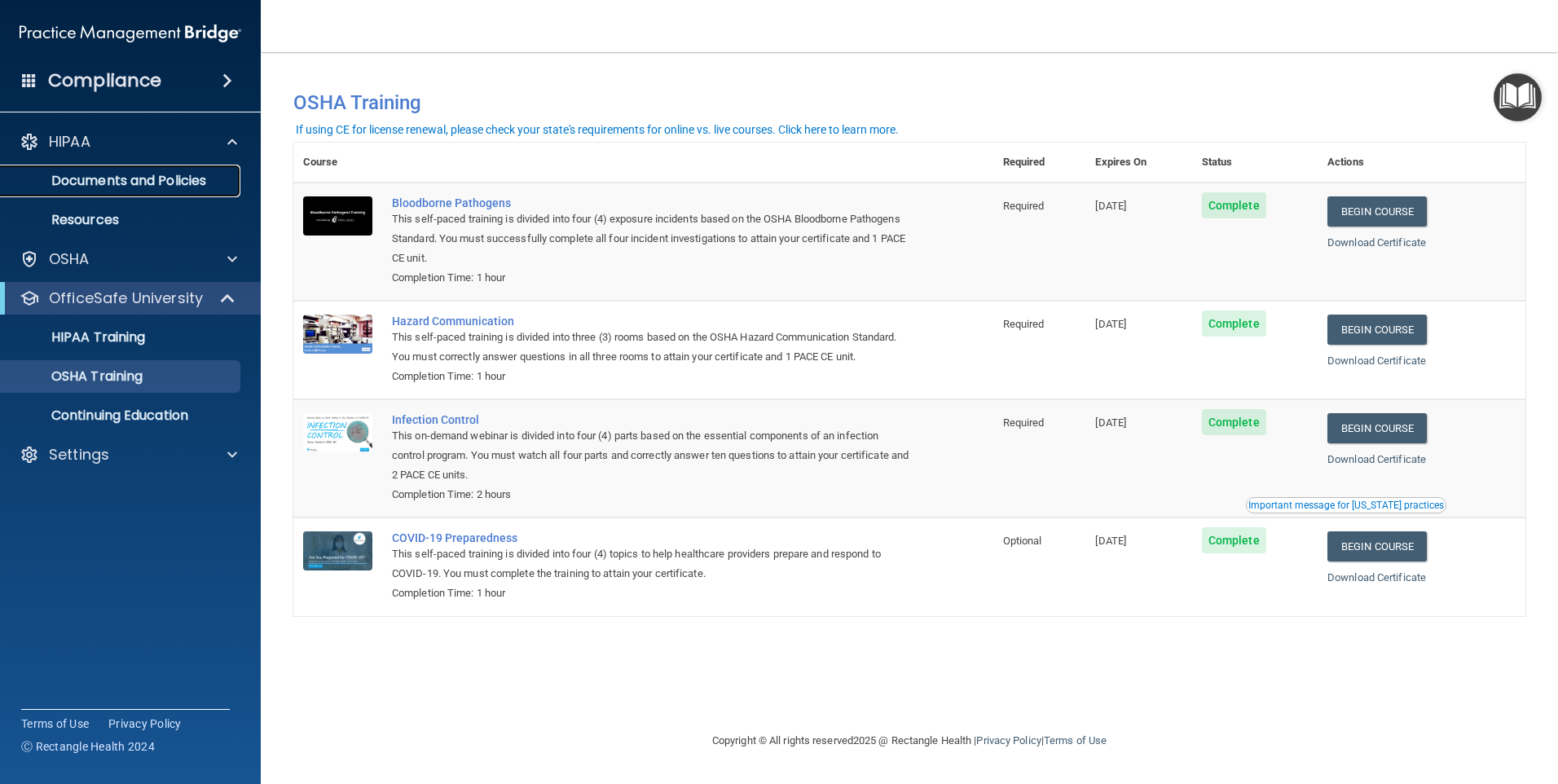
click at [178, 181] on p "Documents and Policies" at bounding box center [122, 180] width 222 height 16
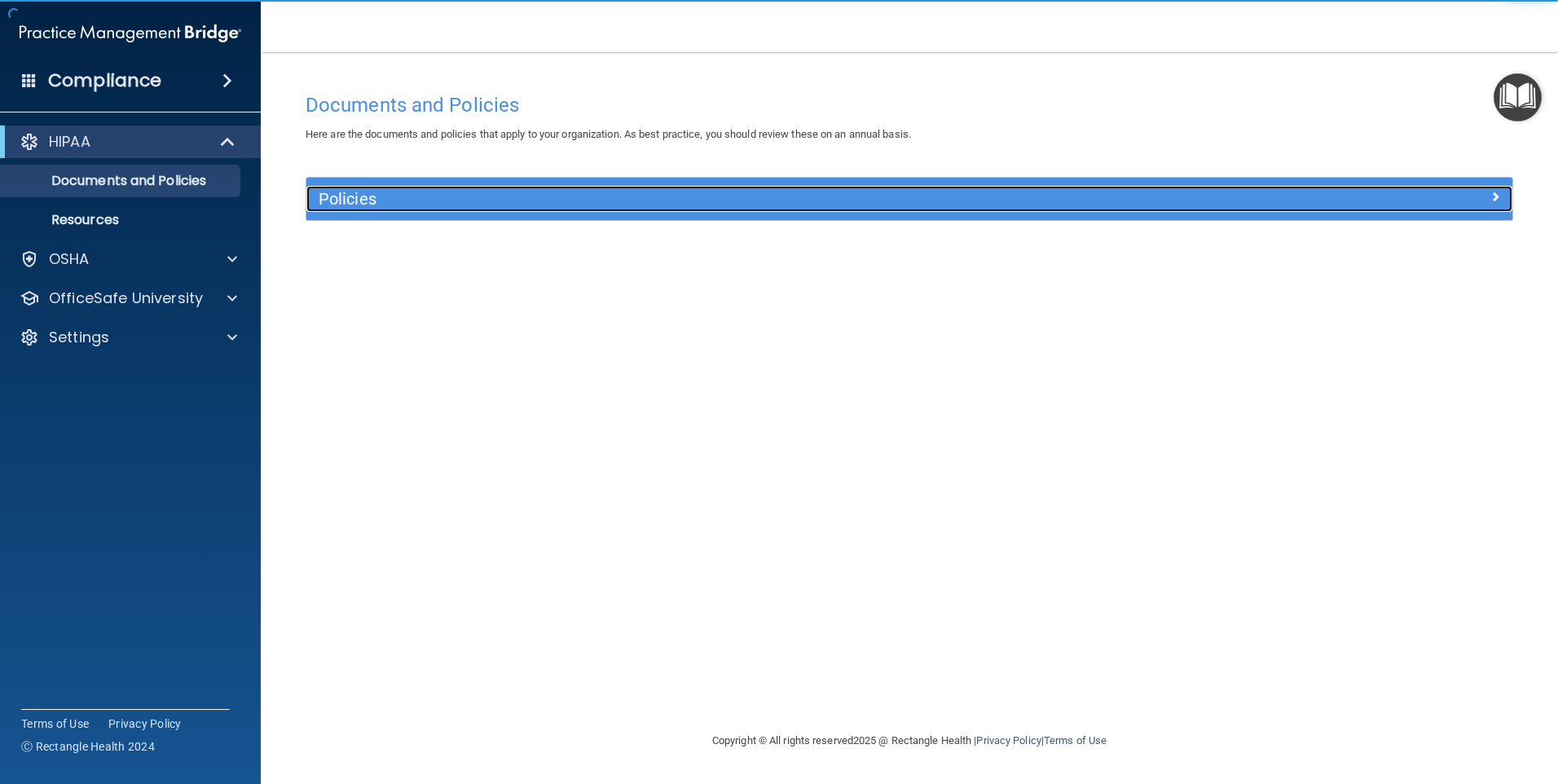
click at [501, 206] on h5 "Policies" at bounding box center [758, 198] width 880 height 18
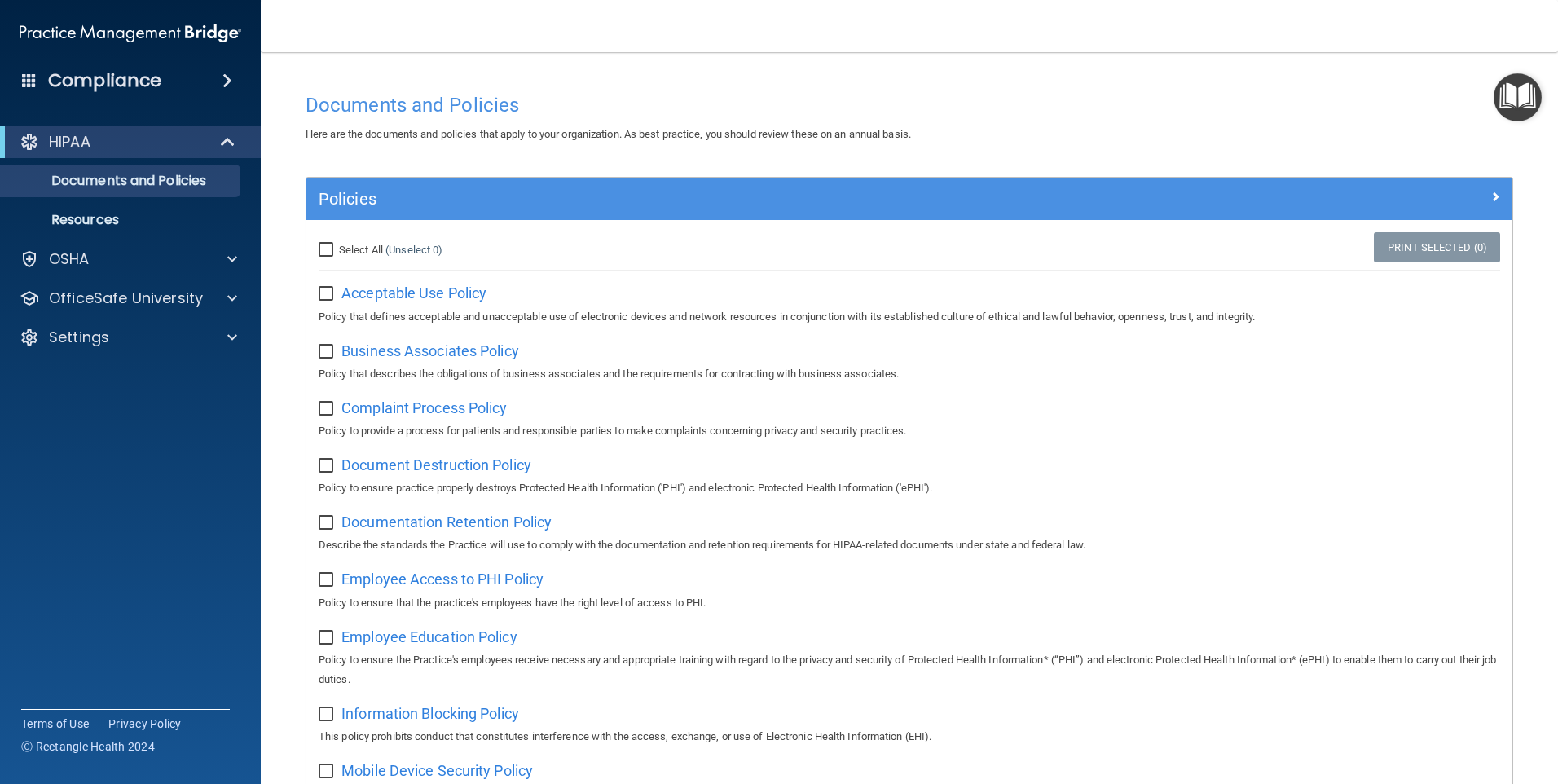
click at [367, 246] on span "Select All" at bounding box center [360, 250] width 44 height 12
click at [337, 246] on input "Select All (Unselect 0) Unselect All" at bounding box center [328, 250] width 19 height 13
checkbox input "true"
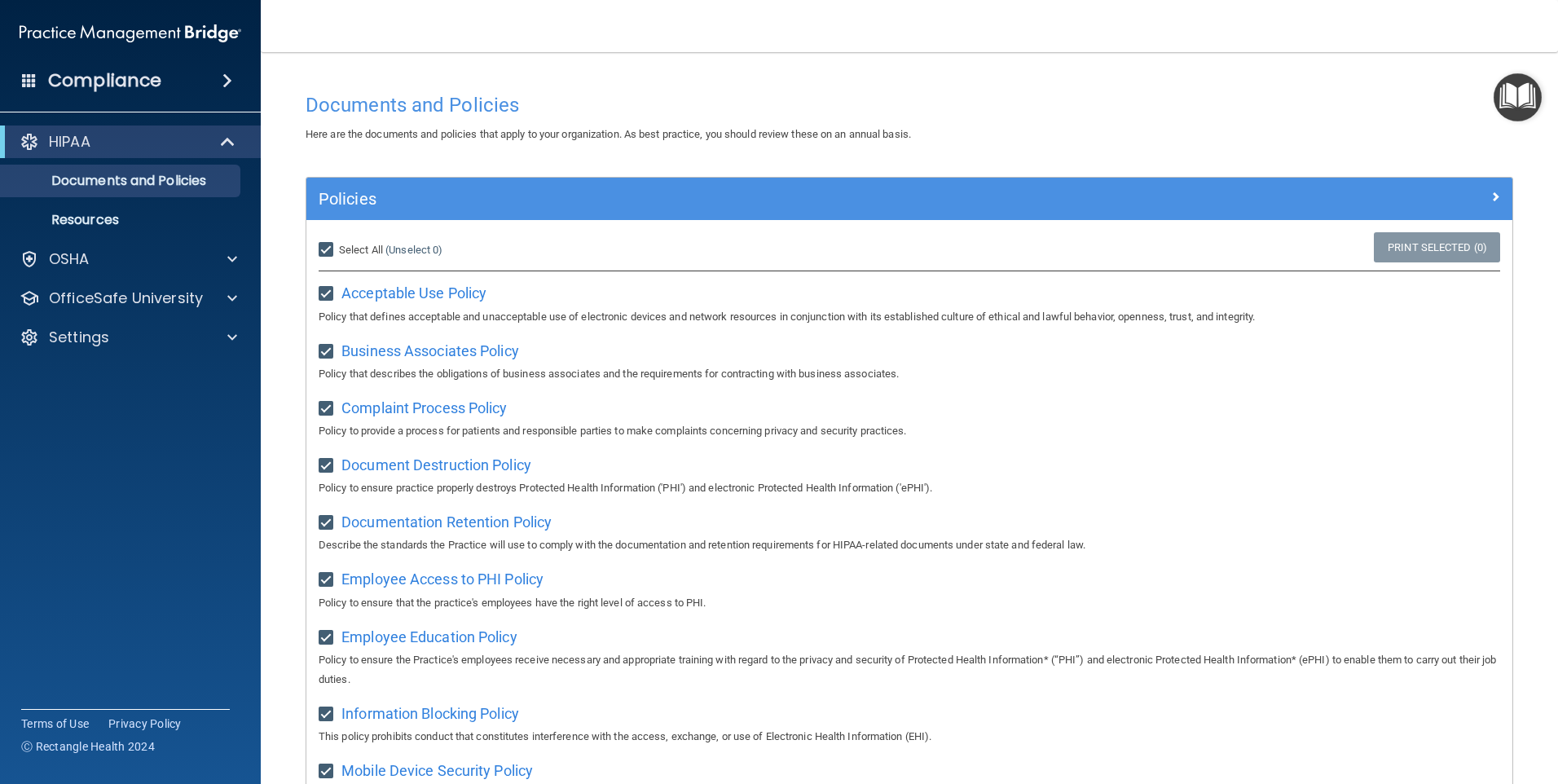
checkbox input "true"
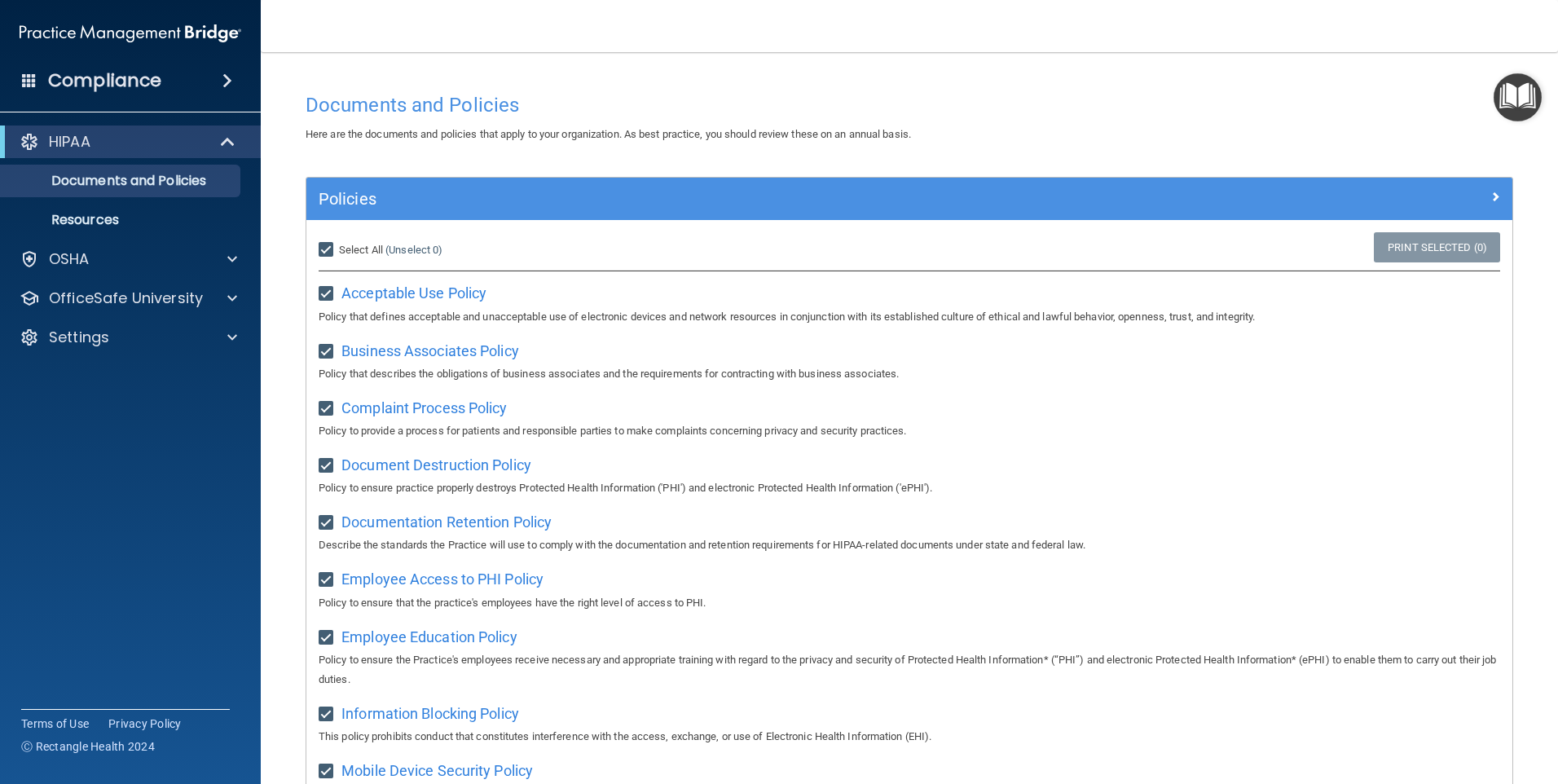
checkbox input "true"
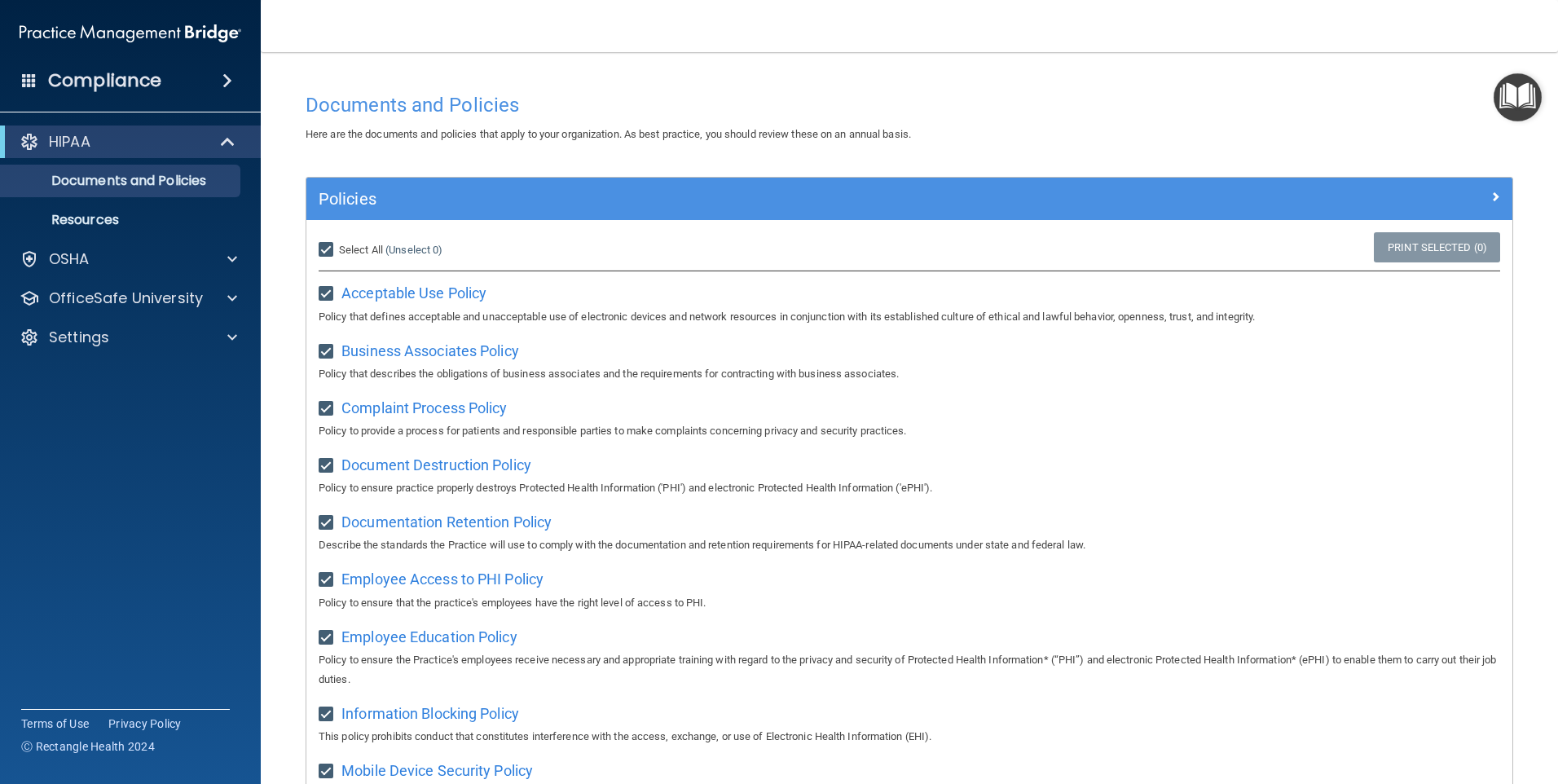
checkbox input "true"
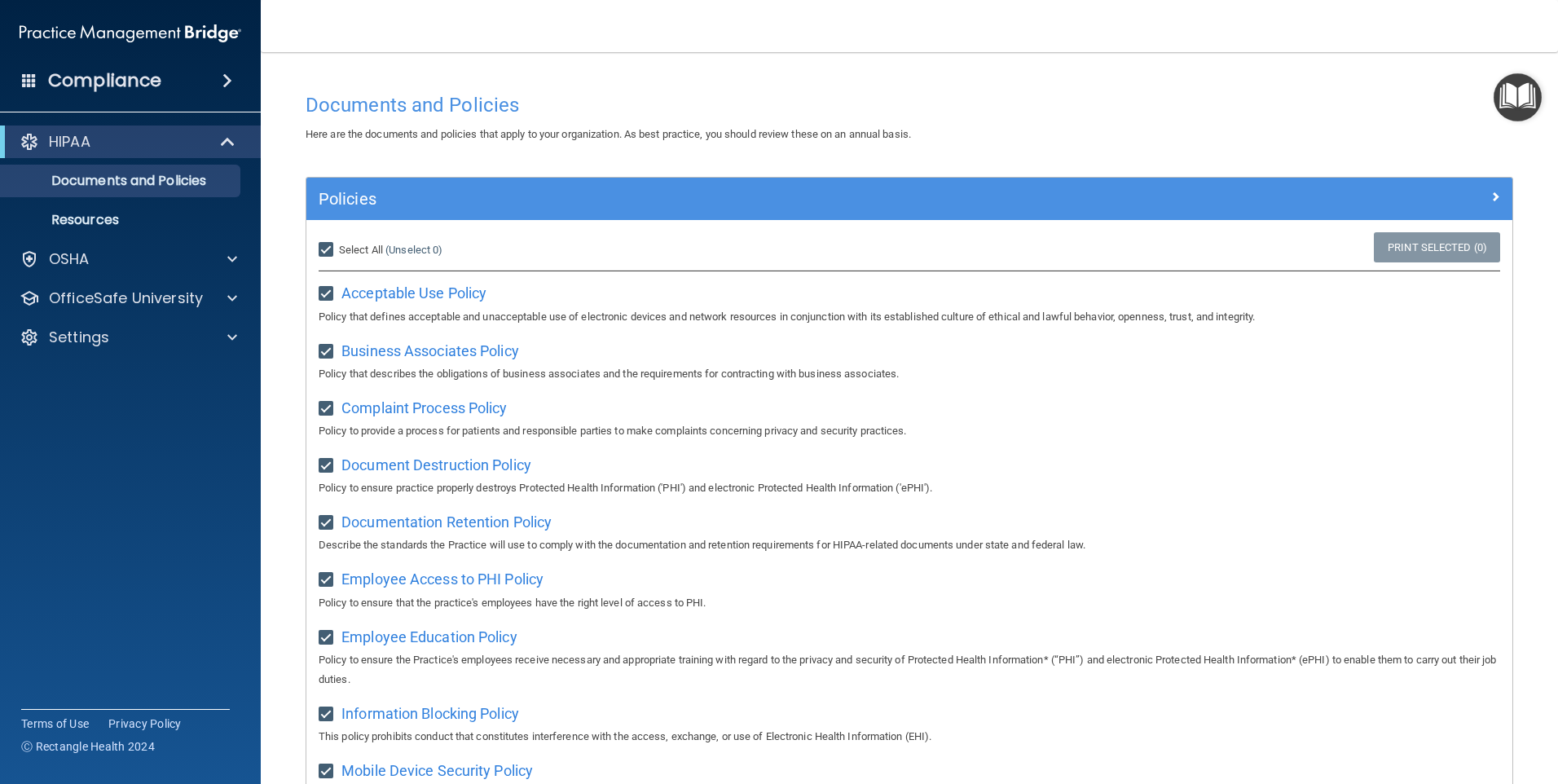
checkbox input "true"
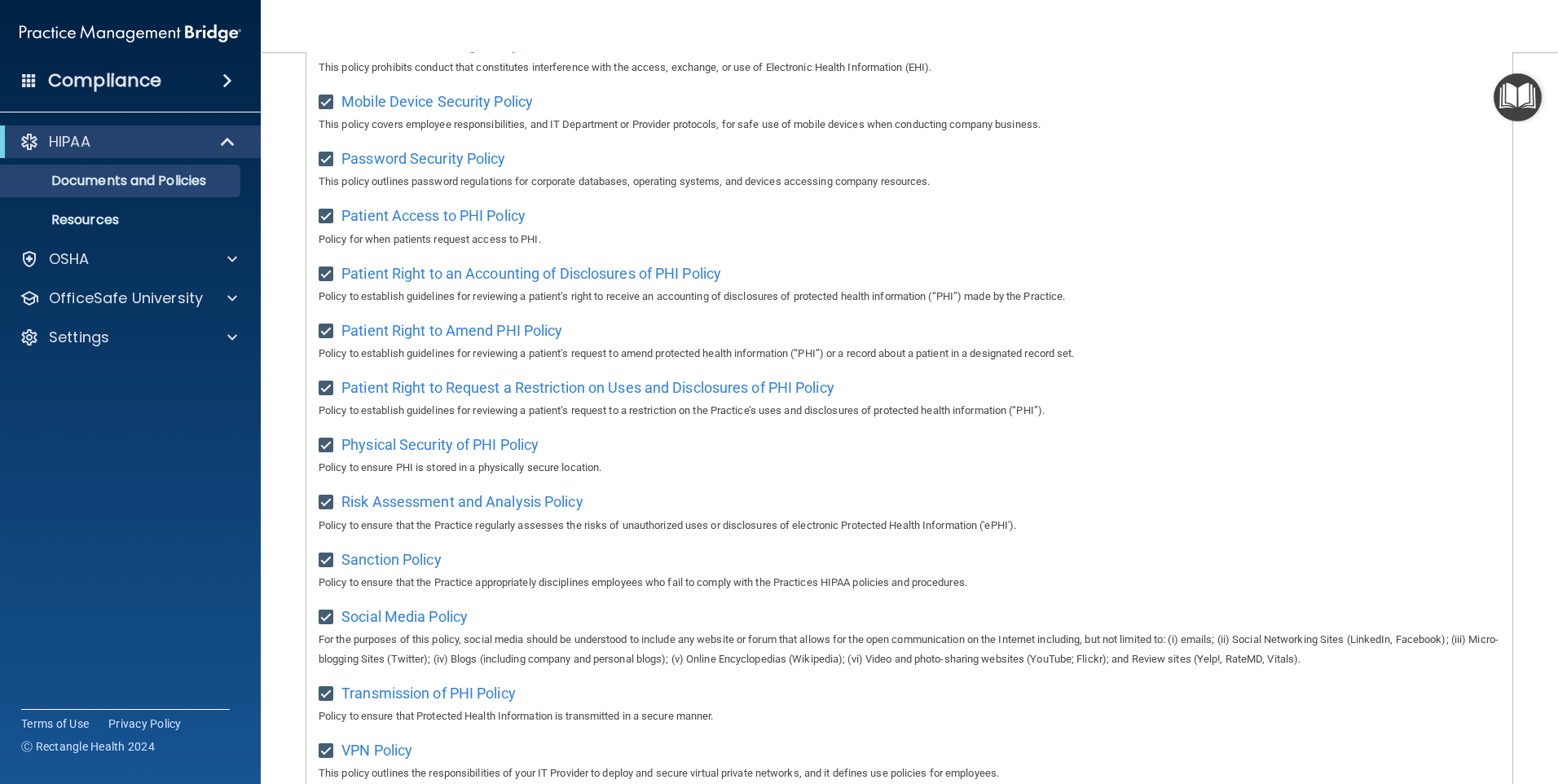
scroll to position [850, 0]
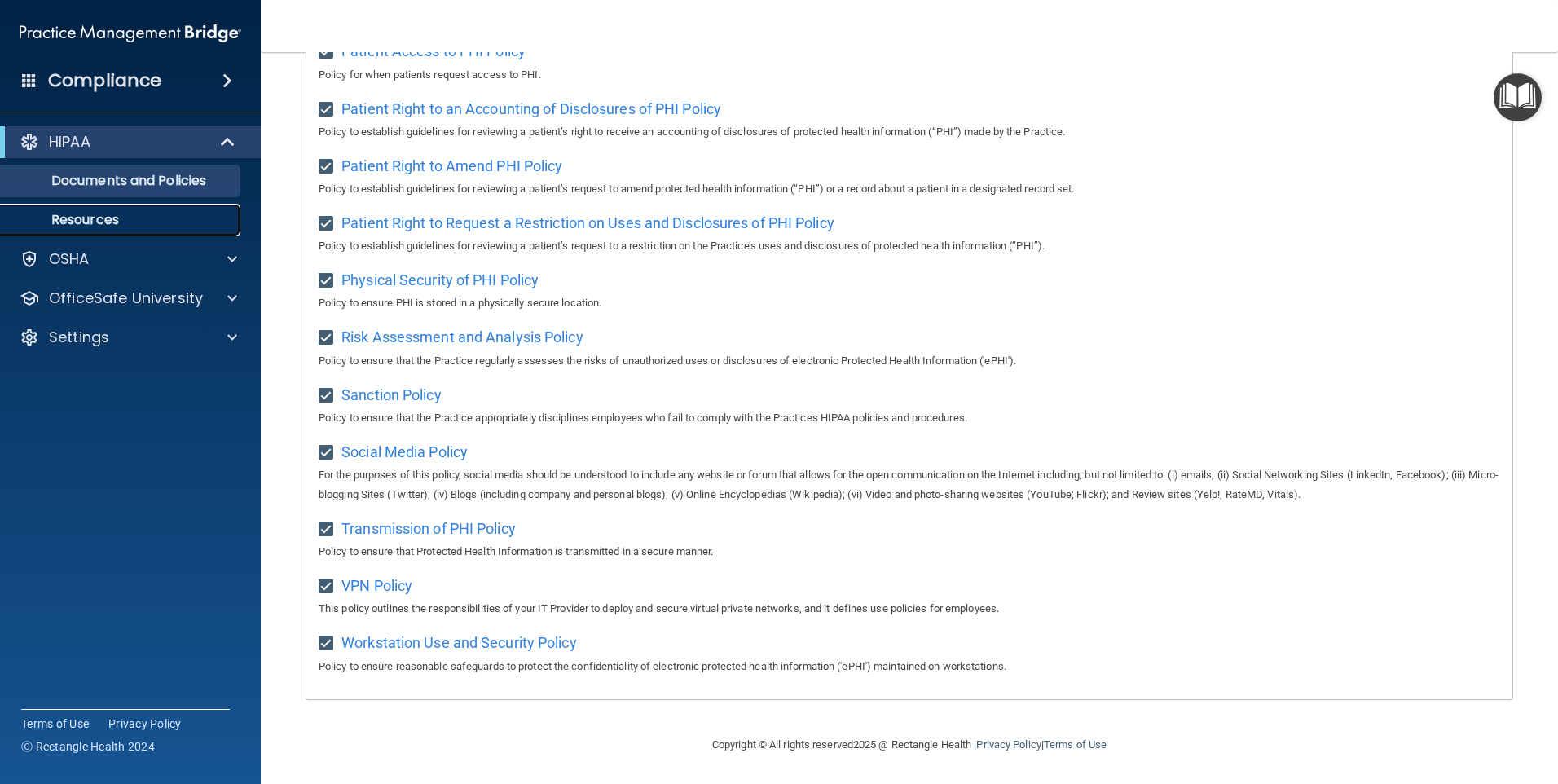
click at [97, 216] on p "Resources" at bounding box center [122, 220] width 222 height 16
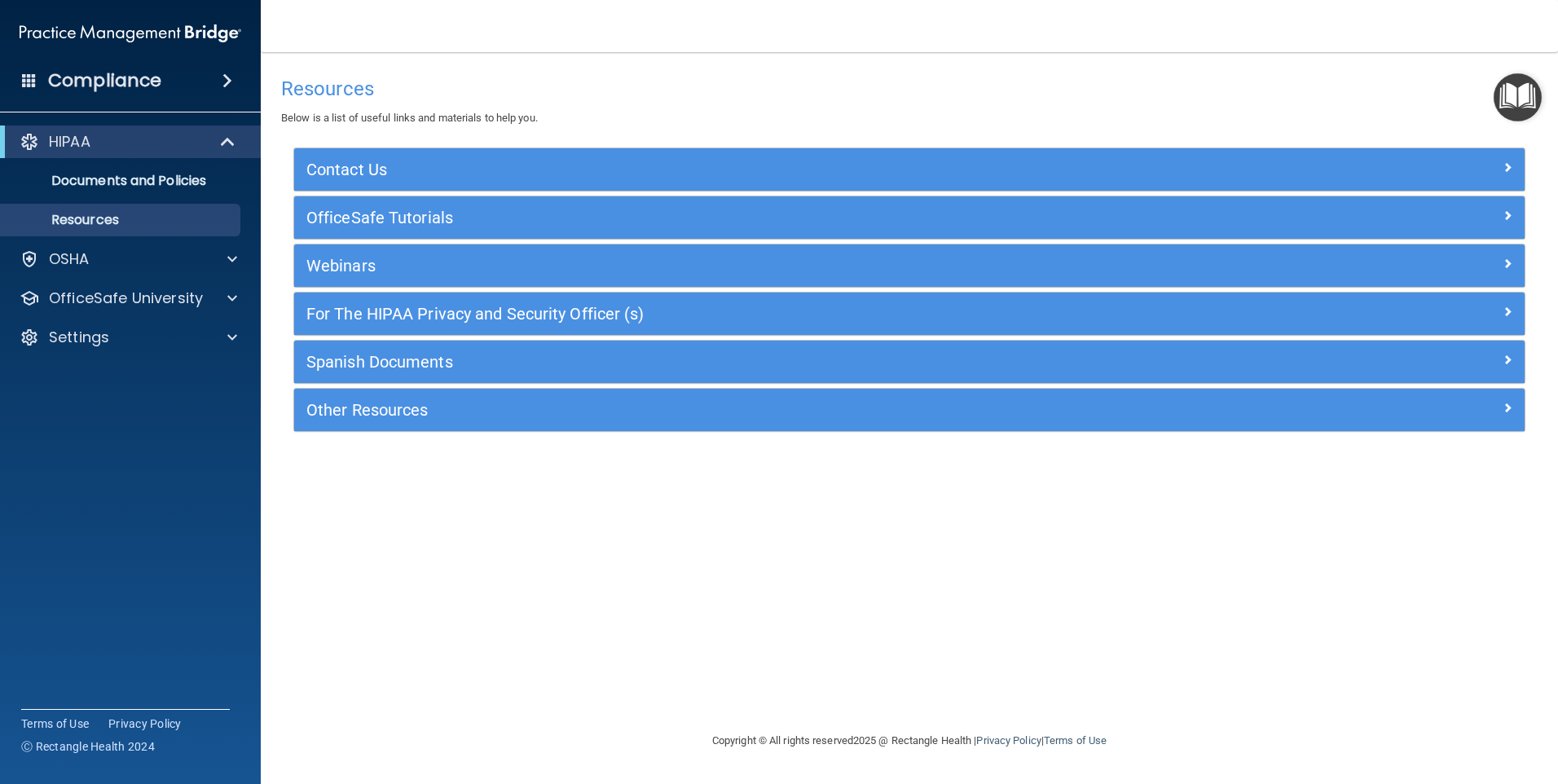
click at [30, 81] on span at bounding box center [29, 79] width 15 height 15
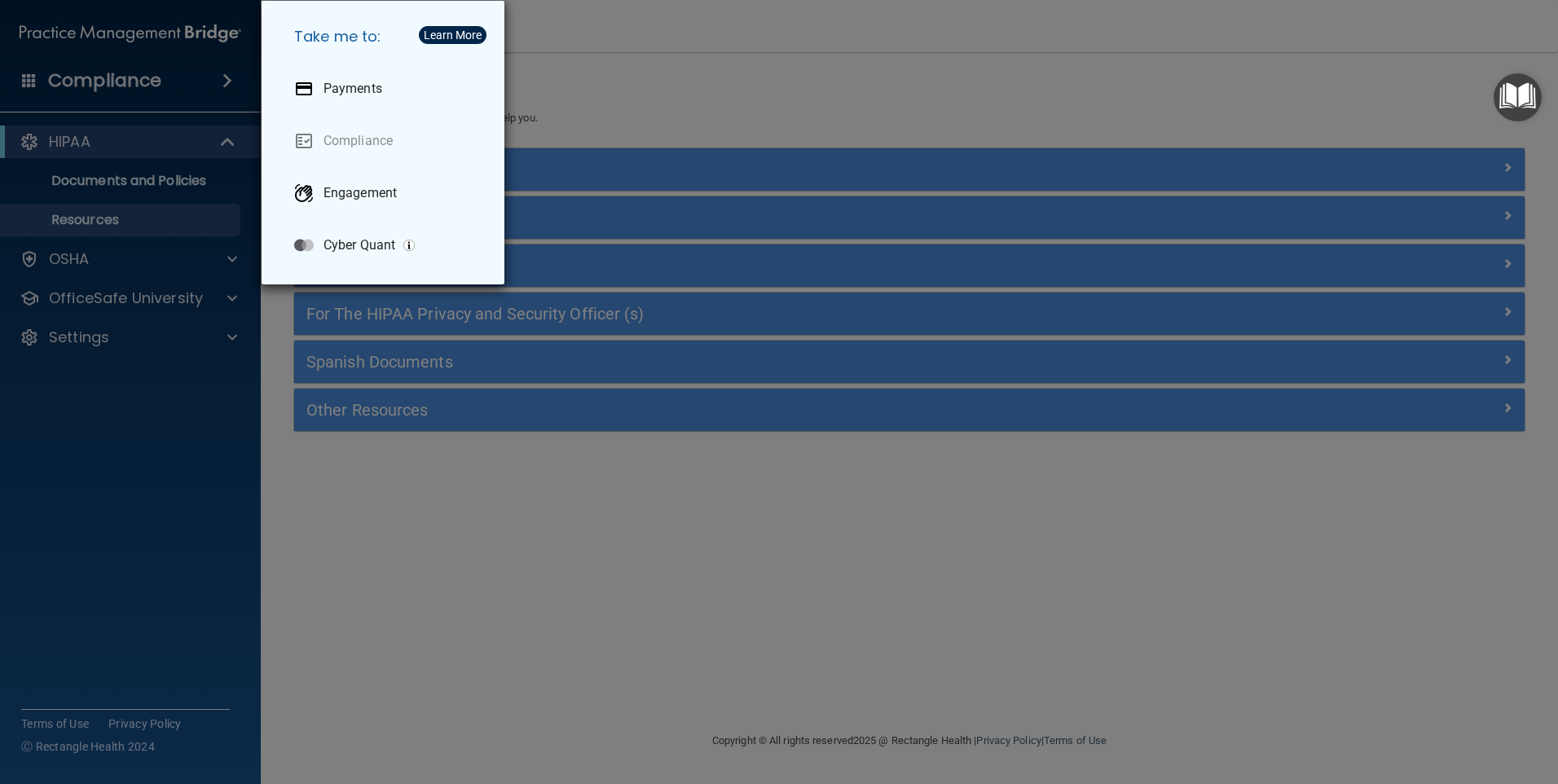
click at [93, 151] on div "Take me to: Payments Compliance Engagement Cyber Quant" at bounding box center [779, 392] width 1558 height 784
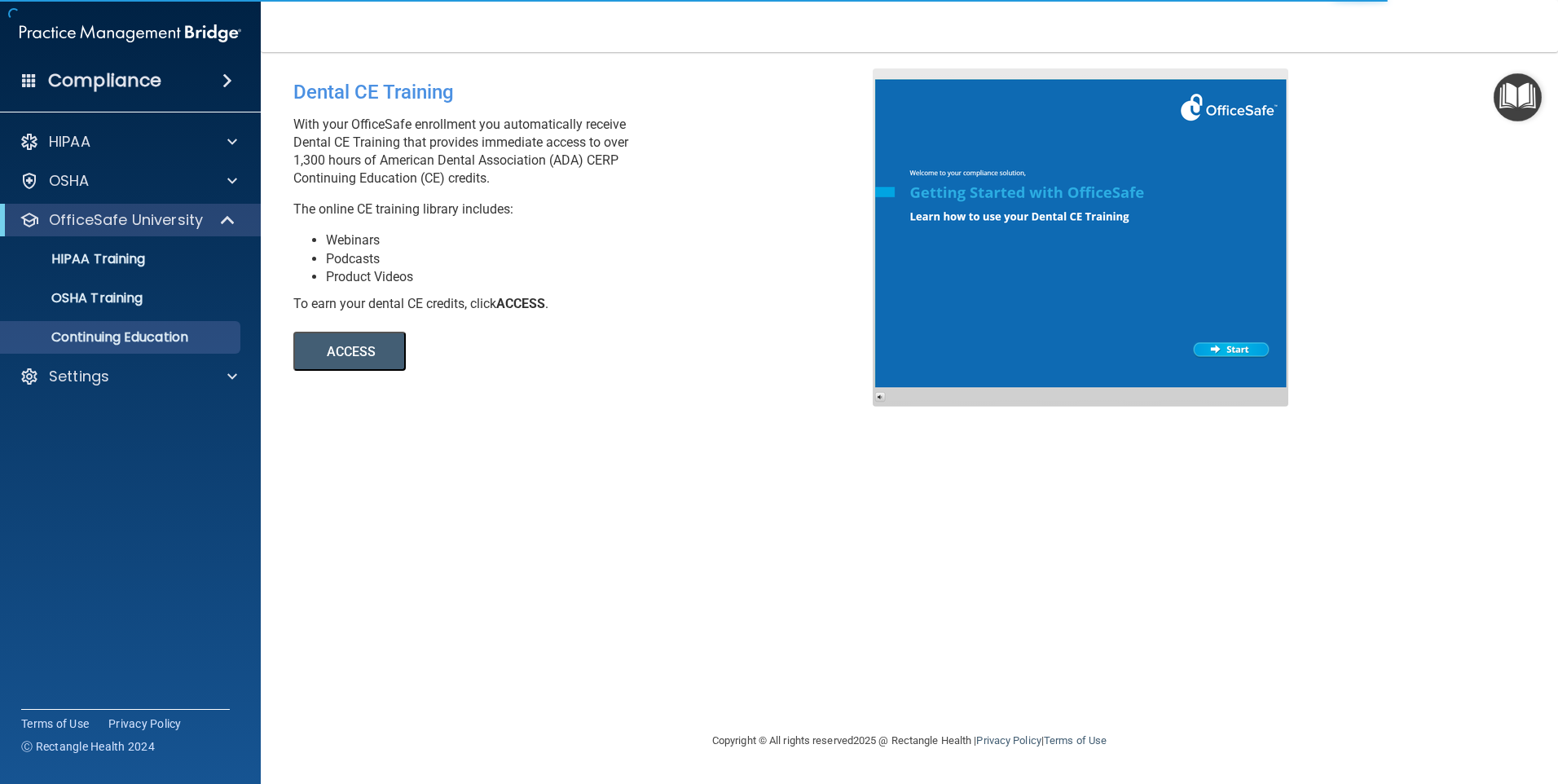
click at [1241, 340] on div at bounding box center [1081, 237] width 415 height 338
click at [344, 354] on button "ACCESS" at bounding box center [349, 351] width 112 height 39
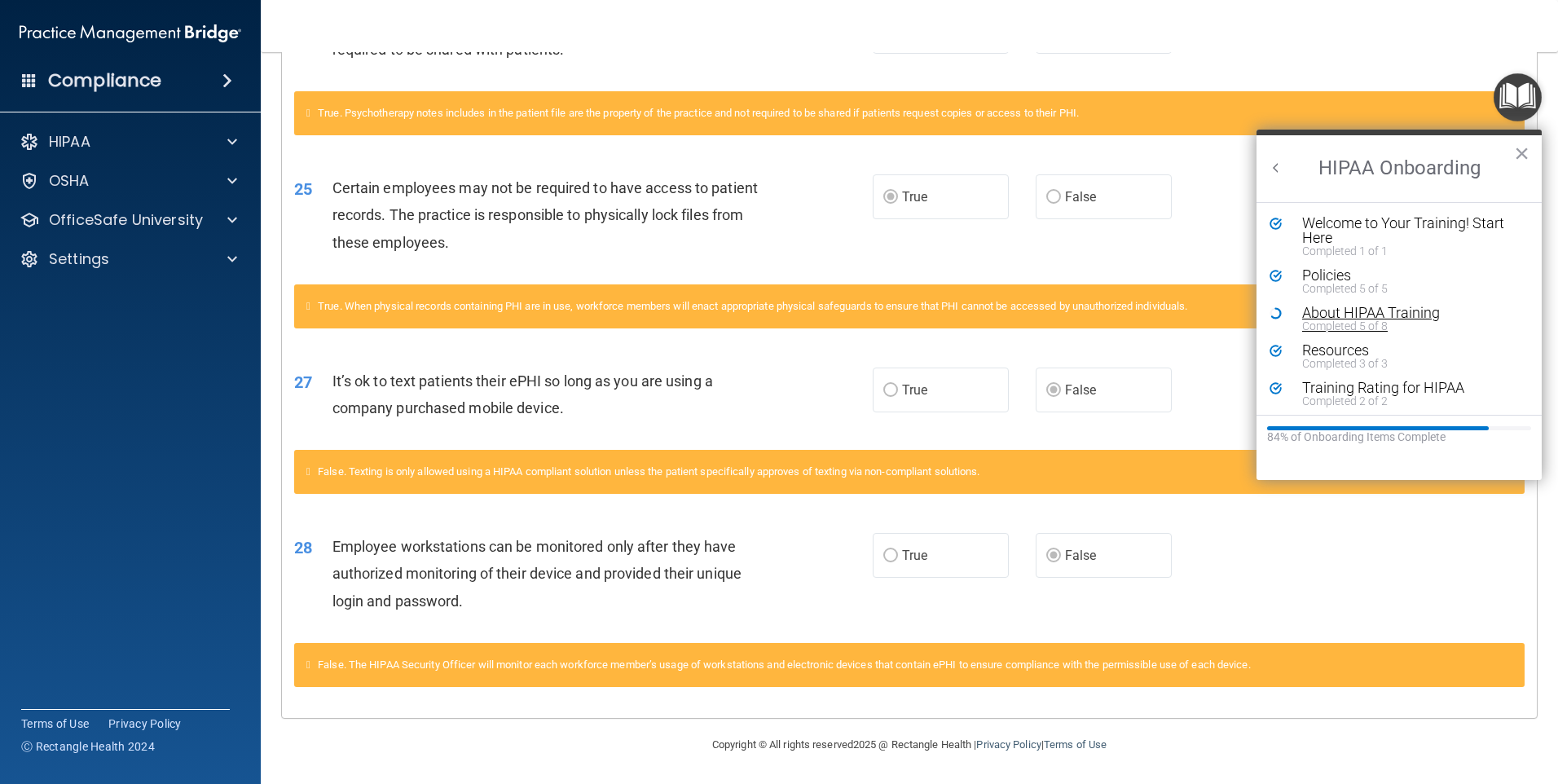
scroll to position [3, 0]
click at [1523, 161] on button "×" at bounding box center [1522, 153] width 16 height 26
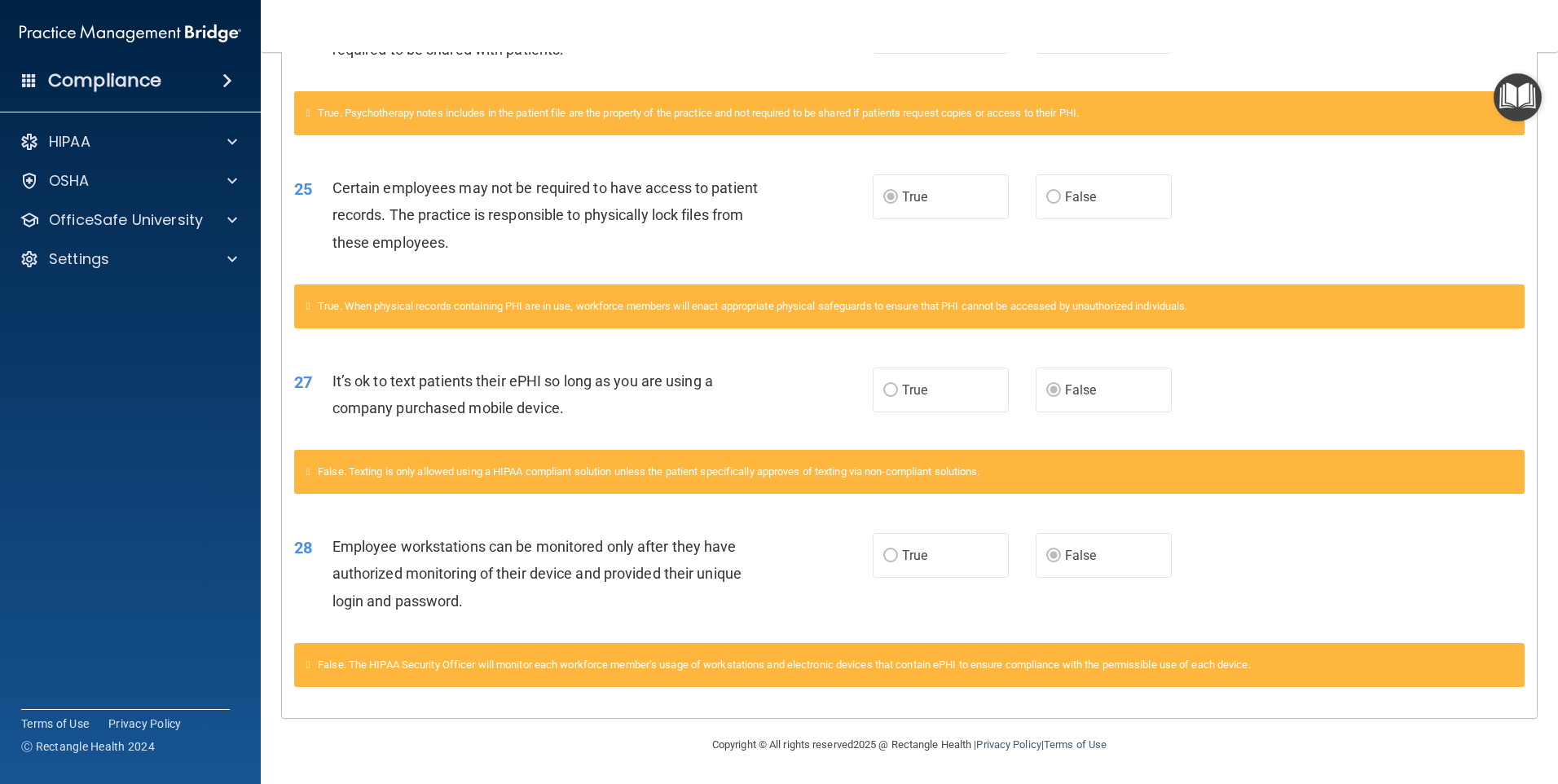
click at [1513, 96] on img "Open Resource Center" at bounding box center [1517, 97] width 48 height 48
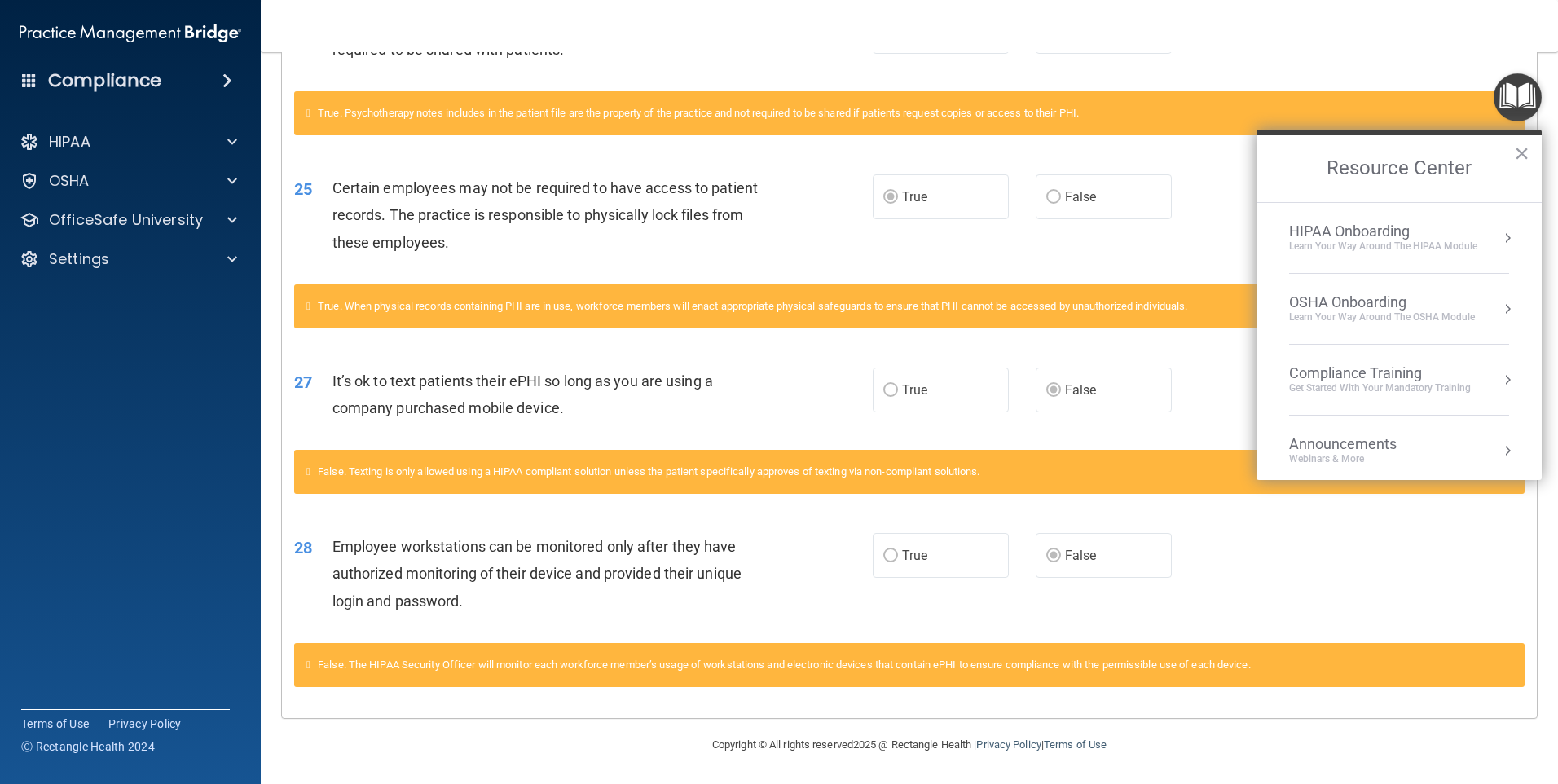
click at [1367, 250] on div "Learn Your Way around the HIPAA module" at bounding box center [1383, 246] width 188 height 14
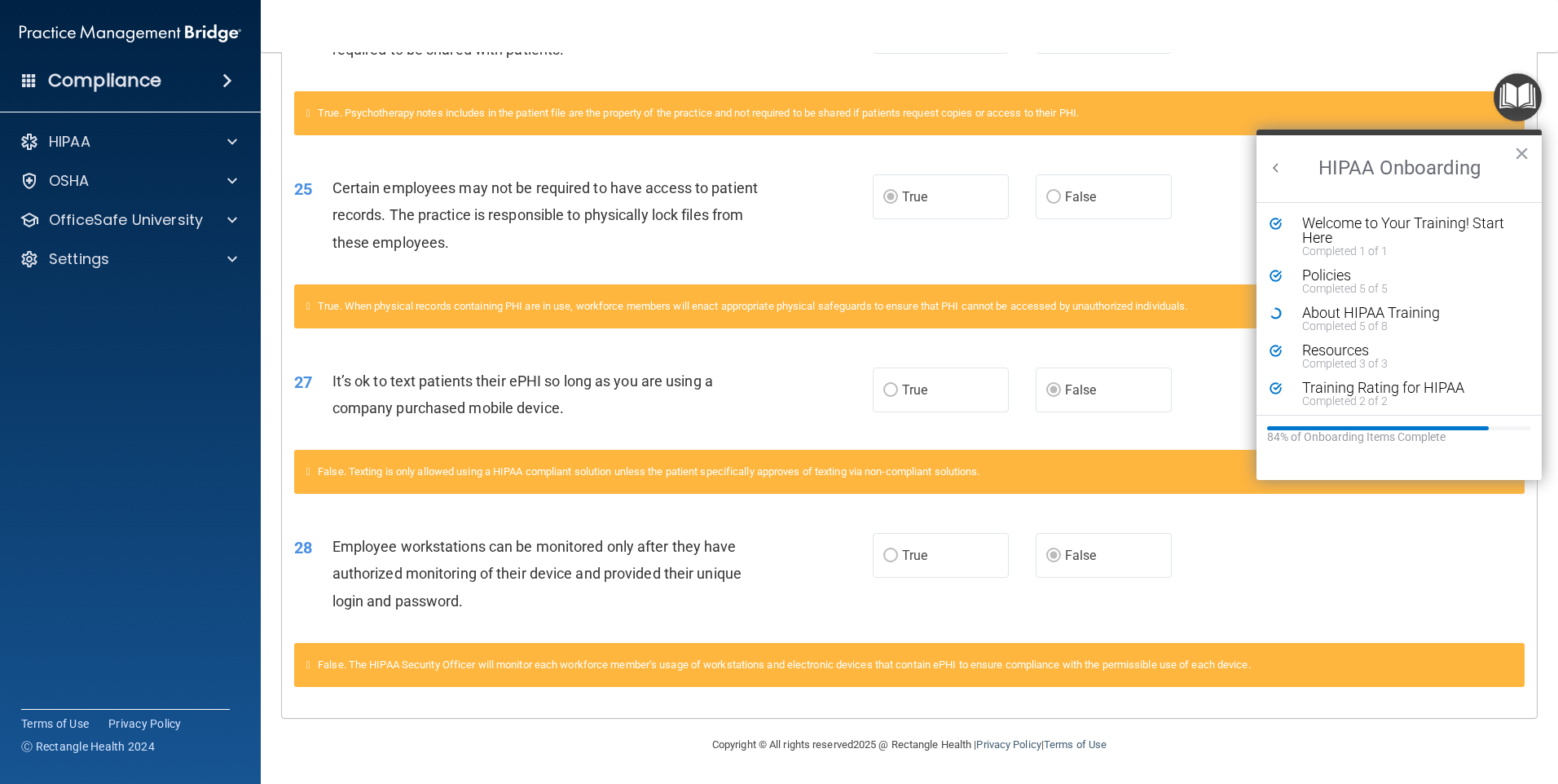
scroll to position [0, 0]
click at [1338, 311] on div "About HIPAA Training" at bounding box center [1405, 313] width 206 height 15
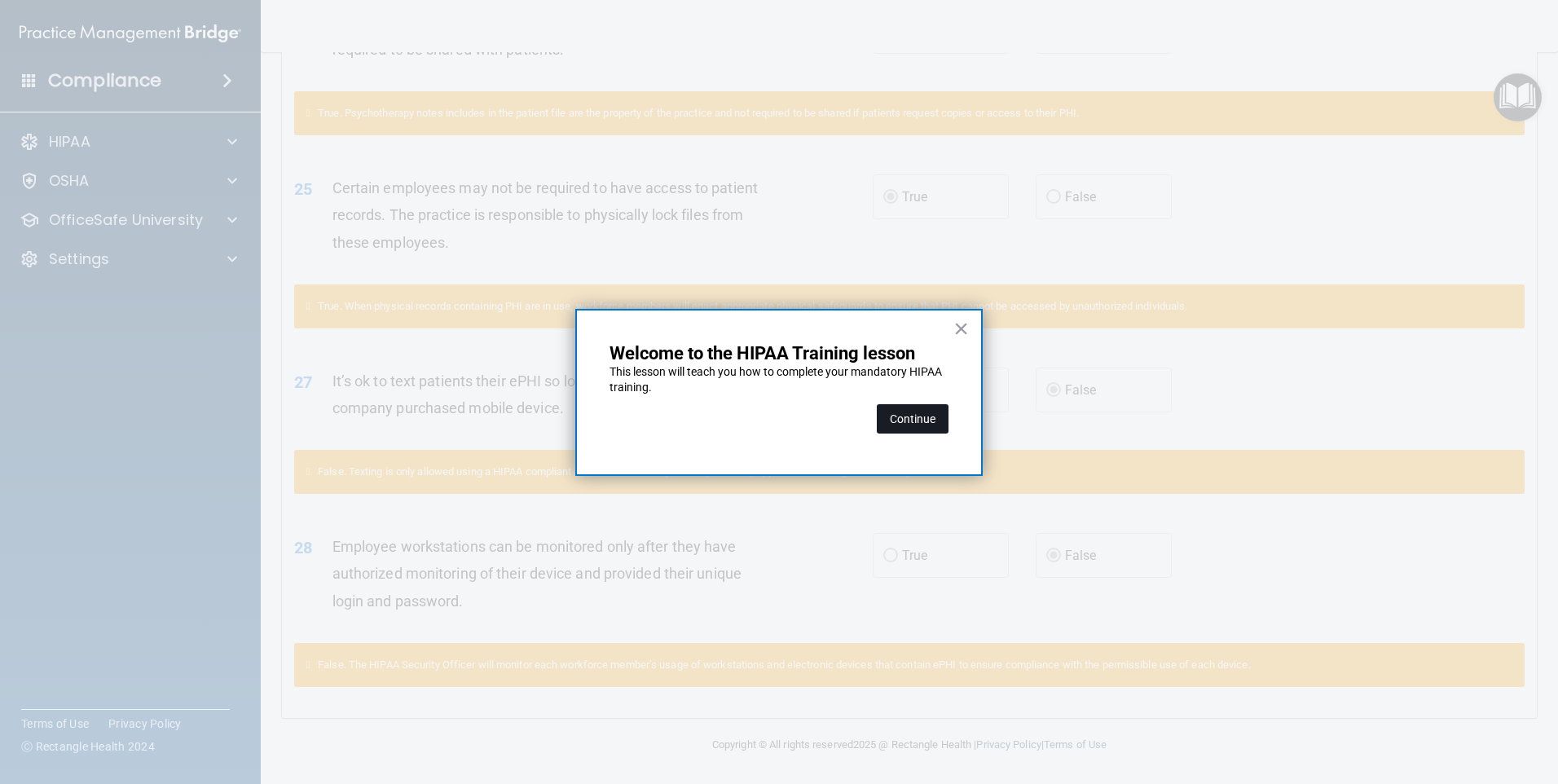
click at [918, 413] on button "Continue" at bounding box center [912, 419] width 72 height 29
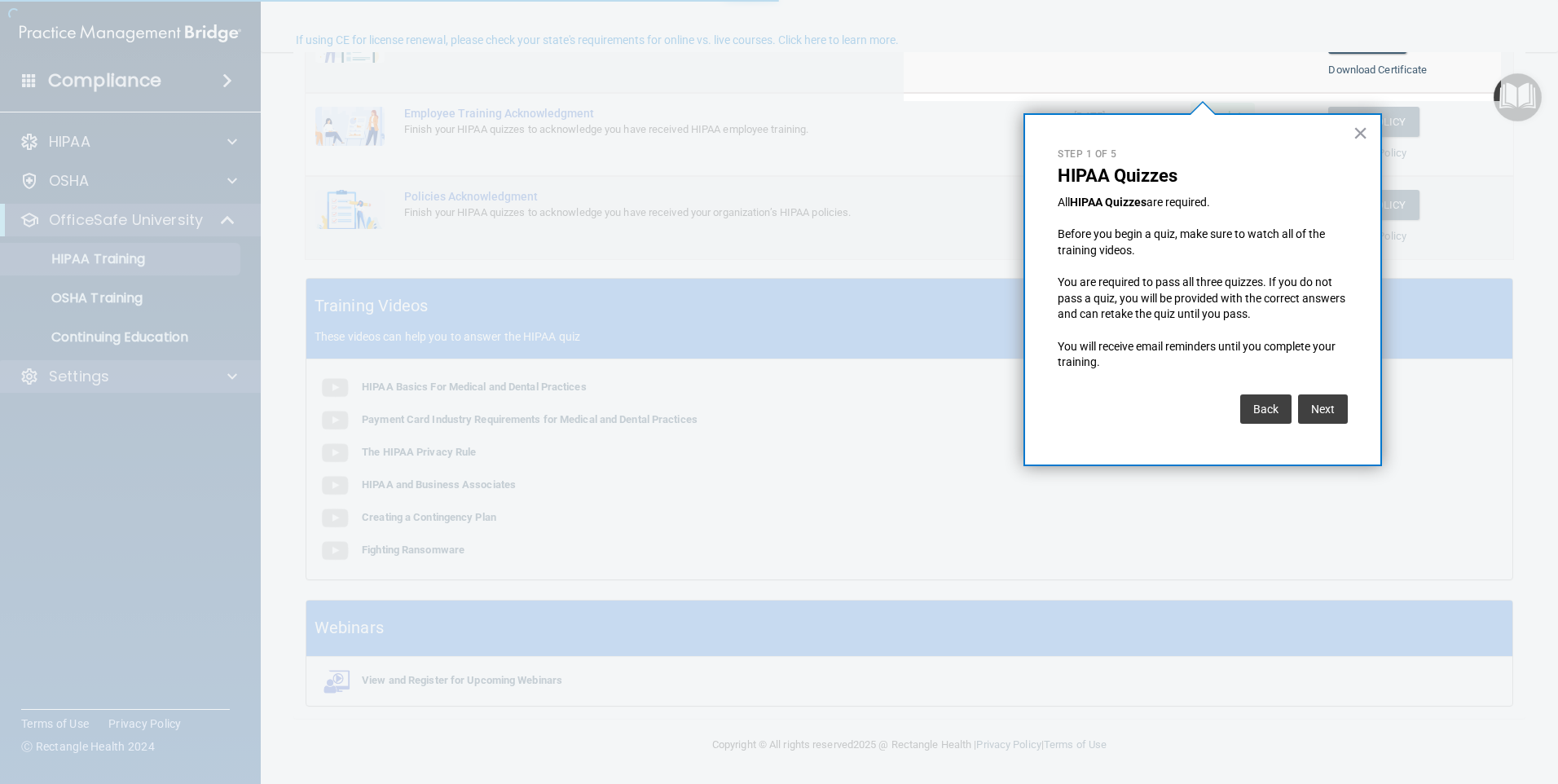
scroll to position [127, 0]
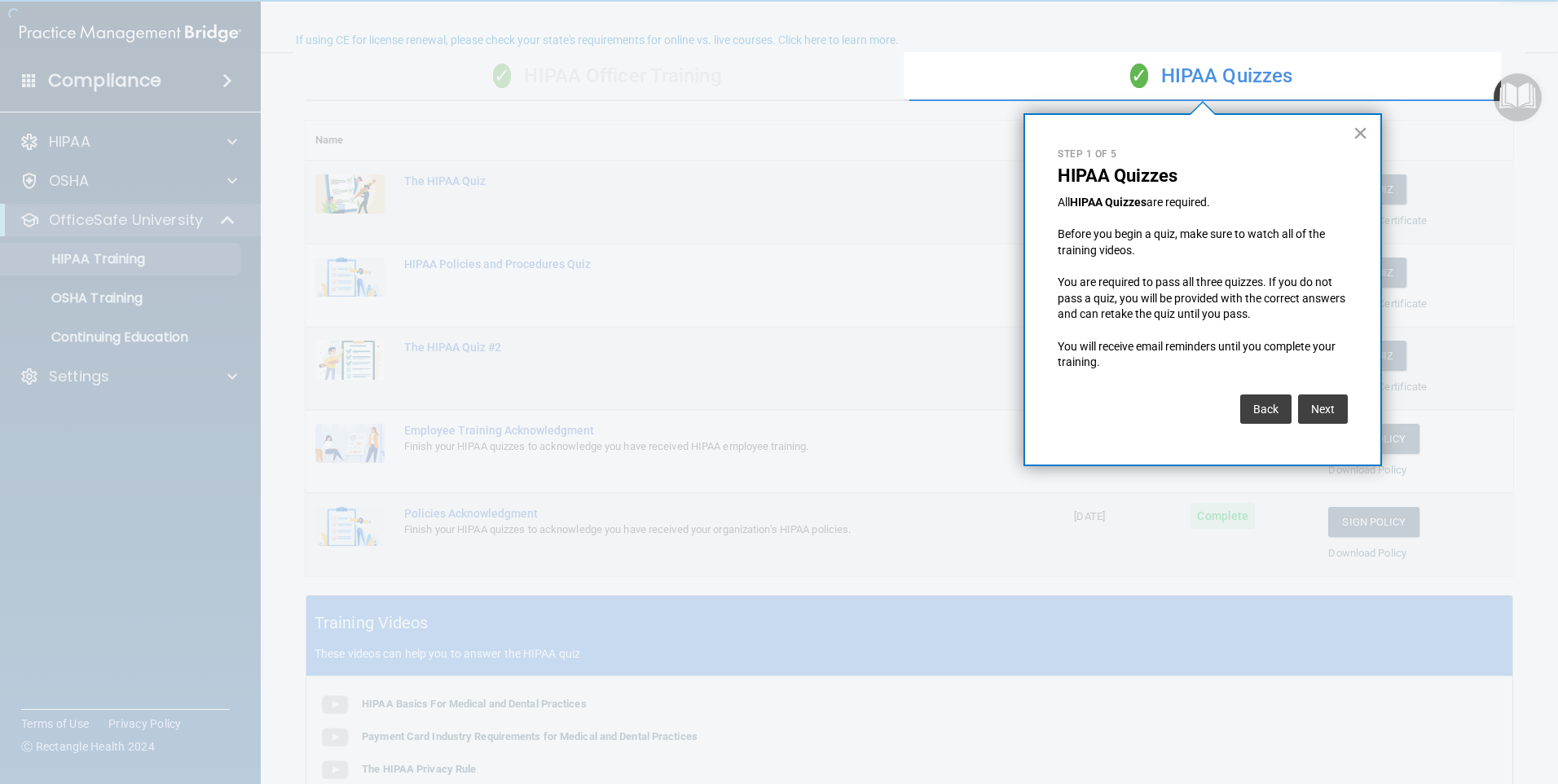
click at [1293, 408] on div "Next" at bounding box center [1320, 404] width 53 height 37
click at [1337, 415] on button "Next" at bounding box center [1323, 409] width 50 height 29
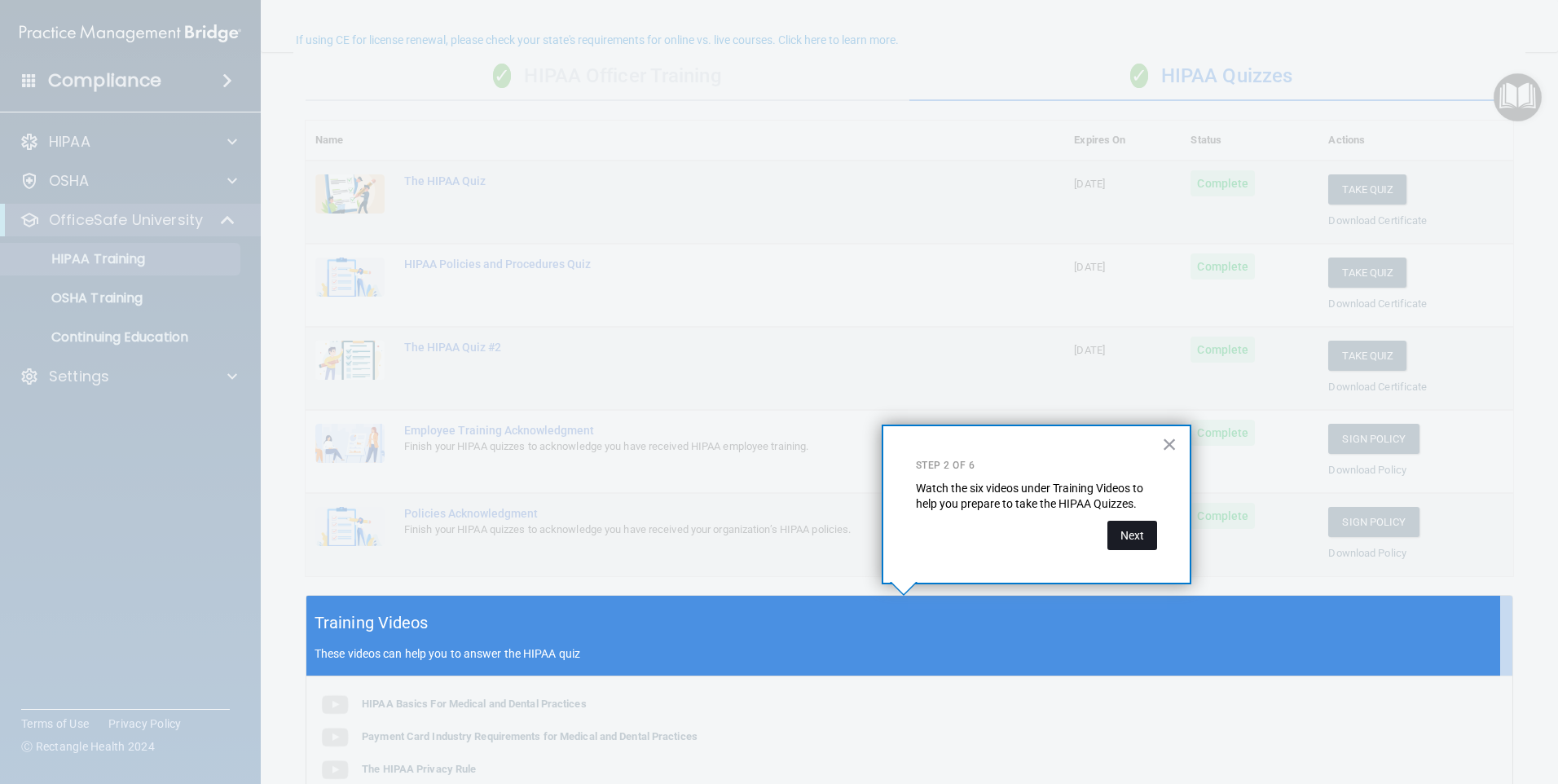
click at [1144, 529] on button "Next" at bounding box center [1132, 535] width 50 height 29
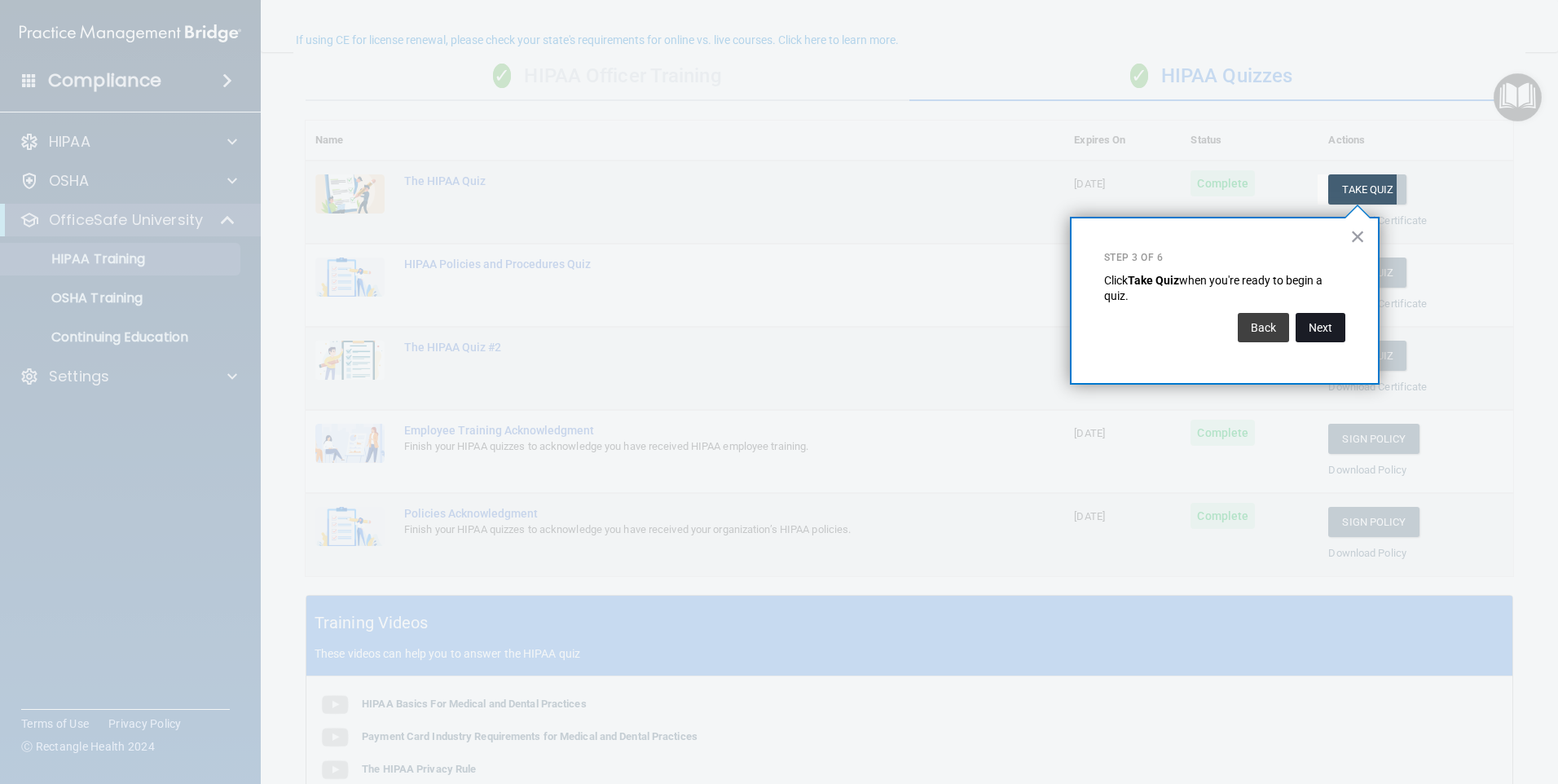
click at [1311, 326] on button "Next" at bounding box center [1320, 327] width 50 height 29
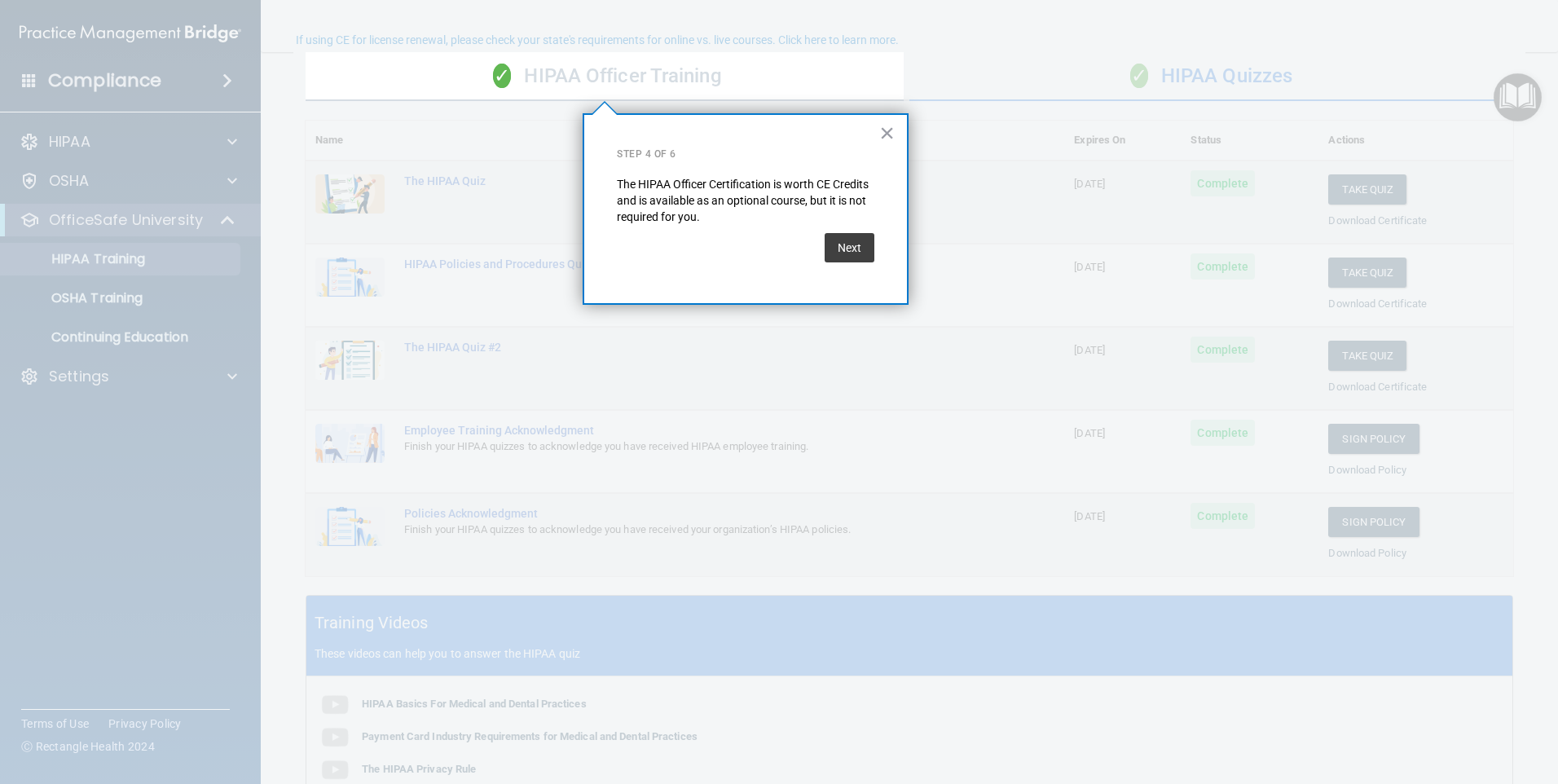
click at [869, 249] on button "Next" at bounding box center [850, 247] width 50 height 29
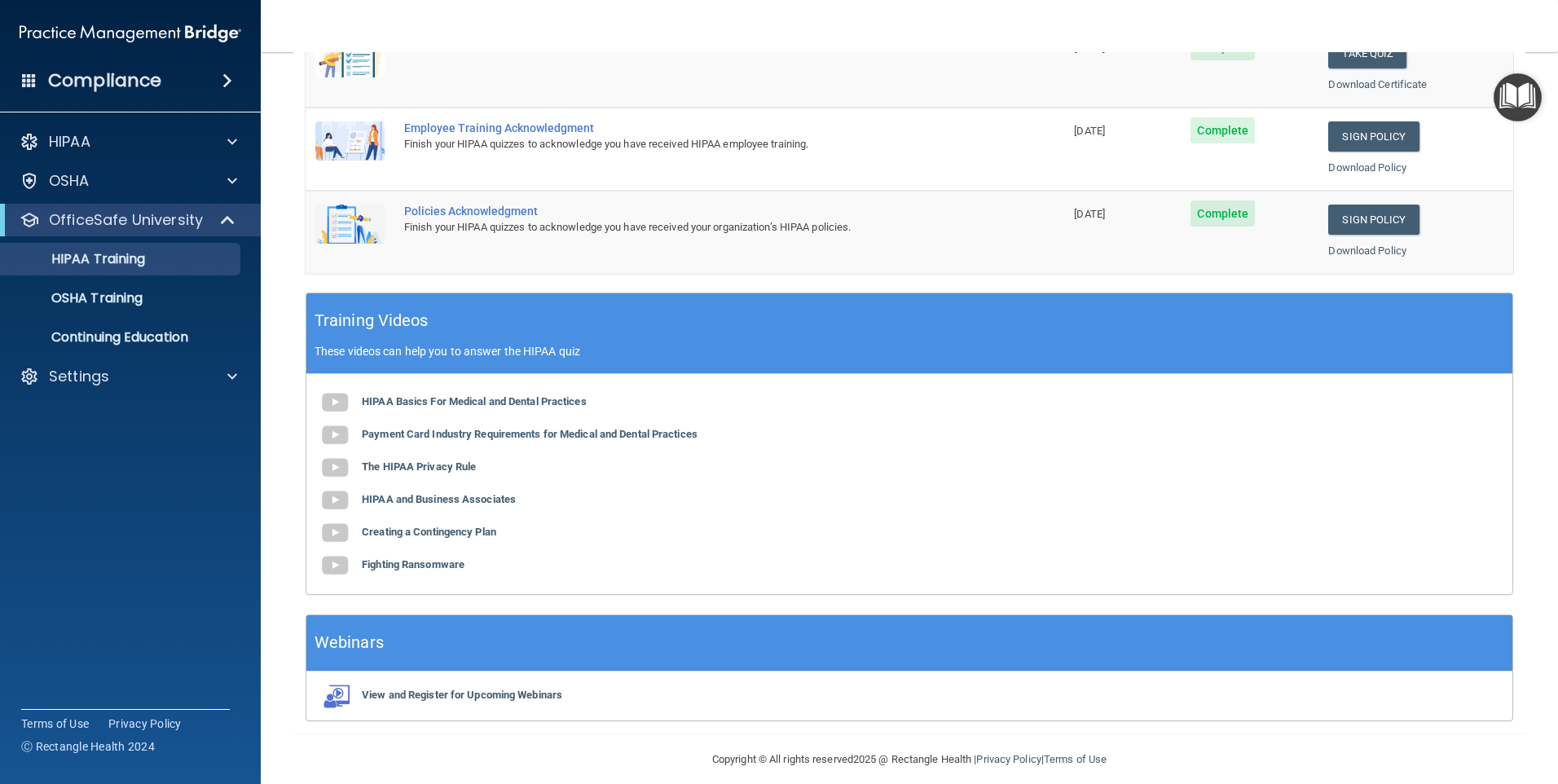
scroll to position [443, 0]
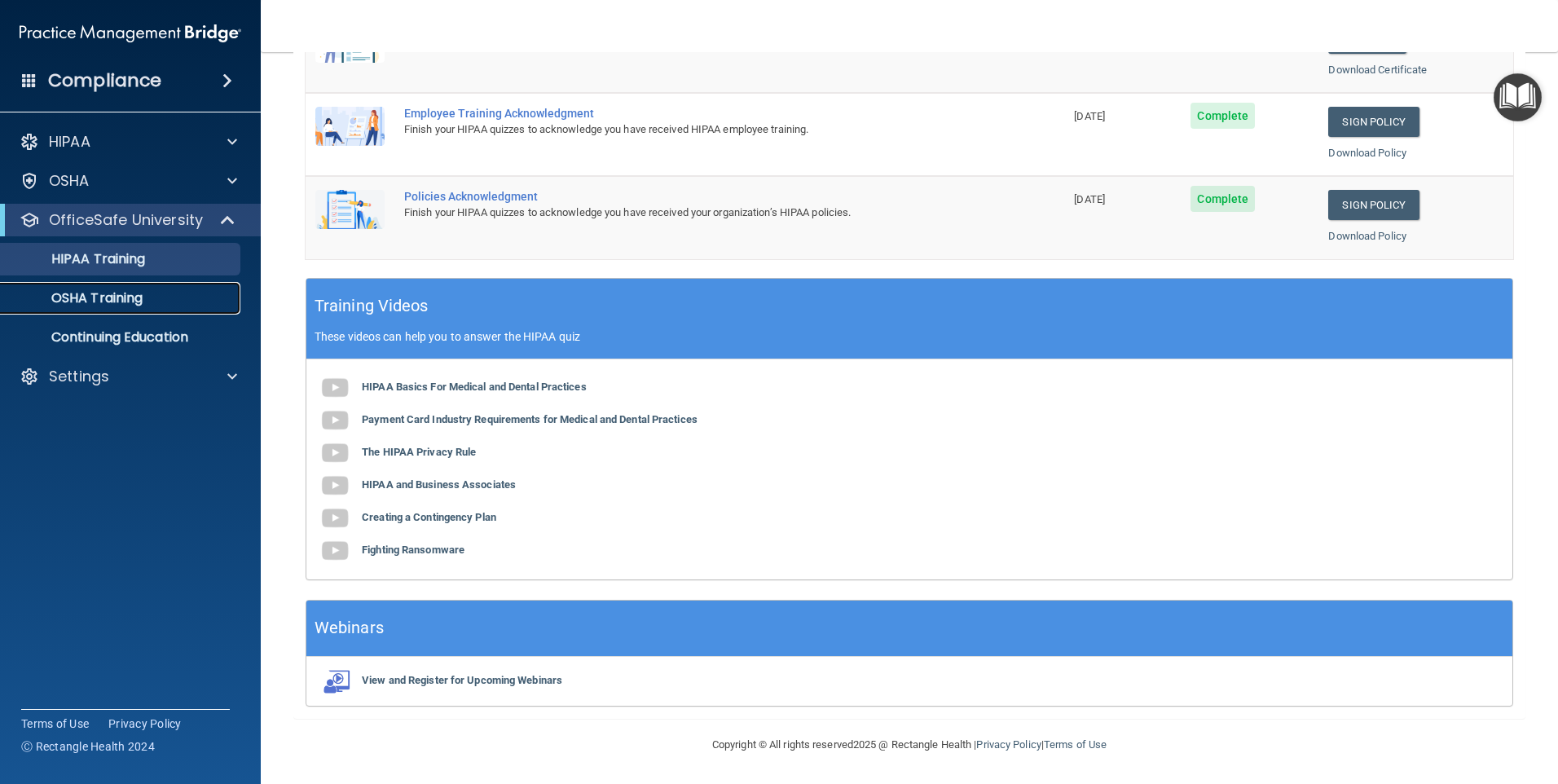
click at [103, 296] on p "OSHA Training" at bounding box center [76, 298] width 132 height 16
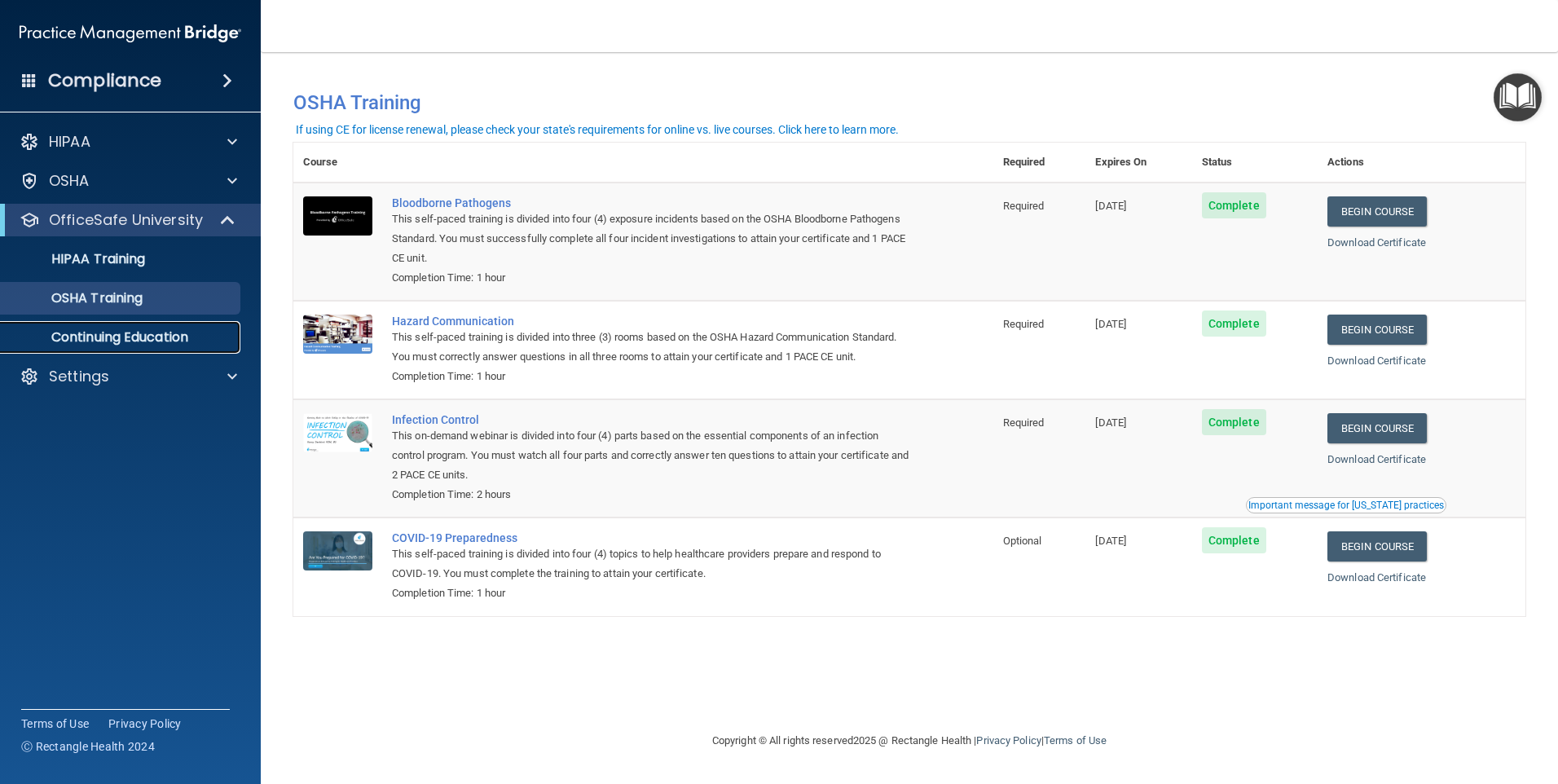
click at [103, 324] on link "Continuing Education" at bounding box center [112, 338] width 257 height 33
